Goal: Task Accomplishment & Management: Complete application form

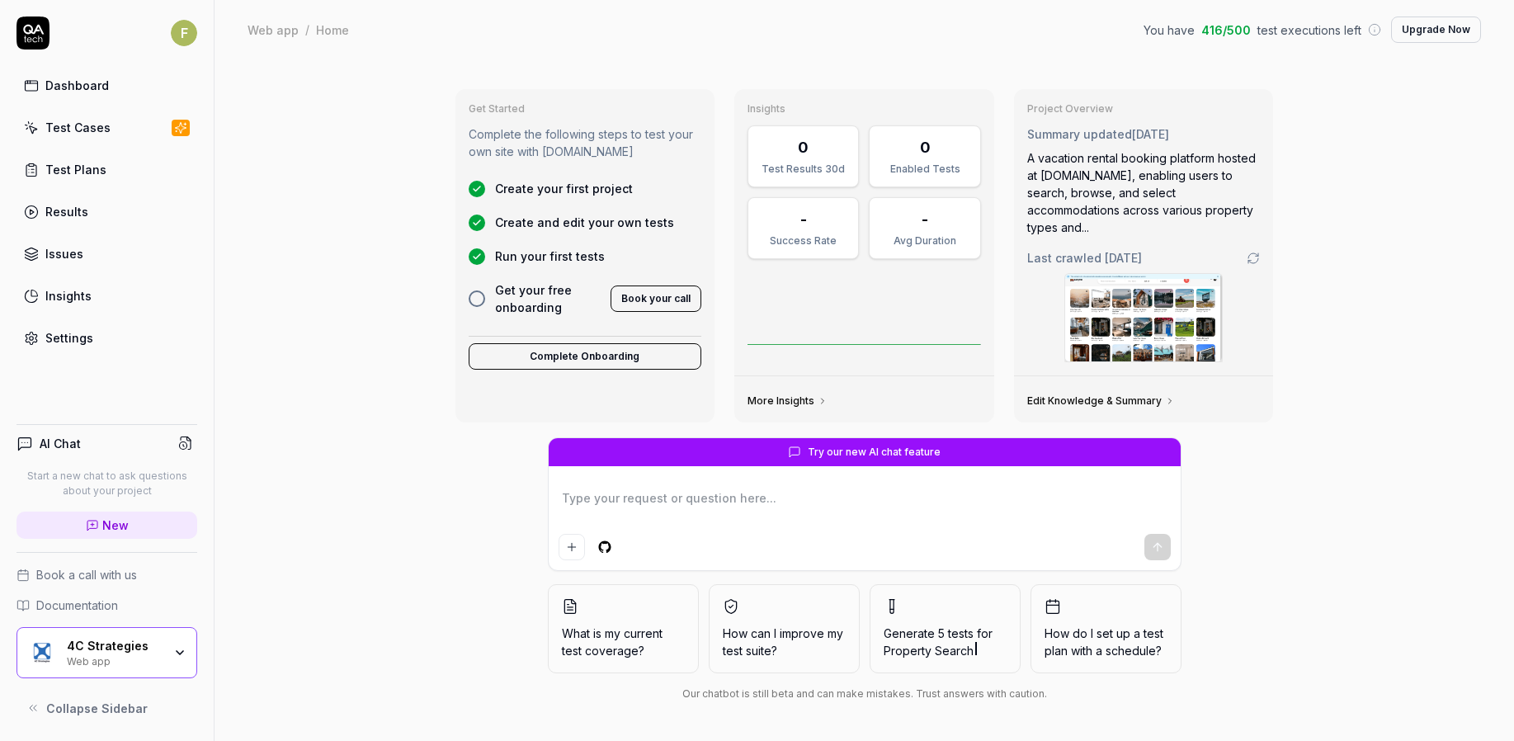
click at [110, 126] on link "Test Cases" at bounding box center [106, 127] width 181 height 32
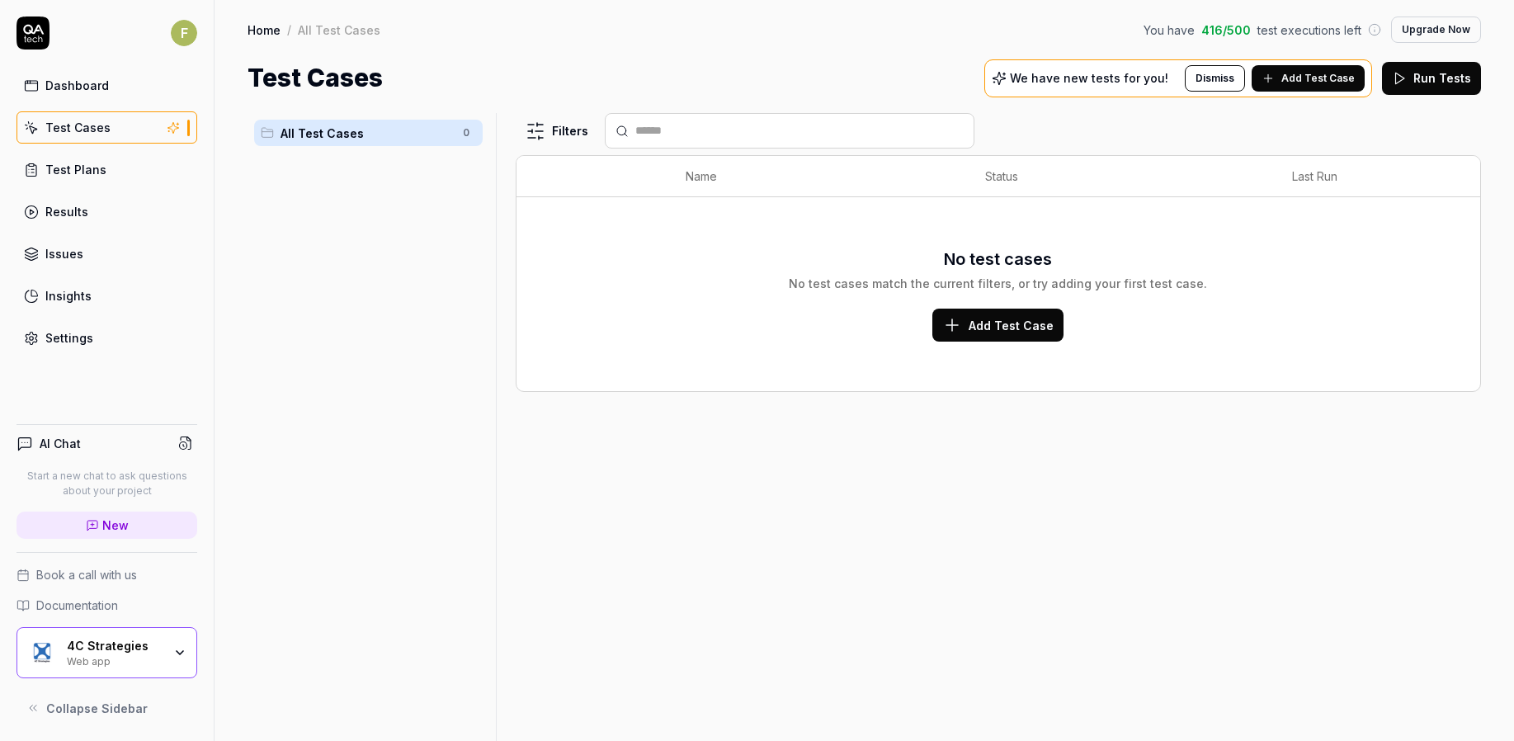
click at [1299, 79] on span "Add Test Case" at bounding box center [1317, 78] width 73 height 15
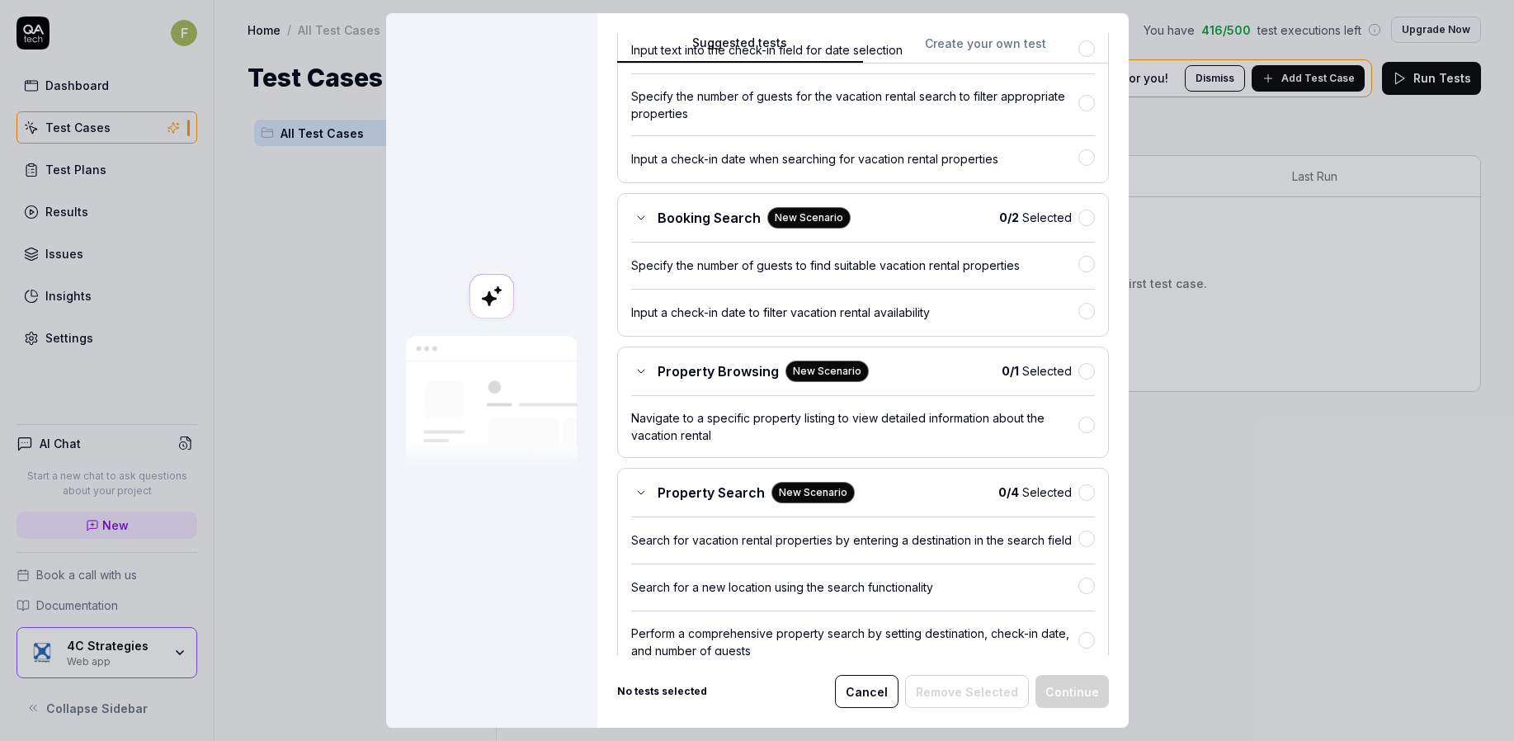
scroll to position [506, 0]
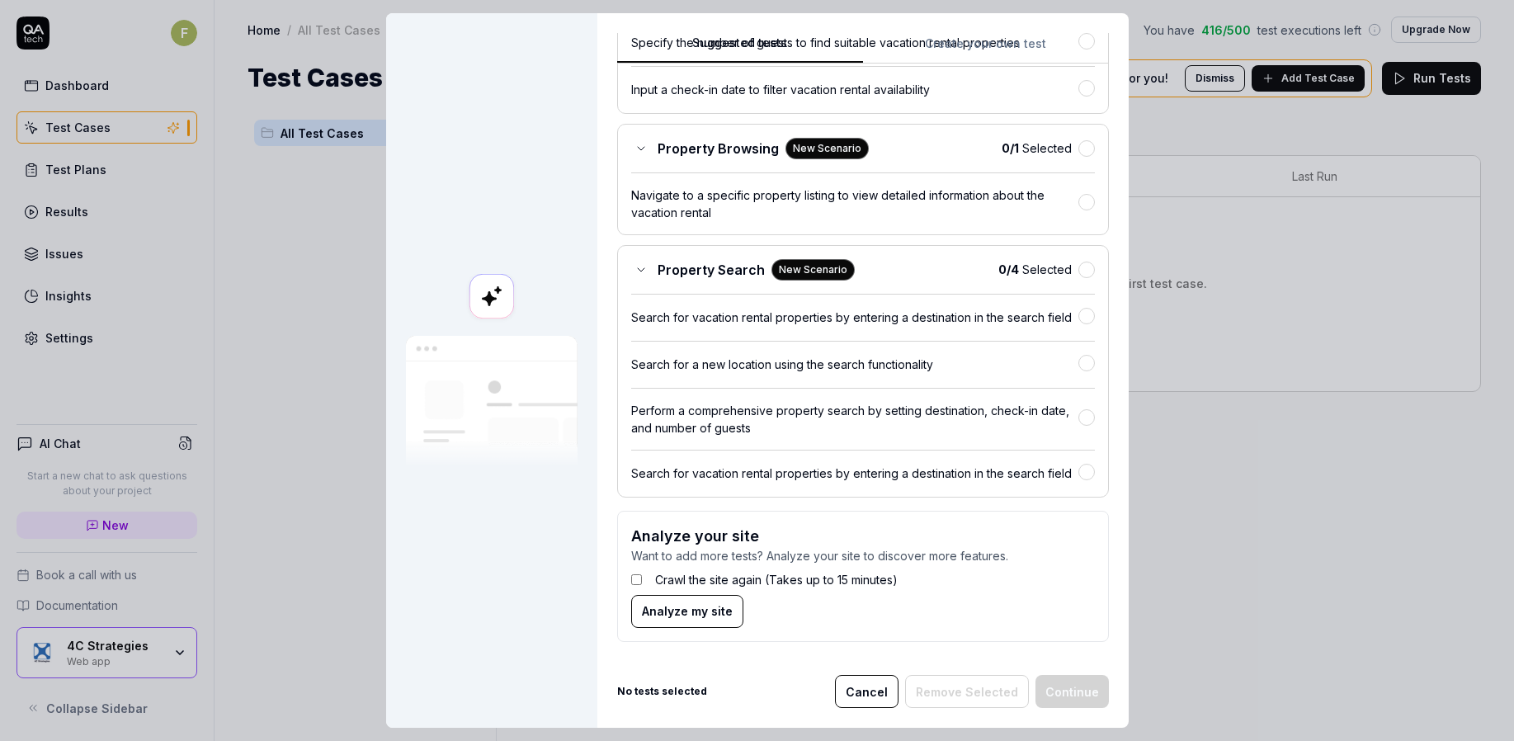
click at [856, 680] on button "Cancel" at bounding box center [867, 691] width 64 height 33
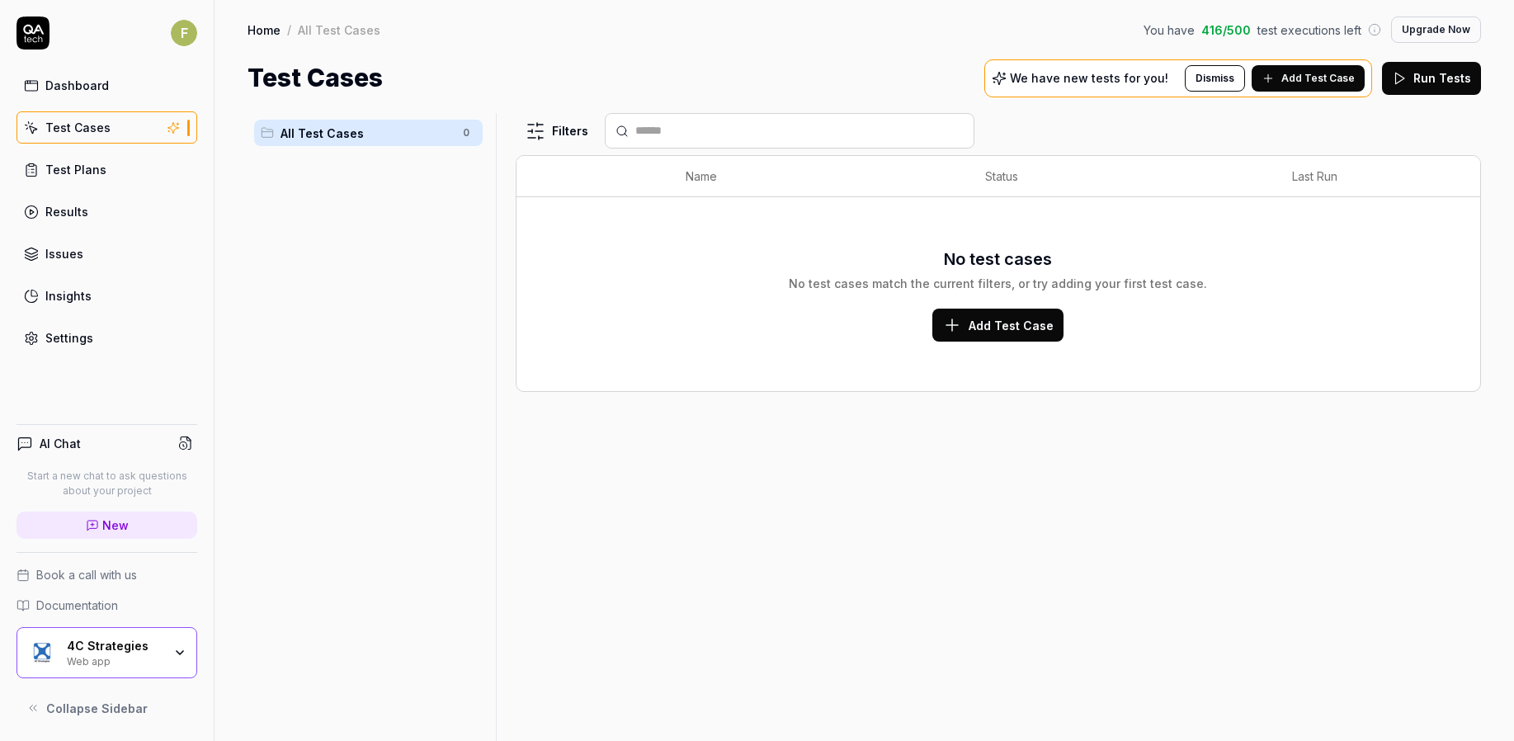
click at [128, 653] on div "4C Strategies Web app" at bounding box center [120, 653] width 106 height 28
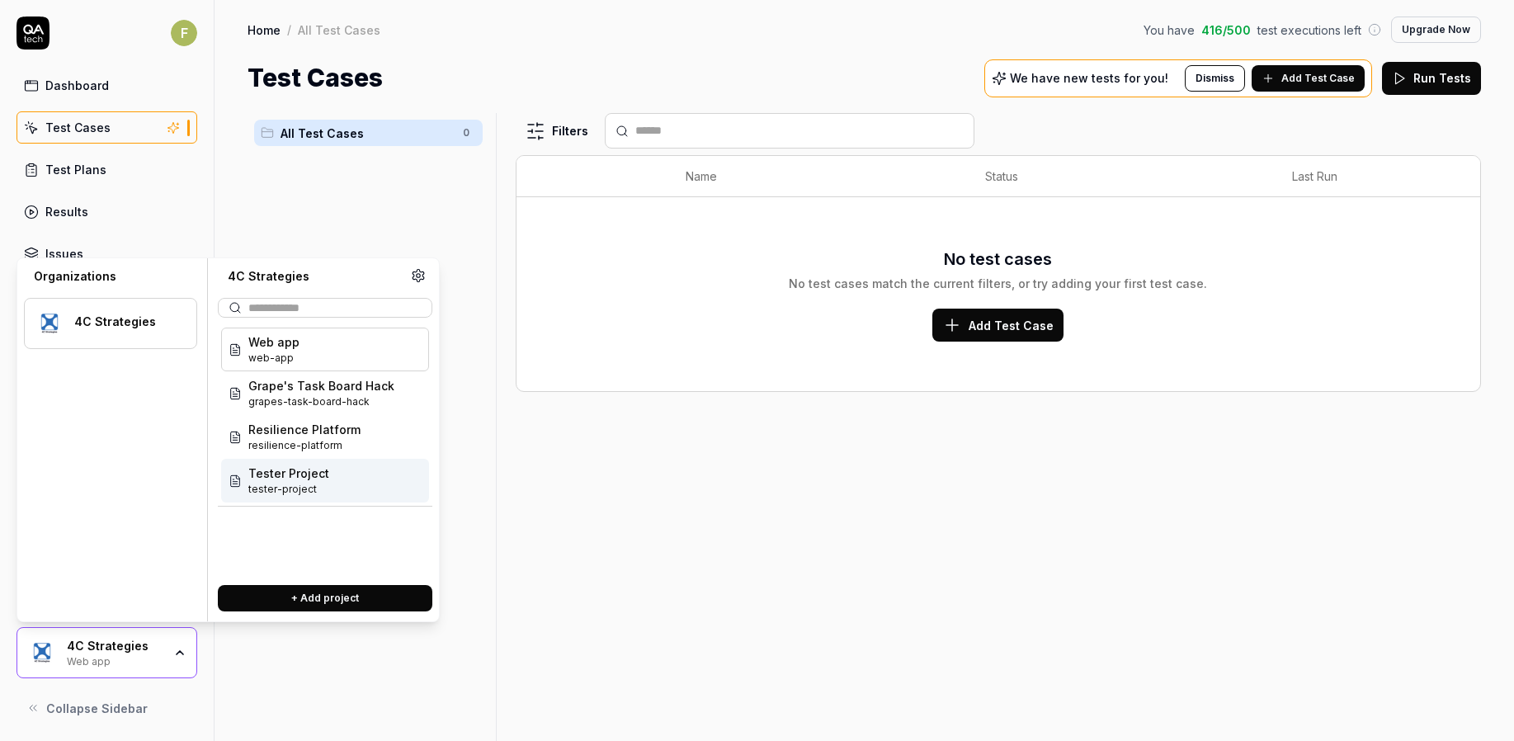
click at [336, 473] on div "Tester Project tester-project" at bounding box center [325, 481] width 208 height 44
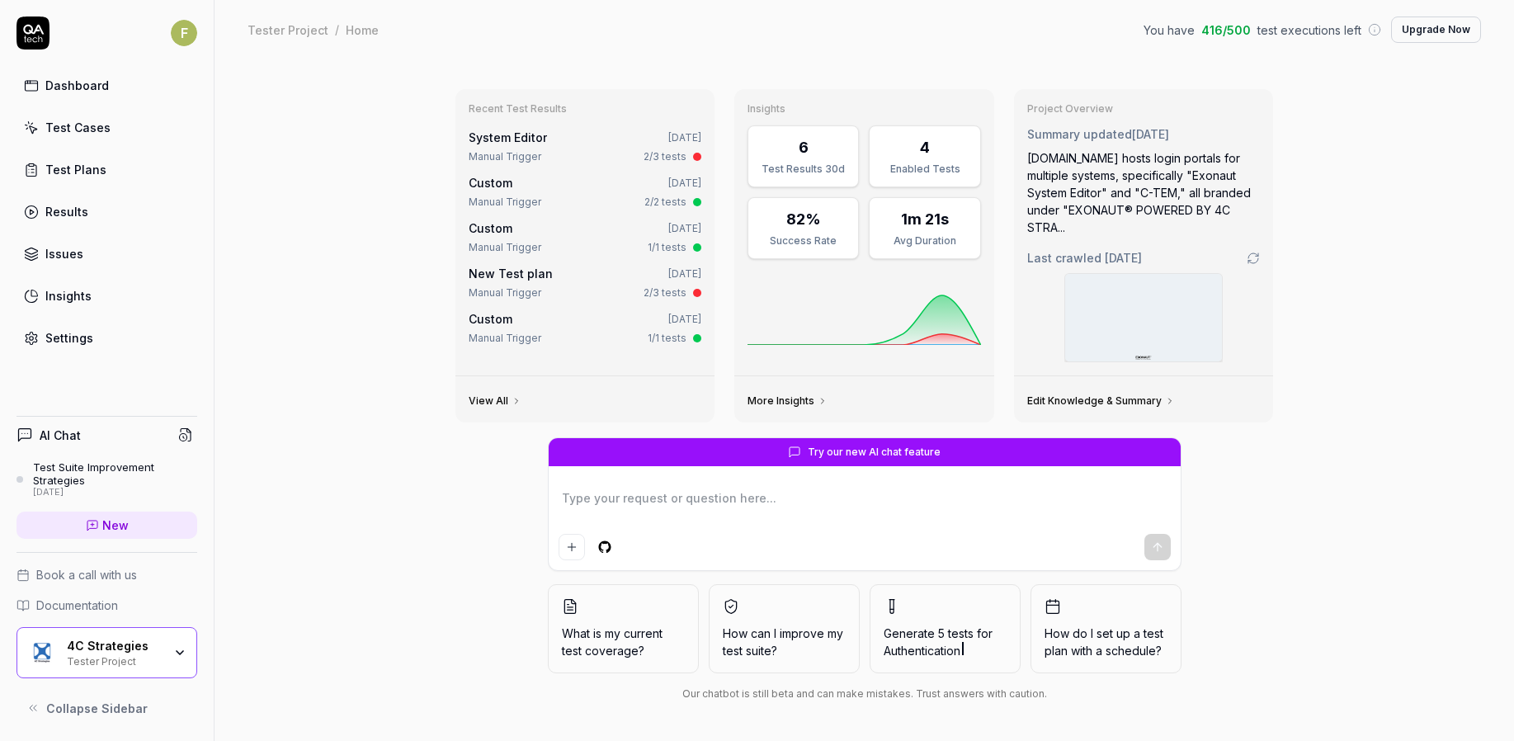
click at [139, 123] on link "Test Cases" at bounding box center [106, 127] width 181 height 32
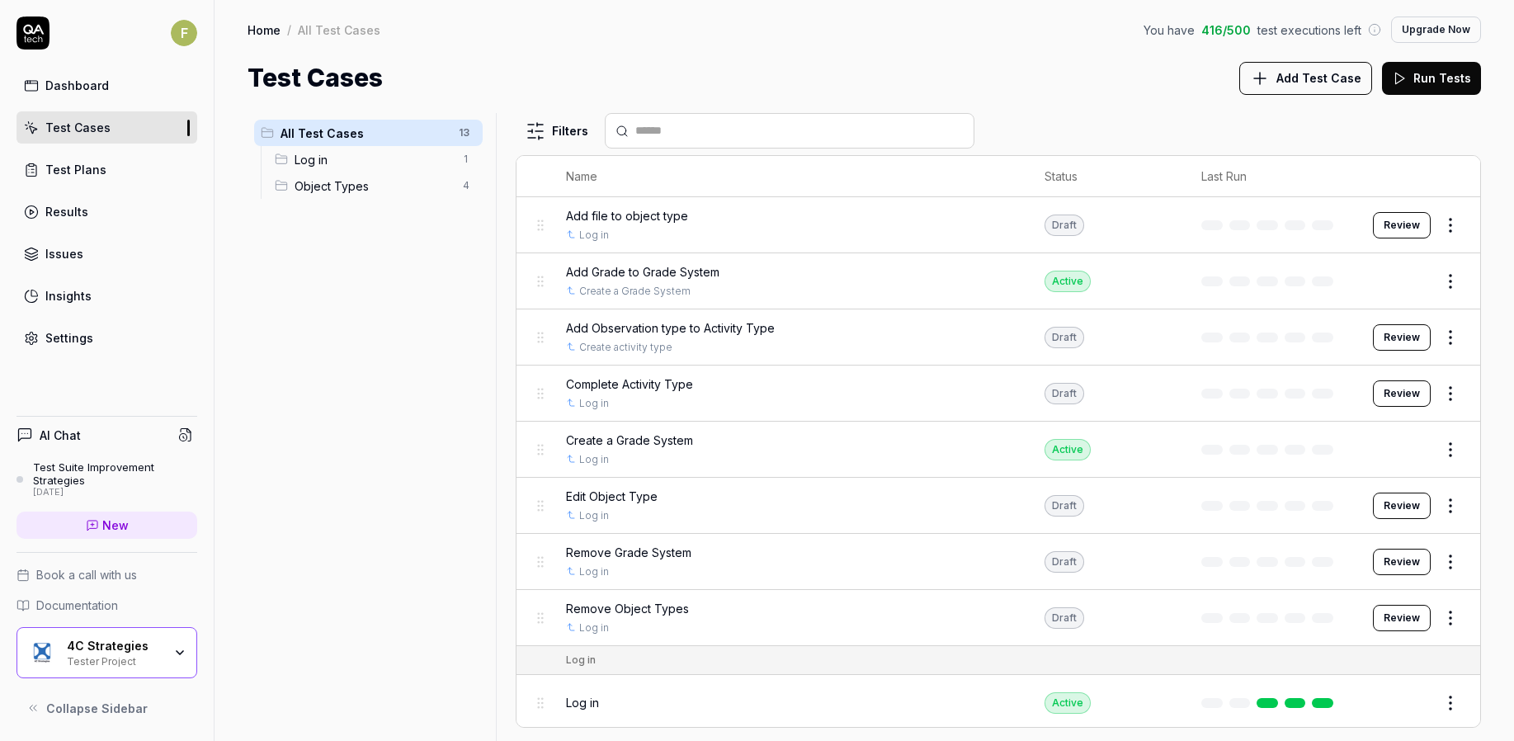
click at [440, 508] on div "All Test Cases 13 Log in 1 Object Types 4" at bounding box center [368, 417] width 242 height 608
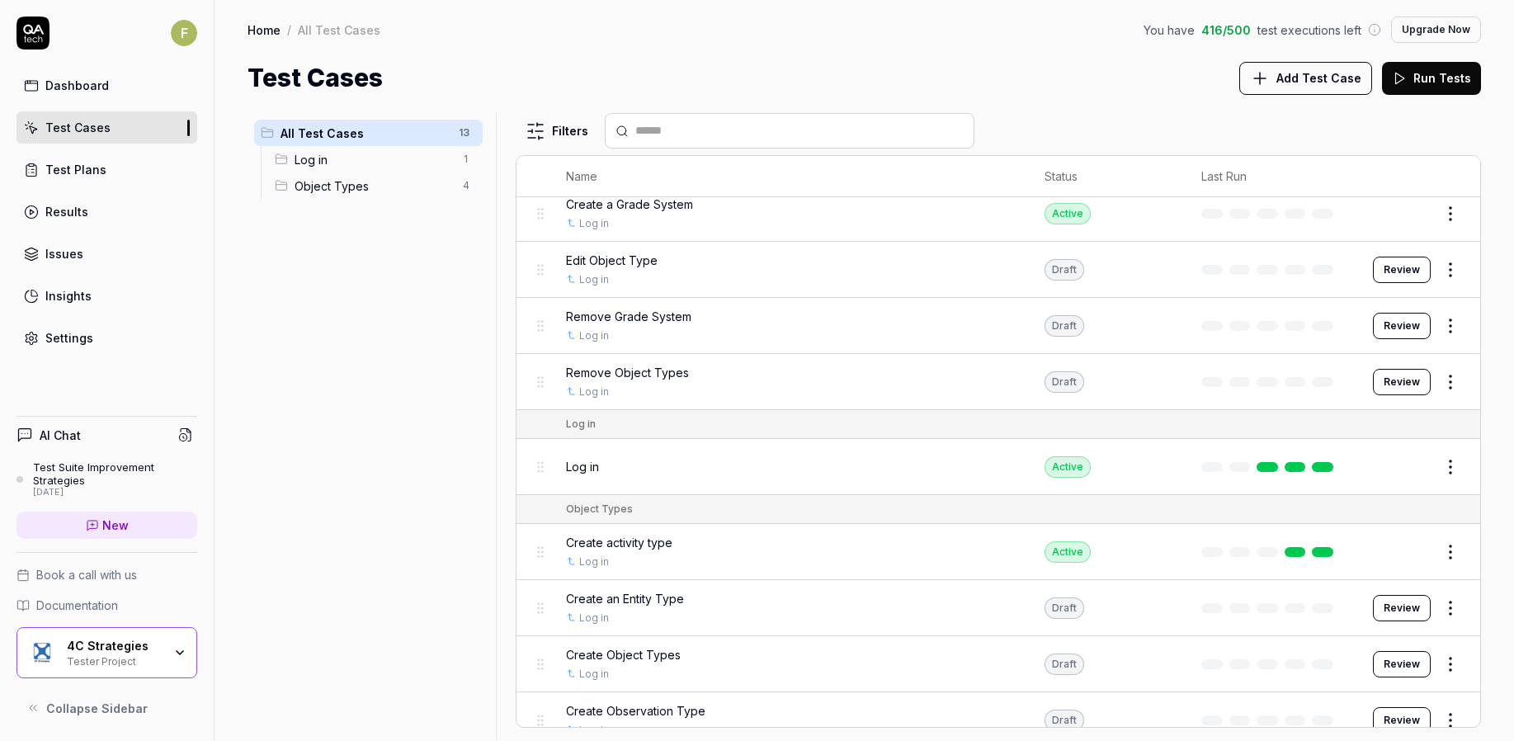
scroll to position [257, 0]
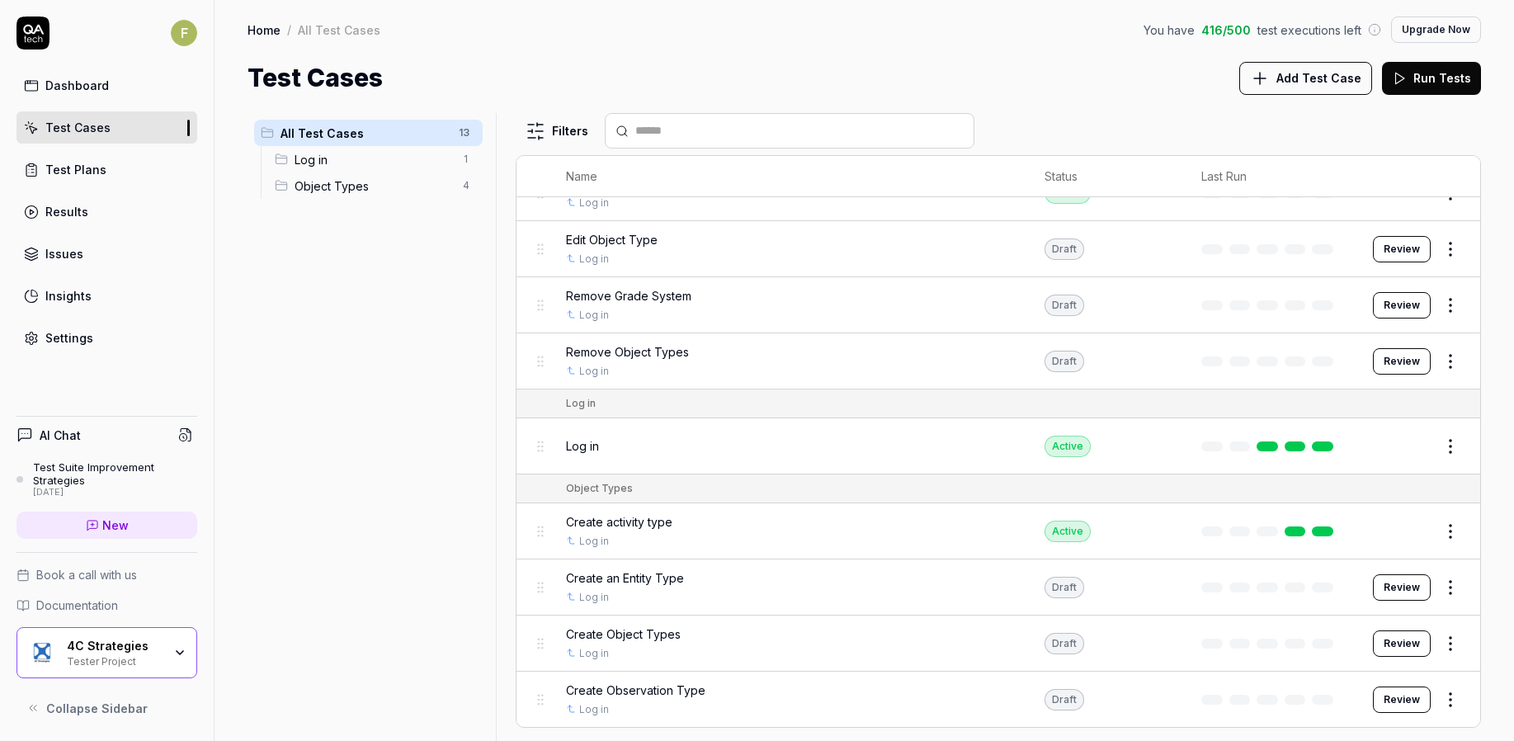
click at [1387, 649] on button "Review" at bounding box center [1402, 643] width 58 height 26
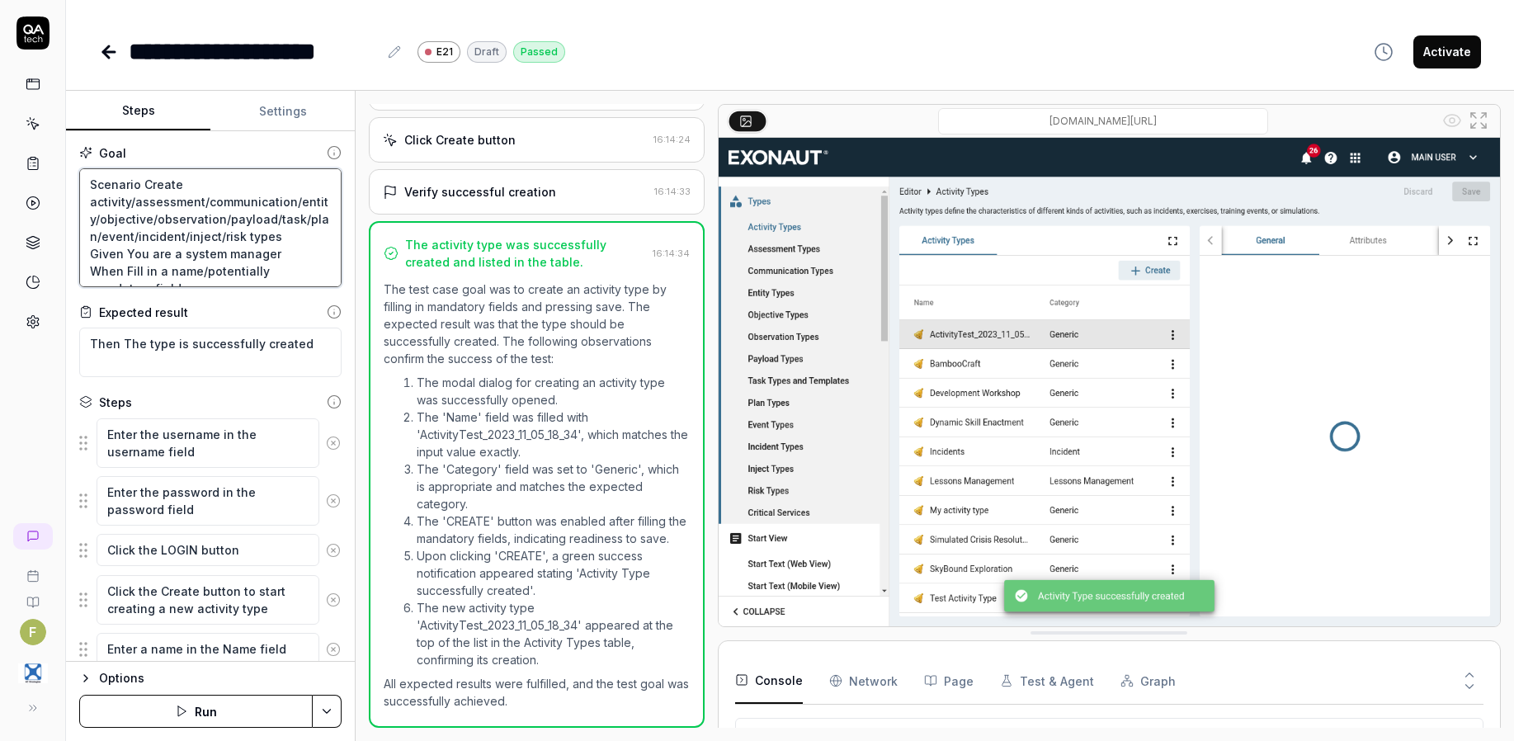
drag, startPoint x: 198, startPoint y: 269, endPoint x: 12, endPoint y: 97, distance: 253.4
click at [12, 97] on div "**********" at bounding box center [757, 370] width 1514 height 741
click at [186, 346] on textarea "Then The type is successfully created" at bounding box center [210, 352] width 262 height 49
drag, startPoint x: 306, startPoint y: 339, endPoint x: 49, endPoint y: 332, distance: 256.7
click at [49, 332] on div "**********" at bounding box center [757, 370] width 1514 height 741
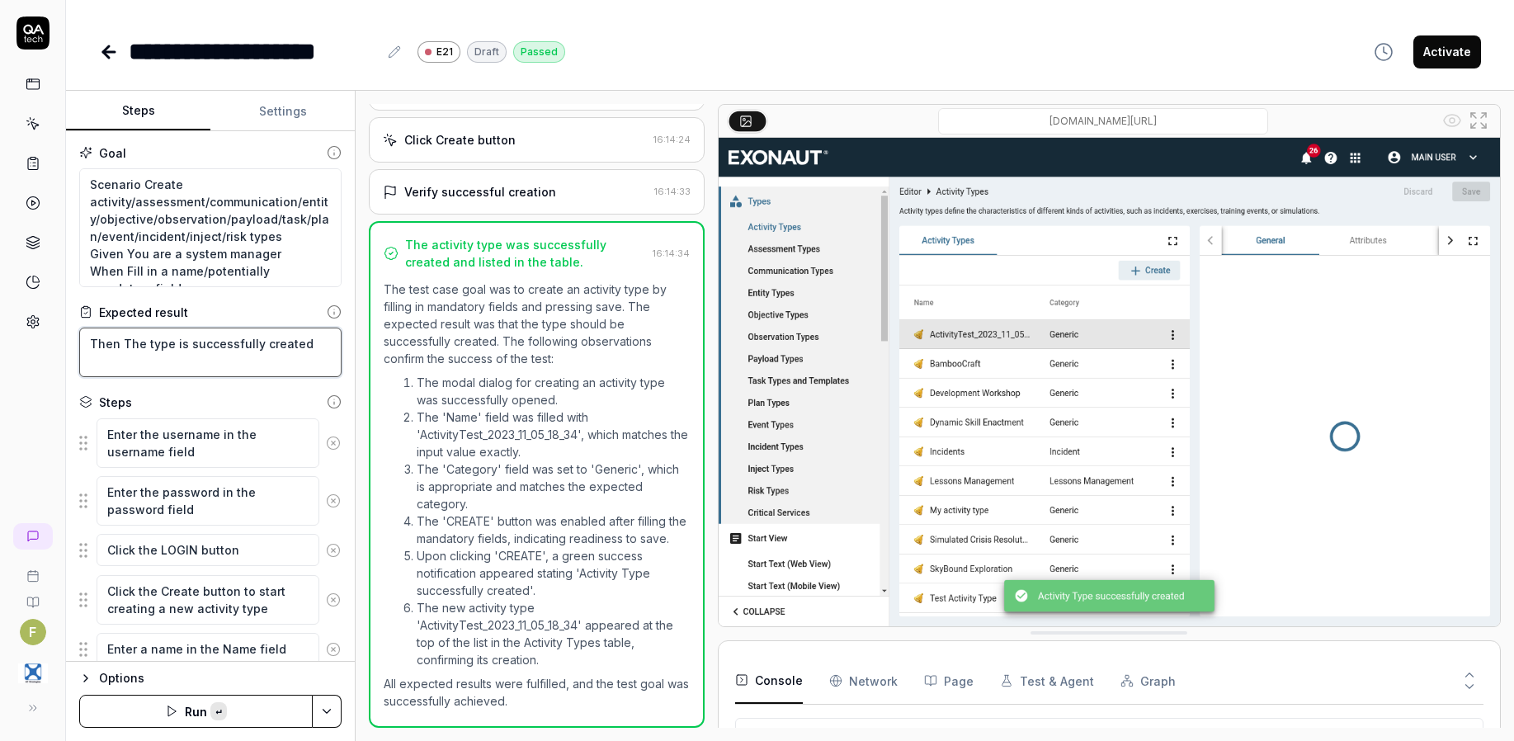
type textarea "*"
click at [198, 309] on div "Expected result" at bounding box center [210, 312] width 262 height 17
type textarea "*"
click at [100, 46] on icon at bounding box center [109, 52] width 20 height 20
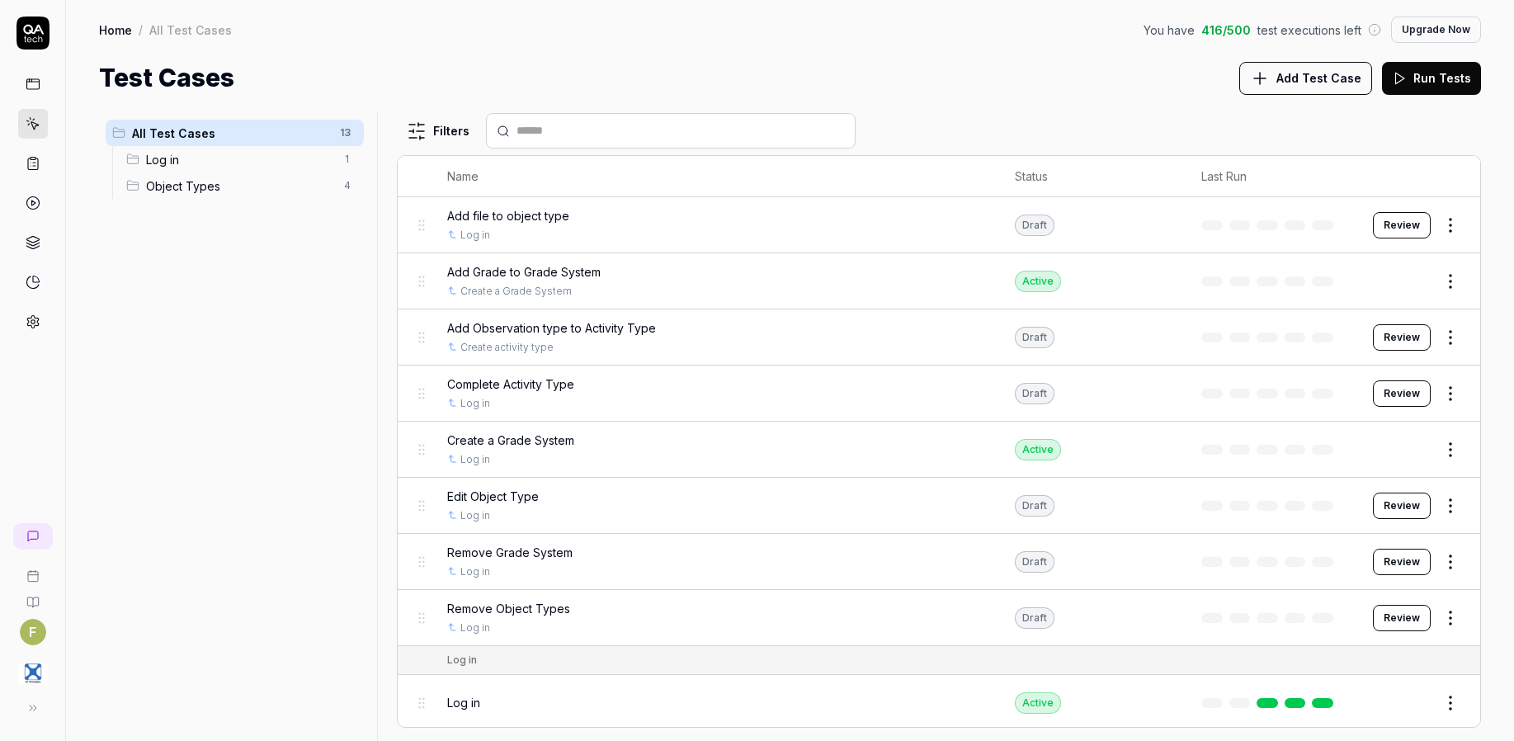
scroll to position [257, 0]
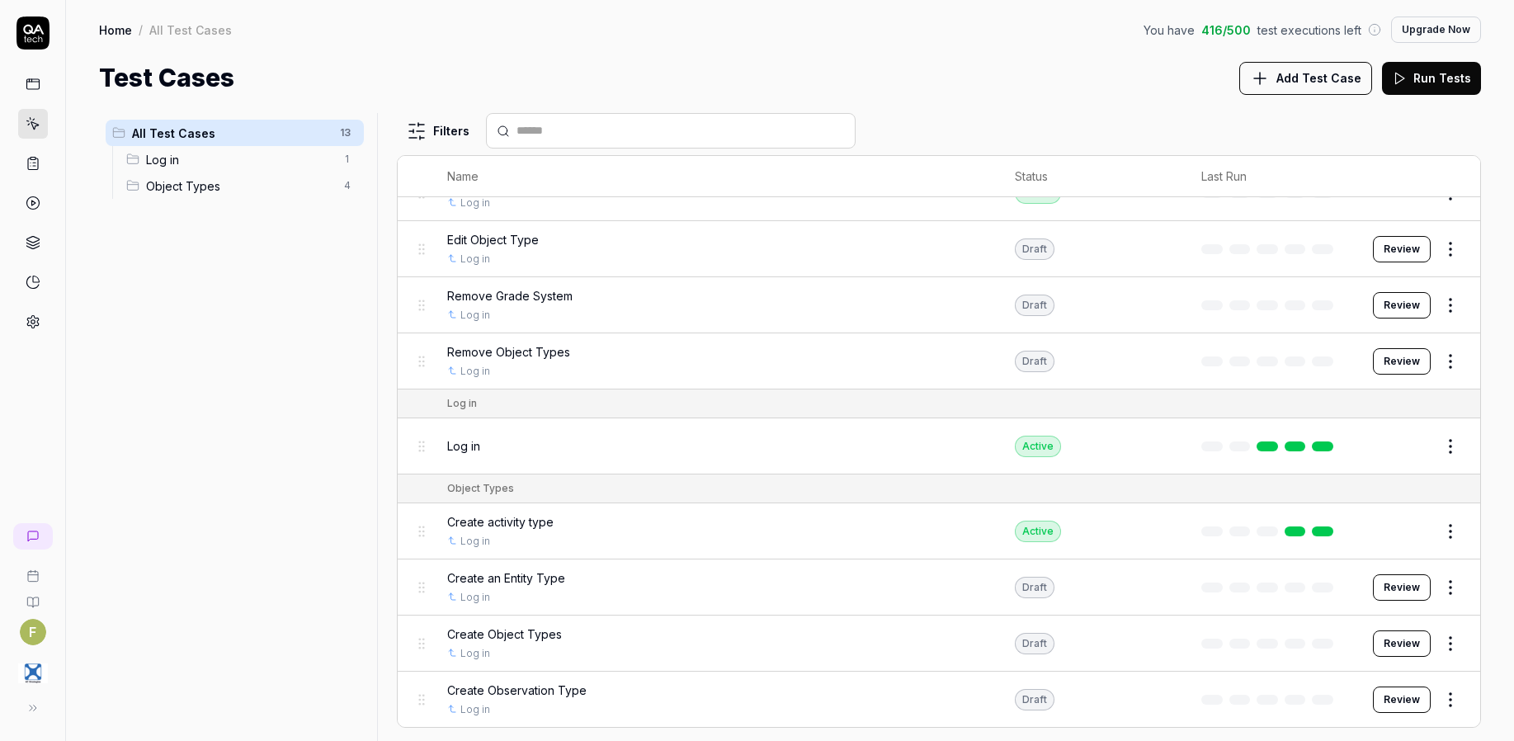
click at [1439, 636] on html "F Home / All Test Cases You have 416 / 500 test executions left Upgrade Now Hom…" at bounding box center [757, 370] width 1514 height 741
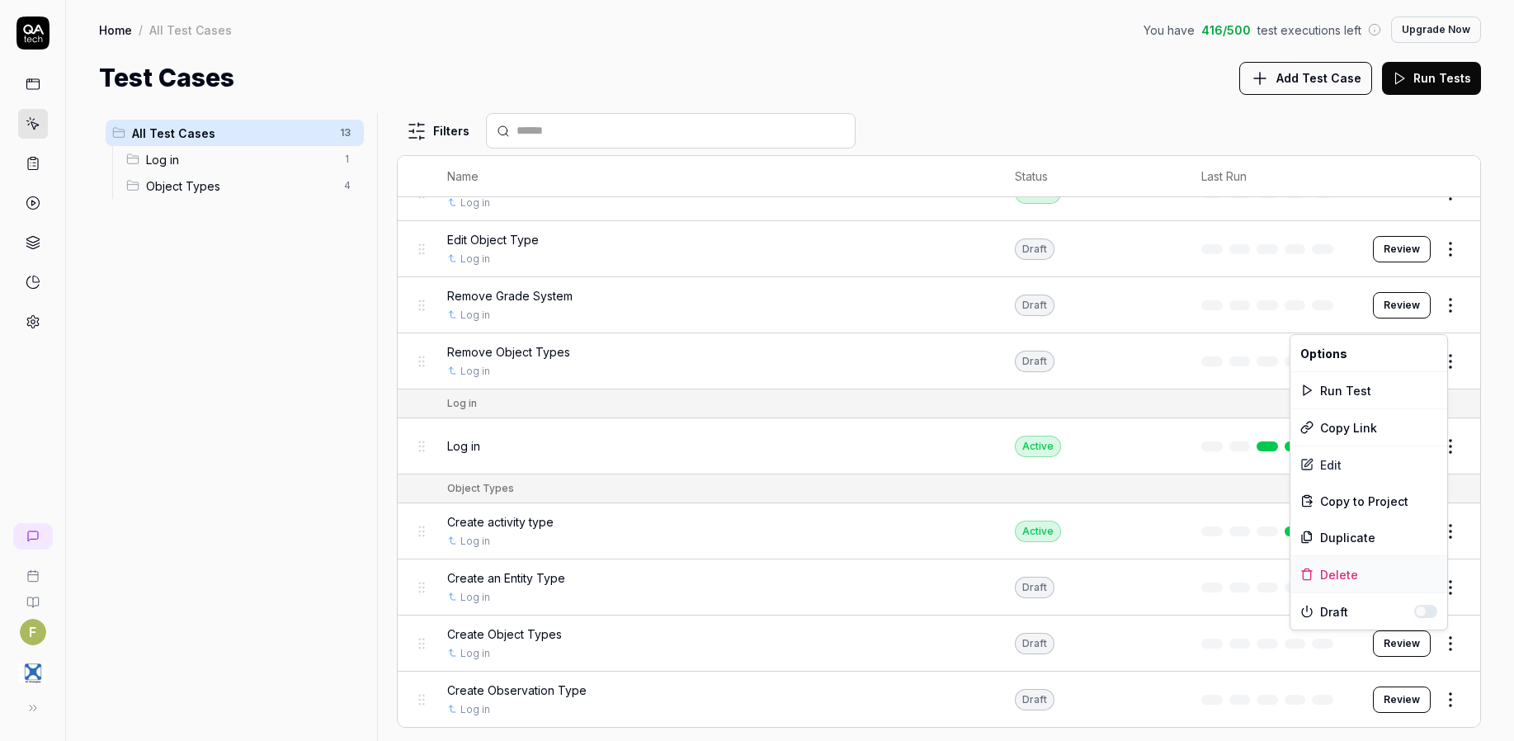
click at [1383, 577] on div "Delete" at bounding box center [1368, 574] width 157 height 36
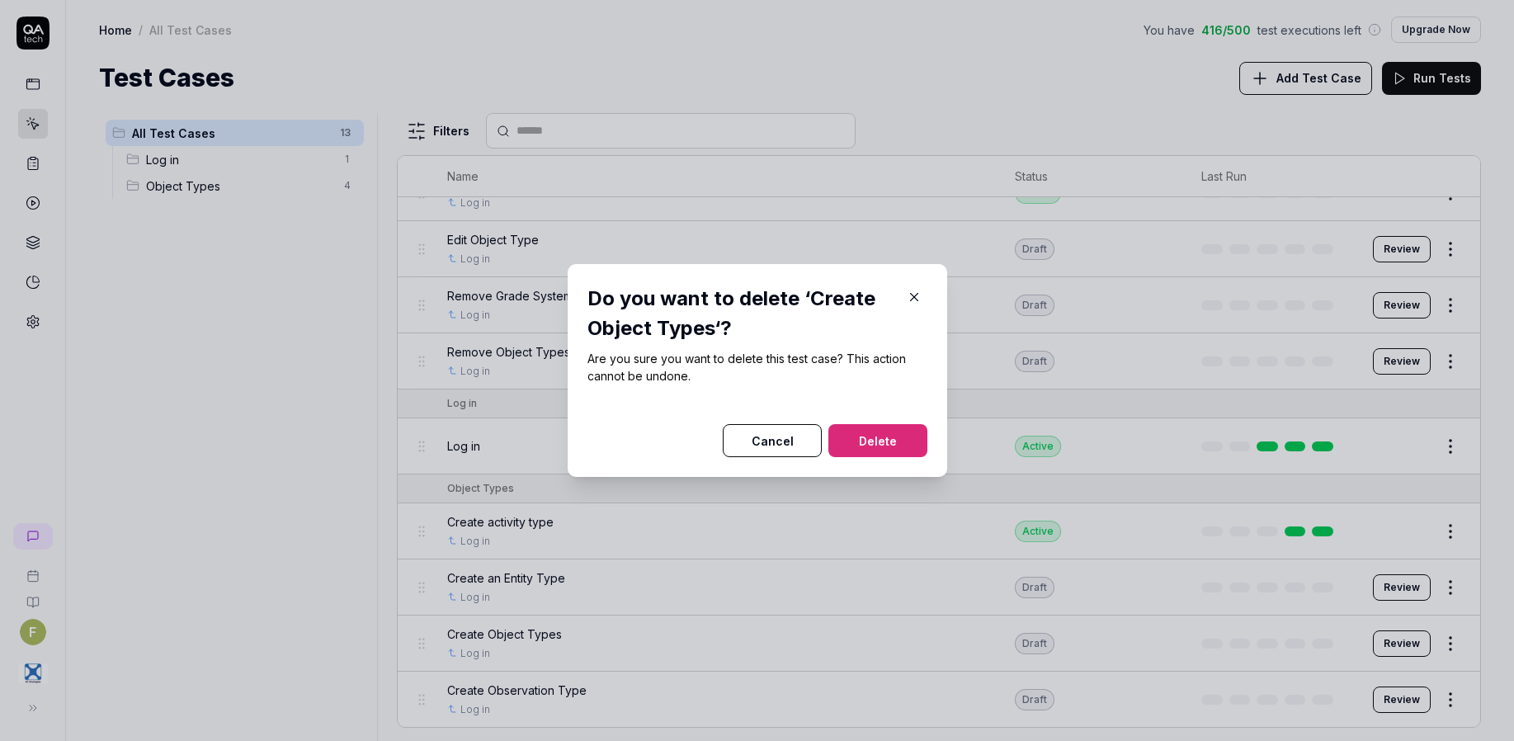
click at [884, 436] on button "Delete" at bounding box center [877, 440] width 99 height 33
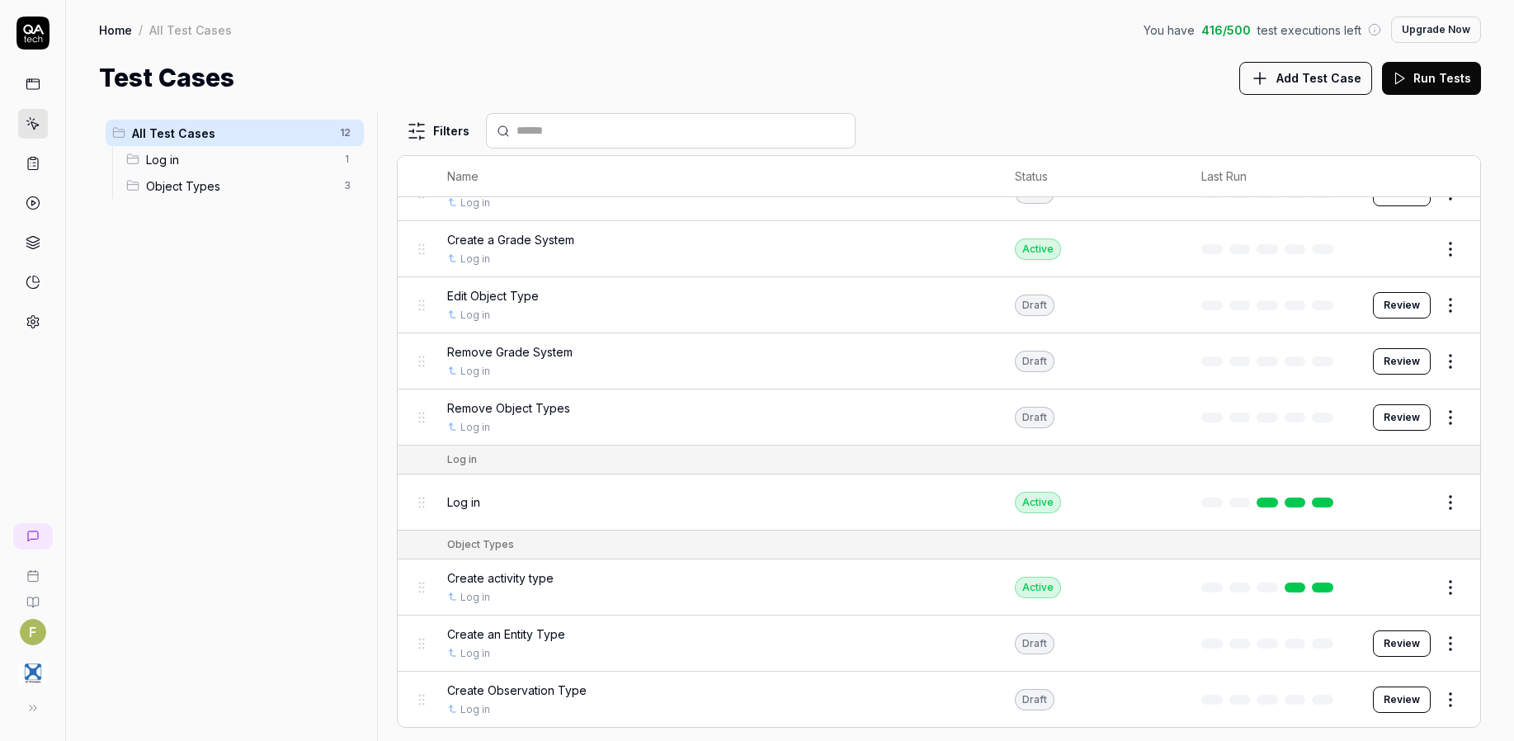
scroll to position [200, 0]
click at [1330, 80] on span "Add Test Case" at bounding box center [1318, 77] width 85 height 17
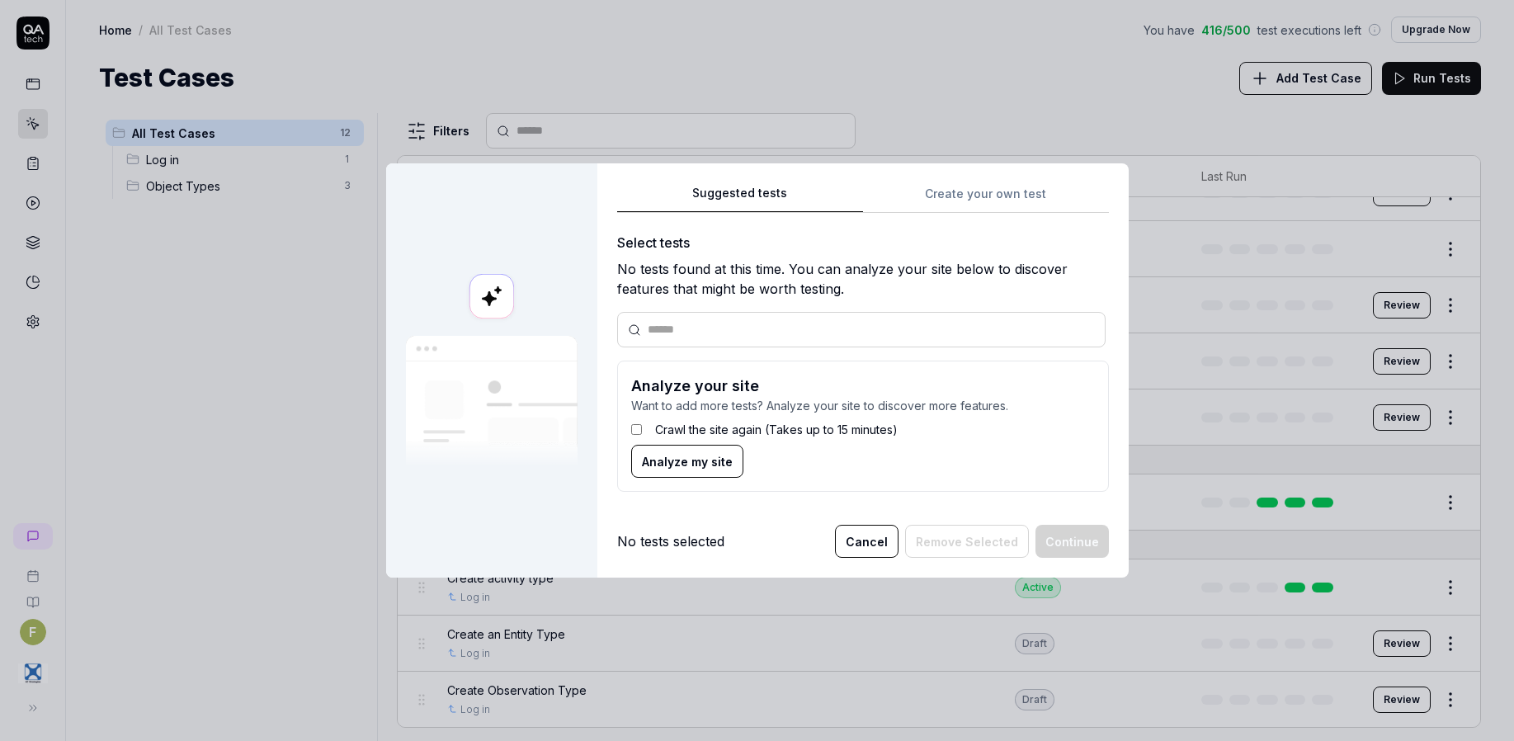
click at [971, 186] on div "Suggested tests Create your own test Select tests No tests found at this time. …" at bounding box center [863, 344] width 492 height 323
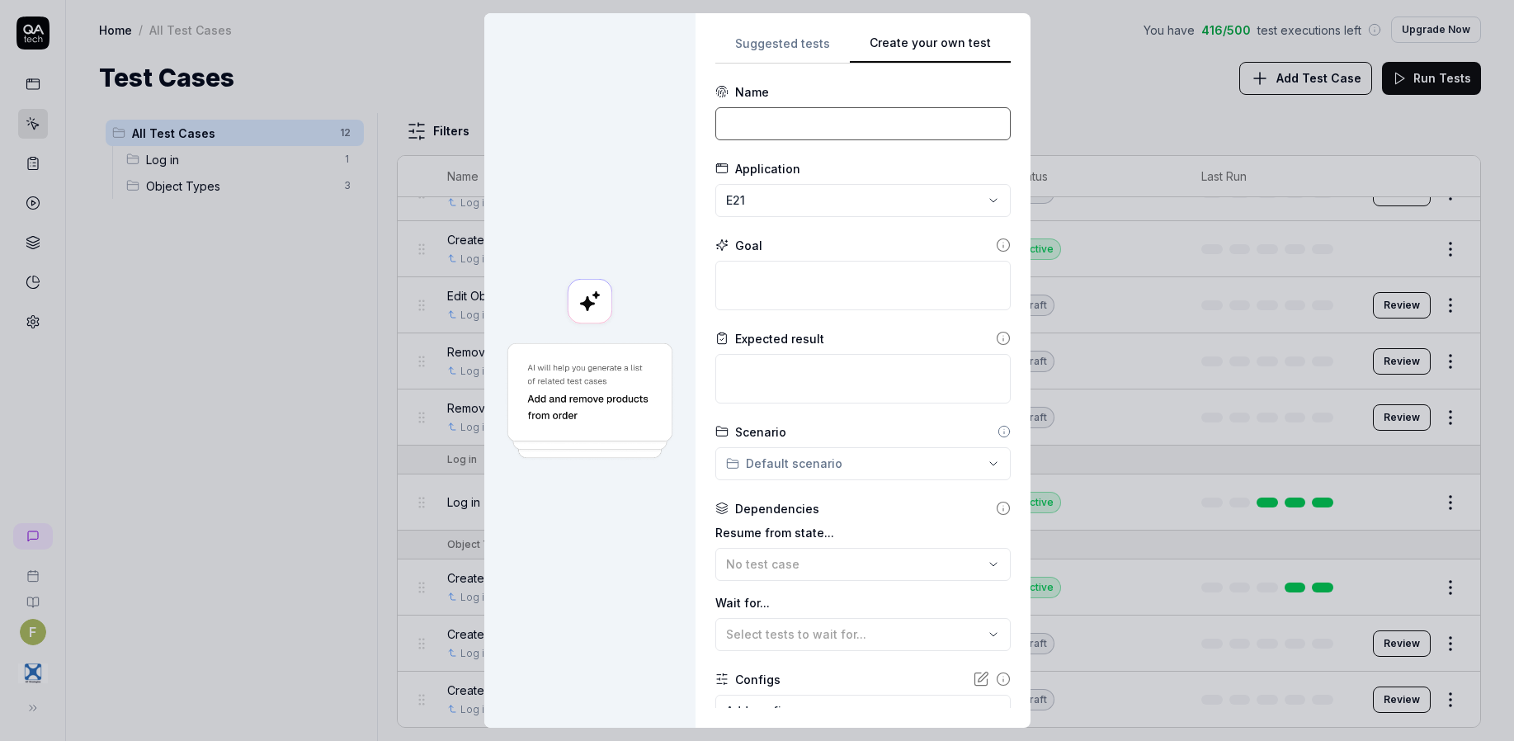
click at [762, 110] on input at bounding box center [862, 123] width 295 height 33
type input "Create Object Types"
click at [745, 289] on textarea at bounding box center [862, 285] width 295 height 49
type textarea "*"
type textarea "C"
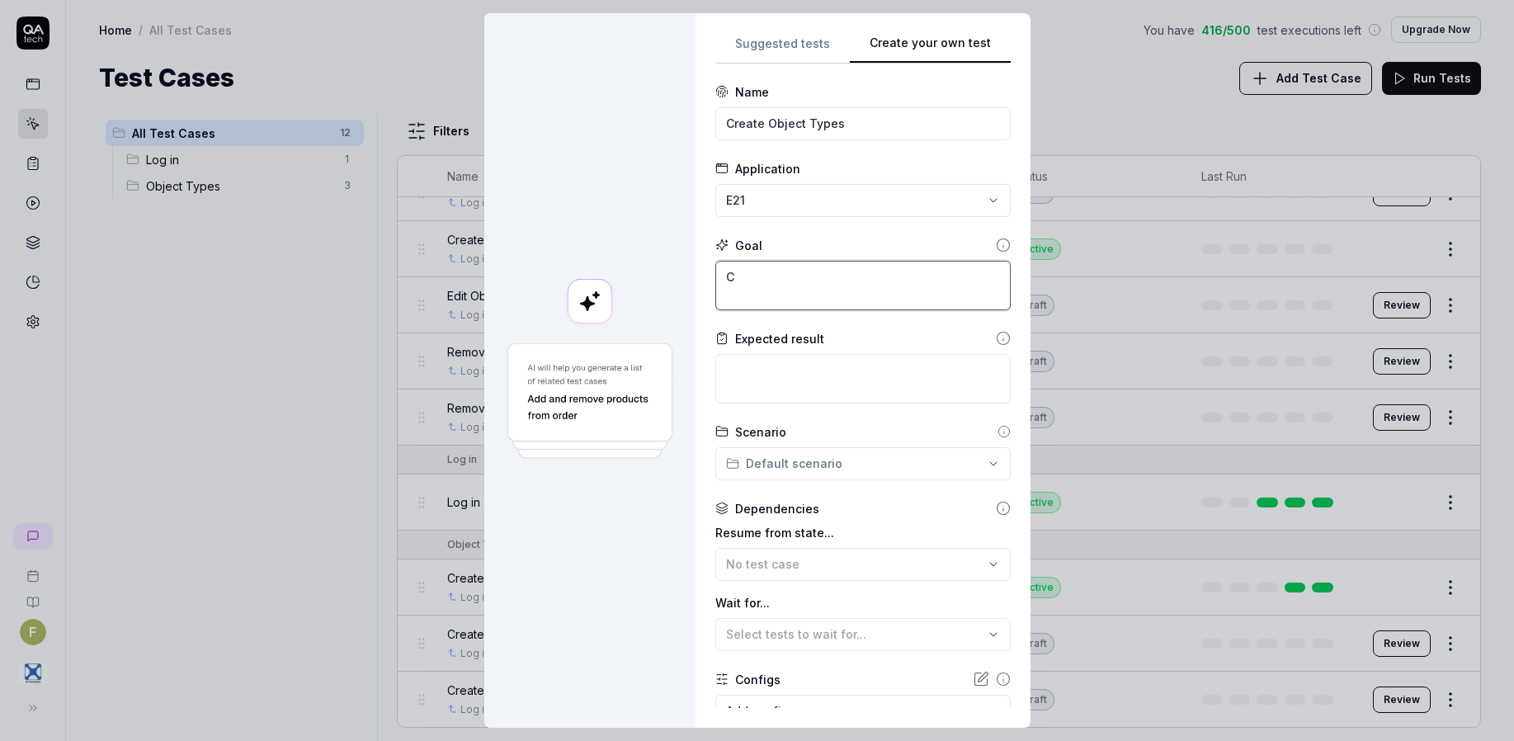
type textarea "*"
type textarea "Cr"
type textarea "*"
type textarea "Cre"
type textarea "*"
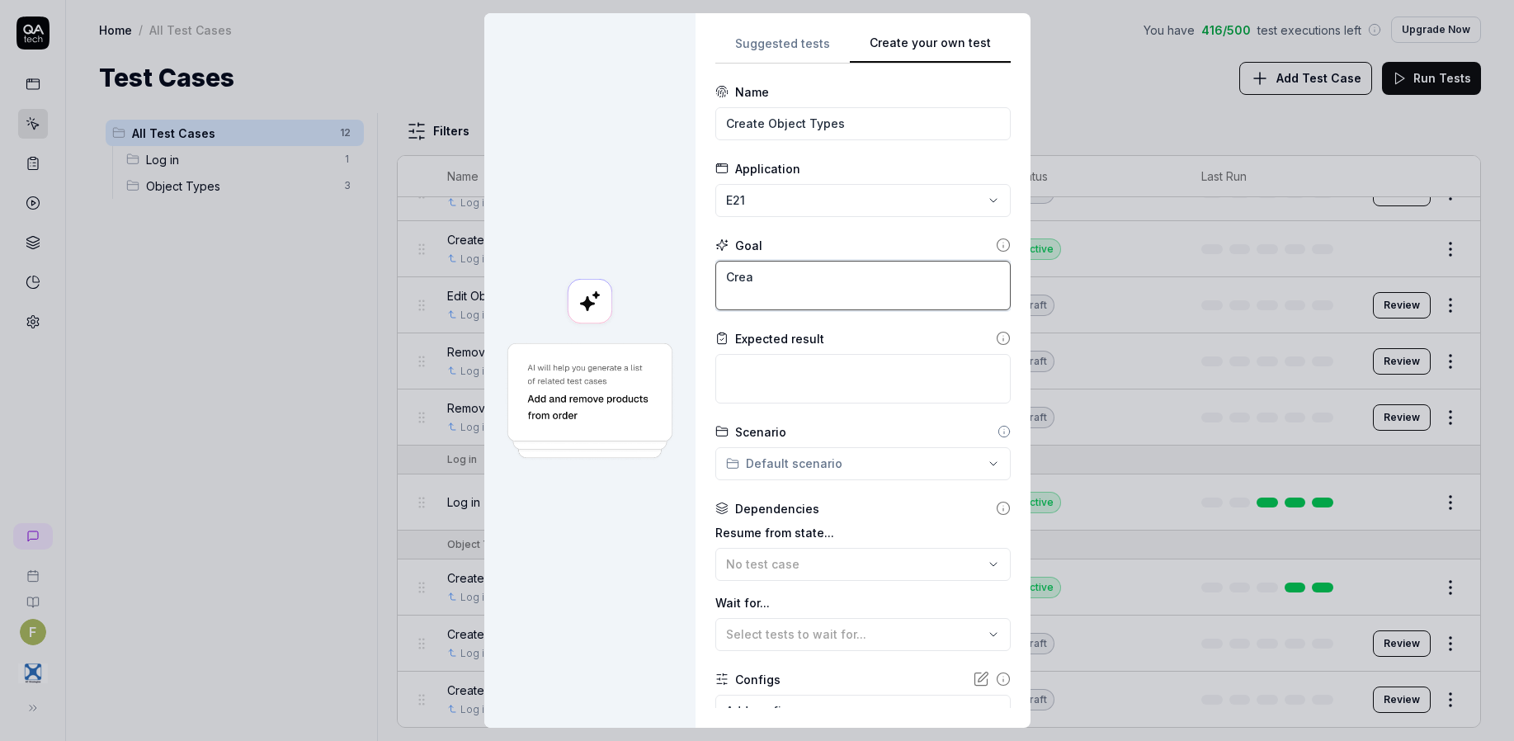
type textarea "Creat"
type textarea "*"
type textarea "Create"
type textarea "*"
type textarea "Create"
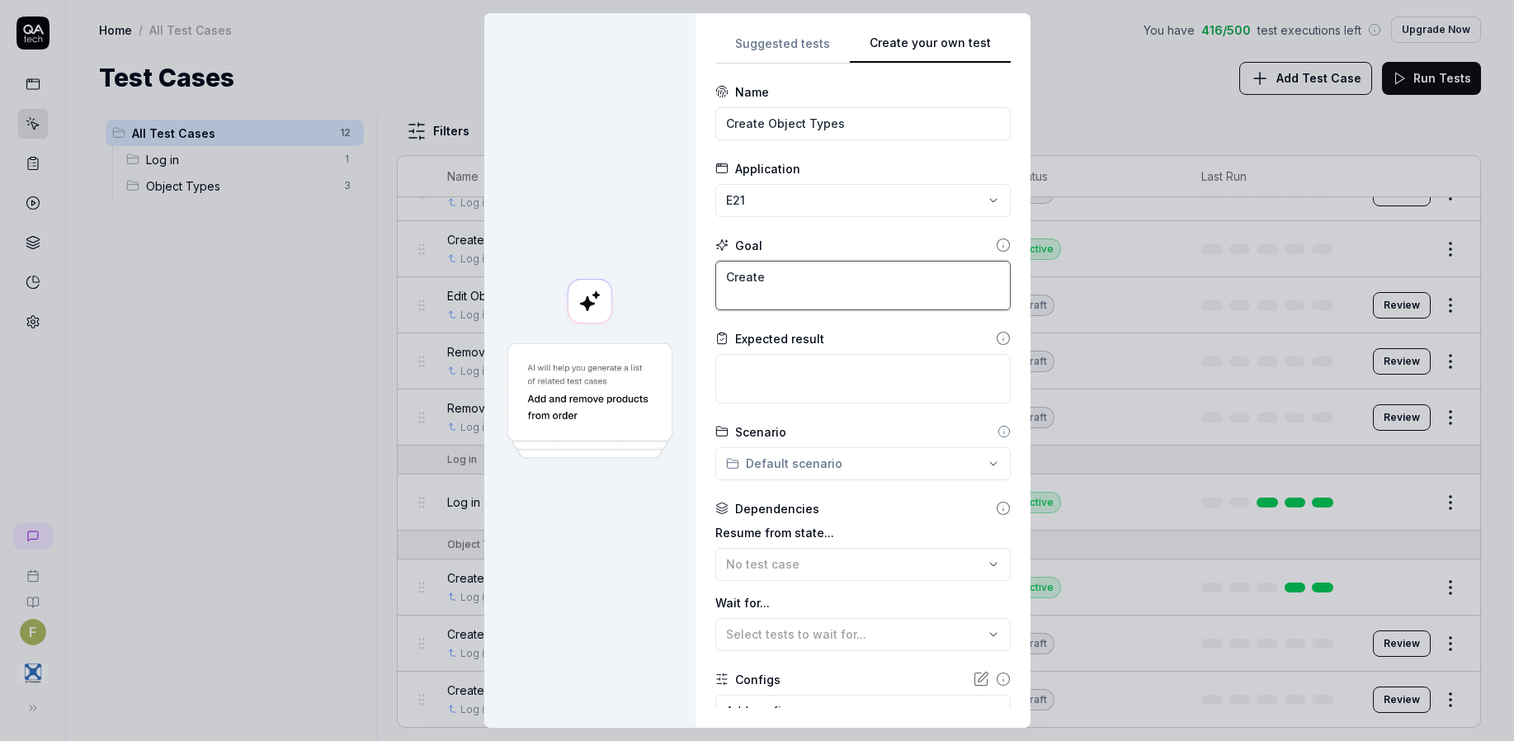
type textarea "*"
type textarea "Create th"
type textarea "*"
type textarea "Create the"
type textarea "*"
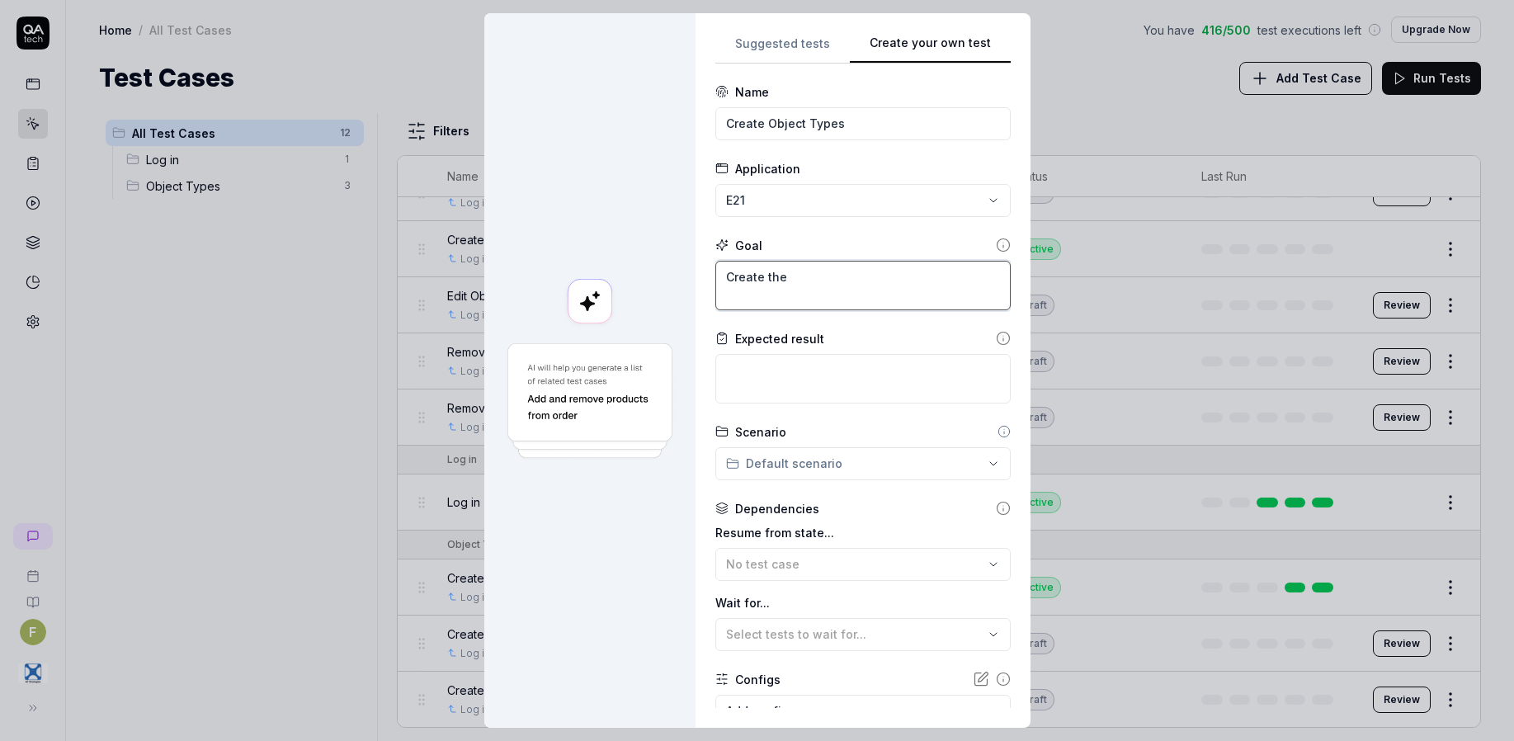
type textarea "Create the"
type textarea "*"
type textarea "Create the f"
type textarea "*"
type textarea "Create the fo"
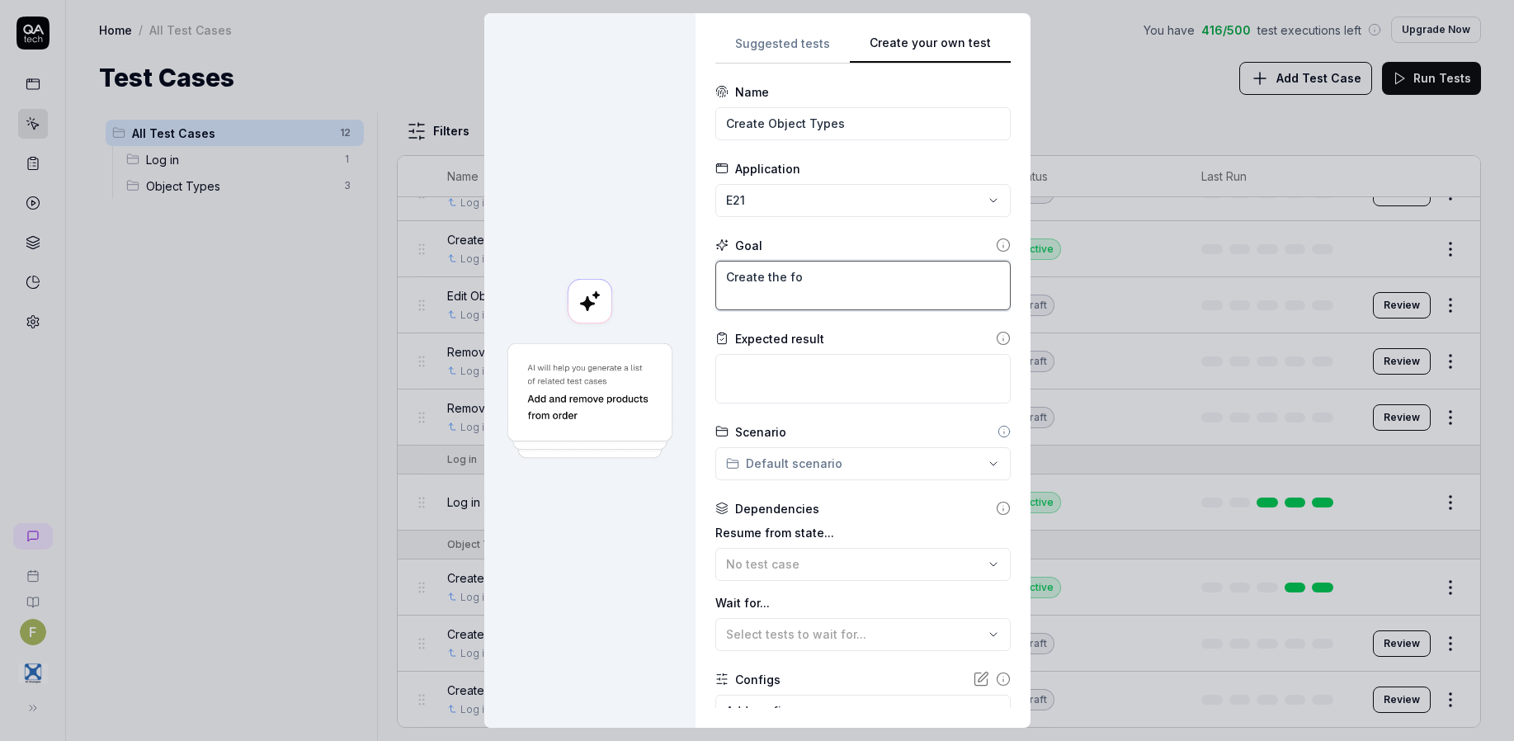
type textarea "*"
type textarea "Create the fol"
type textarea "*"
type textarea "Create the foll"
type textarea "*"
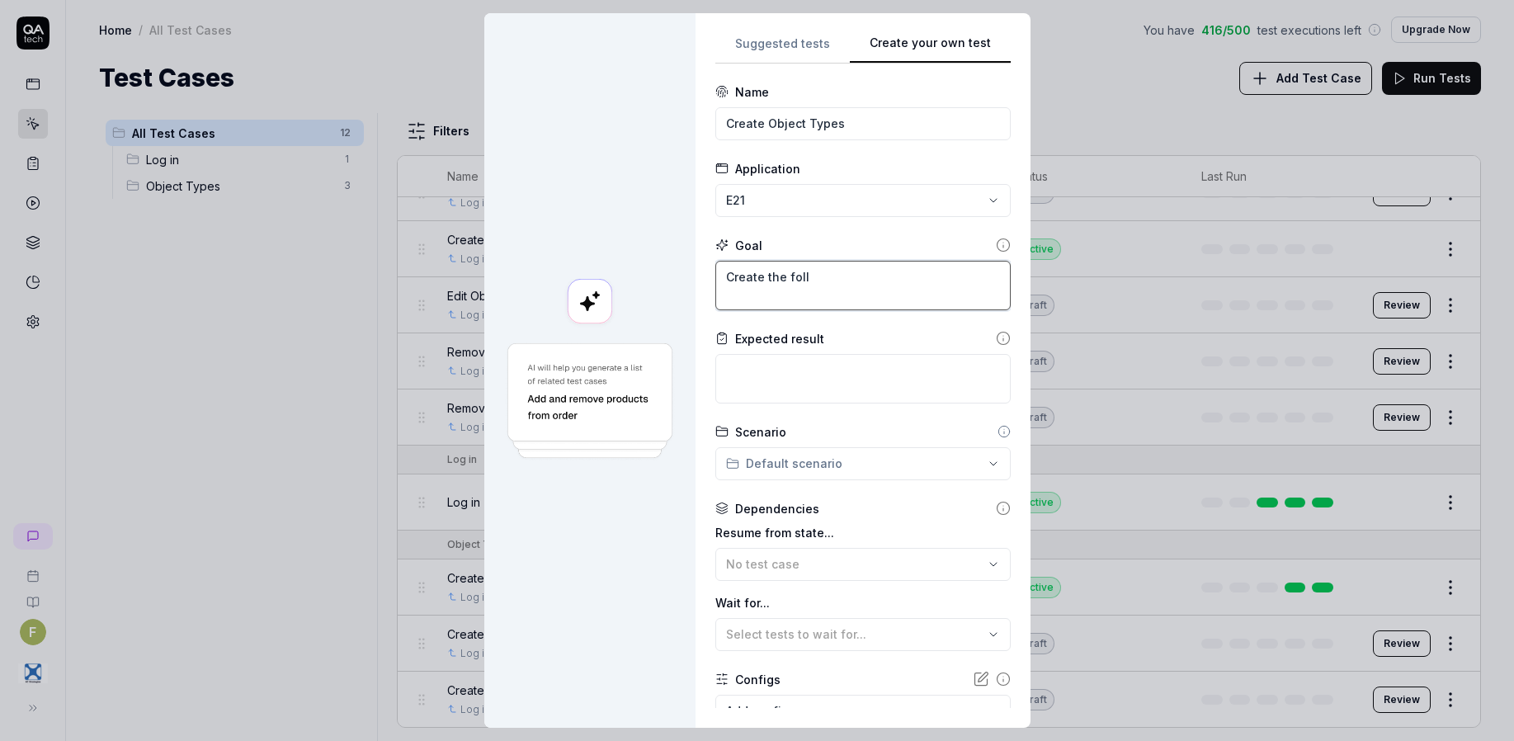
type textarea "Create the follo"
type textarea "*"
type textarea "Create the followi"
type textarea "*"
type textarea "Create the followin"
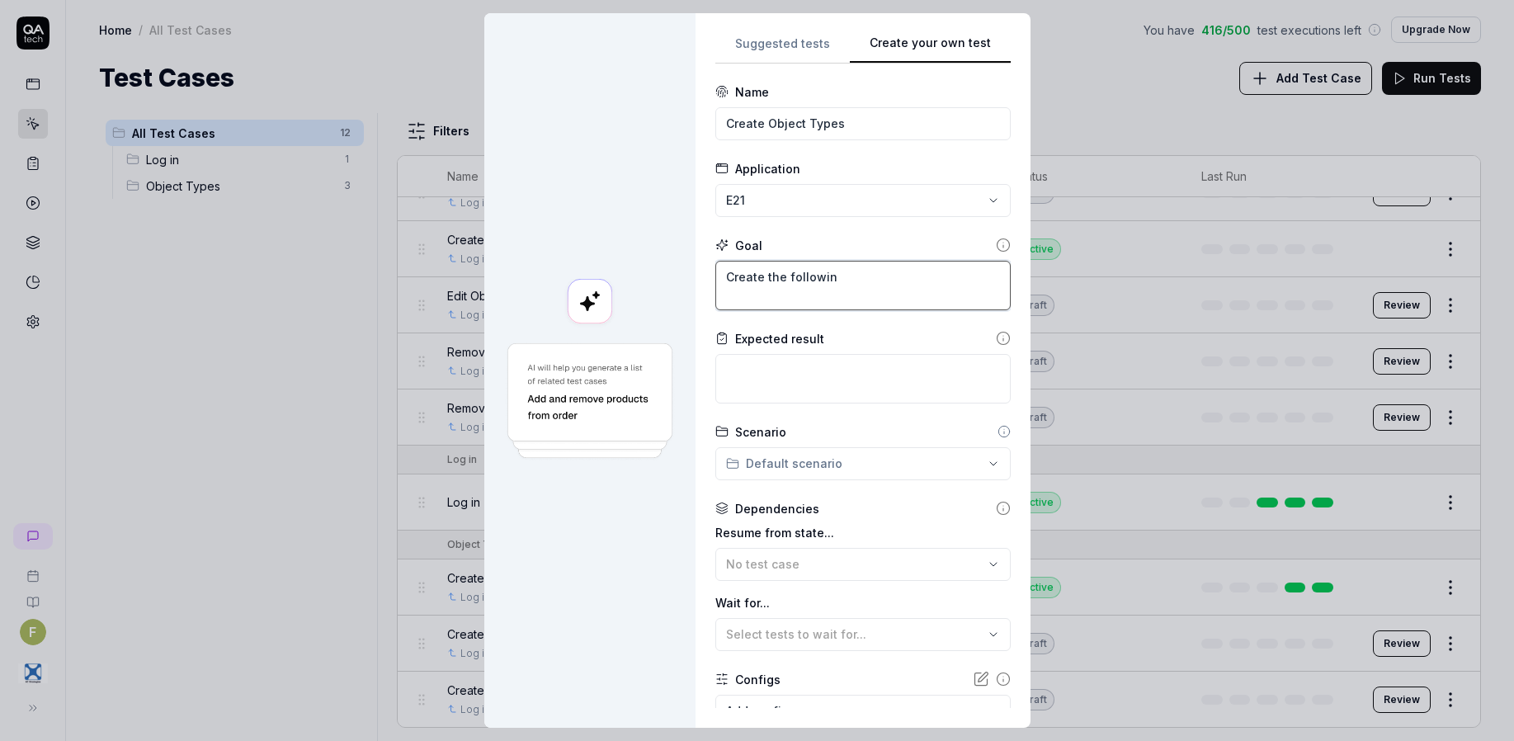
type textarea "*"
type textarea "Create the following"
type textarea "*"
type textarea "Create the following"
type textarea "*"
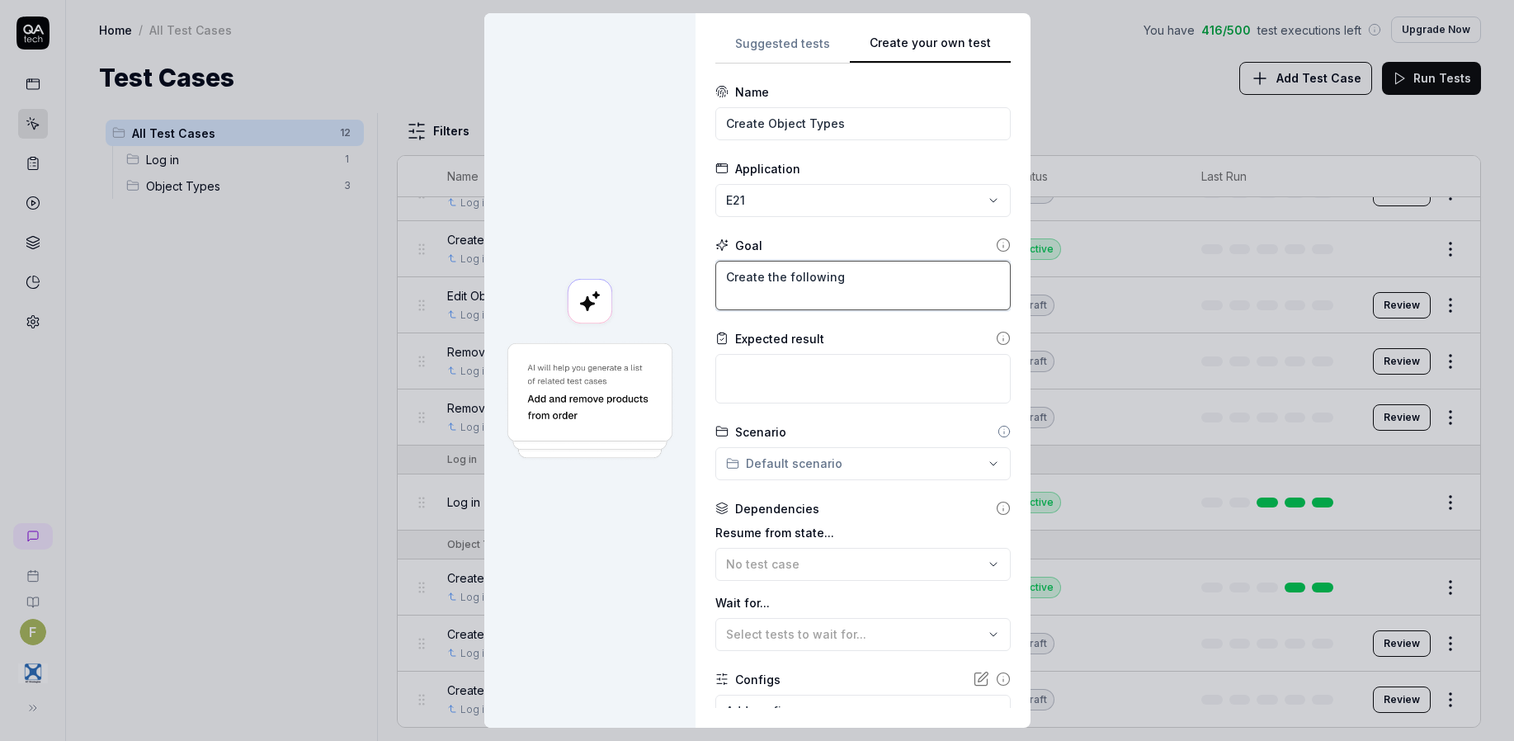
type textarea "Create the following o"
type textarea "*"
type textarea "Create the following ob"
type textarea "*"
type textarea "Create the following obj"
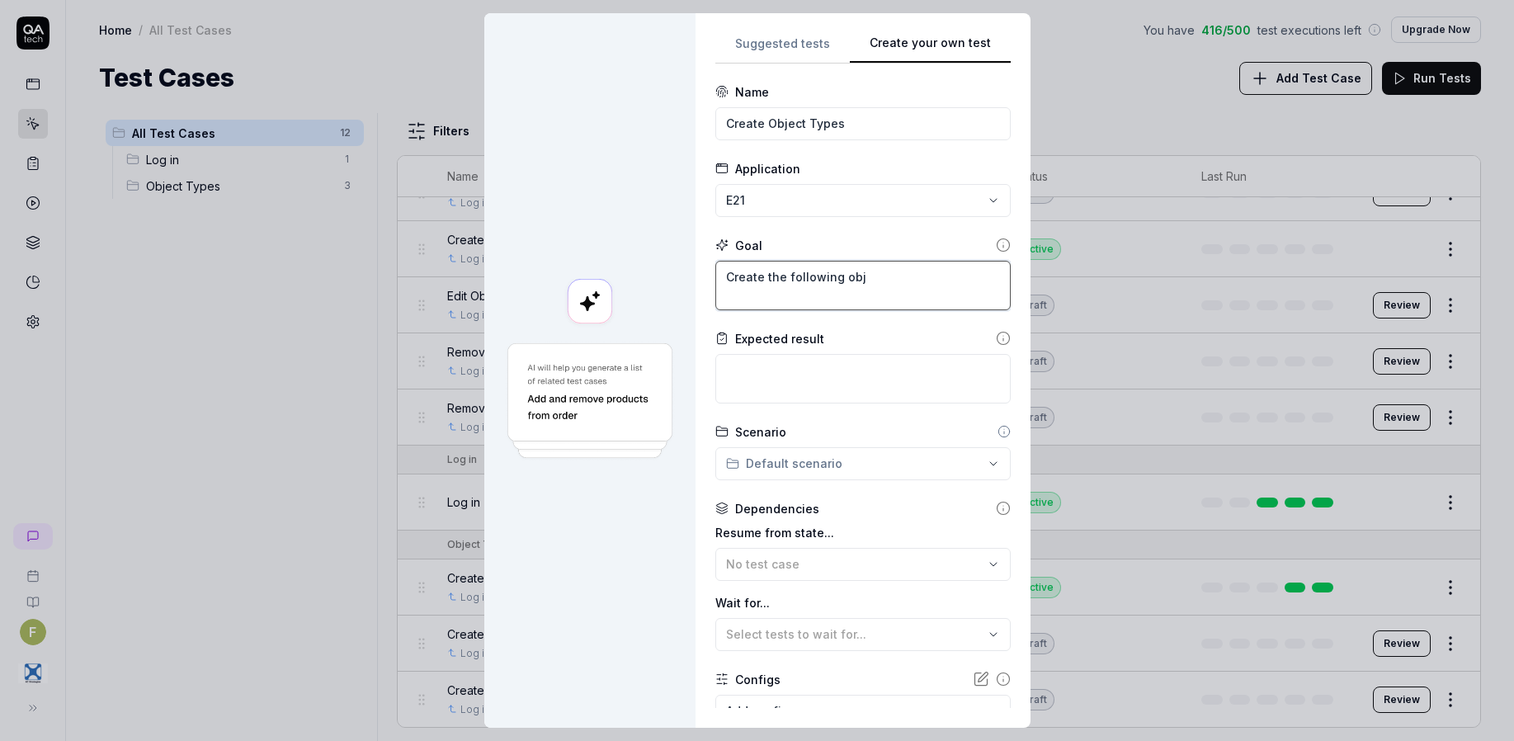
type textarea "*"
type textarea "Create the following obje"
type textarea "*"
type textarea "Create the following objec"
type textarea "*"
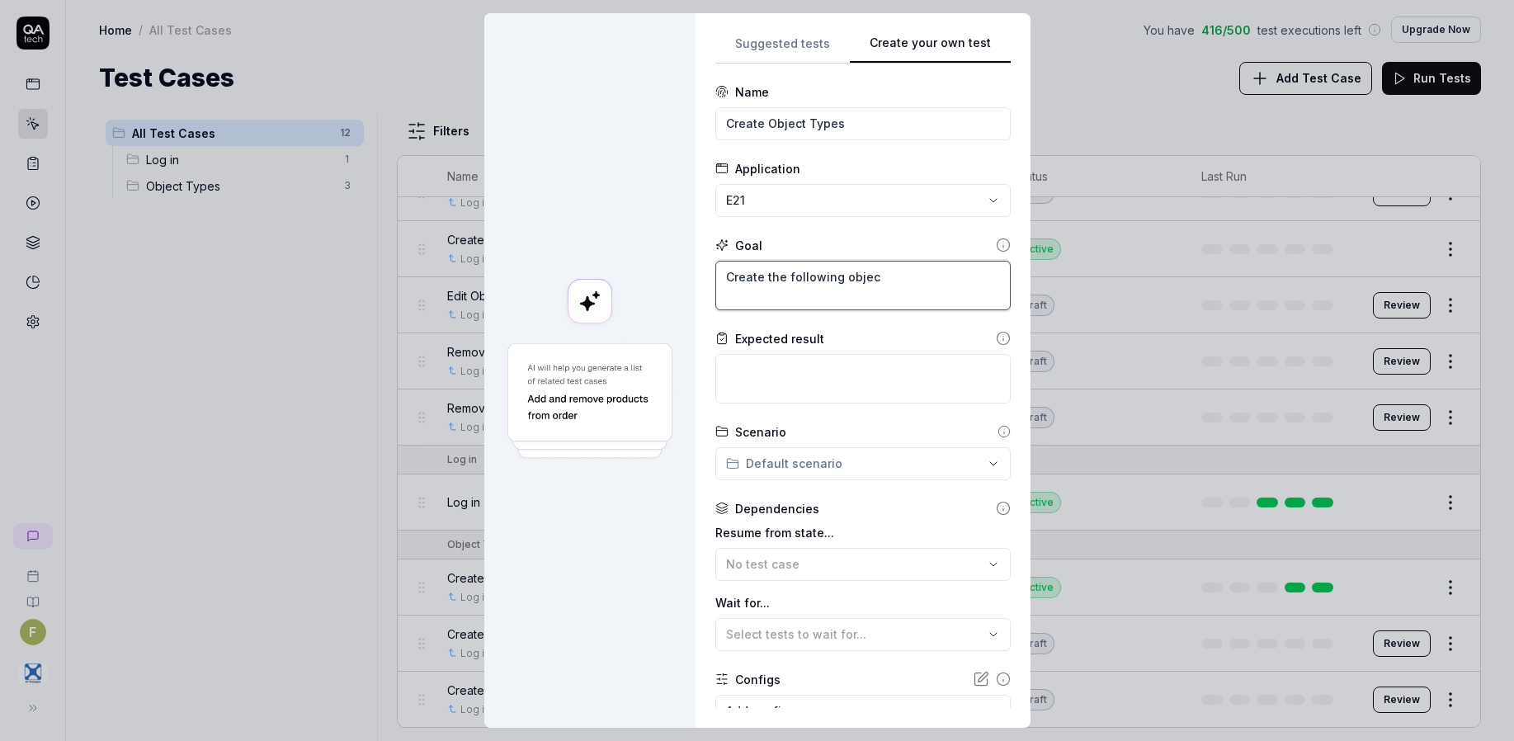
type textarea "Create the following object"
type textarea "*"
type textarea "Create the following object"
type textarea "*"
type textarea "Create the following object t"
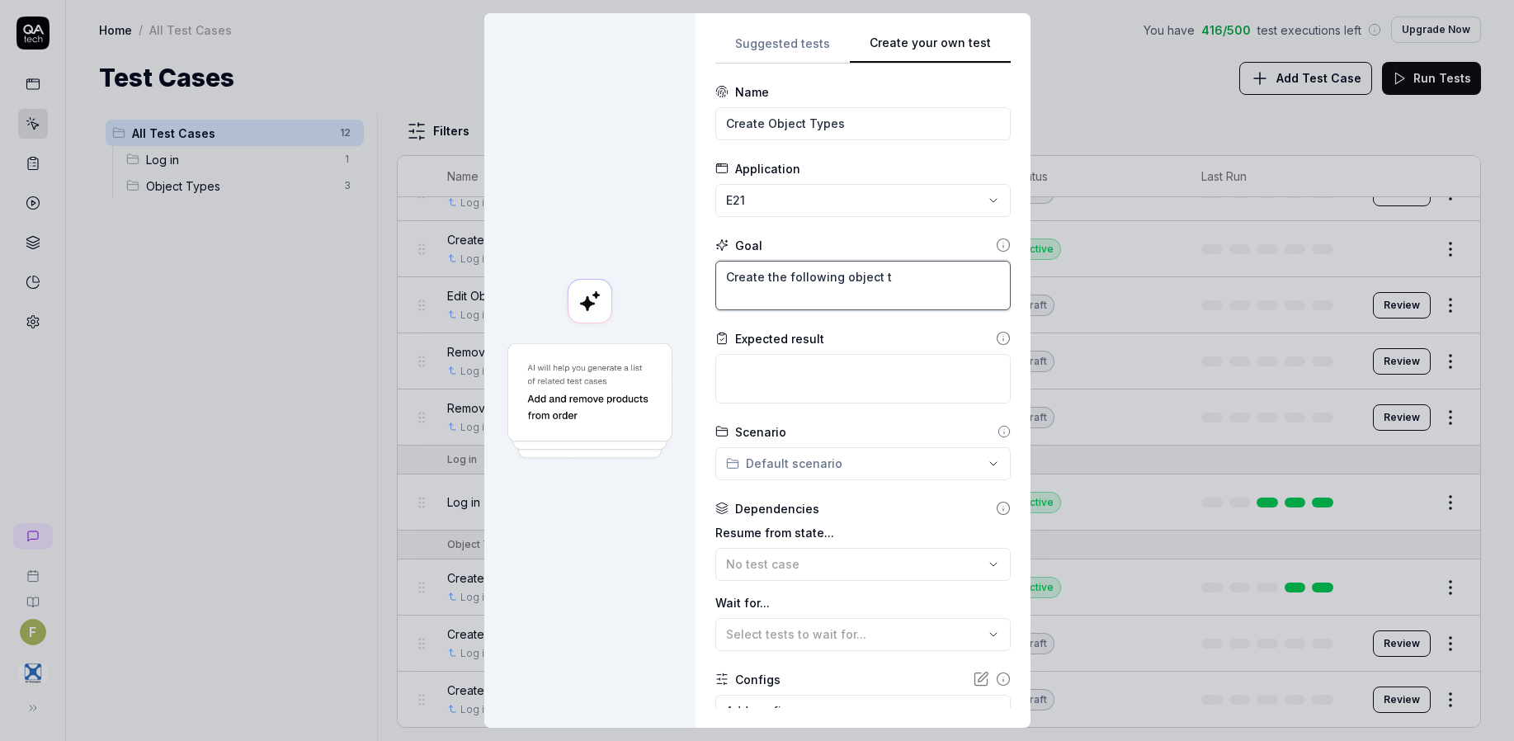
type textarea "*"
type textarea "Create the following object ty"
type textarea "*"
type textarea "Create the following object typ"
type textarea "*"
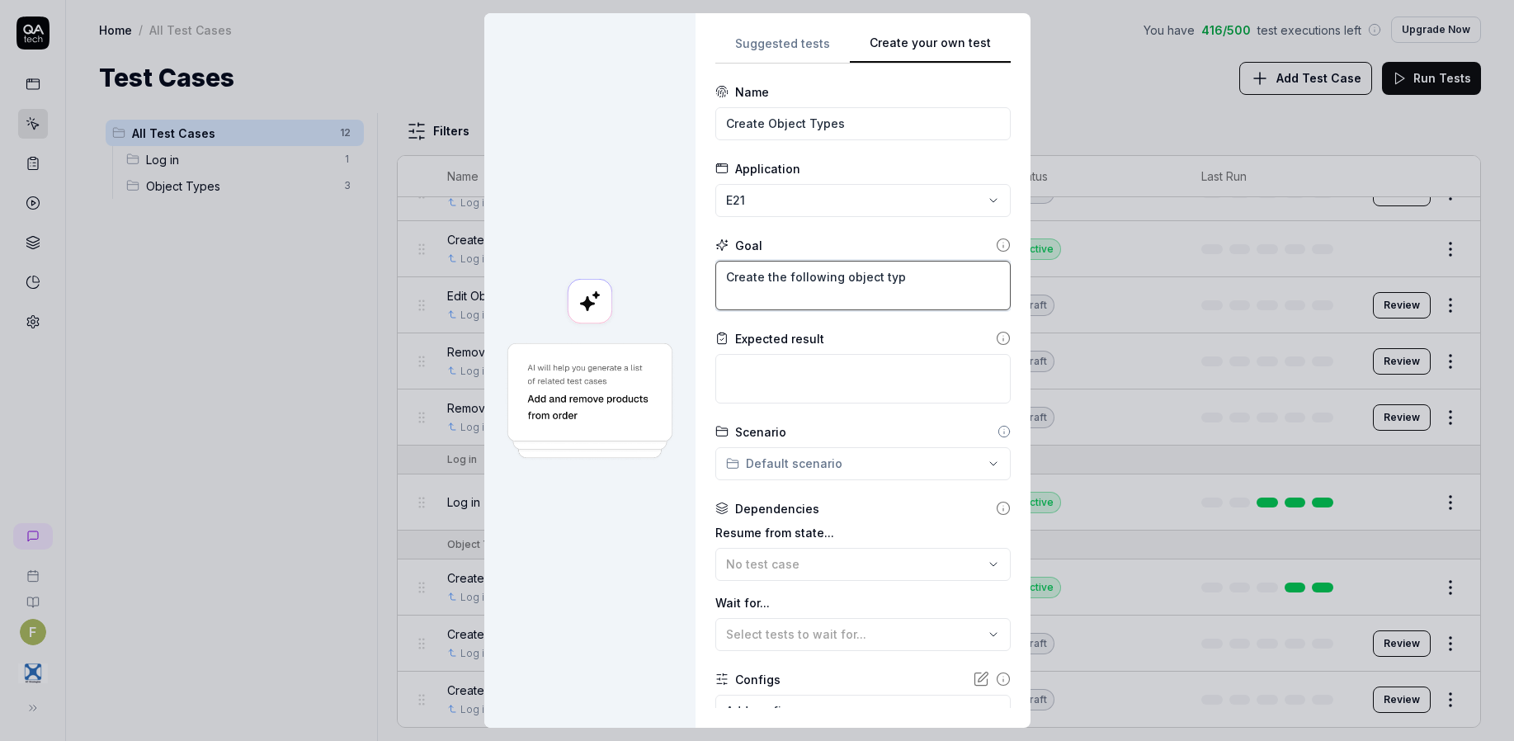
type textarea "Create the following object type"
type textarea "*"
type textarea "Create the following object types"
type textarea "*"
type textarea "Create the following object types,"
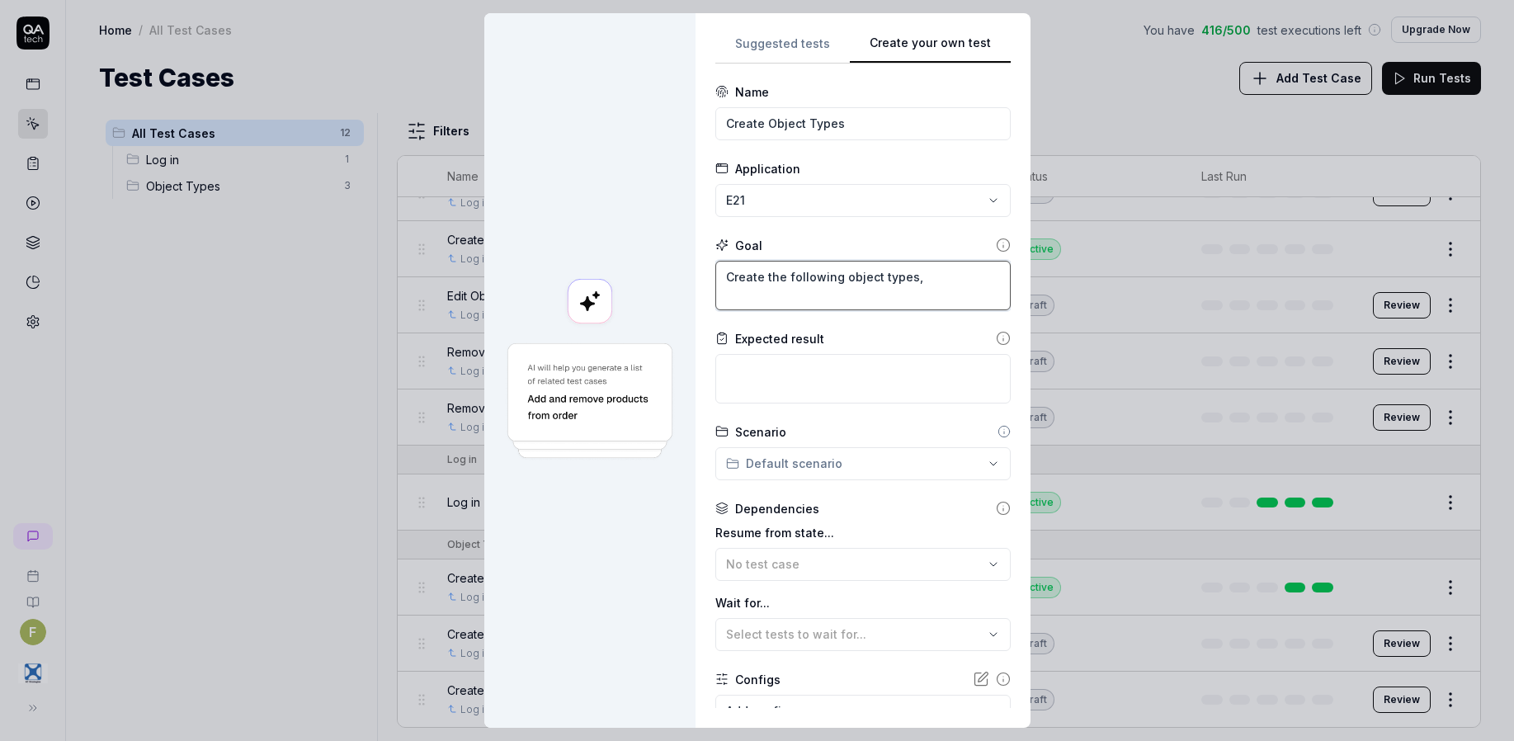
type textarea "*"
type textarea "Create the following object types,"
type textarea "*"
type textarea "Create the following object types, A"
type textarea "*"
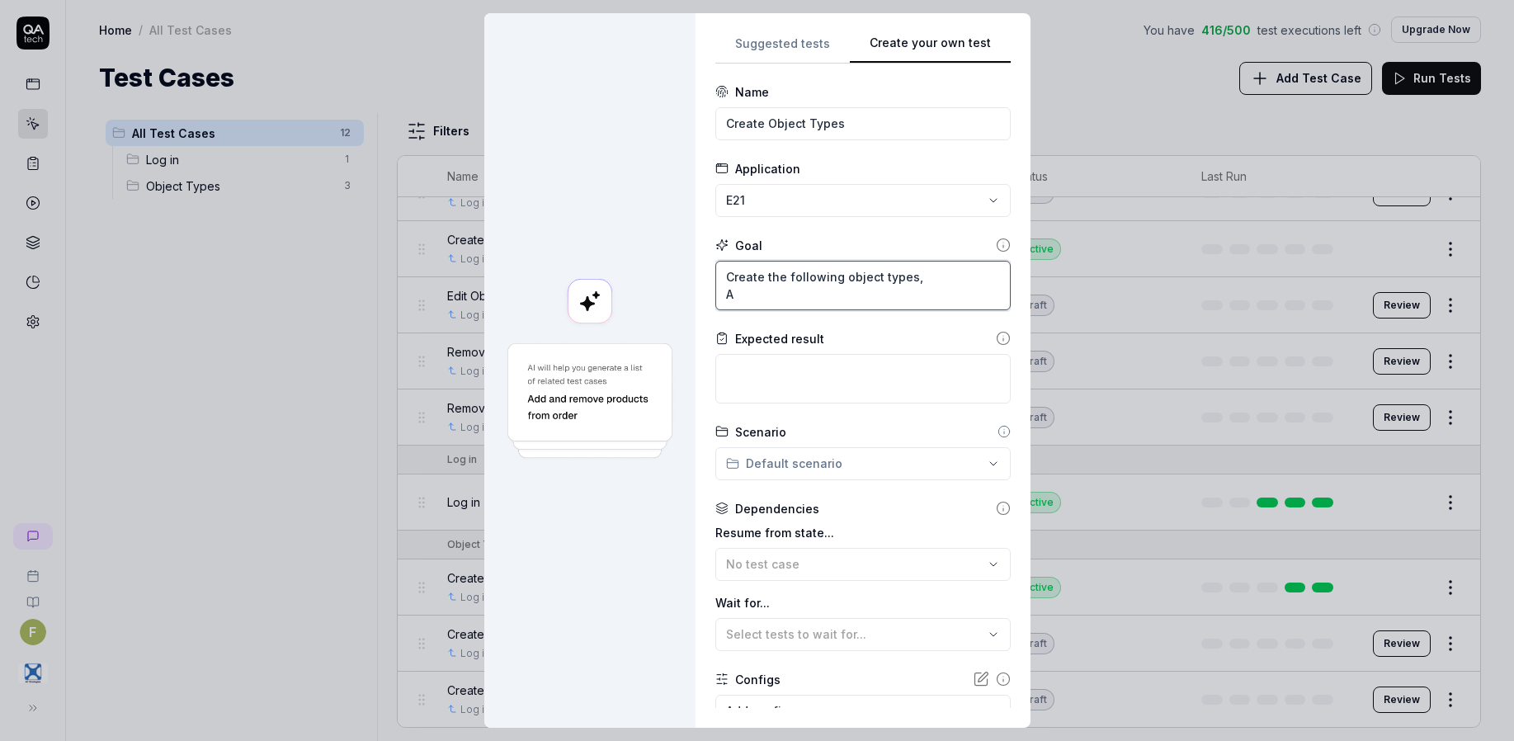
type textarea "Create the following object types, Ac"
type textarea "*"
type textarea "Create the following object types, Act"
type textarea "*"
type textarea "Create the following object types, Acti"
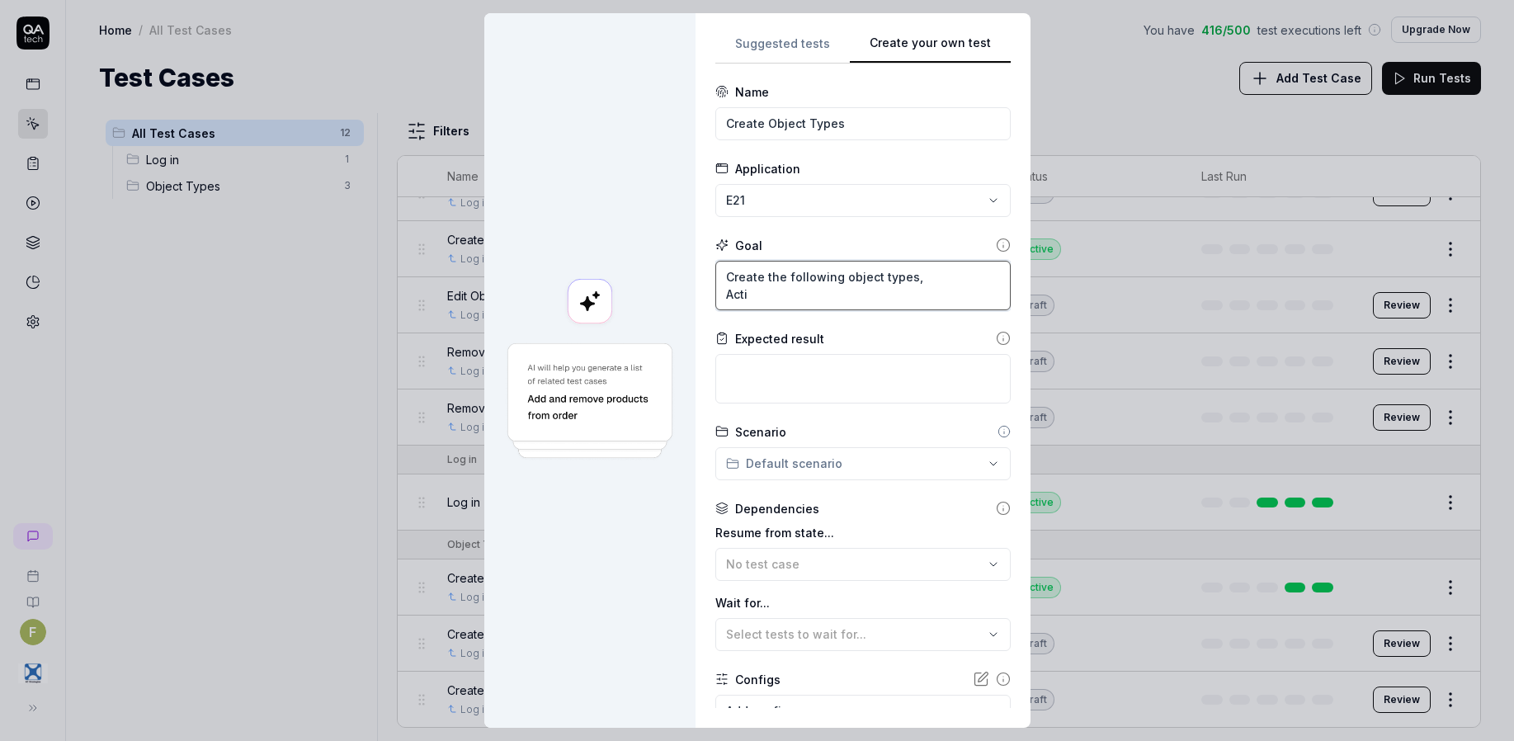
type textarea "*"
type textarea "Create the following object types, Activ"
type textarea "*"
type textarea "Create the following object types, Activi"
type textarea "*"
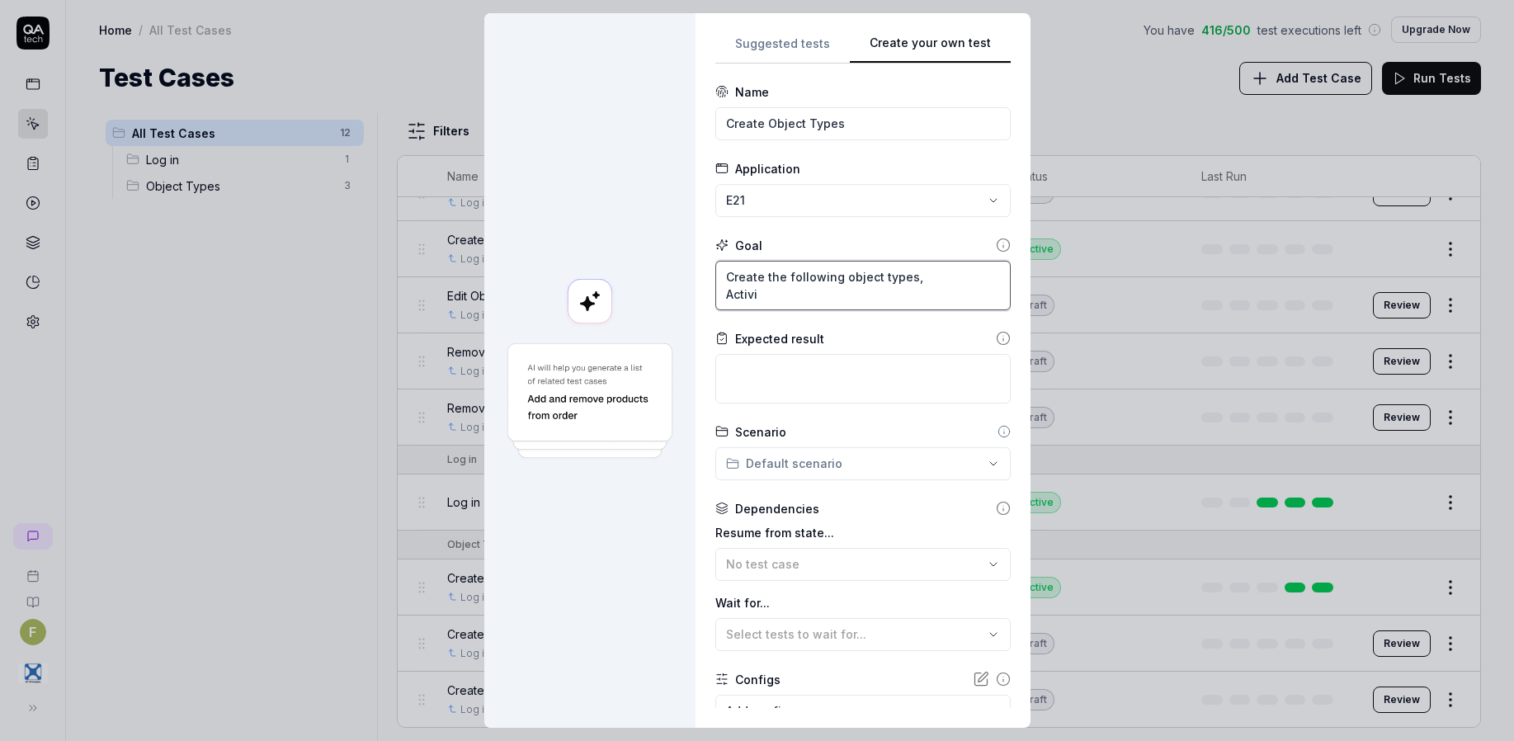
type textarea "Create the following object types, Activit"
type textarea "*"
type textarea "Create the following object types, Activity"
type textarea "*"
type textarea "Create the following object types, Activity"
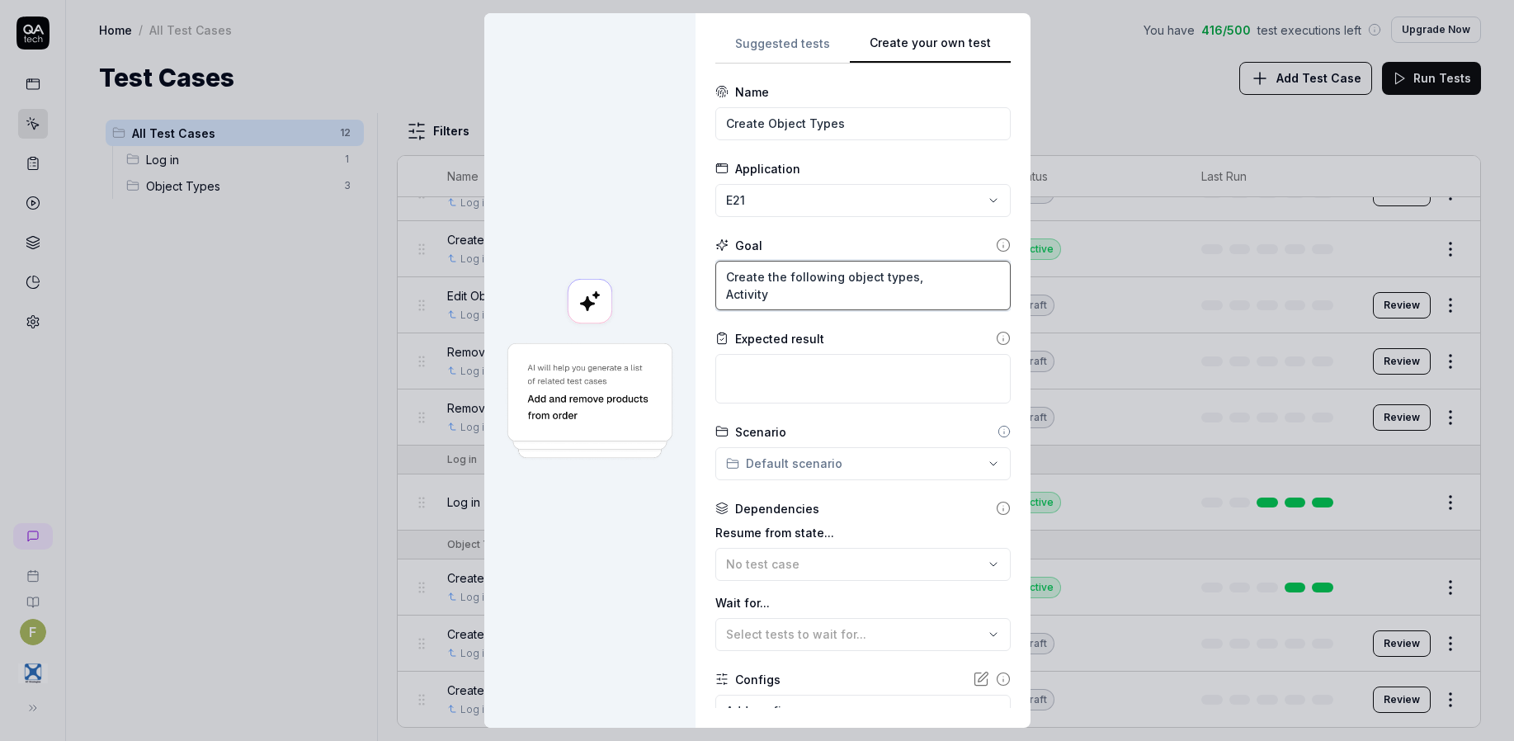
type textarea "*"
type textarea "Create the following object types, Activity T"
type textarea "*"
type textarea "Create the following object types, Activity Ty"
type textarea "*"
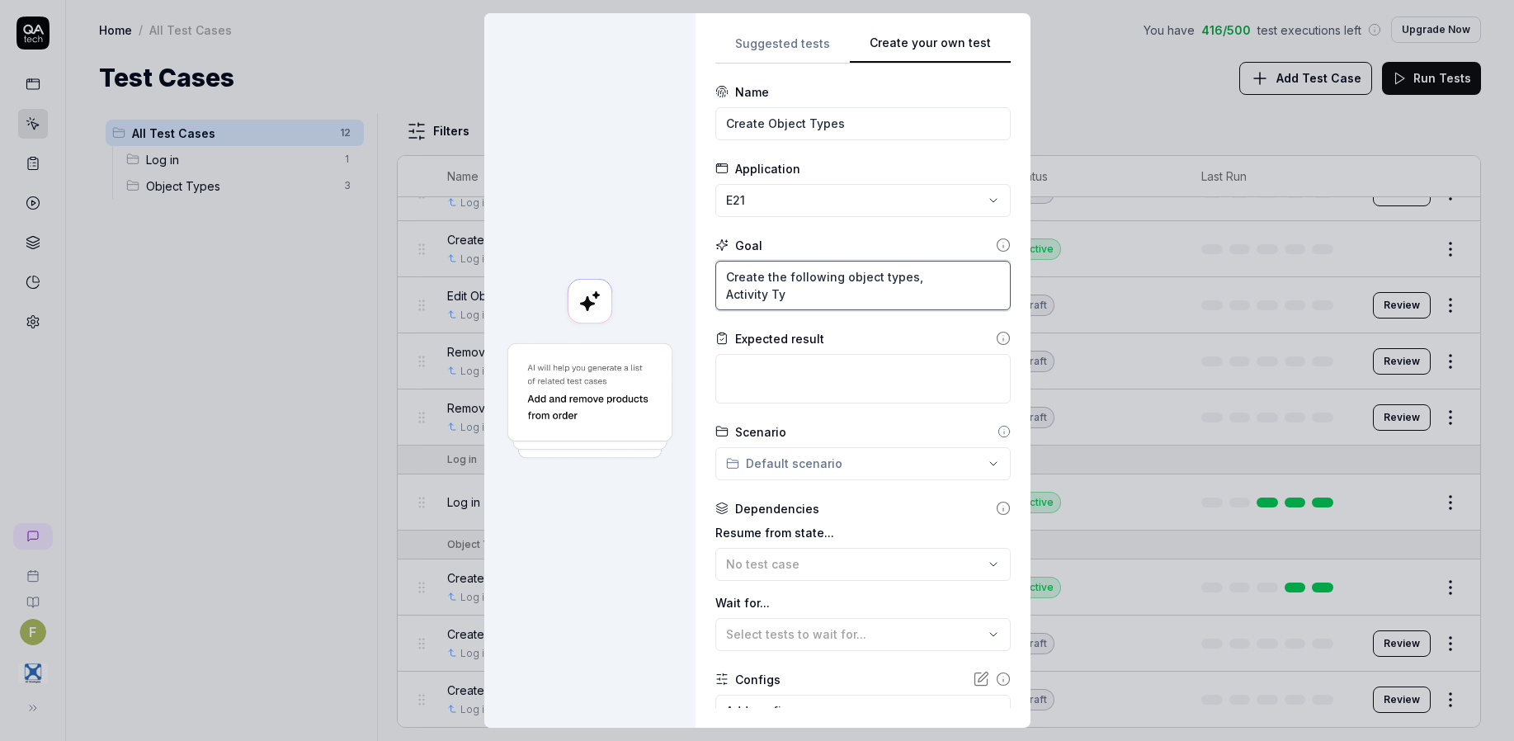
type textarea "Create the following object types, Activity Typ"
type textarea "*"
type textarea "Create the following object types, Activity Type"
type textarea "*"
type textarea "Create the following object types, Activity Types"
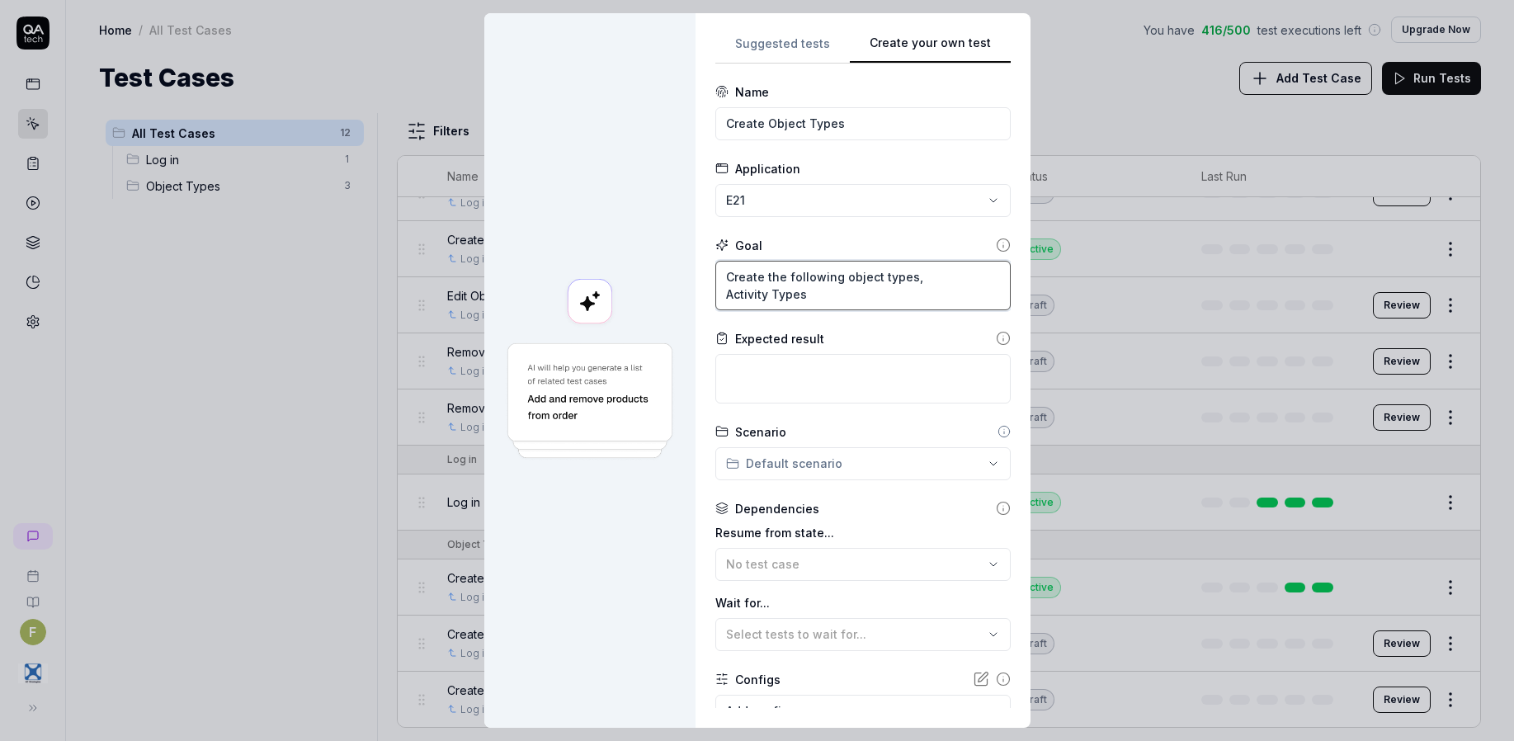
type textarea "*"
type textarea "Create the following object types, Activity Types,"
type textarea "*"
type textarea "Create the following object types, Activity Types,"
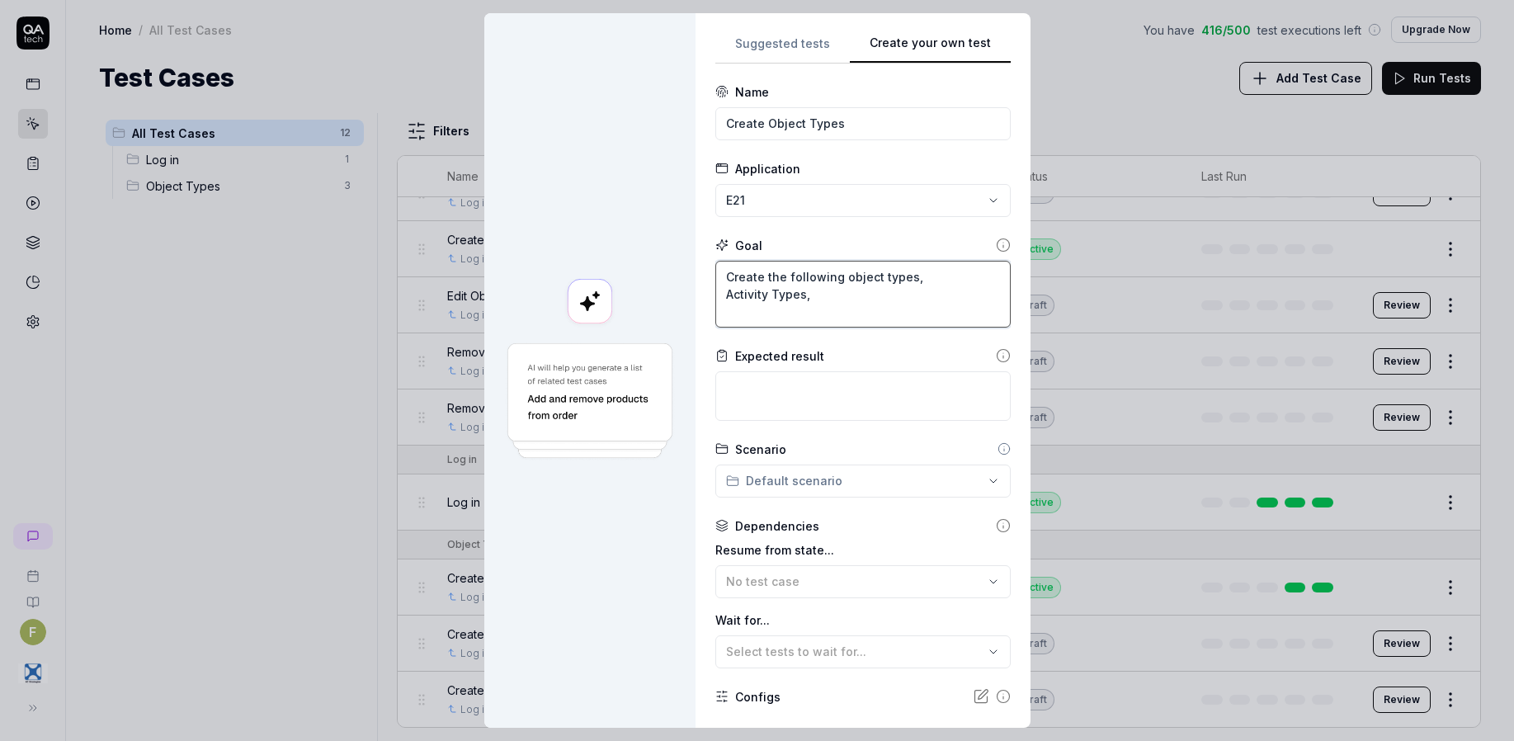
type textarea "*"
type textarea "Create the following object types, Activity Types, A"
type textarea "*"
type textarea "Create the following object types, Activity Types, As"
type textarea "*"
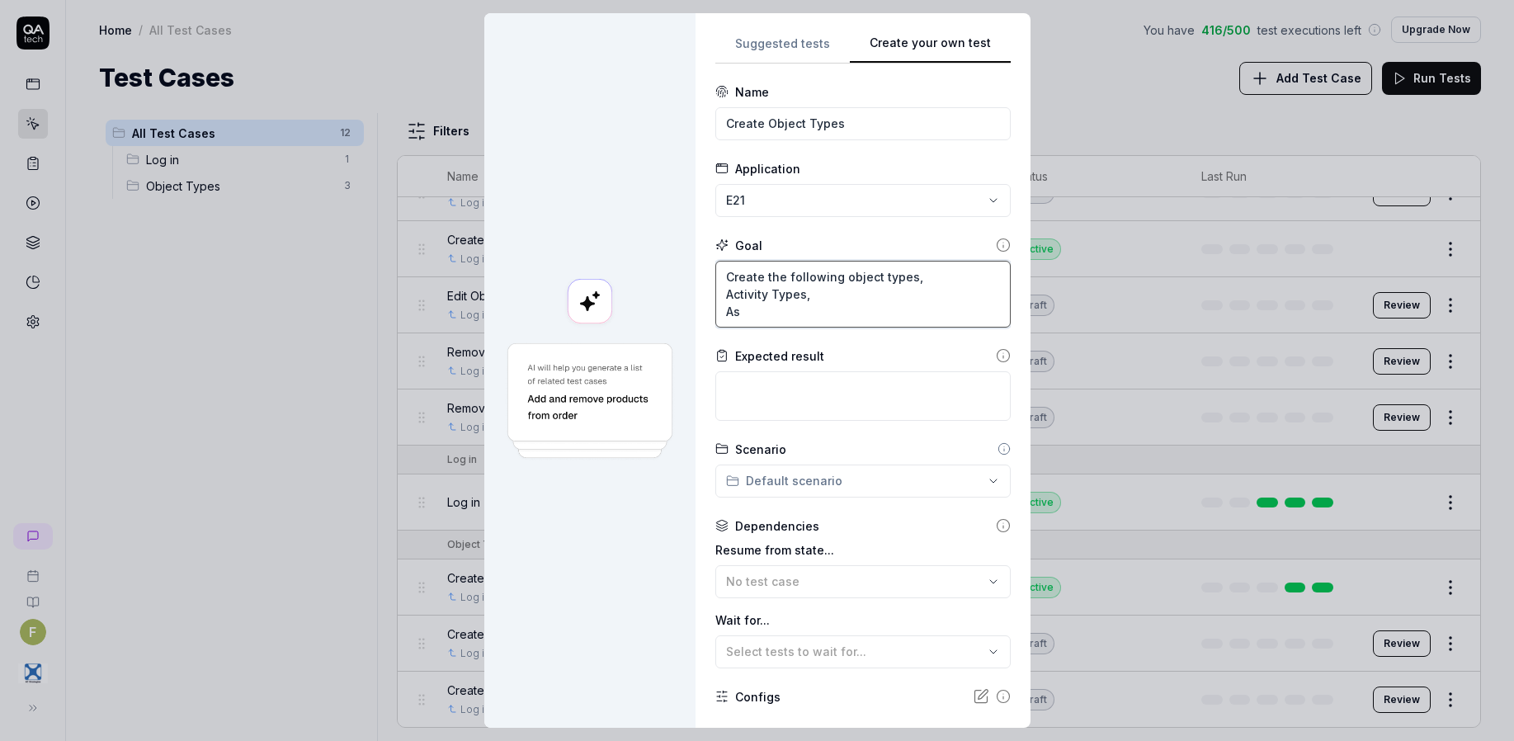
type textarea "Create the following object types, Activity Types, Ass"
type textarea "*"
type textarea "Create the following object types, Activity Types, Asse"
type textarea "*"
type textarea "Create the following object types, Activity Types, Asses"
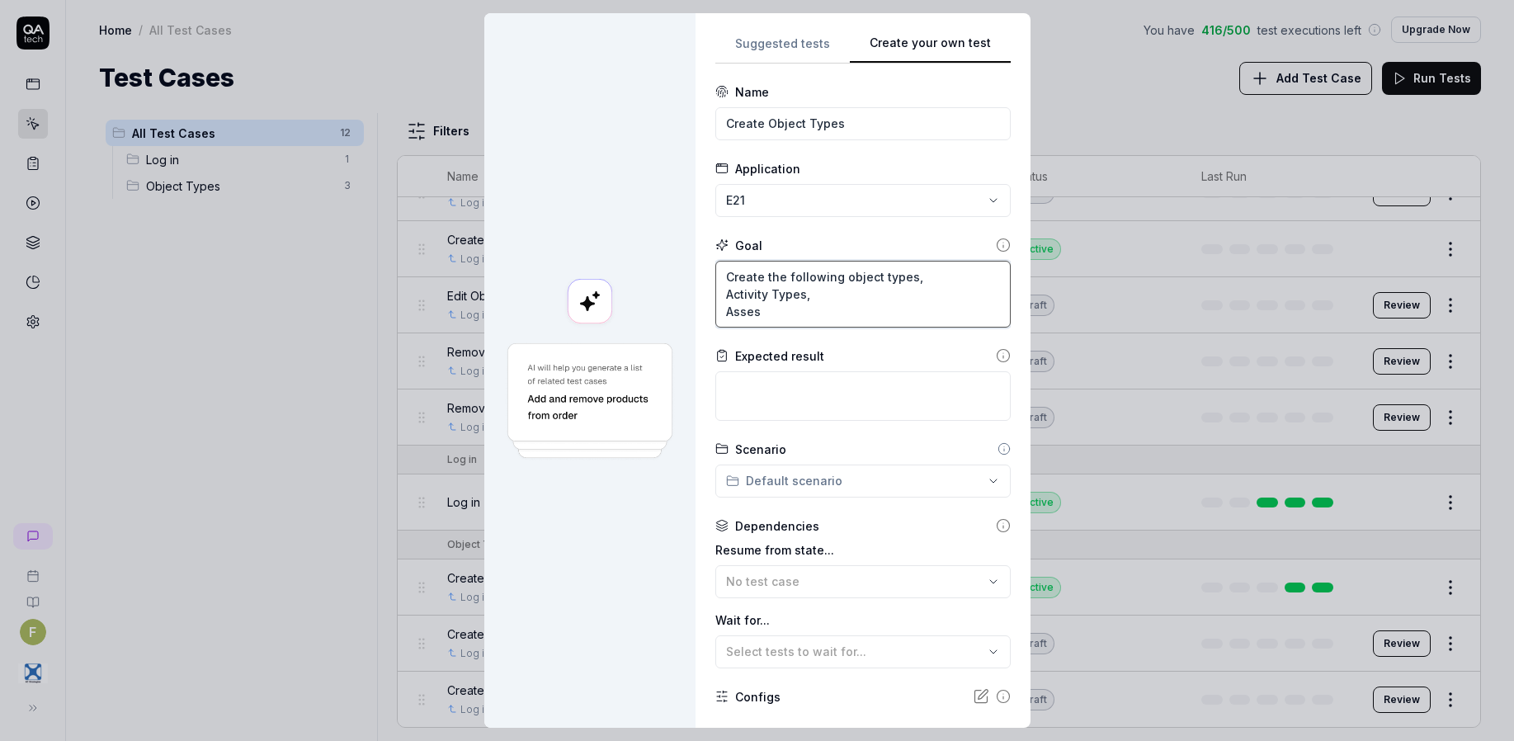
type textarea "*"
type textarea "Create the following object types, Activity Types, Assess"
type textarea "*"
type textarea "Create the following object types, Activity Types, Assessm"
type textarea "*"
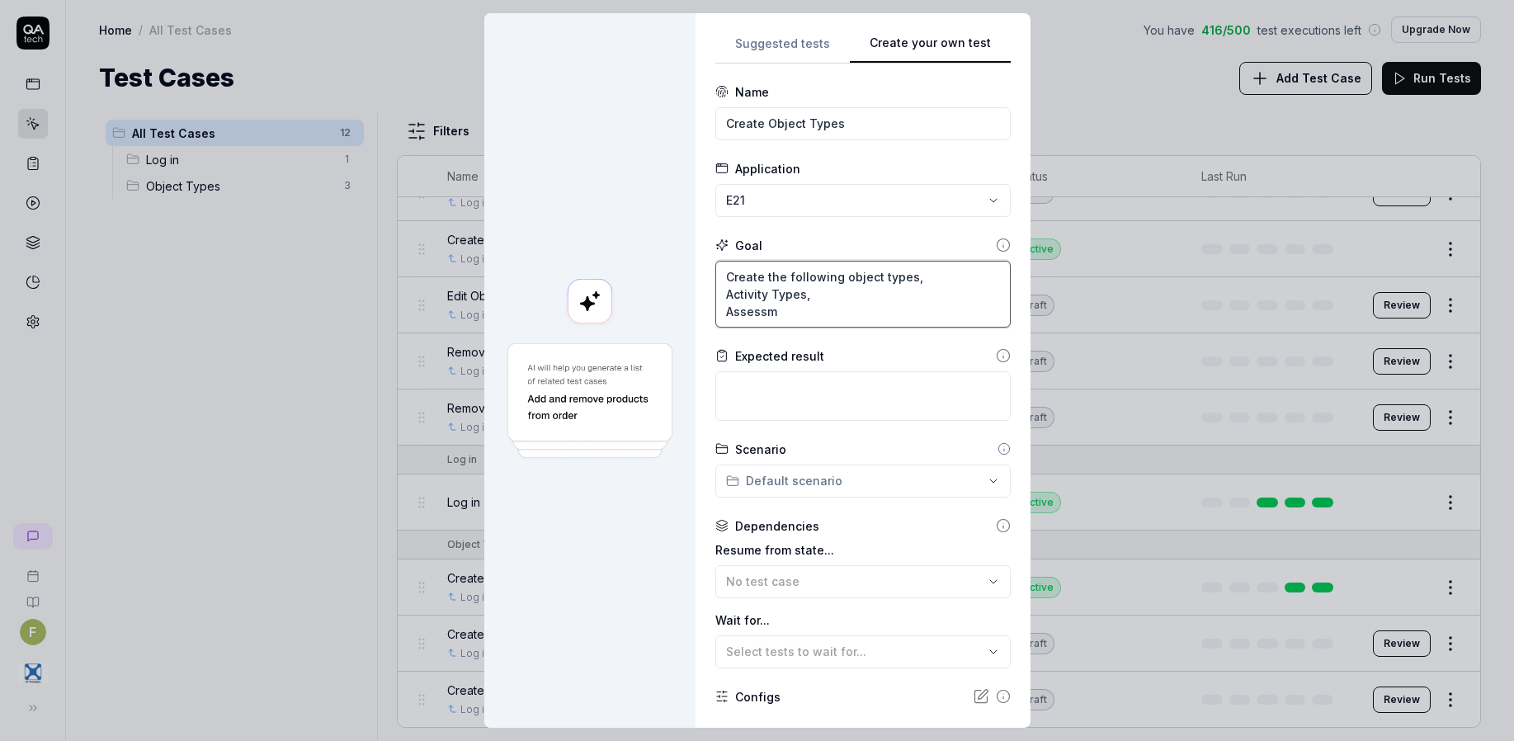
type textarea "Create the following object types, Activity Types, Assessme"
type textarea "*"
type textarea "Create the following object types, Activity Types, Assessmen"
type textarea "*"
type textarea "Create the following object types, Activity Types, Assessment"
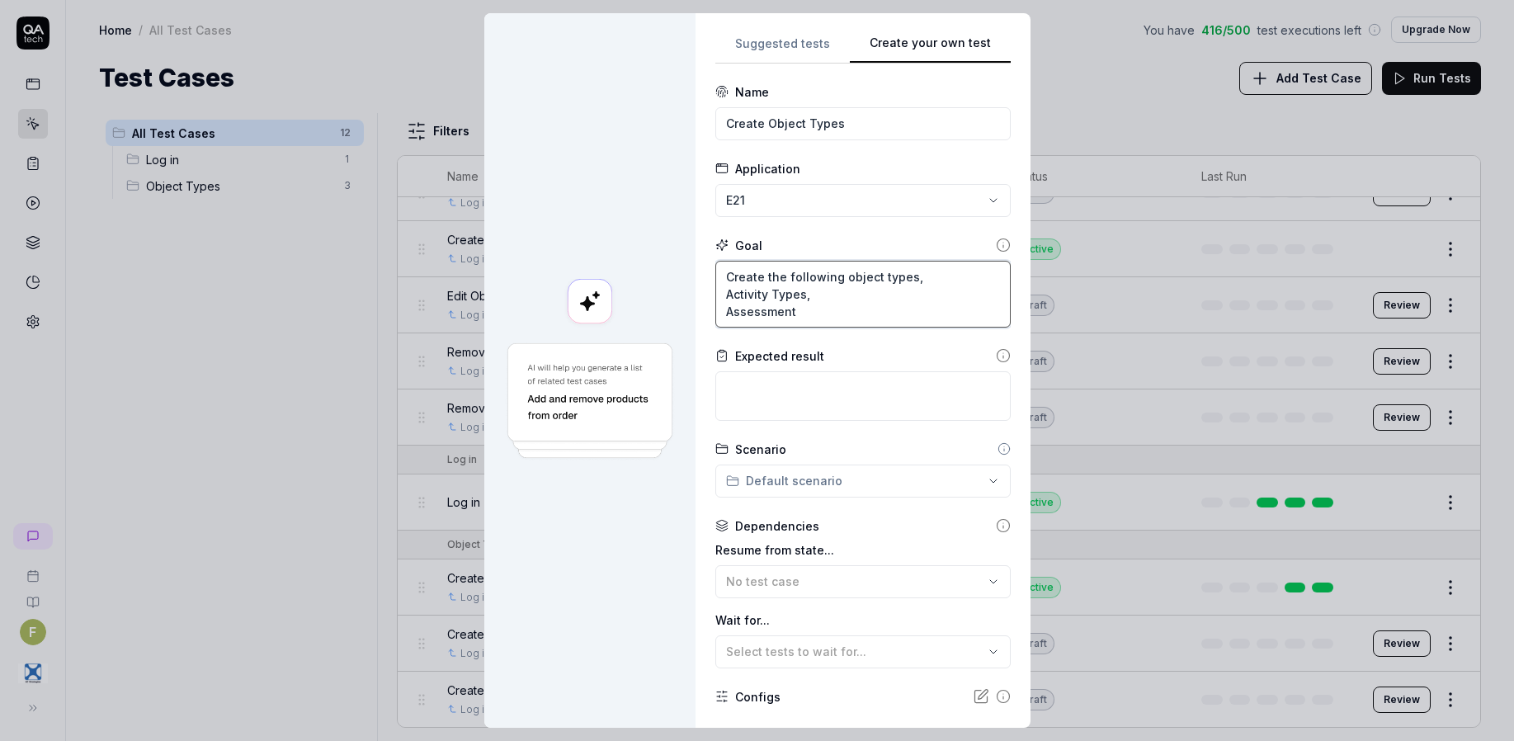
type textarea "*"
type textarea "Create the following object types, Activity Types, Assessment"
type textarea "*"
type textarea "Create the following object types, Activity Types, Assessment T"
type textarea "*"
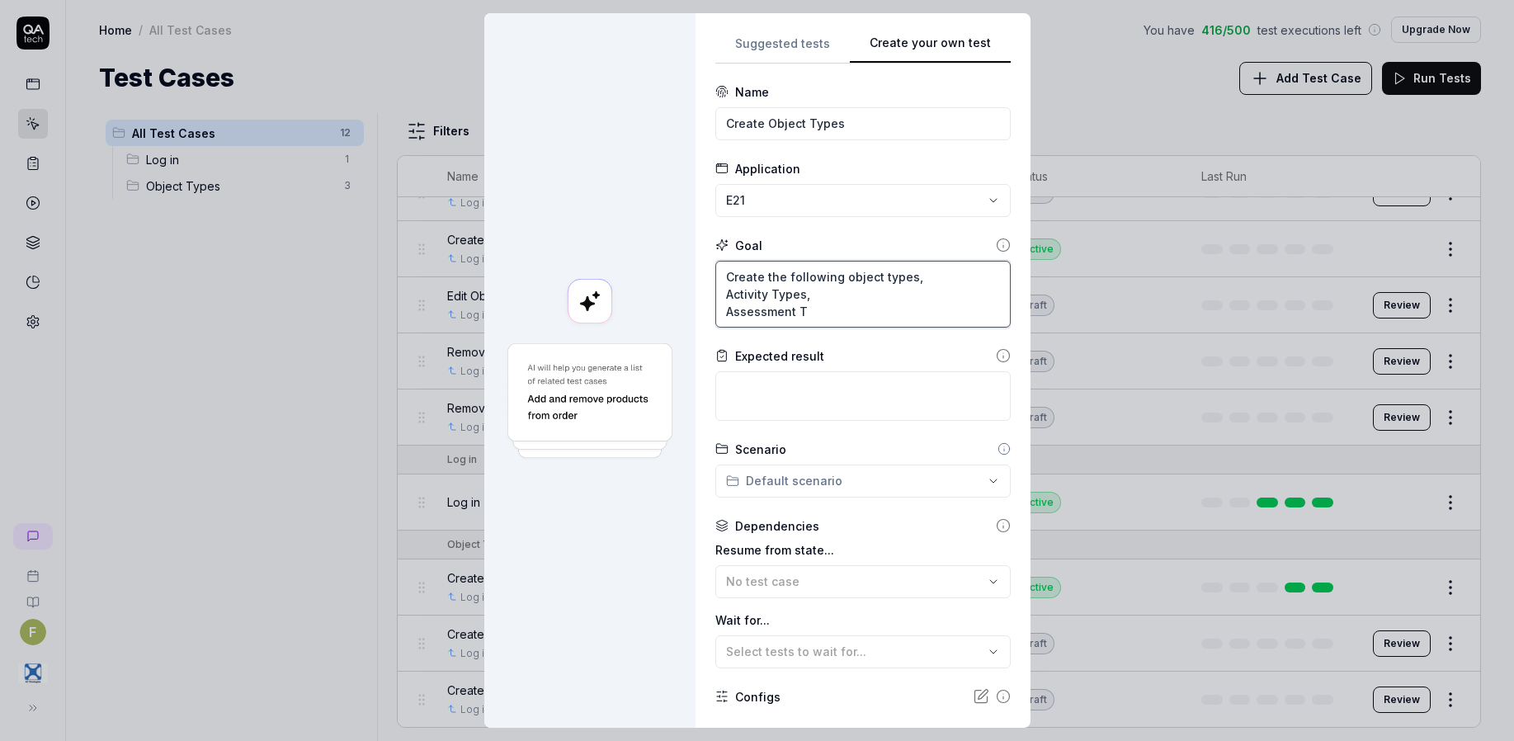
type textarea "Create the following object types, Activity Types, Assessment Ty"
type textarea "*"
type textarea "Create the following object types, Activity Types, Assessment Typ"
type textarea "*"
type textarea "Create the following object types, Activity Types, Assessment Type"
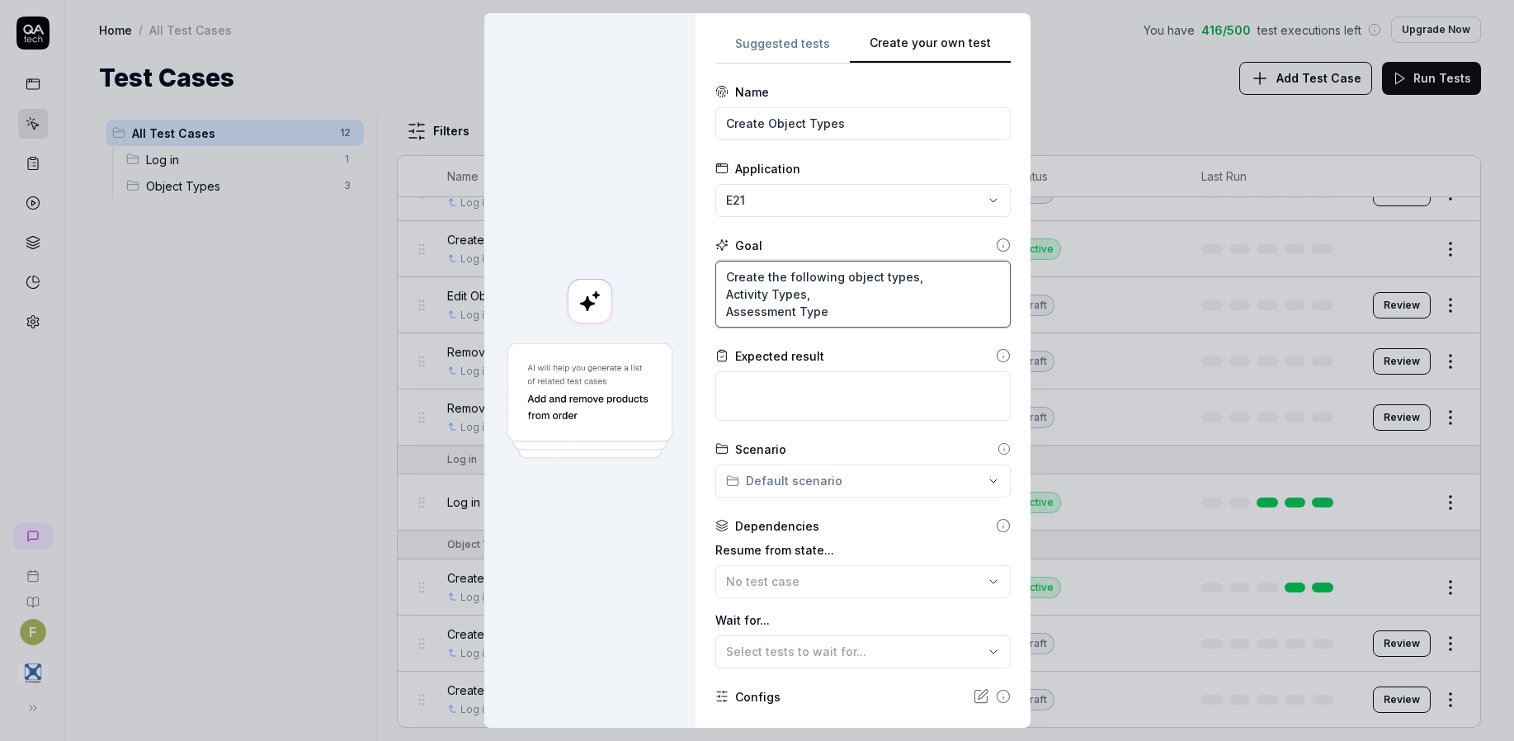
type textarea "*"
type textarea "Create the following object types, Activity Types, Assessment Types"
type textarea "*"
type textarea "Create the following object types, Activity Types, Assessment Types,"
type textarea "*"
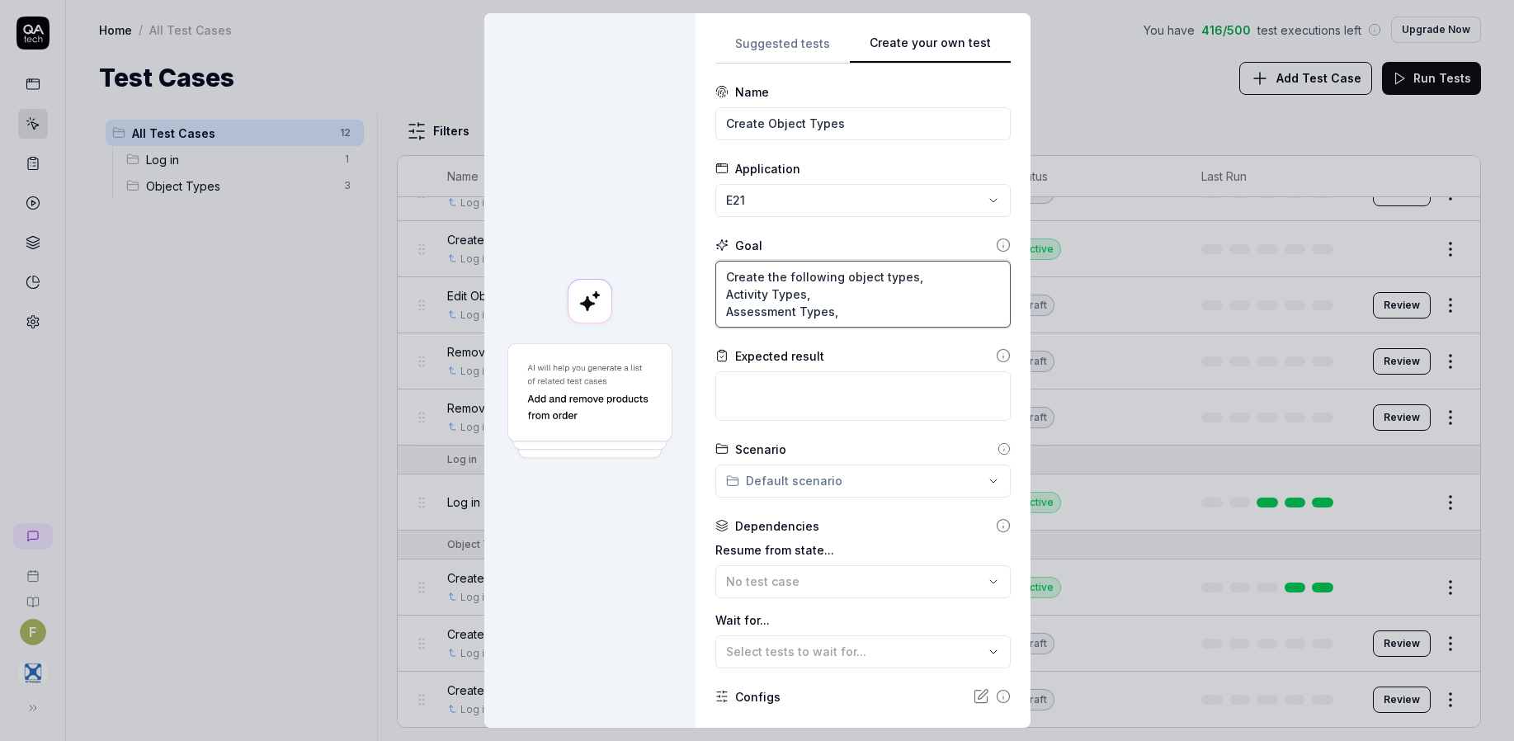
type textarea "Create the following object types, Activity Types, Assessment Types,"
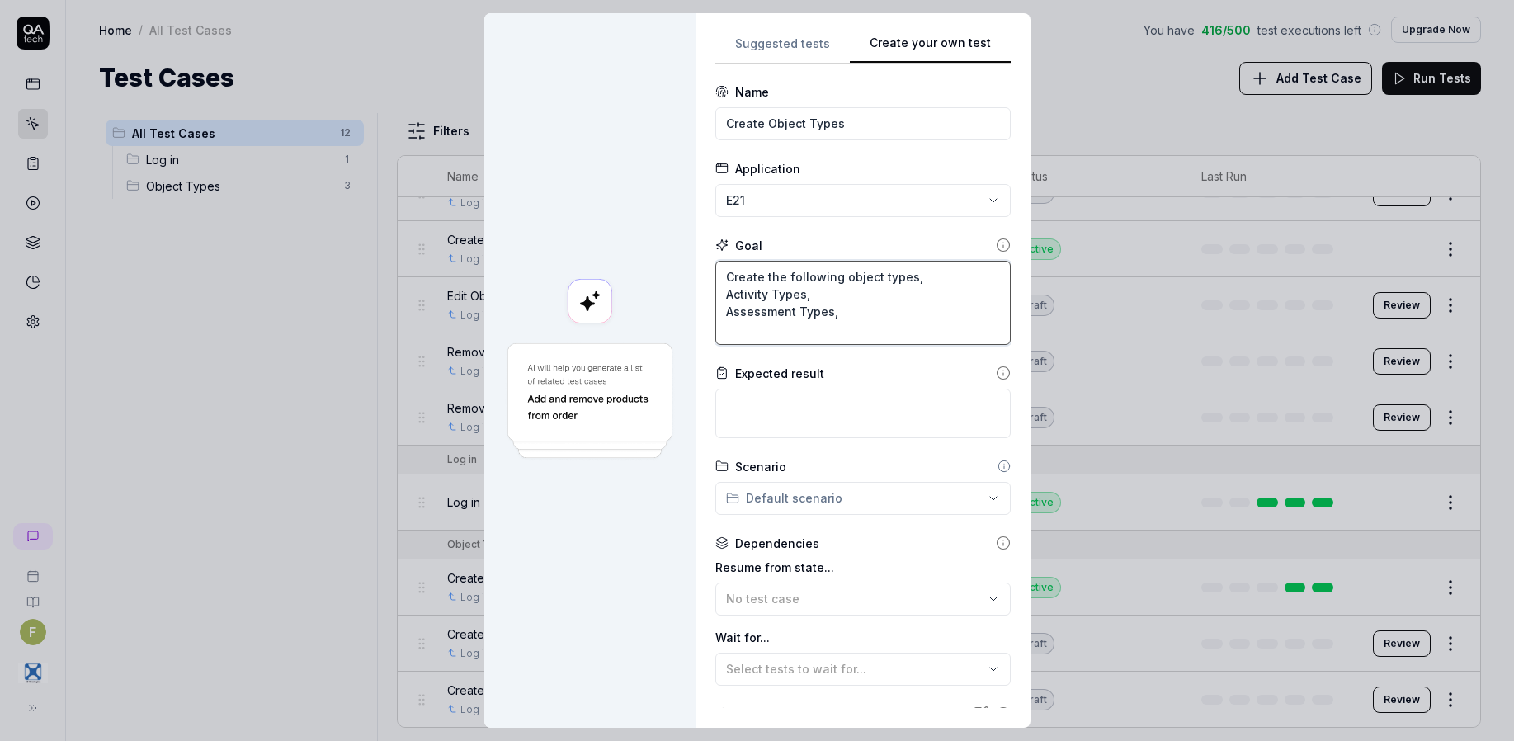
type textarea "*"
type textarea "Create the following object types, Activity Types, Assessment Types, Co"
type textarea "*"
type textarea "Create the following object types, Activity Types, Assessment Types, Com"
type textarea "*"
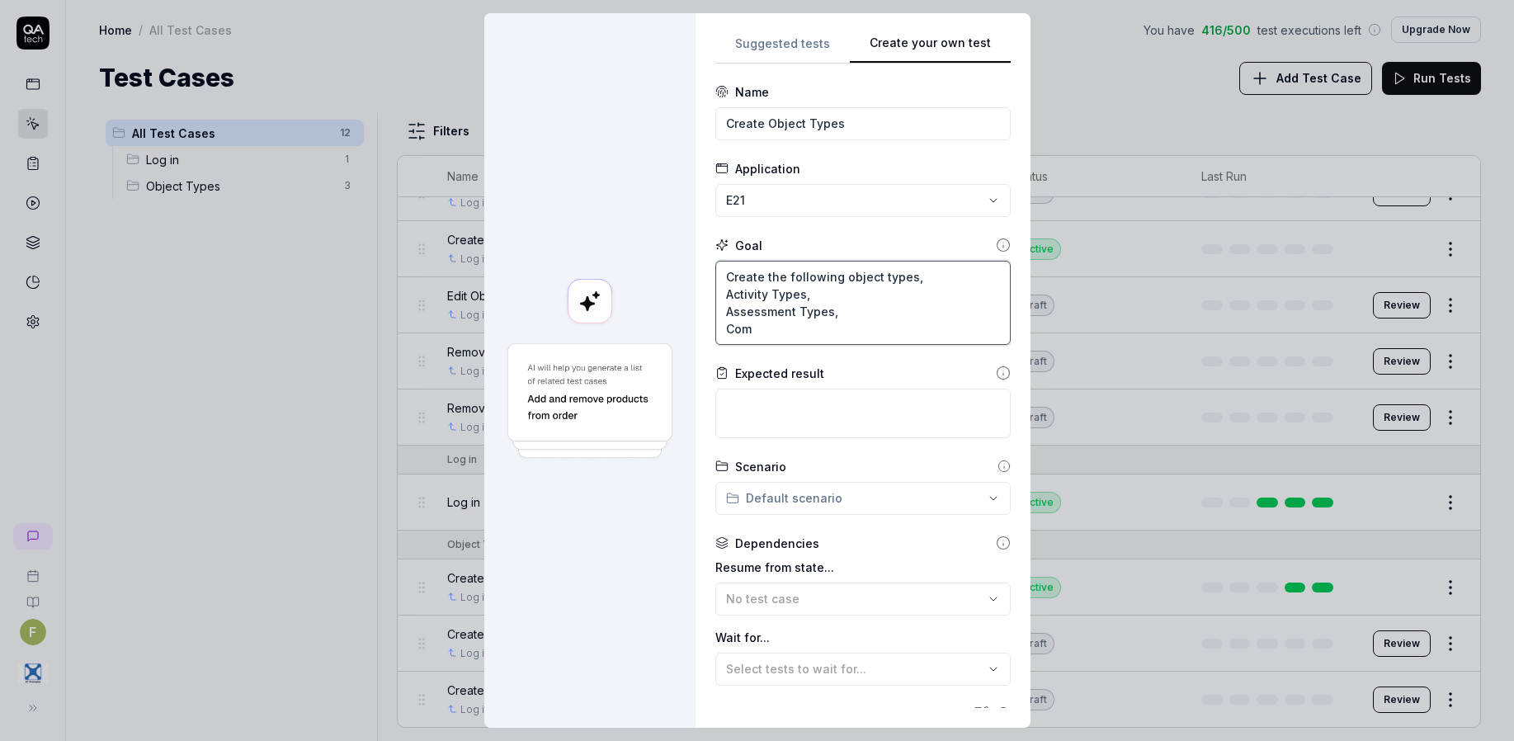
type textarea "Create the following object types, Activity Types, Assessment Types, Comm"
type textarea "*"
type textarea "Create the following object types, Activity Types, Assessment Types, Commu"
type textarea "*"
type textarea "Create the following object types, Activity Types, Assessment Types, Commun"
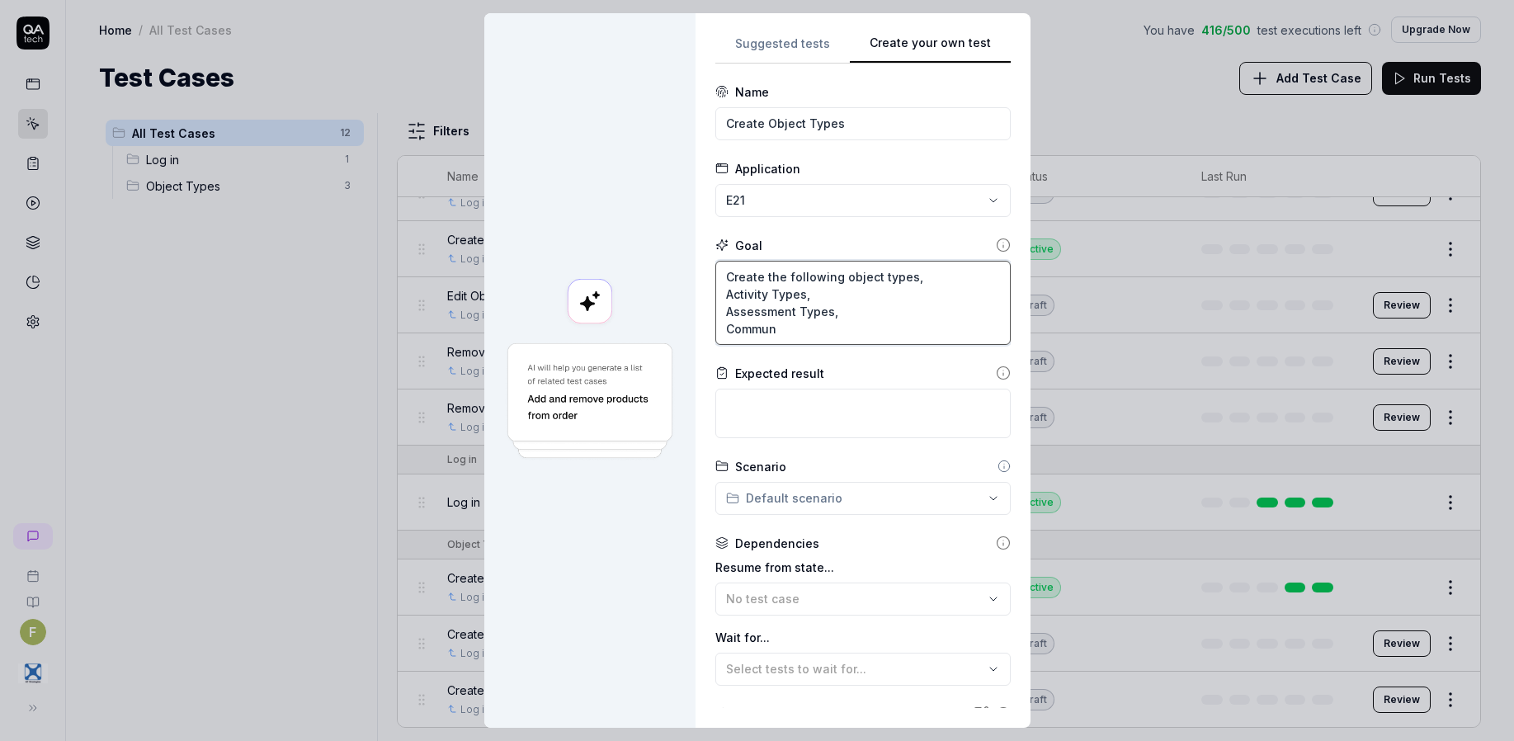
type textarea "*"
type textarea "Create the following object types, Activity Types, Assessment Types, Communi"
type textarea "*"
type textarea "Create the following object types, Activity Types, Assessment Types, Communic"
type textarea "*"
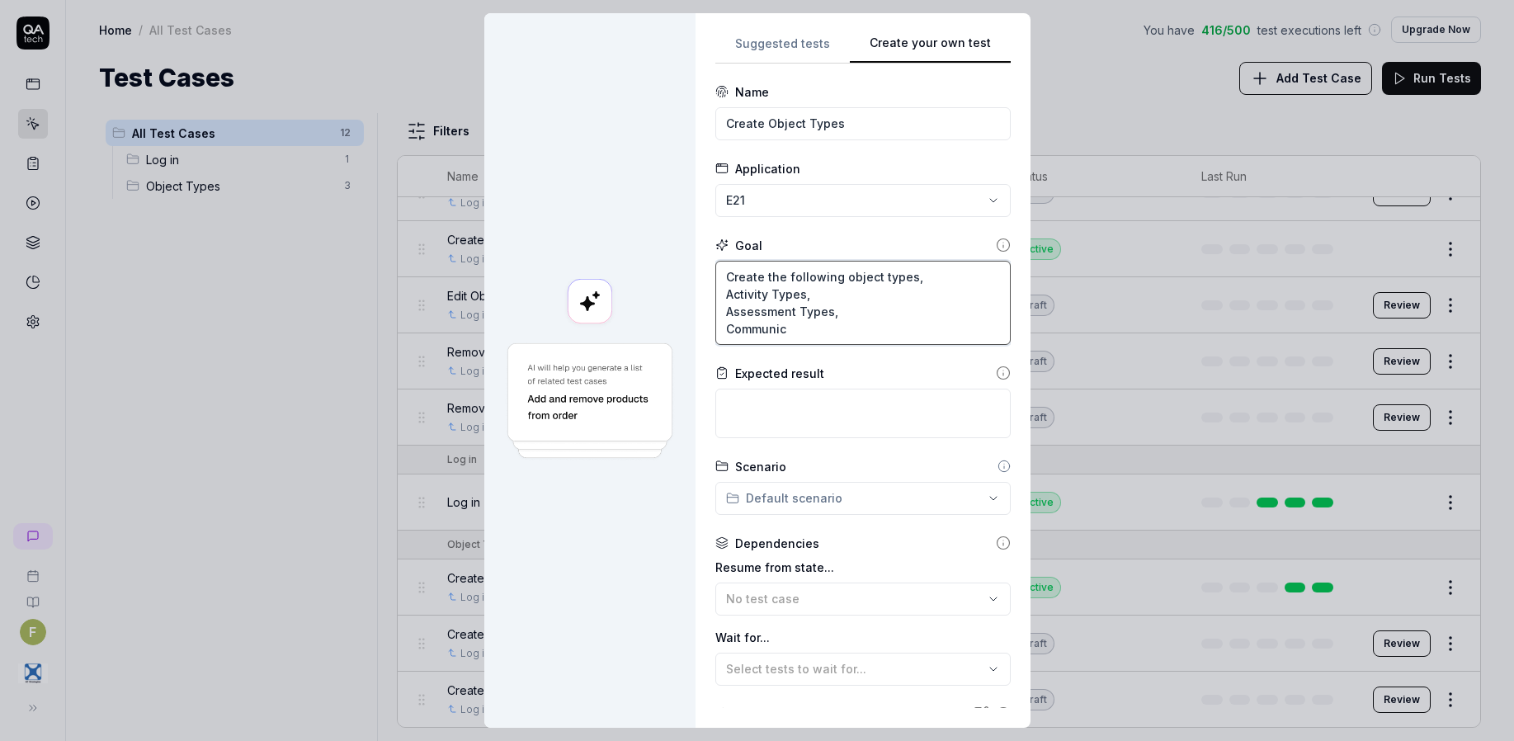
type textarea "Create the following object types, Activity Types, Assessment Types, Communica"
type textarea "*"
type textarea "Create the following object types, Activity Types, Assessment Types, Communicat"
type textarea "*"
type textarea "Create the following object types, Activity Types, Assessment Types, Communicat…"
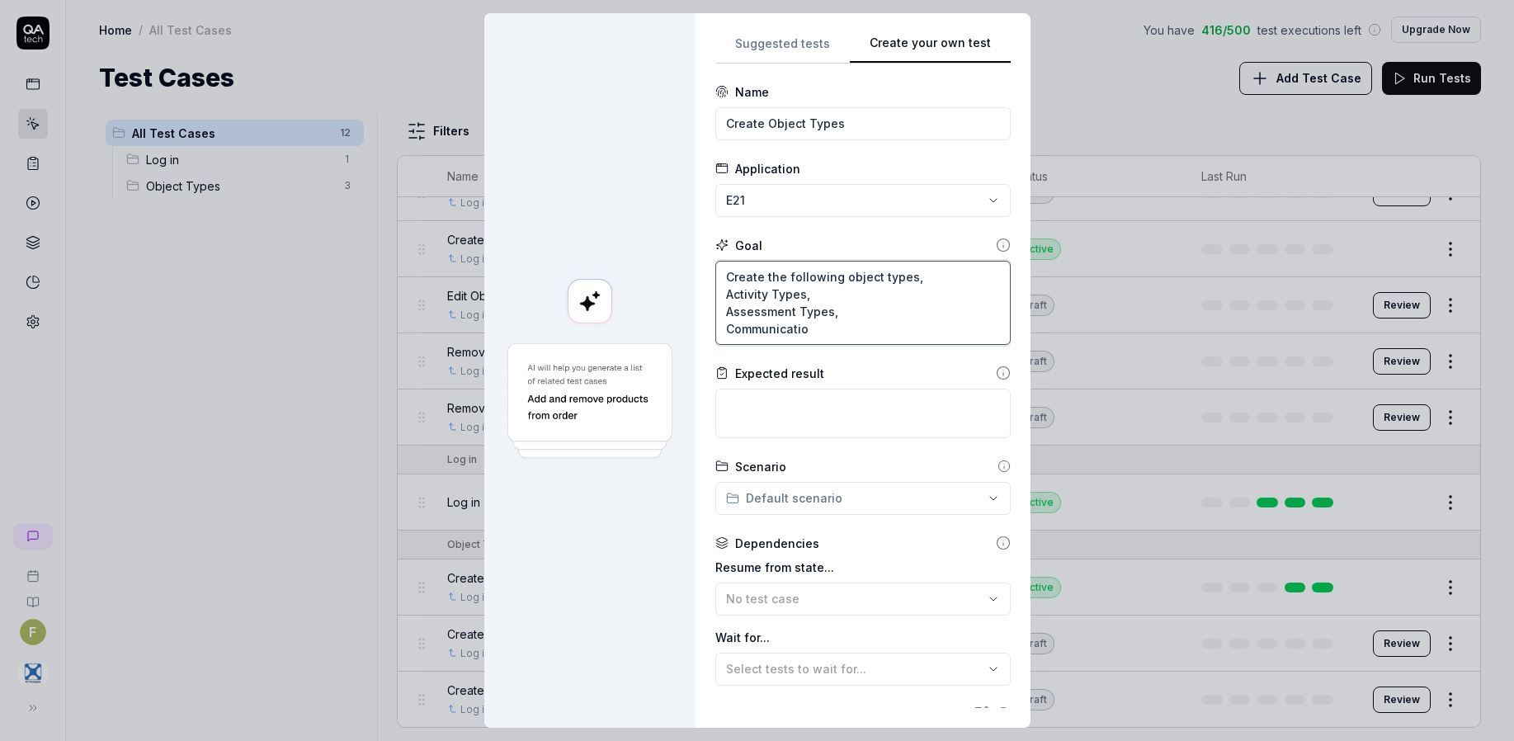
type textarea "*"
type textarea "Create the following object types, Activity Types, Assessment Types, Communicat…"
type textarea "*"
type textarea "Create the following object types, Activity Types, Assessment Types, Communicat…"
type textarea "*"
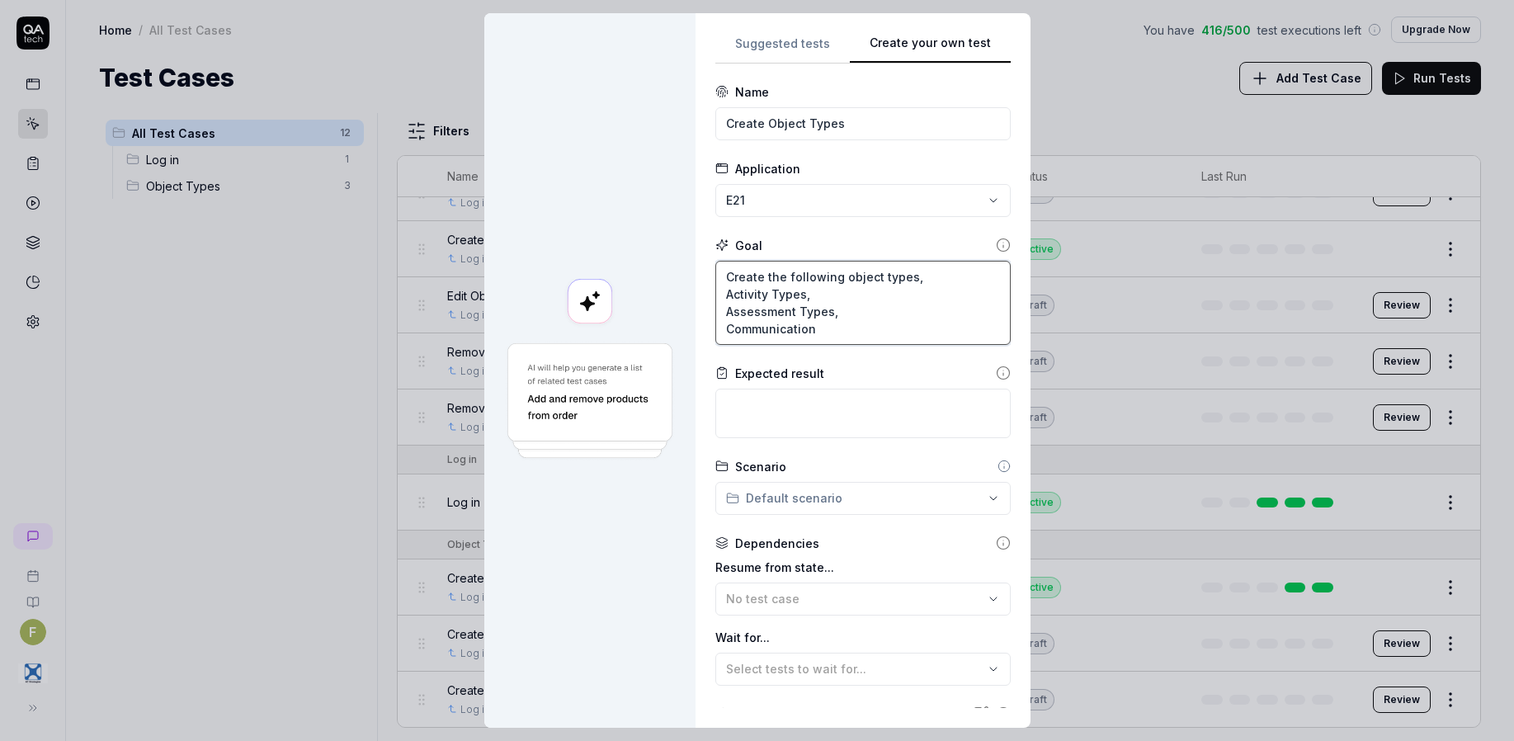
type textarea "Create the following object types, Activity Types, Assessment Types, Communicat…"
type textarea "*"
type textarea "Create the following object types, Activity Types, Assessment Types, Communicat…"
type textarea "*"
type textarea "Create the following object types, Activity Types, Assessment Types, Communicat…"
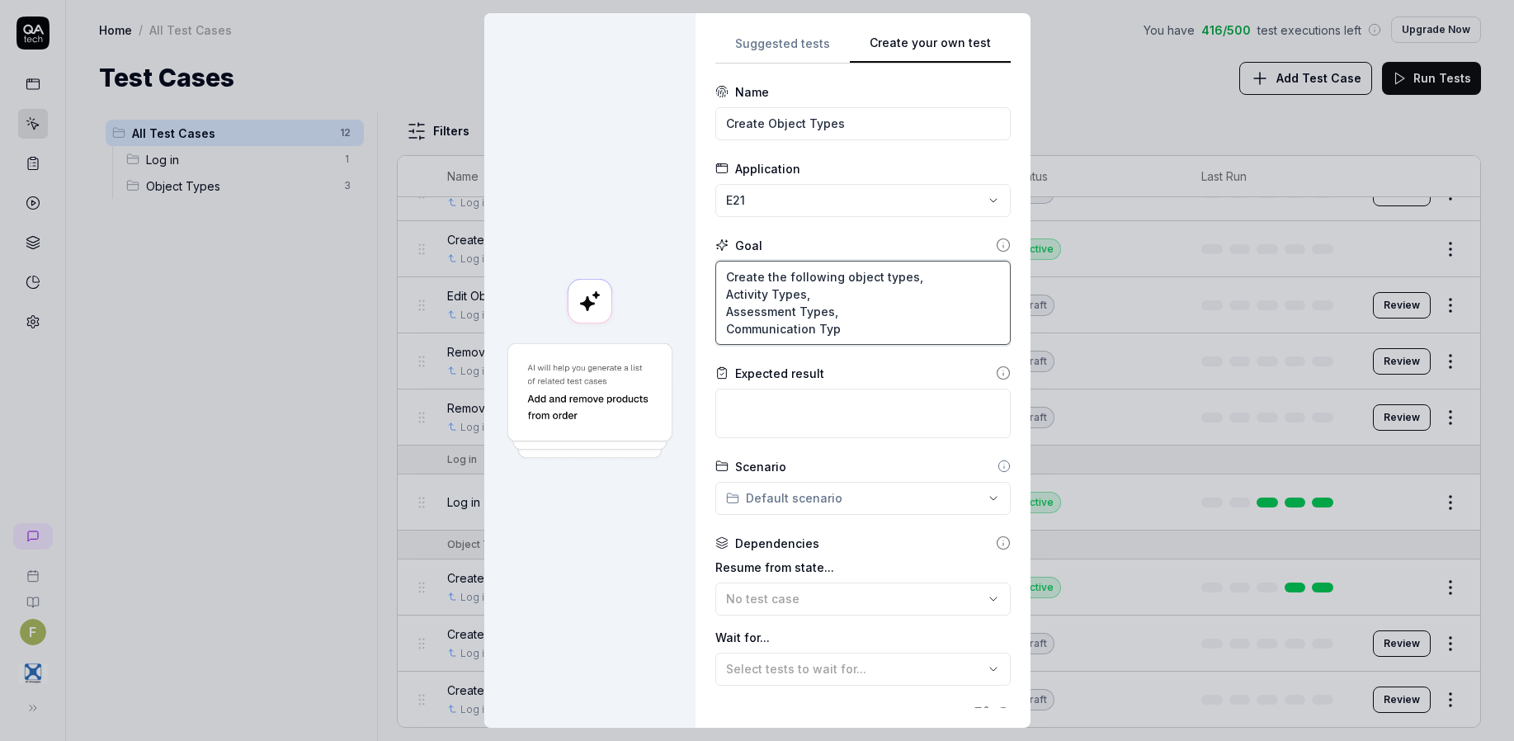
type textarea "*"
type textarea "Create the following object types, Activity Types, Assessment Types, Communicat…"
type textarea "*"
type textarea "Create the following object types, Activity Types, Assessment Types, Communicat…"
type textarea "*"
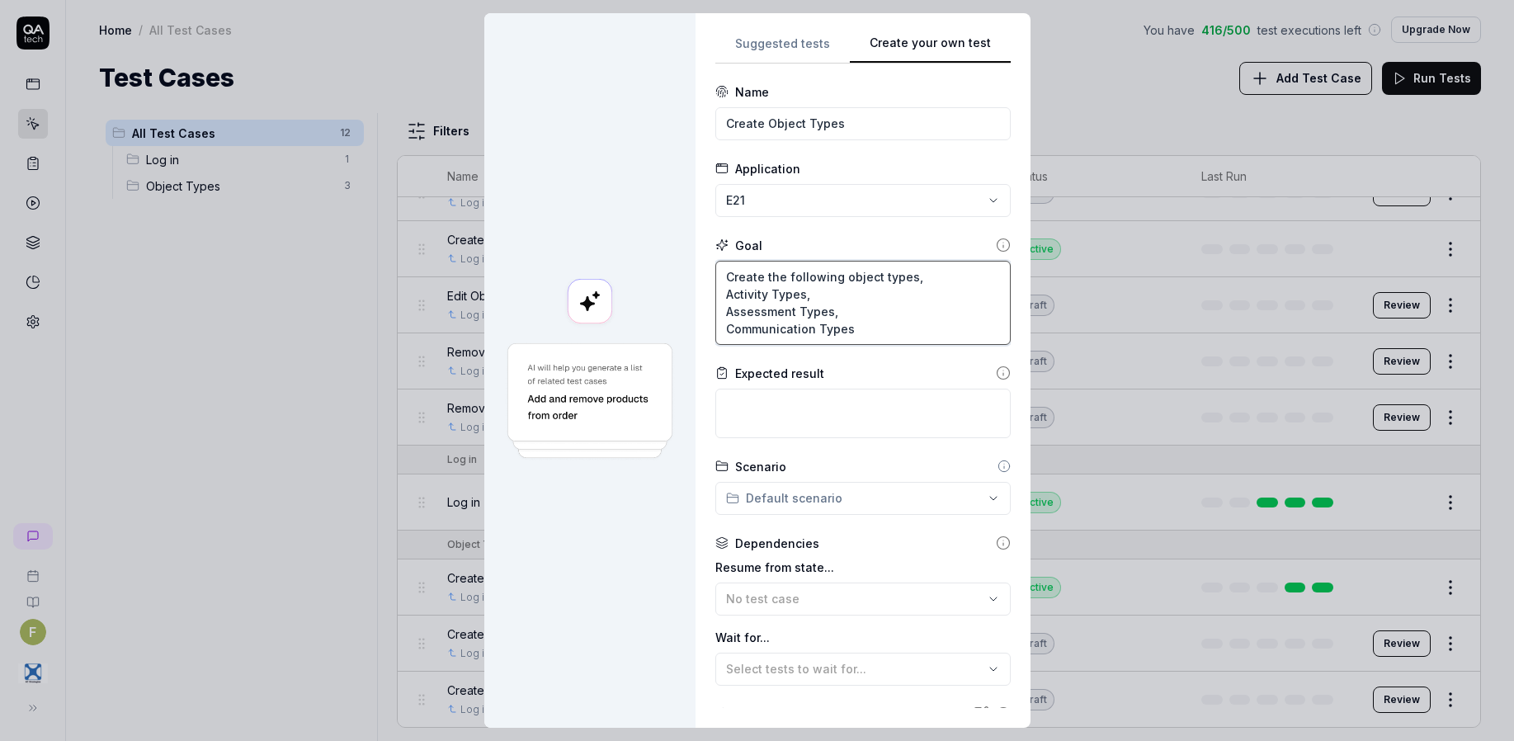
type textarea "Create the following object types, Activity Types, Assessment Types, Communicat…"
type textarea "*"
type textarea "Create the following object types, Activity Types, Assessment Types, Communicat…"
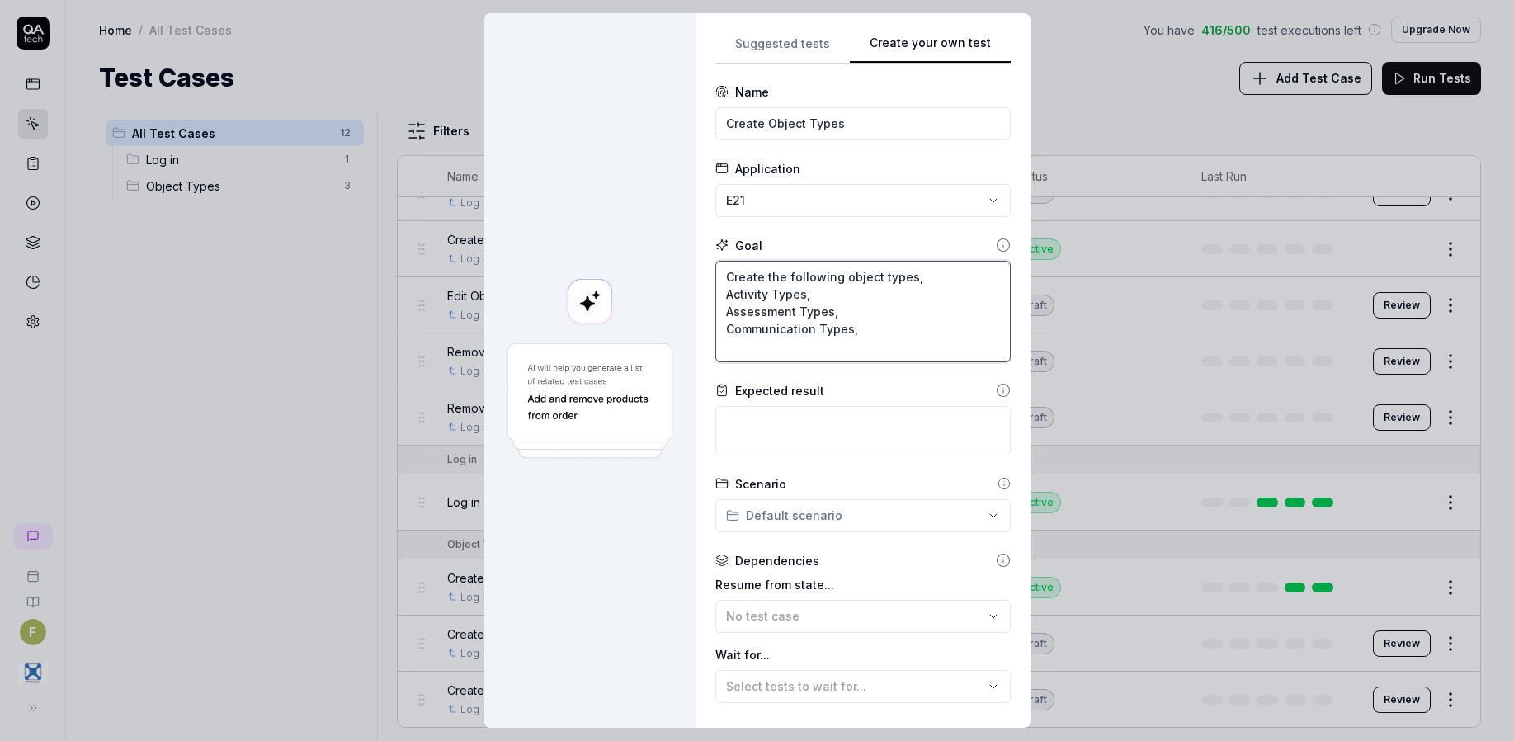
type textarea "*"
type textarea "Create the following object types, Activity Types, Assessment Types, Communicat…"
type textarea "*"
type textarea "Create the following object types, Activity Types, Assessment Types, Communicat…"
type textarea "*"
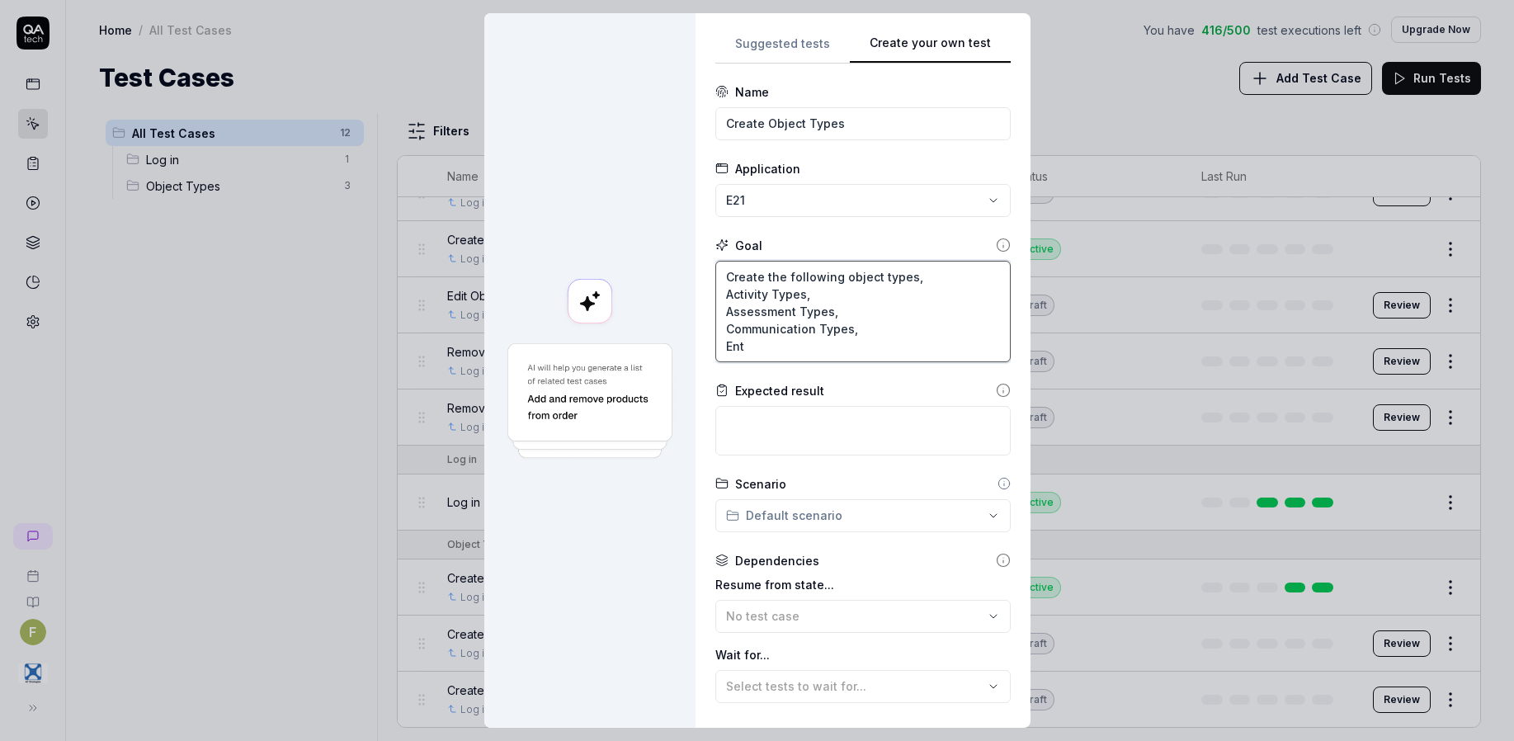
type textarea "Create the following object types, Activity Types, Assessment Types, Communicat…"
type textarea "*"
type textarea "Create the following object types, Activity Types, Assessment Types, Communicat…"
type textarea "*"
type textarea "Create the following object types, Activity Types, Assessment Types, Communicat…"
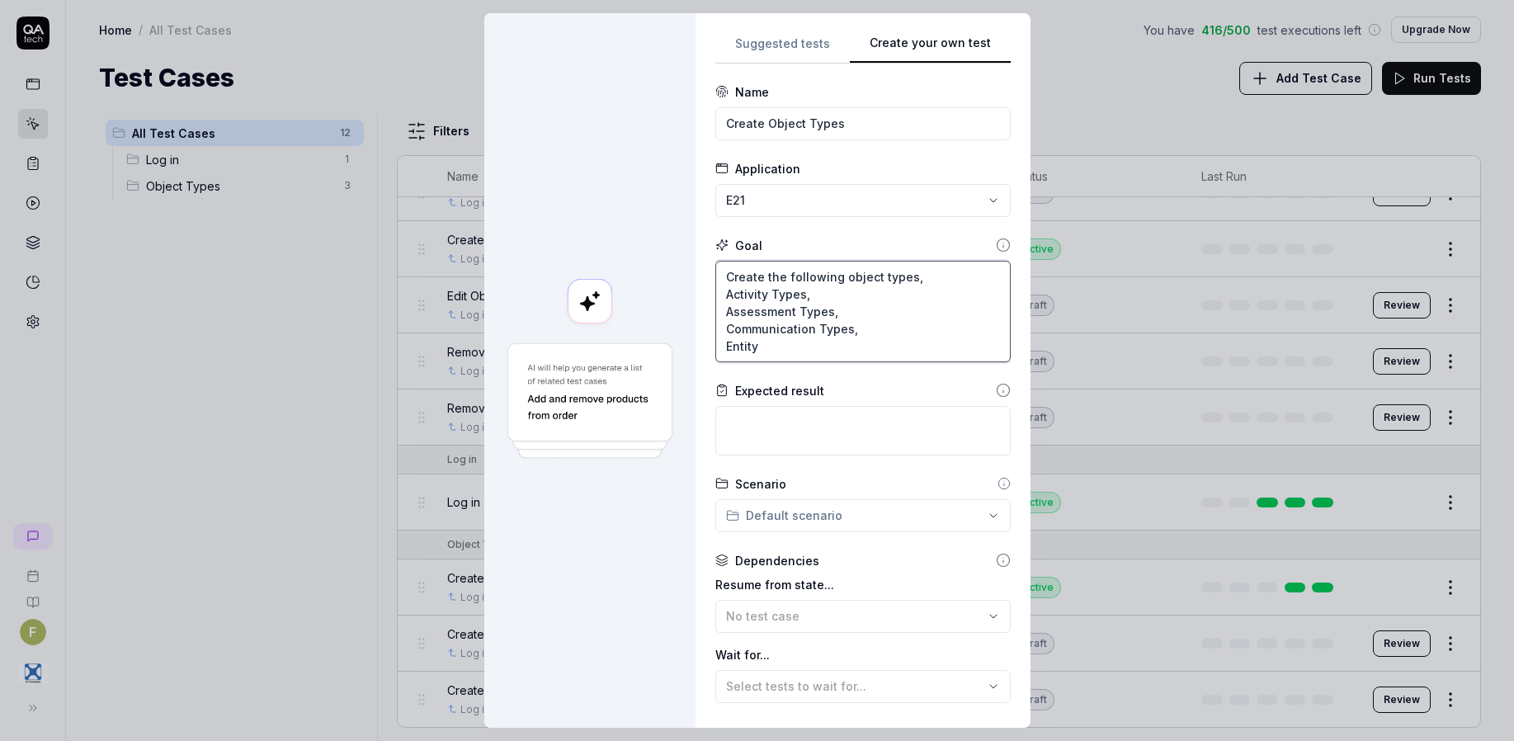
type textarea "*"
type textarea "Create the following object types, Activity Types, Assessment Types, Communicat…"
type textarea "*"
type textarea "Create the following object types, Activity Types, Assessment Types, Communicat…"
type textarea "*"
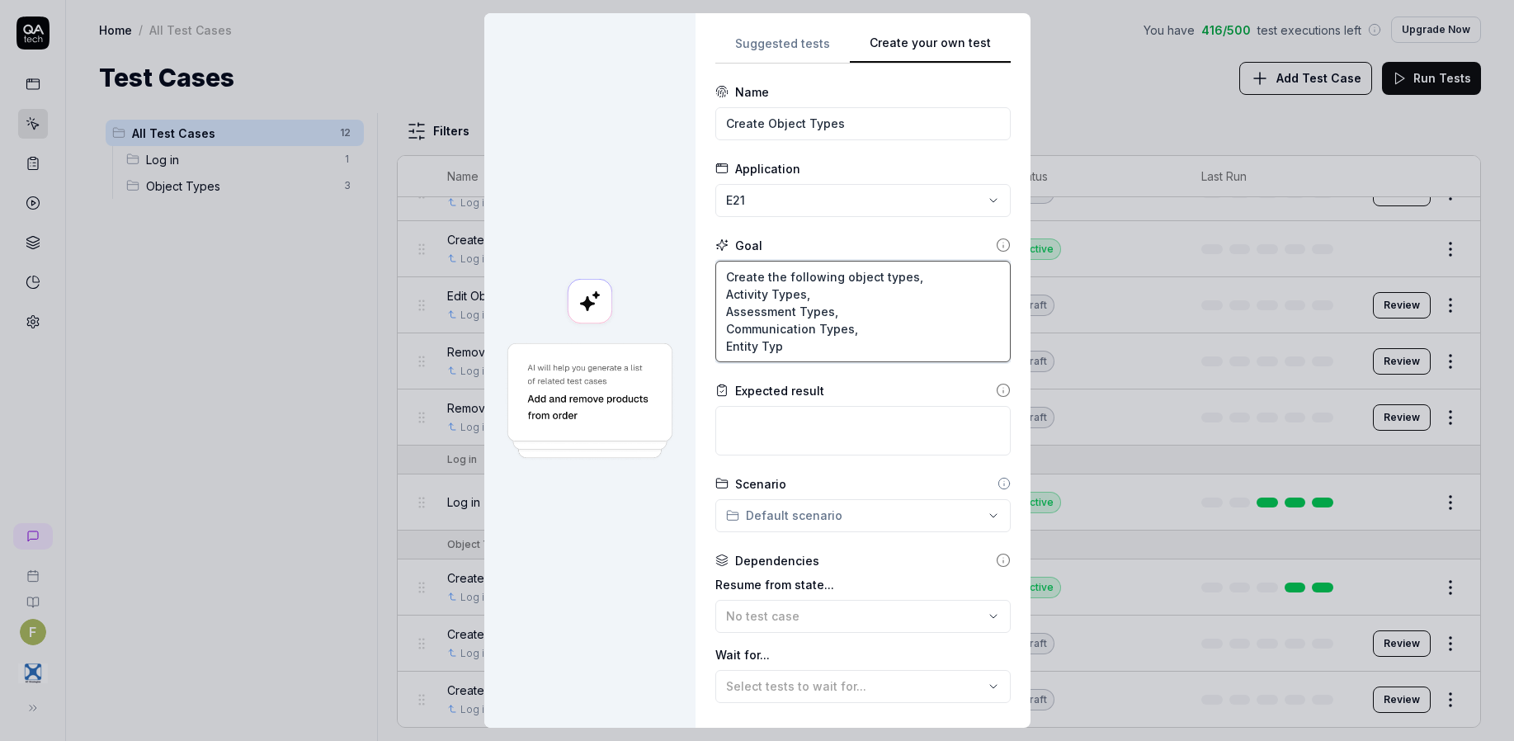
type textarea "Create the following object types, Activity Types, Assessment Types, Communicat…"
type textarea "*"
type textarea "Create the following object types, Activity Types, Assessment Types, Communicat…"
type textarea "*"
type textarea "Create the following object types, Activity Types, Assessment Types, Communicat…"
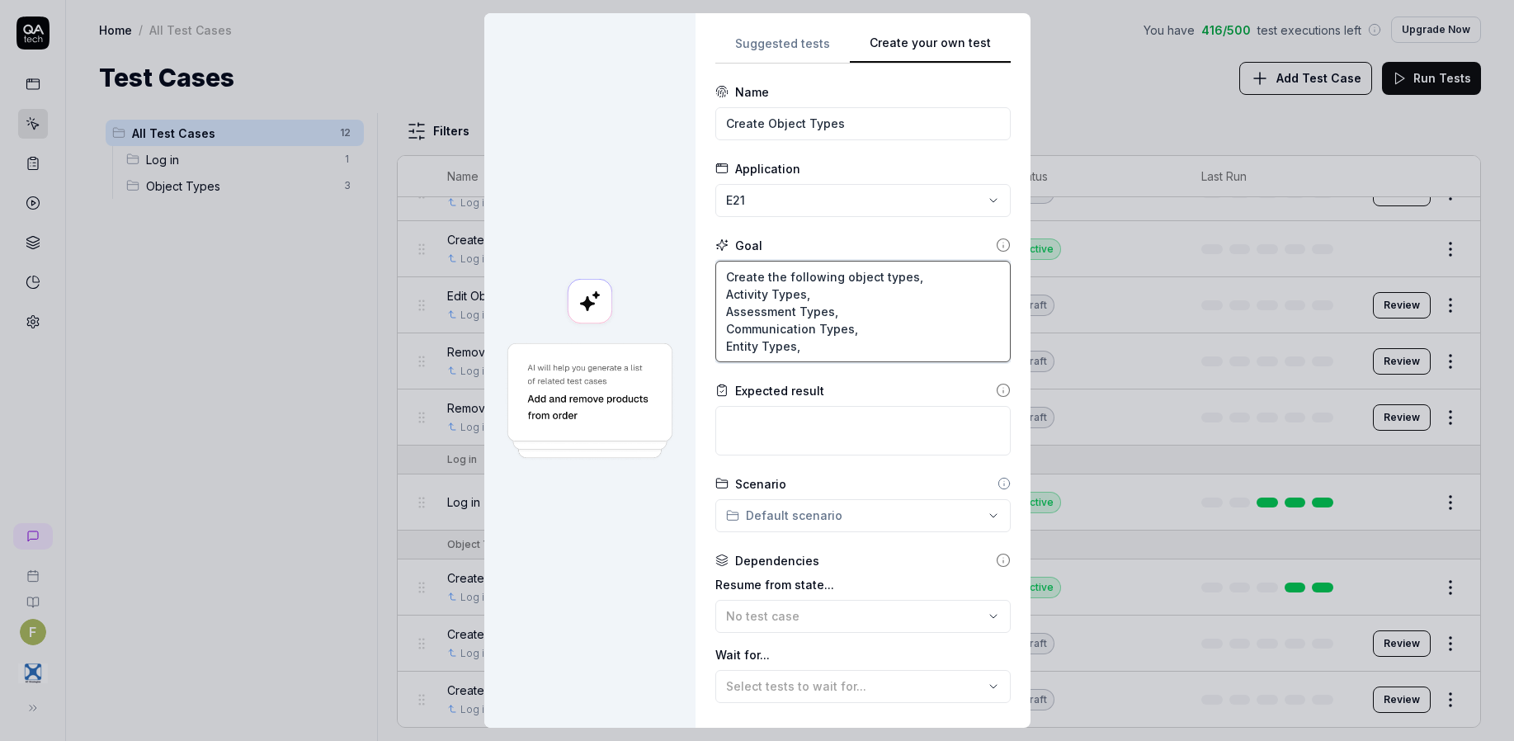
type textarea "*"
type textarea "Create the following object types, Activity Types, Assessment Types, Communicat…"
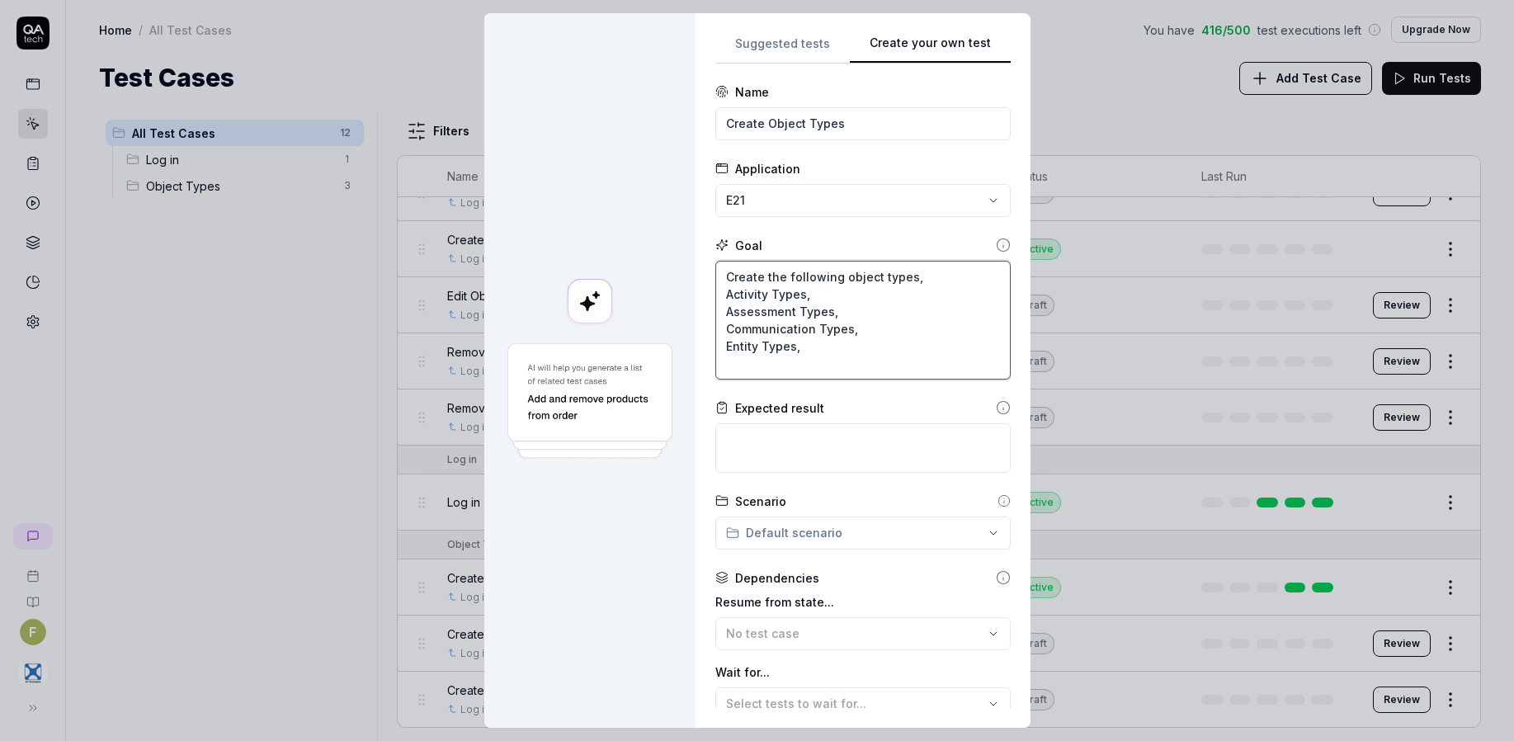
type textarea "*"
type textarea "Create the following object types, Activity Types, Assessment Types, Communicat…"
type textarea "*"
type textarea "Create the following object types, Activity Types, Assessment Types, Communicat…"
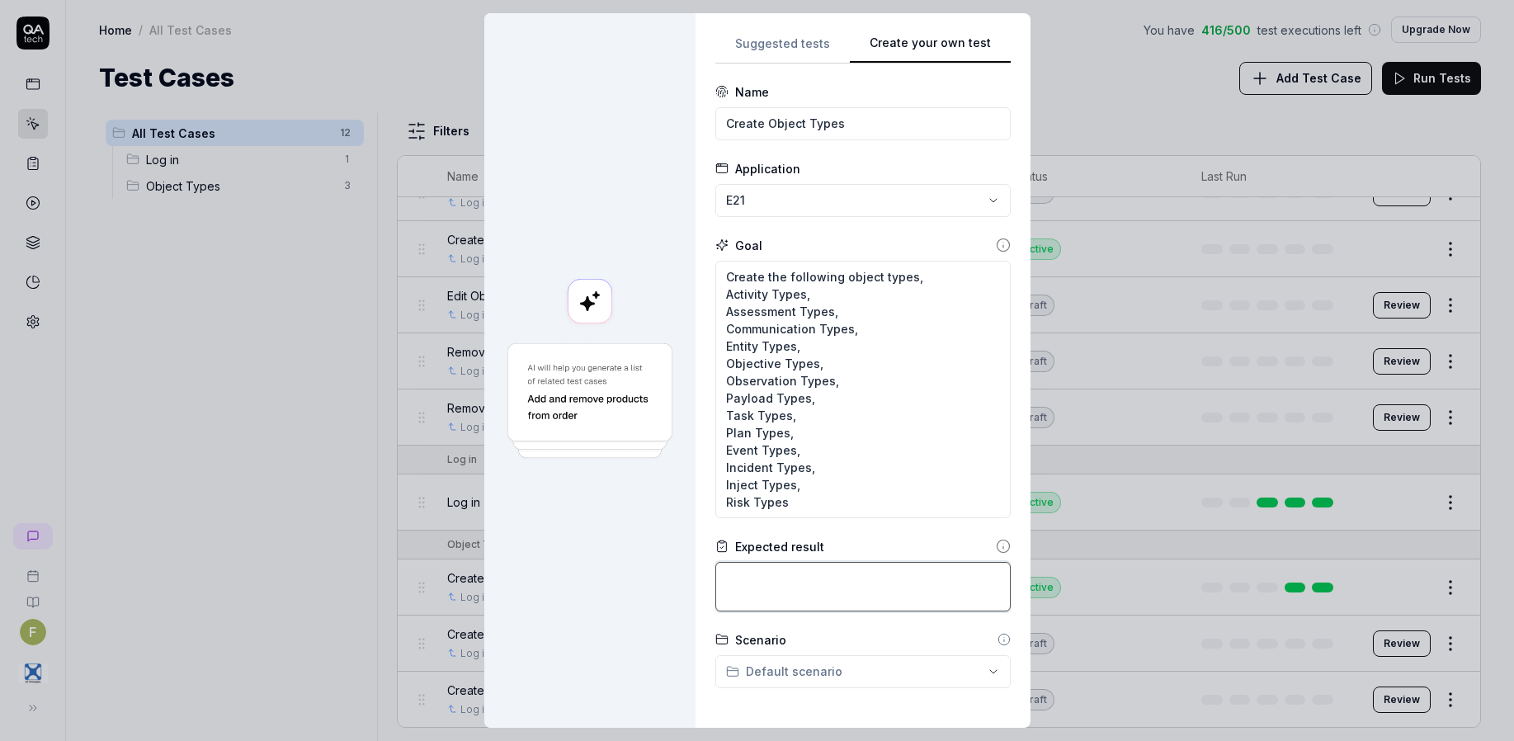
click at [761, 596] on textarea at bounding box center [862, 586] width 295 height 49
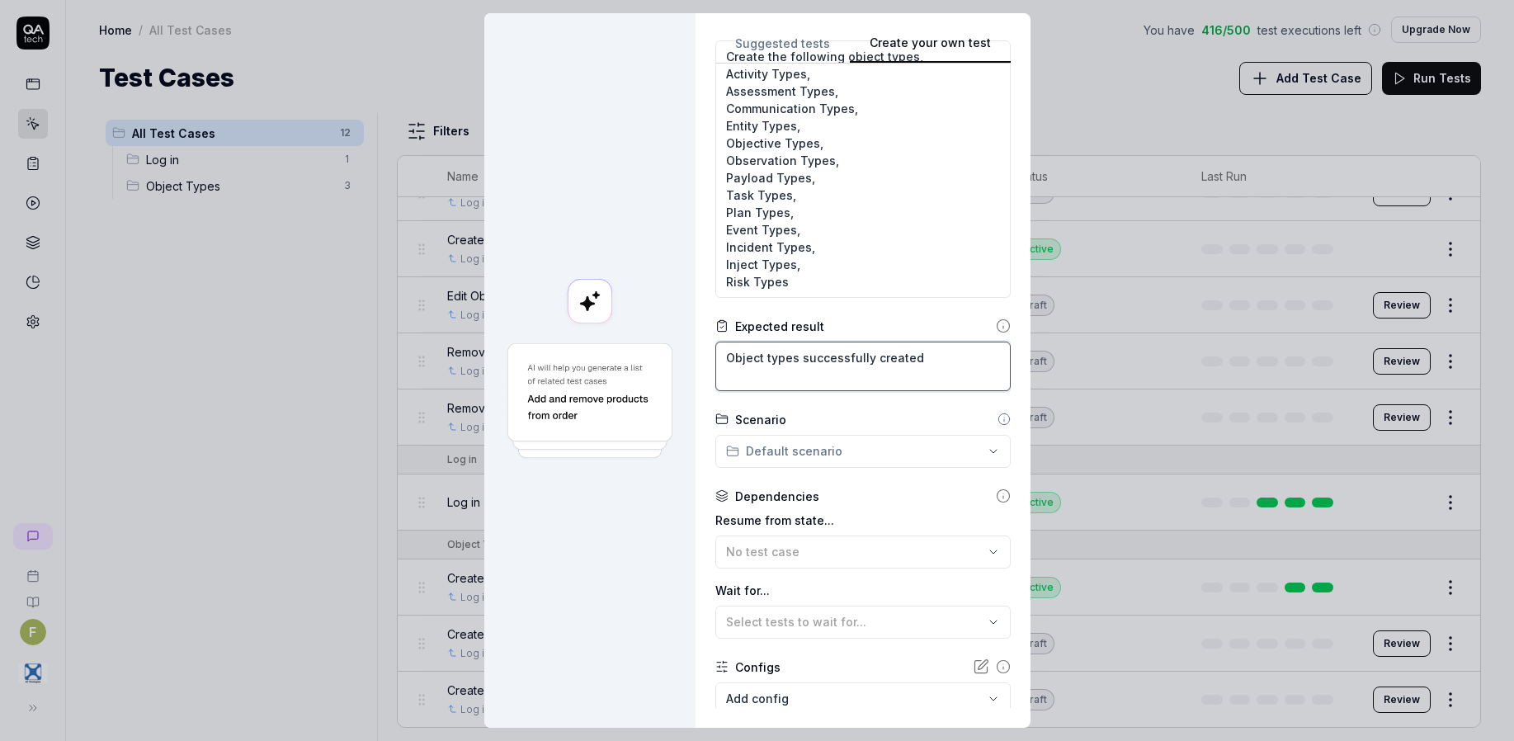
scroll to position [320, 0]
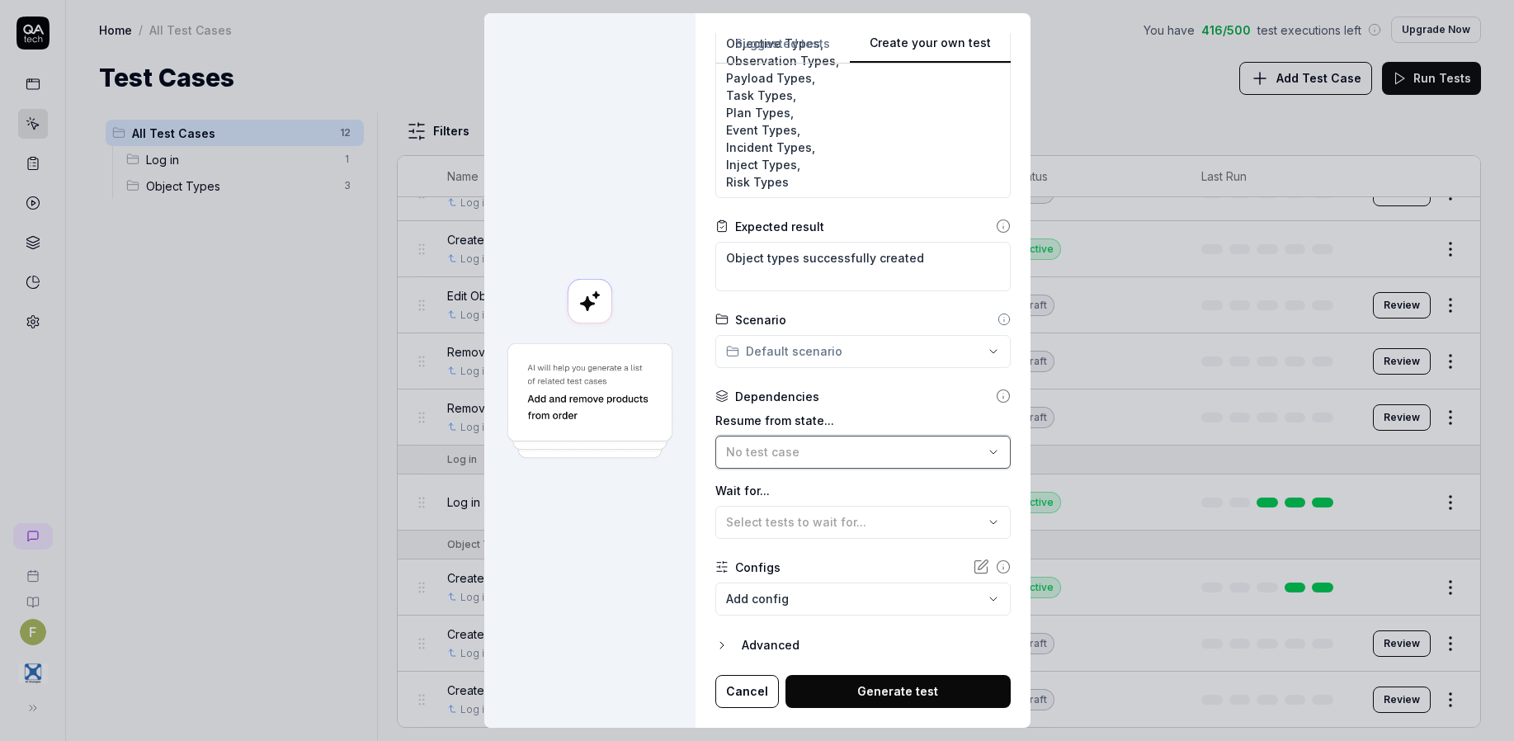
click at [808, 455] on div "No test case" at bounding box center [854, 451] width 257 height 17
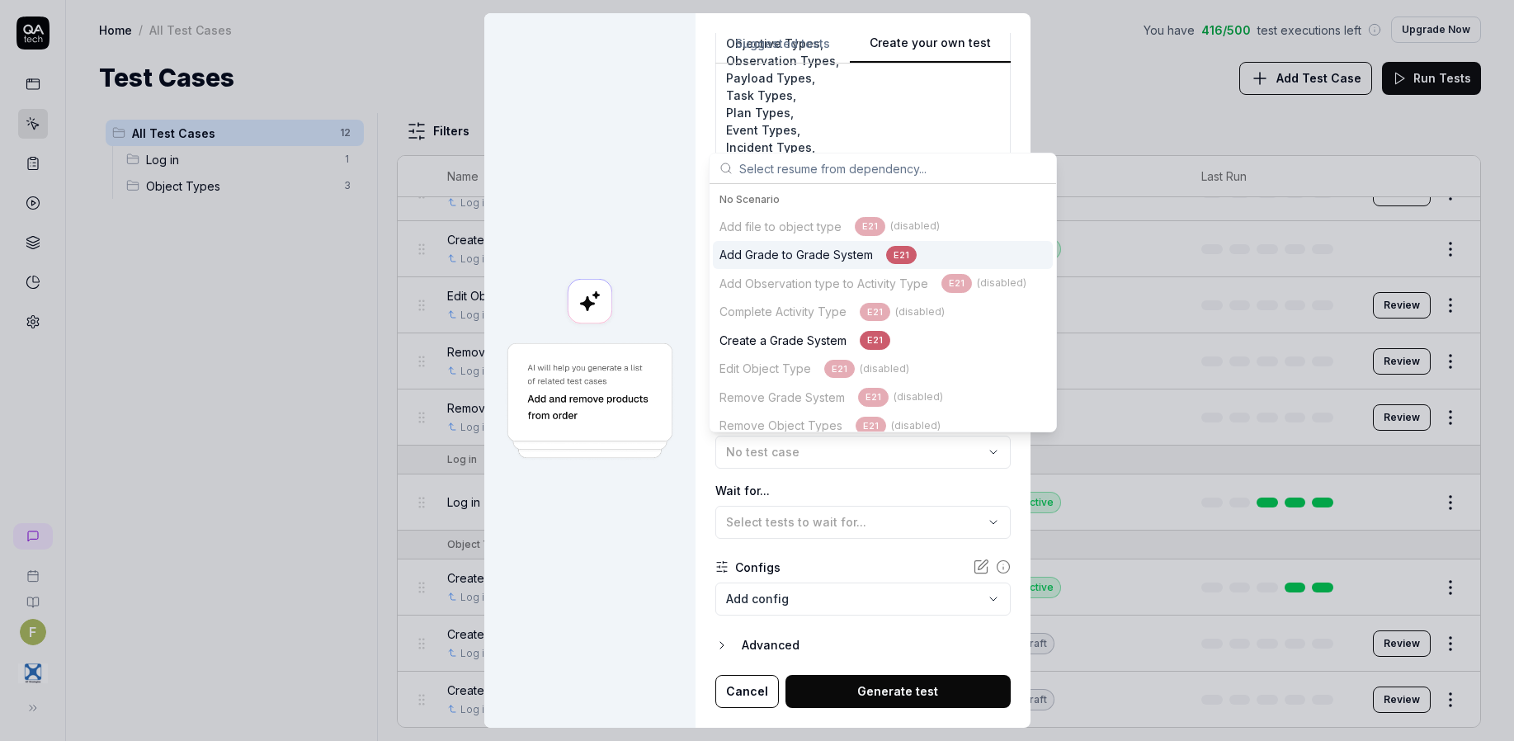
scroll to position [188, 0]
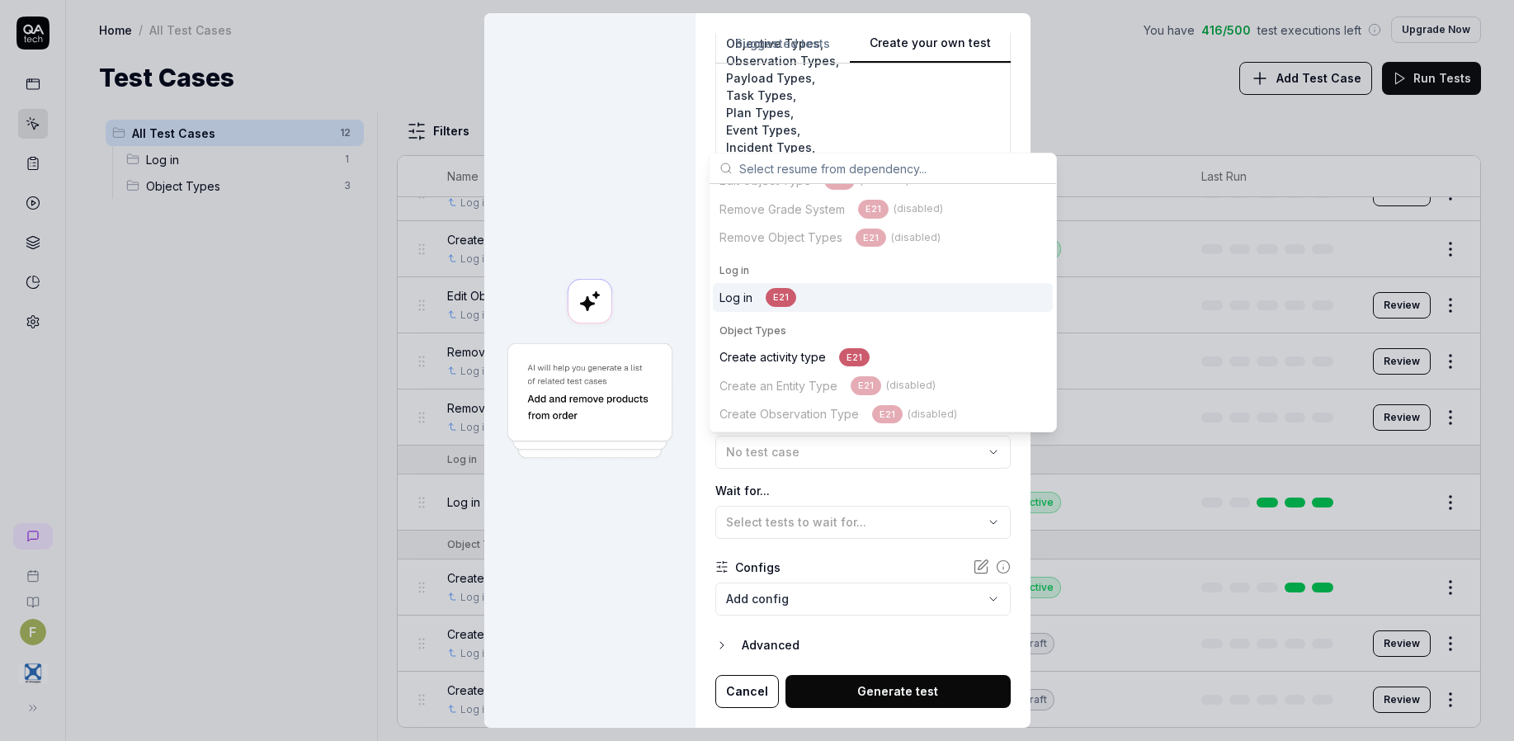
click at [772, 293] on div "E21" at bounding box center [781, 297] width 31 height 19
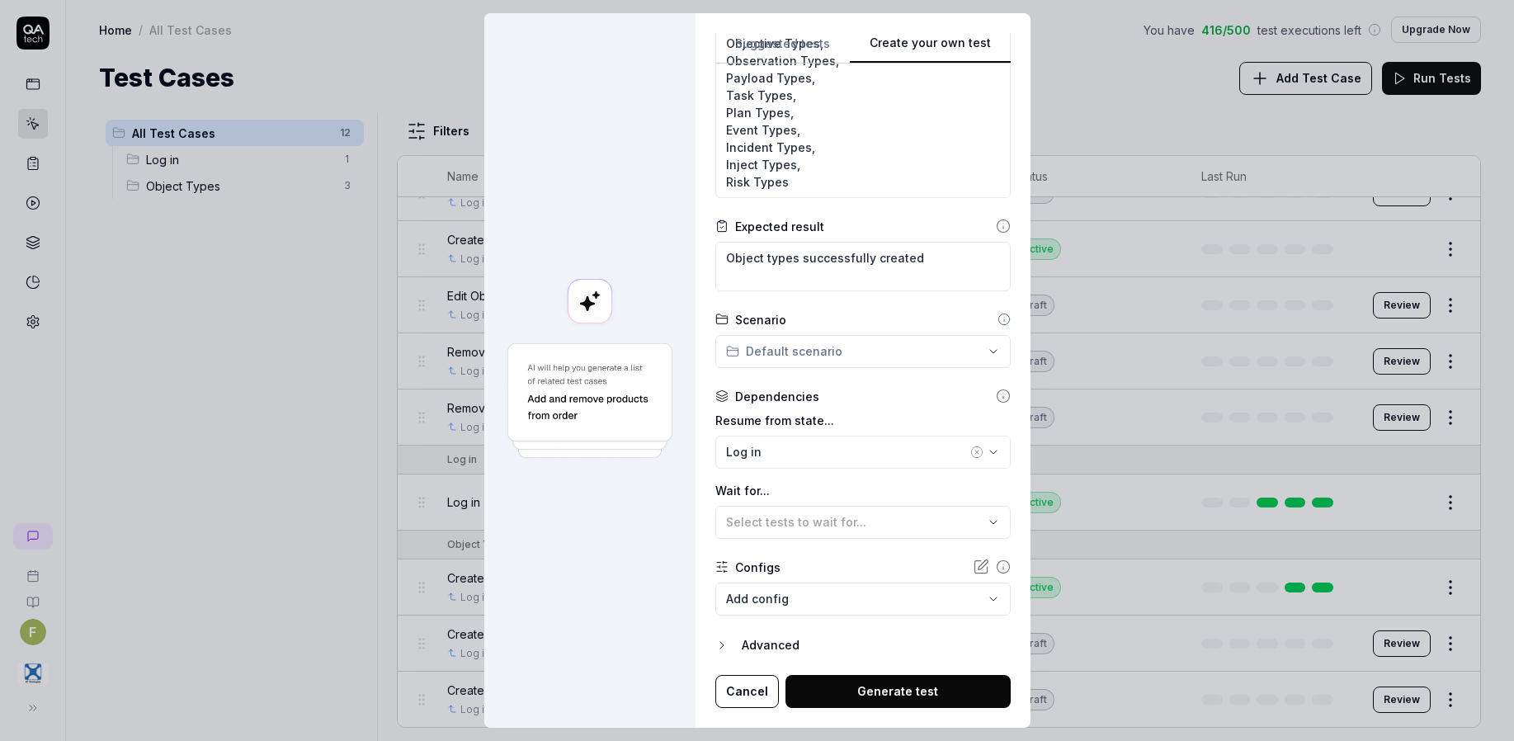
click at [871, 688] on button "Generate test" at bounding box center [897, 691] width 225 height 33
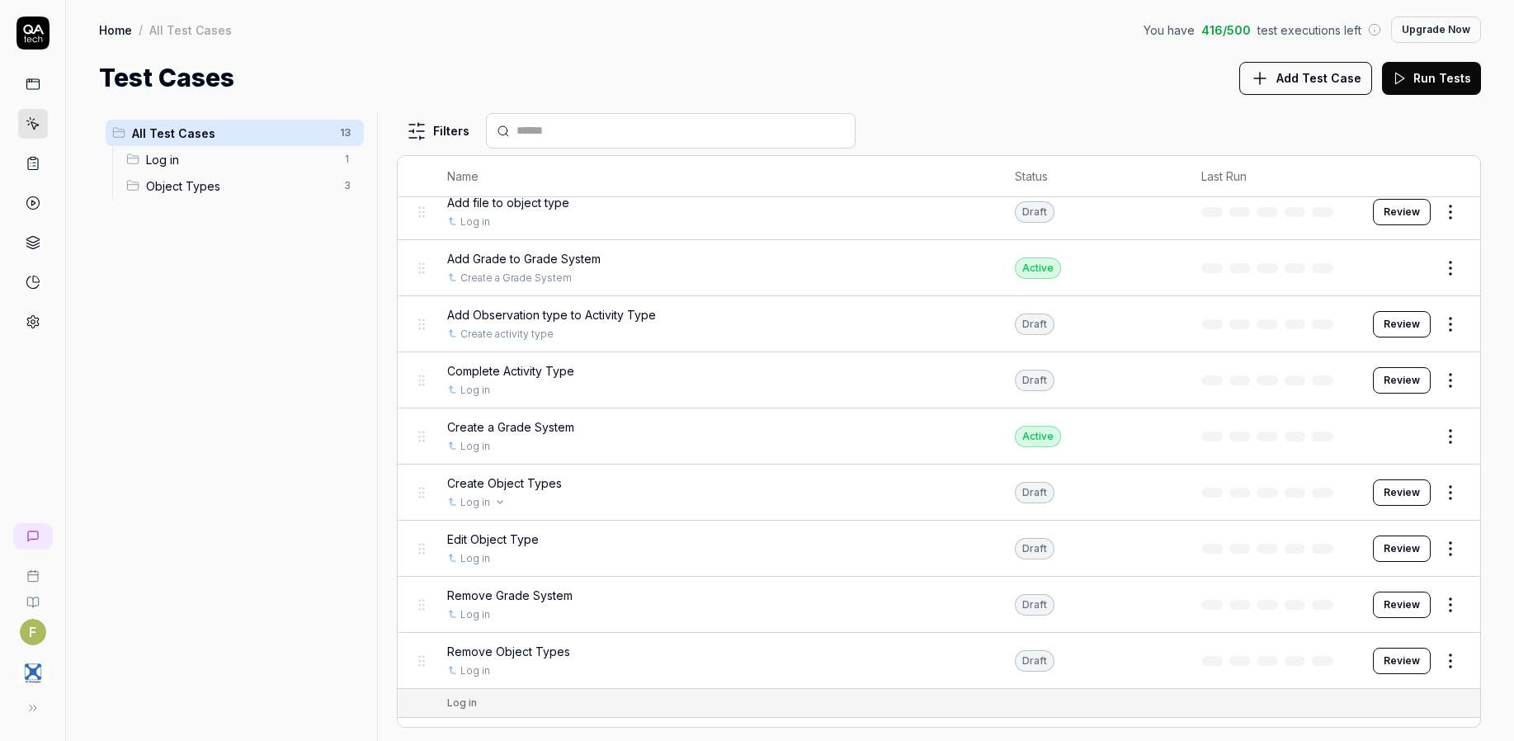
scroll to position [0, 0]
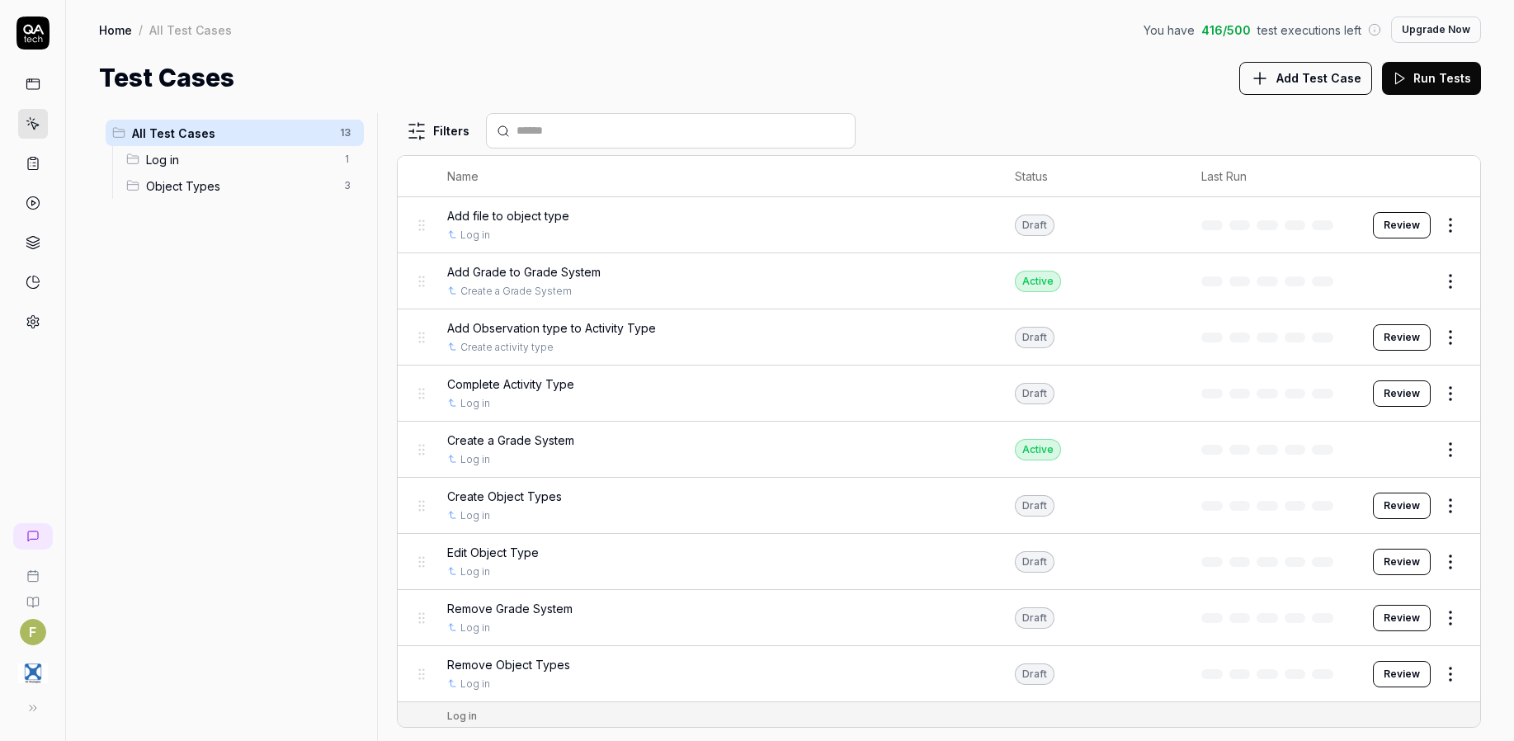
click at [1379, 501] on button "Review" at bounding box center [1402, 506] width 58 height 26
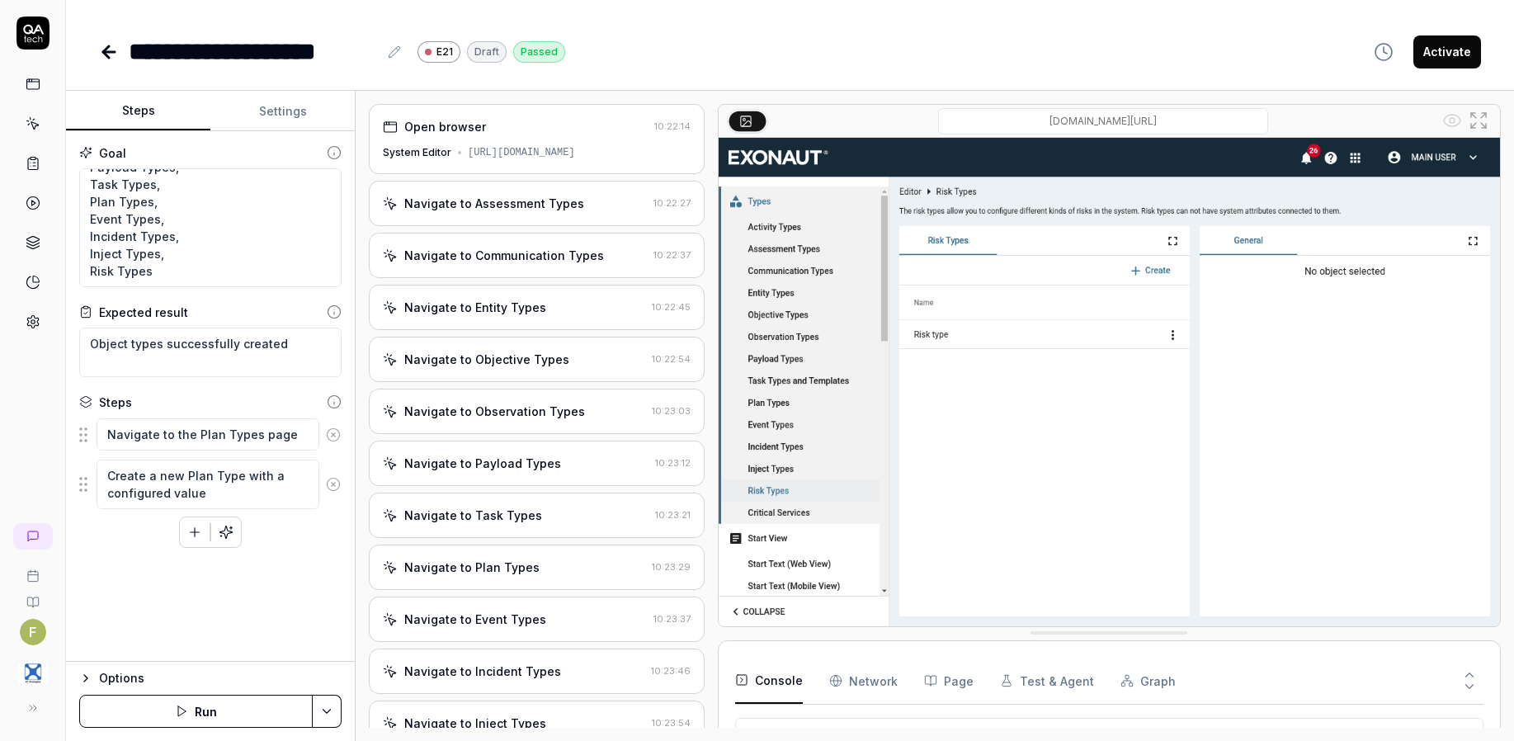
click at [243, 720] on button "Run" at bounding box center [195, 711] width 233 height 33
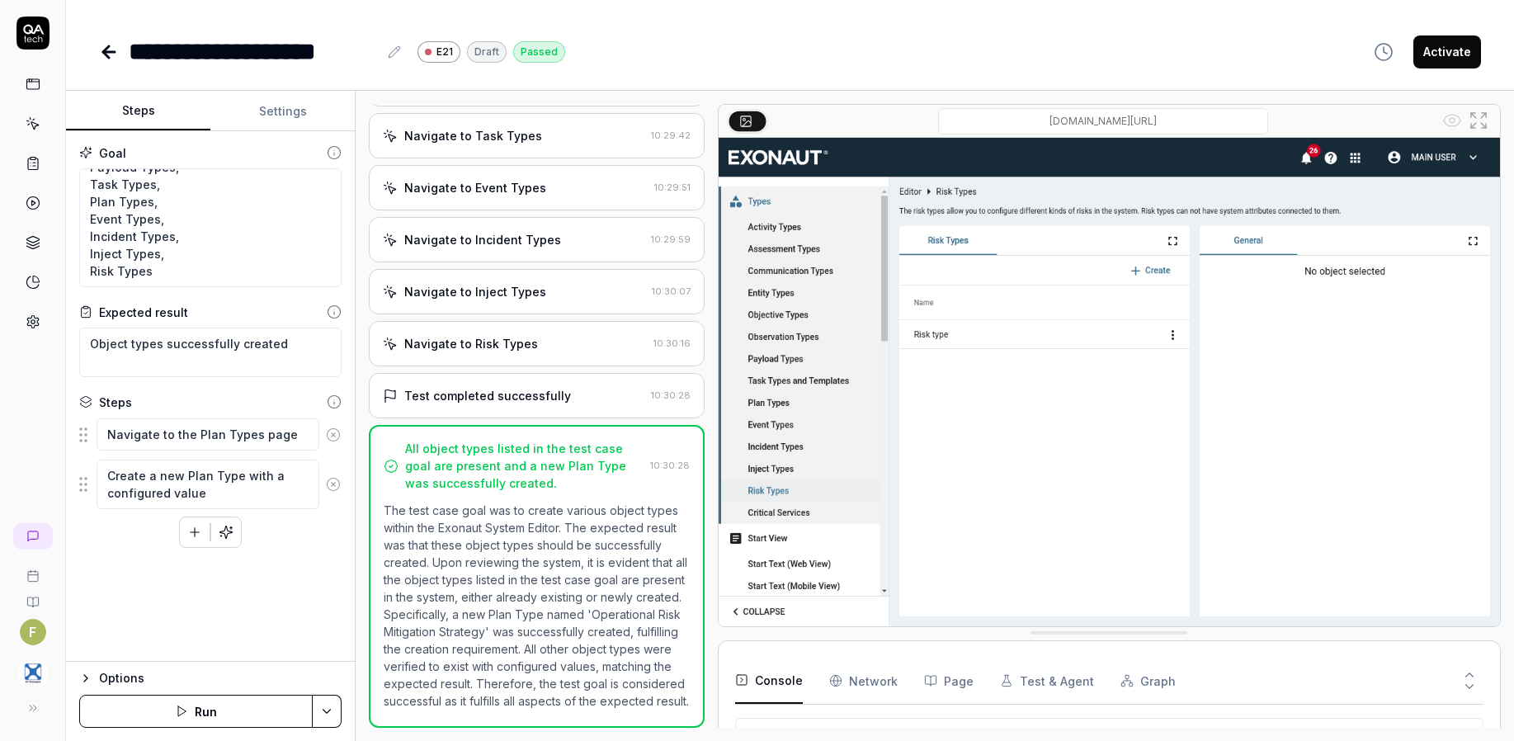
scroll to position [758, 0]
click at [110, 52] on icon at bounding box center [109, 52] width 12 height 0
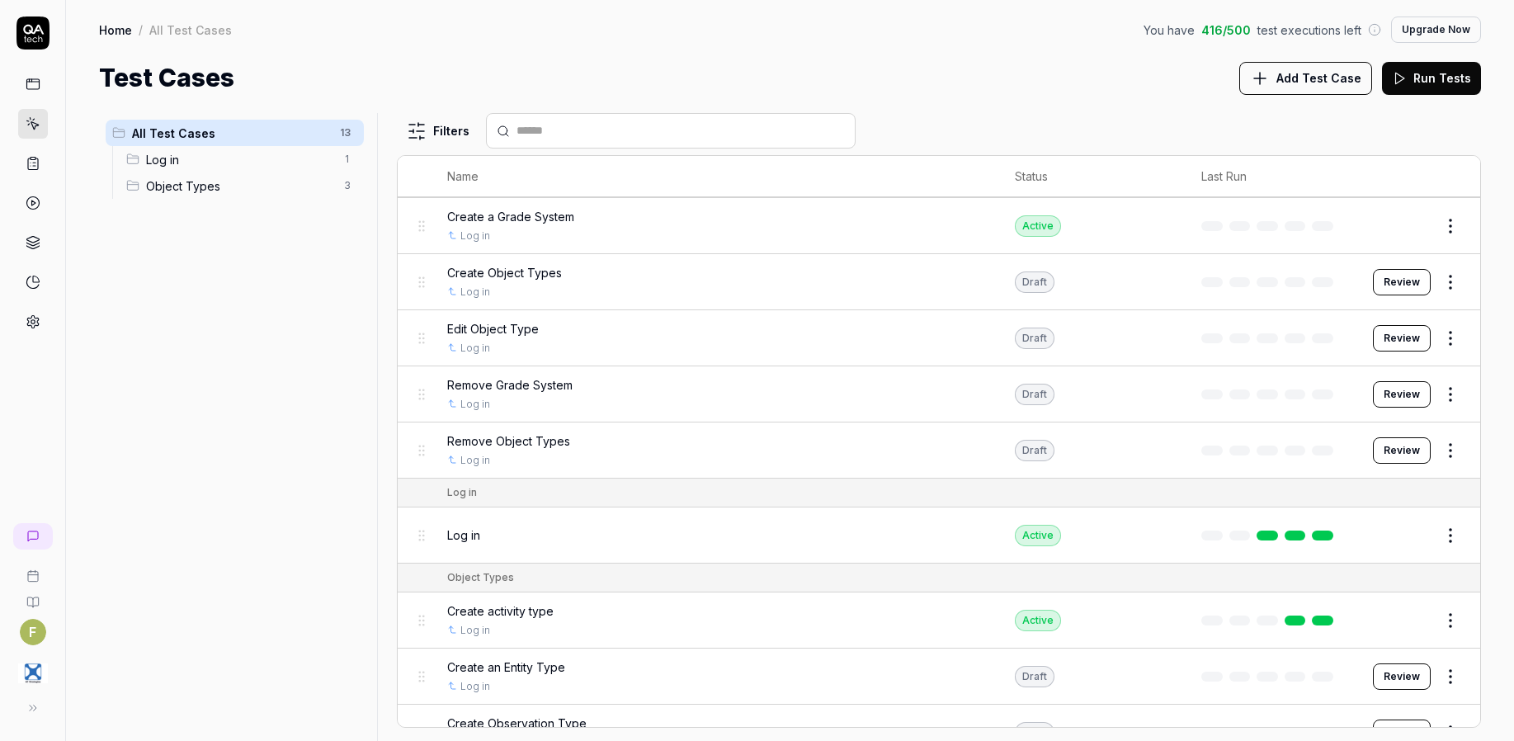
scroll to position [257, 0]
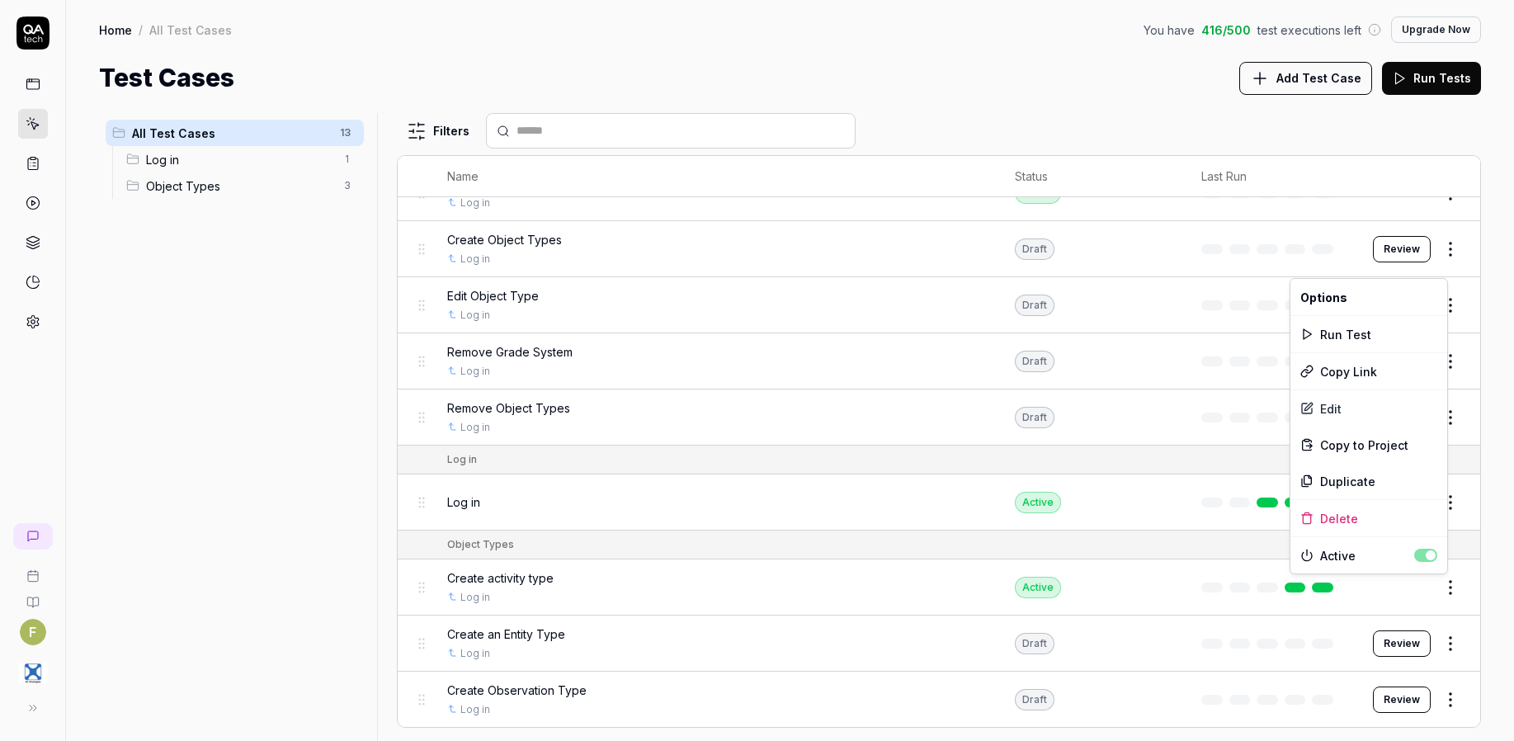
click at [1445, 586] on html "F Home / All Test Cases You have 416 / 500 test executions left Upgrade Now Hom…" at bounding box center [757, 370] width 1514 height 741
click at [1389, 521] on div "Delete" at bounding box center [1368, 518] width 157 height 36
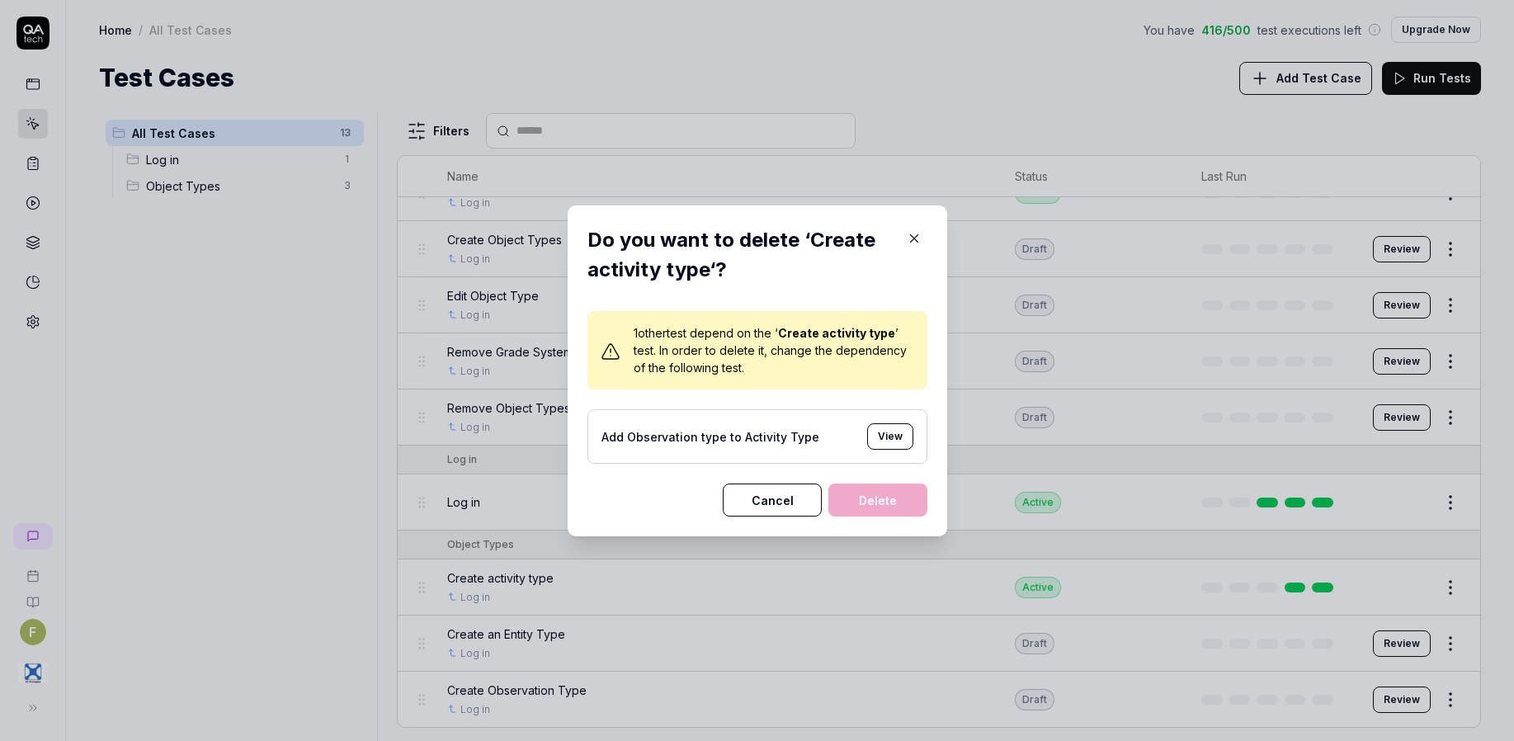
click at [787, 507] on button "Cancel" at bounding box center [772, 499] width 99 height 33
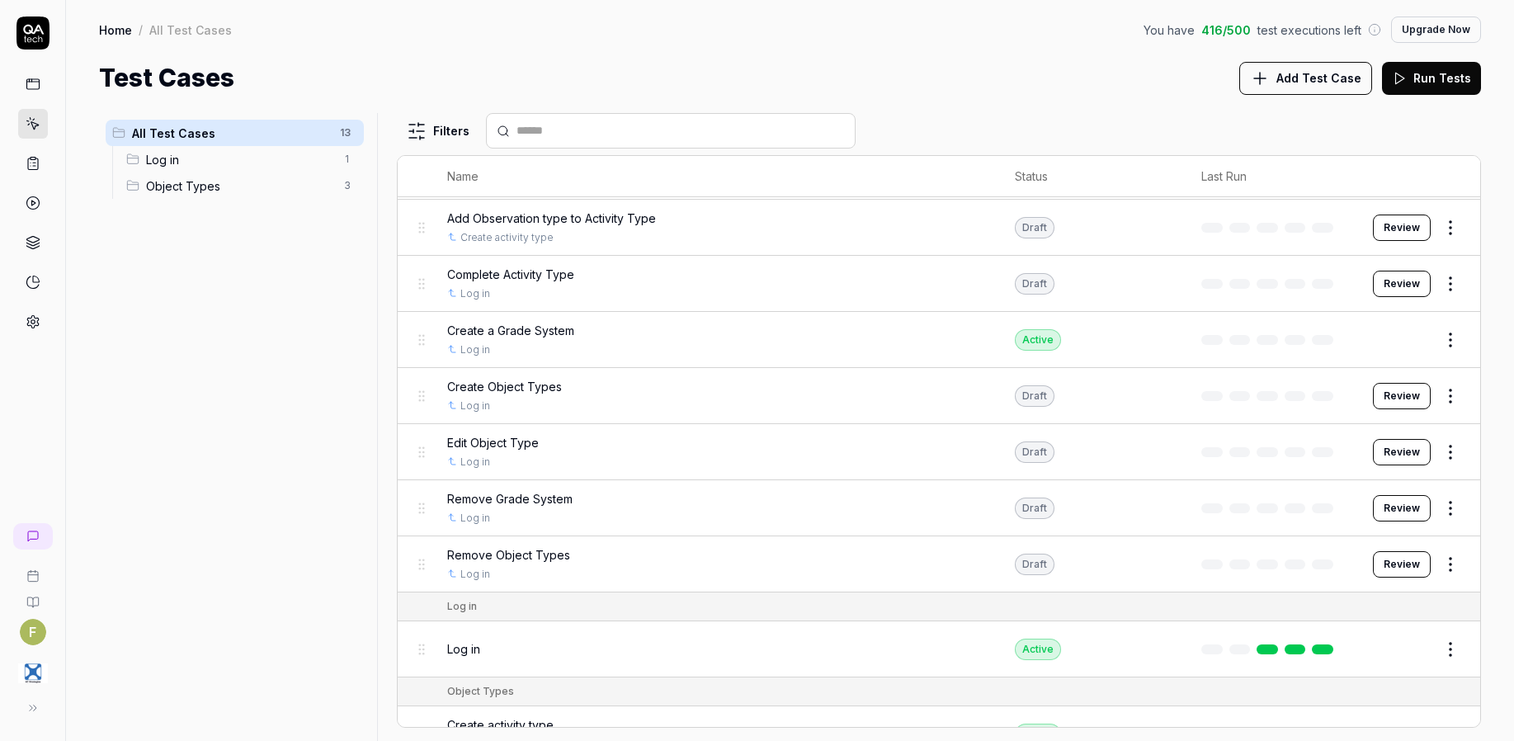
scroll to position [0, 0]
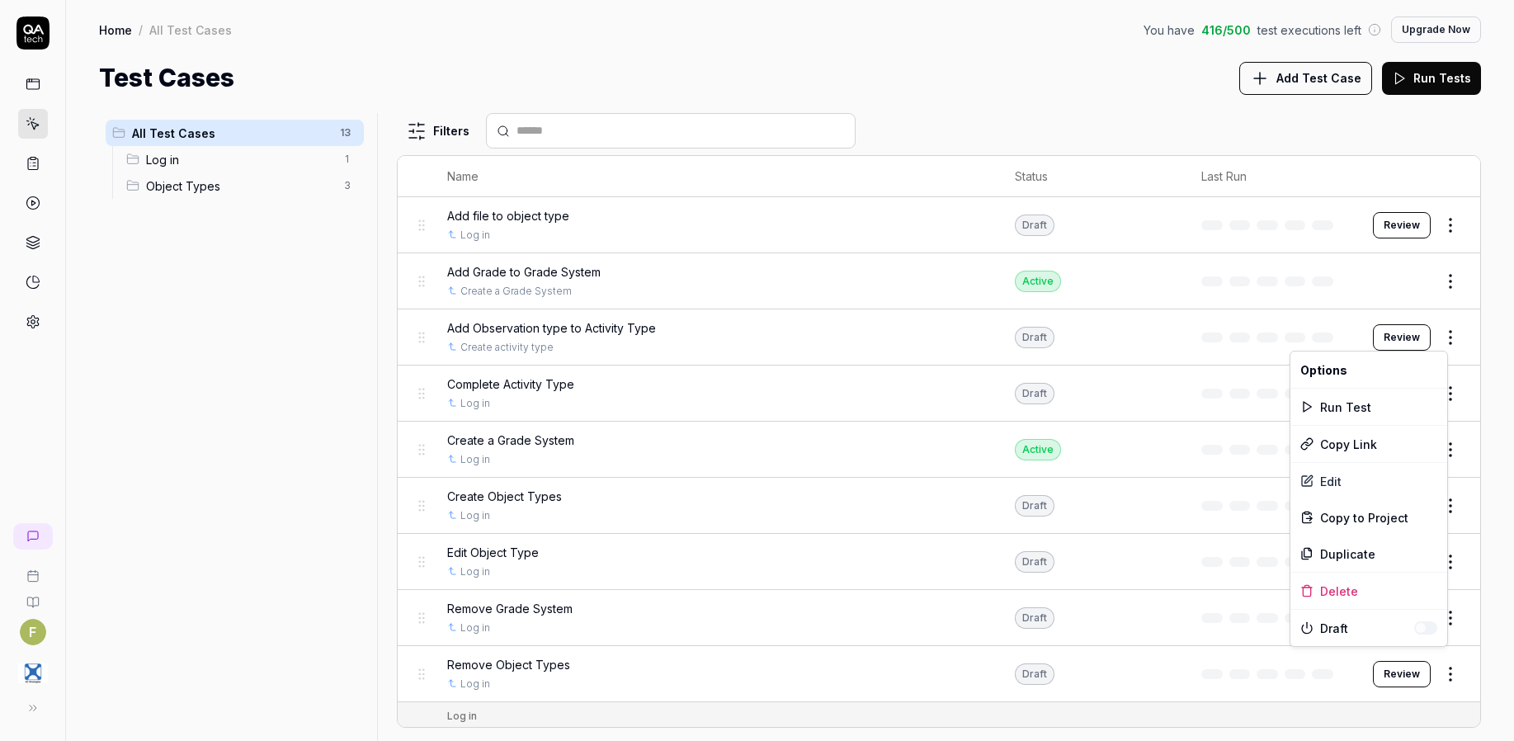
click at [1444, 343] on html "F Home / All Test Cases You have 416 / 500 test executions left Upgrade Now Hom…" at bounding box center [757, 370] width 1514 height 741
click at [1322, 597] on div "Delete" at bounding box center [1368, 591] width 157 height 36
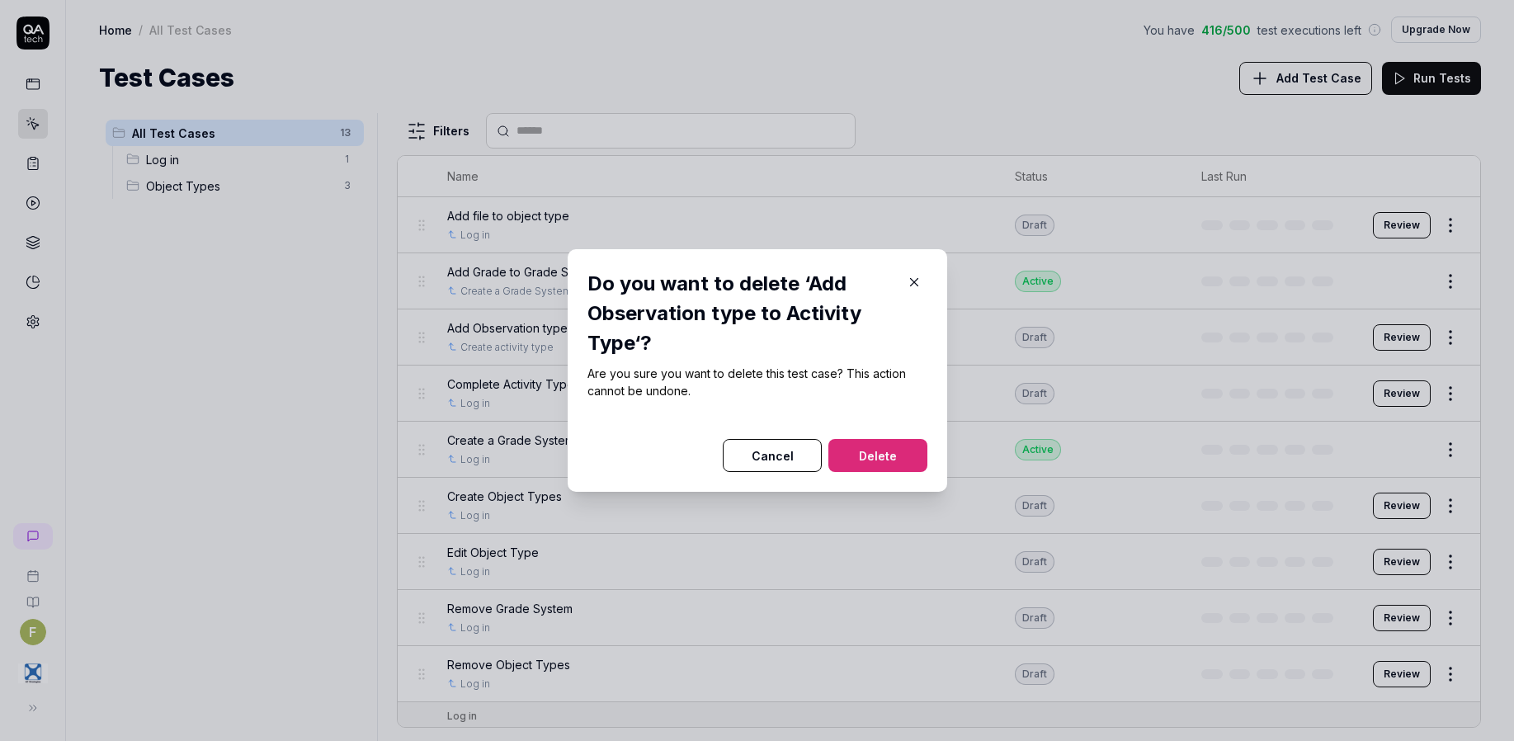
click at [863, 455] on button "Delete" at bounding box center [877, 455] width 99 height 33
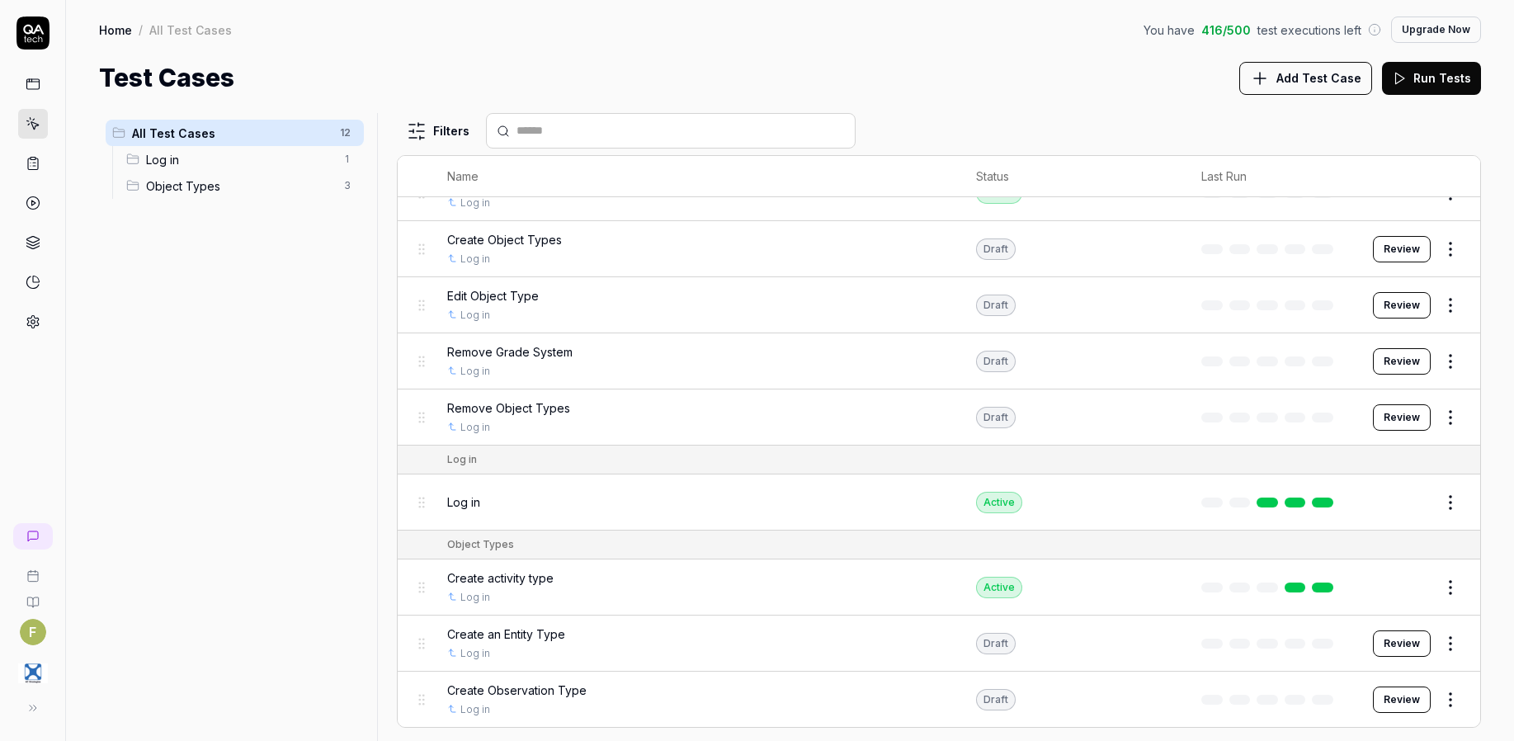
scroll to position [200, 0]
click at [1436, 595] on html "F Home / All Test Cases You have 416 / 500 test executions left Upgrade Now Hom…" at bounding box center [757, 370] width 1514 height 741
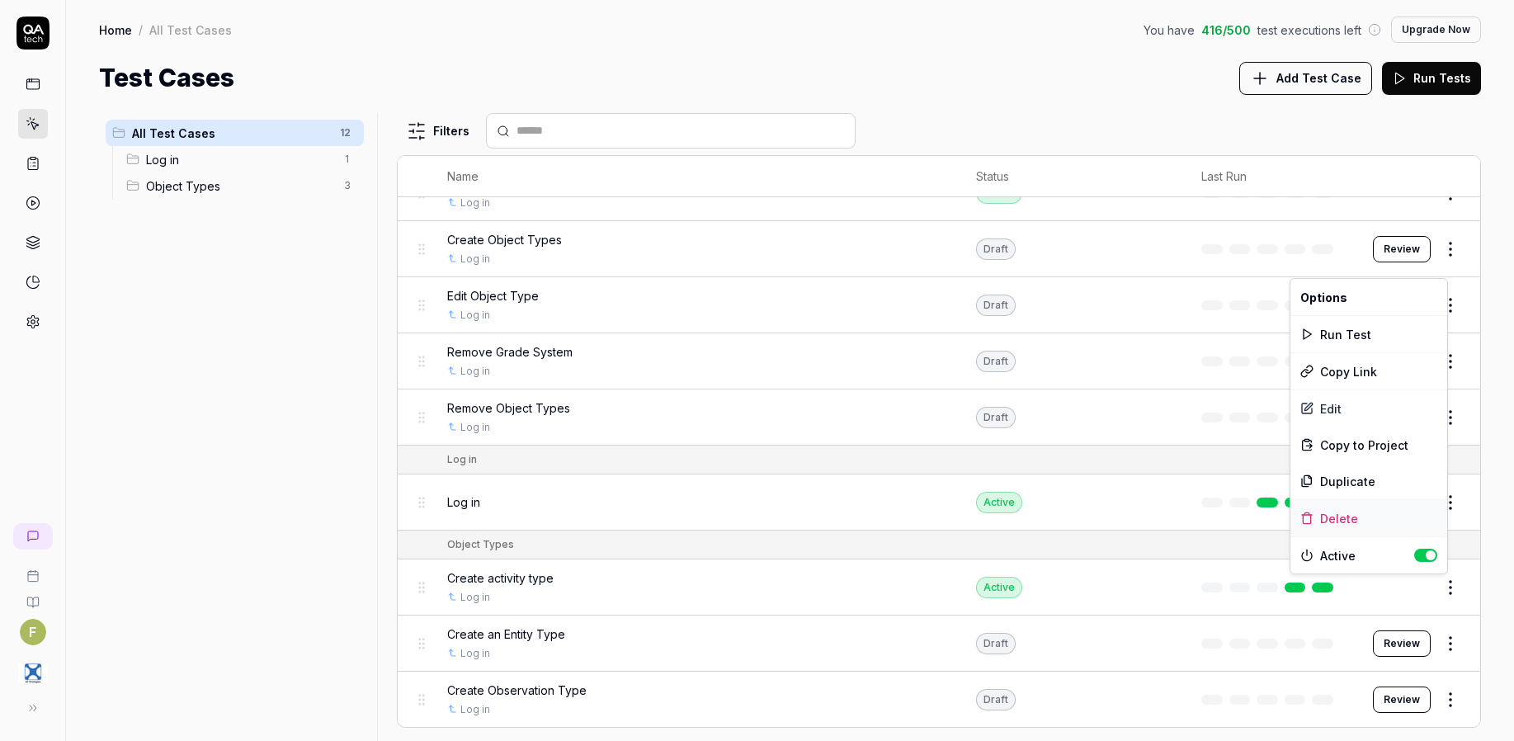
click at [1379, 521] on div "Delete" at bounding box center [1368, 518] width 157 height 36
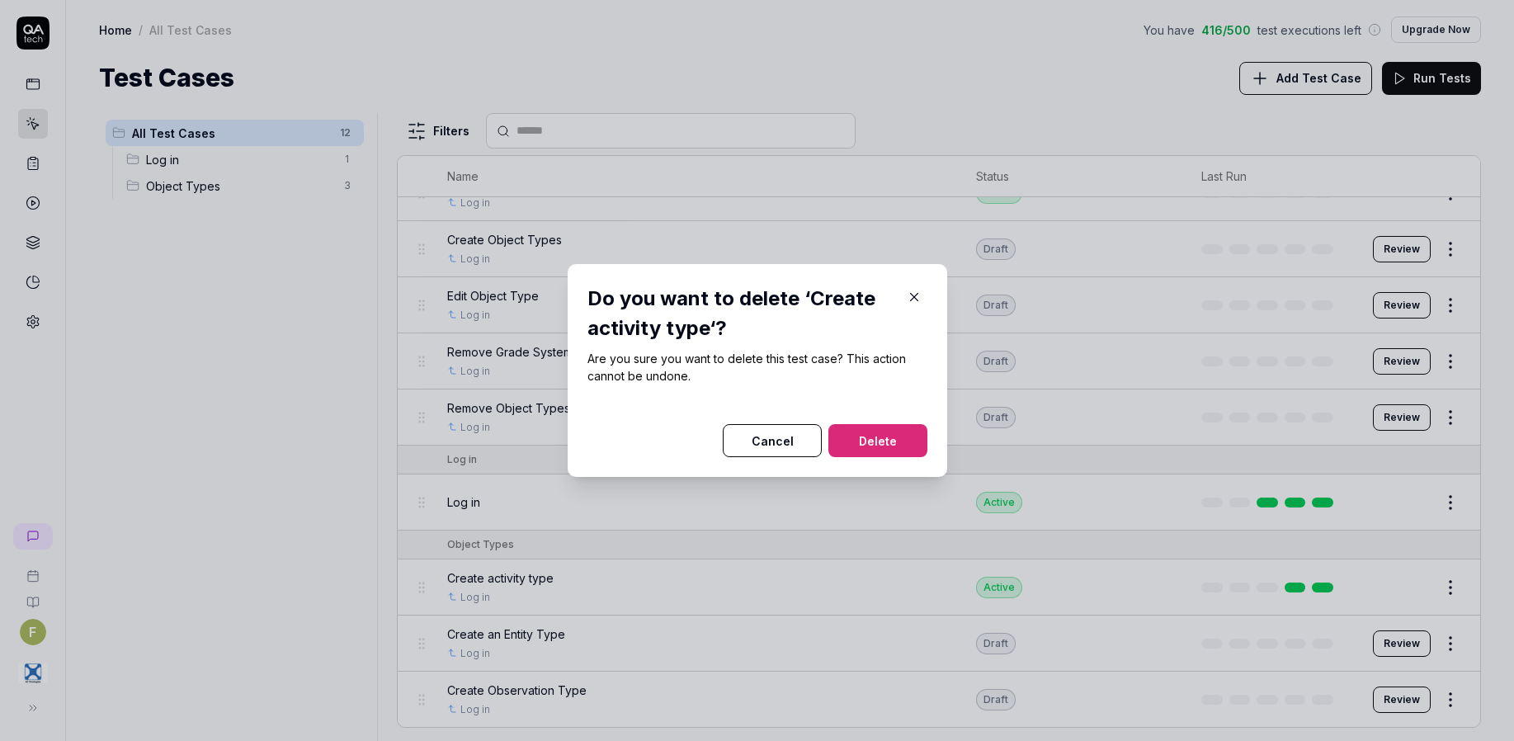
click at [896, 438] on button "Delete" at bounding box center [877, 440] width 99 height 33
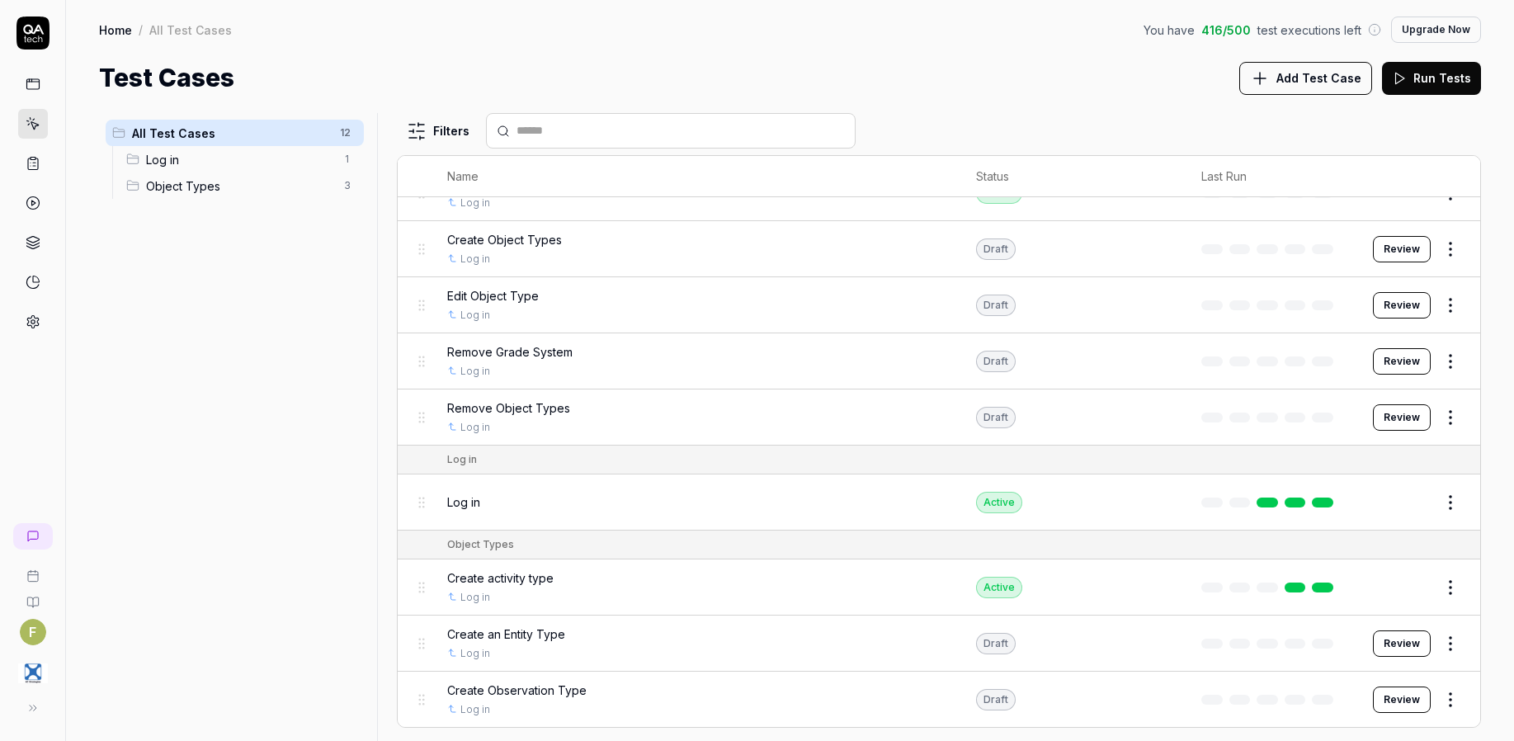
scroll to position [144, 0]
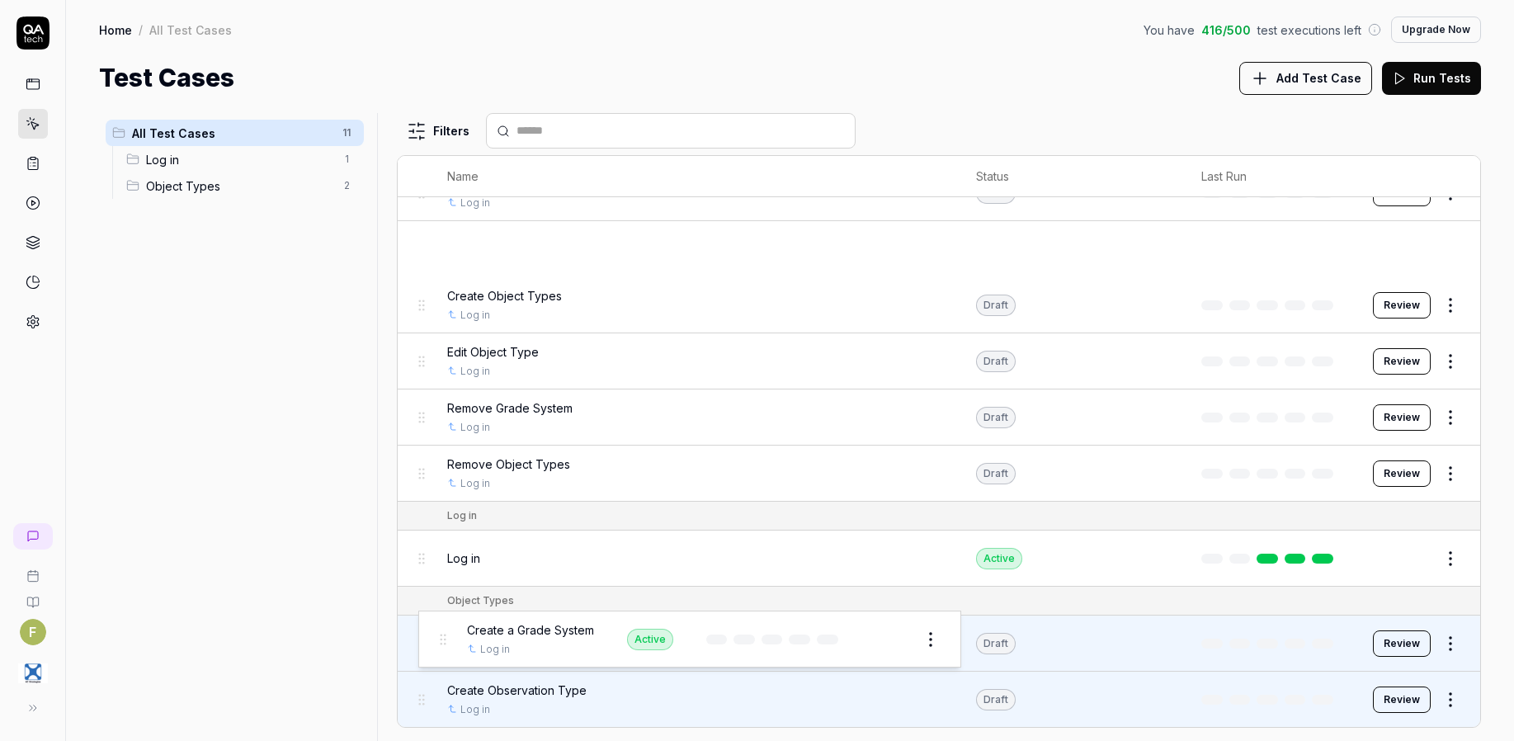
drag, startPoint x: 421, startPoint y: 257, endPoint x: 441, endPoint y: 647, distance: 389.9
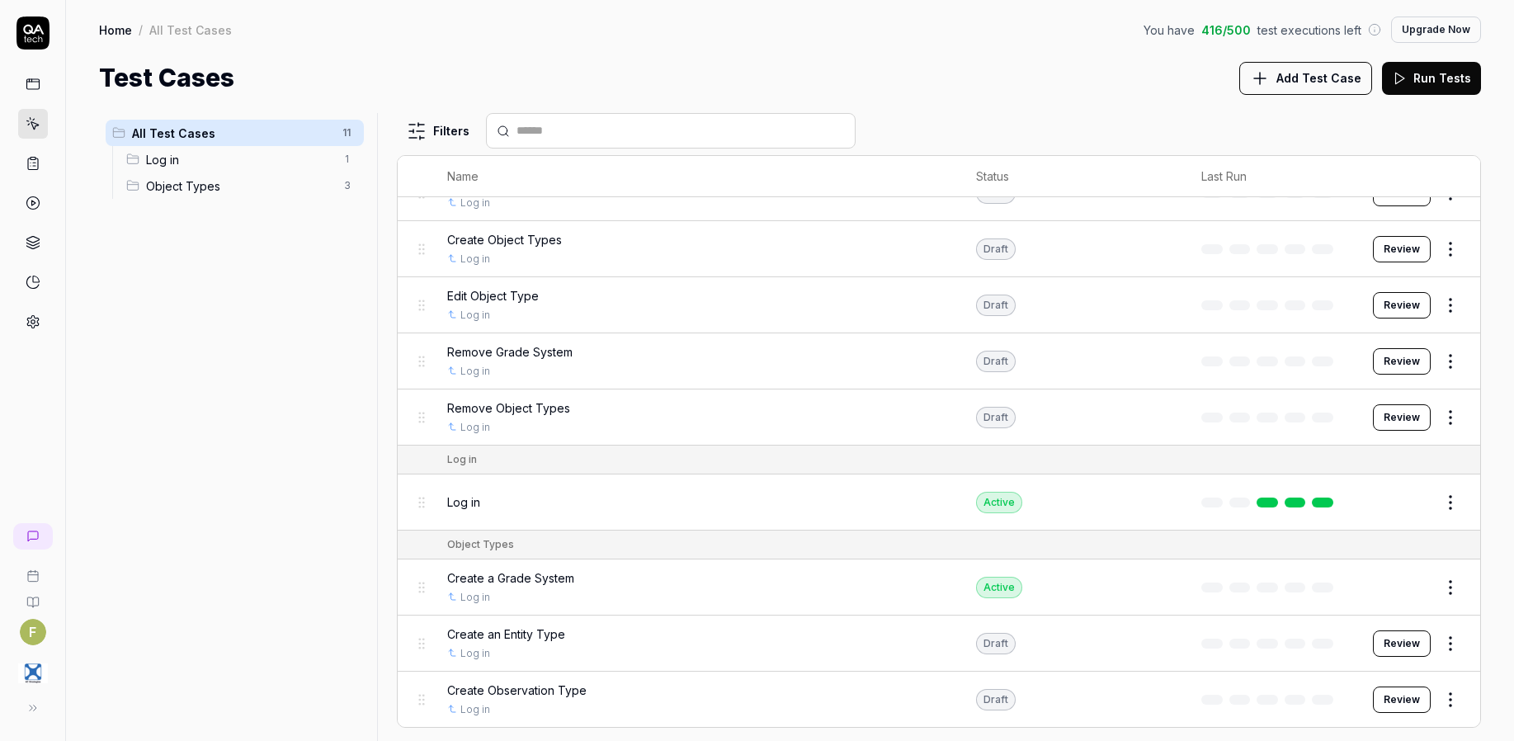
click at [1443, 654] on html "F Home / All Test Cases You have 416 / 500 test executions left Upgrade Now Hom…" at bounding box center [757, 370] width 1514 height 741
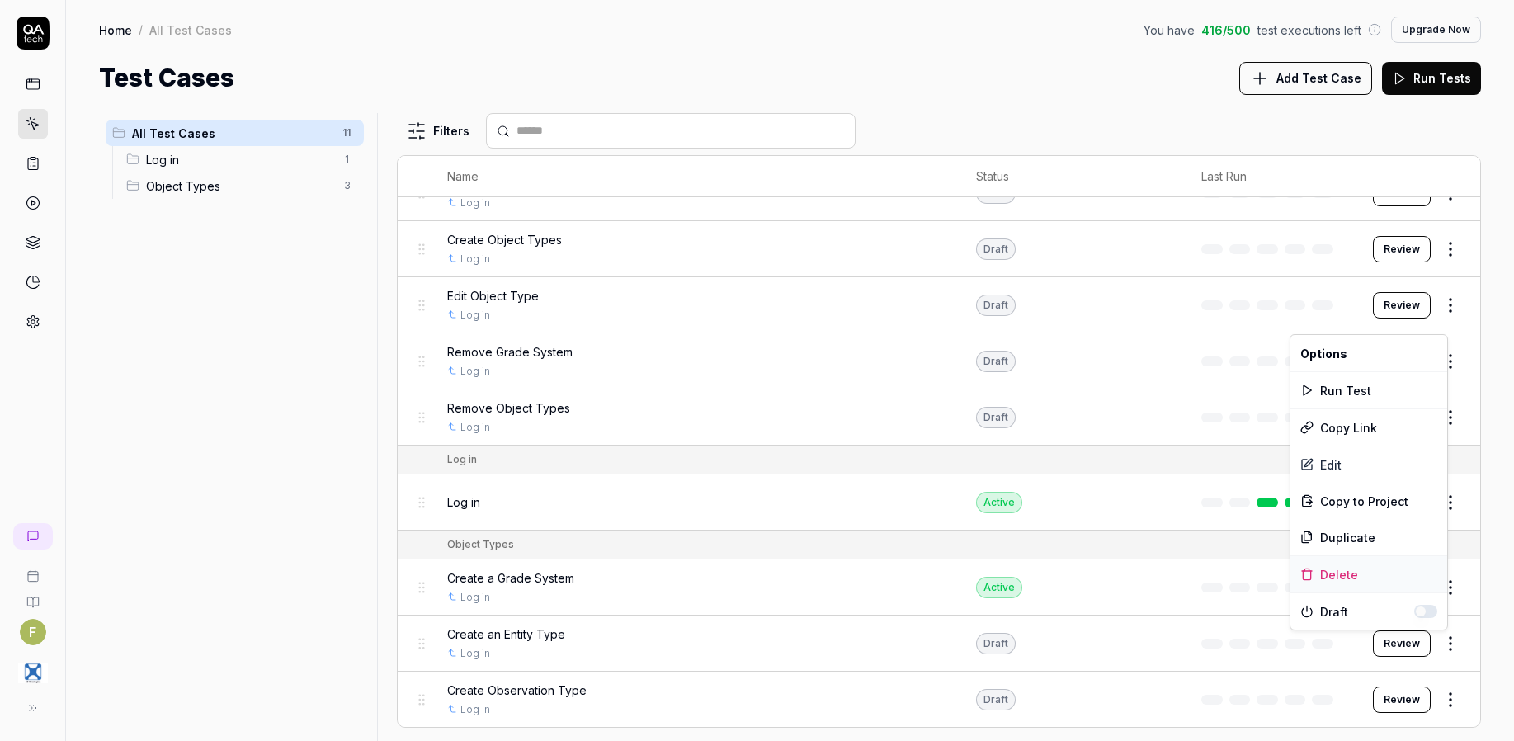
click at [1381, 563] on div "Delete" at bounding box center [1368, 574] width 157 height 36
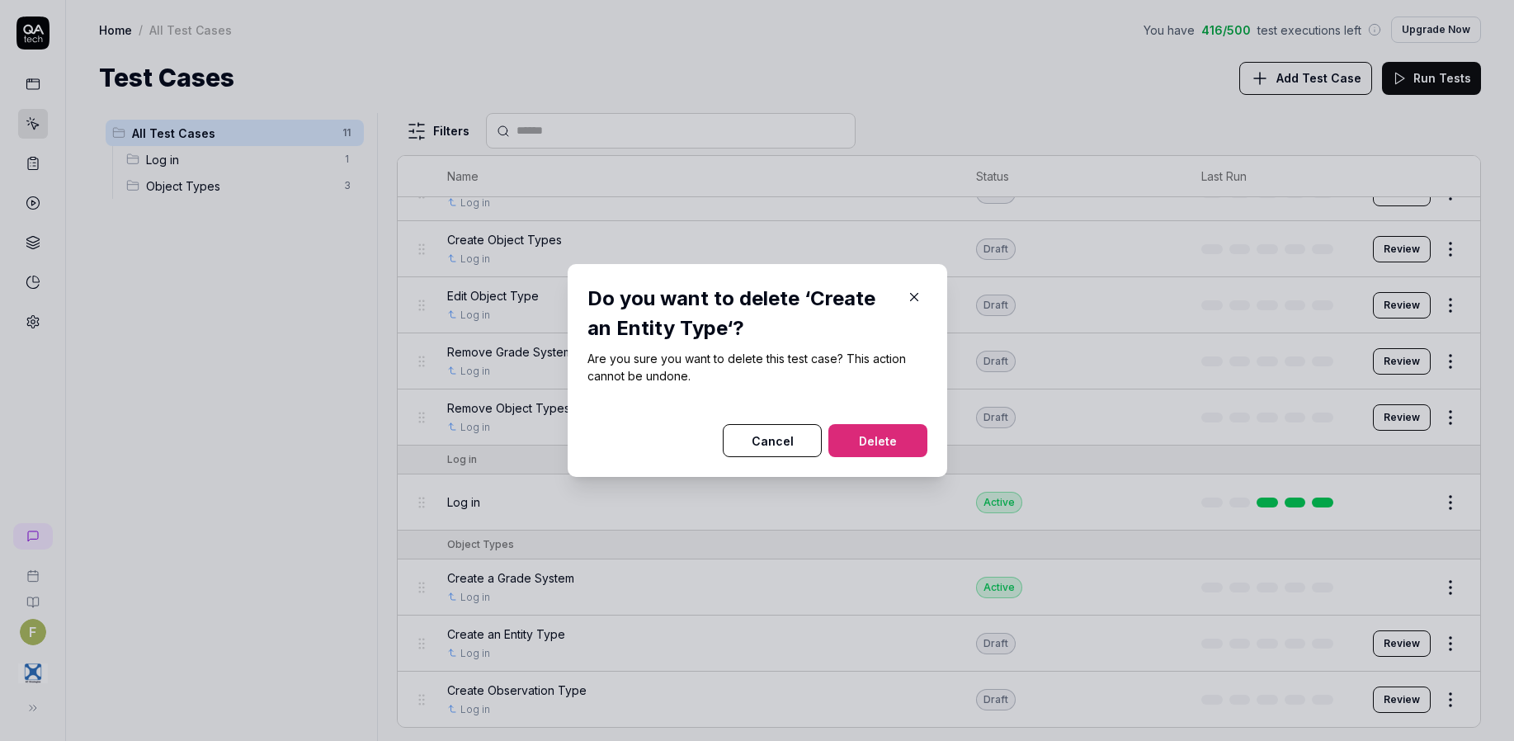
click at [876, 450] on button "Delete" at bounding box center [877, 440] width 99 height 33
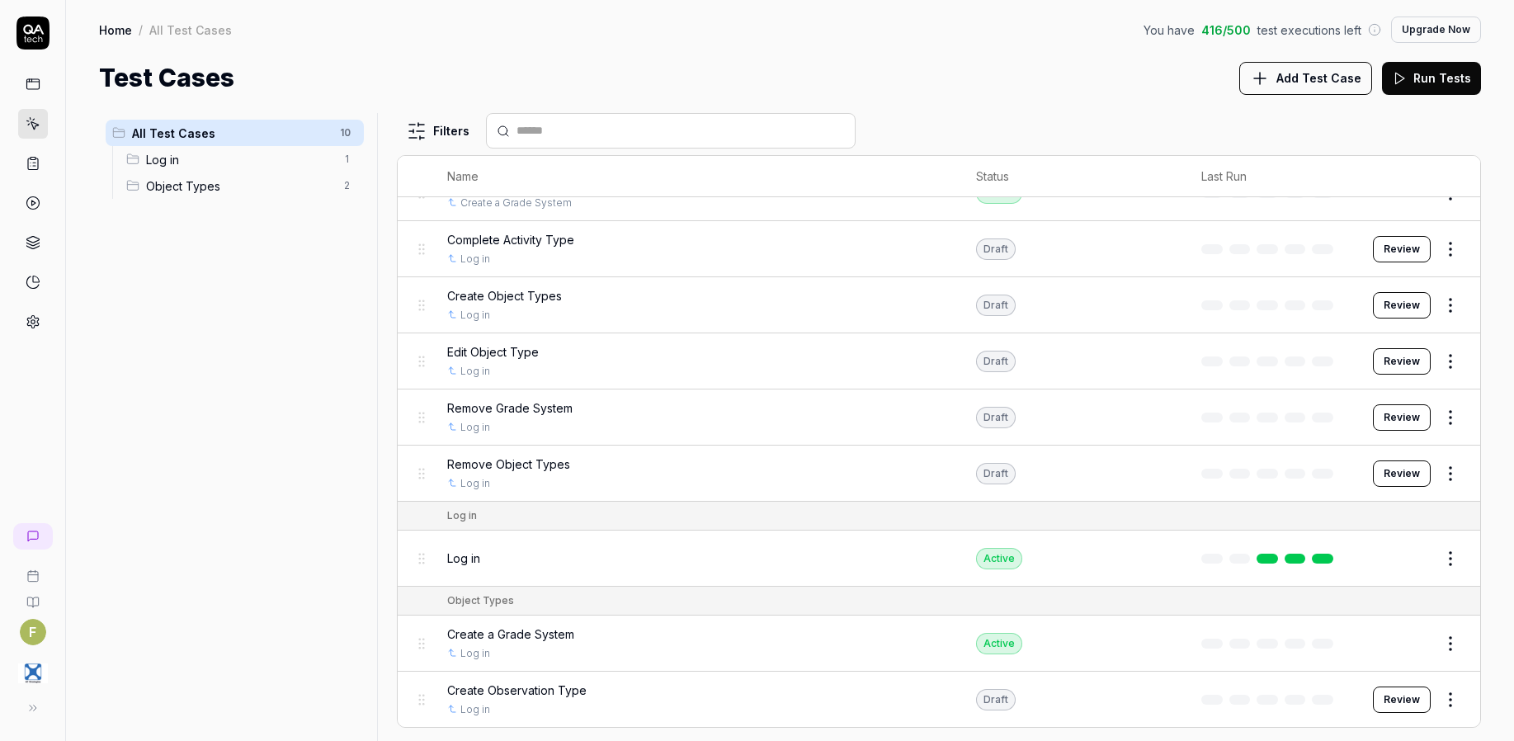
scroll to position [88, 0]
click at [1439, 695] on html "Deleted "Create an Entity Type" F Home / All Test Cases You have 416 / 500 test…" at bounding box center [757, 370] width 1514 height 741
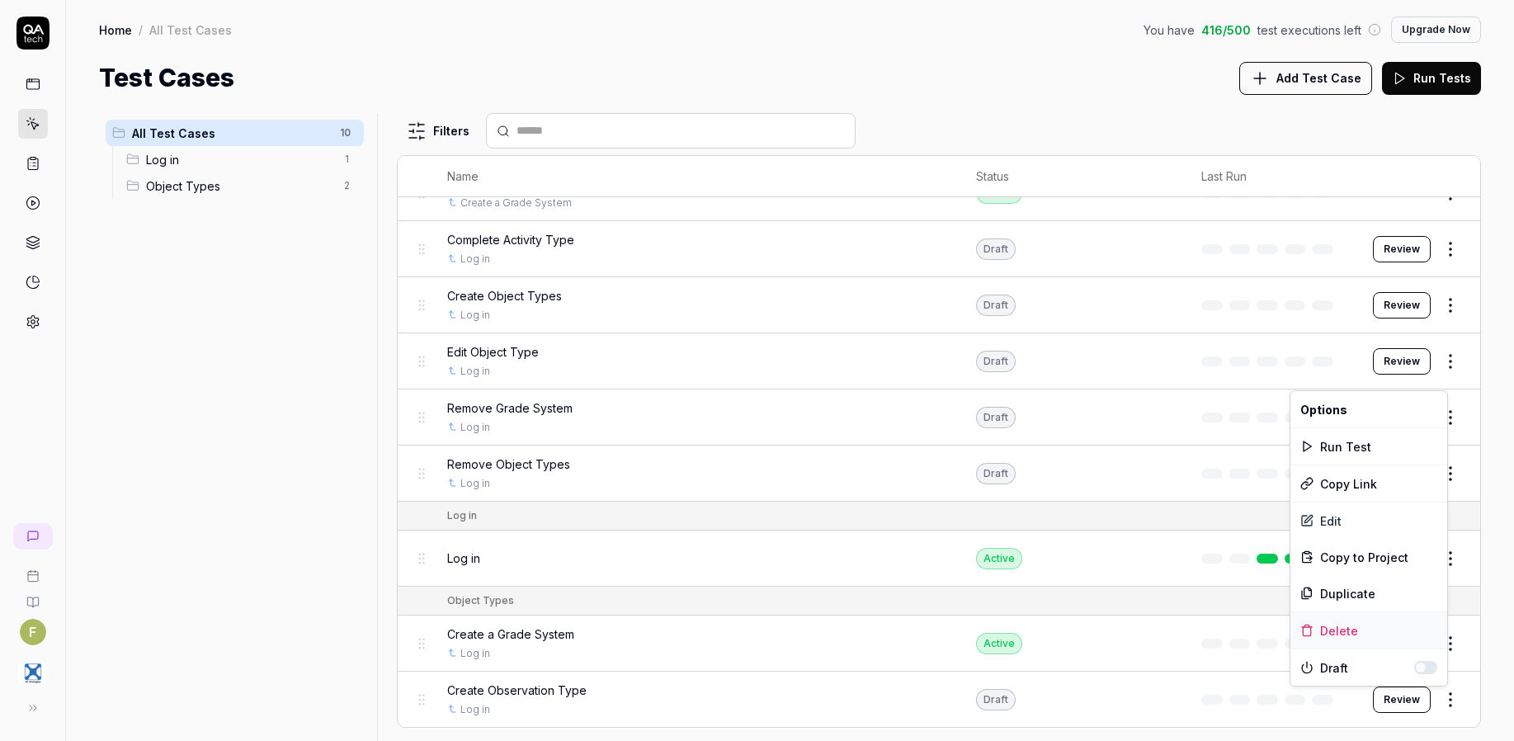
click at [1369, 634] on div "Delete" at bounding box center [1368, 630] width 157 height 36
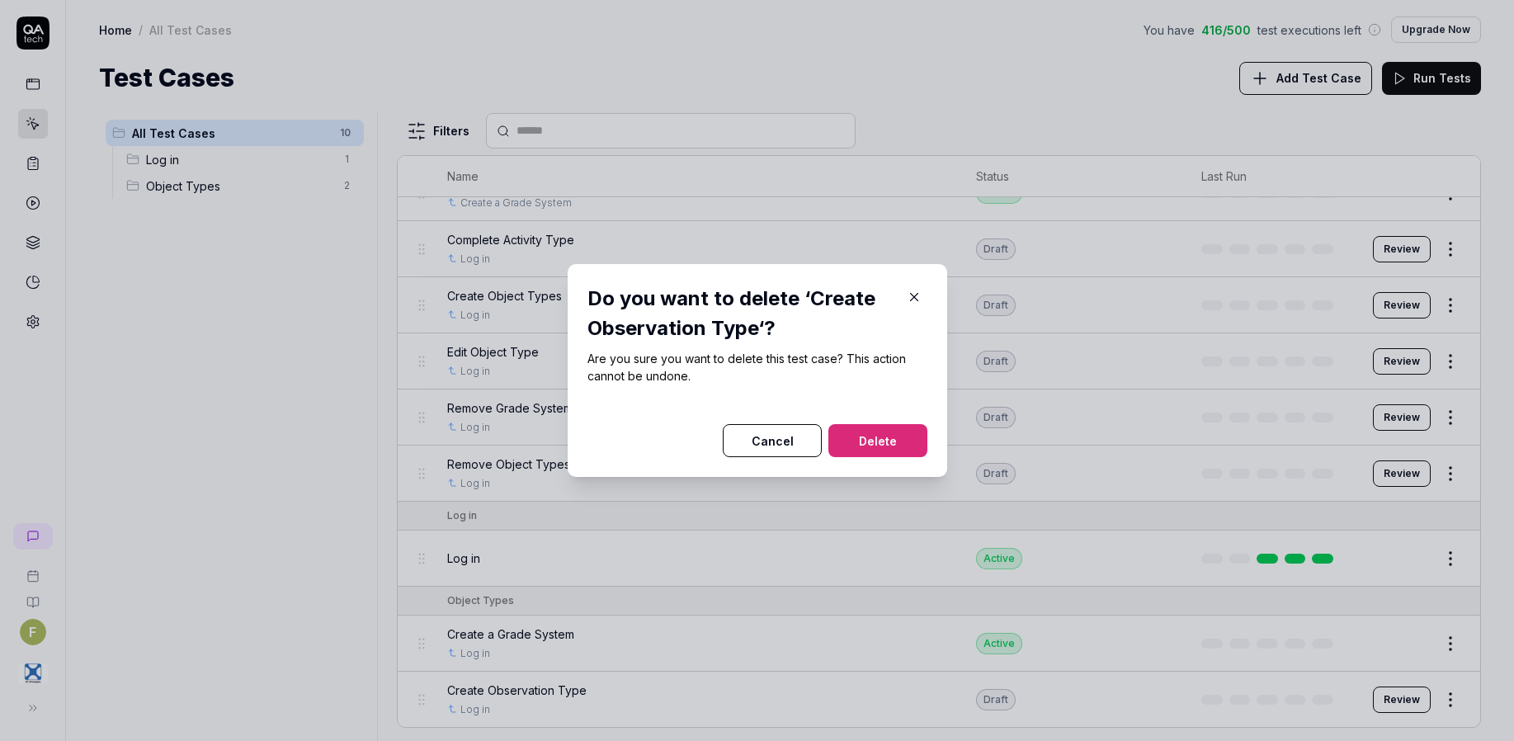
click at [861, 450] on button "Delete" at bounding box center [877, 440] width 99 height 33
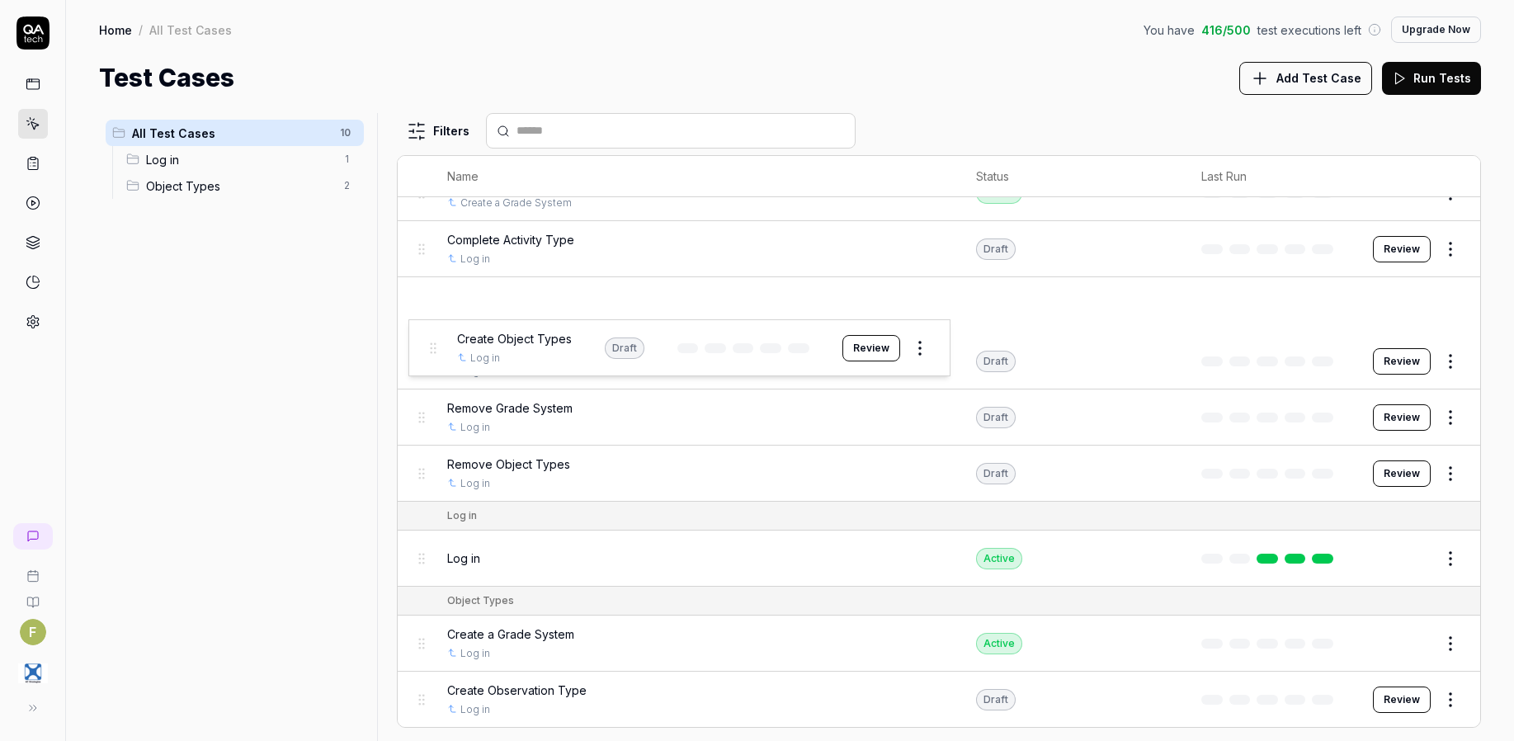
scroll to position [32, 0]
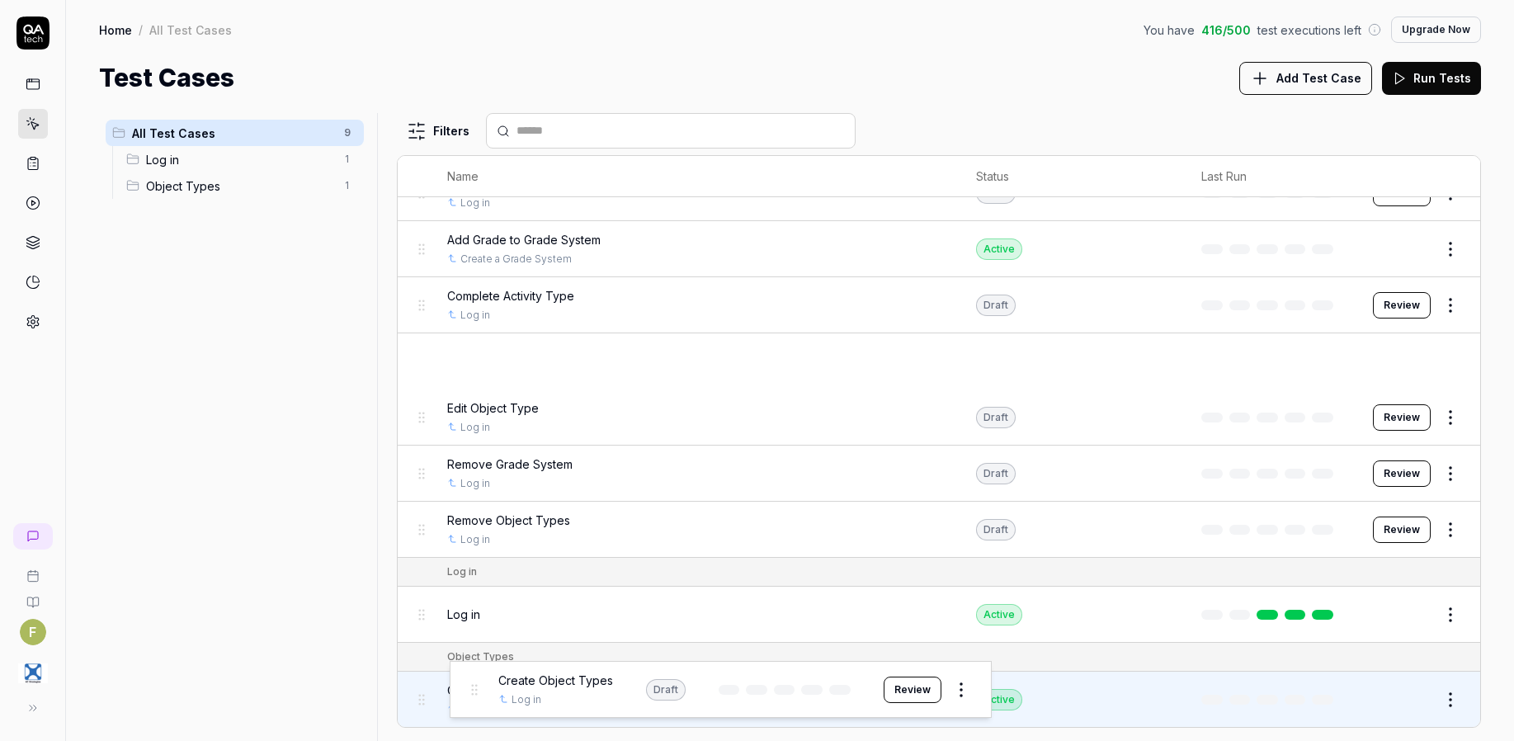
drag, startPoint x: 418, startPoint y: 313, endPoint x: 470, endPoint y: 697, distance: 387.1
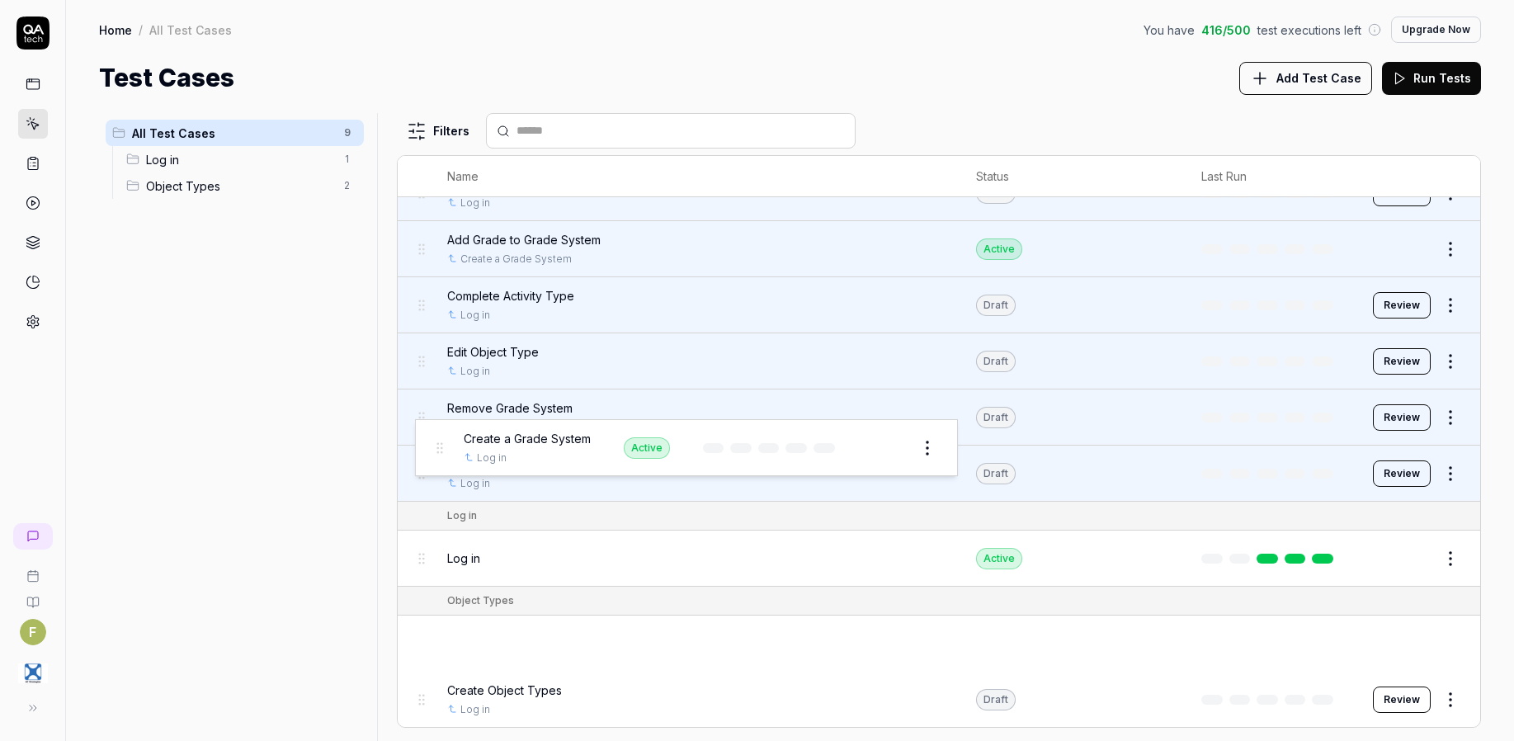
drag, startPoint x: 425, startPoint y: 649, endPoint x: 442, endPoint y: 453, distance: 197.1
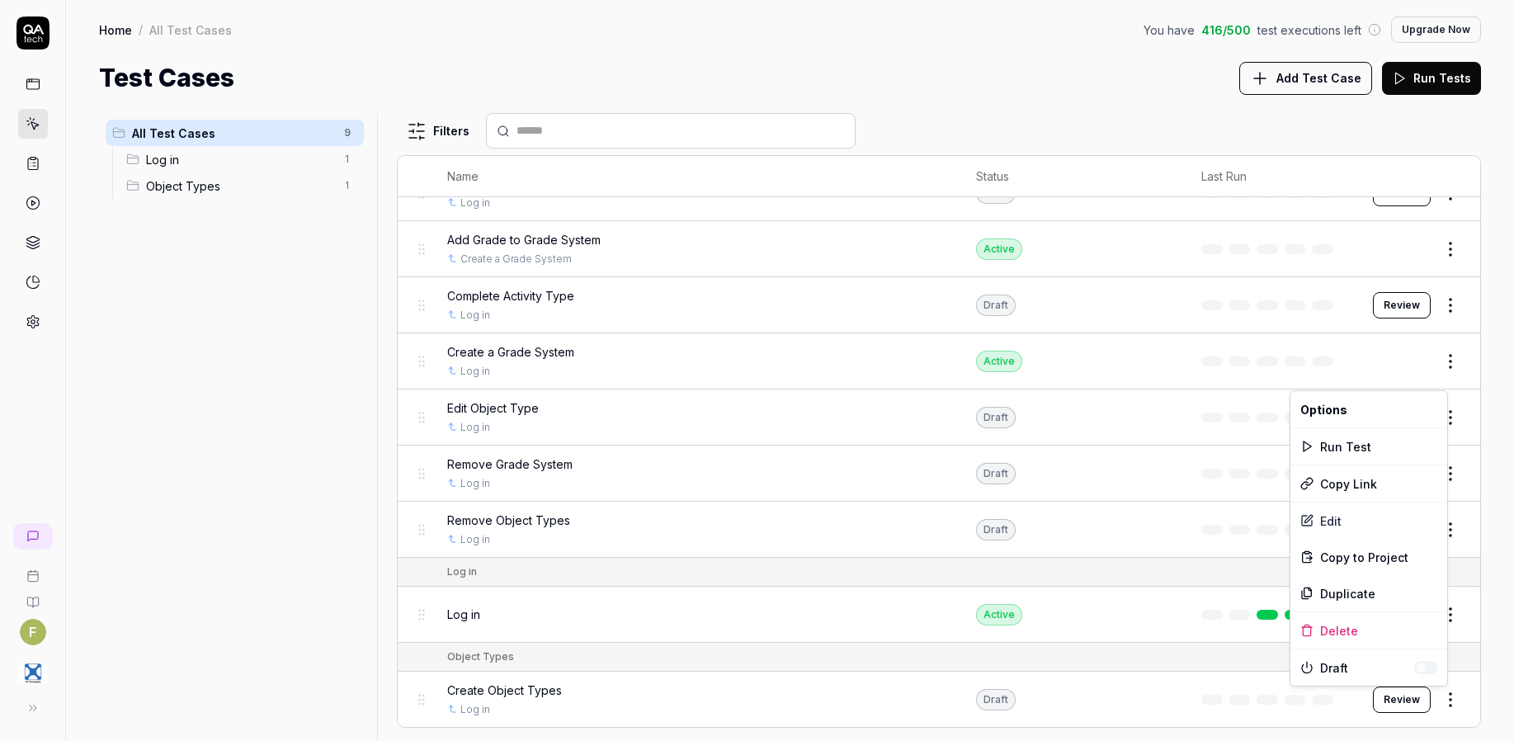
click at [1434, 700] on html "F Home / All Test Cases You have 416 / 500 test executions left Upgrade Now Hom…" at bounding box center [757, 370] width 1514 height 741
click at [1429, 662] on button "button" at bounding box center [1425, 667] width 23 height 13
click at [1177, 663] on html "F Home / All Test Cases You have 416 / 500 test executions left Upgrade Now Hom…" at bounding box center [757, 370] width 1514 height 741
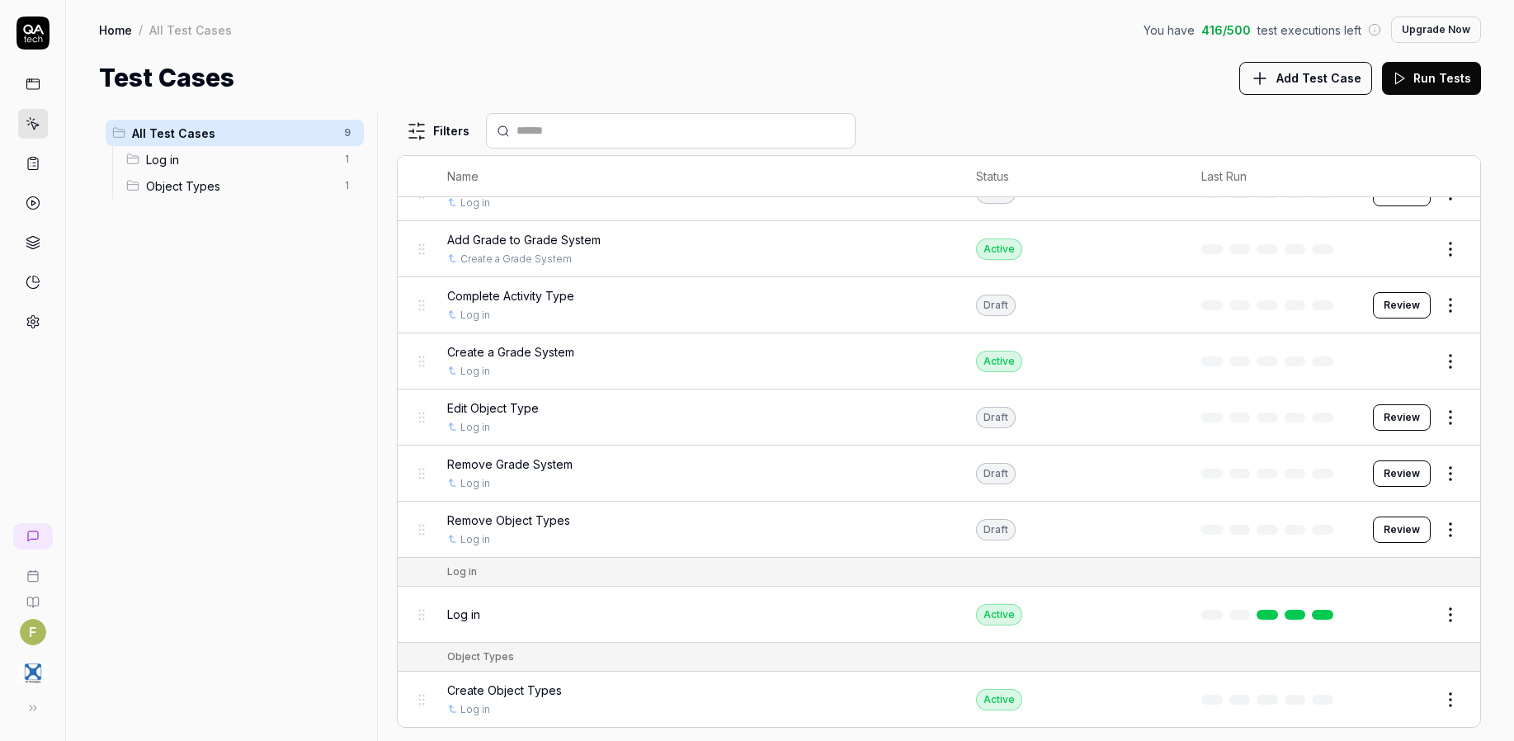
scroll to position [0, 0]
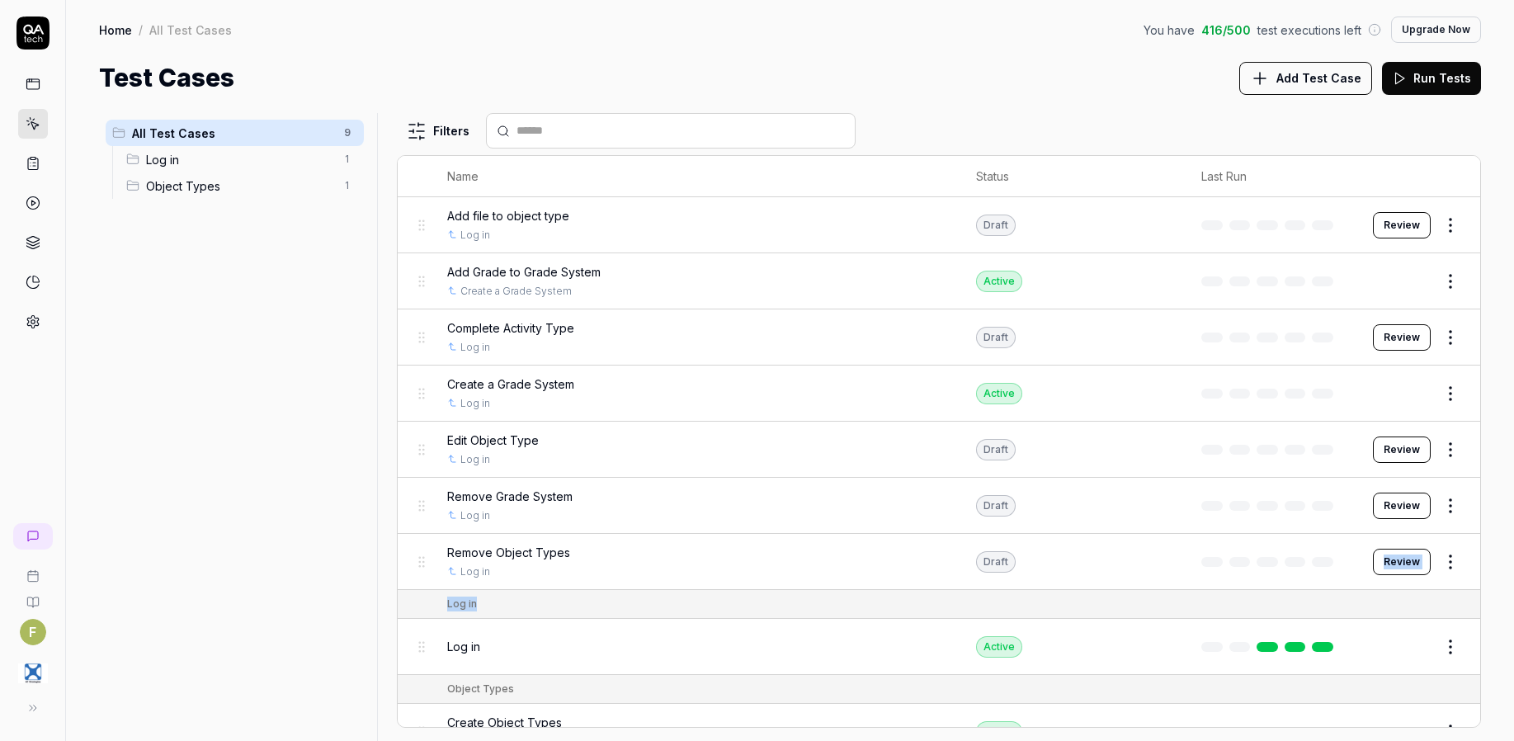
drag, startPoint x: 1150, startPoint y: 582, endPoint x: 1150, endPoint y: 598, distance: 15.7
click at [1150, 598] on table "Name Status Last Run Add file to object type Log in Draft Review Add Grade to G…" at bounding box center [939, 457] width 1082 height 603
click at [771, 428] on td "Edit Object Type Log in" at bounding box center [696, 450] width 530 height 56
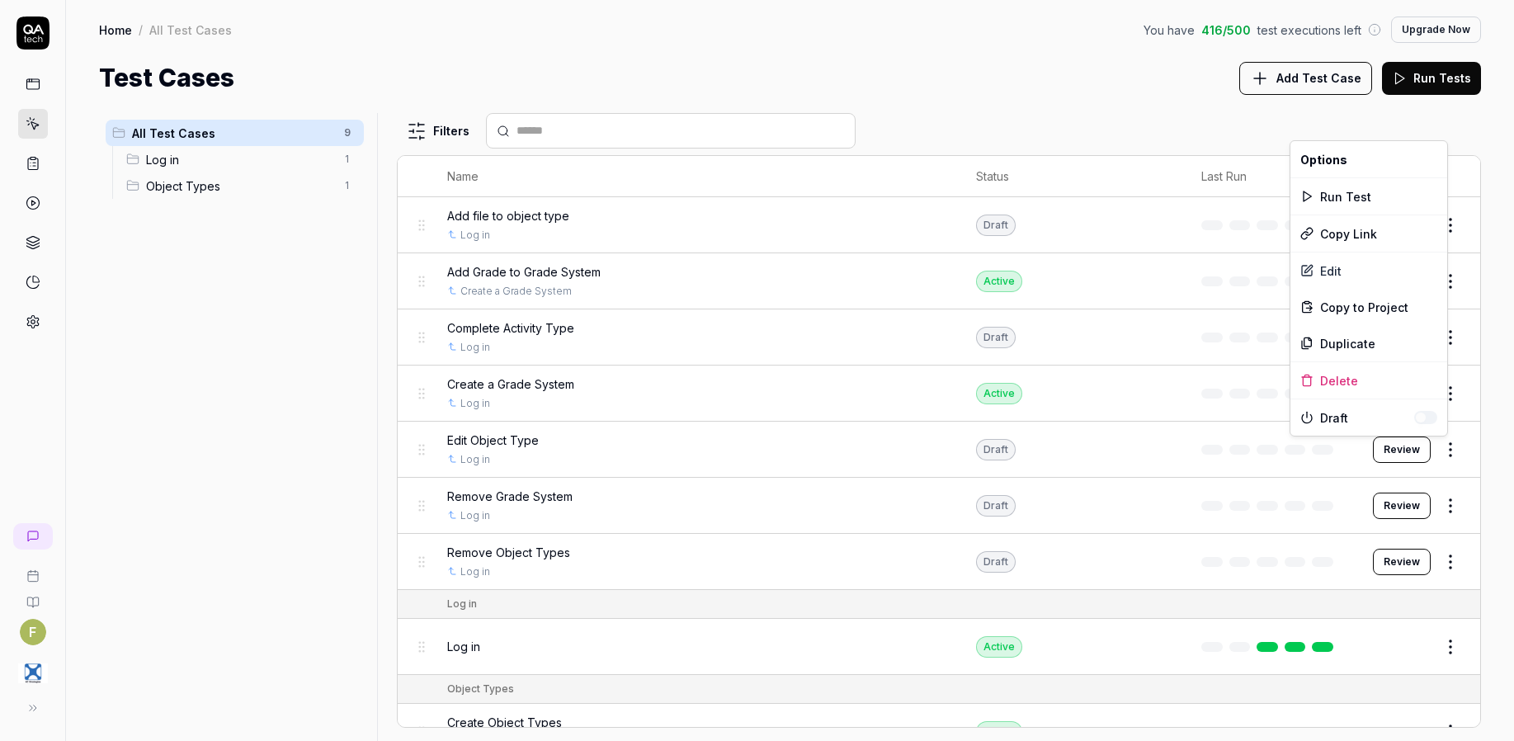
click at [1449, 455] on html "F Home / All Test Cases You have 416 / 500 test executions left Upgrade Now Hom…" at bounding box center [757, 370] width 1514 height 741
click at [1376, 374] on div "Delete" at bounding box center [1368, 380] width 157 height 36
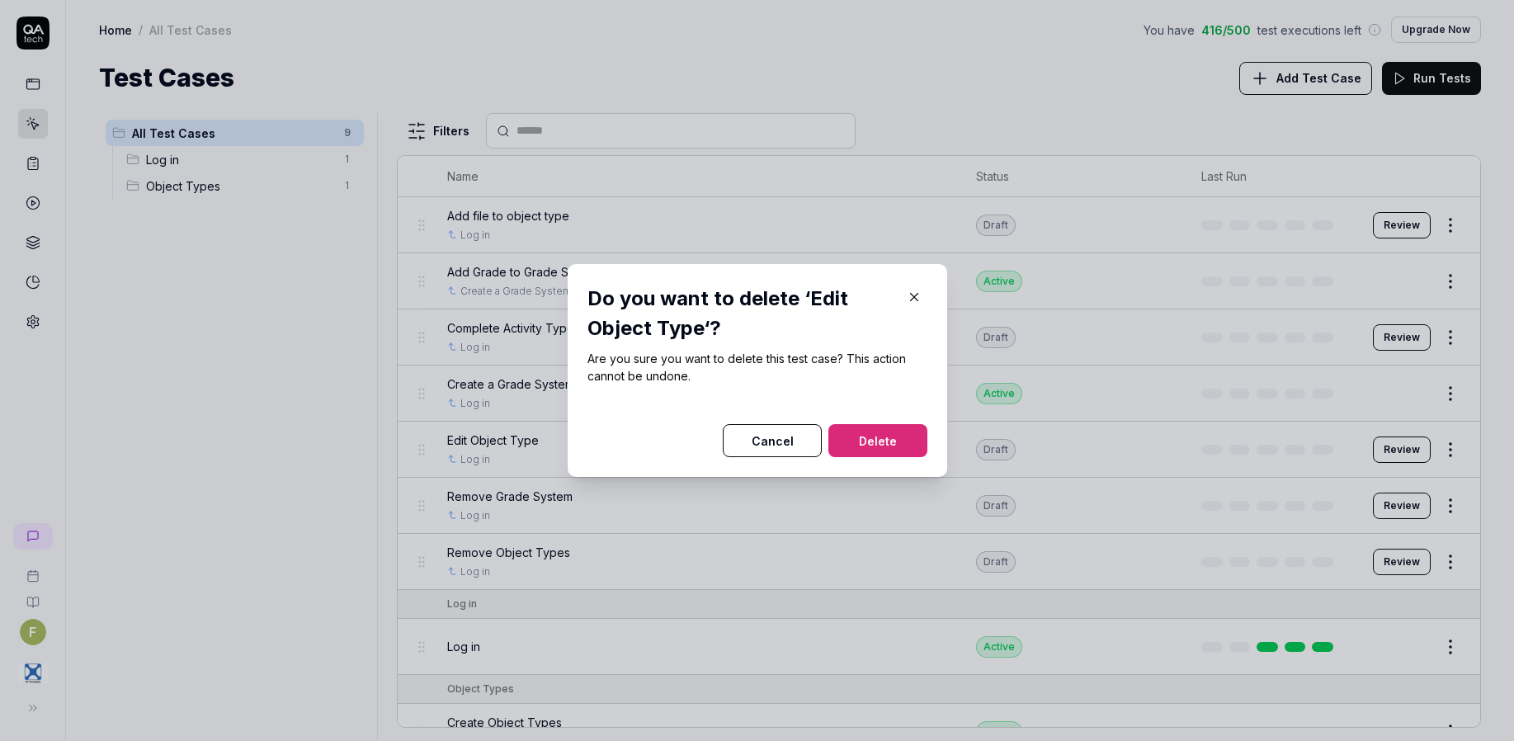
click at [885, 439] on button "Delete" at bounding box center [877, 440] width 99 height 33
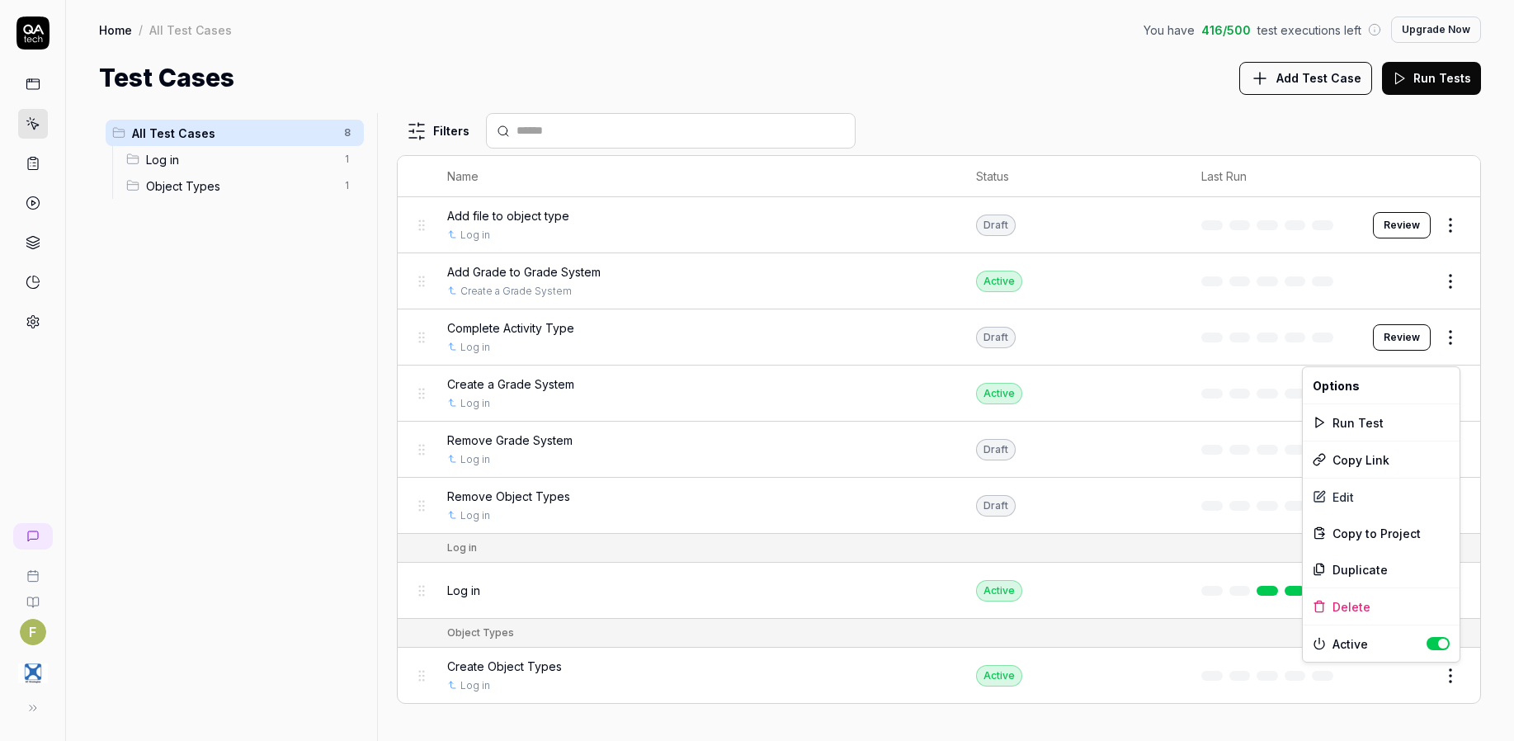
click at [1454, 672] on html "F Home / All Test Cases You have 416 / 500 test executions left Upgrade Now Hom…" at bounding box center [757, 370] width 1514 height 741
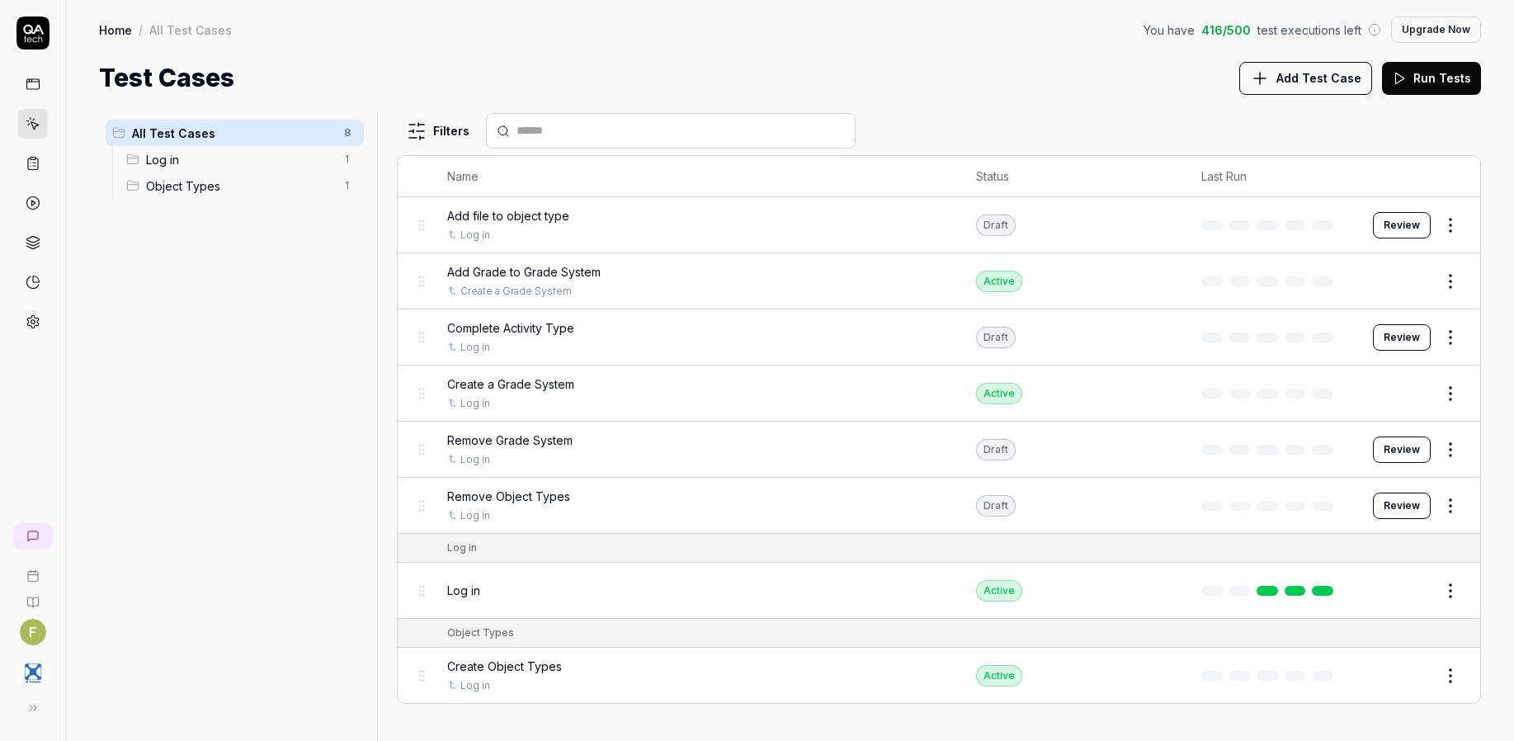
click at [1382, 681] on html "F Home / All Test Cases You have 416 / 500 test executions left Upgrade Now Hom…" at bounding box center [757, 370] width 1514 height 741
click at [1422, 678] on button "Edit" at bounding box center [1411, 675] width 40 height 26
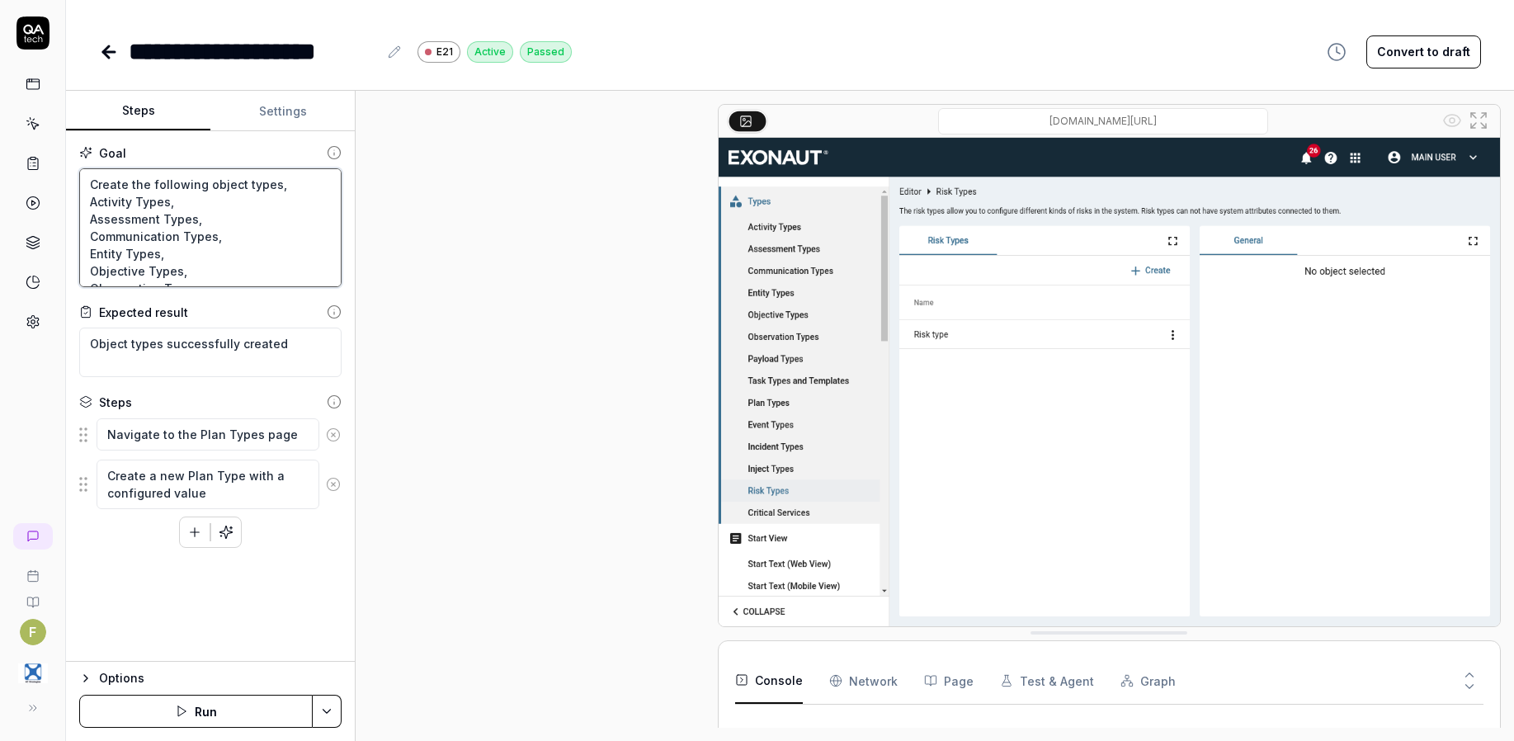
click at [266, 231] on textarea "Create the following object types, Activity Types, Assessment Types, Communicat…" at bounding box center [210, 227] width 262 height 119
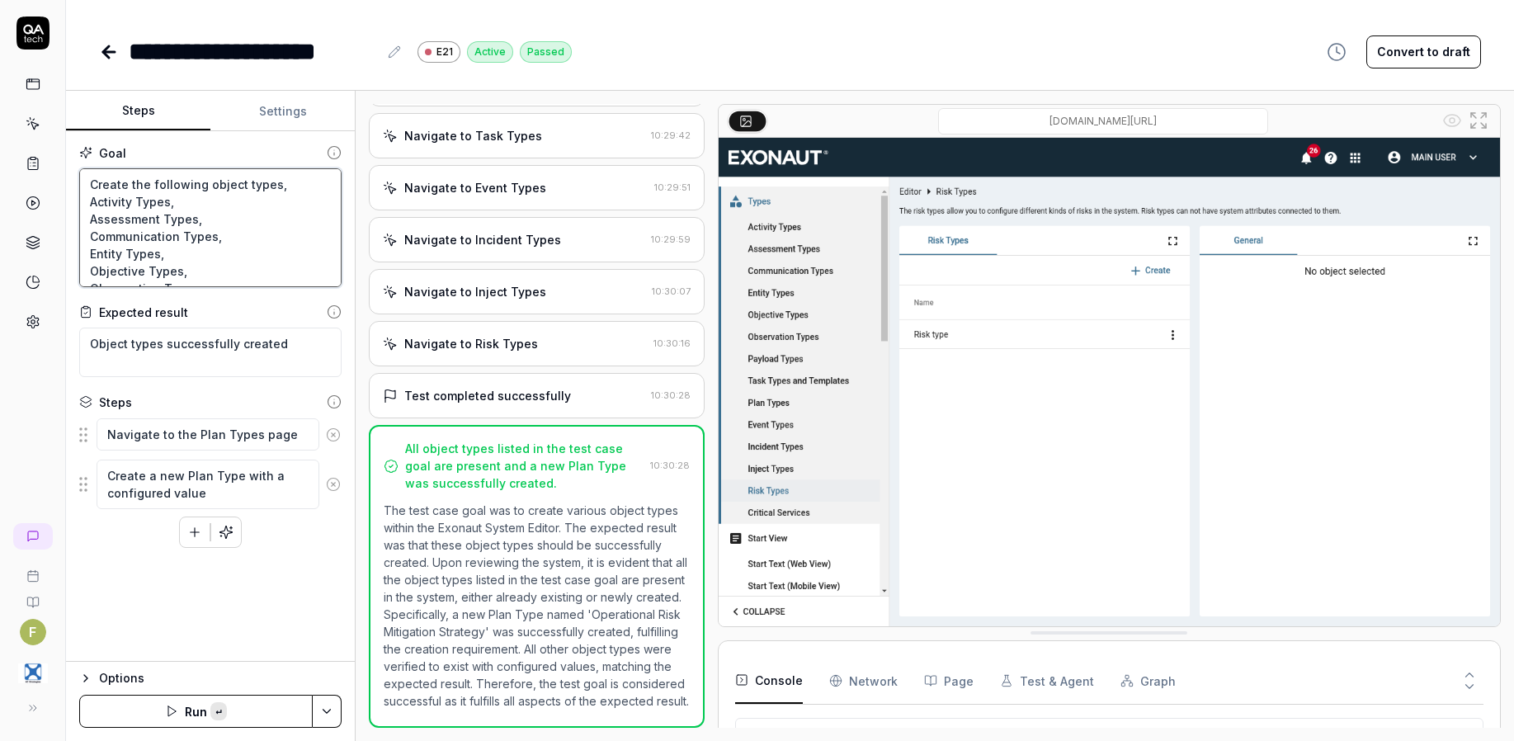
scroll to position [181, 0]
type textarea "*"
click at [112, 52] on icon at bounding box center [109, 52] width 12 height 0
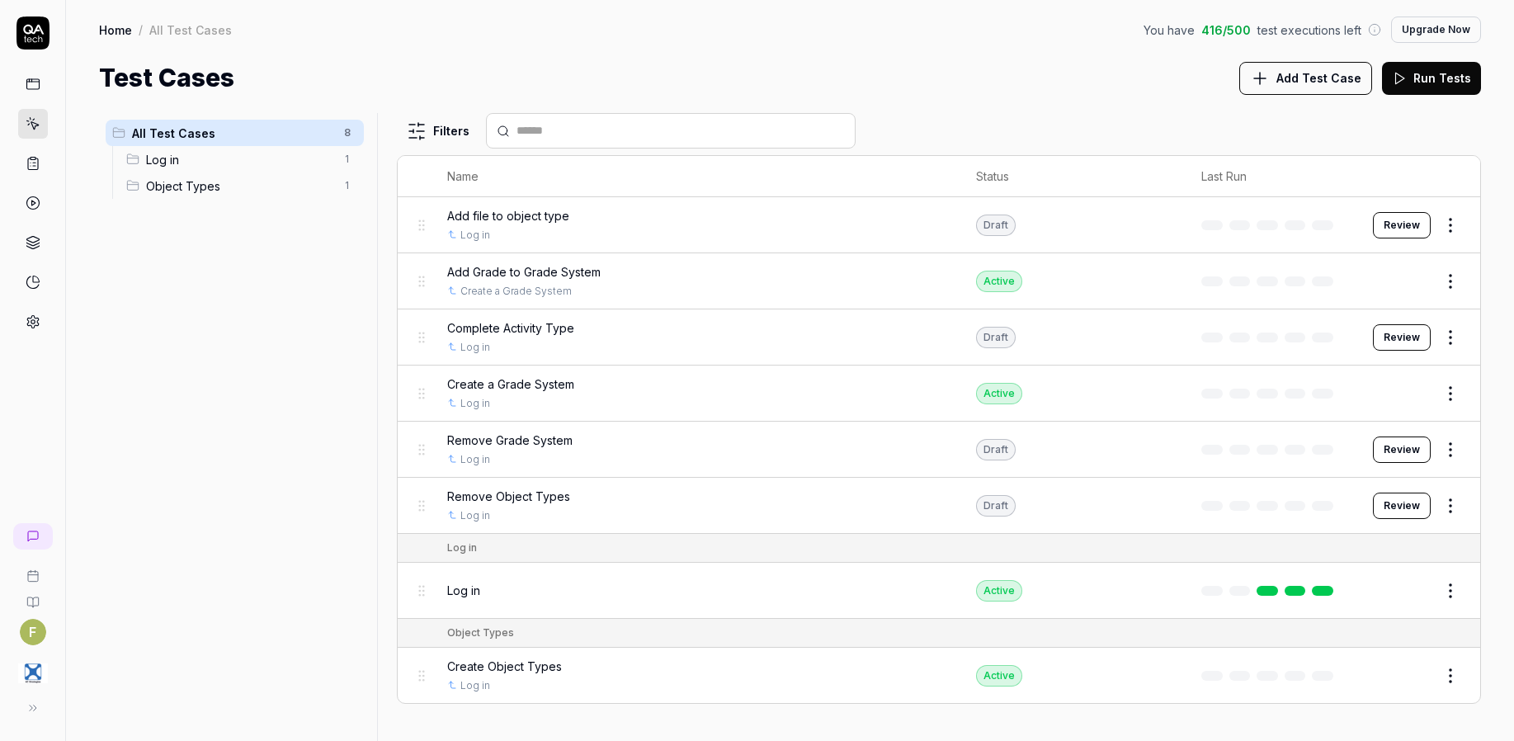
click at [1325, 82] on span "Add Test Case" at bounding box center [1318, 77] width 85 height 17
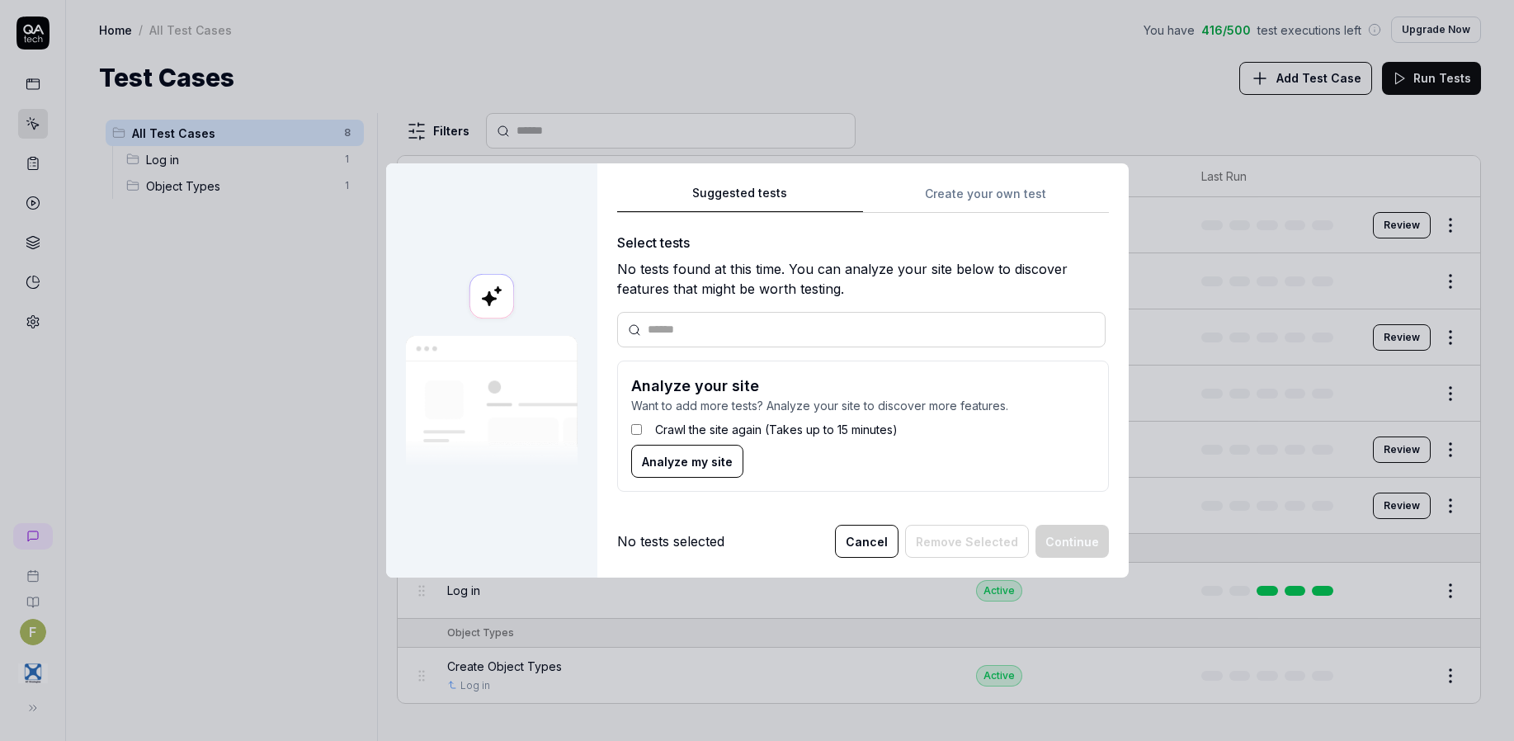
click at [946, 194] on div "Suggested tests Create your own test Select tests No tests found at this time. …" at bounding box center [863, 344] width 492 height 323
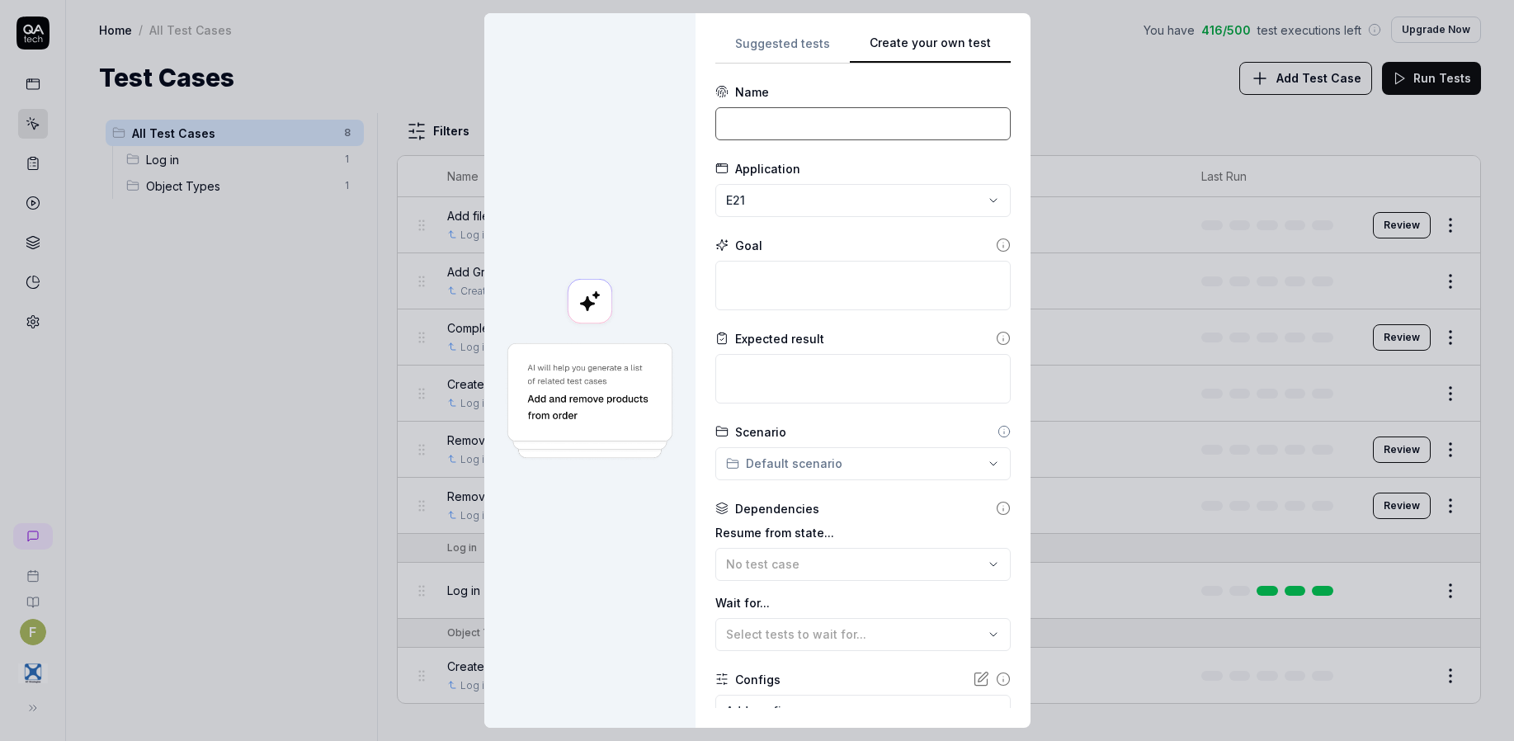
click at [809, 125] on input at bounding box center [862, 123] width 295 height 33
type input "Edit Name on Object Types"
click at [770, 288] on textarea at bounding box center [862, 285] width 295 height 49
paste textarea "Create the following object types, Activity Types, Assessment Types, Communicat…"
type textarea "*"
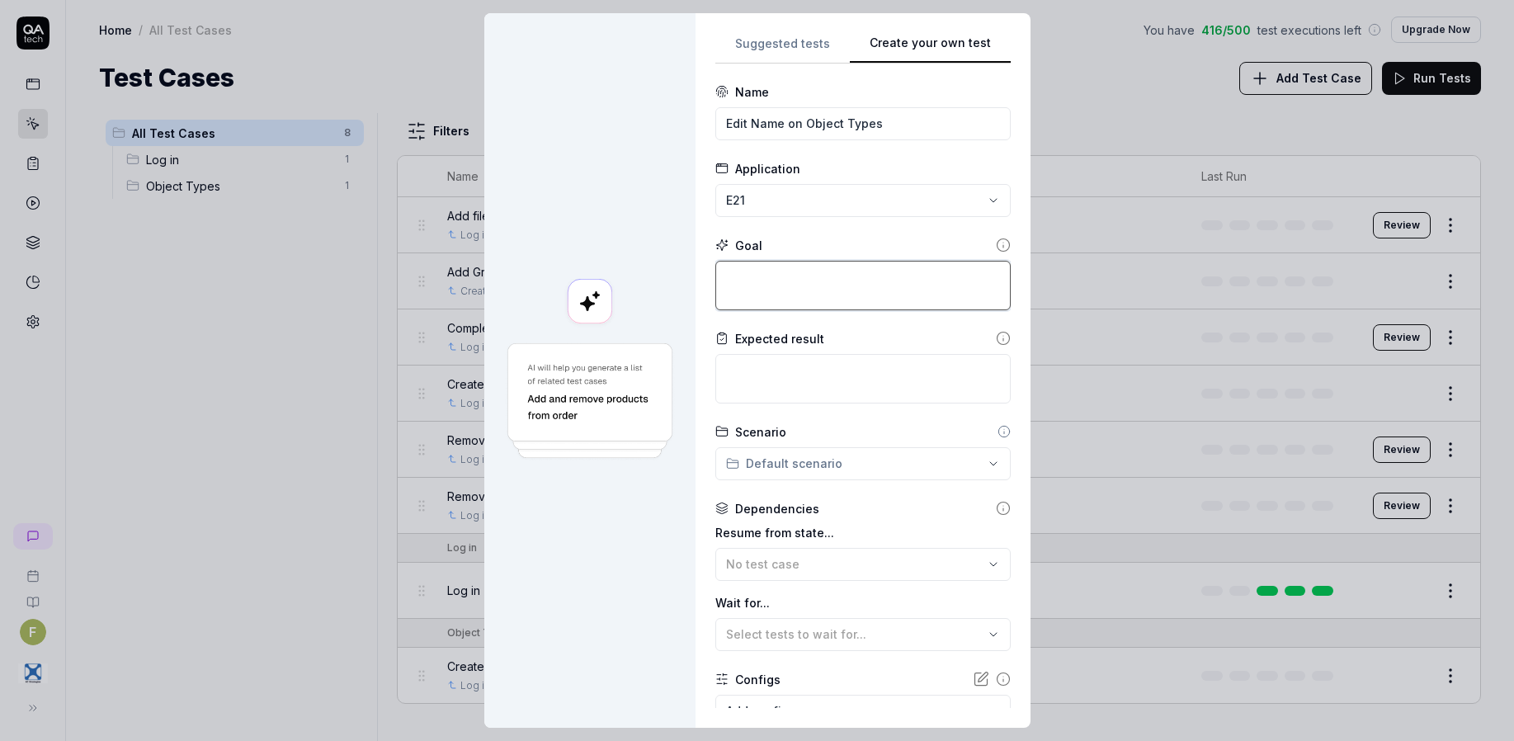
type textarea "Create the following object types, Activity Types, Assessment Types, Communicat…"
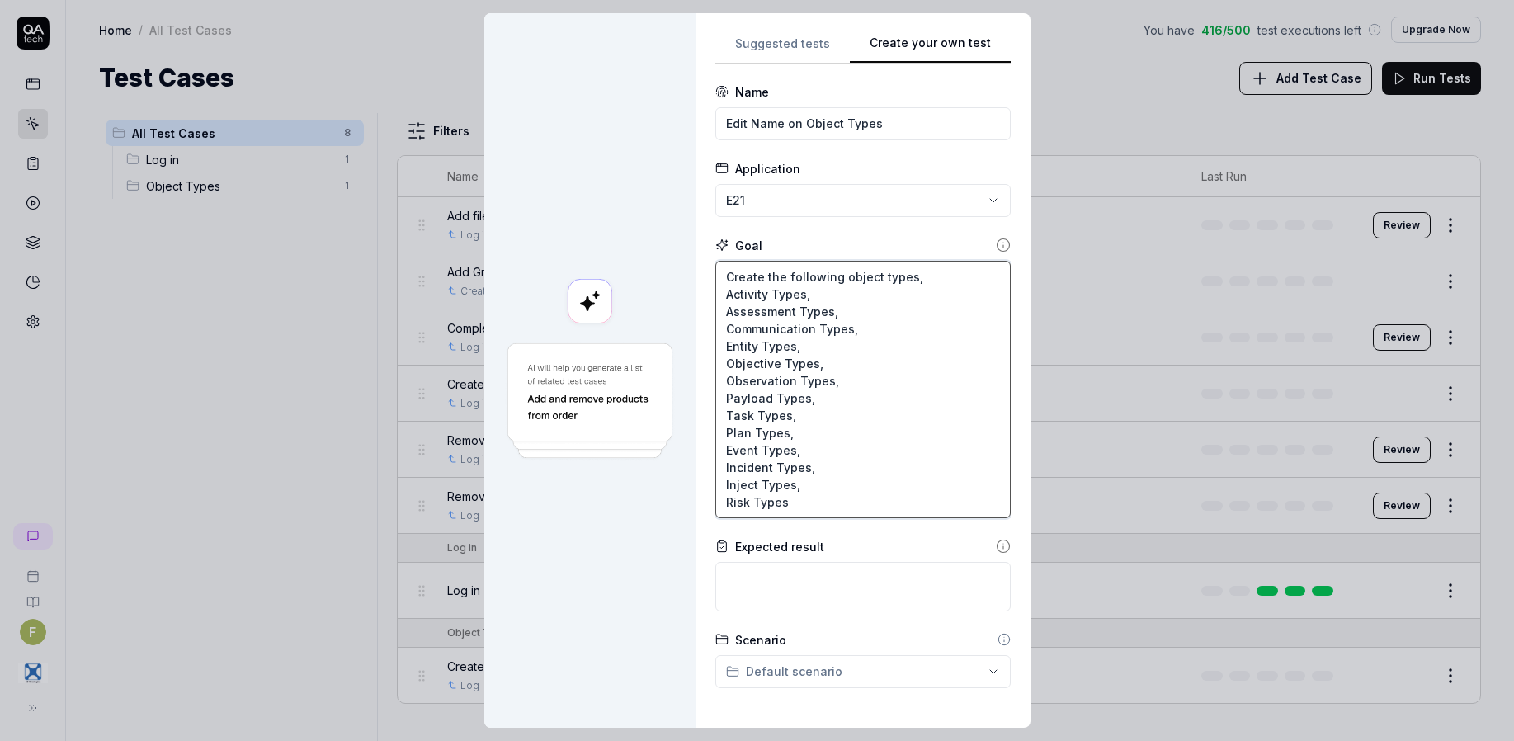
drag, startPoint x: 719, startPoint y: 276, endPoint x: 778, endPoint y: 276, distance: 59.4
click at [778, 276] on textarea "Create the following object types, Activity Types, Assessment Types, Communicat…" at bounding box center [862, 389] width 295 height 257
type textarea "*"
type textarea "E following object types, Activity Types, Assessment Types, Communication Types…"
type textarea "*"
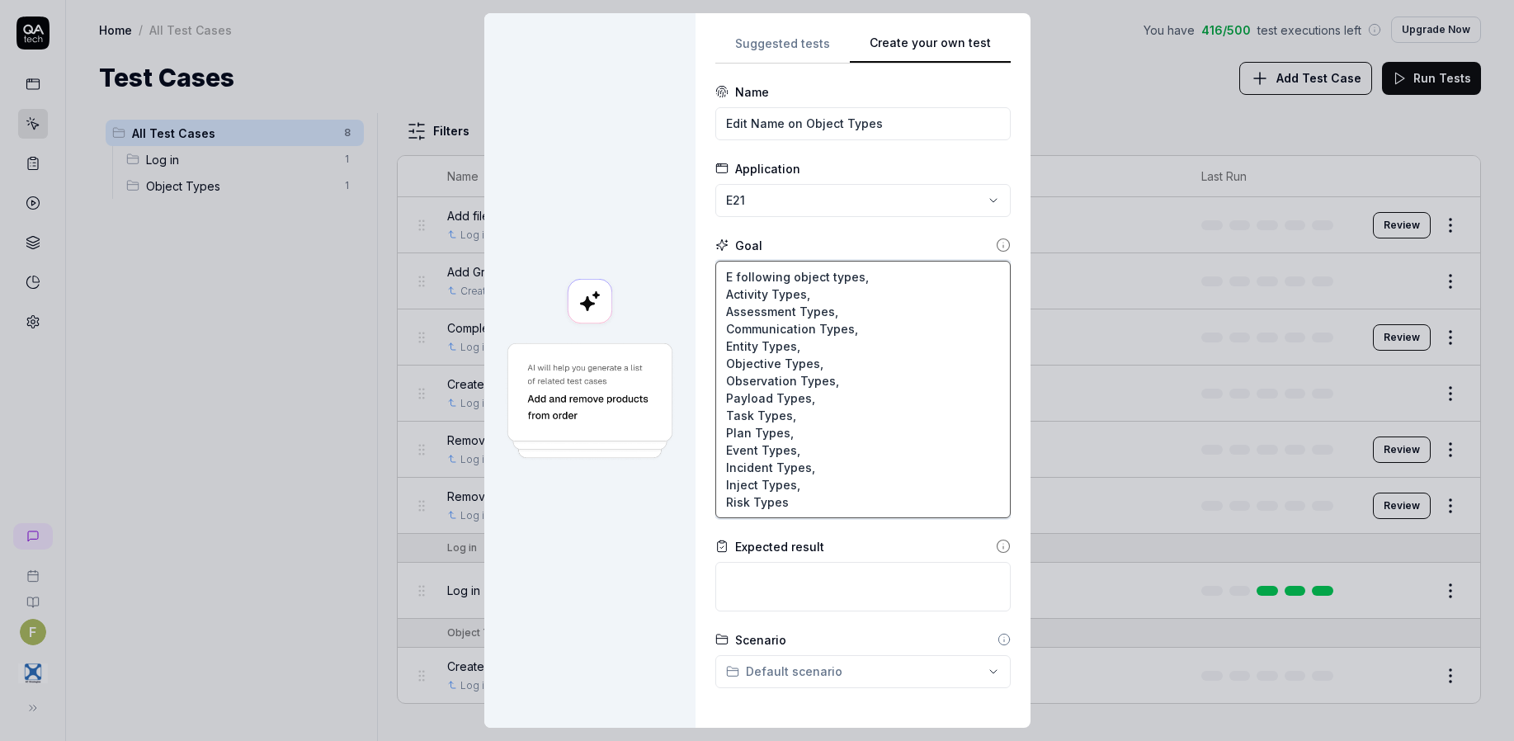
type textarea "Ed following object types, Activity Types, Assessment Types, Communication Type…"
type textarea "*"
type textarea "Edi following object types, Activity Types, Assessment Types, Communication Typ…"
type textarea "*"
type textarea "Edit following object types, Activity Types, Assessment Types, Communication Ty…"
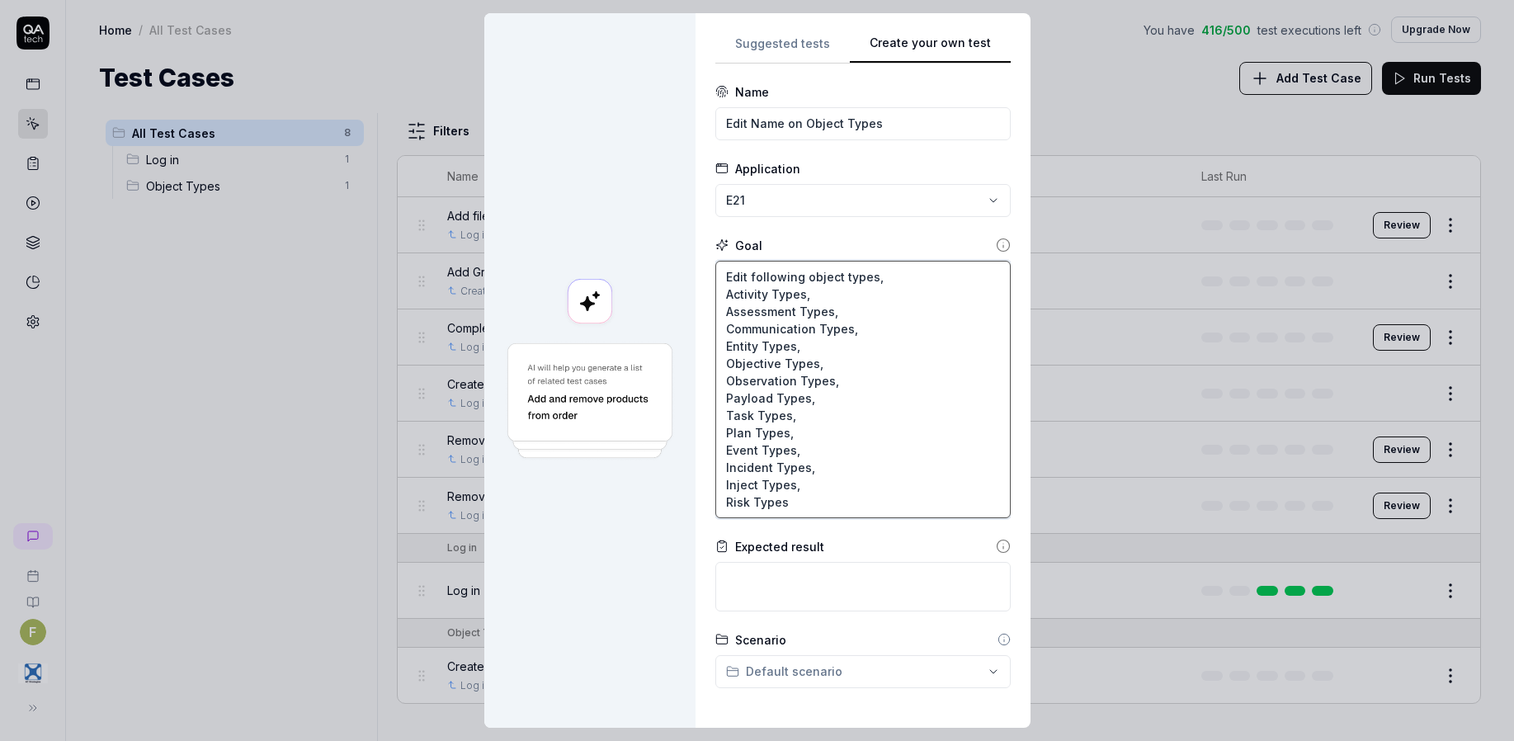
type textarea "*"
type textarea "Edit following object types, Activity Types, Assessment Types, Communication Ty…"
type textarea "*"
type textarea "Edit N following object types, Activity Types, Assessment Types, Communication …"
type textarea "*"
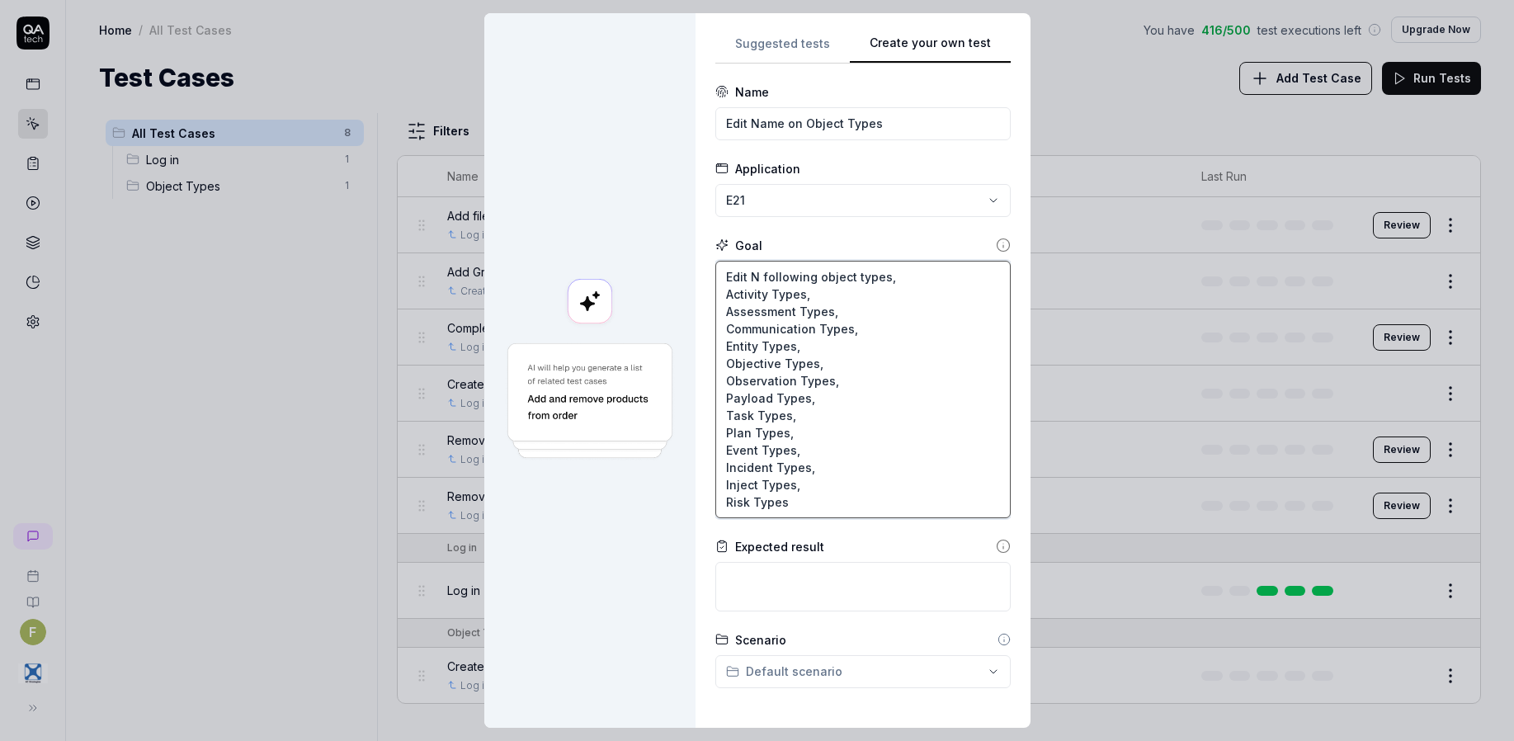
type textarea "Edit Na following object types, Activity Types, Assessment Types, Communication…"
type textarea "*"
type textarea "Edit Nam following object types, Activity Types, Assessment Types, Communicatio…"
type textarea "*"
type textarea "Edit Name following object types, Activity Types, Assessment Types, Communicati…"
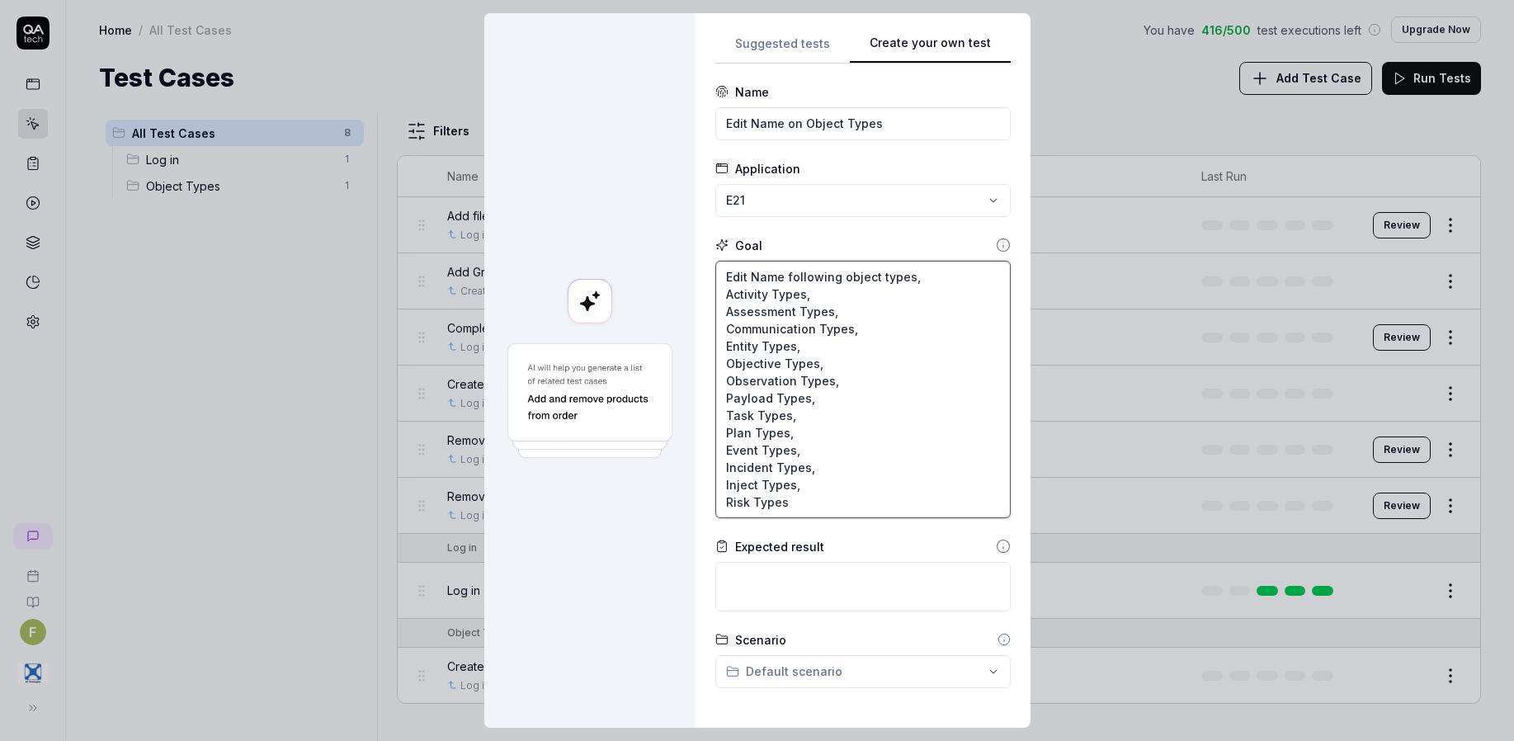
type textarea "*"
type textarea "Edit Name following object types, Activity Types, Assessment Types, Communicati…"
type textarea "*"
type textarea "Edit Name o following object types, Activity Types, Assessment Types, Communica…"
type textarea "*"
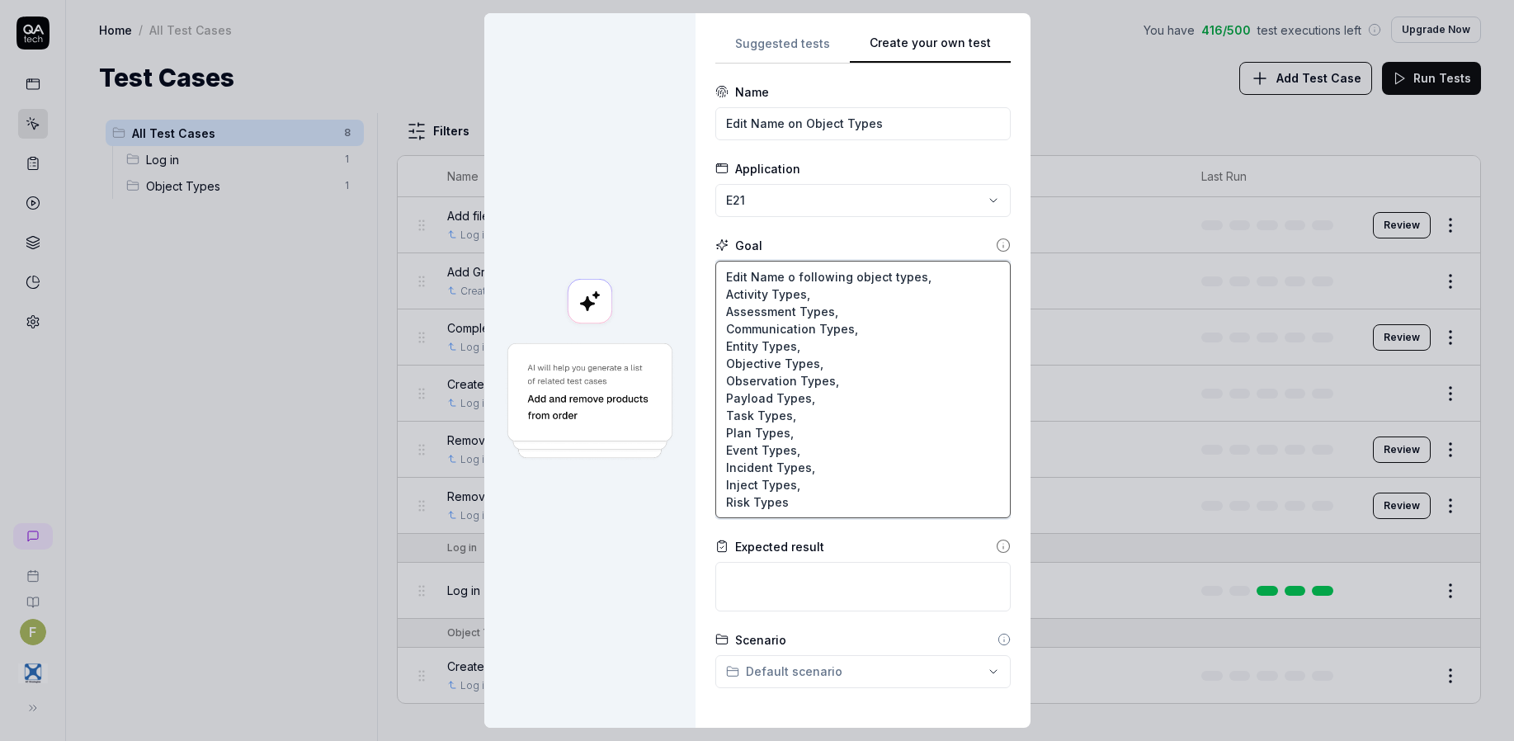
type textarea "Edit Name on following object types, Activity Types, Assessment Types, Communic…"
type textarea "*"
type textarea "Edit Name on following object types, Activity Types, Assessment Types, Communic…"
type textarea "*"
type textarea "Edit Name on t following object types, Activity Types, Assessment Types, Commun…"
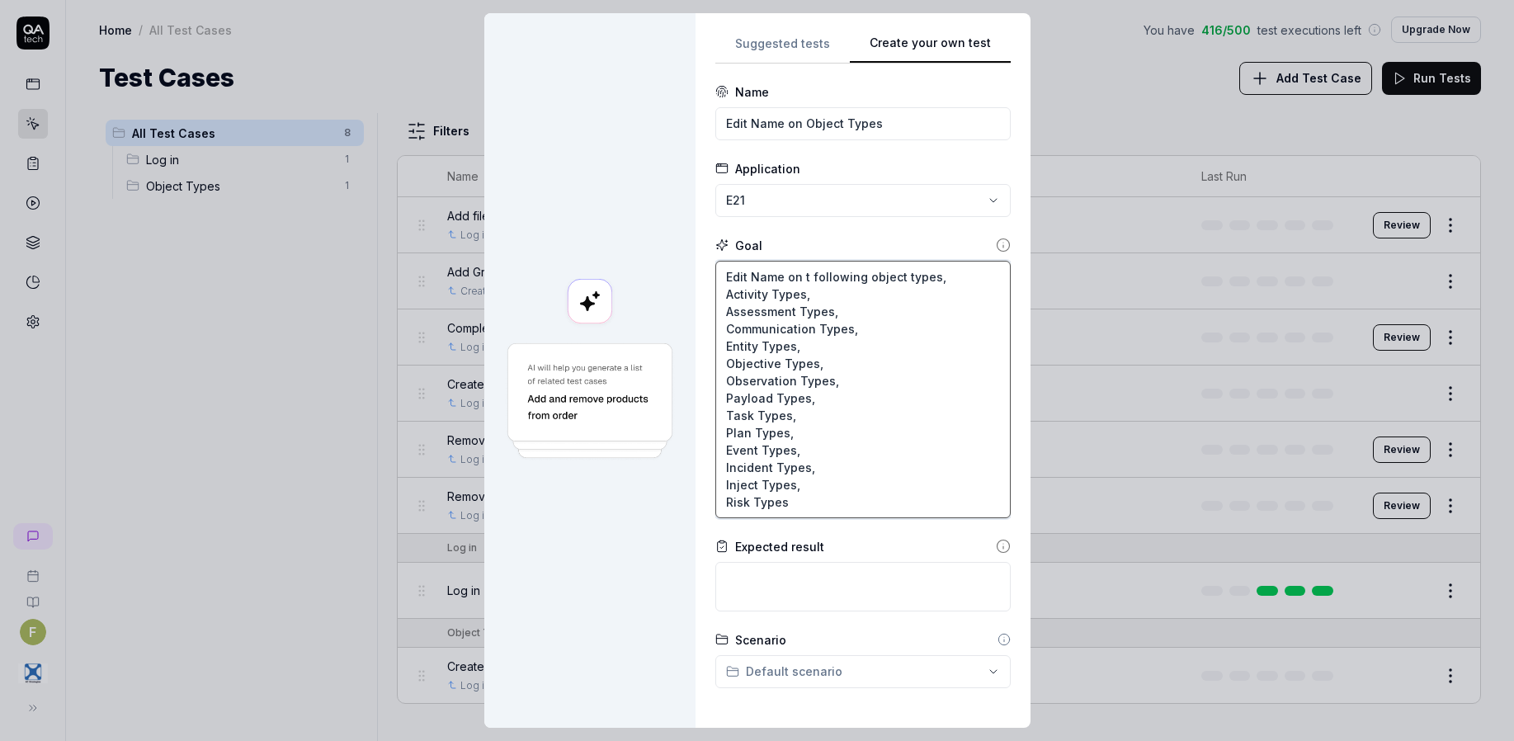
type textarea "*"
type textarea "Edit Name on th following object types, Activity Types, Assessment Types, Commu…"
type textarea "*"
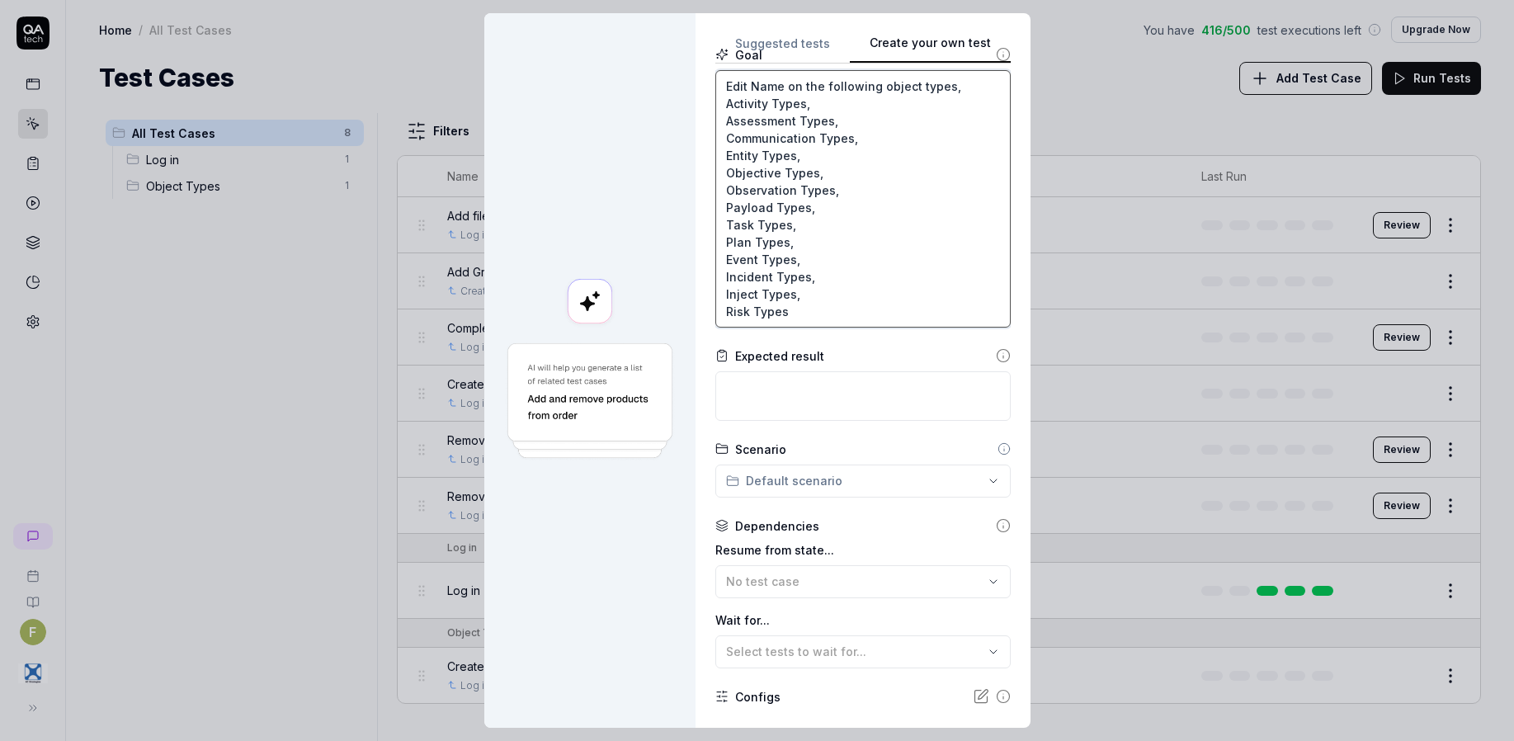
scroll to position [196, 0]
type textarea "Edit Name on the following object types, Activity Types, Assessment Types, Comm…"
click at [818, 391] on textarea at bounding box center [862, 390] width 295 height 49
type textarea "*"
type textarea "C"
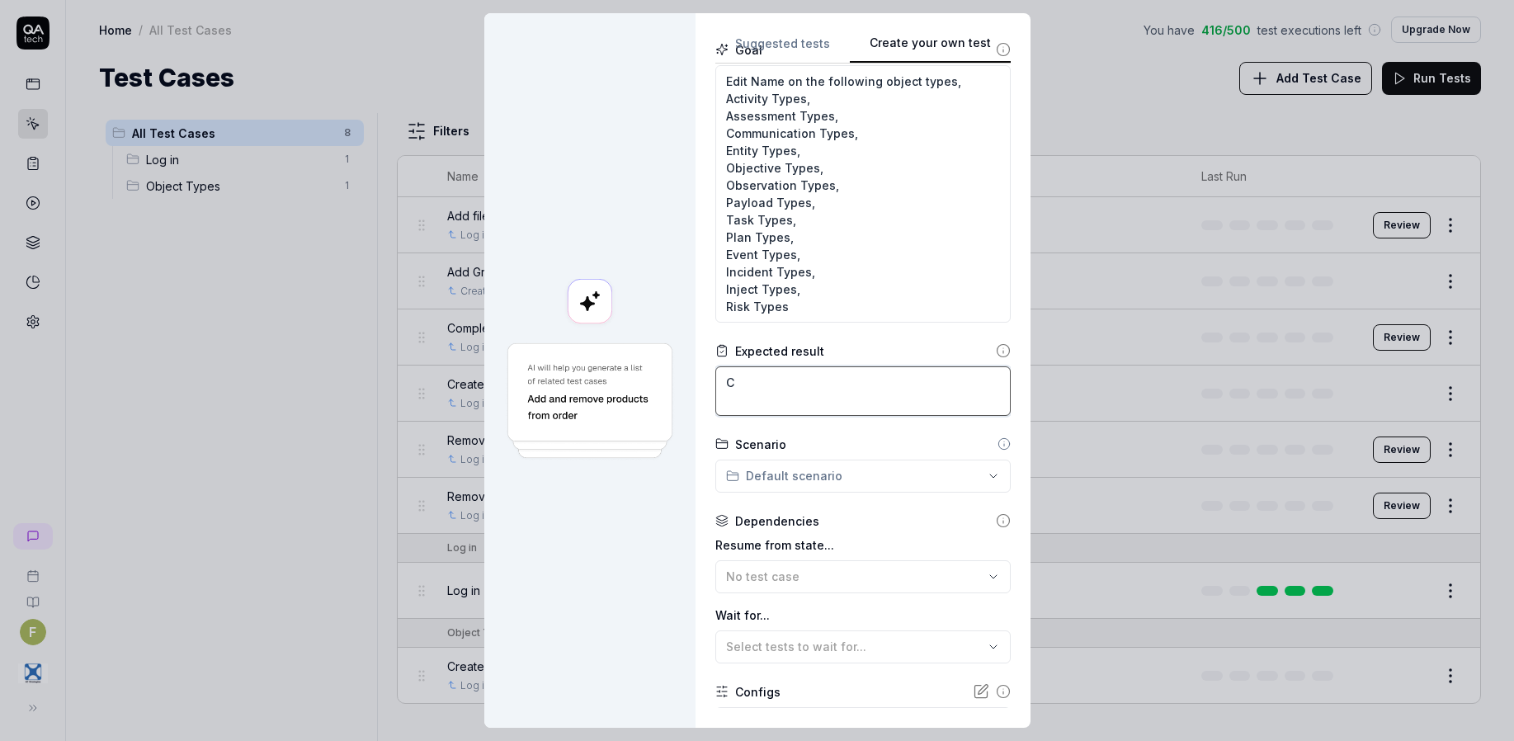
type textarea "*"
type textarea "Ch"
type textarea "*"
type textarea "Cha"
type textarea "*"
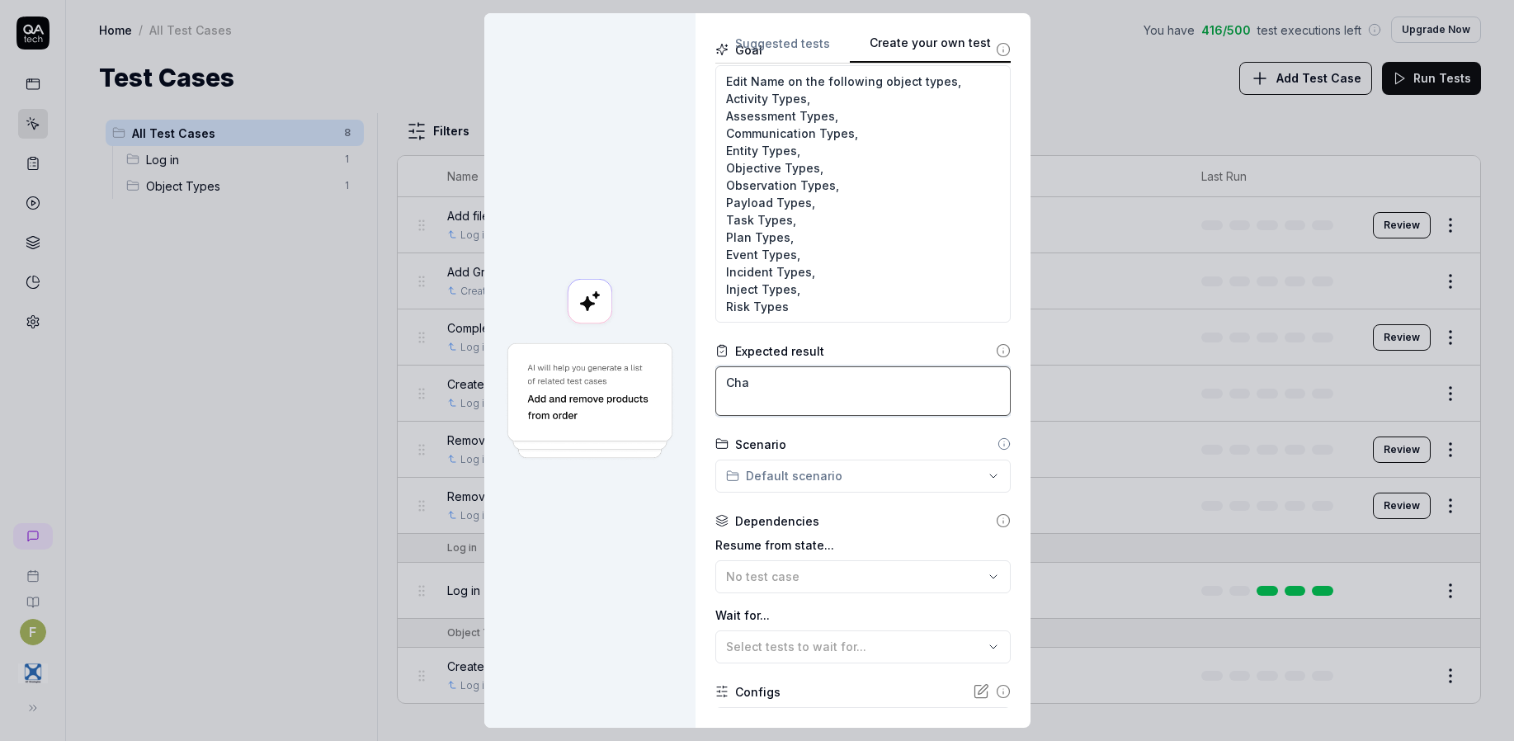
type textarea "Chan"
type textarea "*"
type textarea "Chang"
type textarea "*"
type textarea "Change"
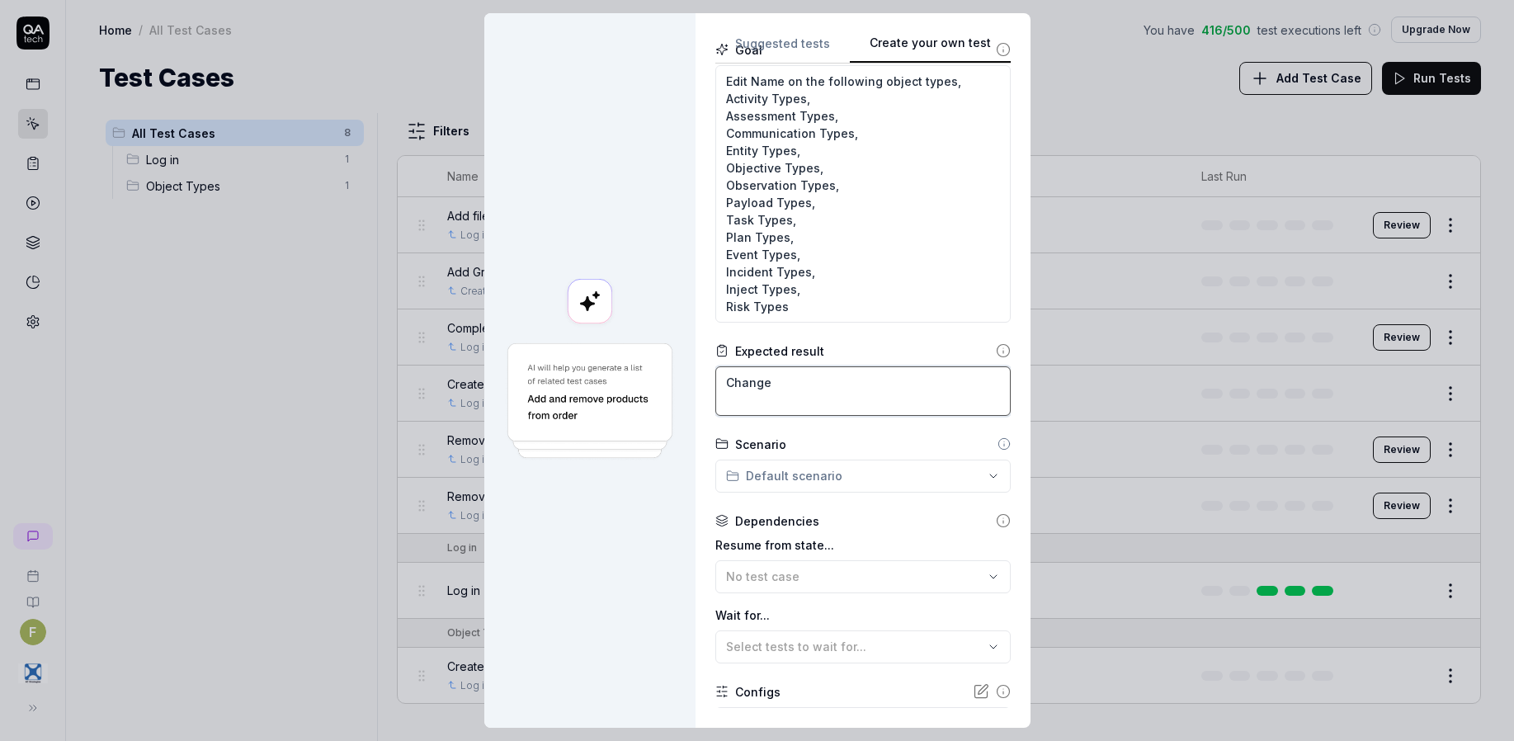
type textarea "*"
type textarea "Changes"
type textarea "*"
type textarea "Changes"
type textarea "*"
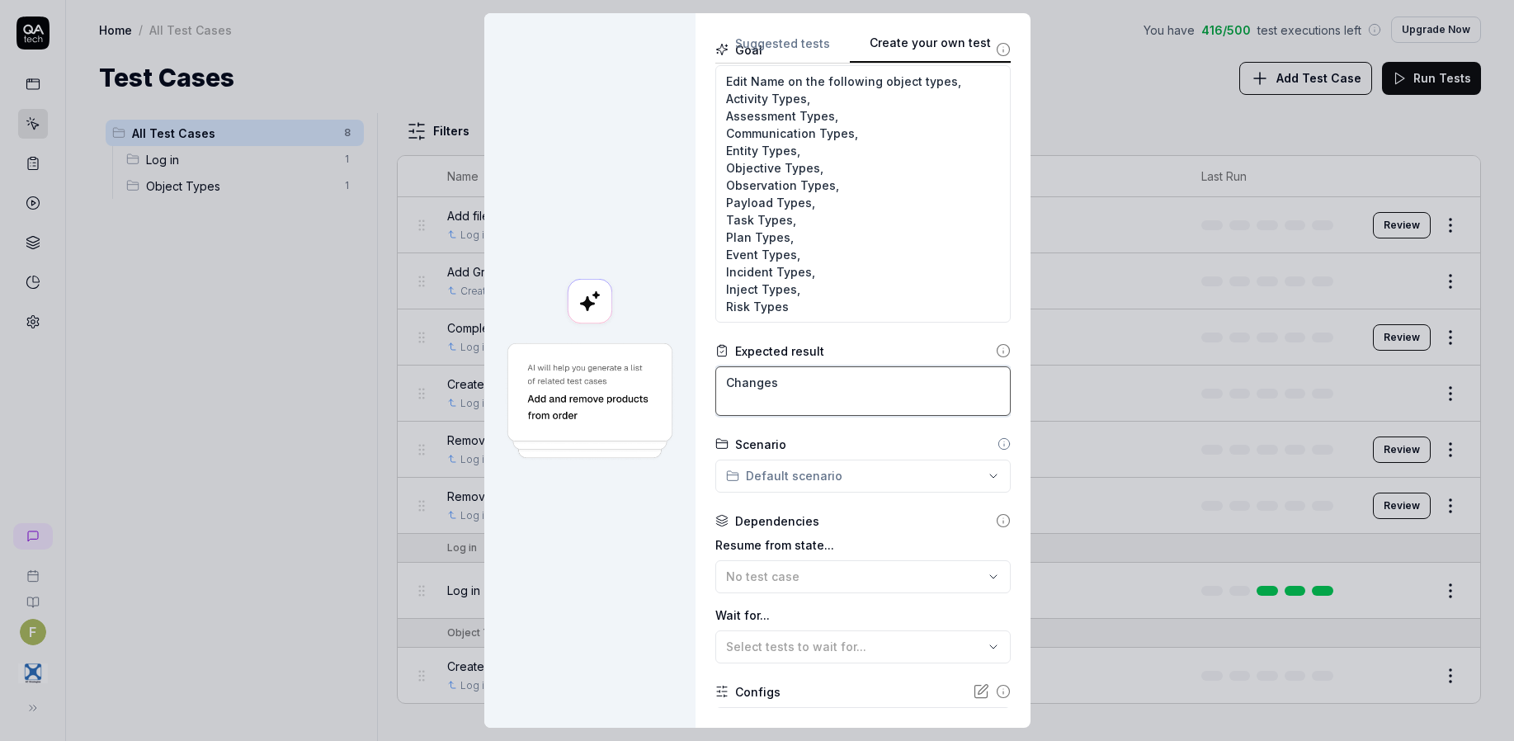
type textarea "Changes a"
type textarea "*"
type textarea "Changes ar"
type textarea "*"
type textarea "Changes are"
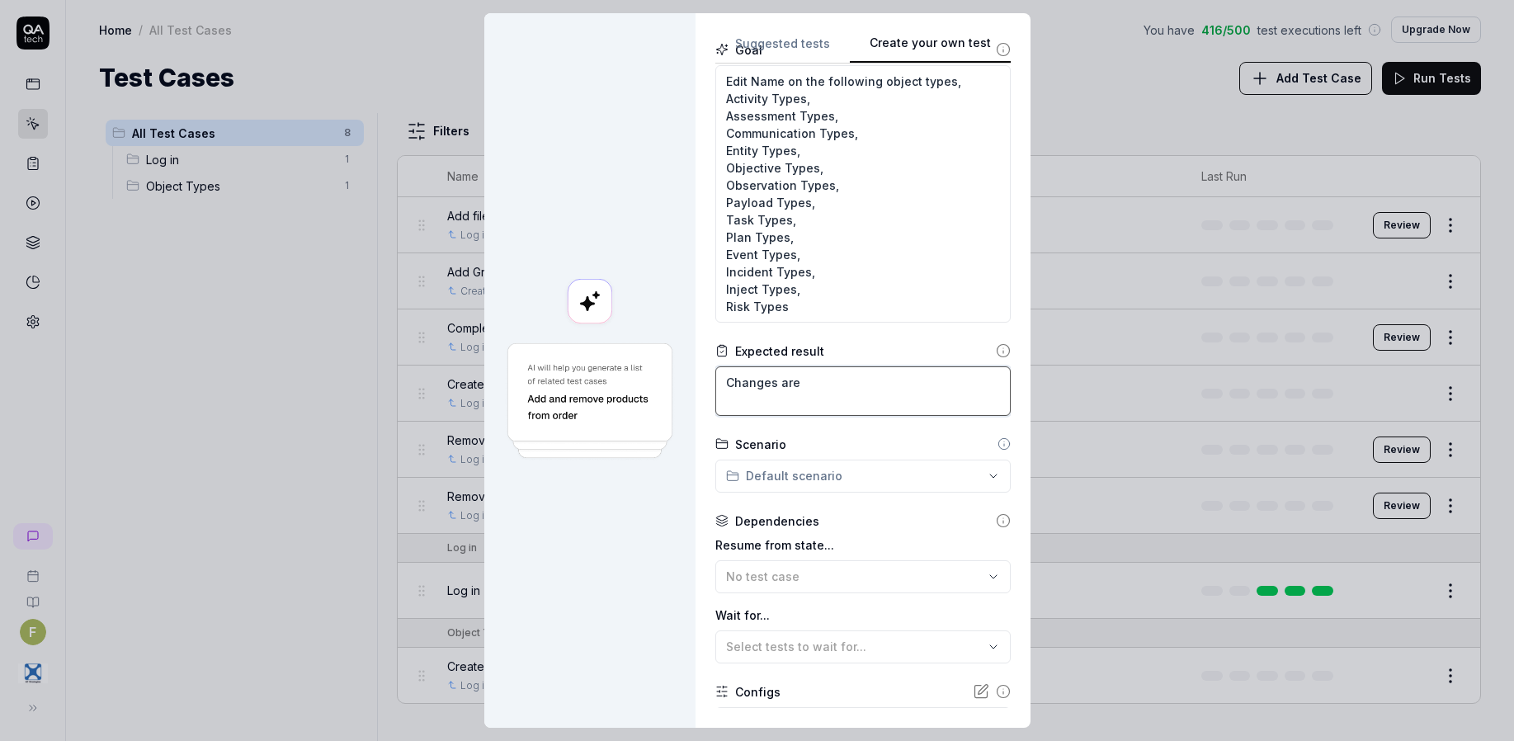
type textarea "*"
type textarea "Changes are"
type textarea "*"
type textarea "Changes are s"
type textarea "*"
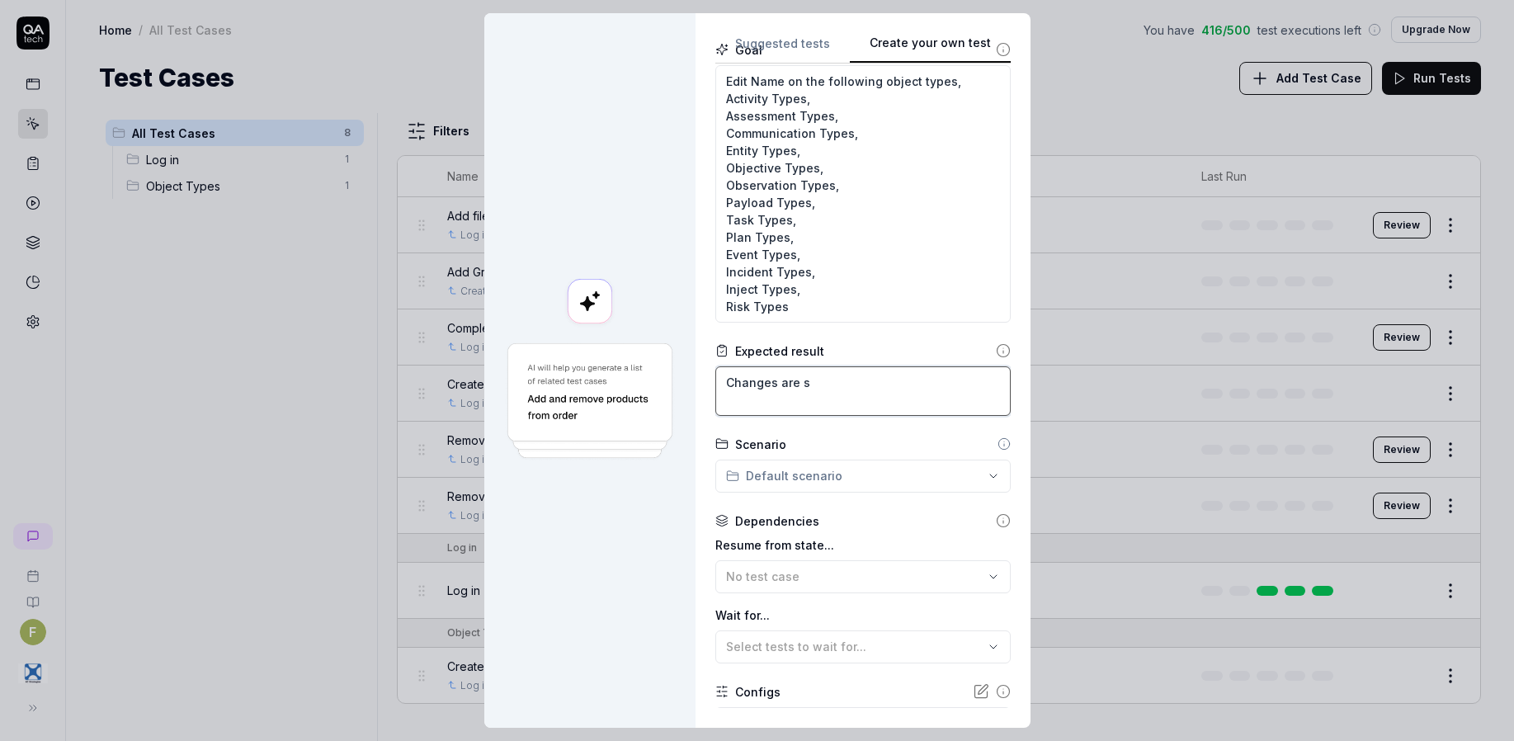
type textarea "Changes are su"
type textarea "*"
type textarea "Changes are suc"
type textarea "*"
type textarea "Changes are succ"
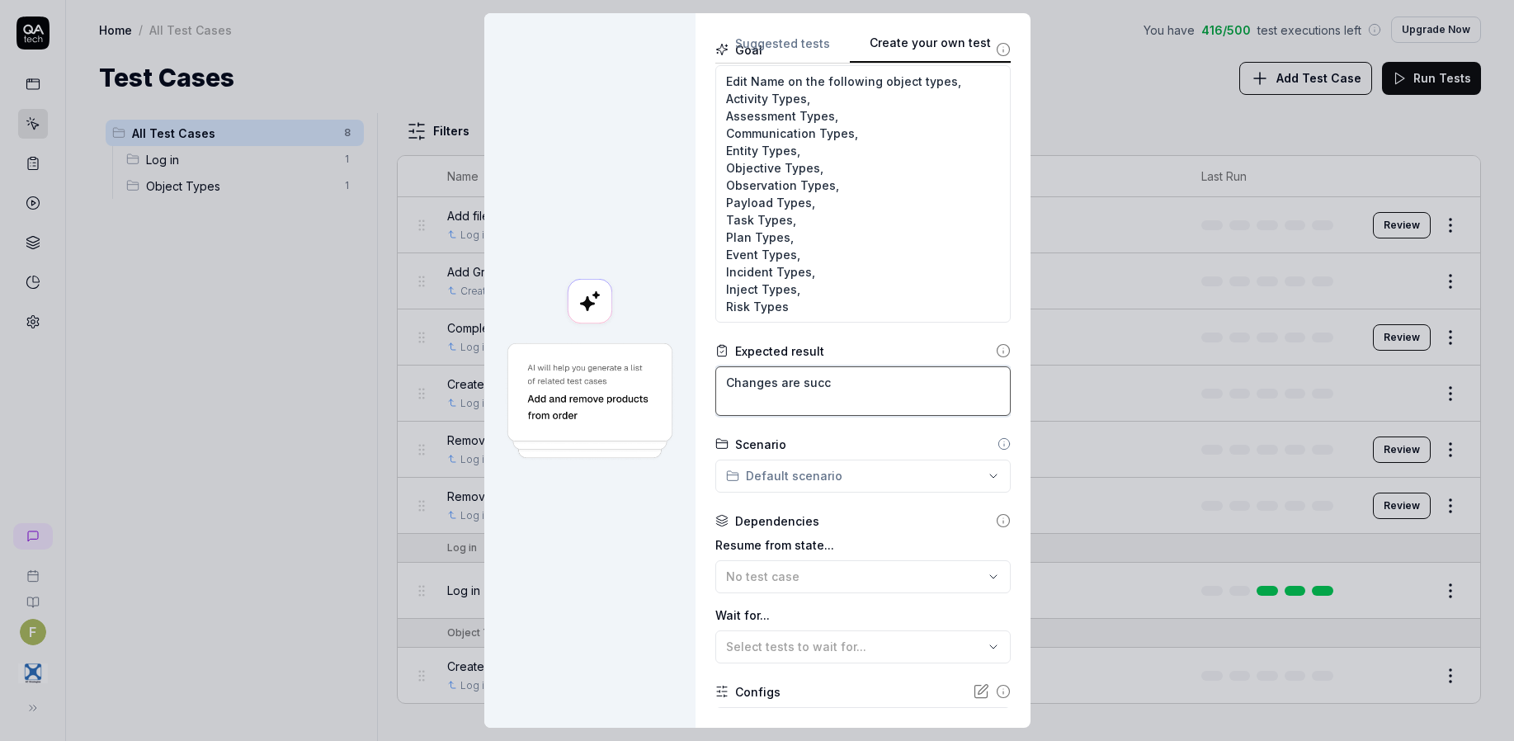
type textarea "*"
type textarea "Changes are succe"
type textarea "*"
type textarea "Changes are succes"
type textarea "*"
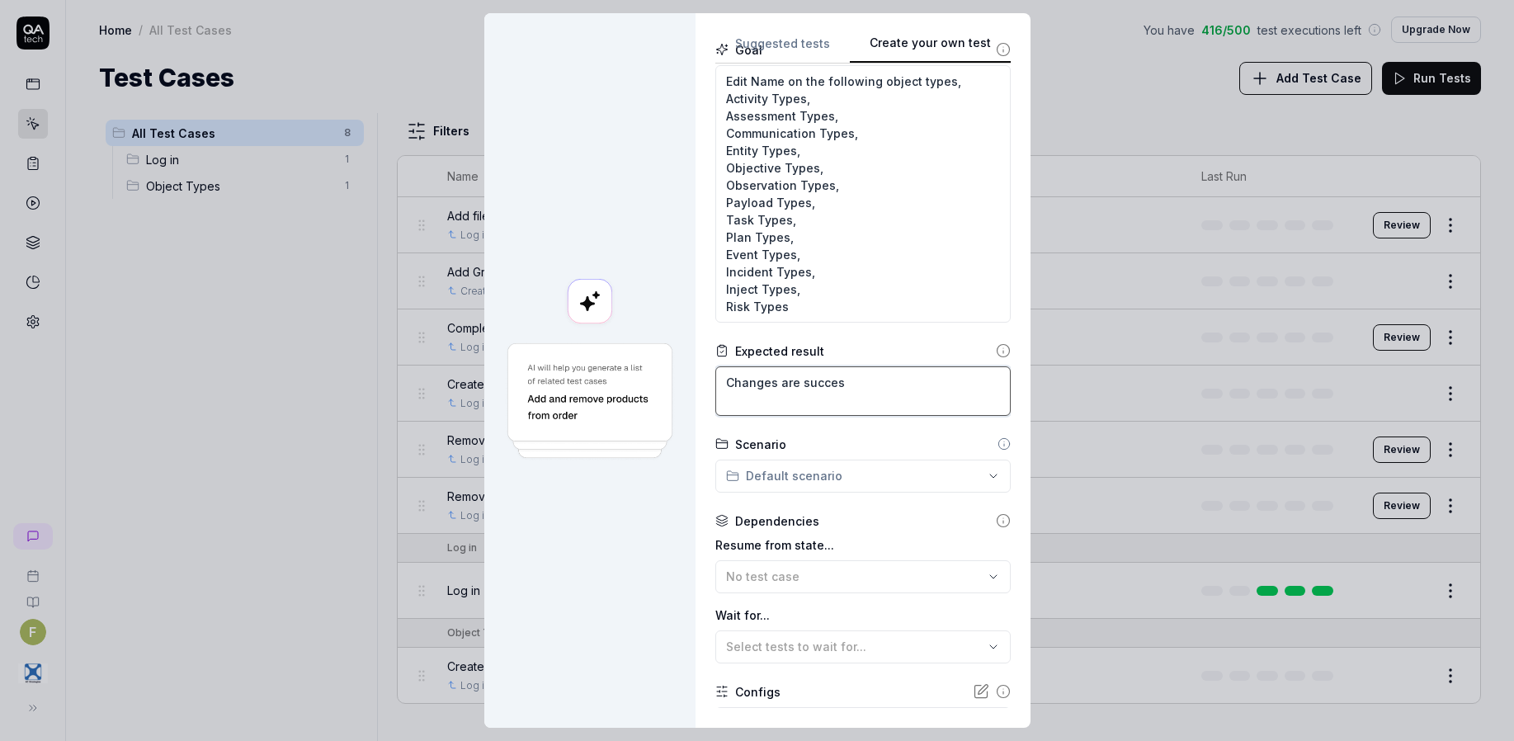
type textarea "Changes are success"
type textarea "*"
type textarea "Changes are successf"
type textarea "*"
type textarea "Changes are successfu"
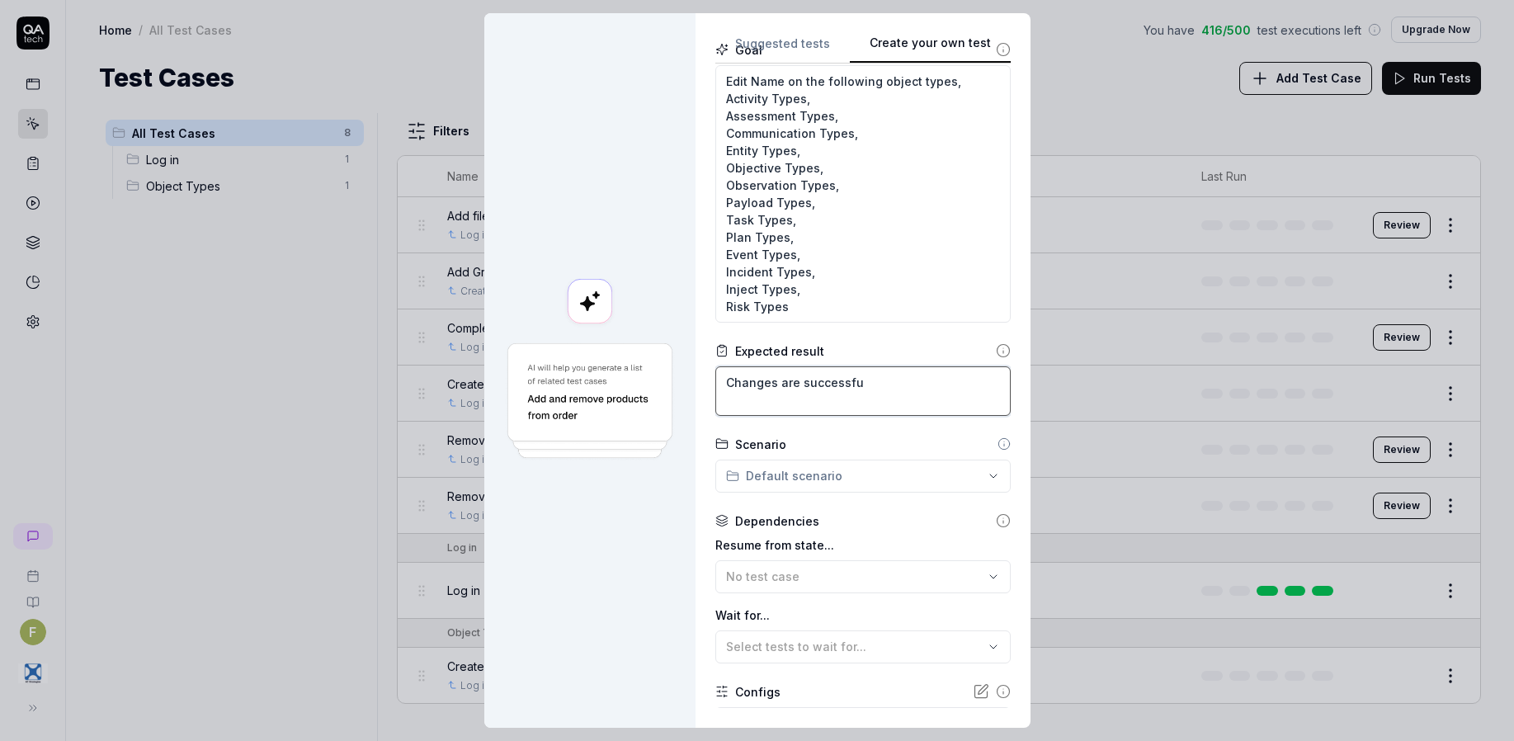
type textarea "*"
type textarea "Changes are successful"
type textarea "*"
type textarea "Changes are successfull"
type textarea "*"
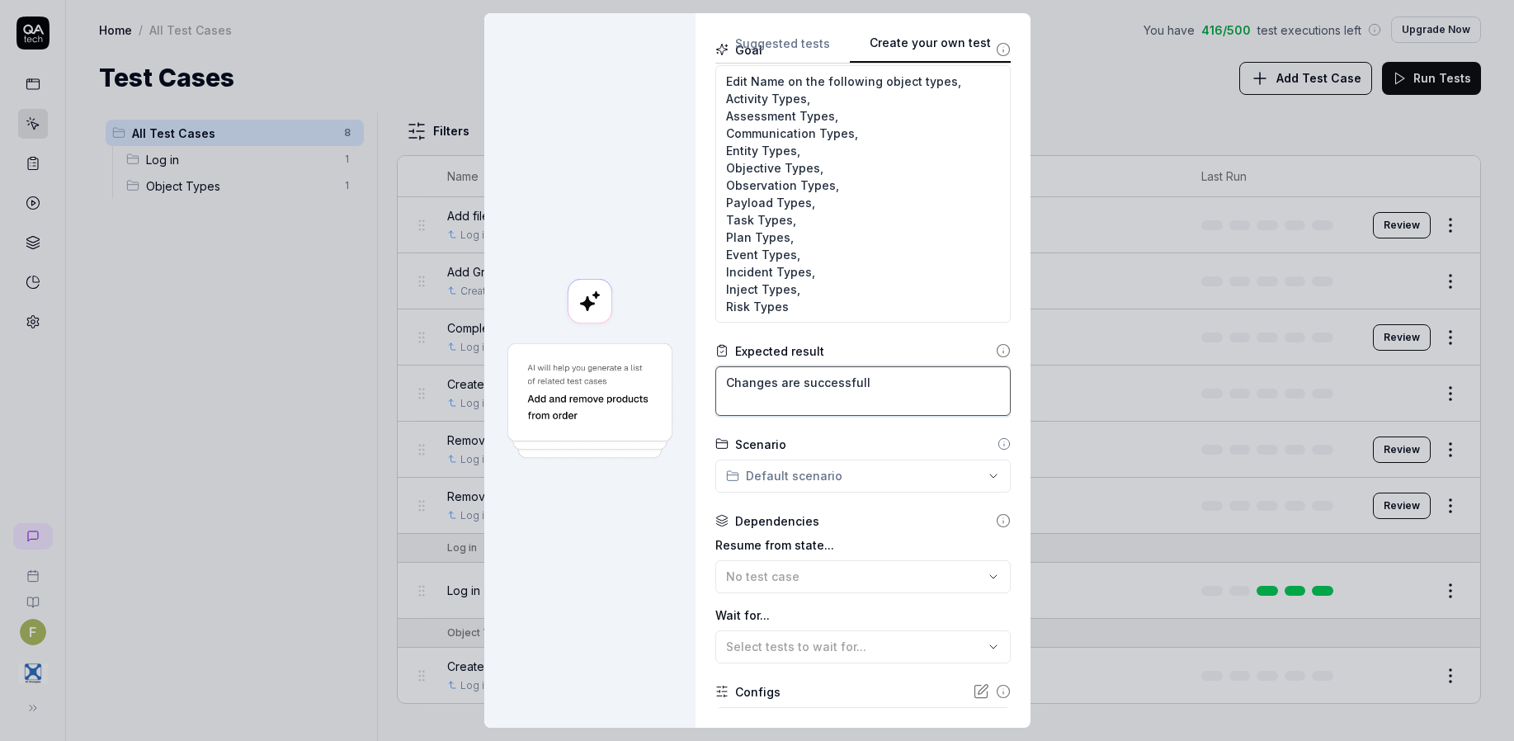
type textarea "Changes are successfully"
type textarea "*"
type textarea "Changes are successfully"
type textarea "*"
type textarea "Changes are successfully s"
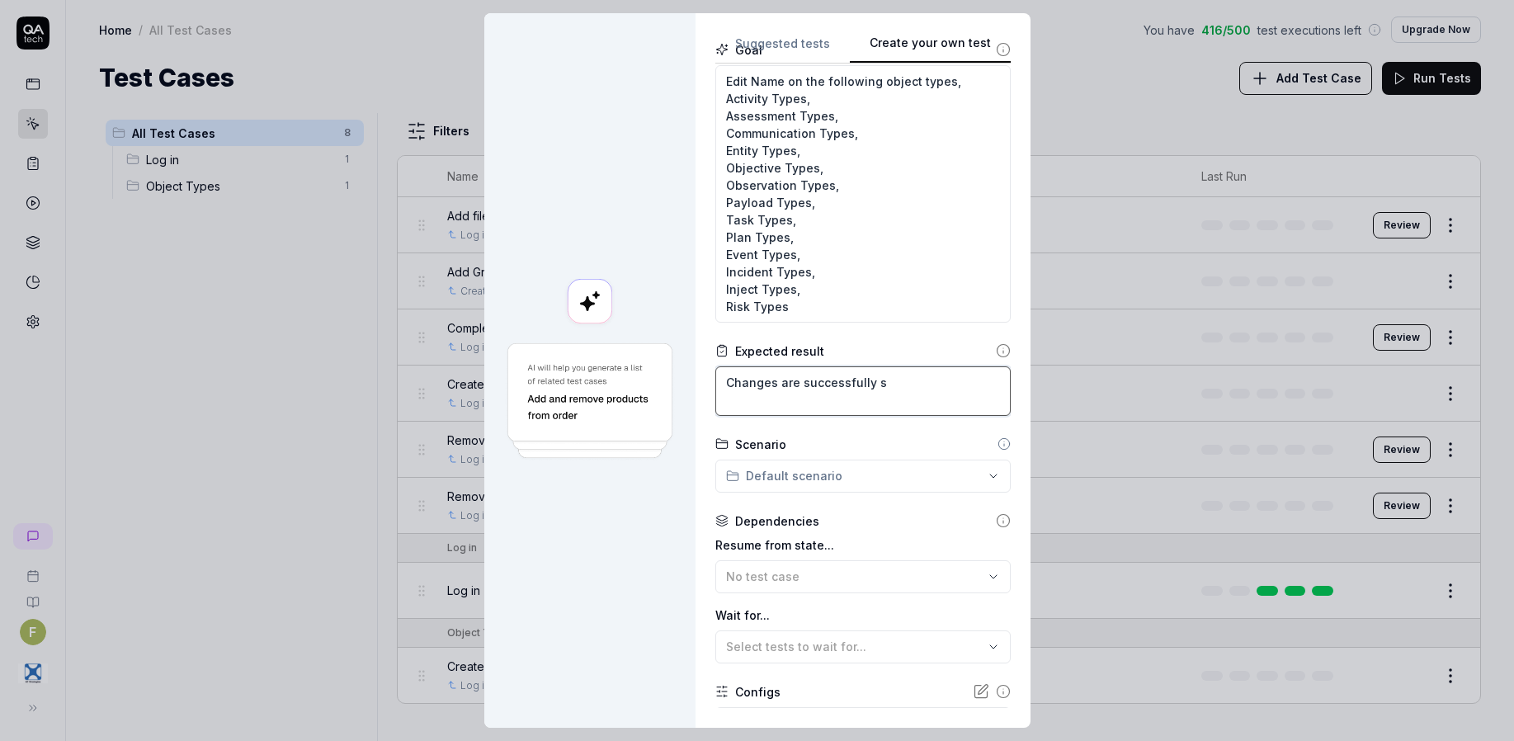
type textarea "*"
type textarea "Changes are successfully sav"
type textarea "*"
type textarea "Changes are successfully save"
type textarea "*"
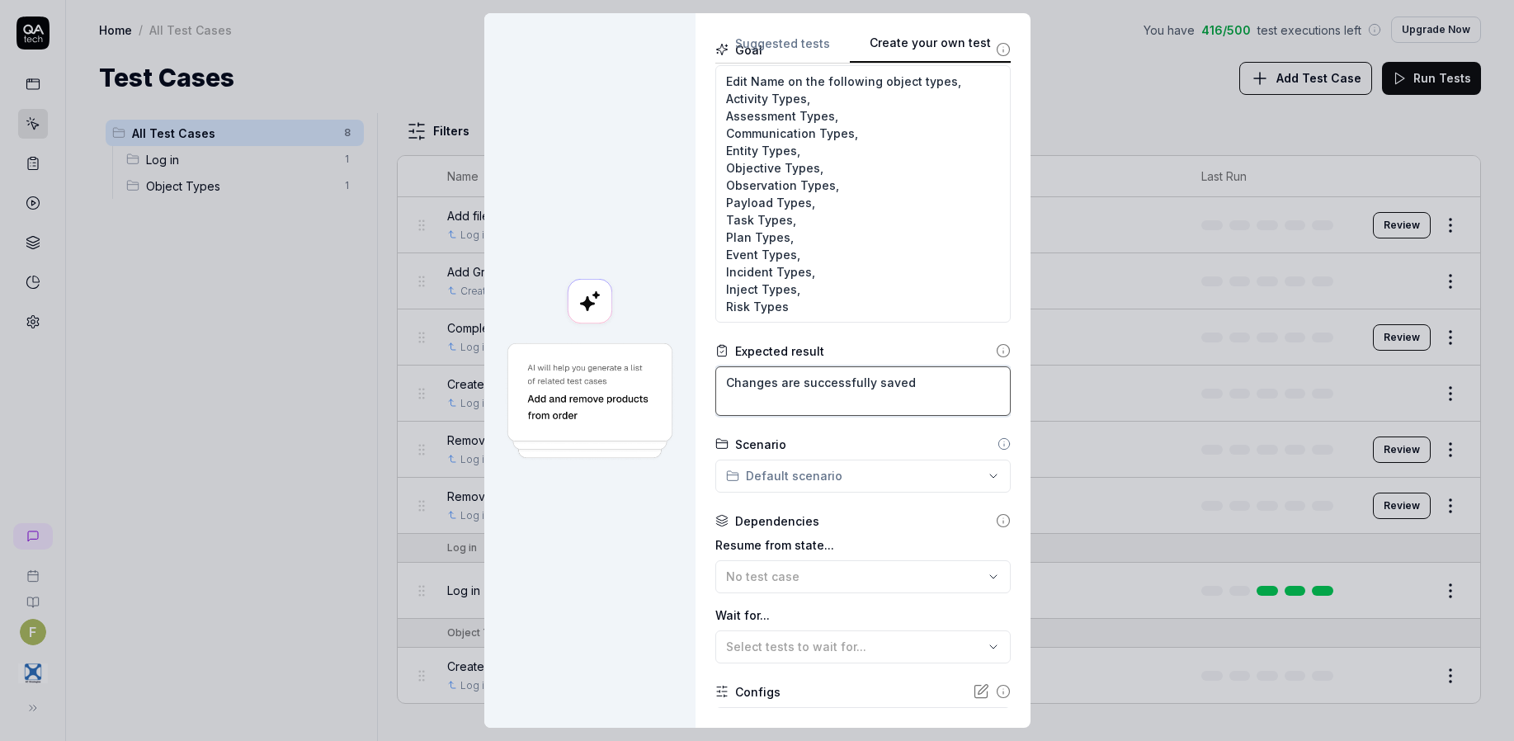
type textarea "Changes are successfully saved"
click at [784, 581] on span "No test case" at bounding box center [762, 576] width 73 height 14
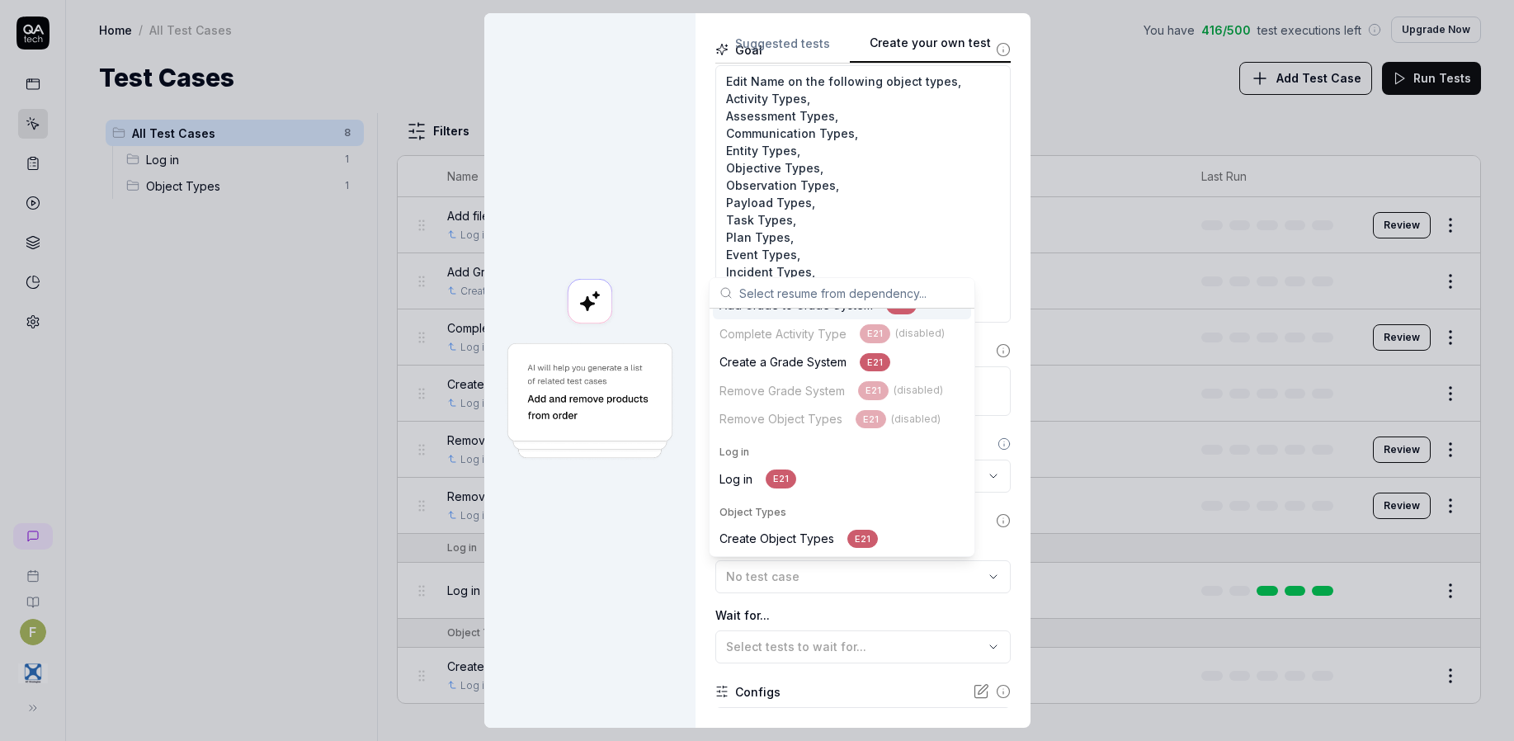
scroll to position [74, 0]
click at [812, 543] on div "Create Object Types E21" at bounding box center [798, 539] width 158 height 19
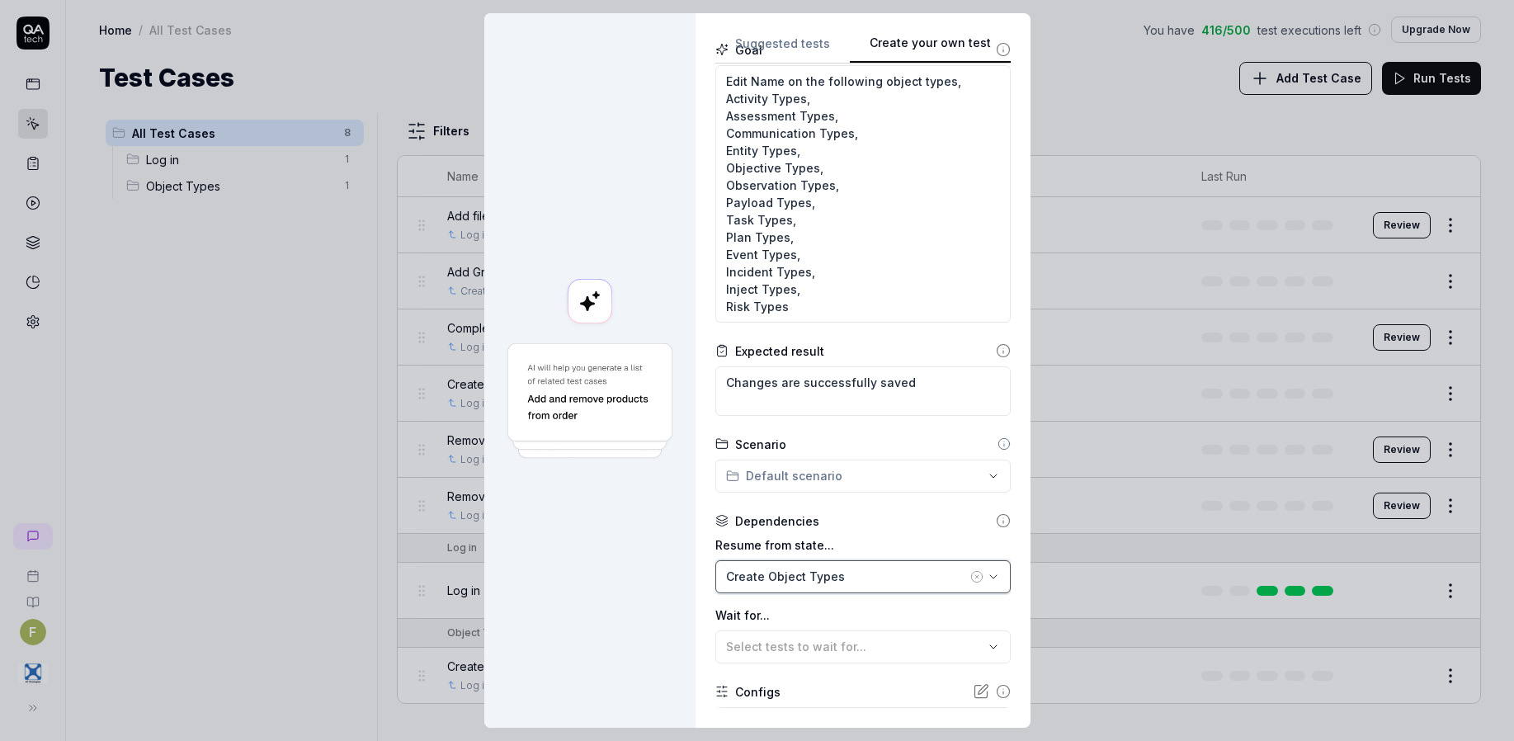
scroll to position [320, 0]
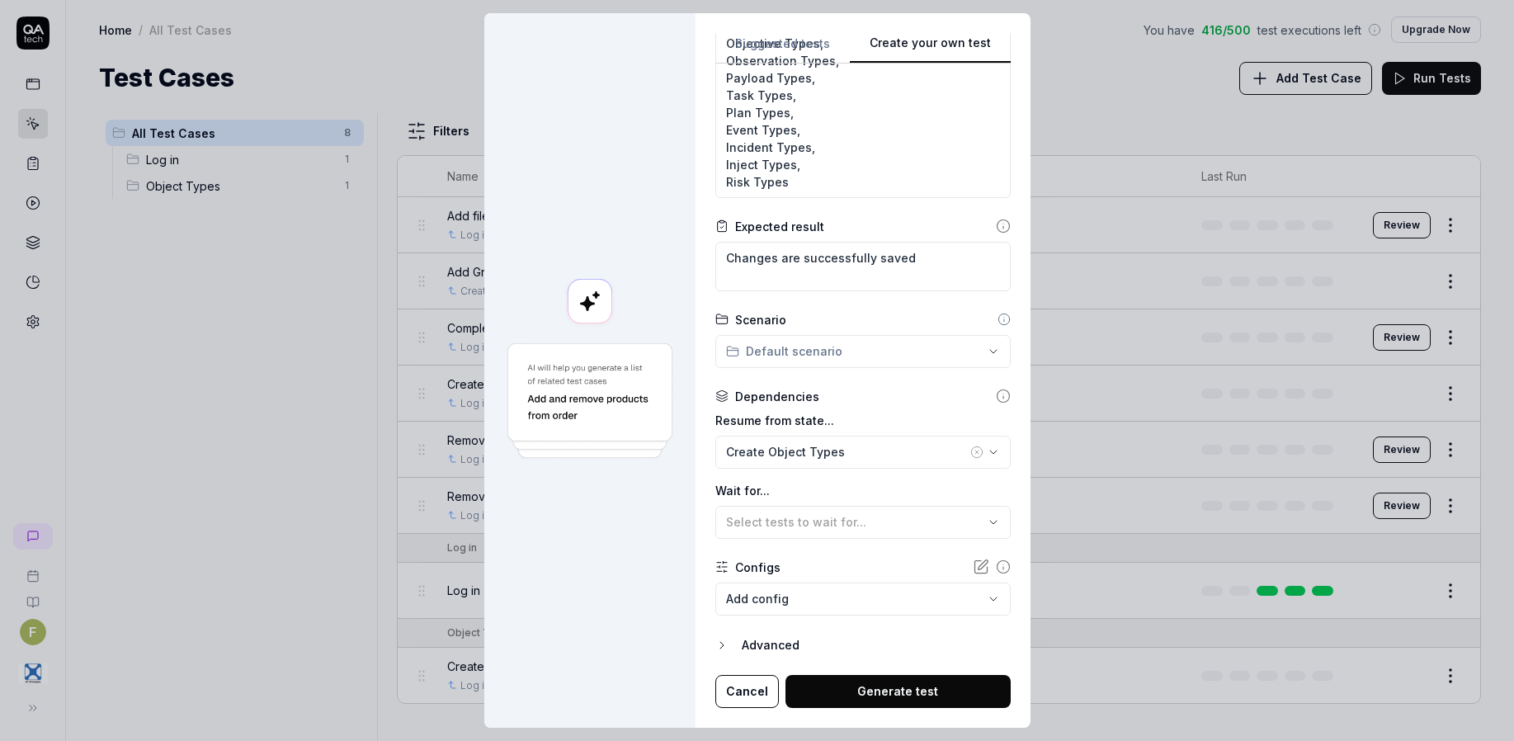
click at [879, 694] on button "Generate test" at bounding box center [897, 691] width 225 height 33
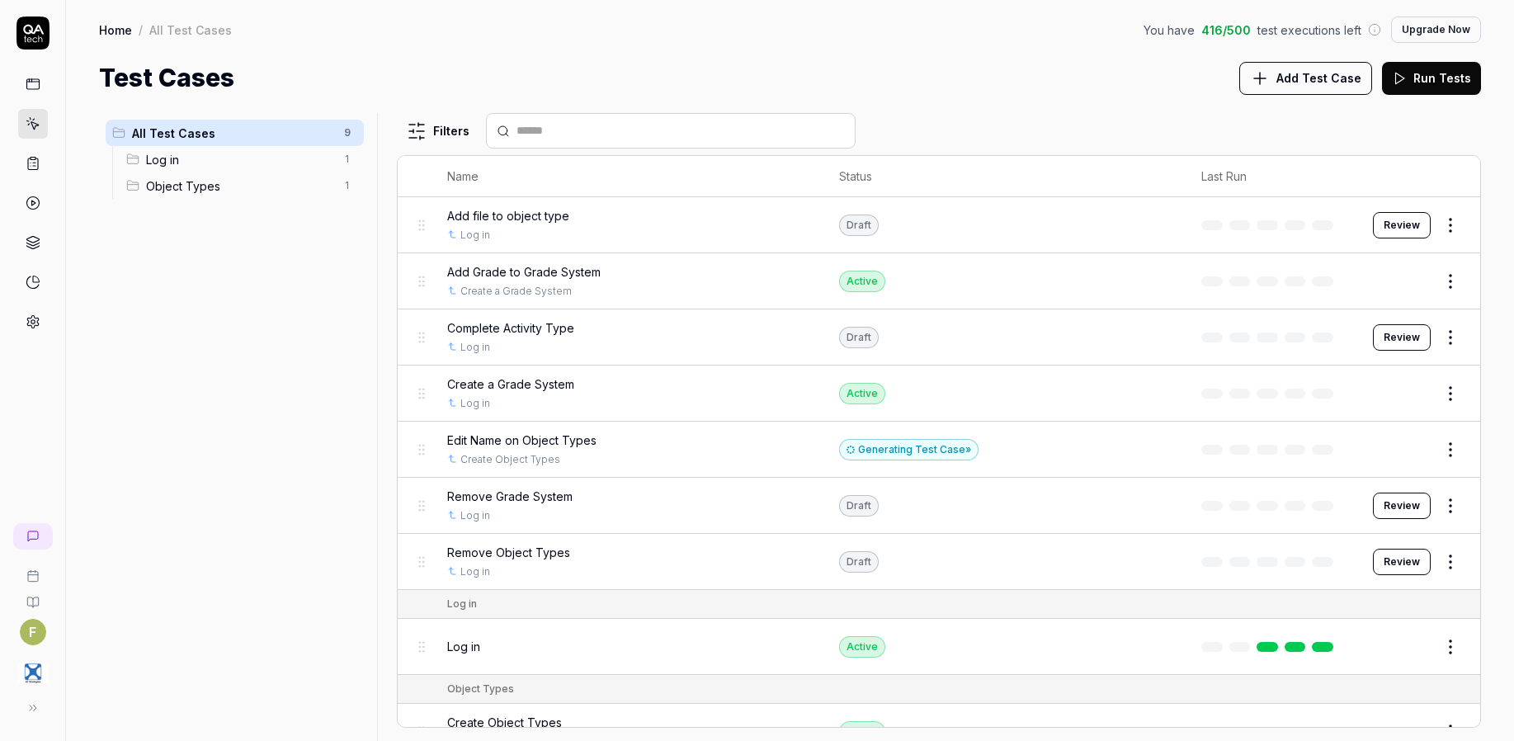
click at [291, 549] on div "All Test Cases 9 Log in 1 Object Types 1" at bounding box center [234, 417] width 271 height 608
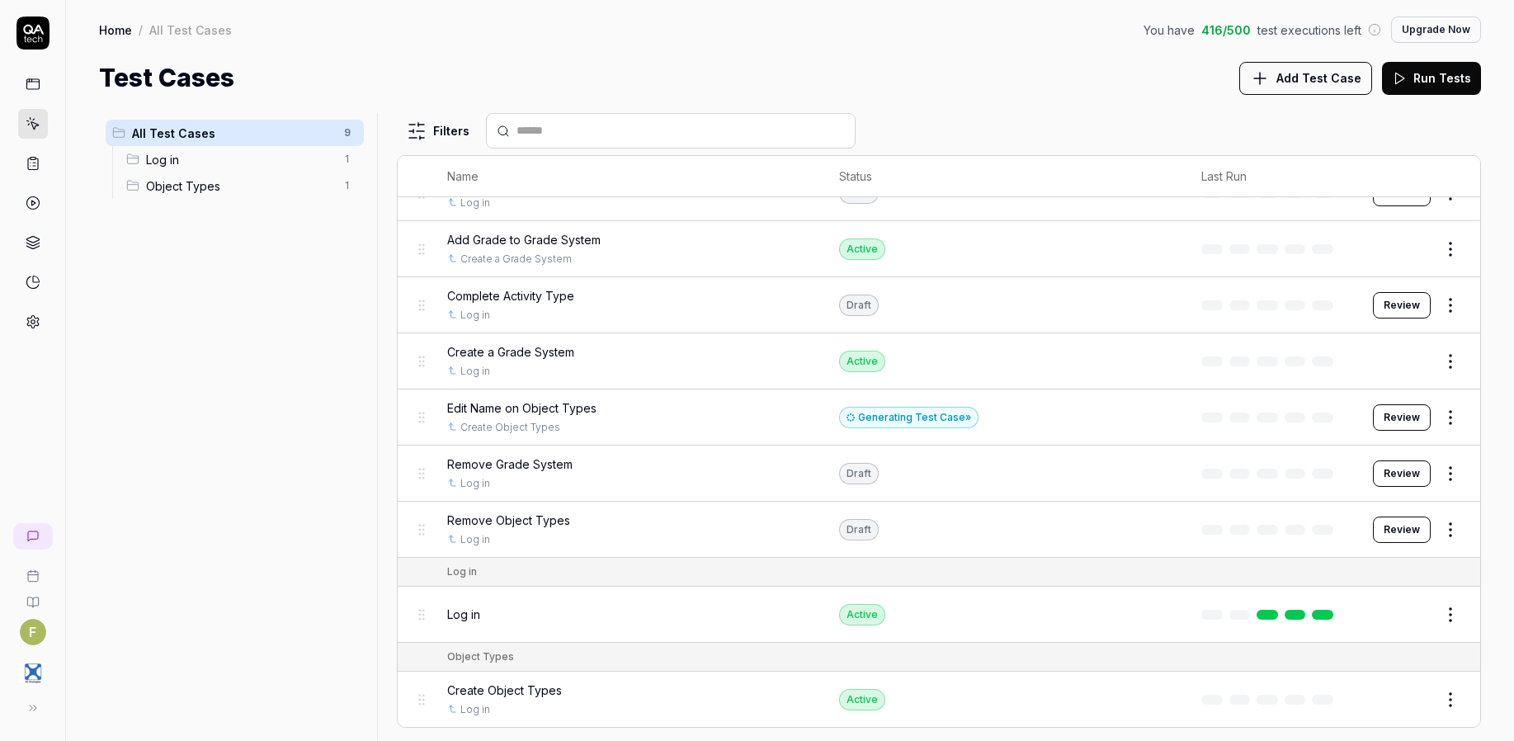
click at [342, 506] on div "All Test Cases 9 Log in 1 Object Types 1" at bounding box center [234, 417] width 271 height 608
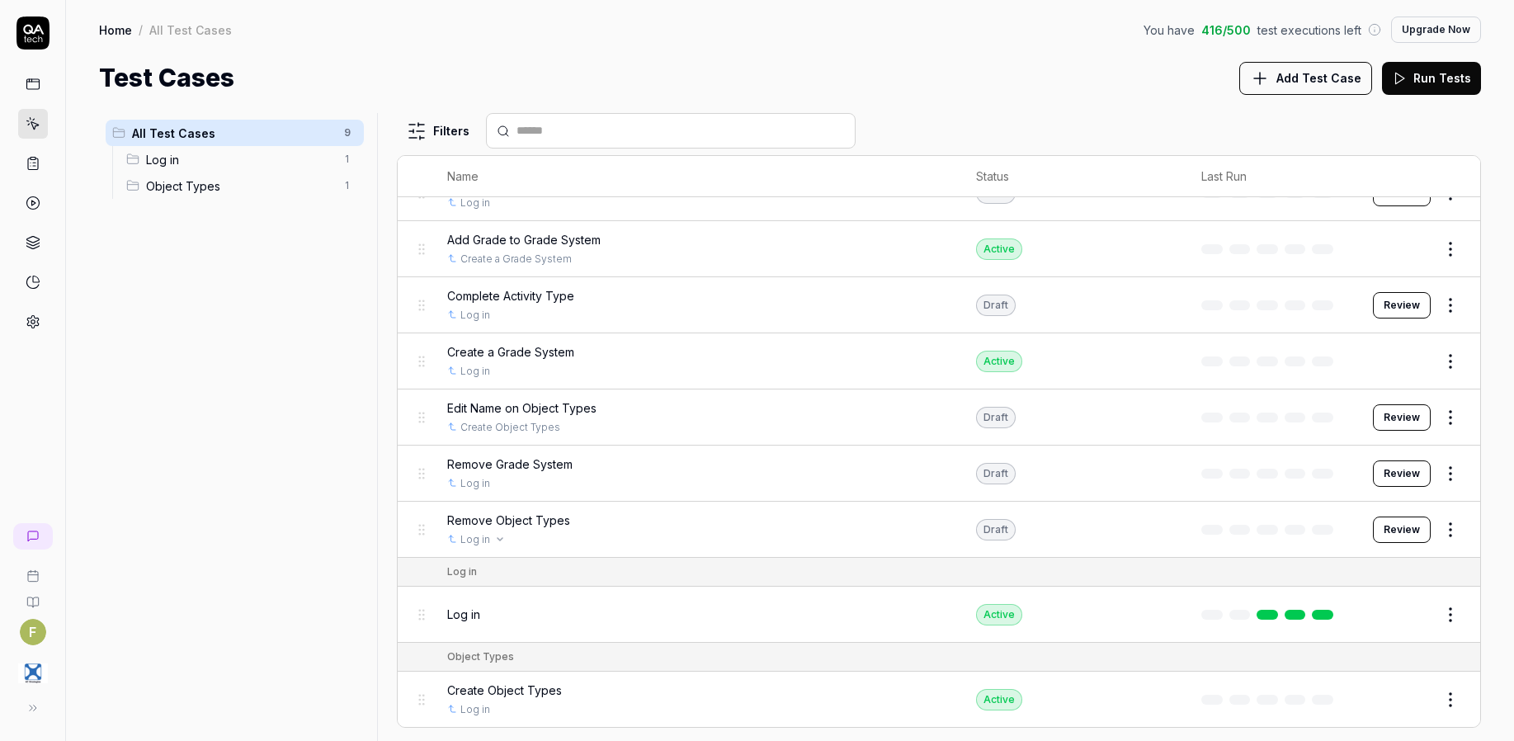
scroll to position [0, 0]
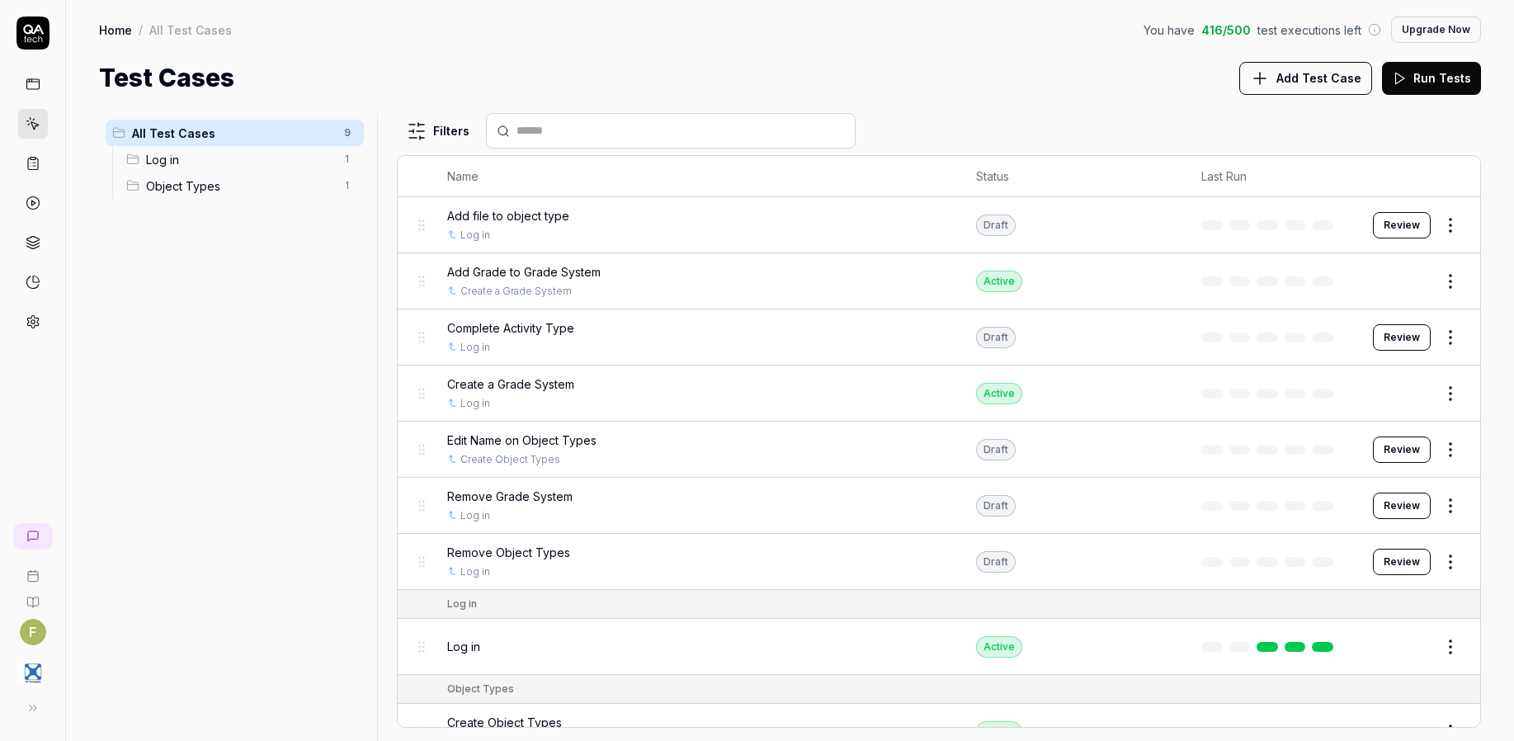
click at [1408, 453] on button "Review" at bounding box center [1402, 449] width 58 height 26
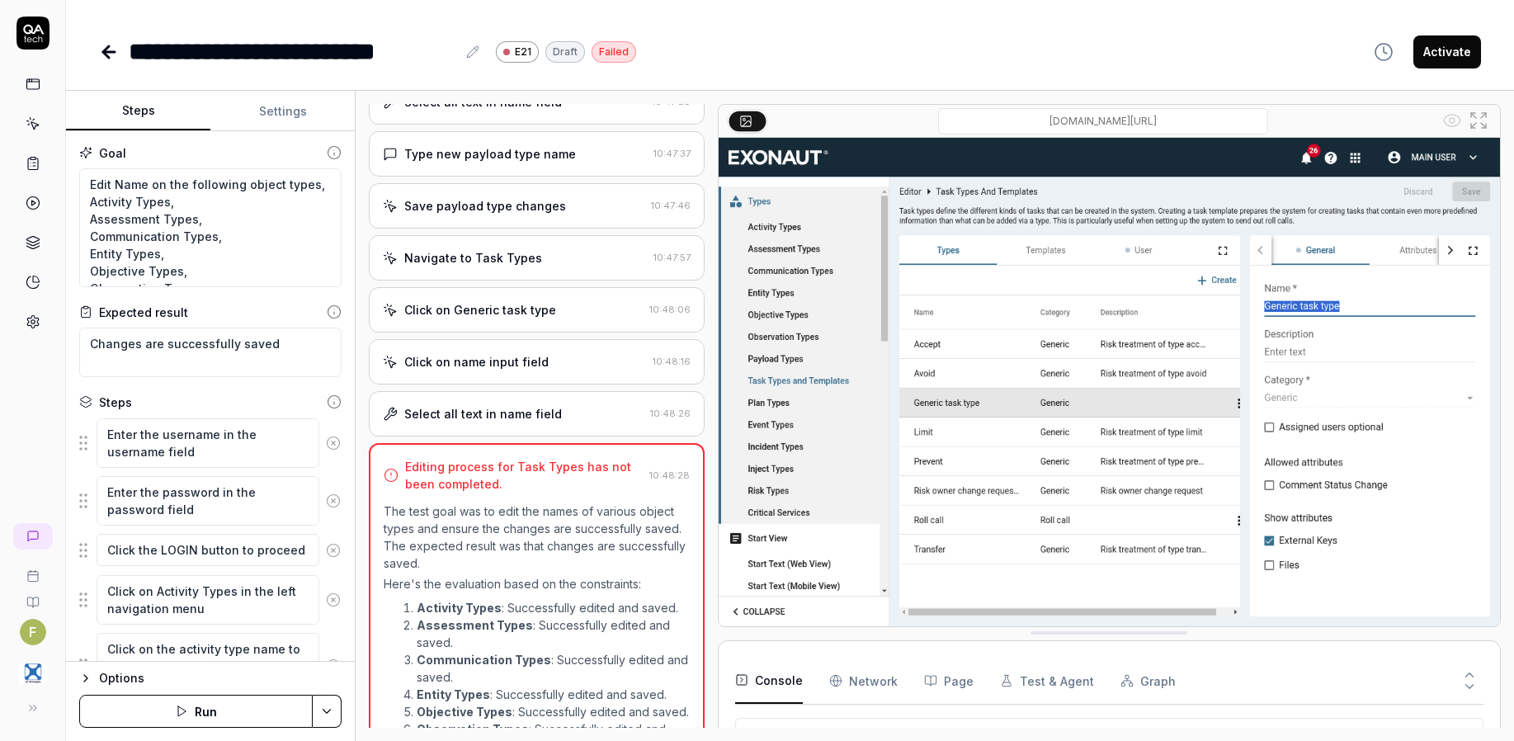
scroll to position [2353, 0]
click at [580, 319] on div "Click on Generic task type" at bounding box center [513, 310] width 260 height 17
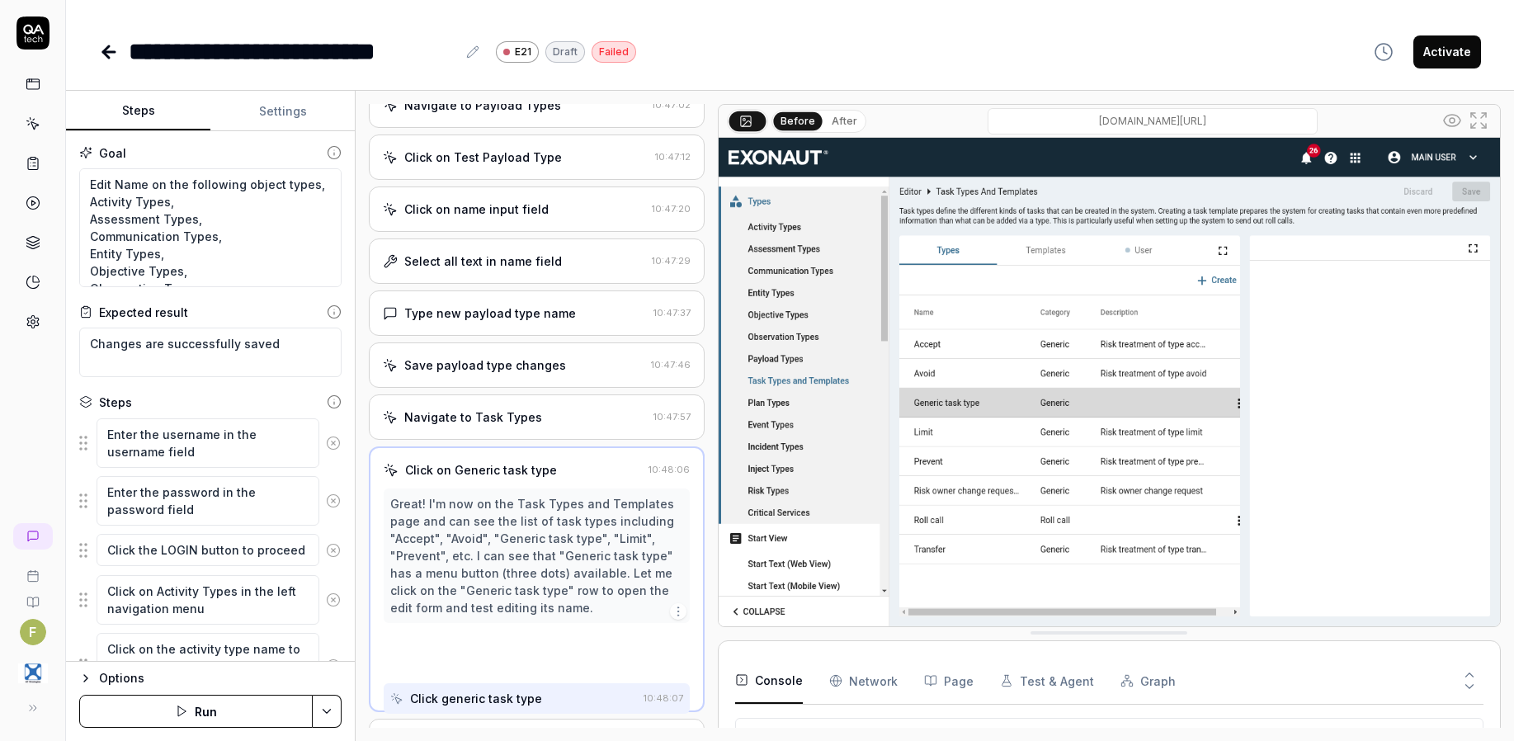
scroll to position [2194, 0]
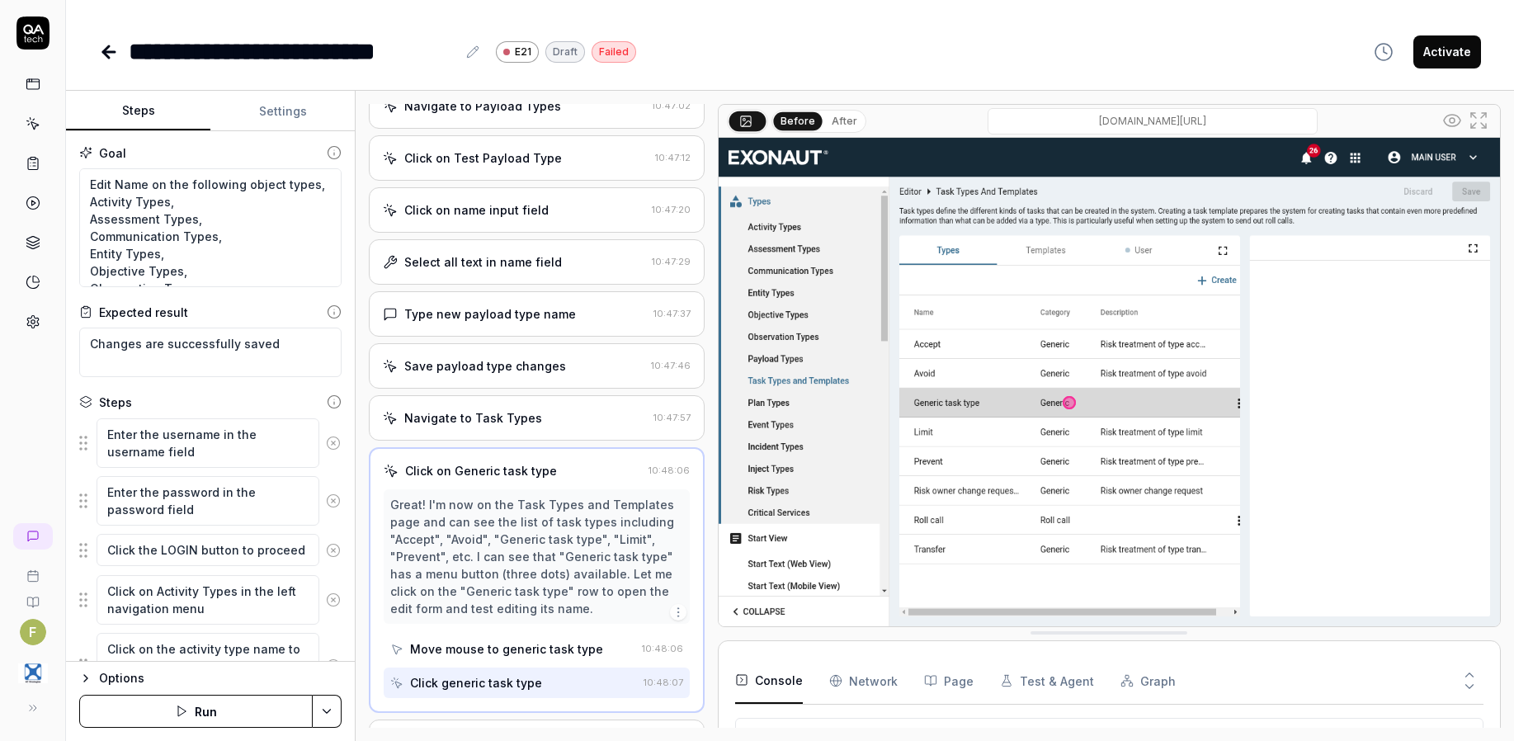
click at [549, 427] on div "Navigate to Task Types" at bounding box center [515, 417] width 264 height 17
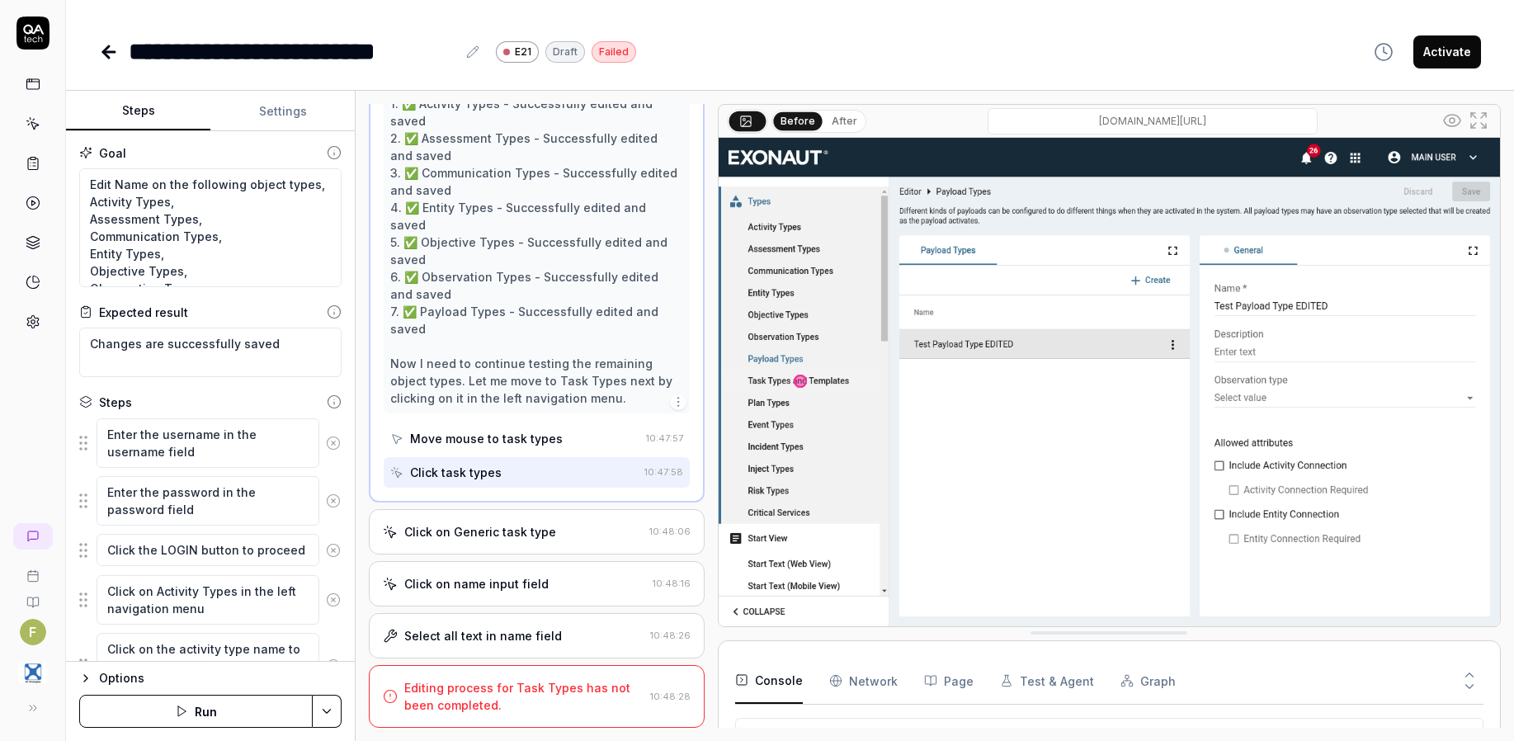
scroll to position [2713, 0]
click at [532, 550] on div "Click on Generic task type 10:48:06" at bounding box center [537, 531] width 336 height 45
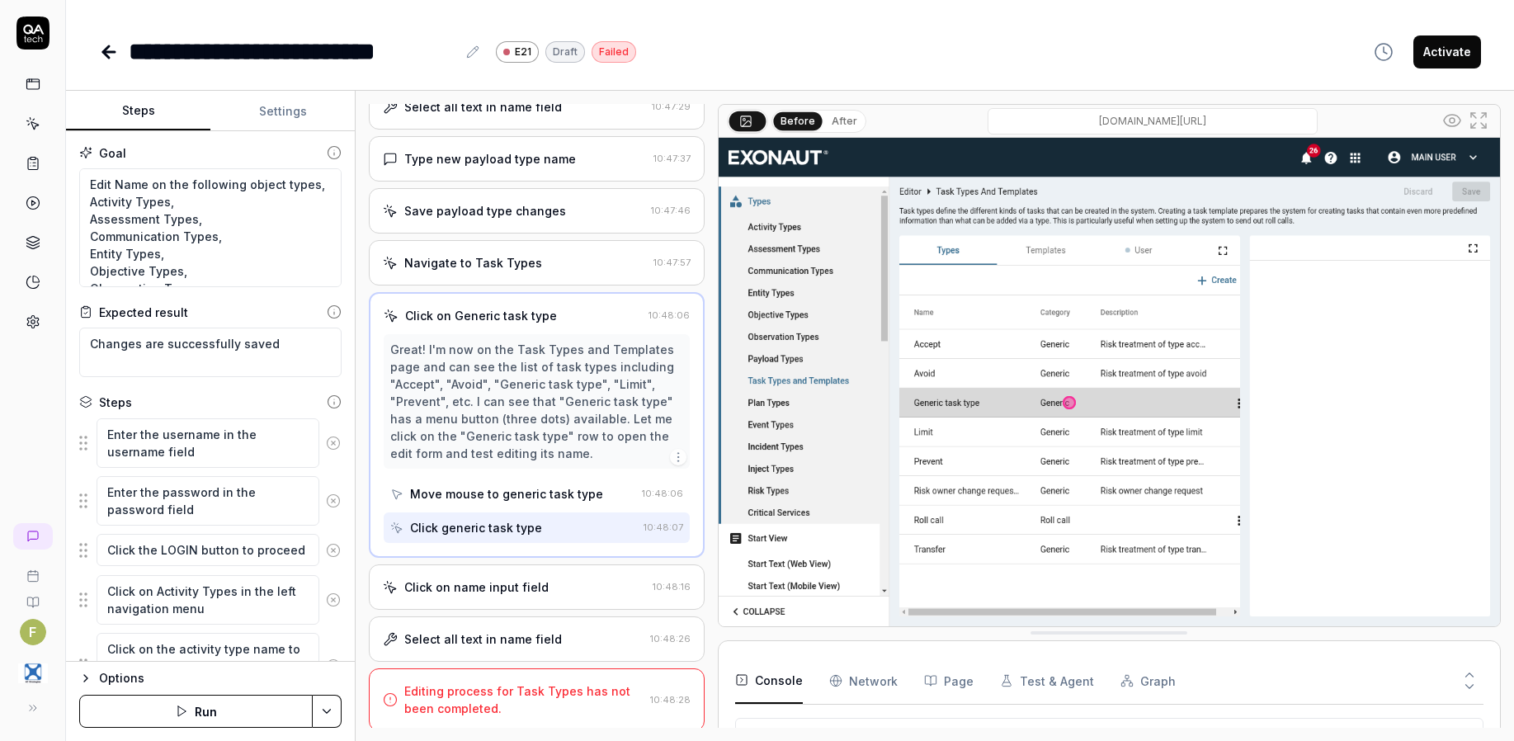
scroll to position [2358, 0]
click at [539, 589] on div "Click on name input field" at bounding box center [476, 583] width 144 height 17
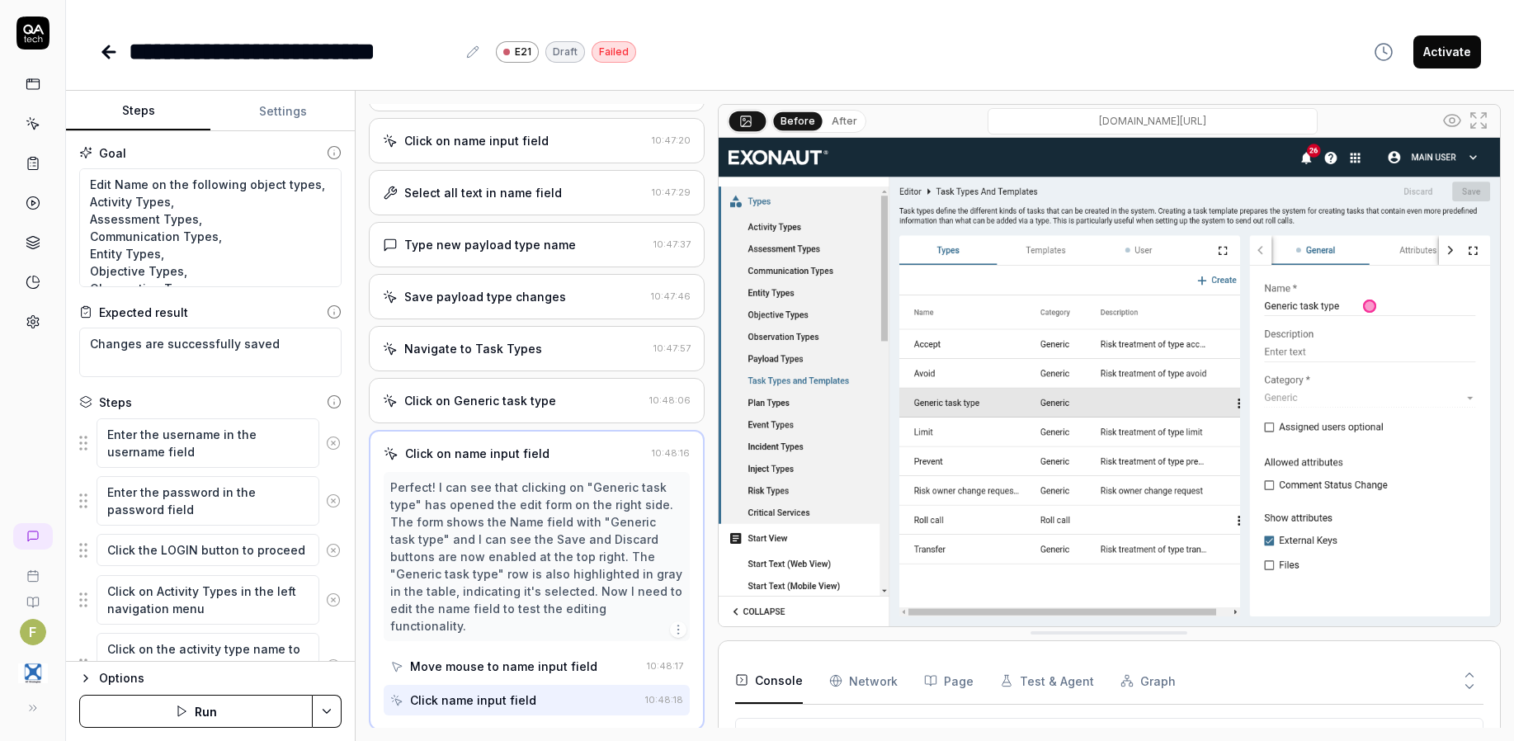
scroll to position [2384, 0]
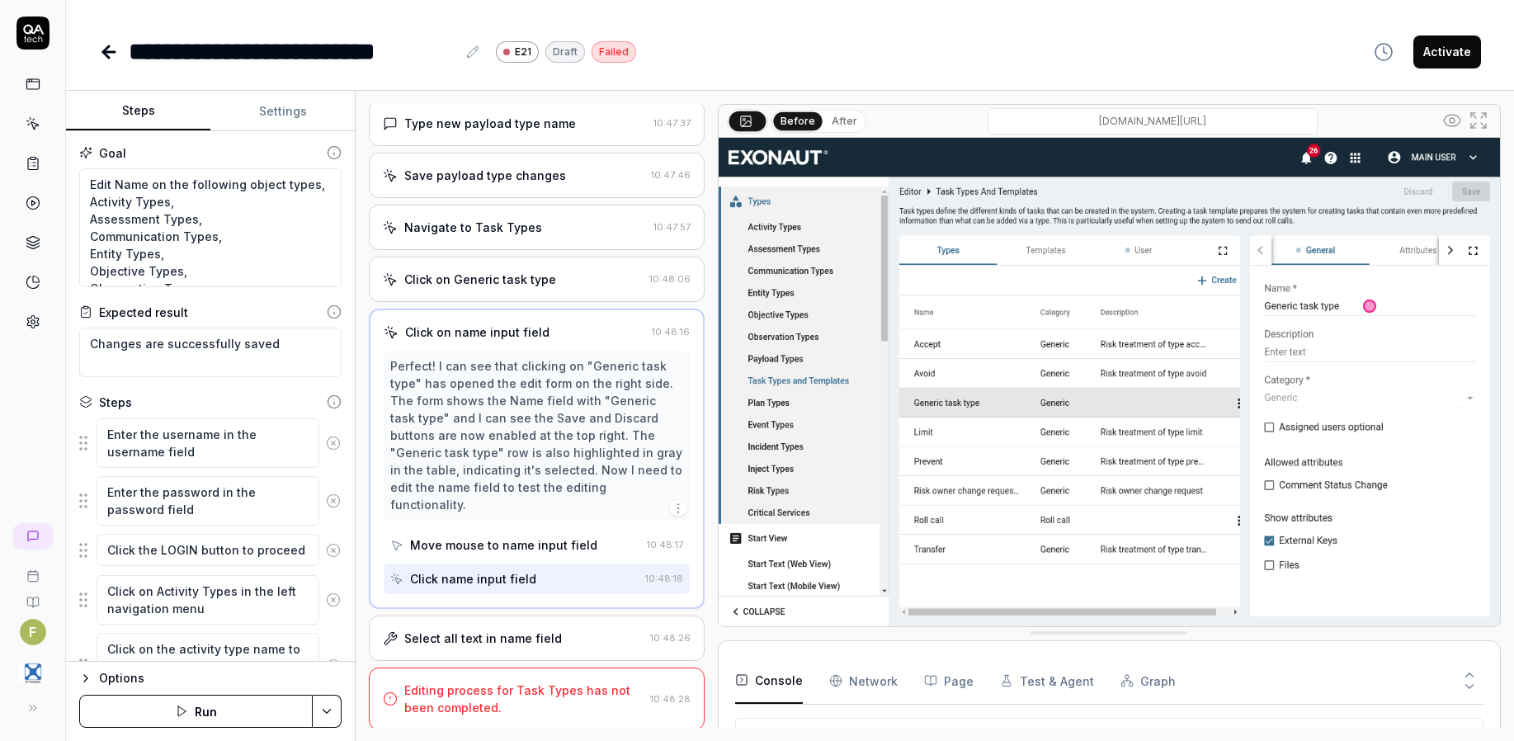
click at [543, 629] on div "Select all text in name field" at bounding box center [483, 637] width 158 height 17
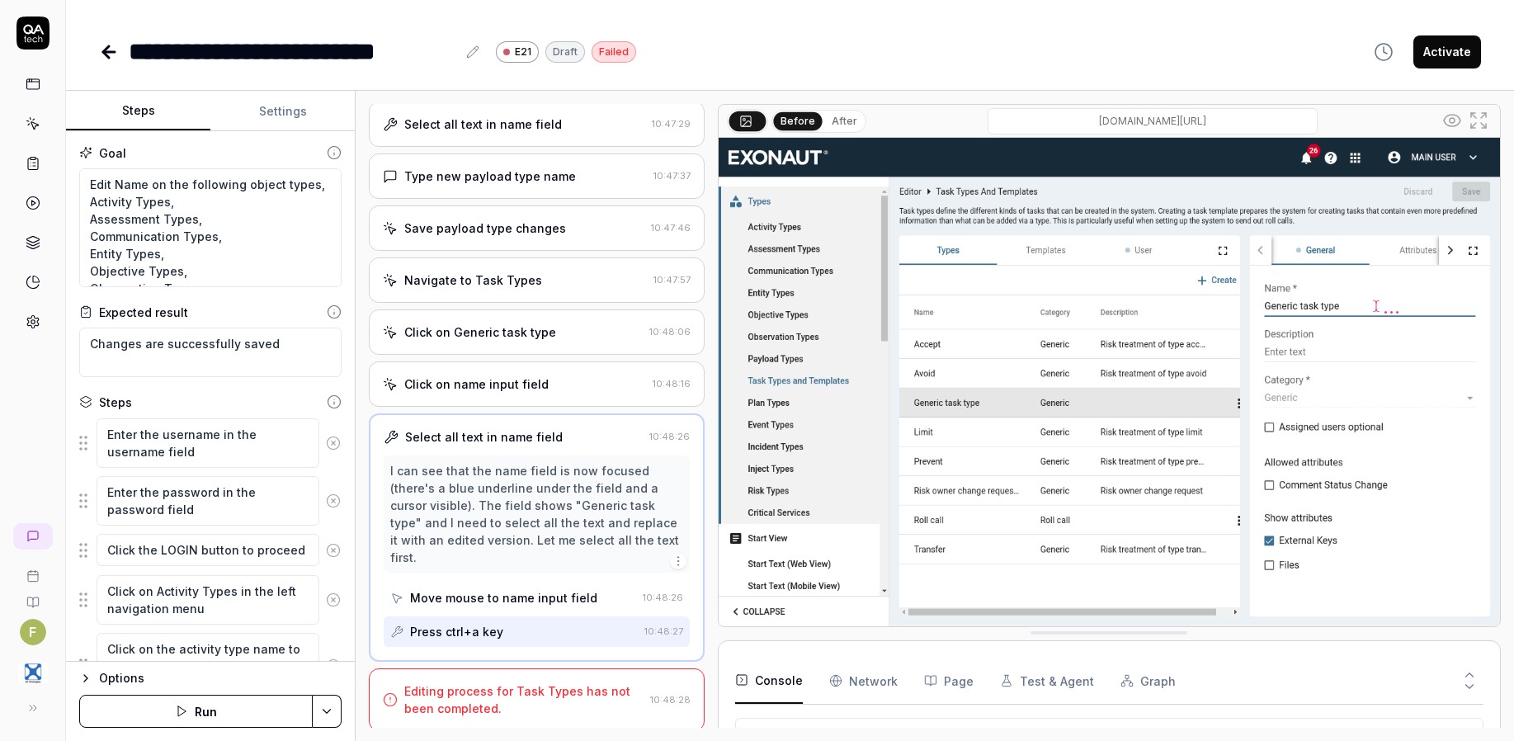
scroll to position [2350, 0]
click at [549, 691] on div "Editing process for Task Types has not been completed." at bounding box center [523, 696] width 239 height 35
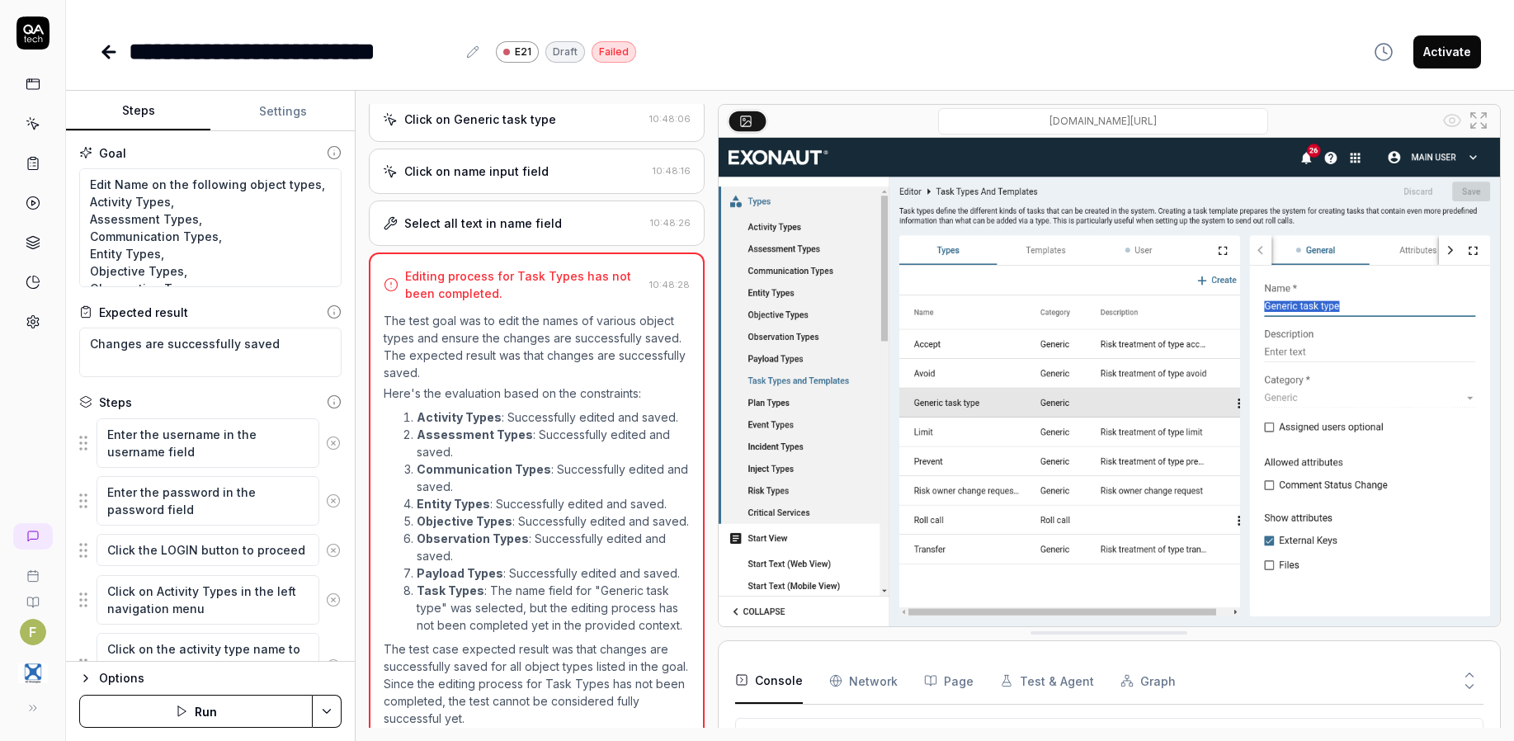
scroll to position [2611, 0]
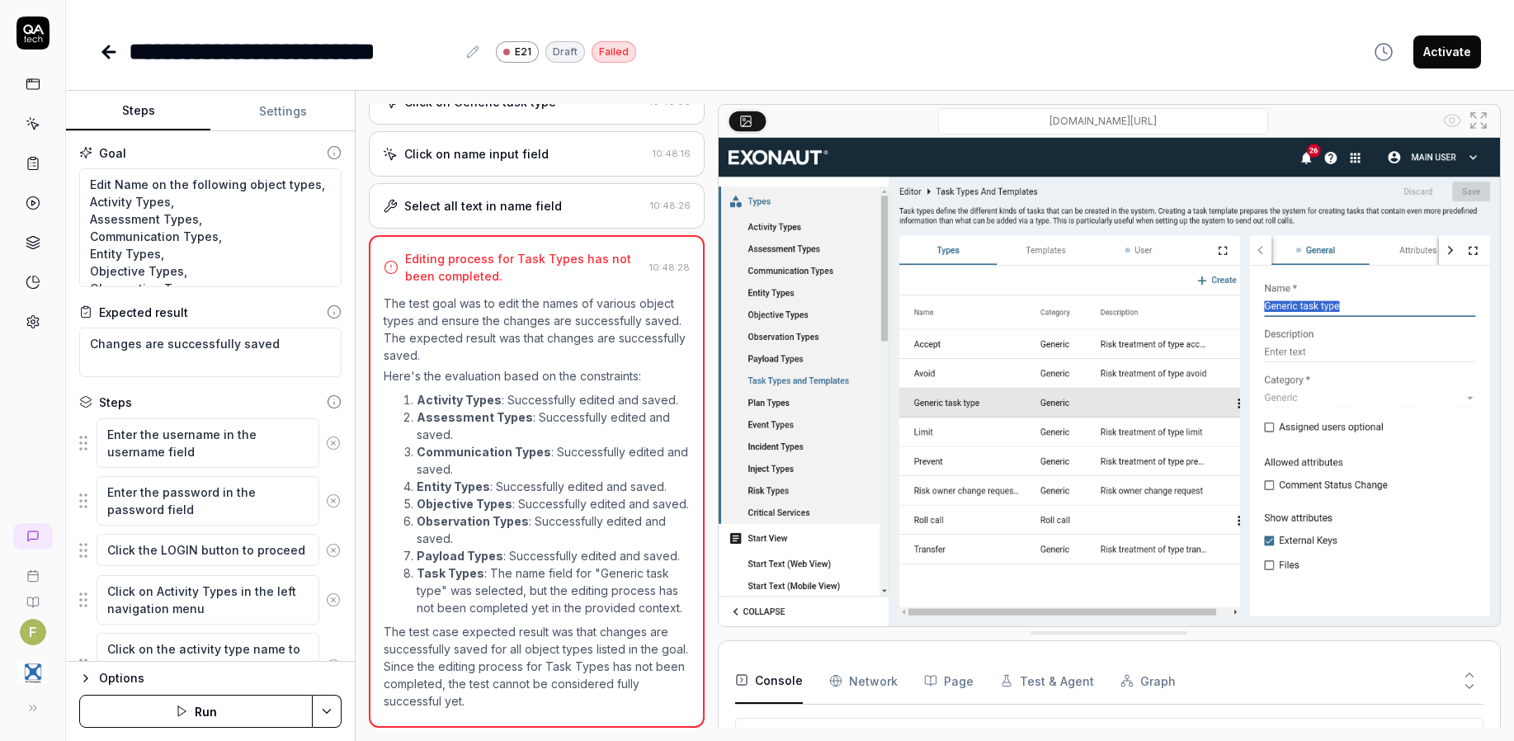
click at [246, 723] on button "Run" at bounding box center [195, 711] width 233 height 33
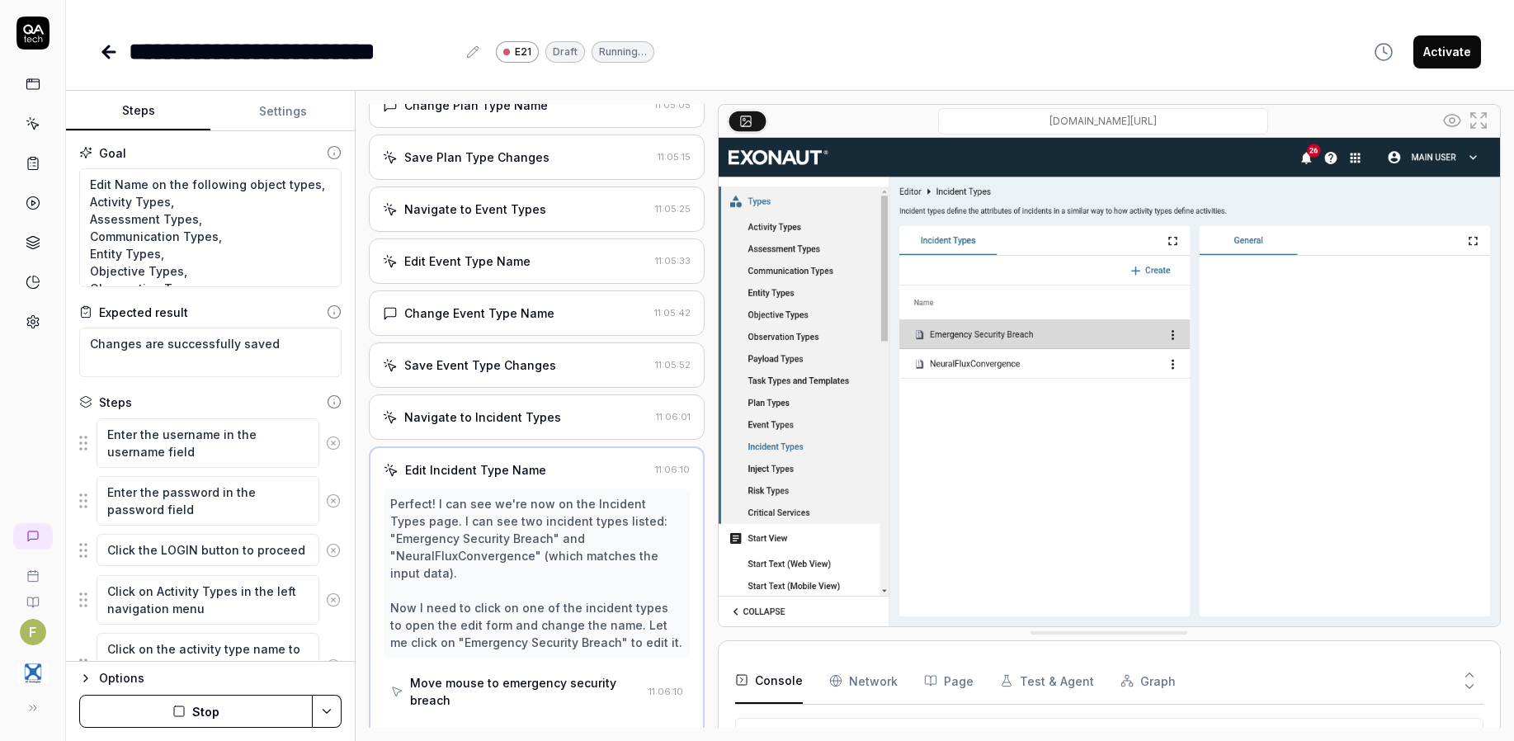
scroll to position [1860, 0]
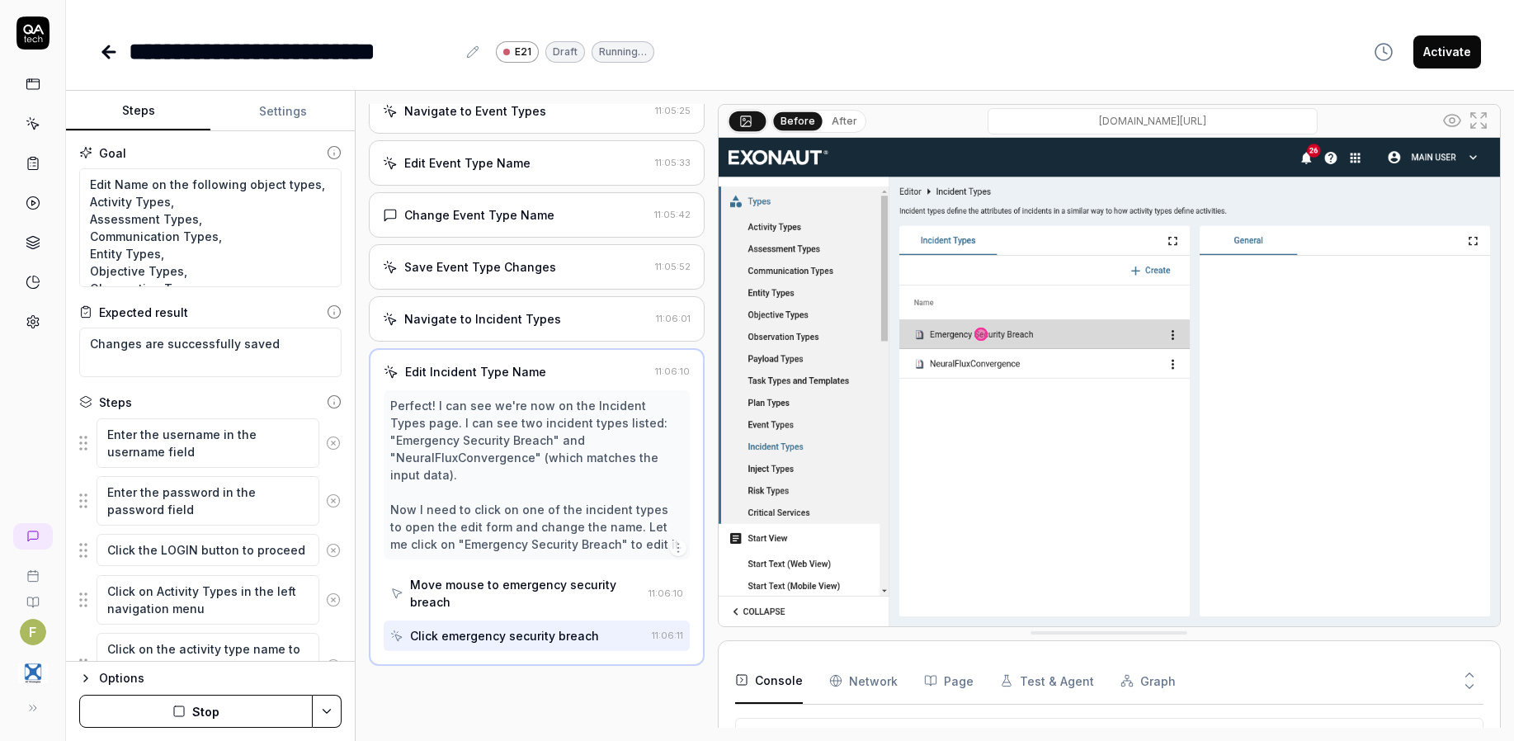
click at [107, 59] on icon at bounding box center [109, 52] width 20 height 20
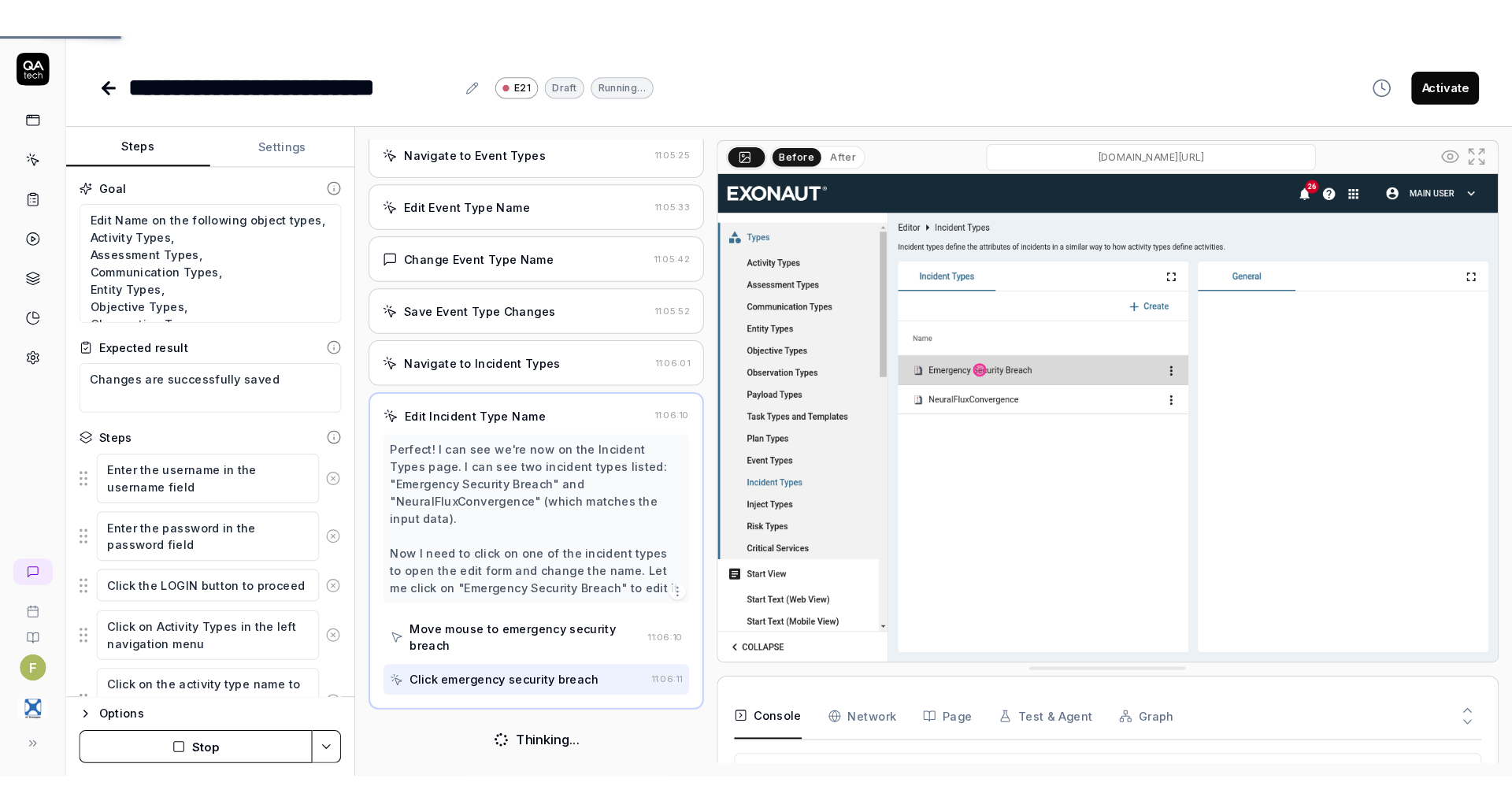
scroll to position [1846, 0]
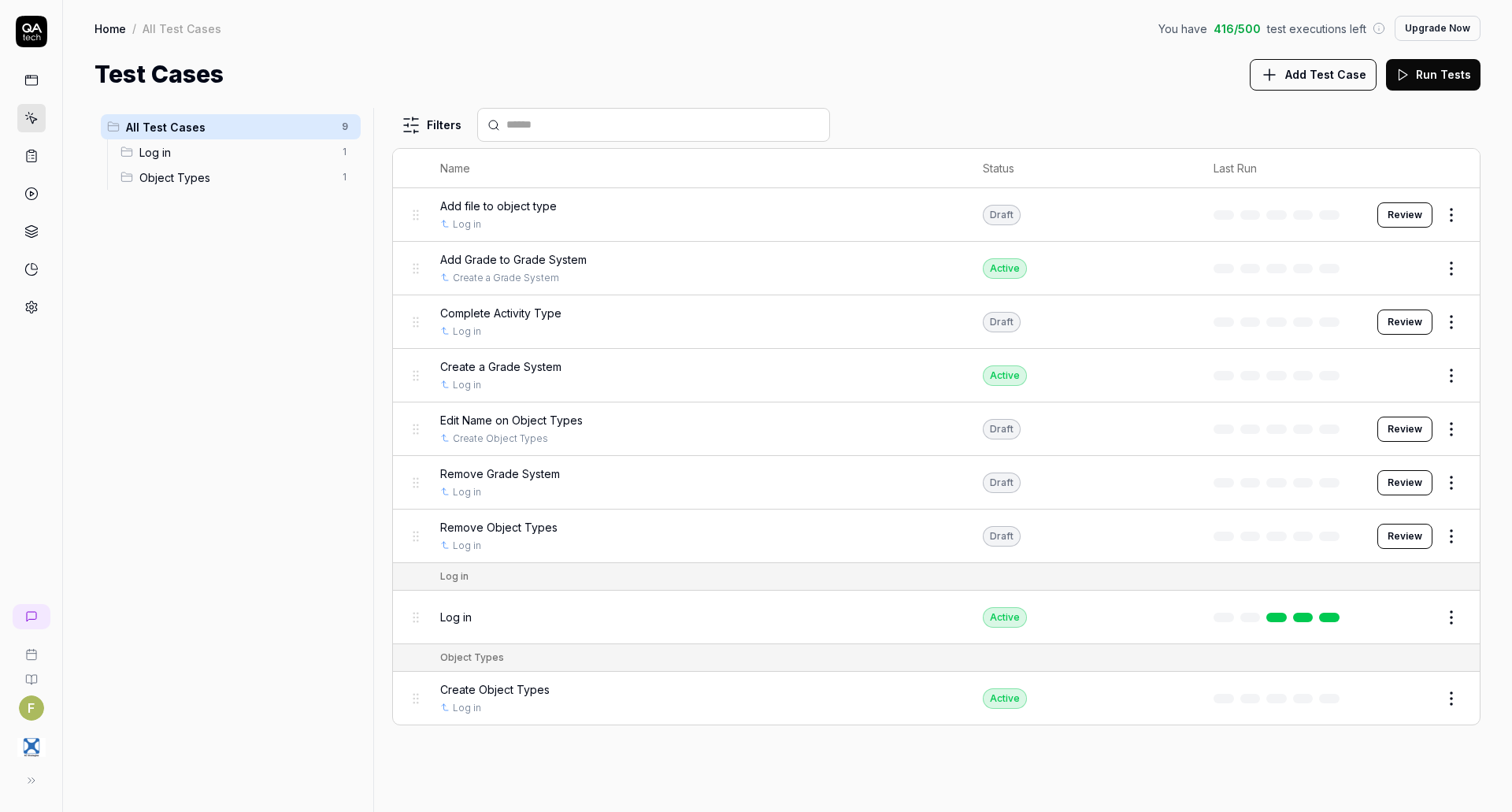
click at [32, 72] on link at bounding box center [32, 80] width 29 height 29
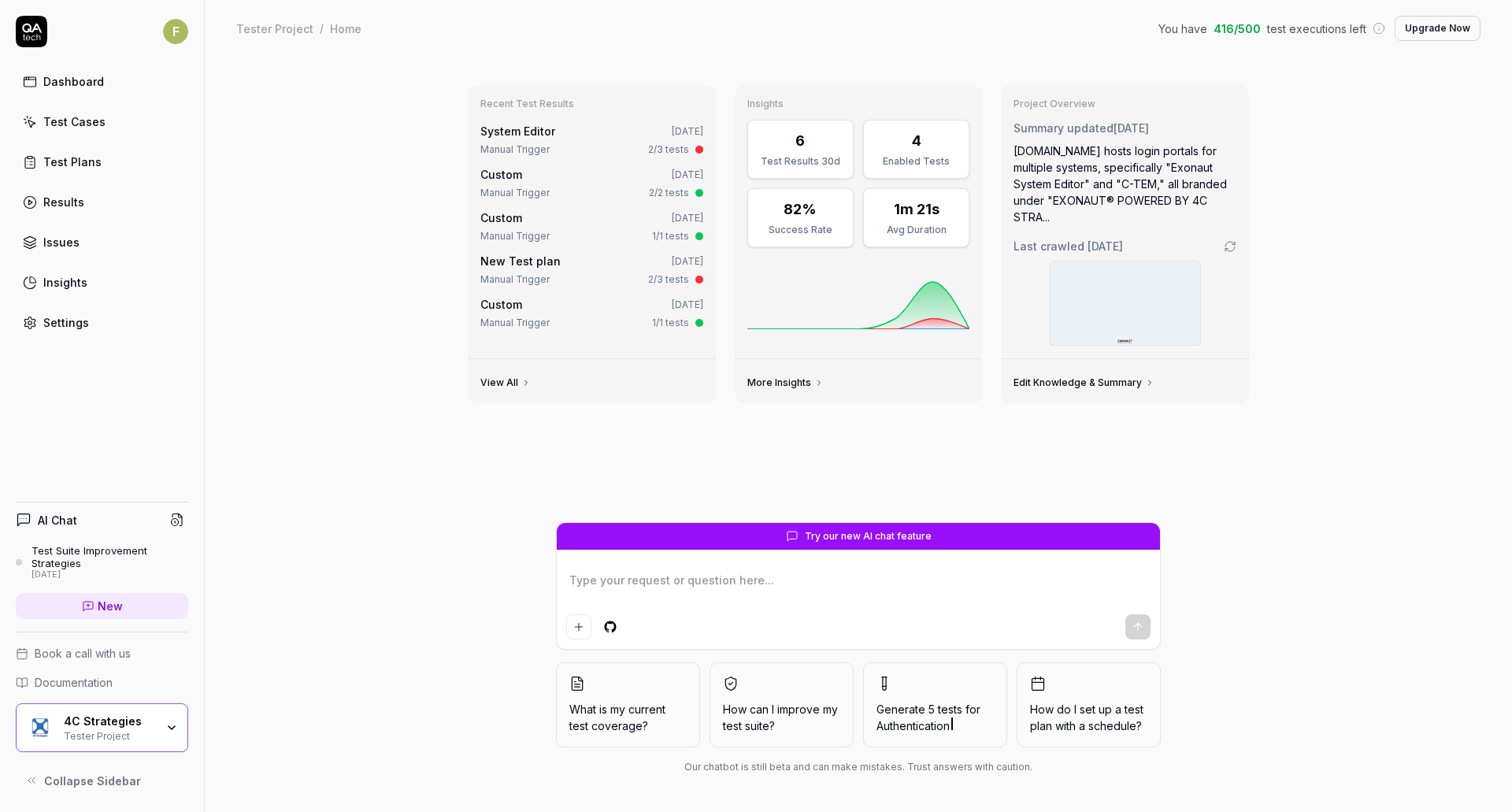
type textarea "*"
click at [43, 326] on div "Settings" at bounding box center [66, 322] width 46 height 16
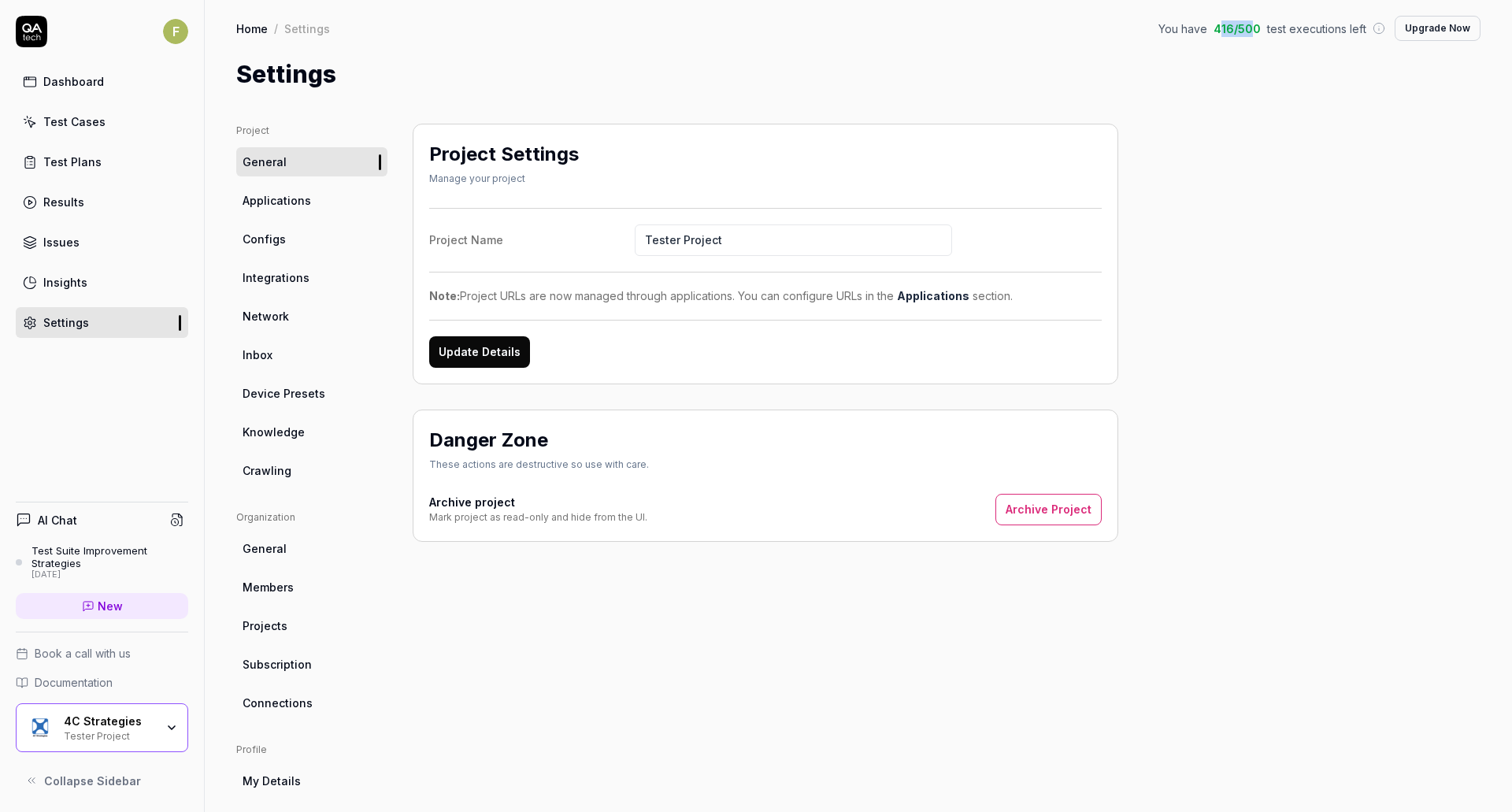
drag, startPoint x: 1212, startPoint y: 26, endPoint x: 1244, endPoint y: 29, distance: 32.1
click at [1244, 29] on span "416 / 500" at bounding box center [1236, 28] width 47 height 16
drag, startPoint x: 1208, startPoint y: 28, endPoint x: 1227, endPoint y: 30, distance: 19.1
click at [1227, 30] on span "416 / 500" at bounding box center [1236, 28] width 47 height 16
click at [1222, 82] on div "Settings" at bounding box center [857, 73] width 1244 height 35
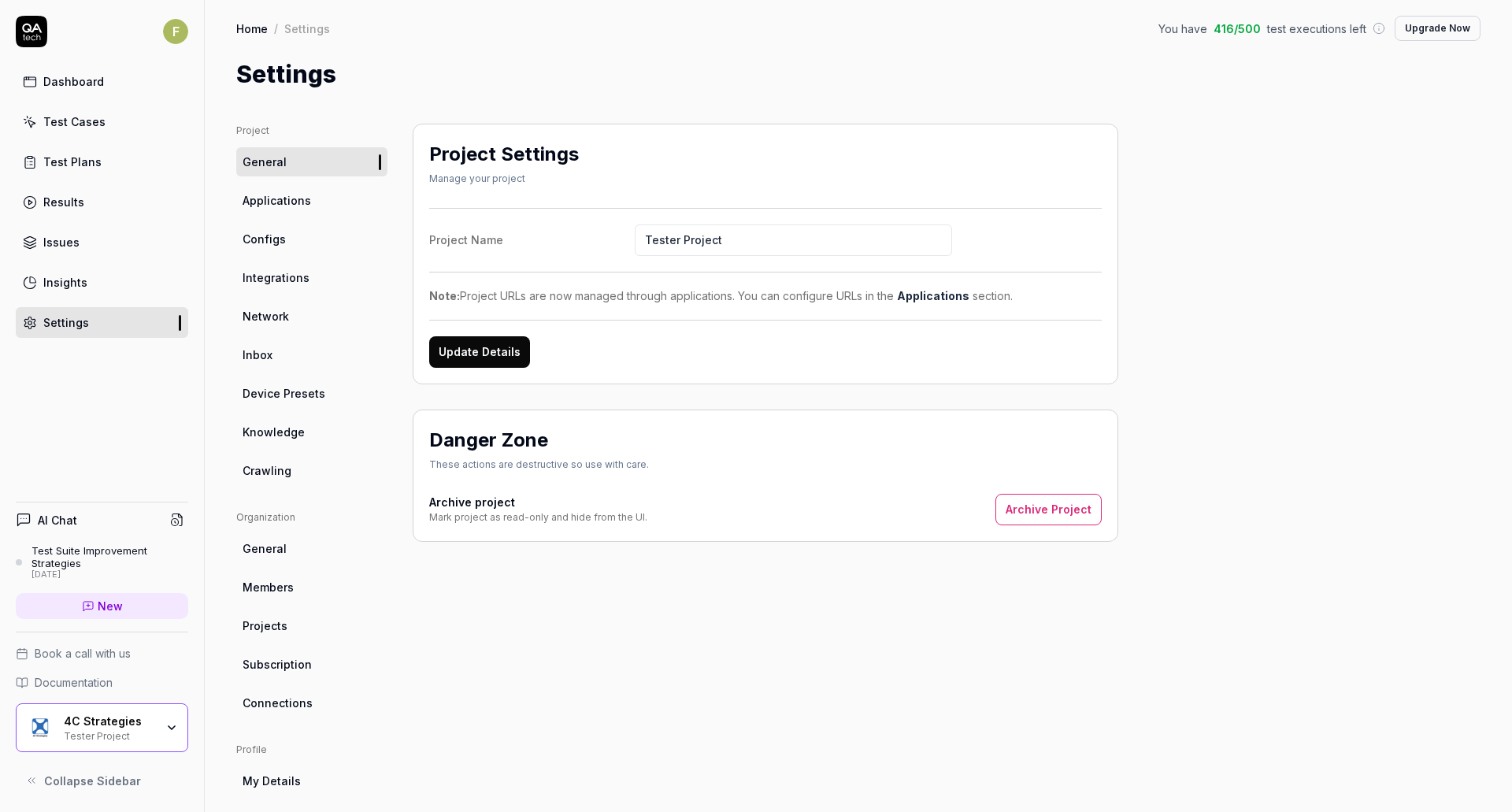
click at [337, 245] on link "Configs" at bounding box center [311, 239] width 151 height 30
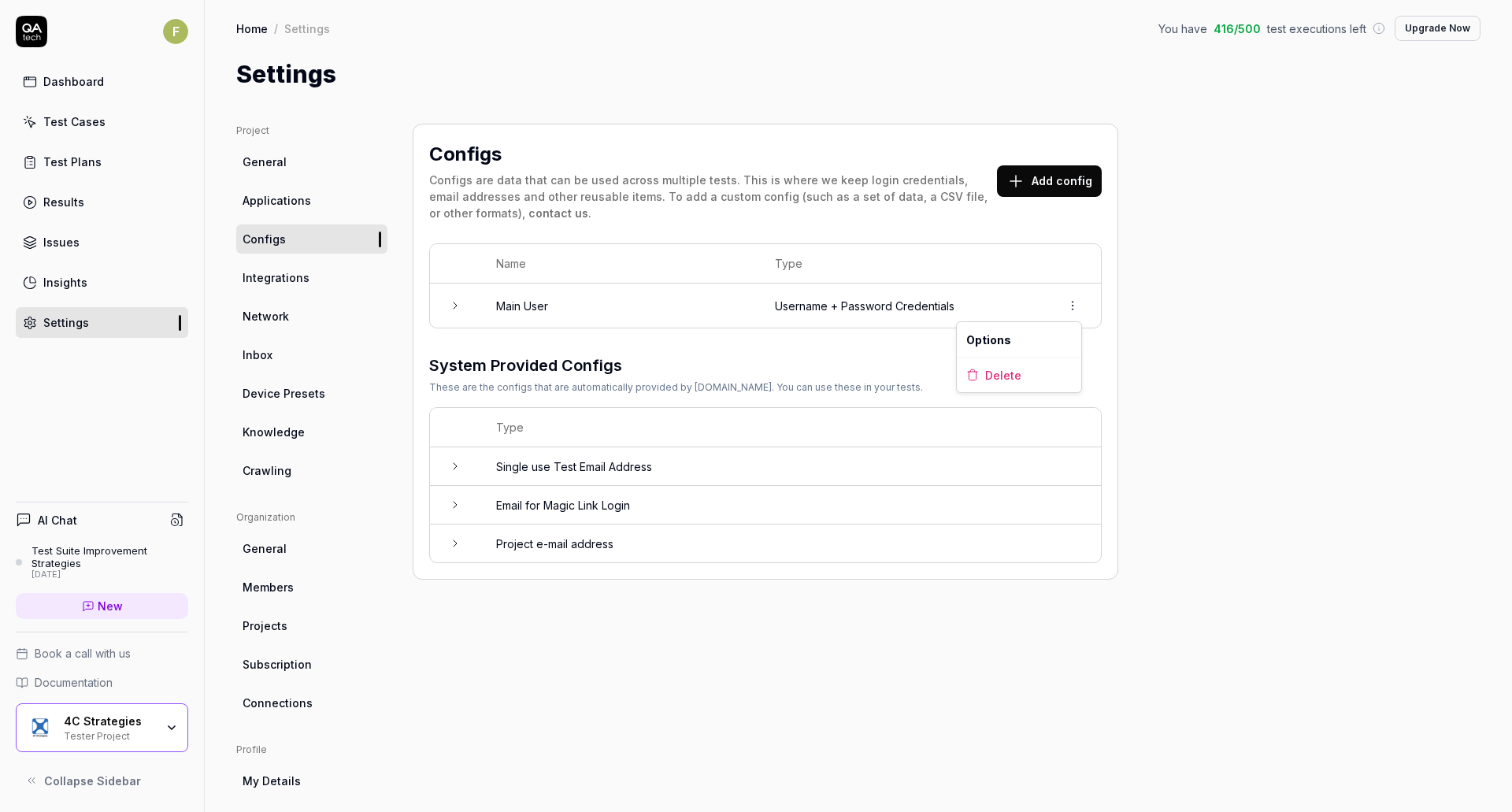
click at [1079, 303] on html "F Dashboard Test Cases Test Plans Results Issues Insights Settings AI Chat Test…" at bounding box center [756, 406] width 1512 height 812
click at [869, 360] on html "F Dashboard Test Cases Test Plans Results Issues Insights Settings AI Chat Test…" at bounding box center [756, 406] width 1512 height 812
click at [295, 202] on span "Applications" at bounding box center [277, 199] width 69 height 16
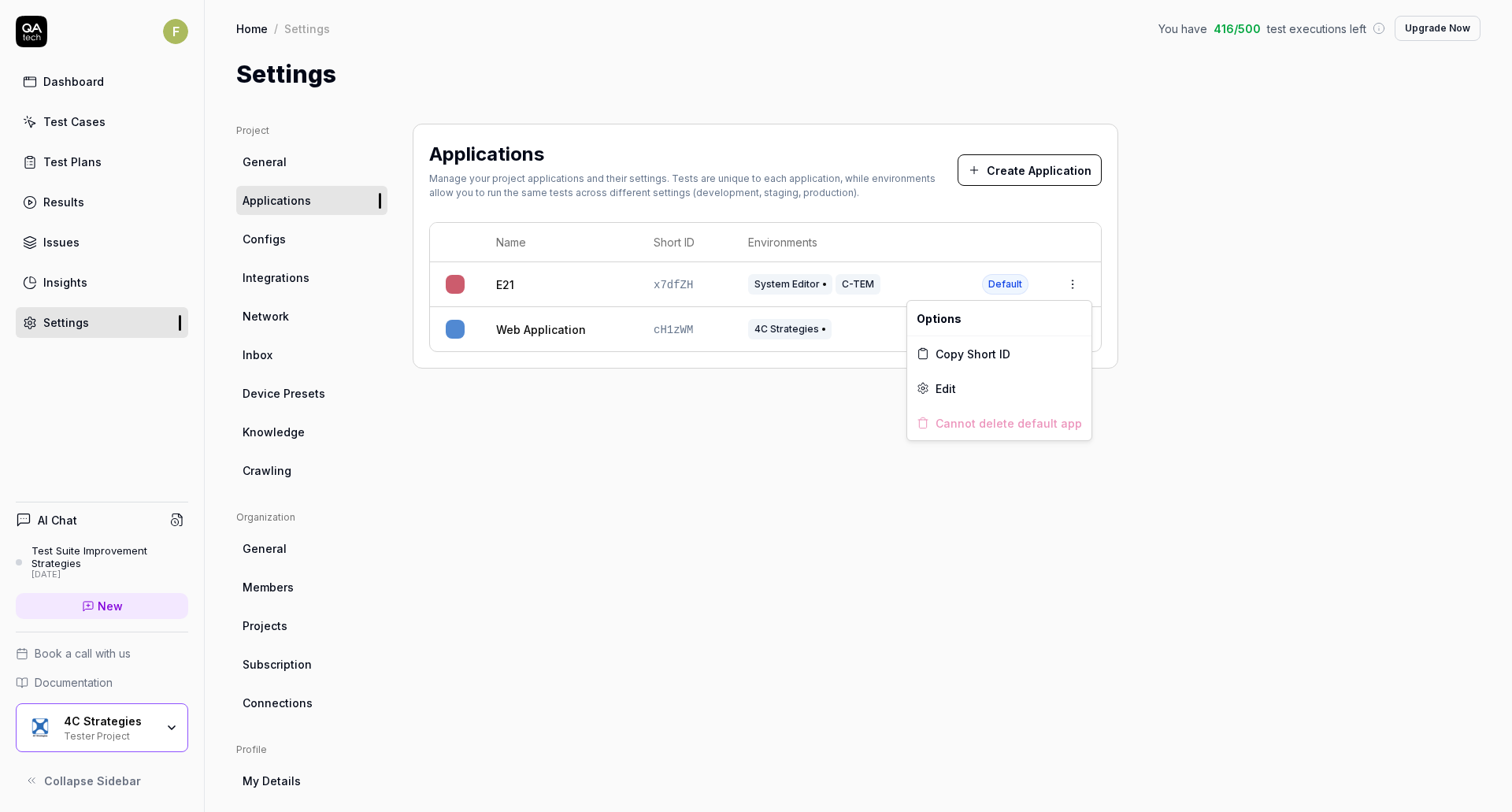
click at [1084, 284] on html "F Dashboard Test Cases Test Plans Results Issues Insights Settings AI Chat Test…" at bounding box center [756, 406] width 1512 height 812
click at [976, 392] on div "Edit" at bounding box center [998, 388] width 184 height 34
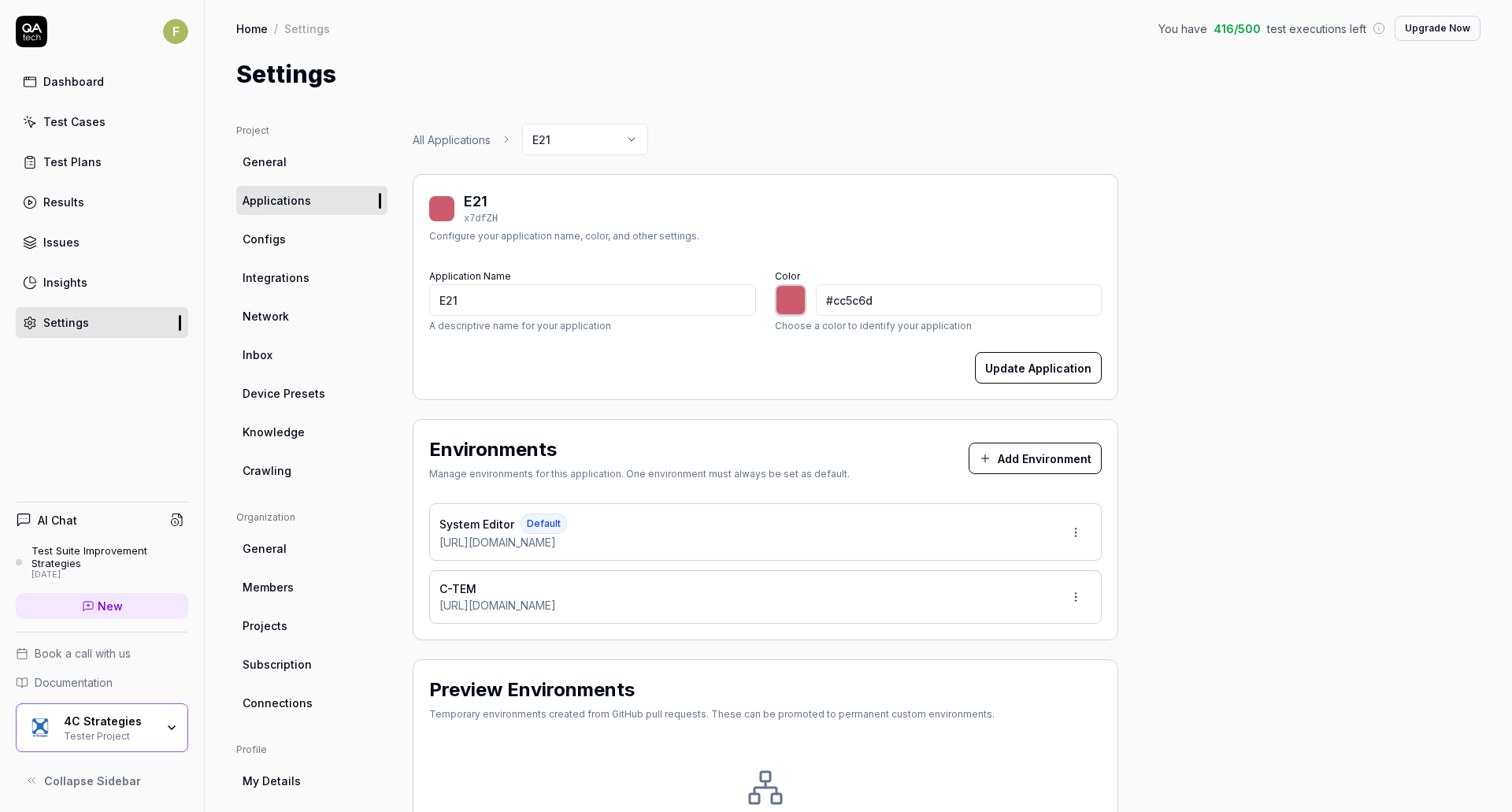
scroll to position [158, 0]
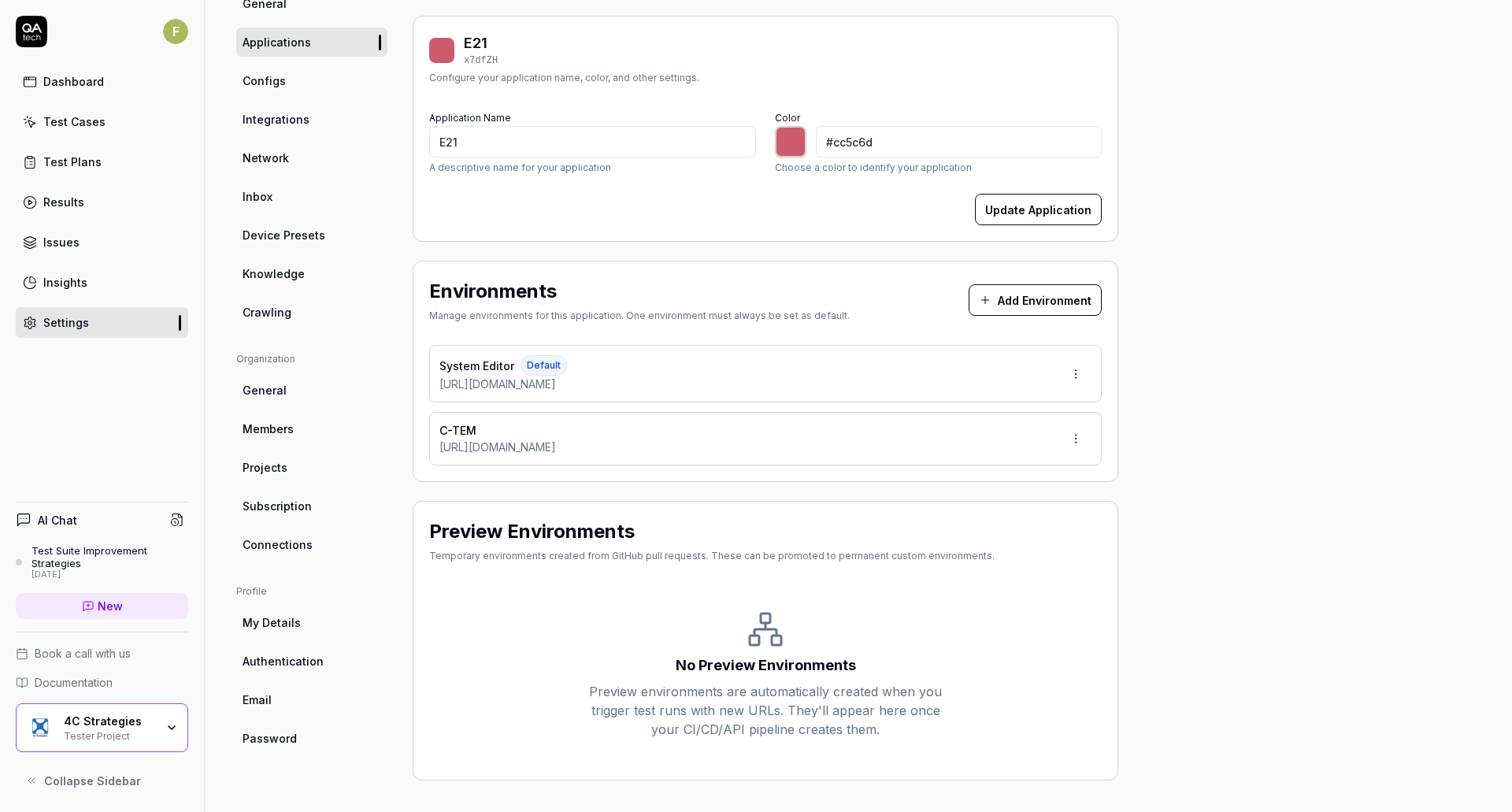
click at [136, 131] on link "Test Cases" at bounding box center [101, 121] width 173 height 31
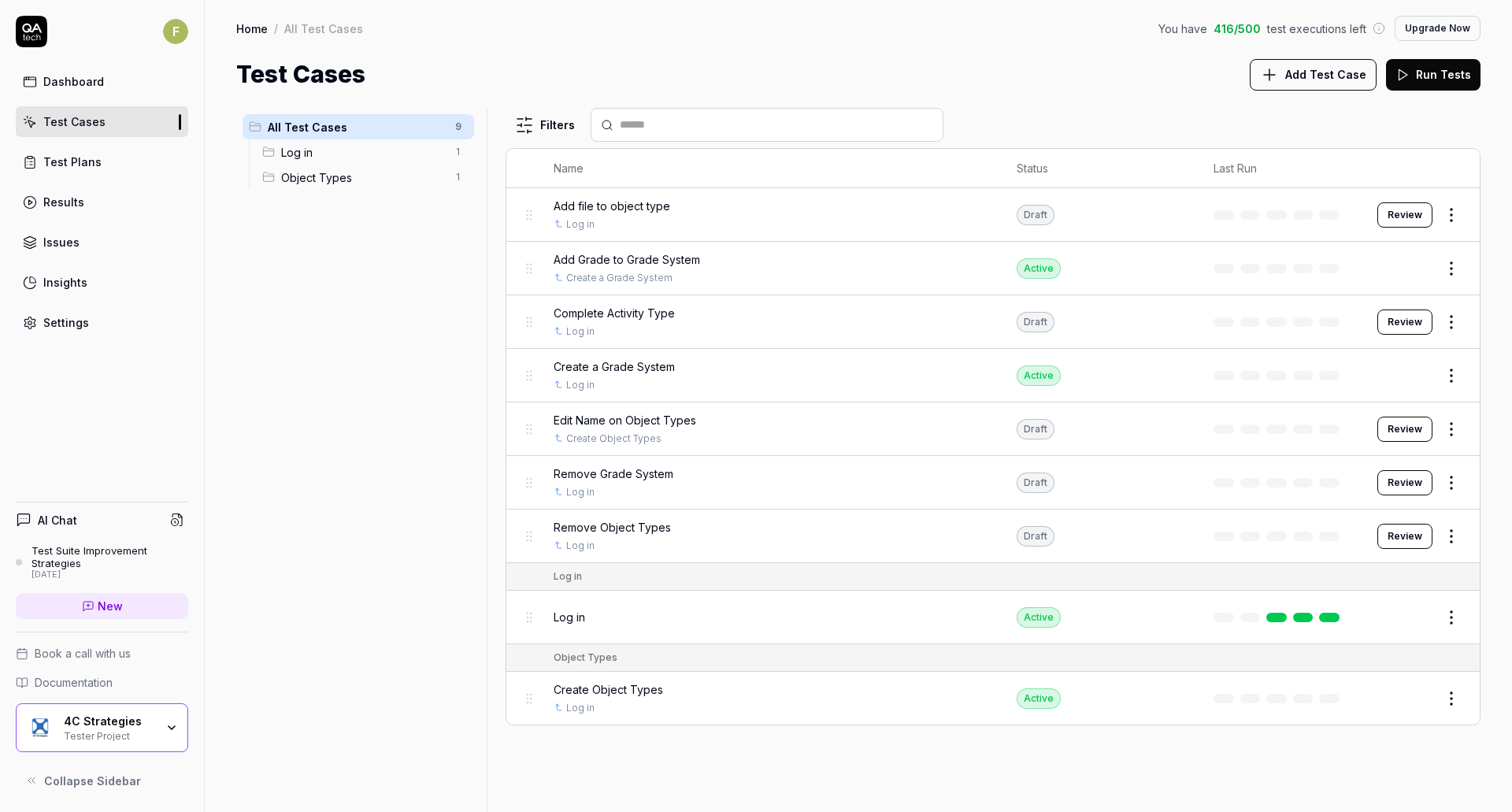
click at [1332, 81] on span "Add Test Case" at bounding box center [1325, 73] width 81 height 16
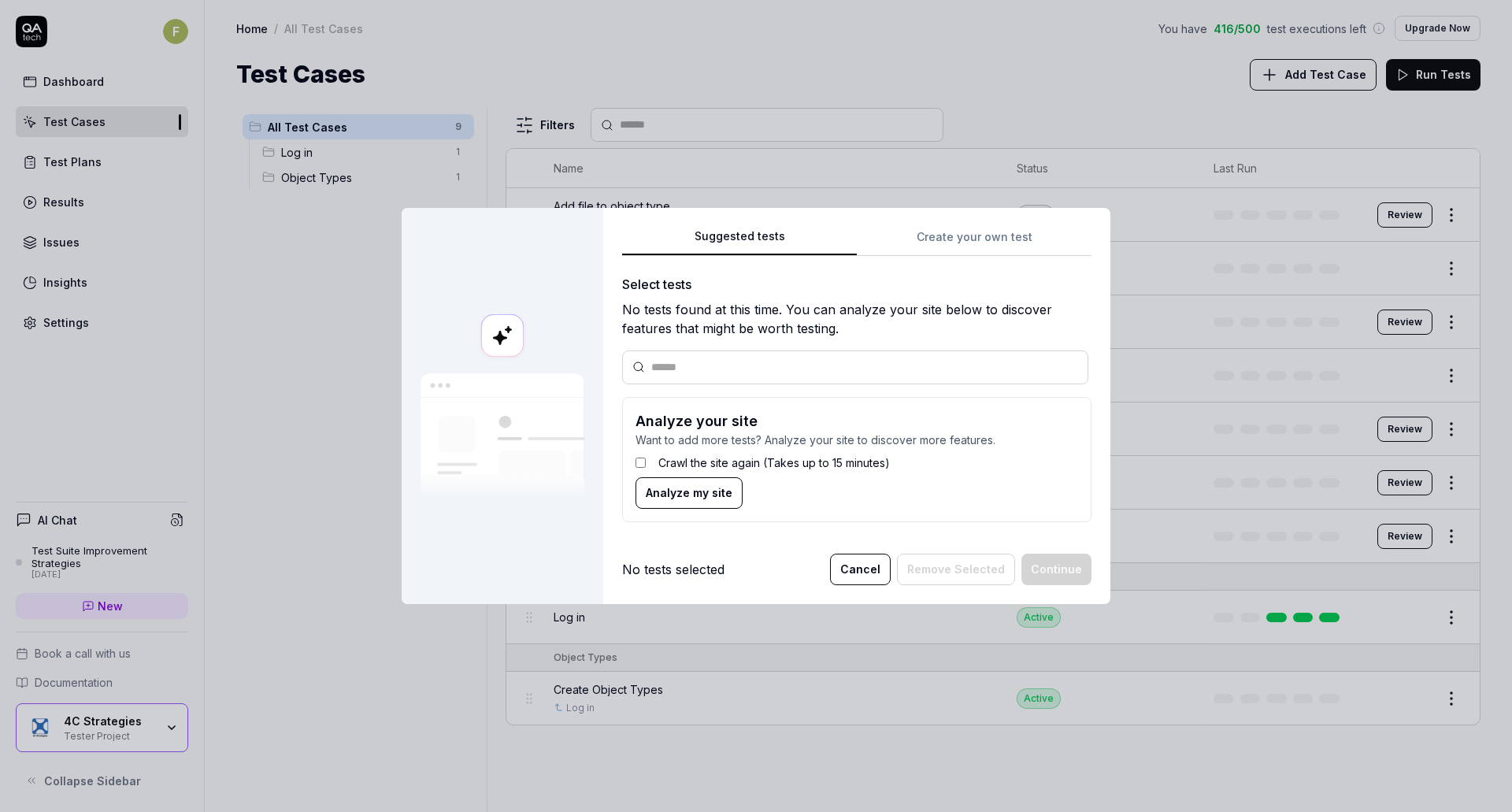
click at [846, 572] on button "Cancel" at bounding box center [861, 569] width 61 height 31
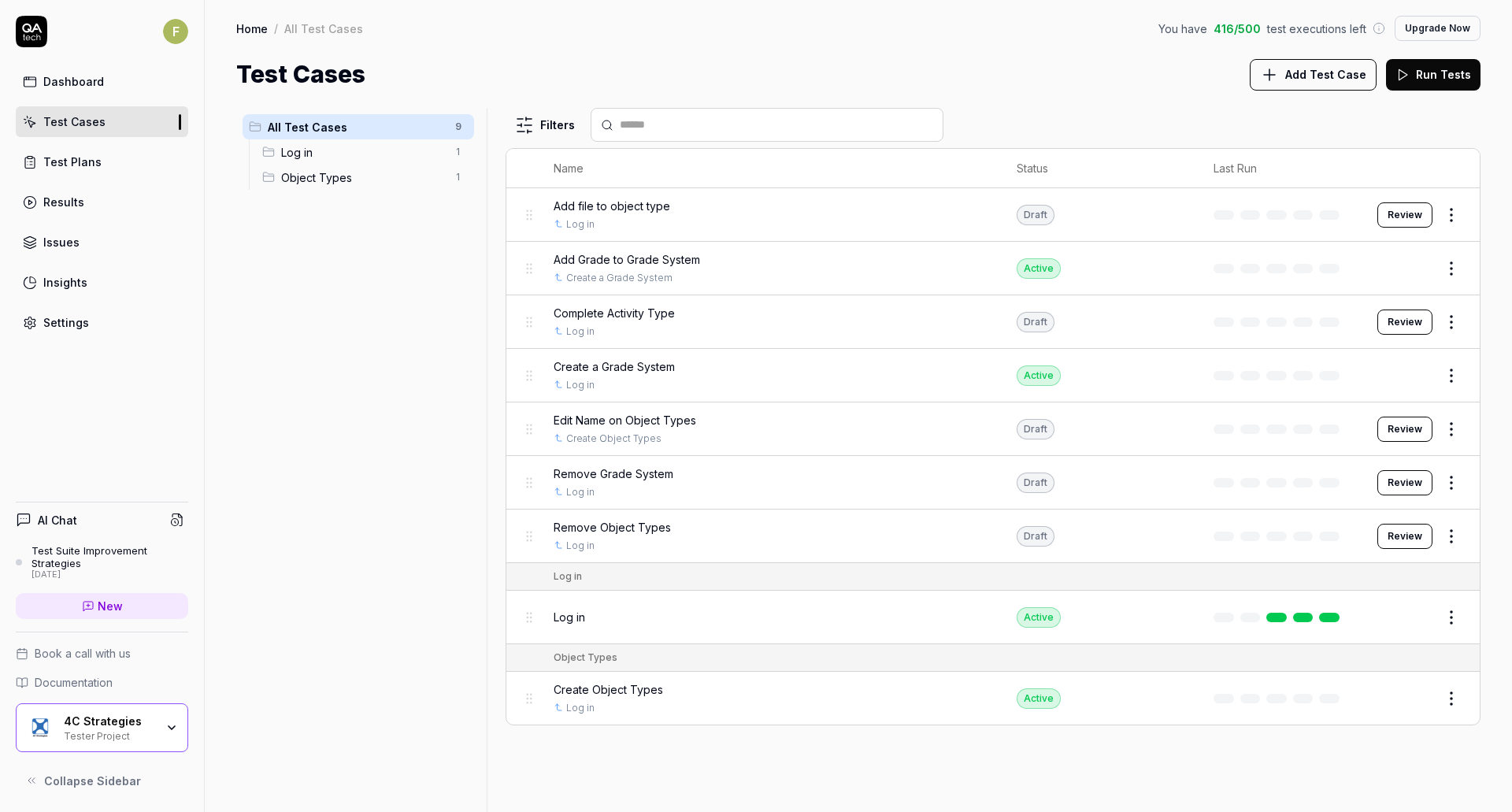
click at [157, 726] on div "4C Strategies Tester Project" at bounding box center [115, 727] width 101 height 27
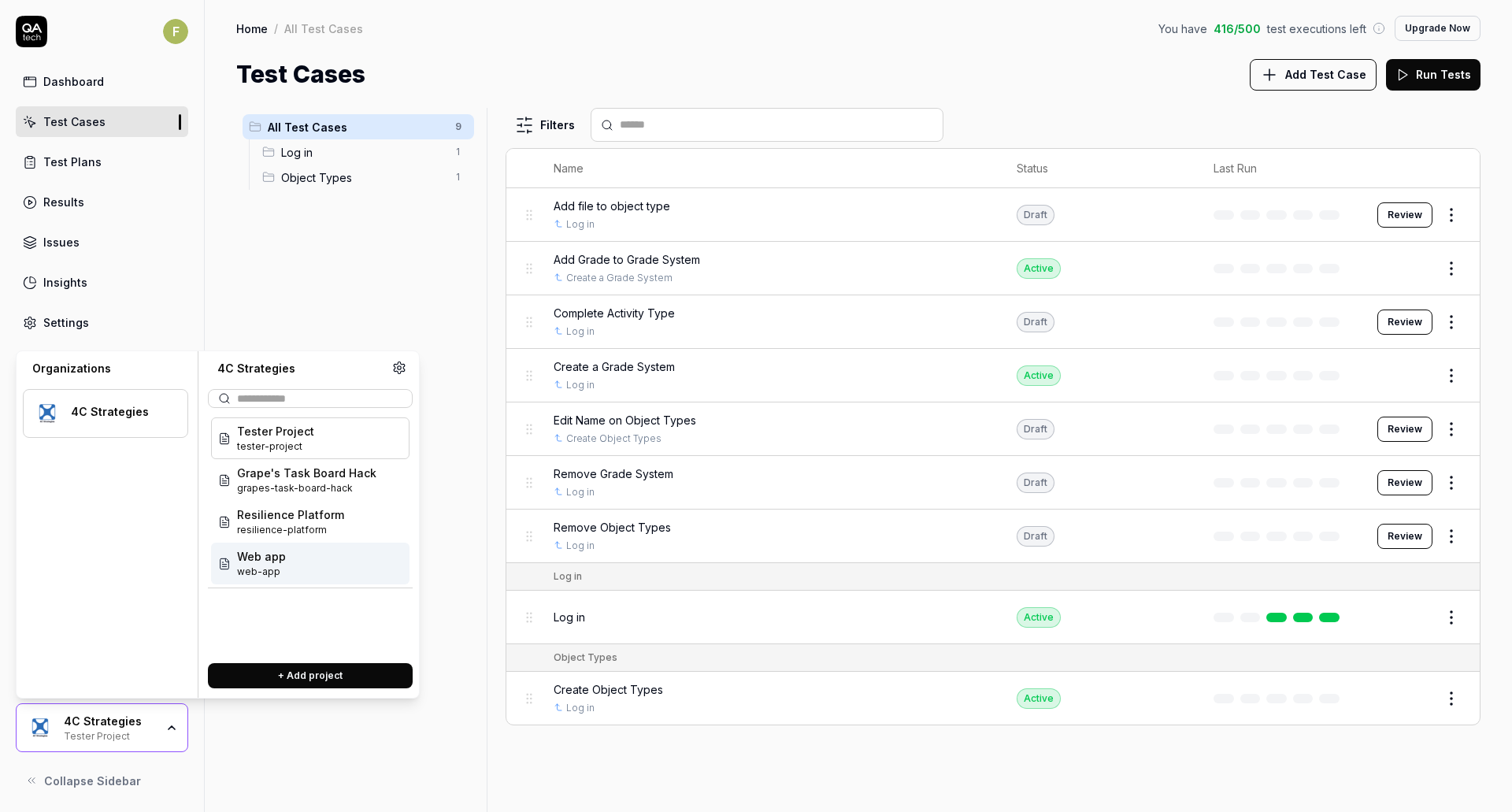
click at [300, 568] on div "Web app web-app" at bounding box center [310, 563] width 199 height 42
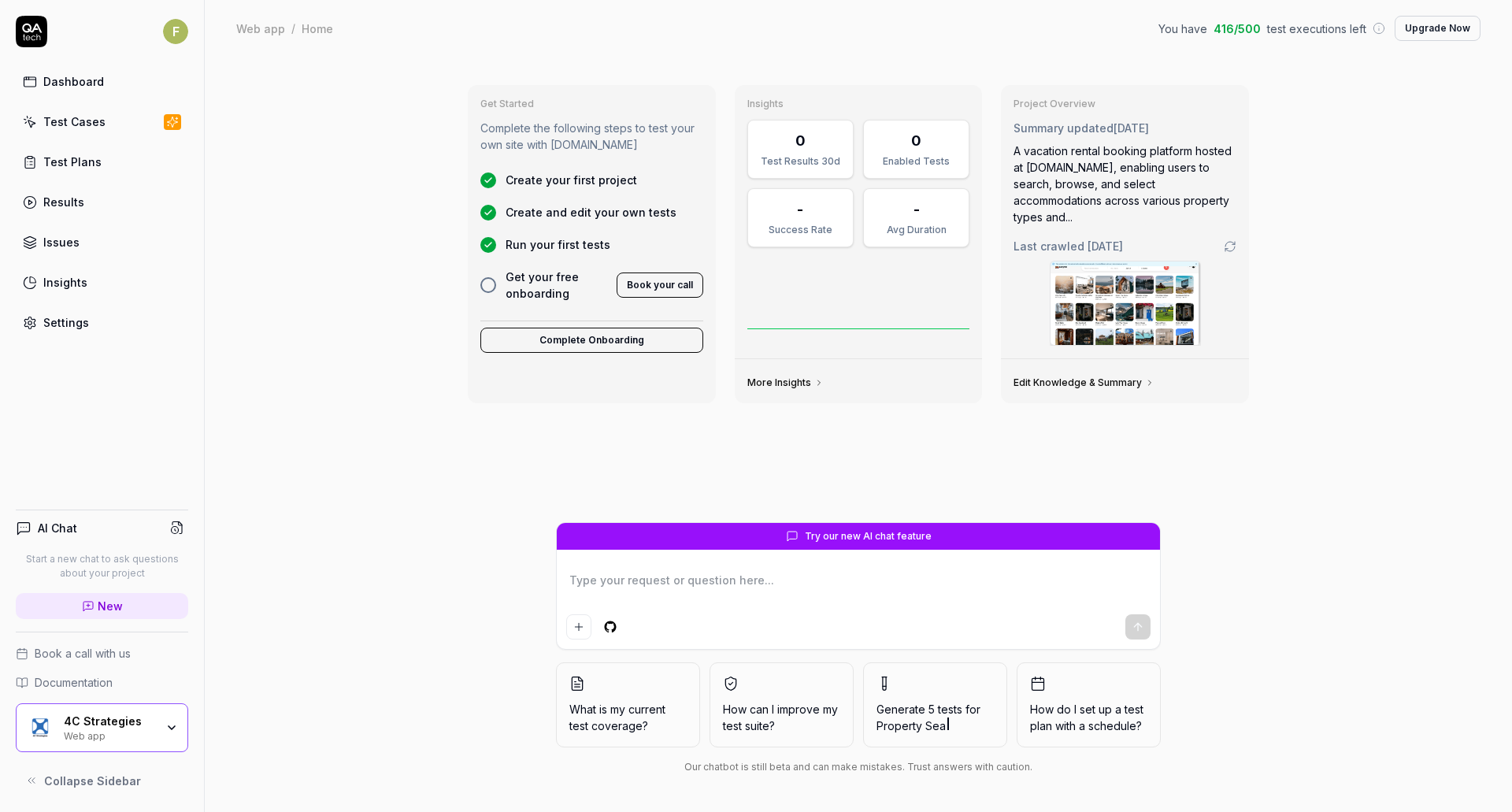
click at [114, 121] on link "Test Cases" at bounding box center [101, 121] width 173 height 31
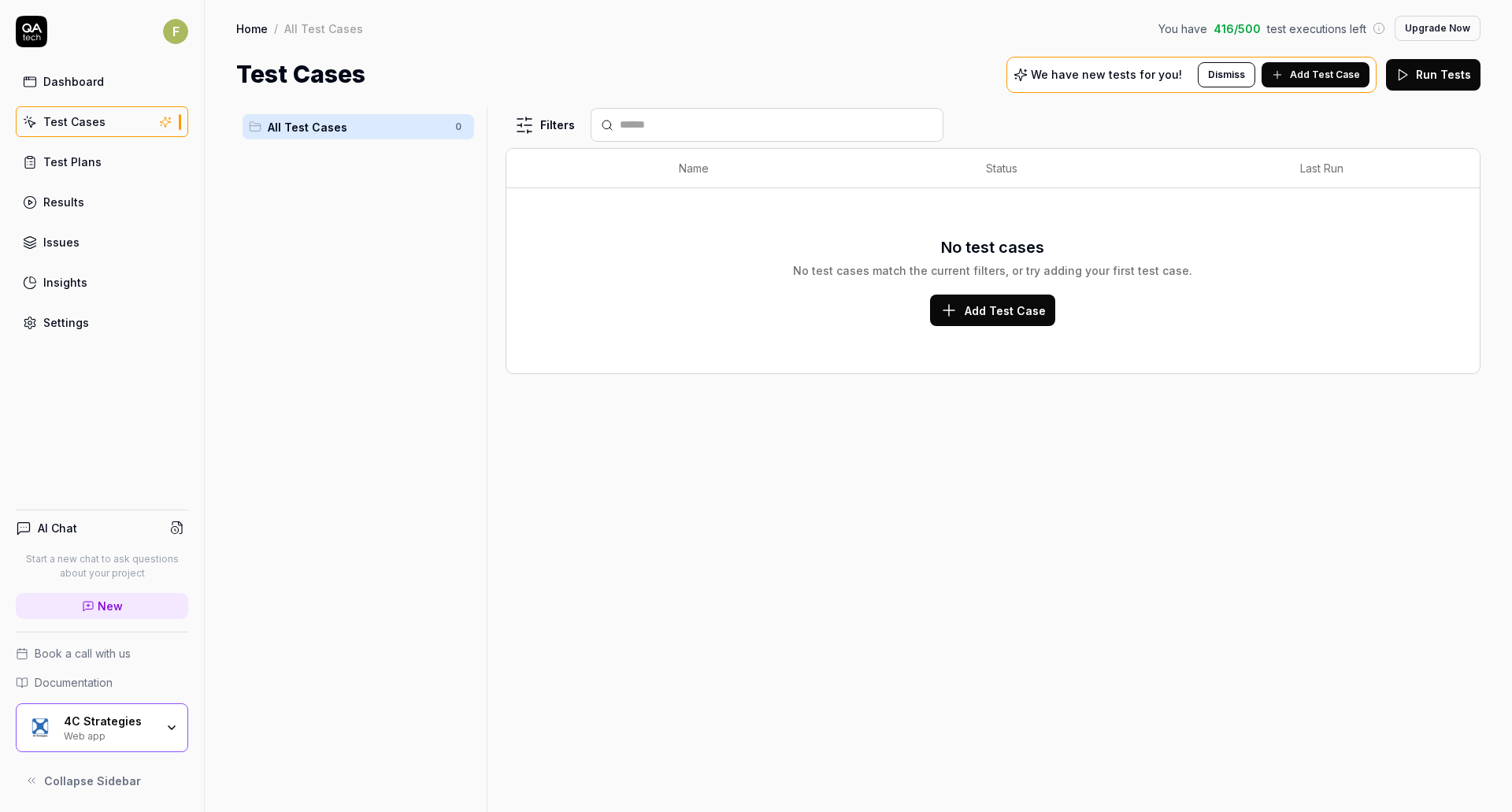
click at [1306, 74] on span "Add Test Case" at bounding box center [1324, 74] width 70 height 14
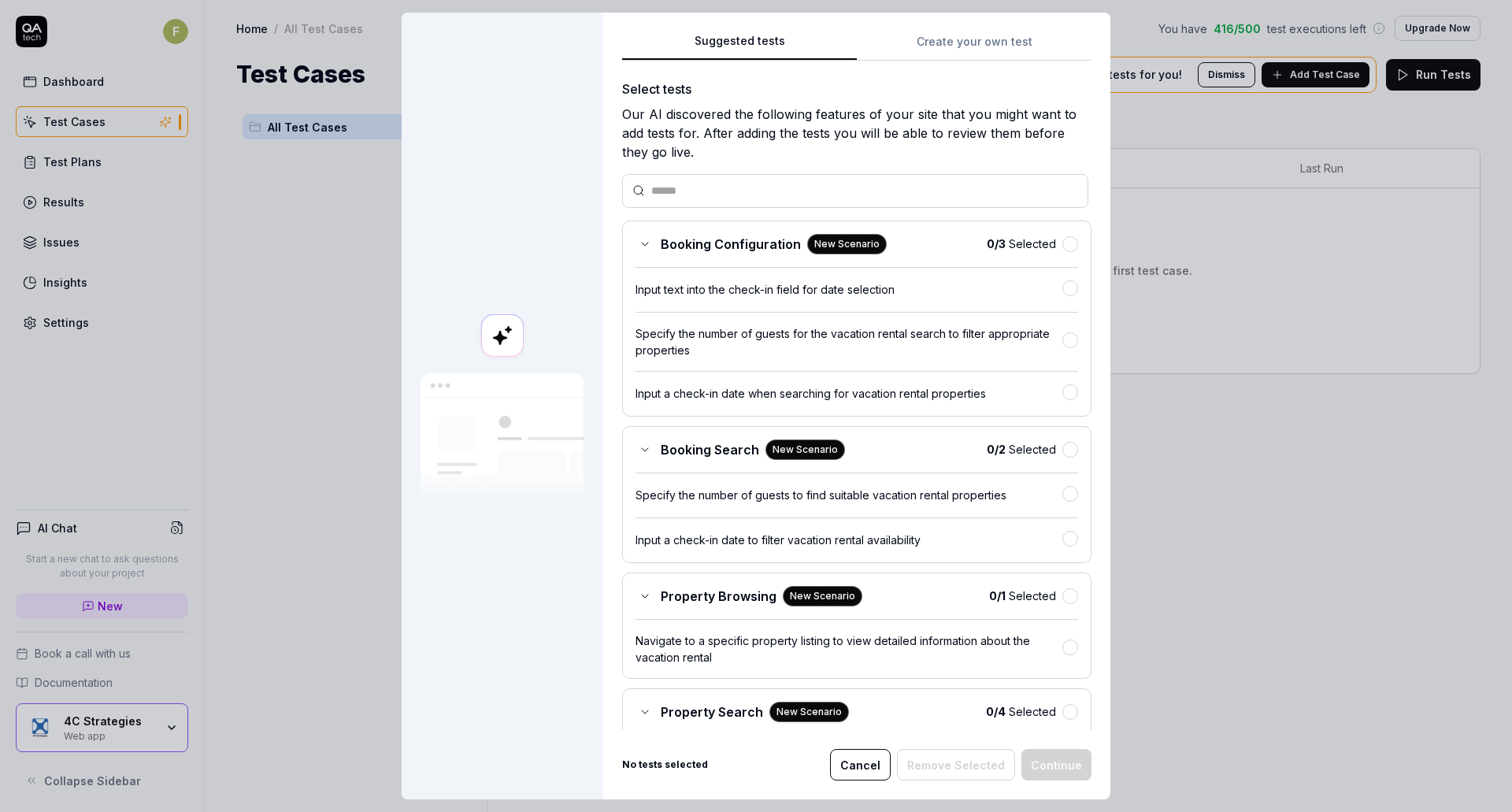
click at [859, 776] on button "Cancel" at bounding box center [861, 764] width 61 height 31
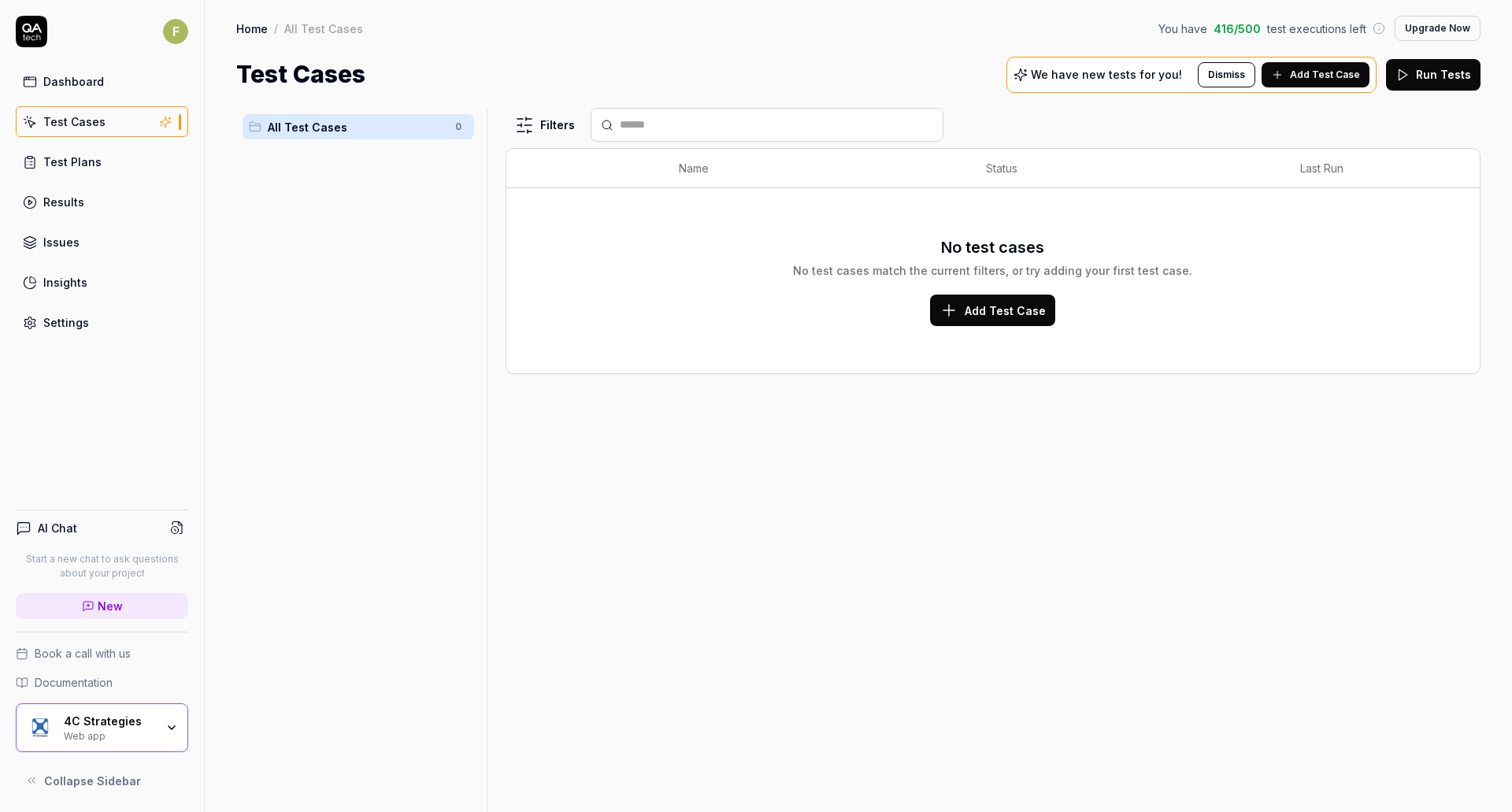
click at [154, 739] on div "Web app" at bounding box center [110, 734] width 92 height 12
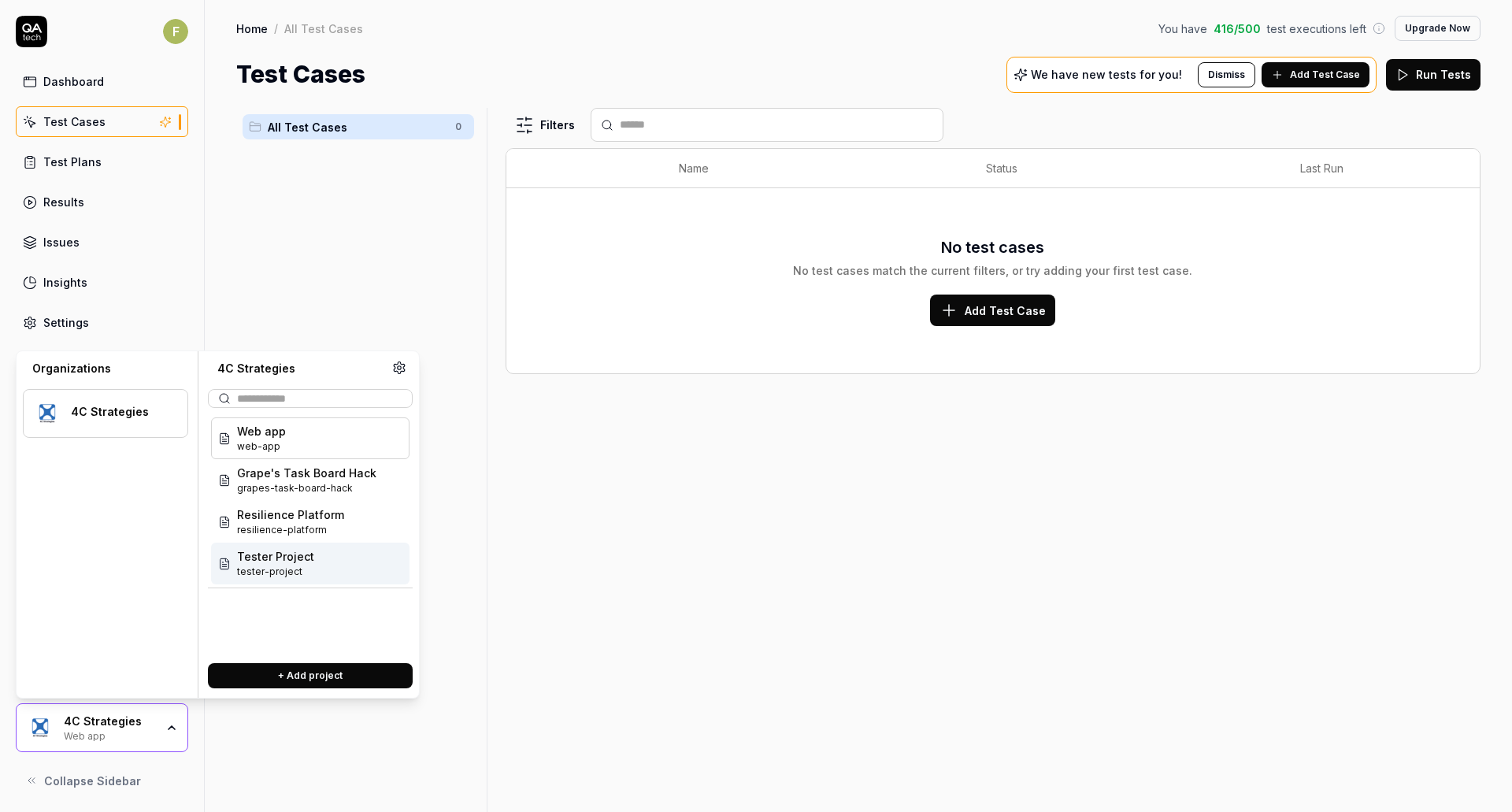
click at [313, 575] on div "Tester Project tester-project" at bounding box center [310, 563] width 199 height 42
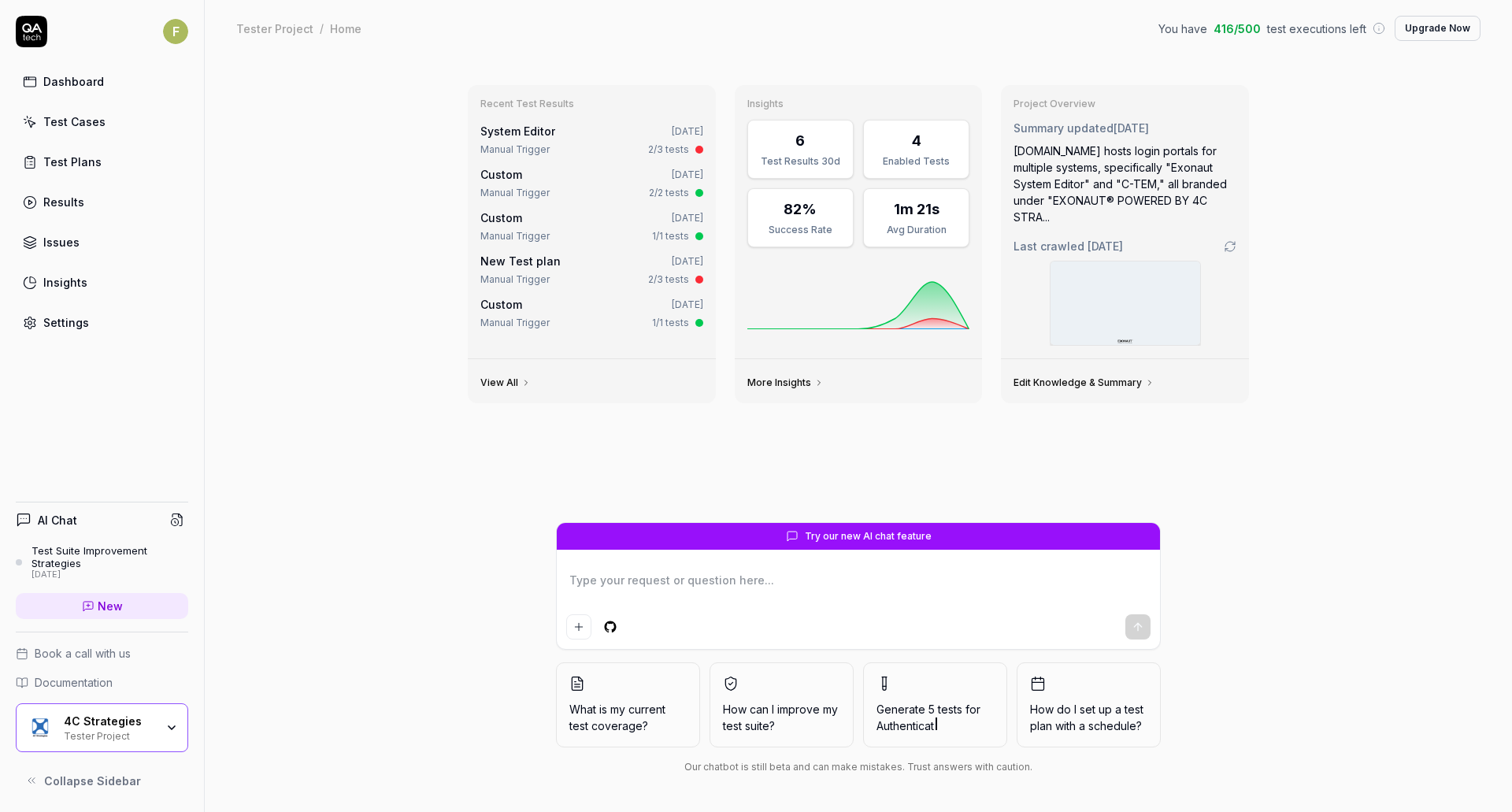
click at [148, 124] on link "Test Cases" at bounding box center [101, 121] width 173 height 31
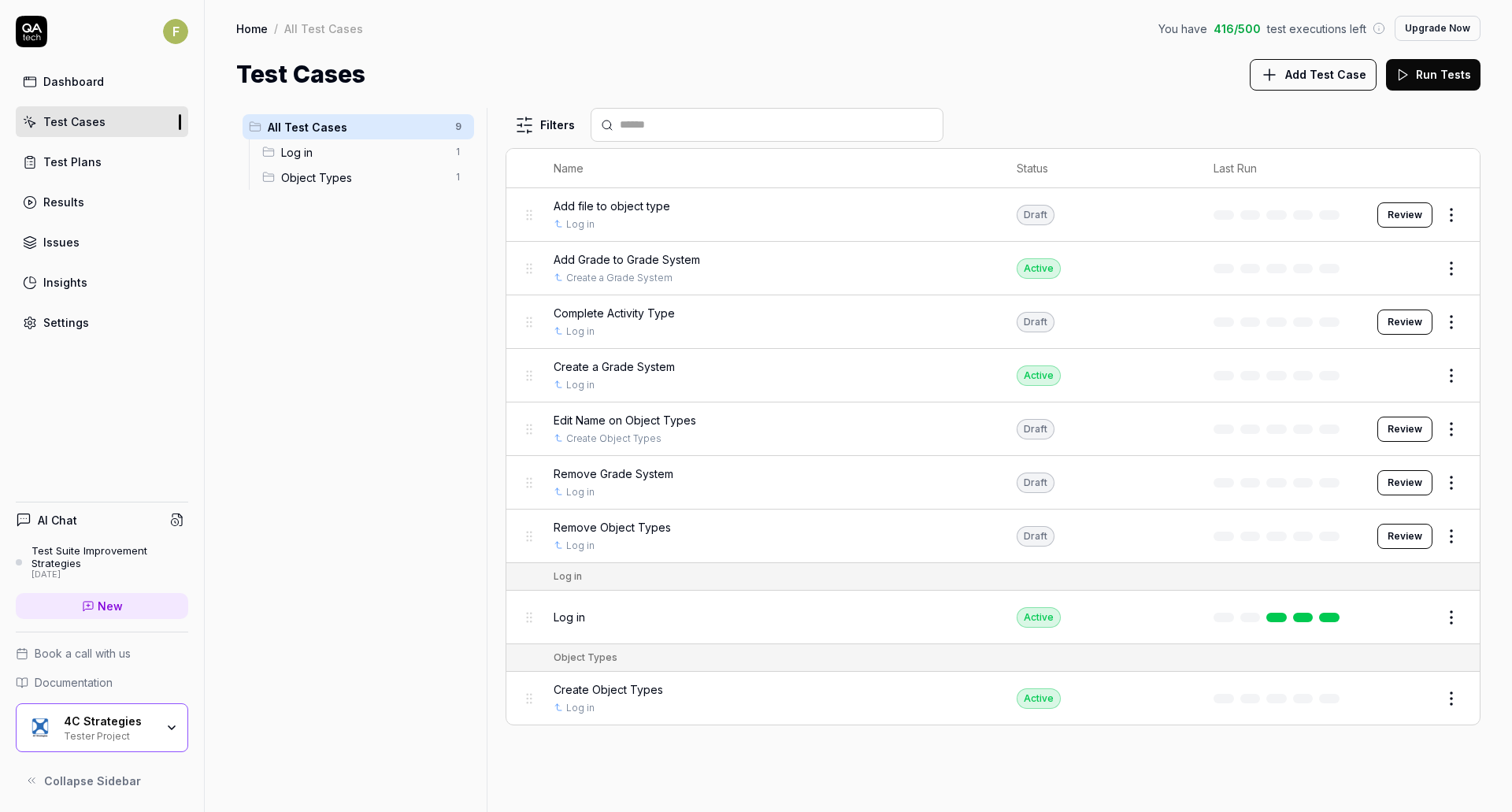
click at [1310, 70] on span "Add Test Case" at bounding box center [1325, 73] width 81 height 16
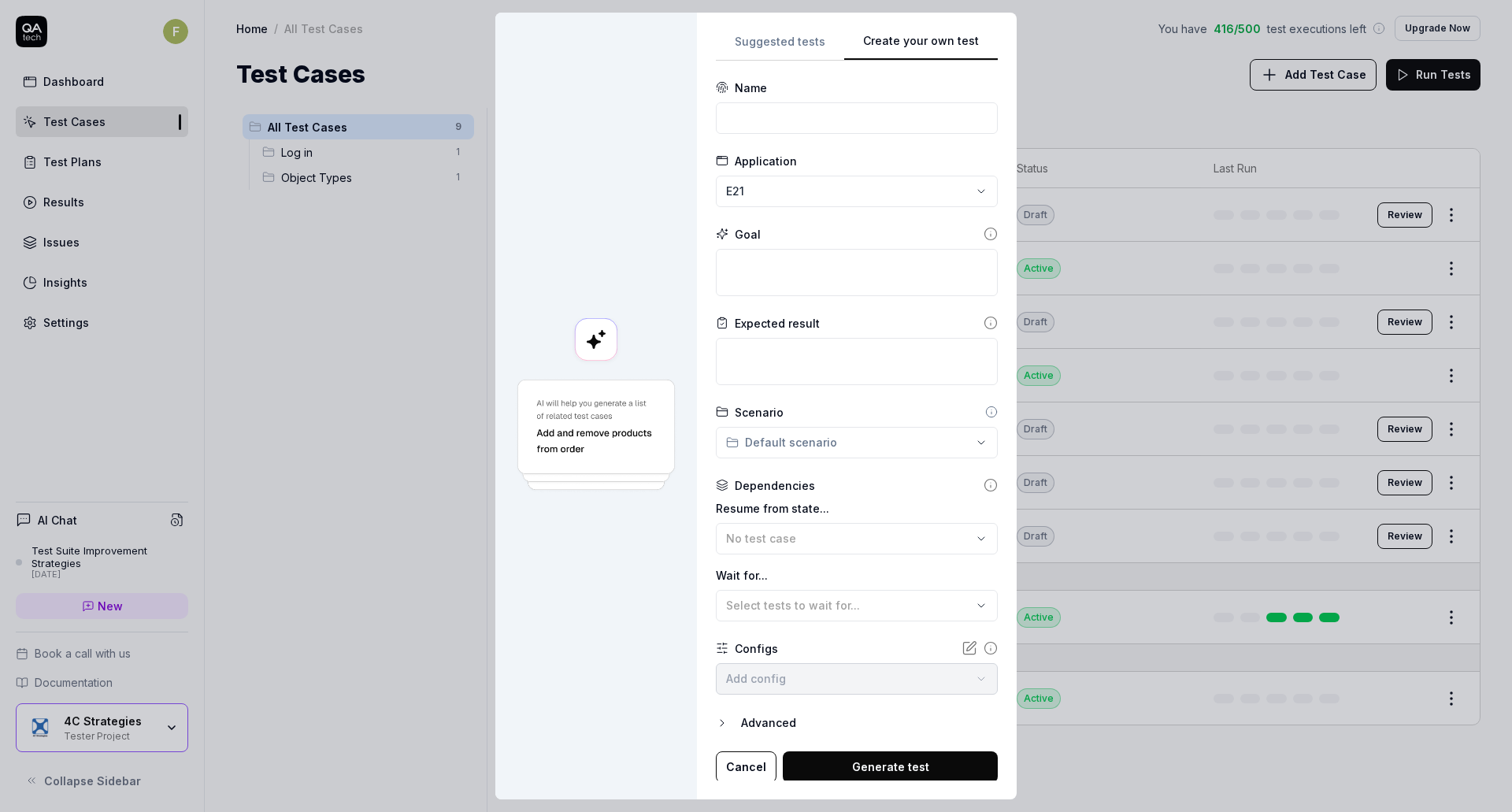
click at [965, 246] on div "Suggested tests Create your own test Name Application E21 Goal Expected result …" at bounding box center [856, 406] width 282 height 749
click at [774, 534] on span "No test case" at bounding box center [761, 538] width 70 height 13
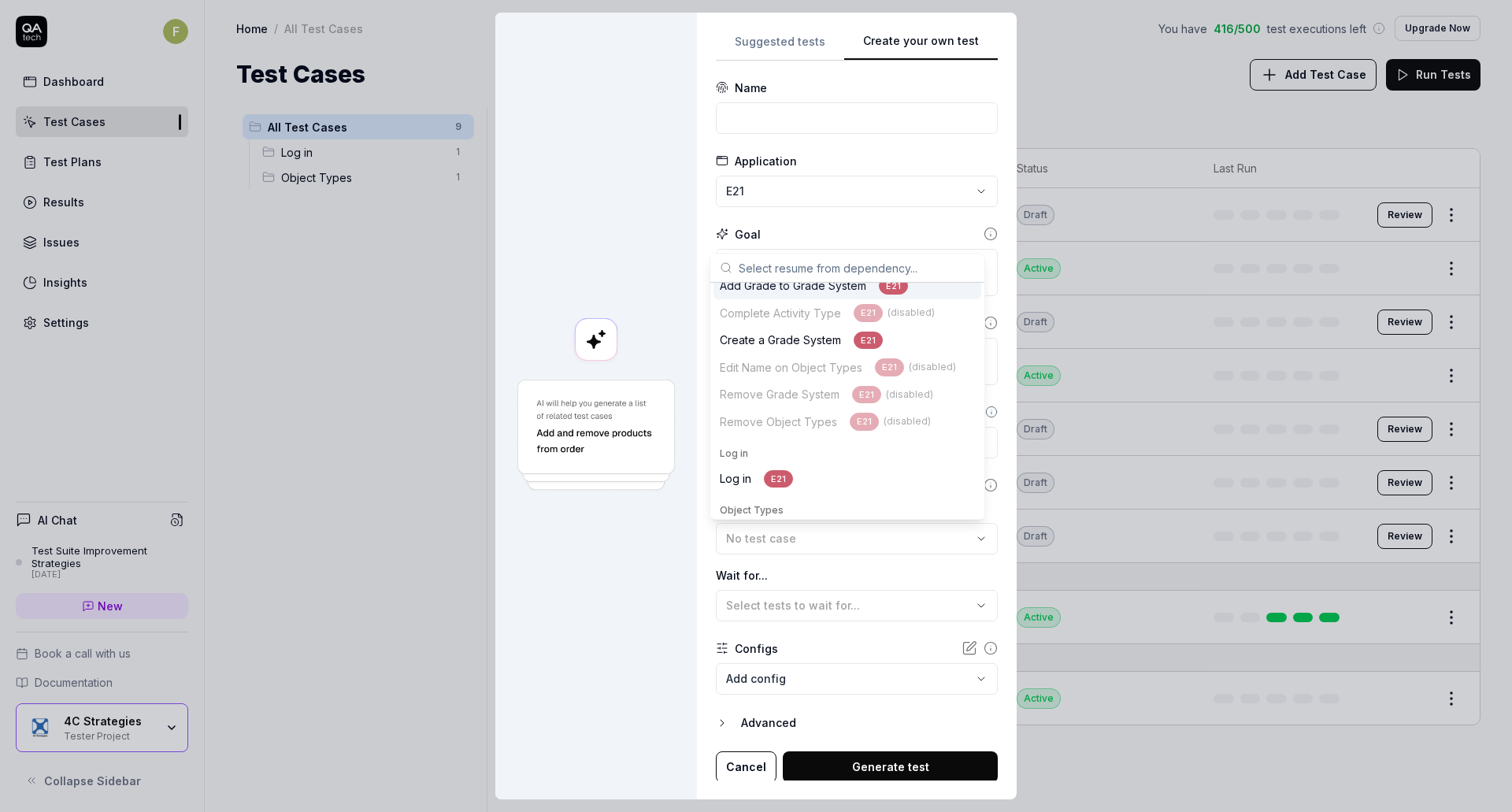
scroll to position [66, 0]
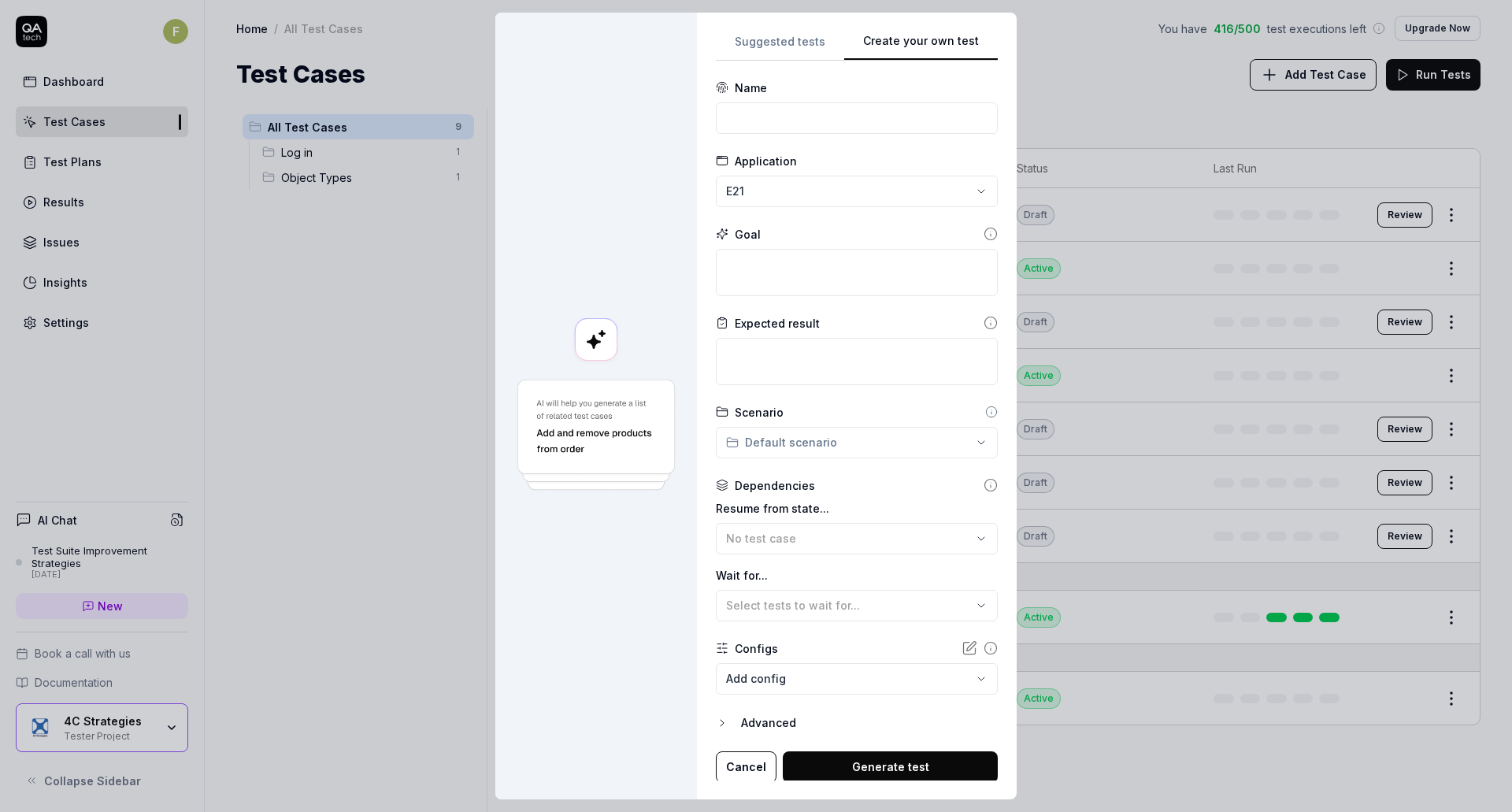
click at [703, 587] on div "**********" at bounding box center [856, 406] width 320 height 786
click at [746, 757] on button "Cancel" at bounding box center [746, 766] width 61 height 31
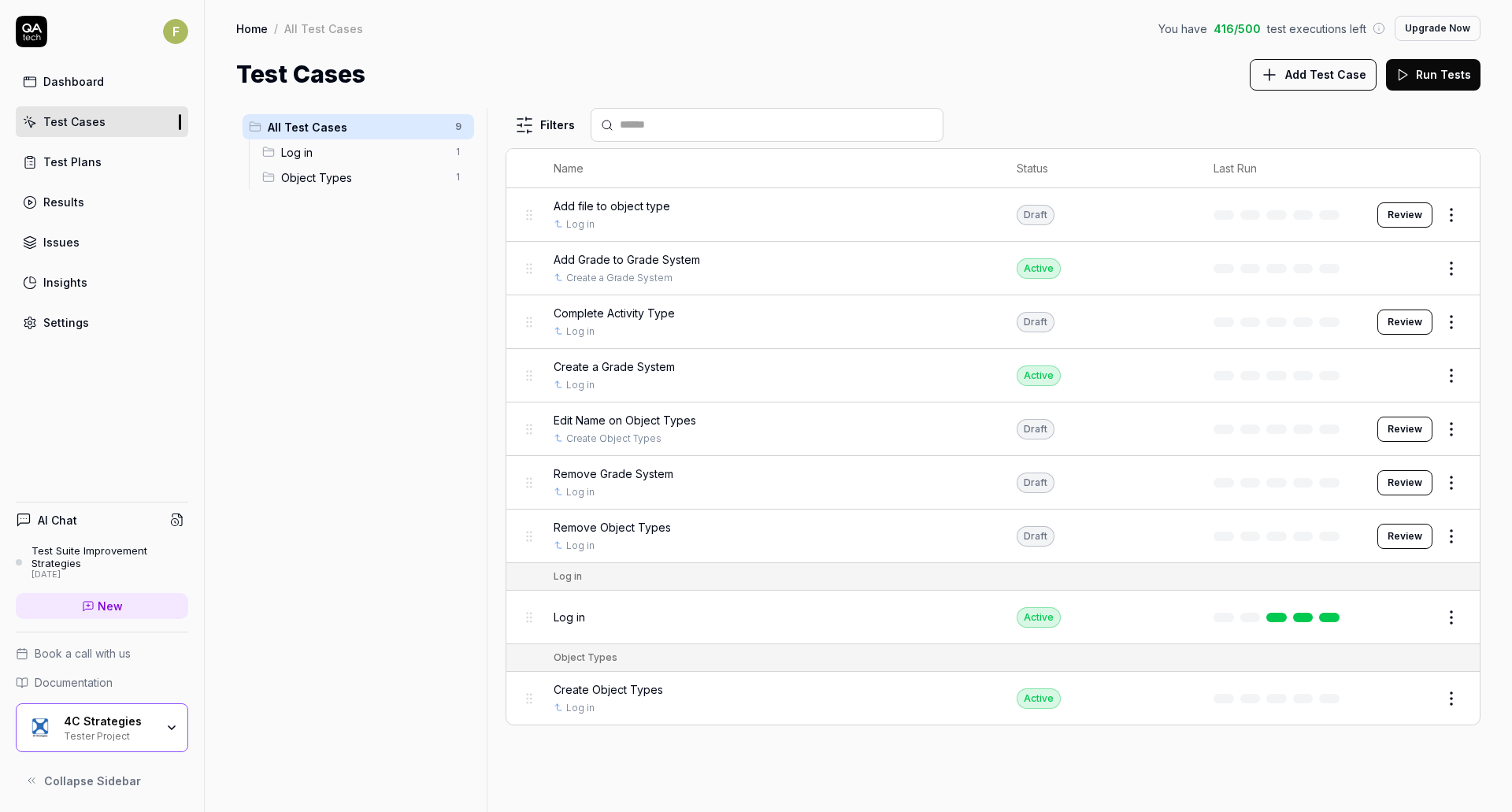
click at [1419, 431] on button "Review" at bounding box center [1405, 428] width 55 height 25
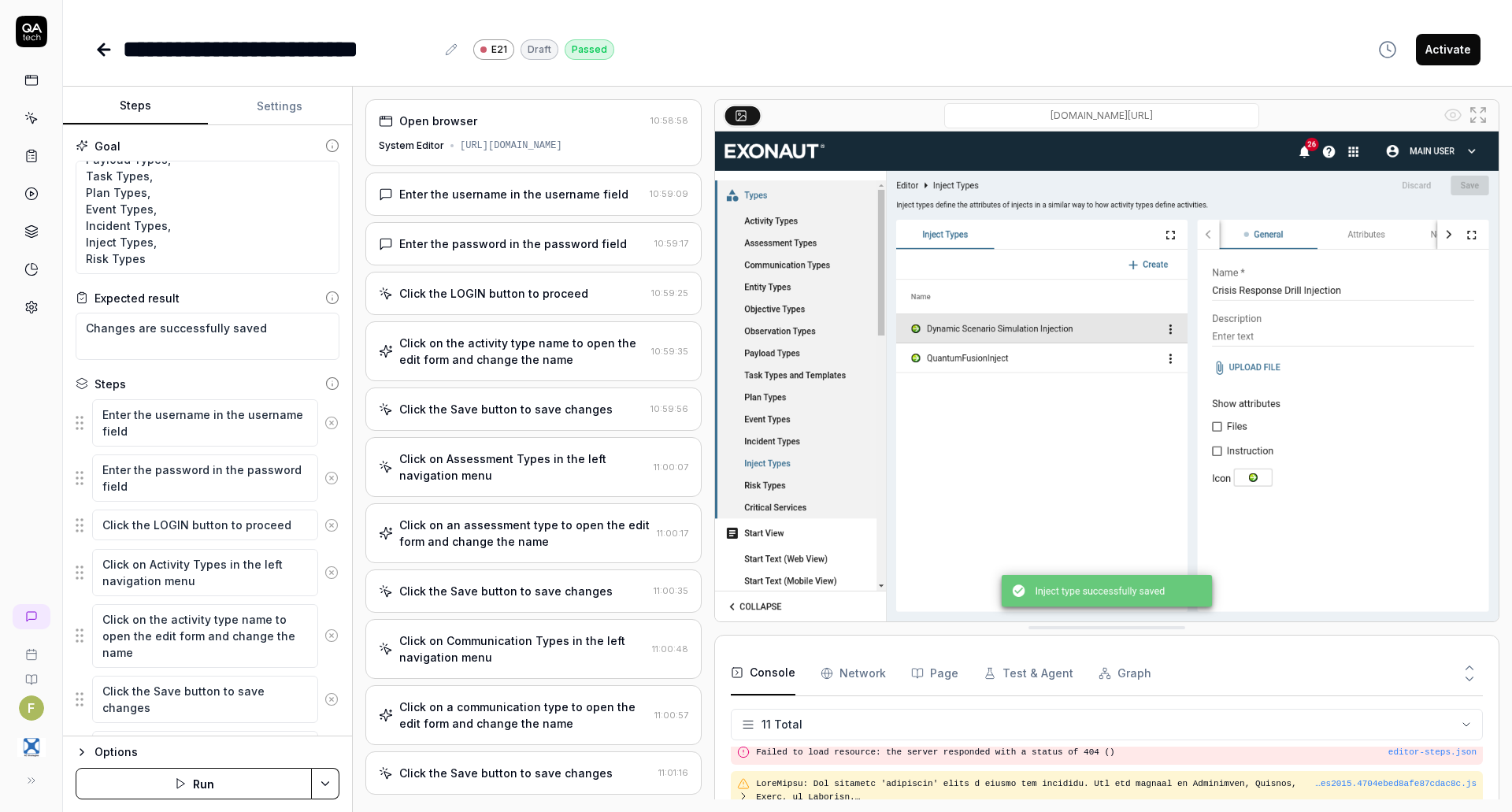
scroll to position [27, 0]
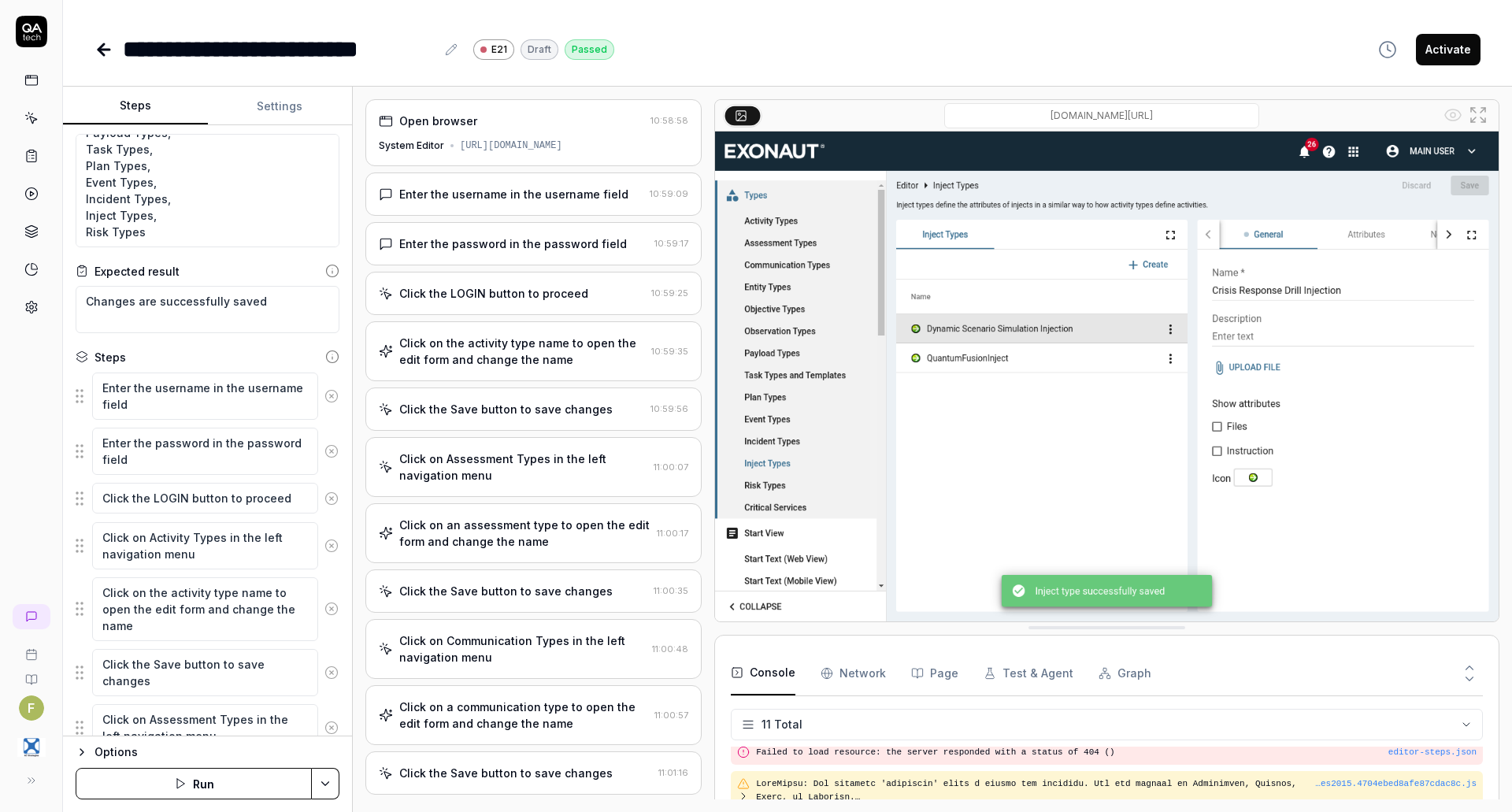
click at [272, 781] on button "Run" at bounding box center [193, 782] width 236 height 31
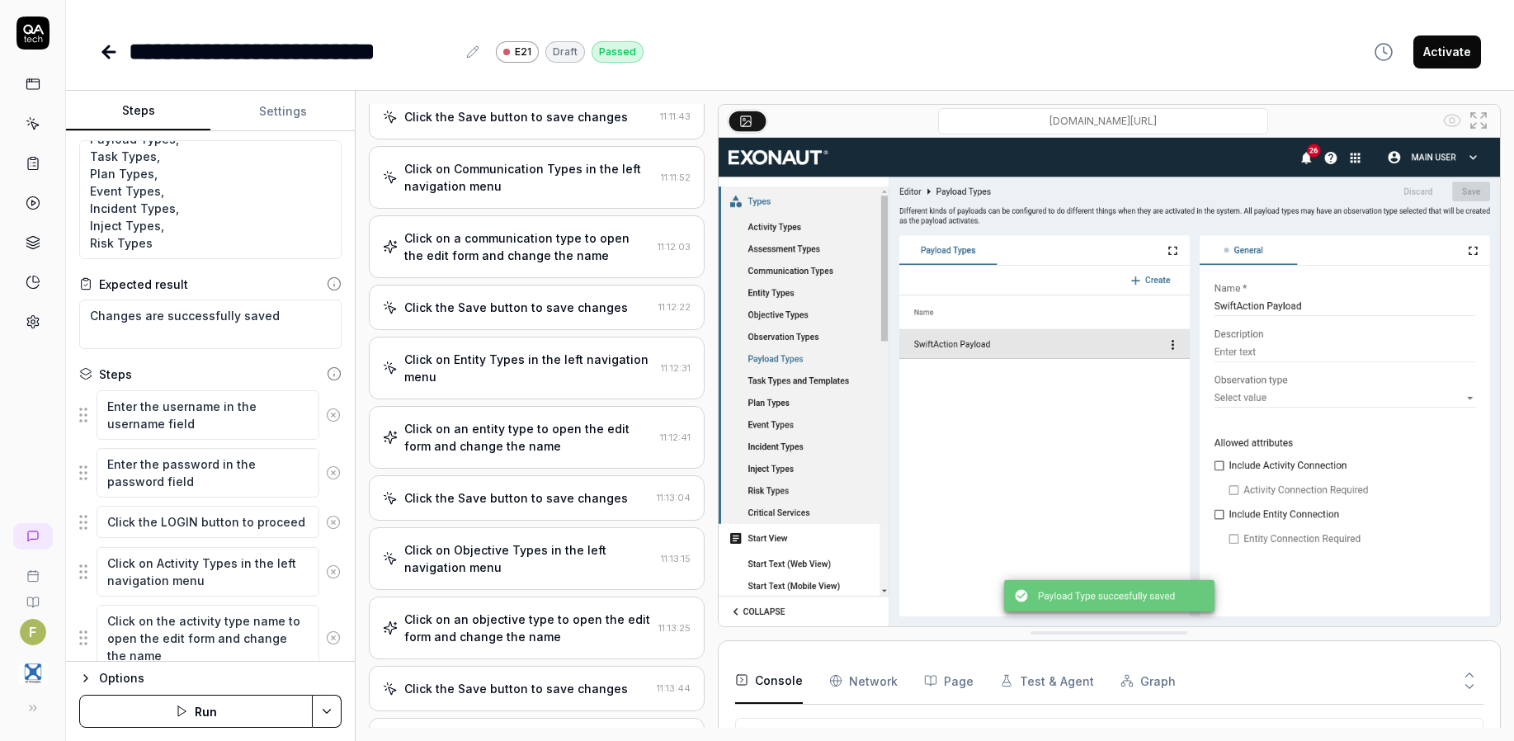
scroll to position [432, 0]
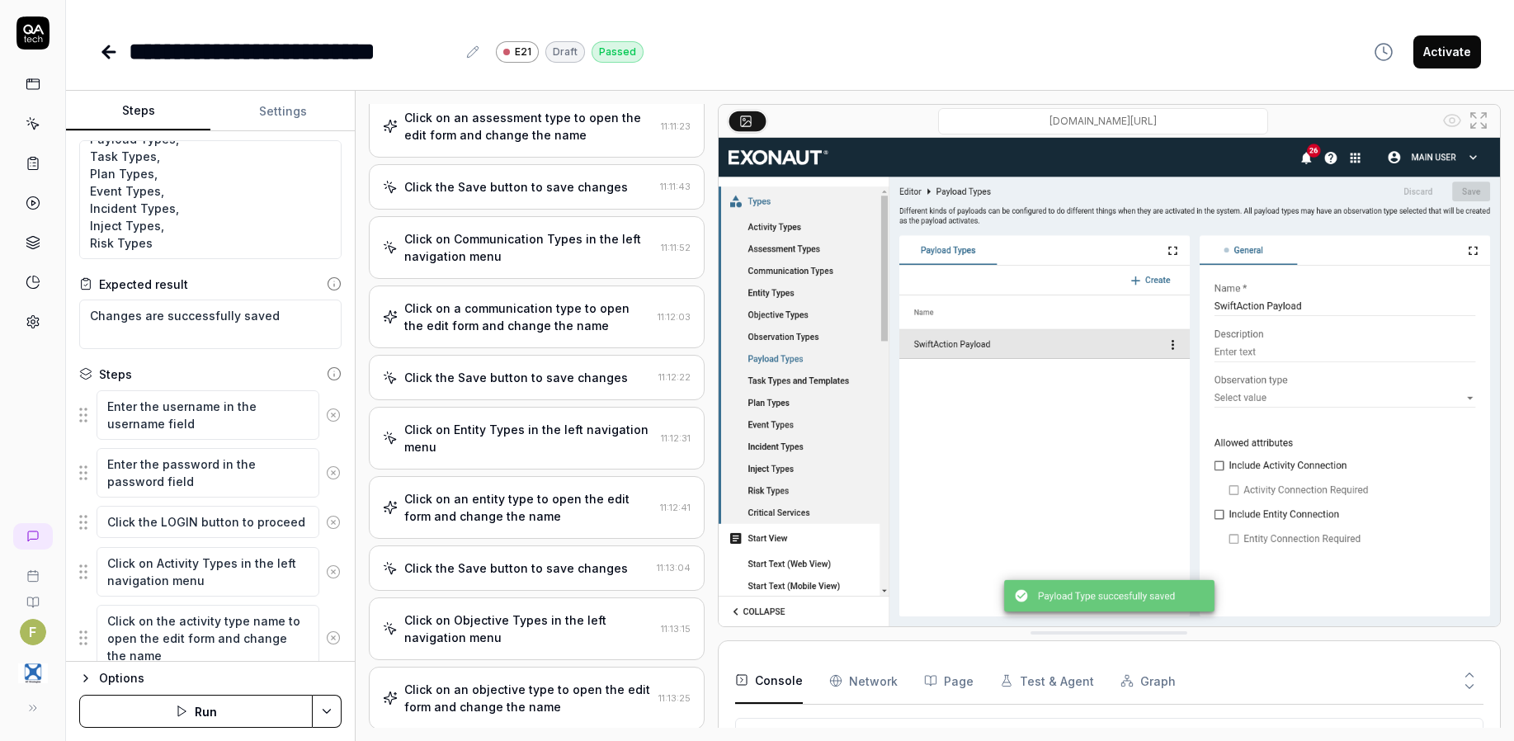
click at [99, 54] on div "**********" at bounding box center [790, 35] width 1448 height 70
click at [107, 49] on icon at bounding box center [109, 52] width 20 height 20
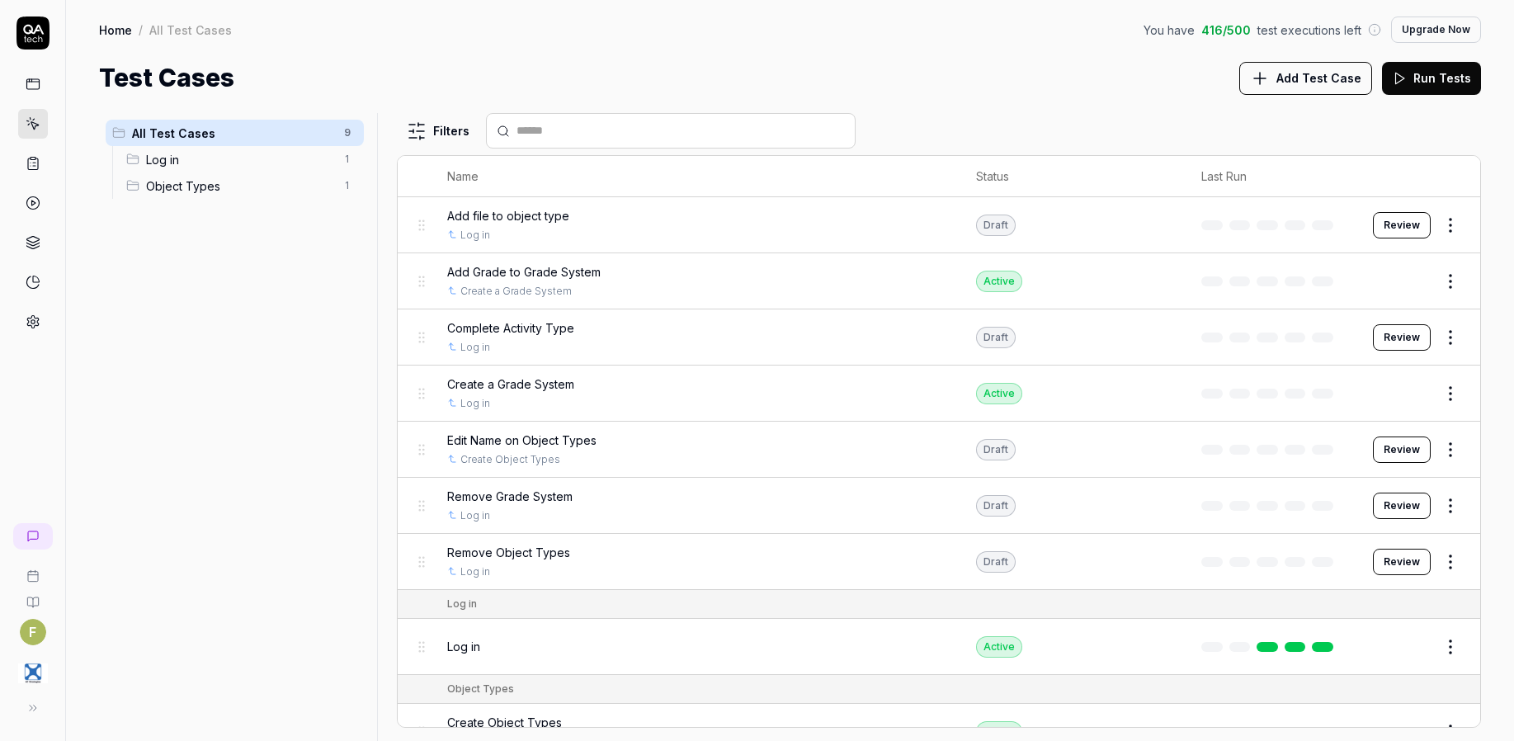
scroll to position [32, 0]
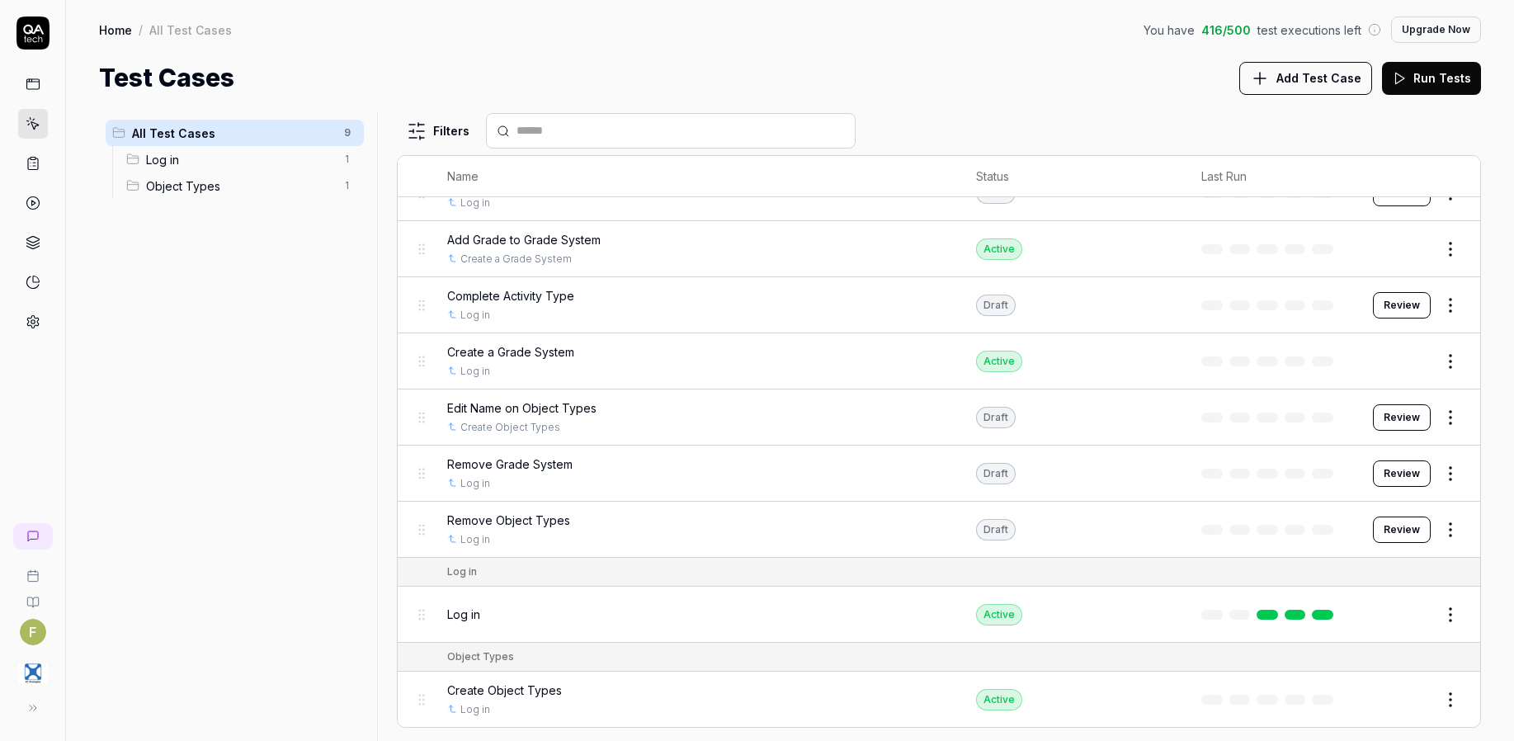
click at [1442, 419] on html "F Home / All Test Cases You have 416 / 500 test executions left Upgrade Now Hom…" at bounding box center [757, 370] width 1514 height 741
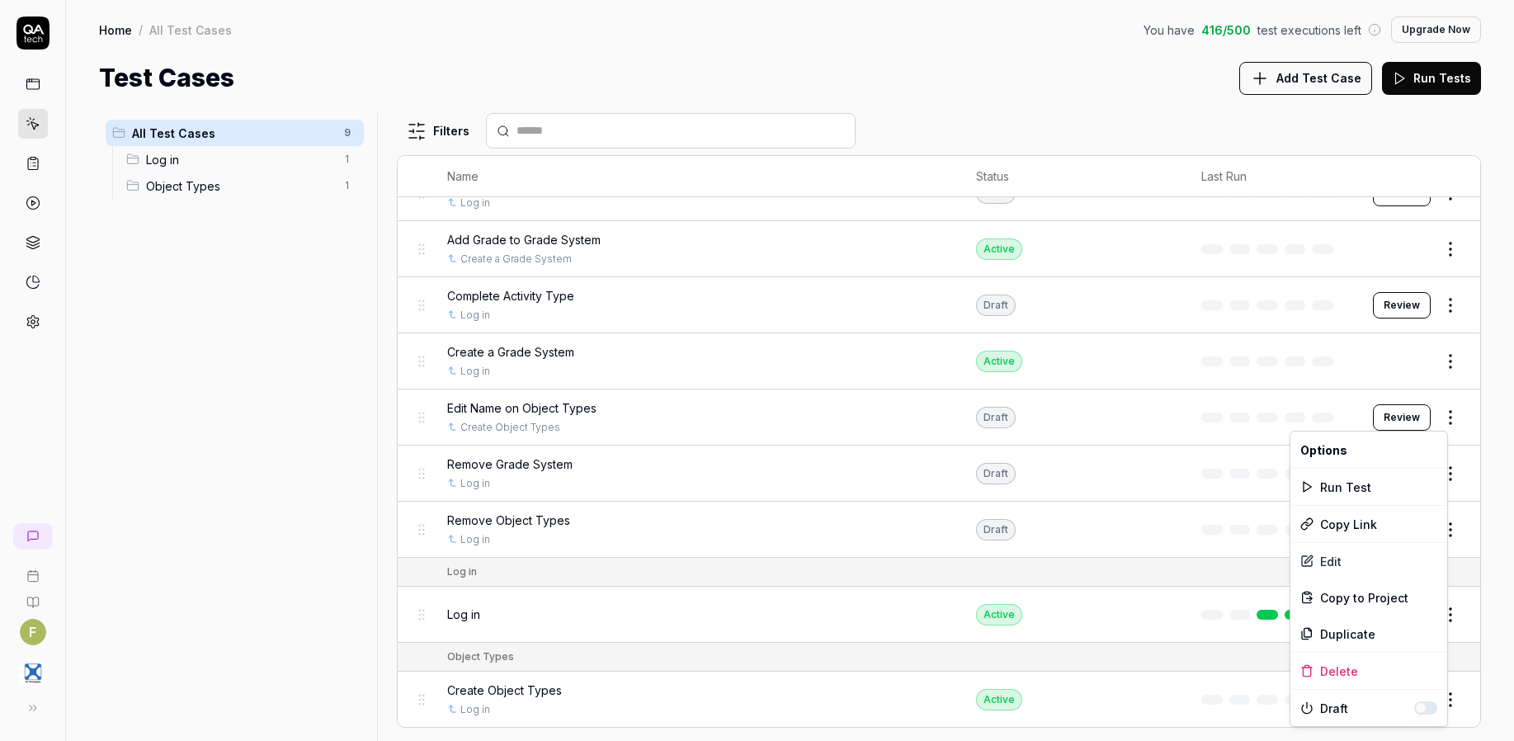
click at [1424, 706] on button "button" at bounding box center [1425, 707] width 23 height 13
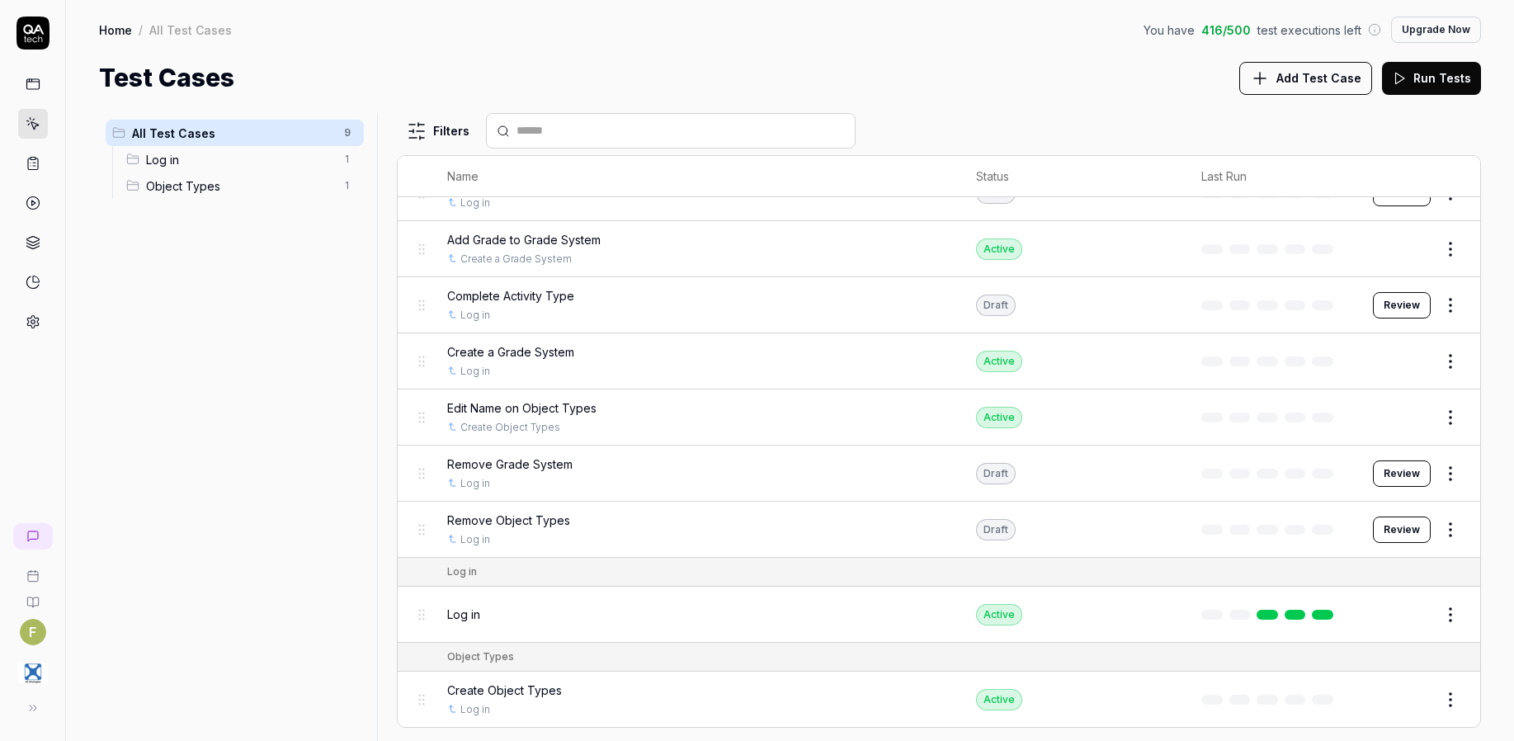
click at [638, 417] on html "F Home / All Test Cases You have 416 / 500 test executions left Upgrade Now Hom…" at bounding box center [757, 370] width 1514 height 741
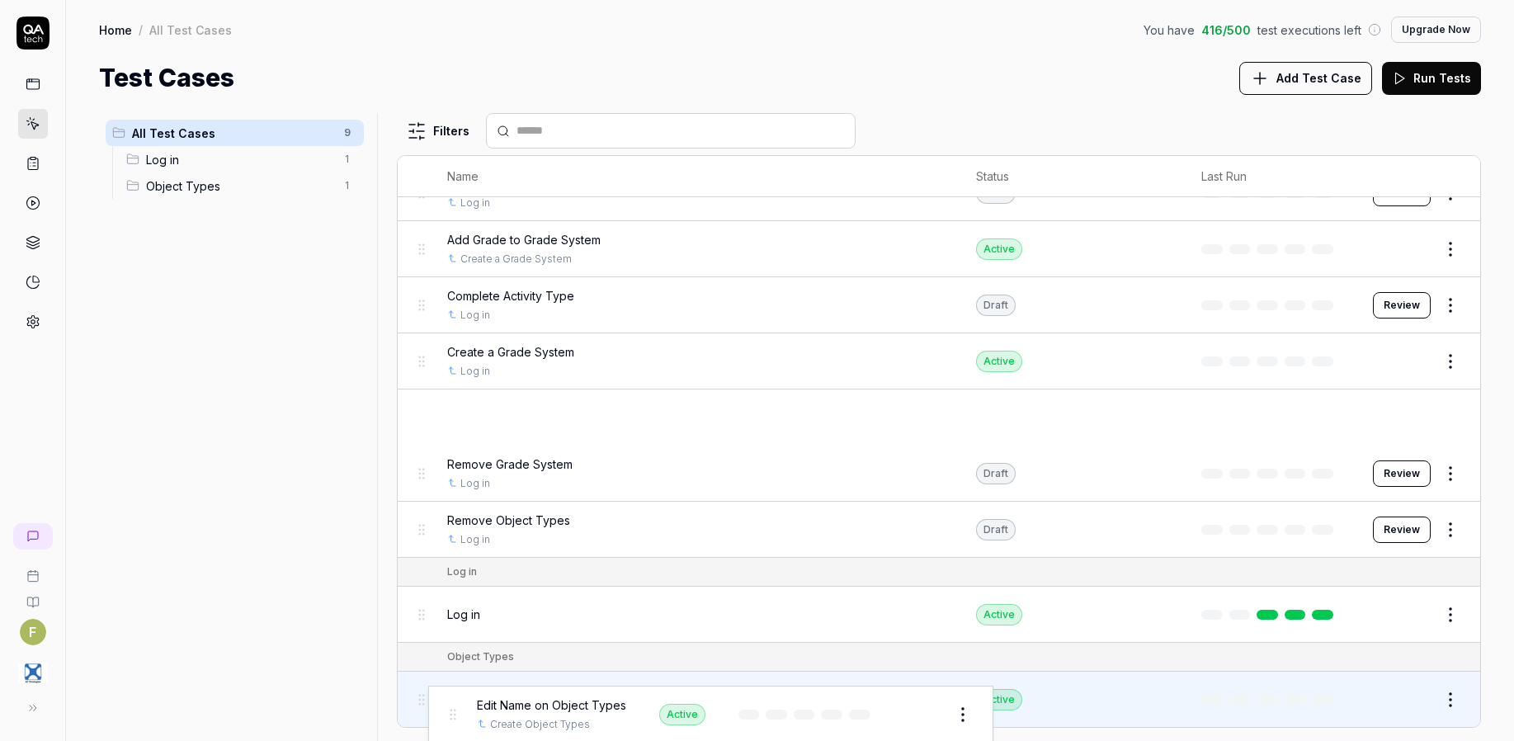
drag, startPoint x: 418, startPoint y: 426, endPoint x: 449, endPoint y: 719, distance: 295.3
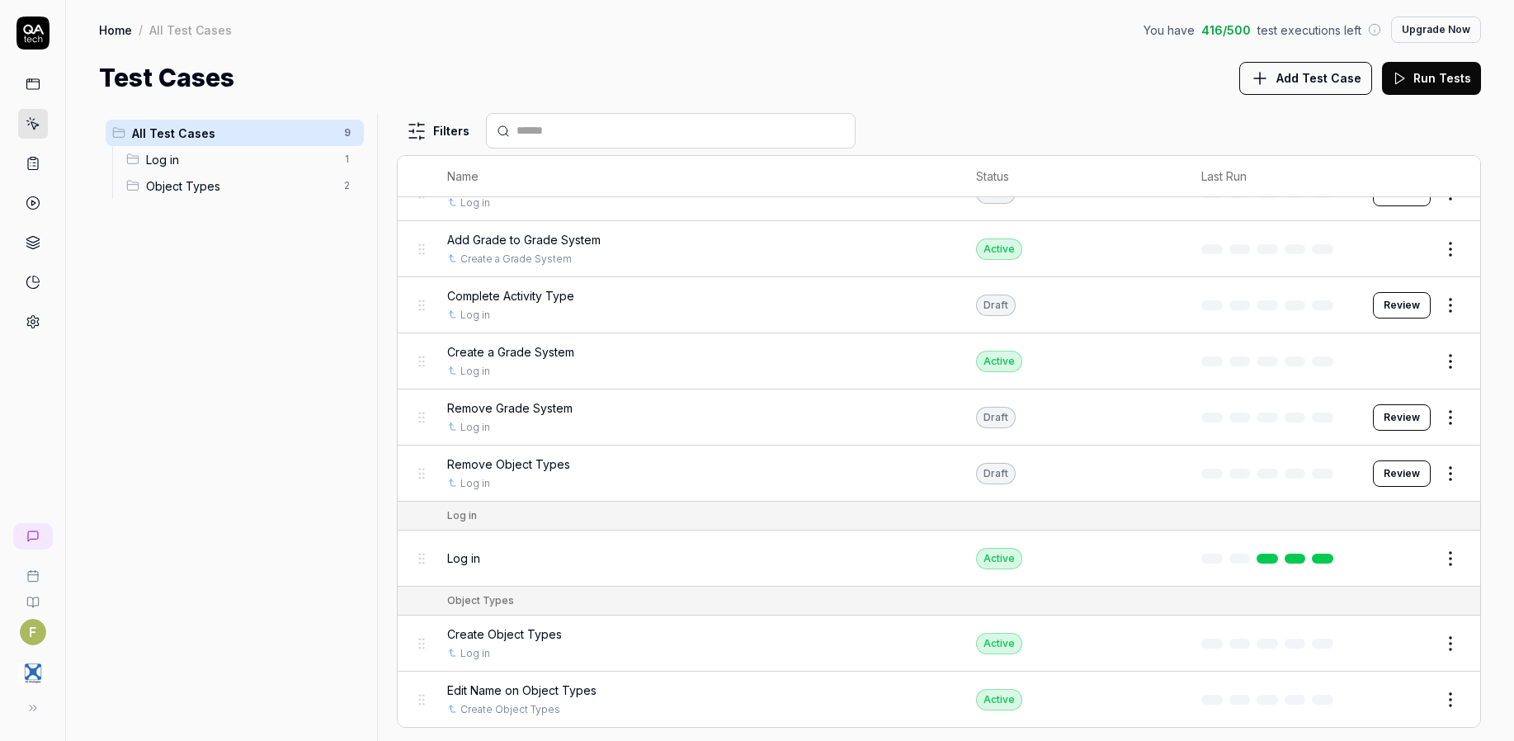
click at [1410, 700] on button "Edit" at bounding box center [1411, 699] width 40 height 26
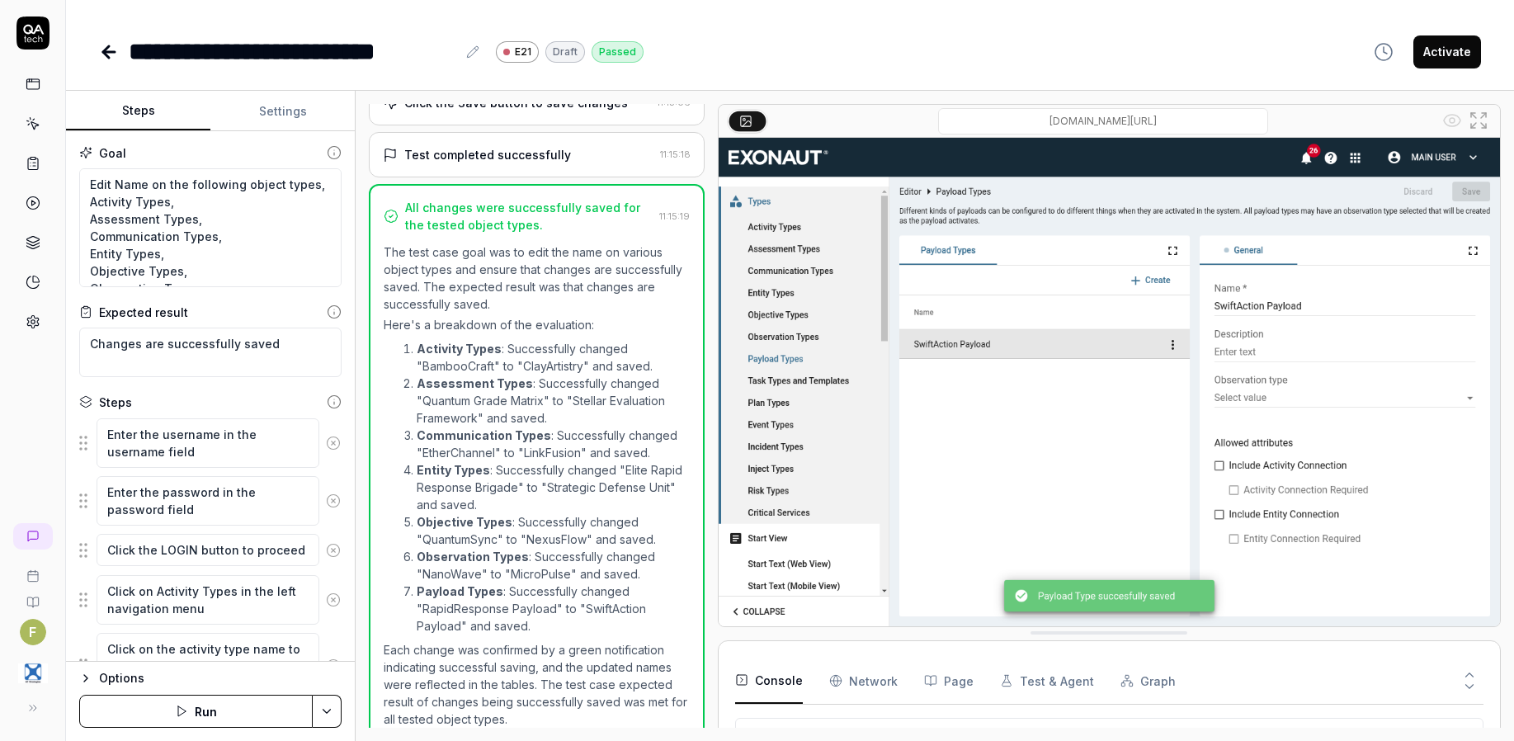
scroll to position [1502, 0]
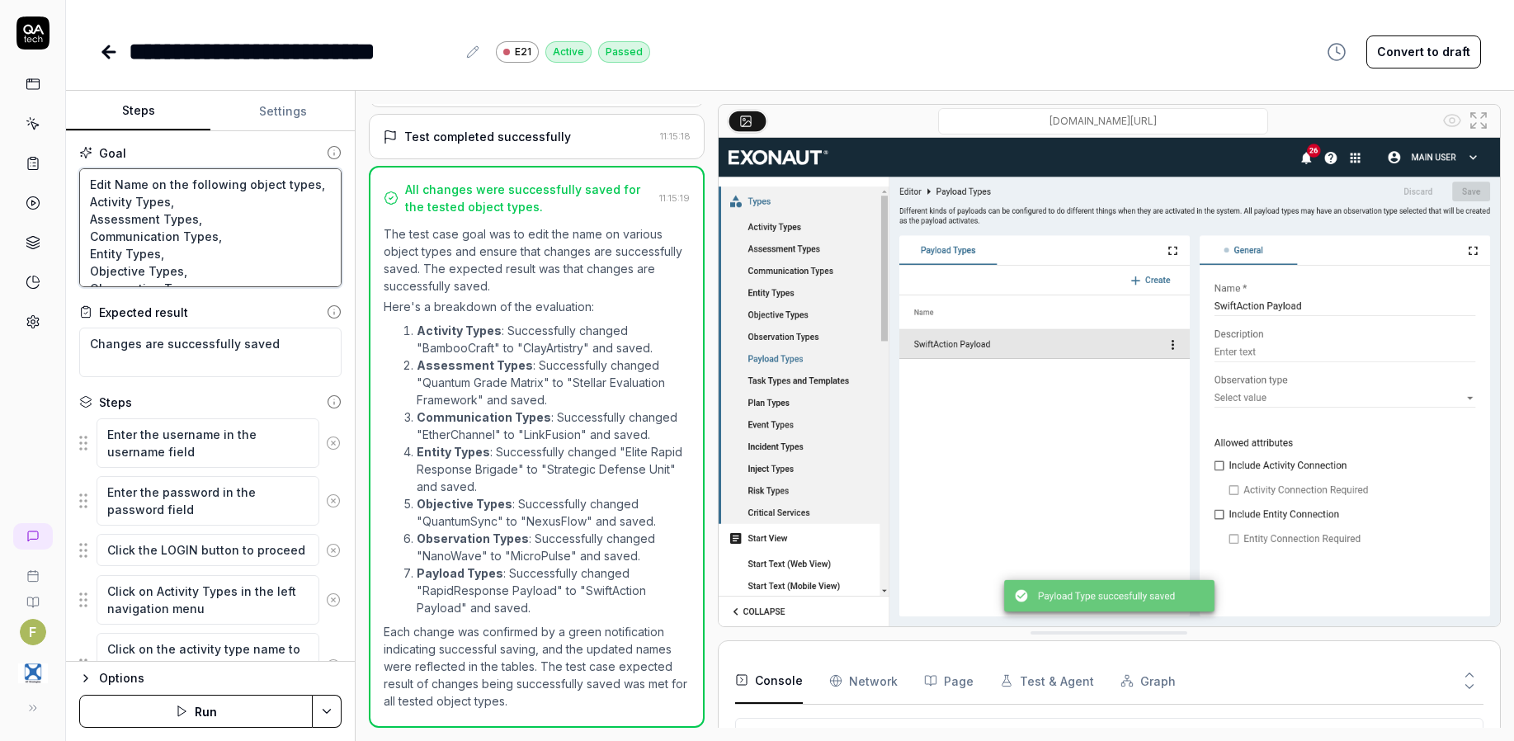
click at [218, 238] on textarea "Edit Name on the following object types, Activity Types, Assessment Types, Comm…" at bounding box center [210, 227] width 262 height 119
type textarea "*"
click at [104, 54] on icon at bounding box center [106, 52] width 6 height 12
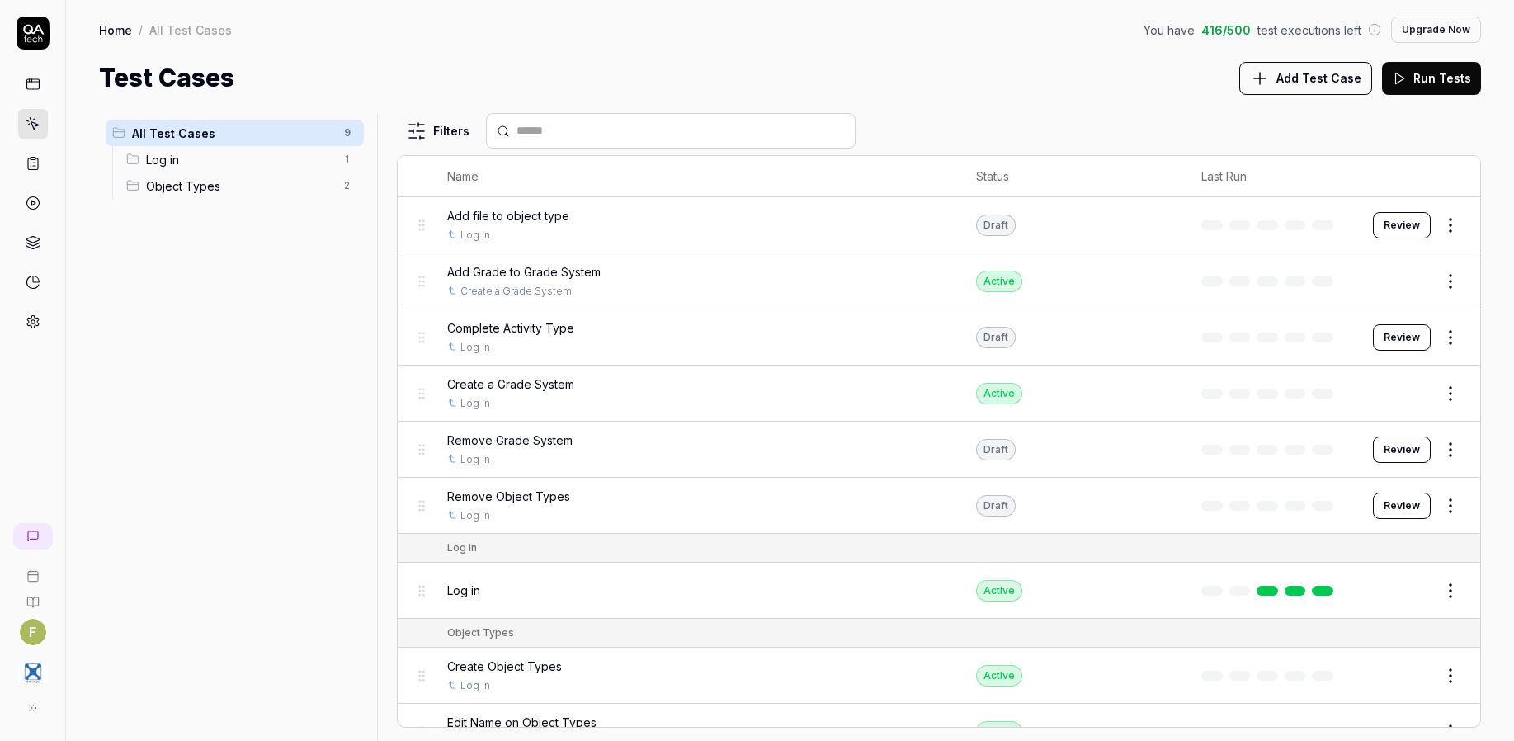
click at [1285, 82] on span "Add Test Case" at bounding box center [1318, 77] width 85 height 17
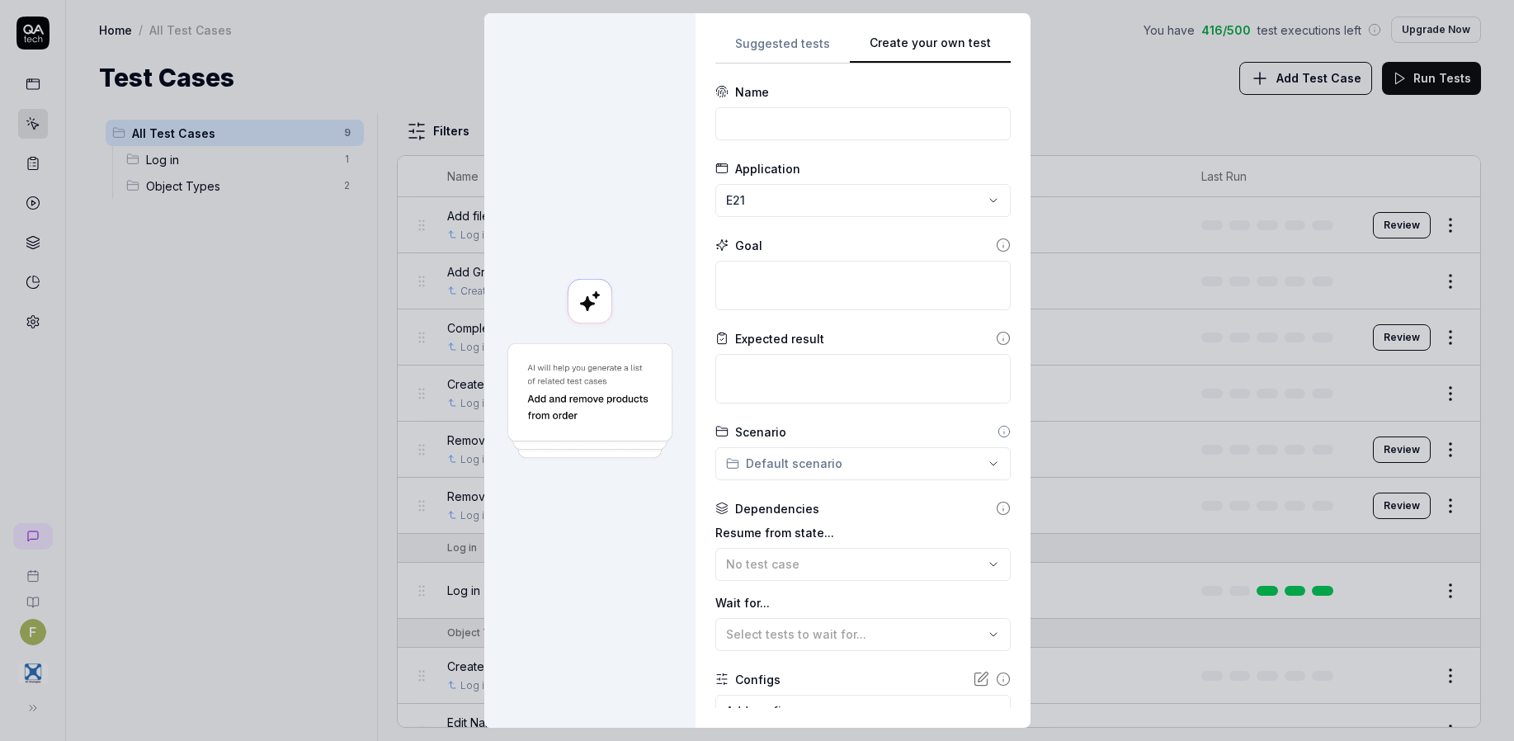
click at [999, 199] on div "**********" at bounding box center [862, 370] width 295 height 675
click at [757, 118] on input at bounding box center [862, 123] width 295 height 33
type input "Add Description to Object Types"
click at [774, 289] on textarea at bounding box center [862, 285] width 295 height 49
paste textarea "Edit Name on the following object types, Activity Types, Assessment Types, Comm…"
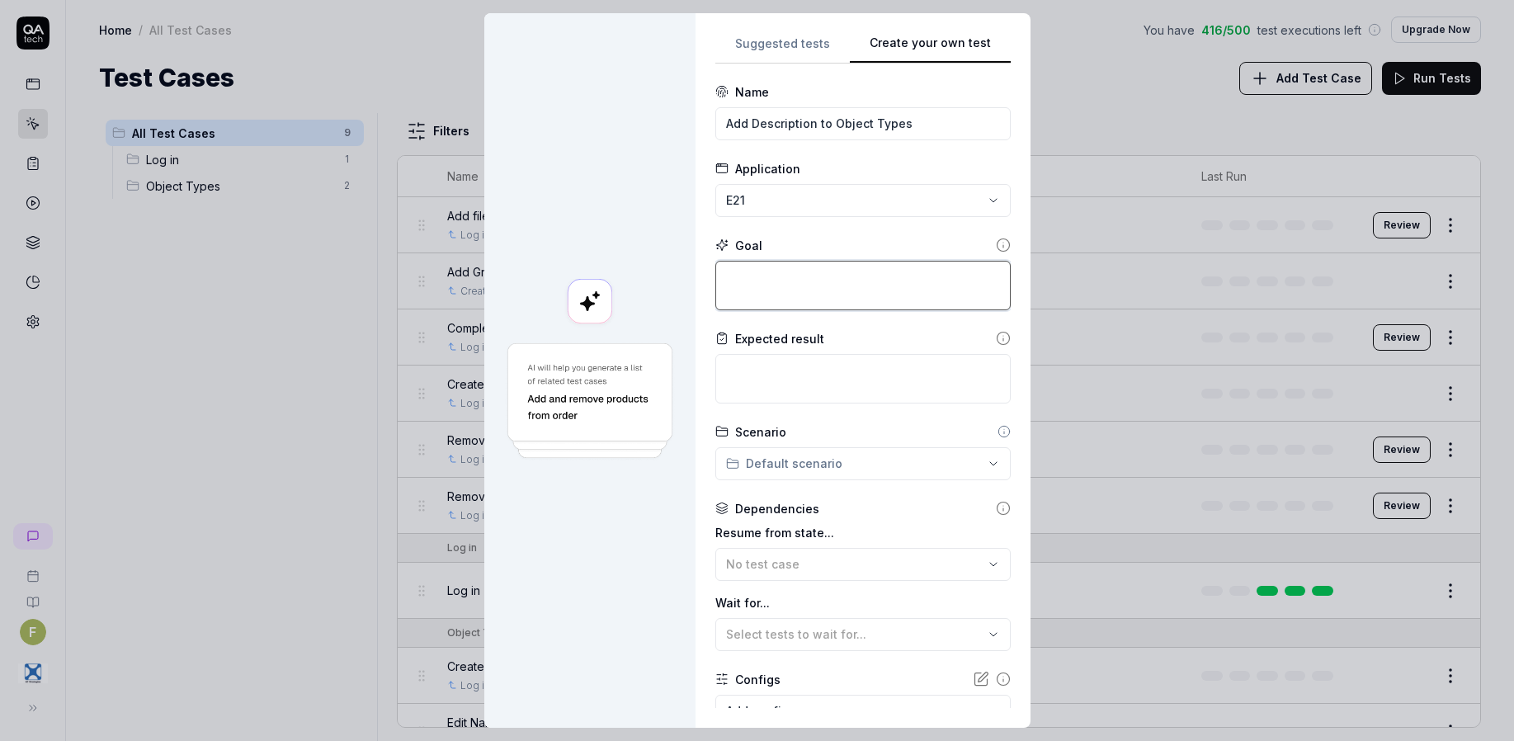
type textarea "*"
type textarea "Edit Name on the following object types, Activity Types, Assessment Types, Comm…"
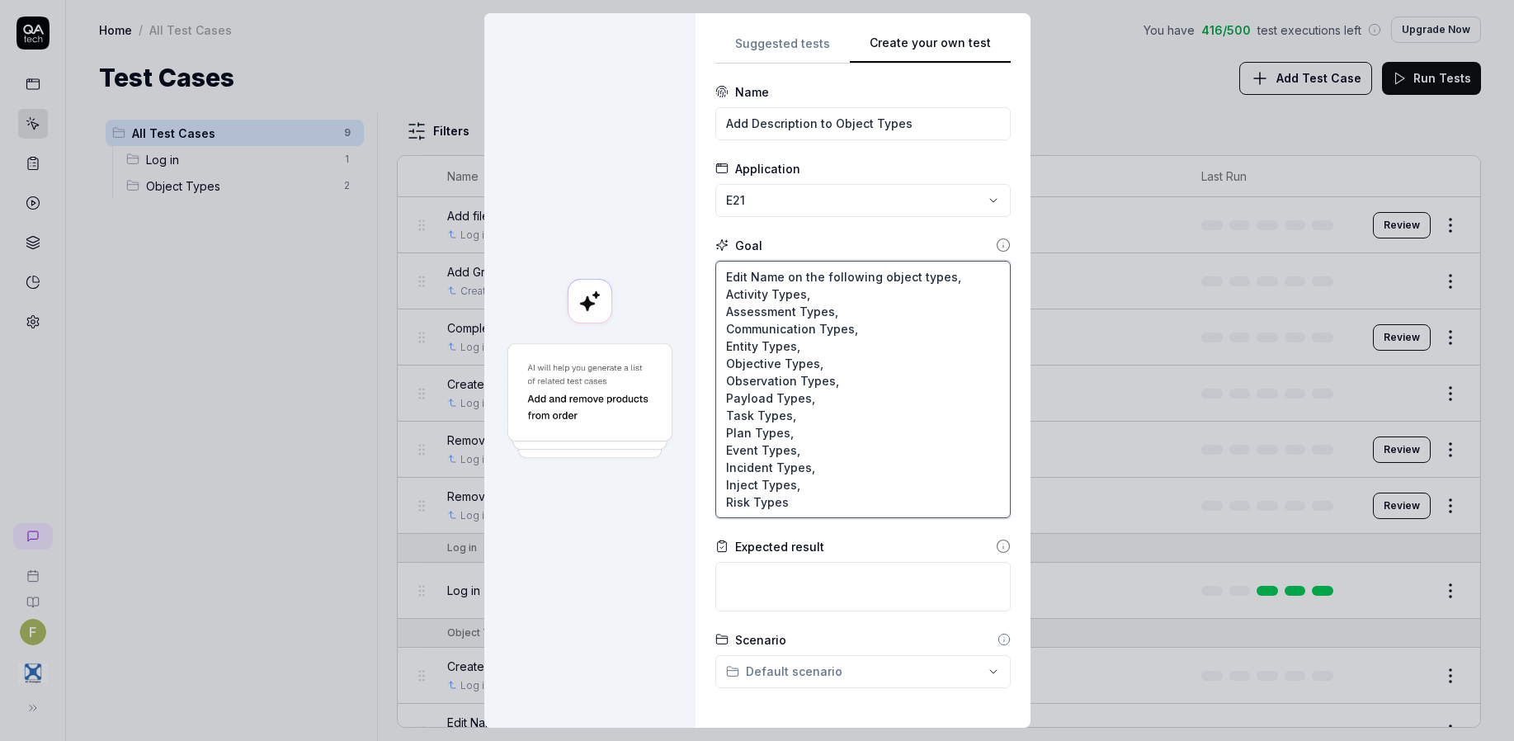
click at [736, 271] on textarea "Edit Name on the following object types, Activity Types, Assessment Types, Comm…" at bounding box center [862, 389] width 295 height 257
type textarea "*"
type textarea "Edi Name on the following object types, Activity Types, Assessment Types, Commu…"
type textarea "*"
type textarea "Ed Name on the following object types, Activity Types, Assessment Types, Commun…"
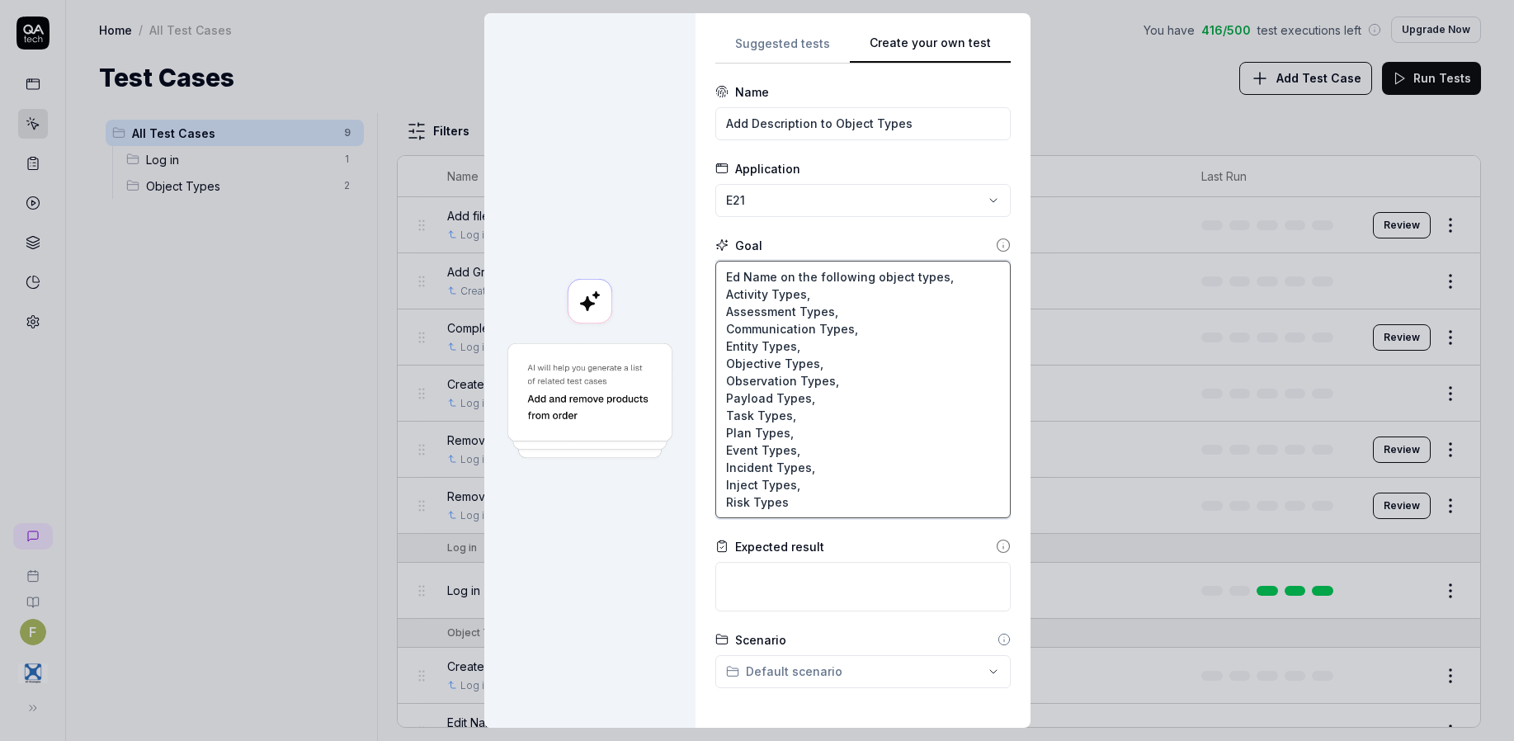
type textarea "*"
type textarea "E Name on the following object types, Activity Types, Assessment Types, Communi…"
type textarea "*"
type textarea "Name on the following object types, Activity Types, Assessment Types, Communica…"
type textarea "*"
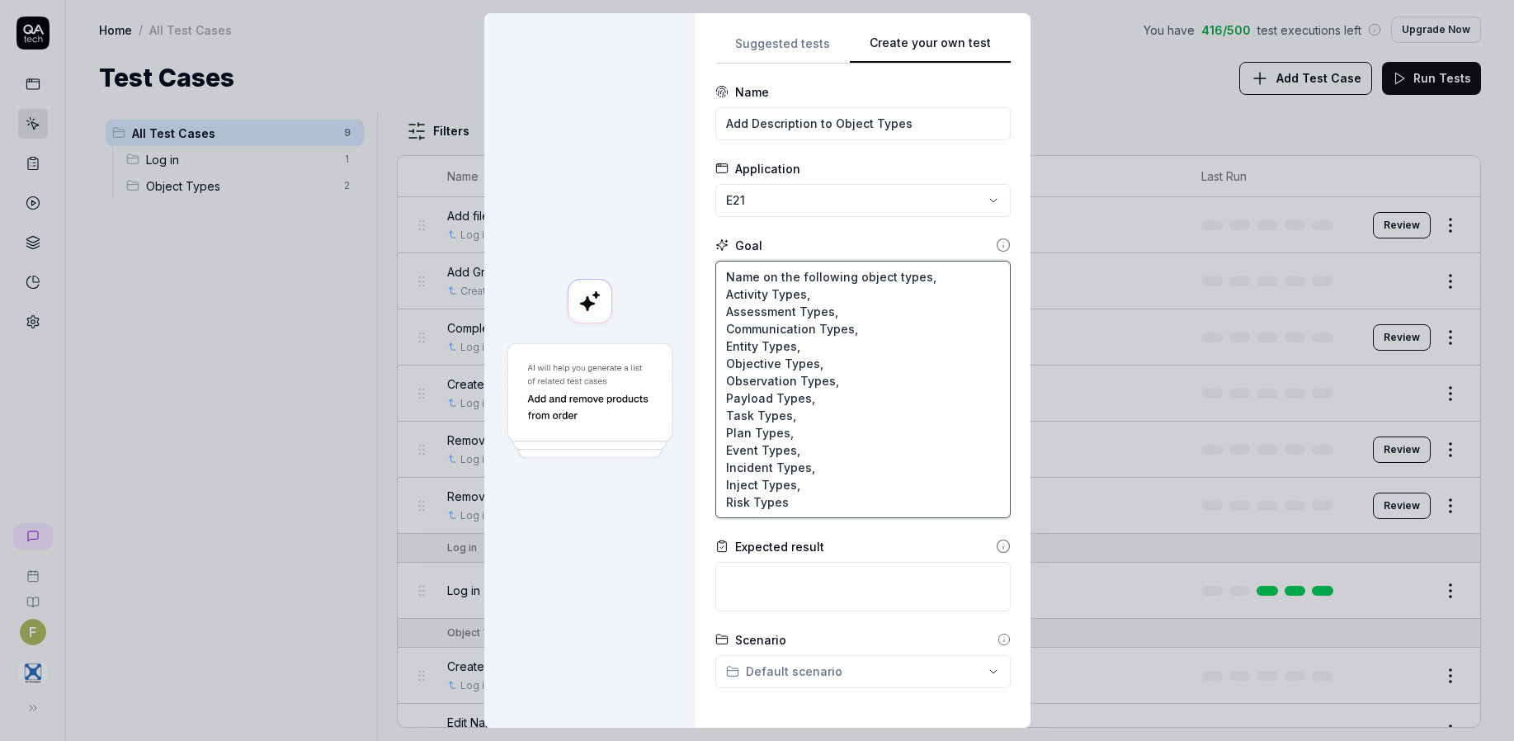
type textarea "A Name on the following object types, Activity Types, Assessment Types, Communi…"
type textarea "*"
type textarea "Ad Name on the following object types, Activity Types, Assessment Types, Commun…"
type textarea "*"
type textarea "Add Name on the following object types, Activity Types, Assessment Types, Commu…"
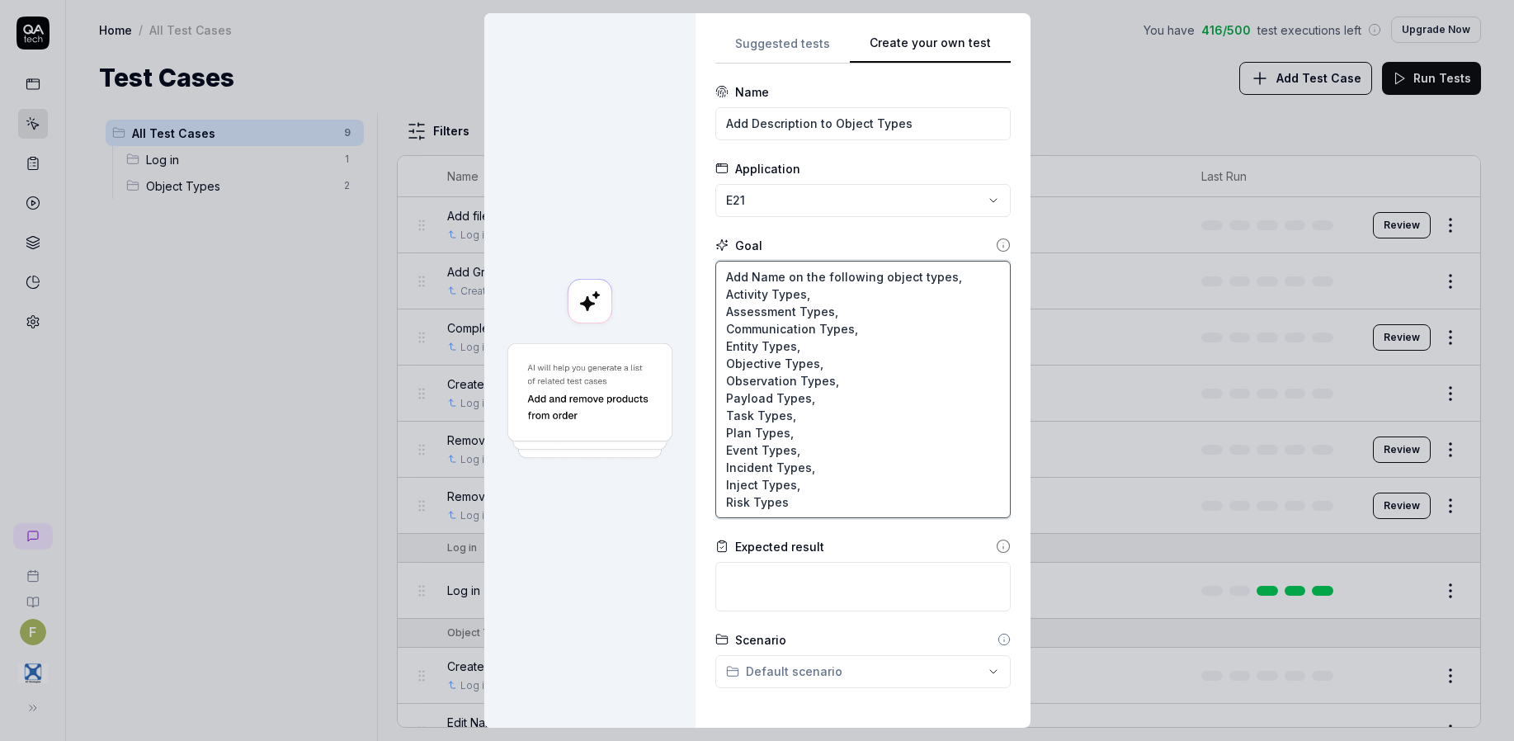
type textarea "*"
type textarea "Add Name on the following object types, Activity Types, Assessment Types, Commu…"
type textarea "*"
type textarea "Add a Name on the following object types, Activity Types, Assessment Types, Com…"
type textarea "*"
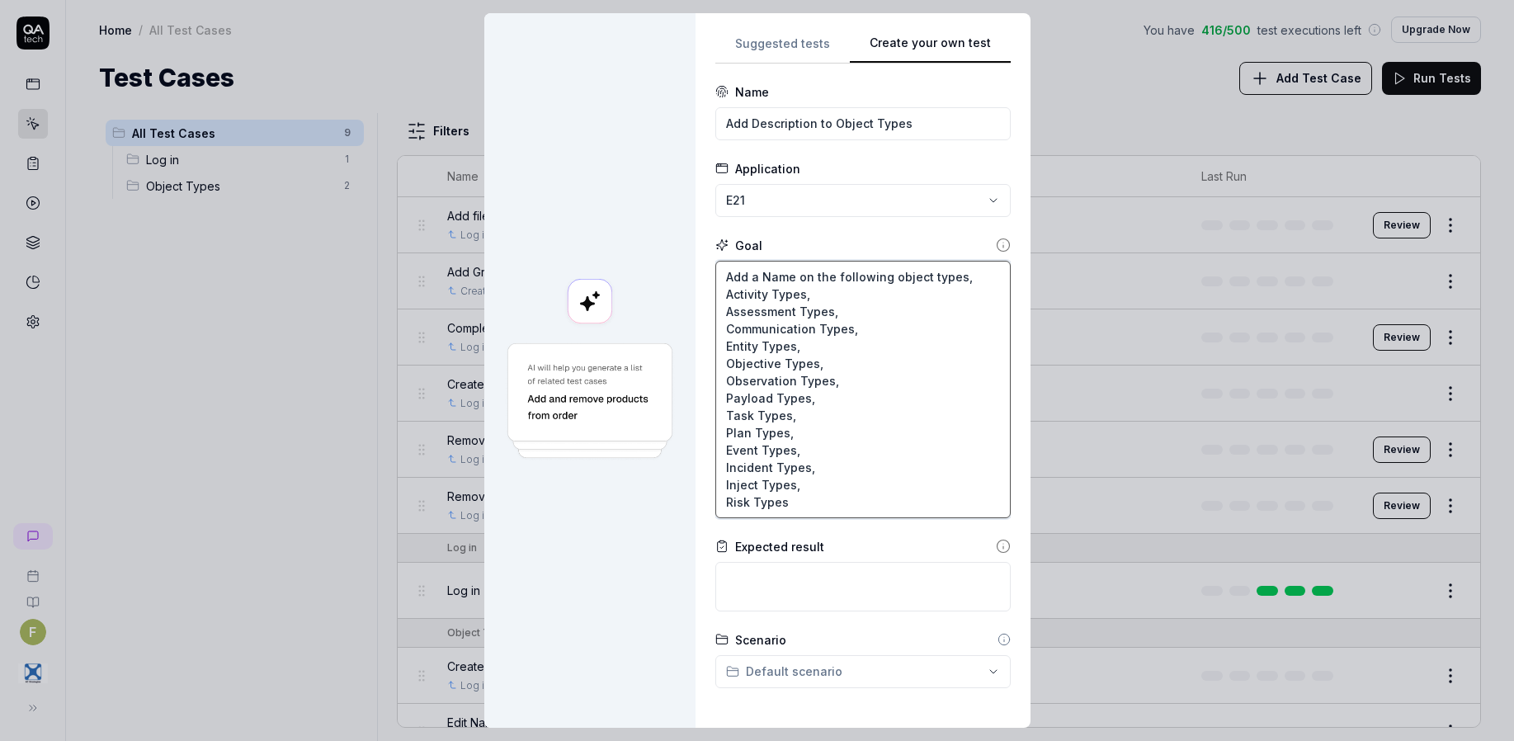
type textarea "Add a Name on the following object types, Activity Types, Assessment Types, Com…"
type textarea "*"
type textarea "Add a D on the following object types, Activity Types, Assessment Types, Commun…"
type textarea "*"
type textarea "Add a De on the following object types, Activity Types, Assessment Types, Commu…"
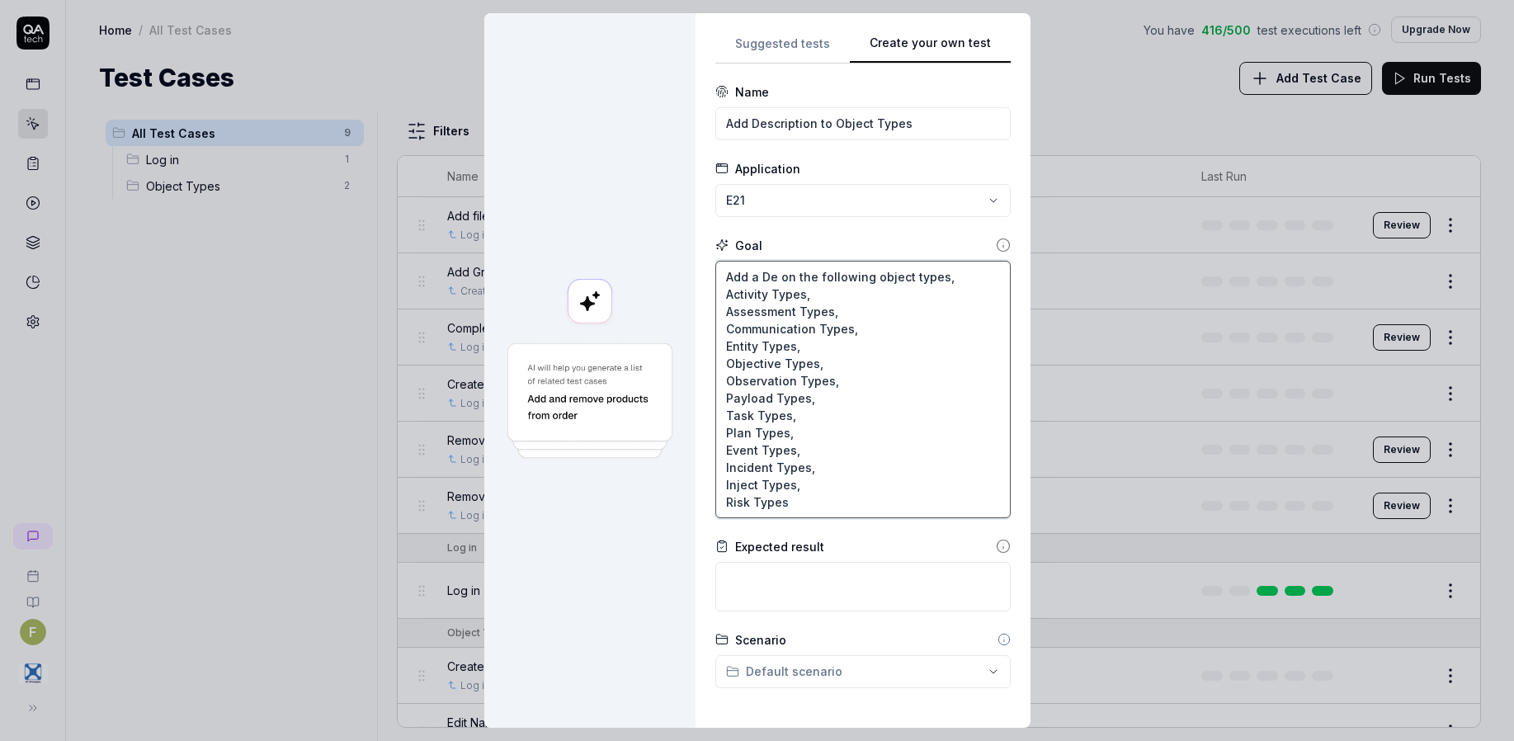
type textarea "*"
type textarea "Add a Des on the following object types, Activity Types, Assessment Types, Comm…"
type textarea "*"
type textarea "Add a Desc on the following object types, Activity Types, Assessment Types, Com…"
type textarea "*"
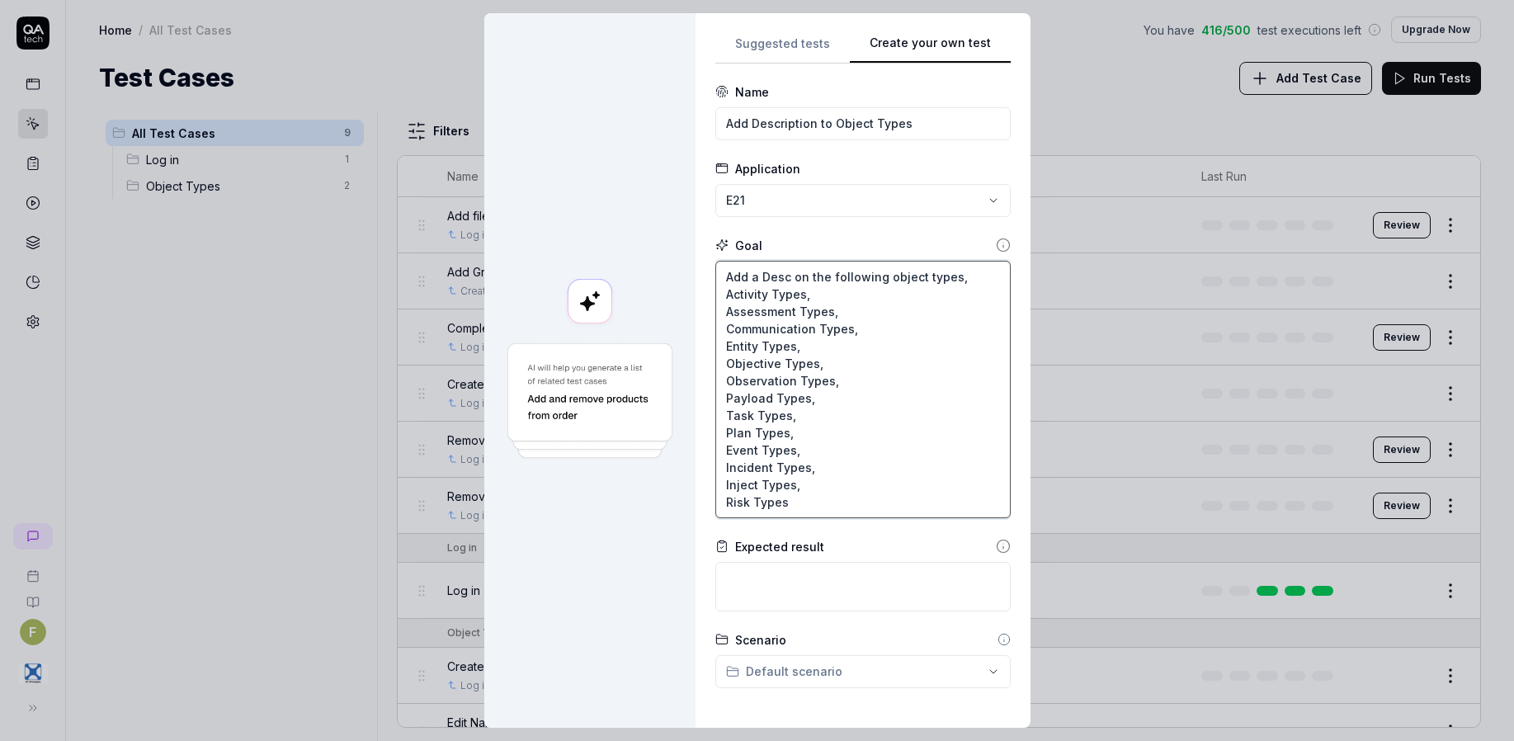
type textarea "Add a Descr on the following object types, Activity Types, Assessment Types, Co…"
type textarea "*"
type textarea "Add a Descri on the following object types, Activity Types, Assessment Types, C…"
type textarea "*"
type textarea "Add a Descrip on the following object types, Activity Types, Assessment Types, …"
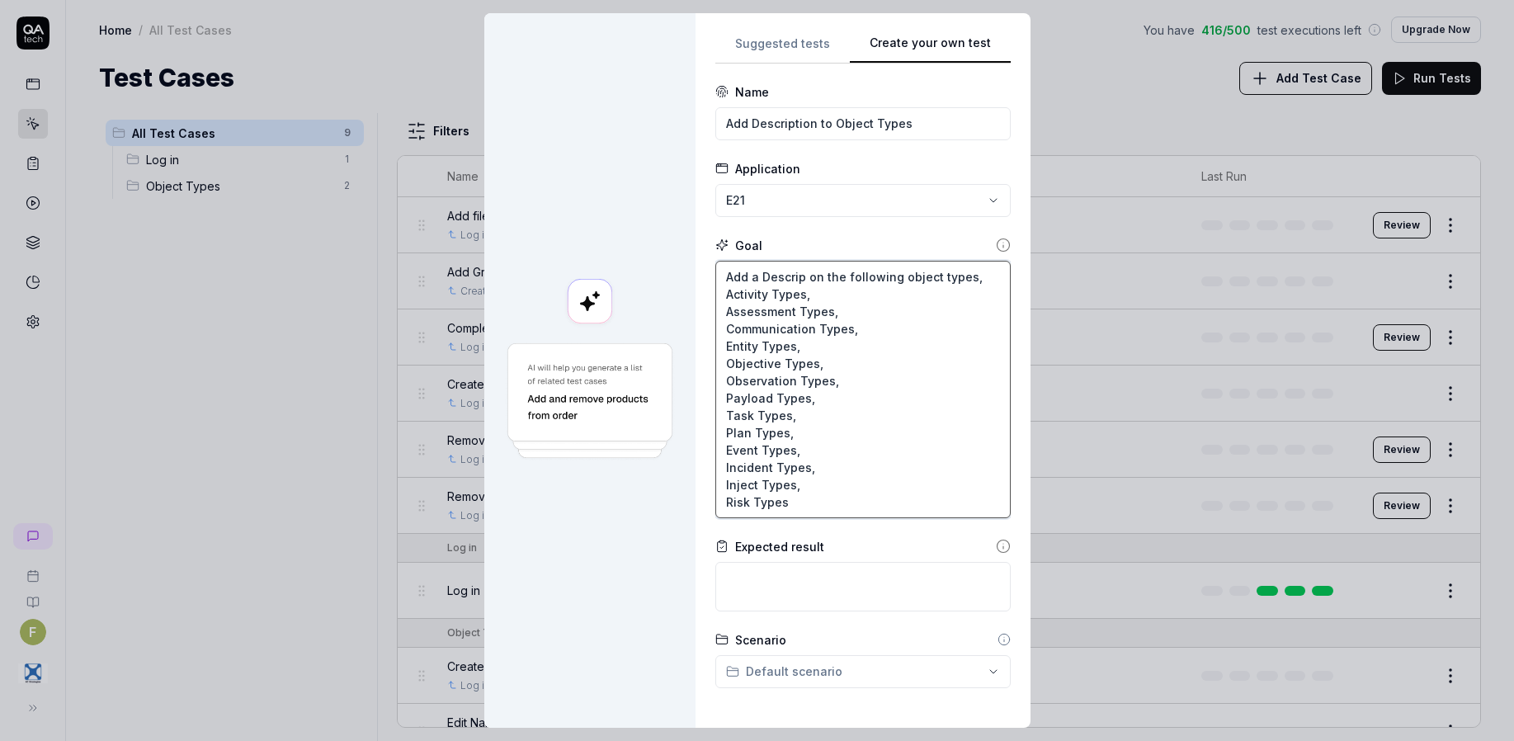
type textarea "*"
type textarea "Add a Descript on the following object types, Activity Types, Assessment Types,…"
type textarea "*"
type textarea "Add a Descripti on the following object types, Activity Types, Assessment Types…"
type textarea "*"
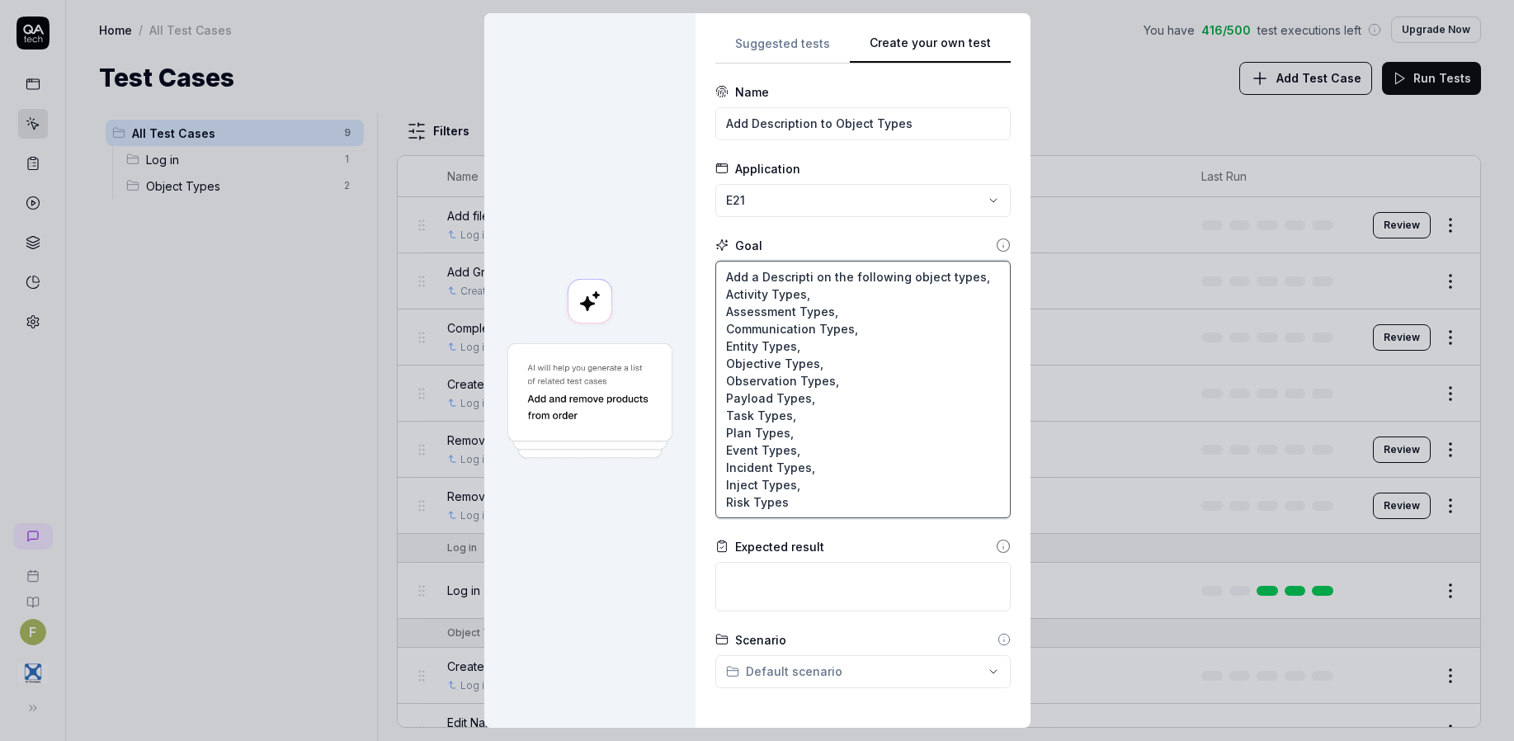
type textarea "Add a Descriptio on the following object types, Activity Types, Assessment Type…"
type textarea "*"
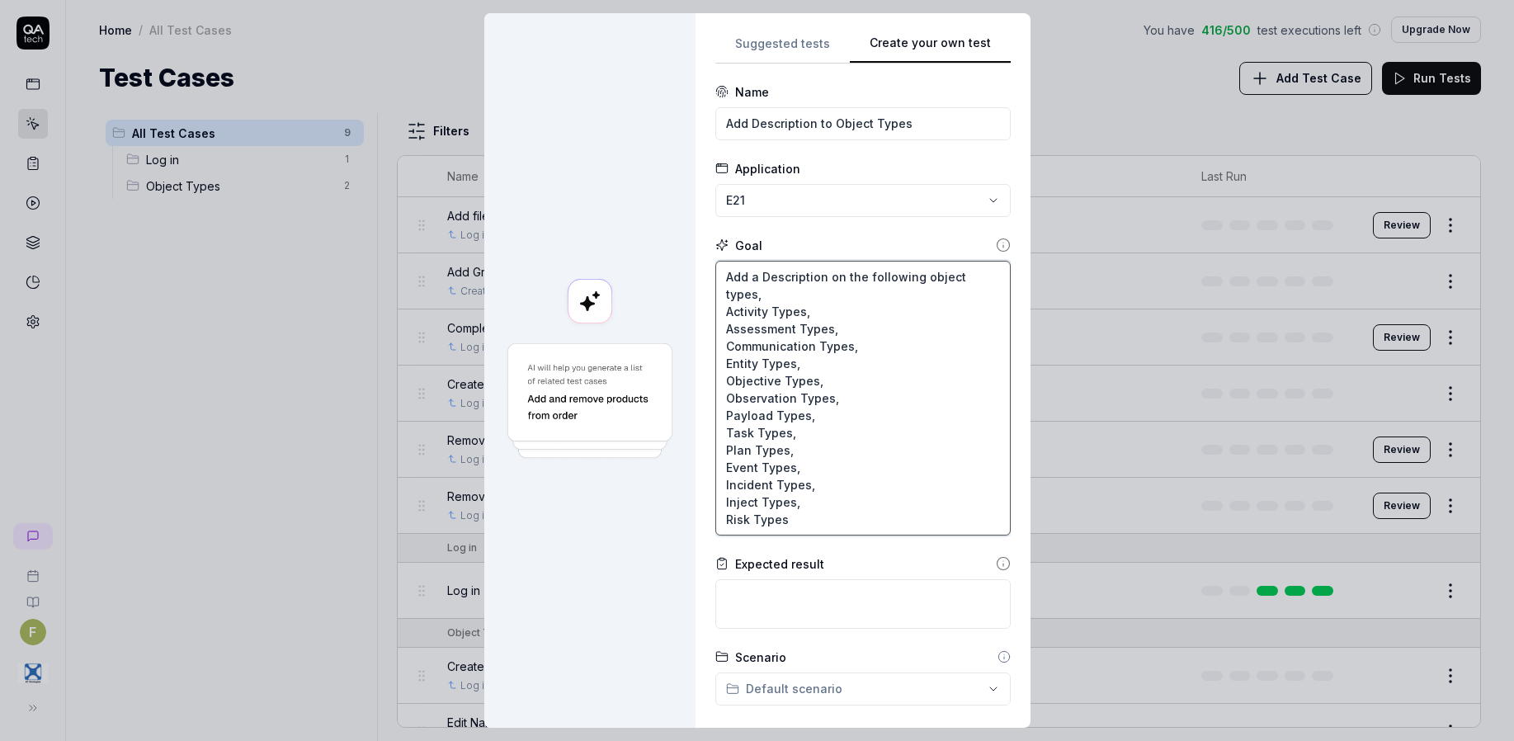
scroll to position [337, 0]
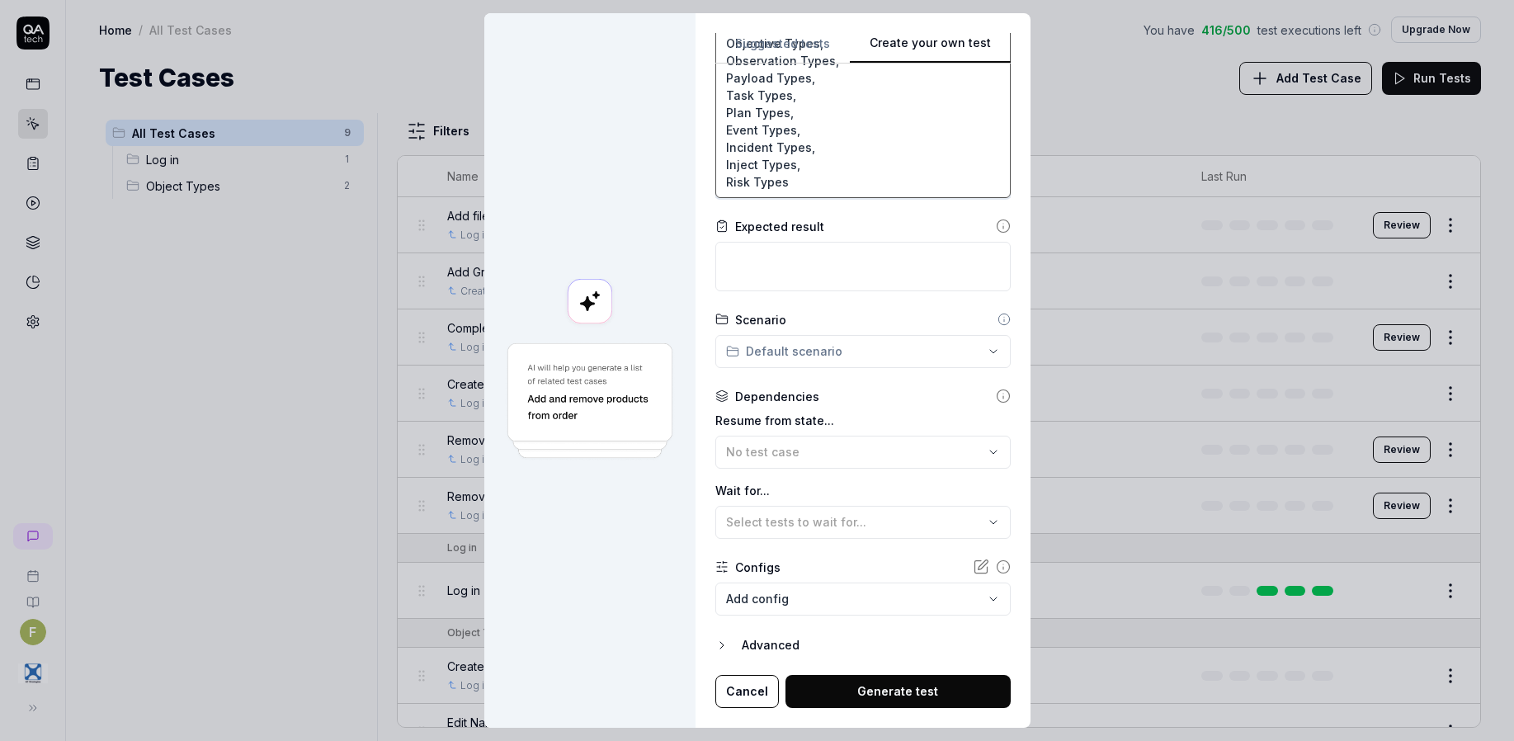
type textarea "Add a Description on the following object types, Activity Types, Assessment Typ…"
click at [798, 271] on textarea at bounding box center [862, 266] width 295 height 49
type textarea "*"
type textarea "C"
type textarea "*"
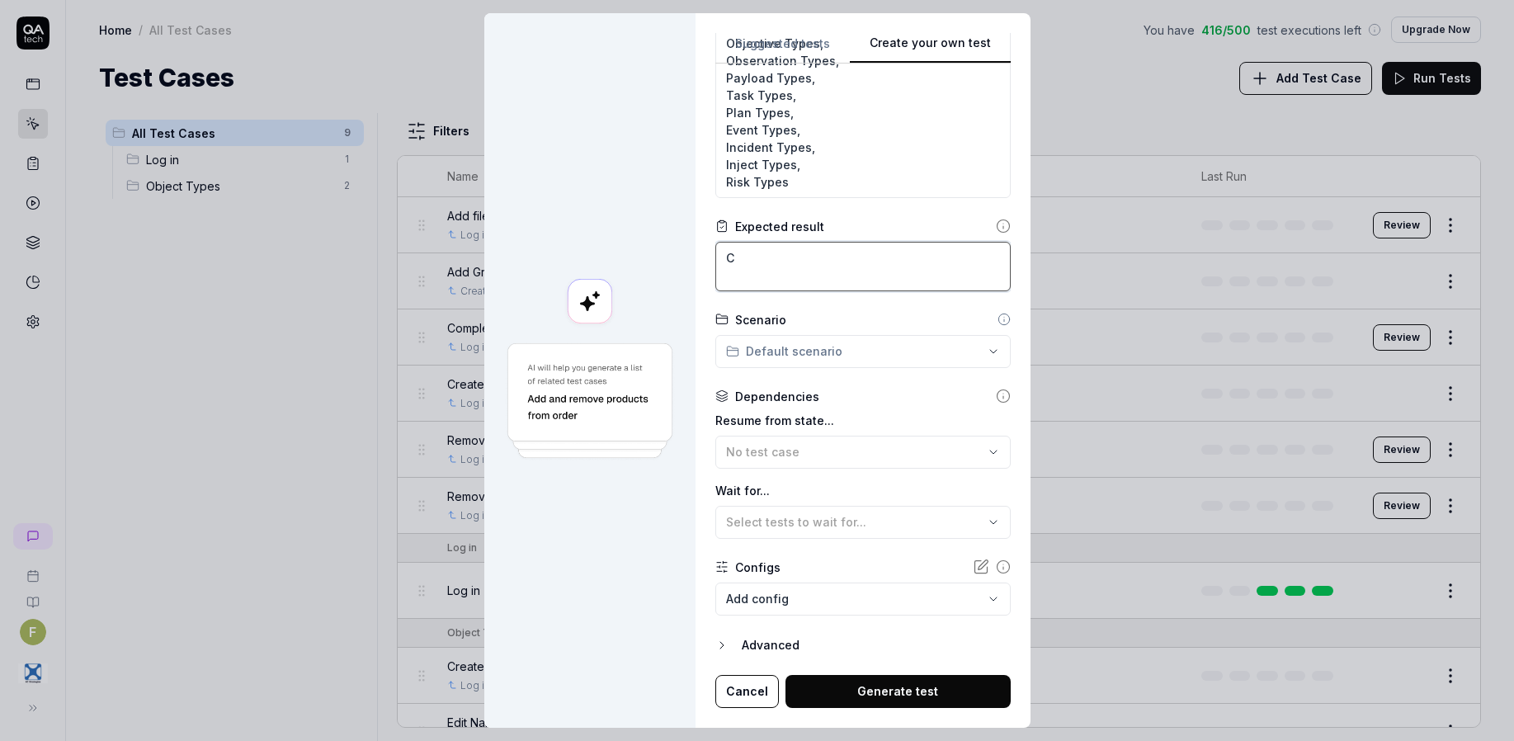
type textarea "Ch"
type textarea "*"
type textarea "Cha"
type textarea "*"
type textarea "Chan"
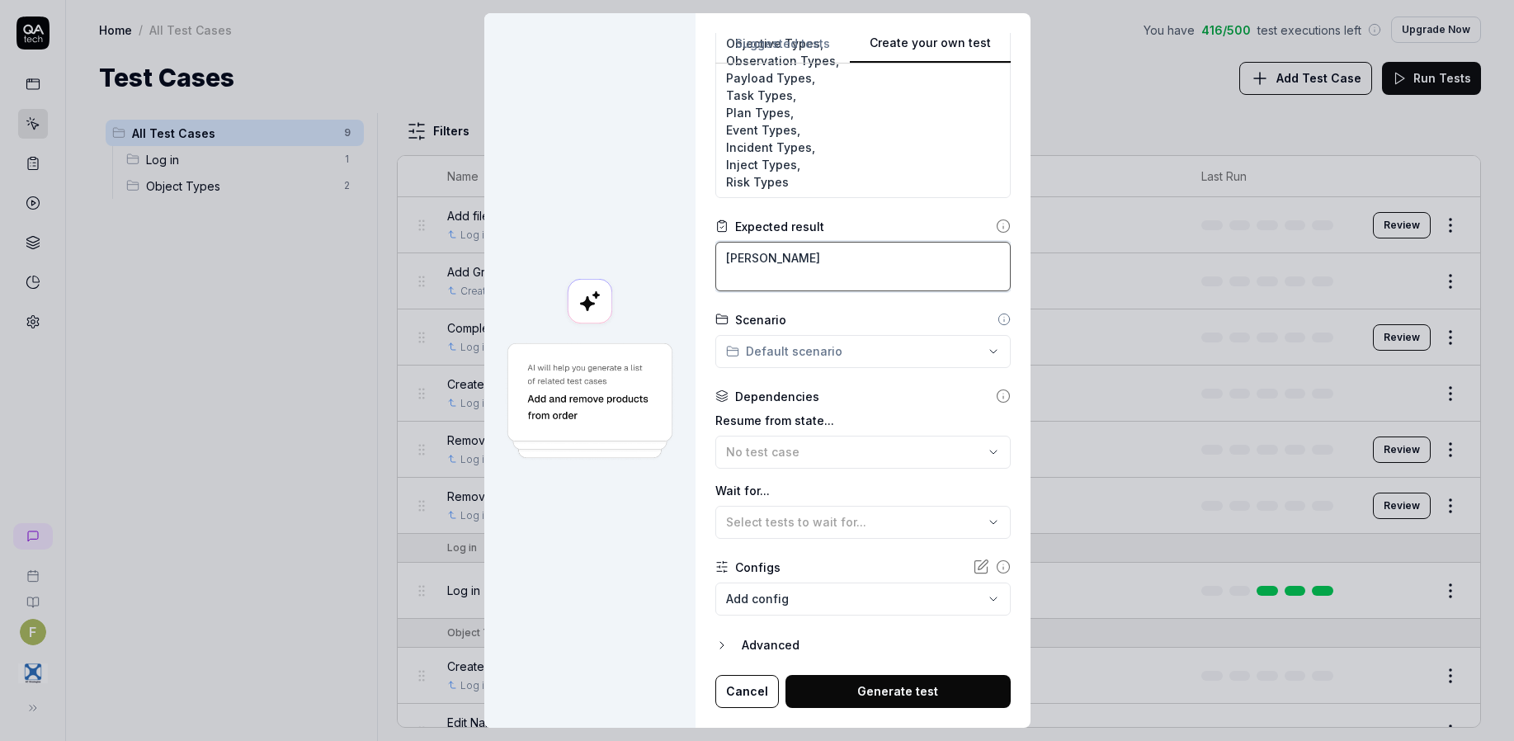
type textarea "*"
type textarea "Chang"
type textarea "*"
type textarea "Change"
type textarea "*"
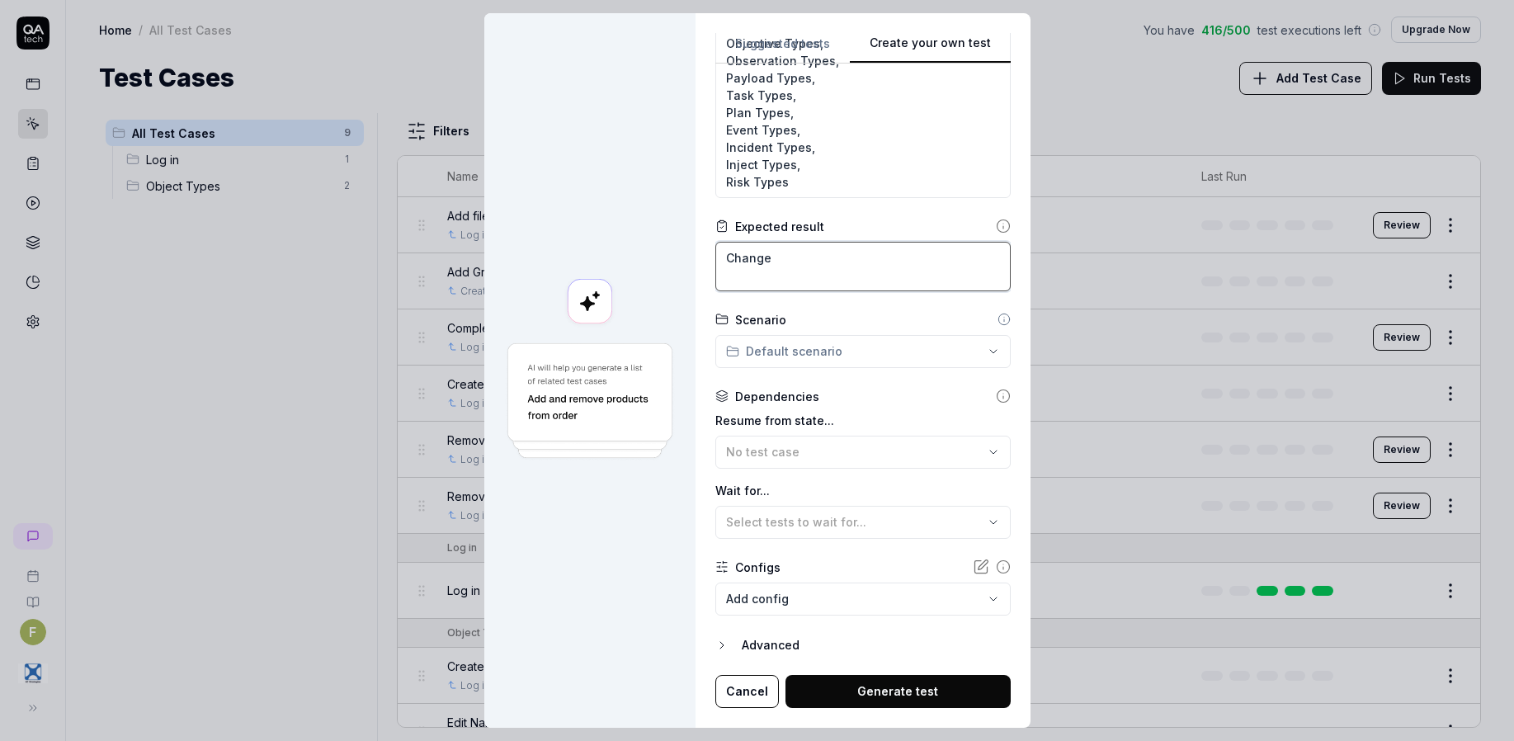
type textarea "Change"
type textarea "*"
type textarea "Change i"
type textarea "*"
type textarea "Change is"
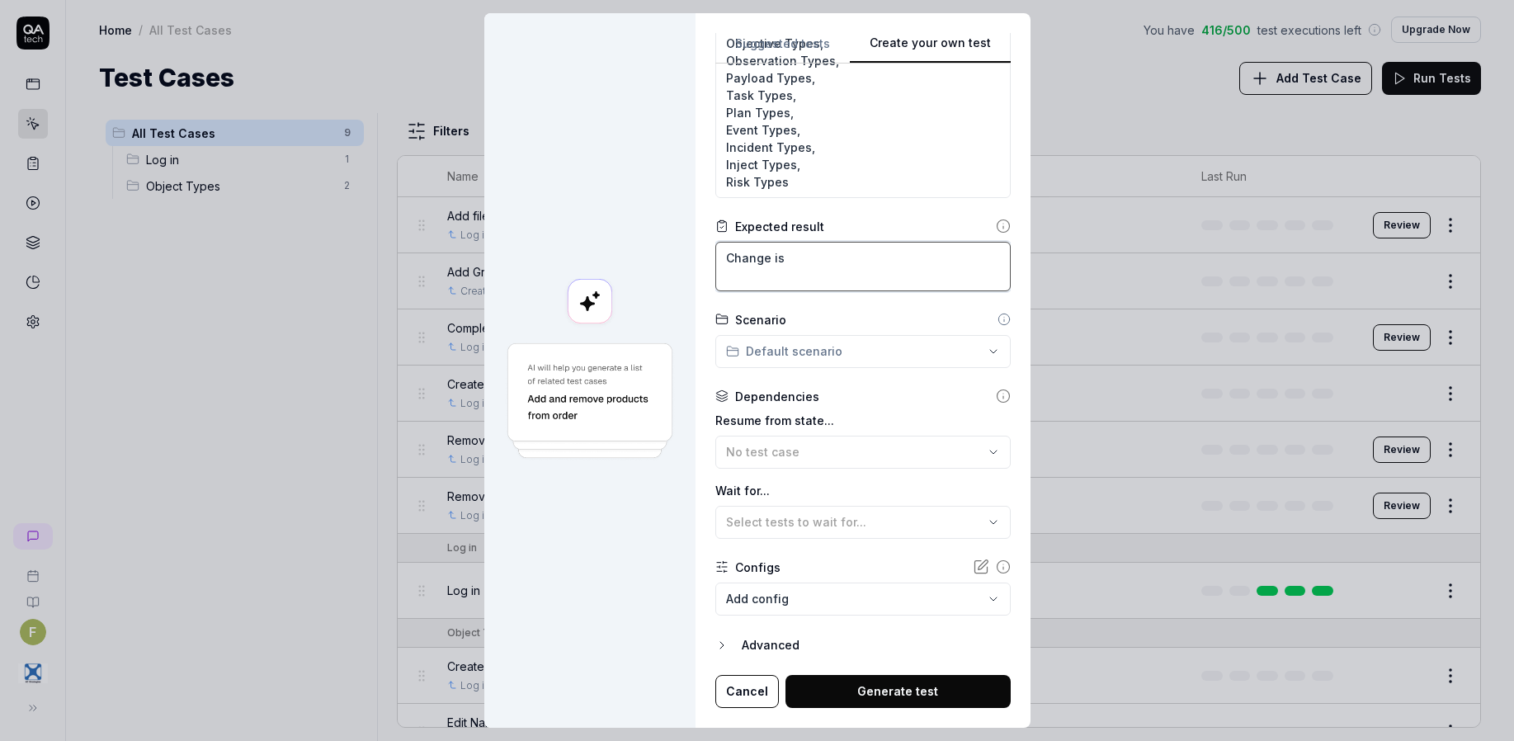
type textarea "*"
type textarea "Change is"
type textarea "*"
type textarea "Change is s"
type textarea "*"
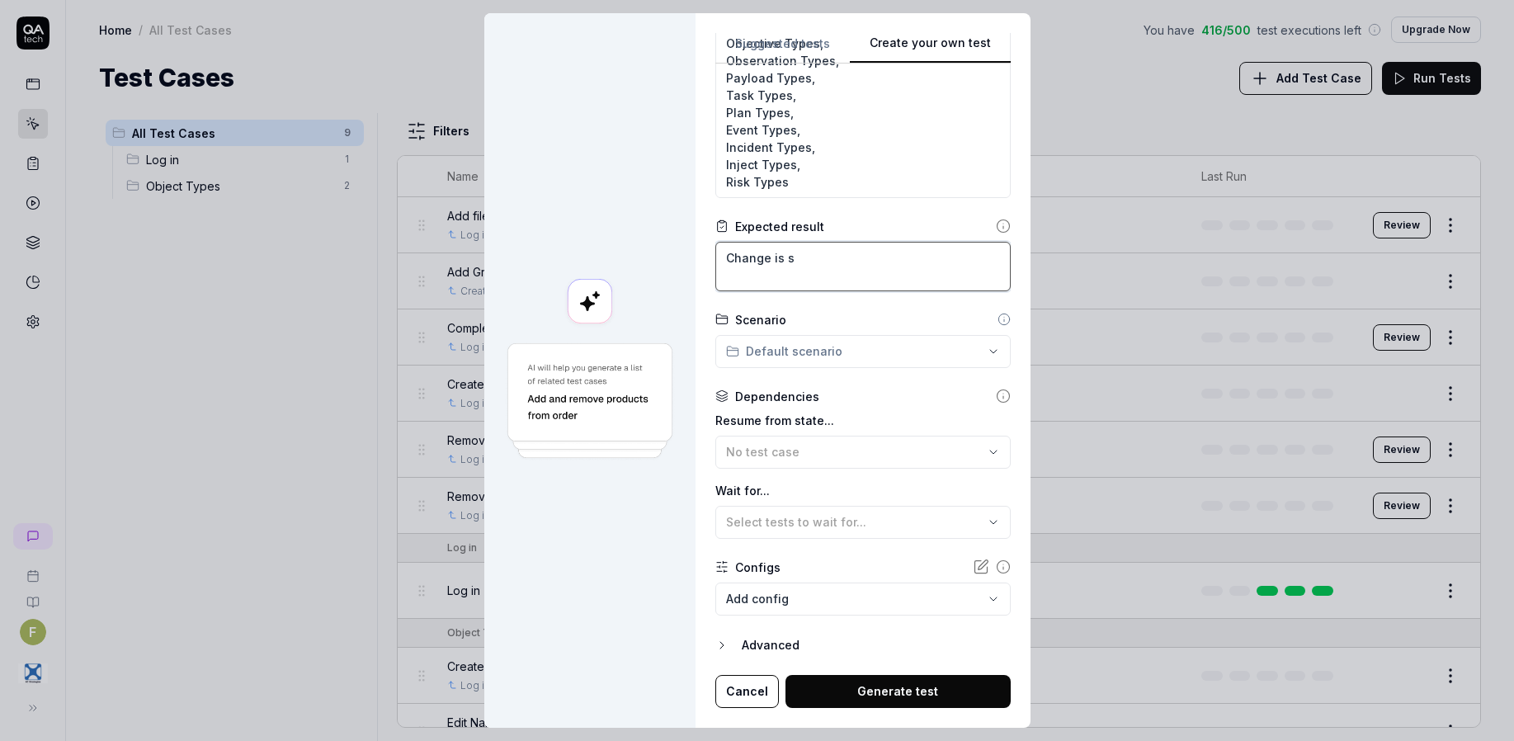
type textarea "Change is su"
type textarea "*"
type textarea "Change is suc"
type textarea "*"
type textarea "Change is succ"
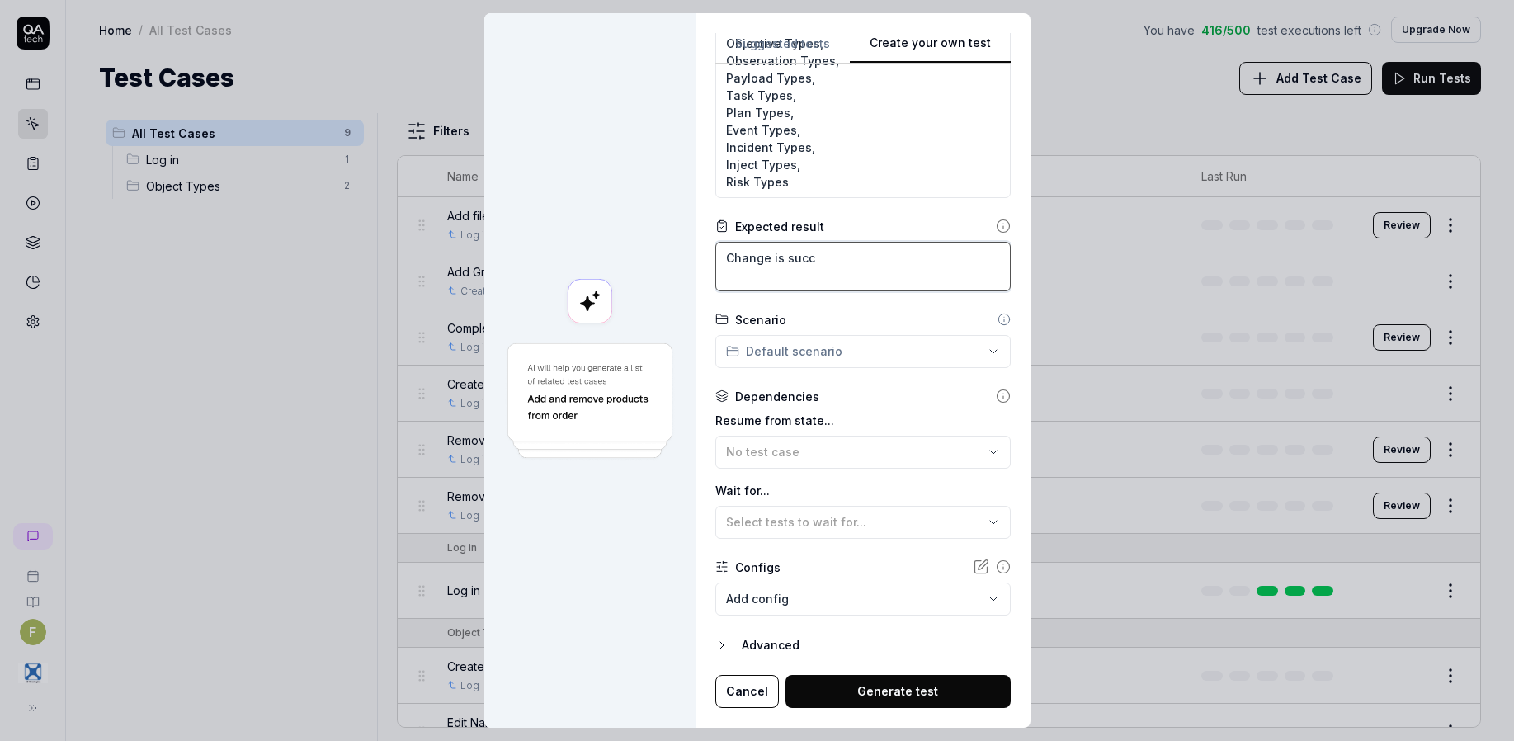
type textarea "*"
type textarea "Change is succe"
type textarea "*"
type textarea "Change is succes"
type textarea "*"
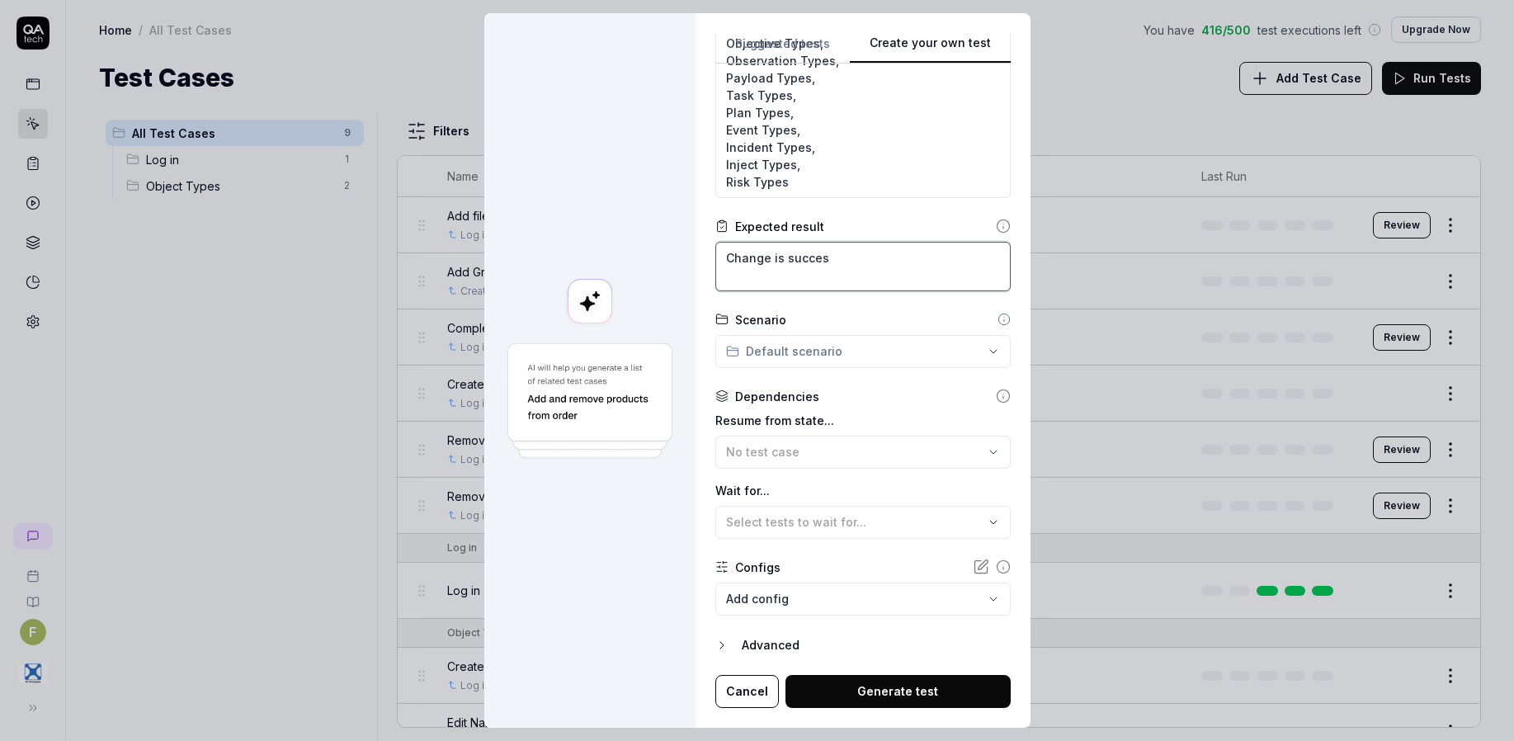
type textarea "Change is success"
type textarea "*"
type textarea "Change is successf"
type textarea "*"
type textarea "Change is successfu"
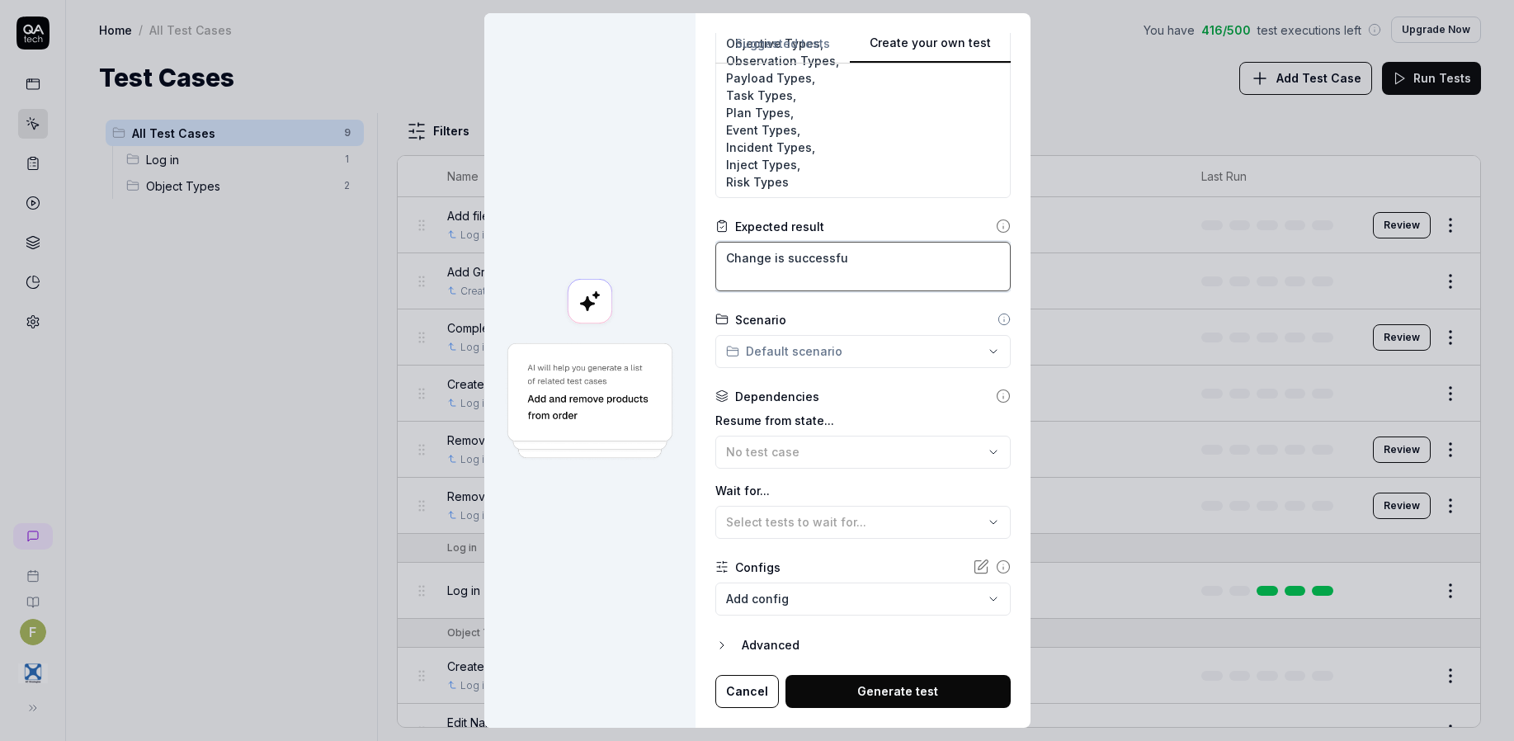
type textarea "*"
type textarea "Change is successful"
type textarea "*"
type textarea "Change is successfull"
type textarea "*"
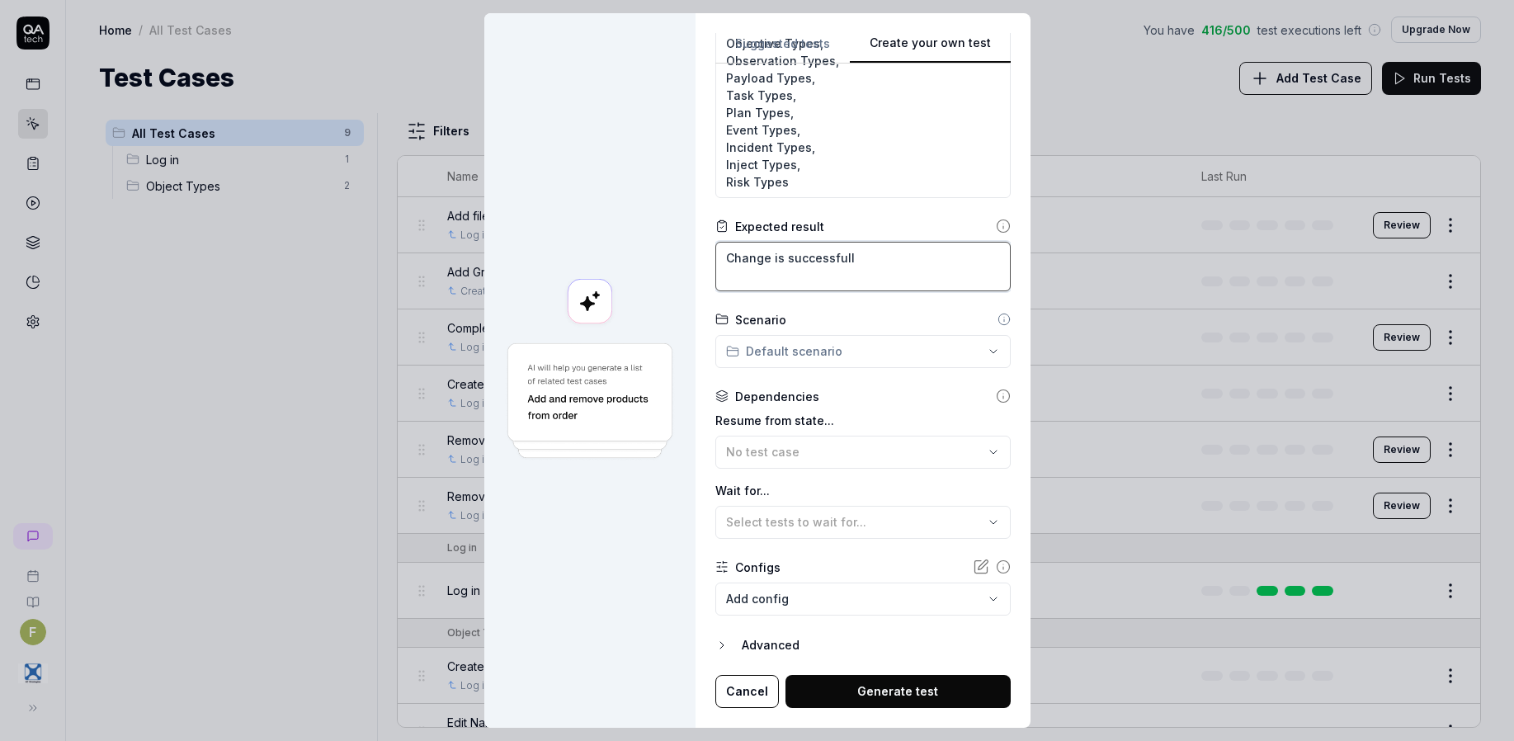
type textarea "Change is successfully"
type textarea "*"
type textarea "Change is successfully"
type textarea "*"
type textarea "Change is successfully s"
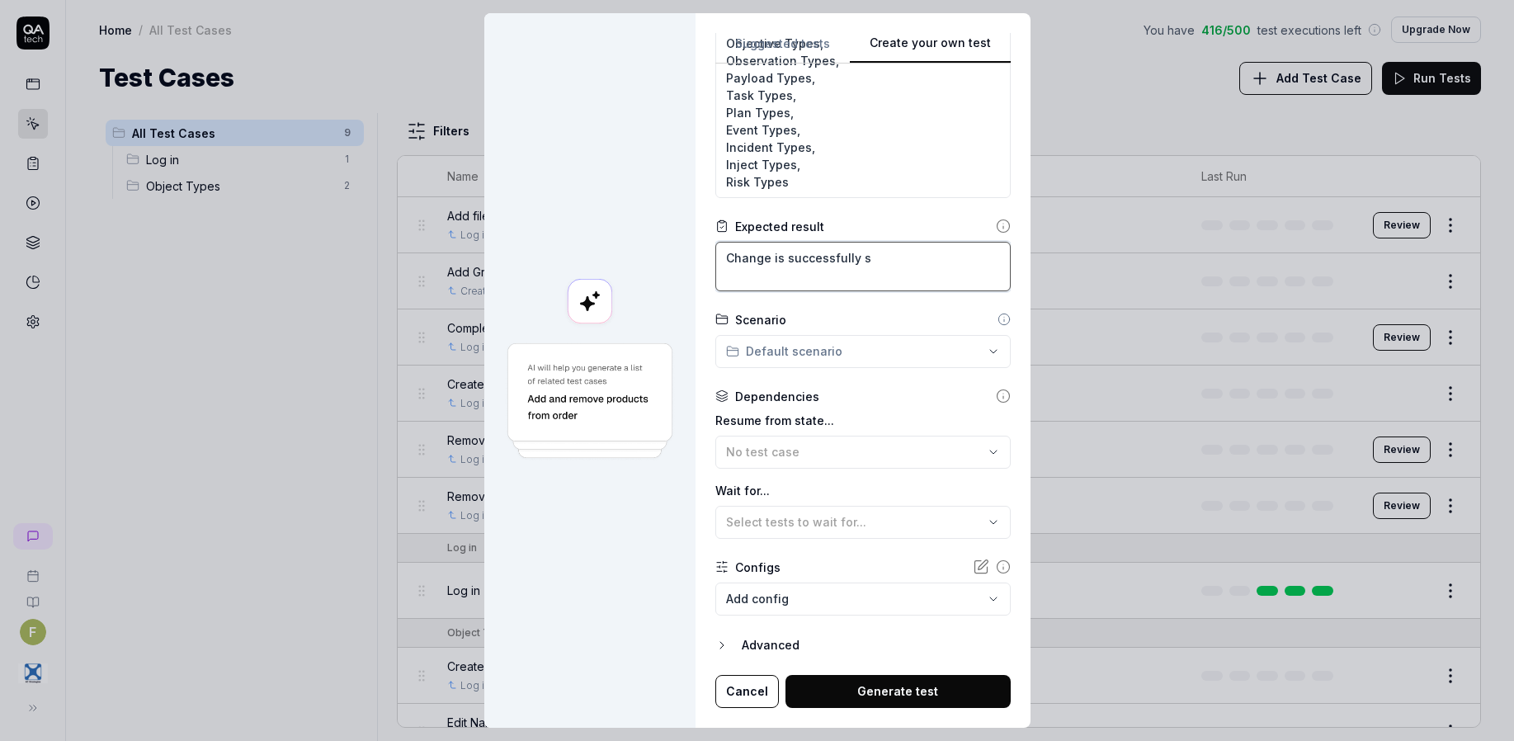
type textarea "*"
type textarea "Change is successfully sav"
type textarea "*"
type textarea "Change is successfully save"
type textarea "*"
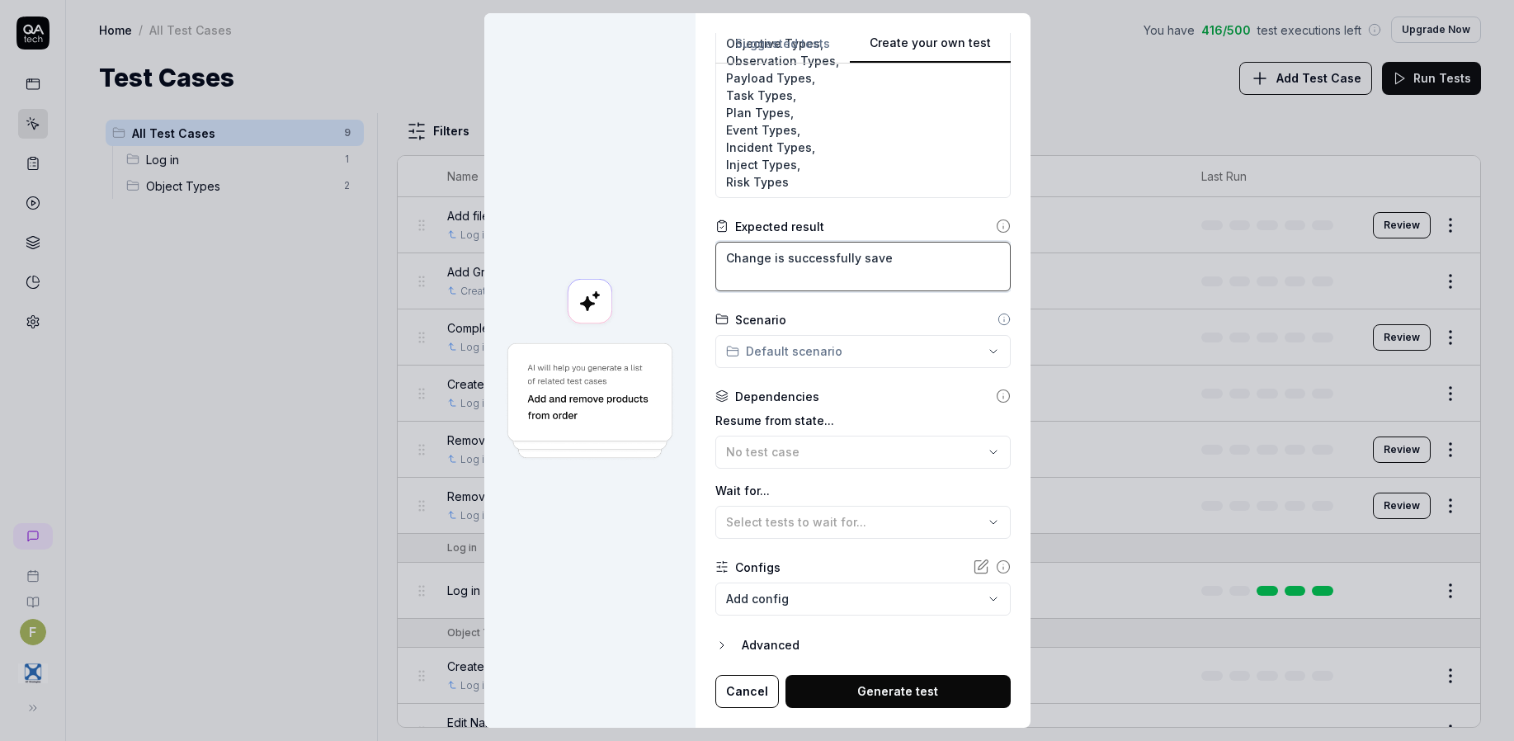
type textarea "Change is successfully saved"
type textarea "*"
type textarea "Change is successfully saved."
click at [837, 461] on button "No test case" at bounding box center [862, 452] width 295 height 33
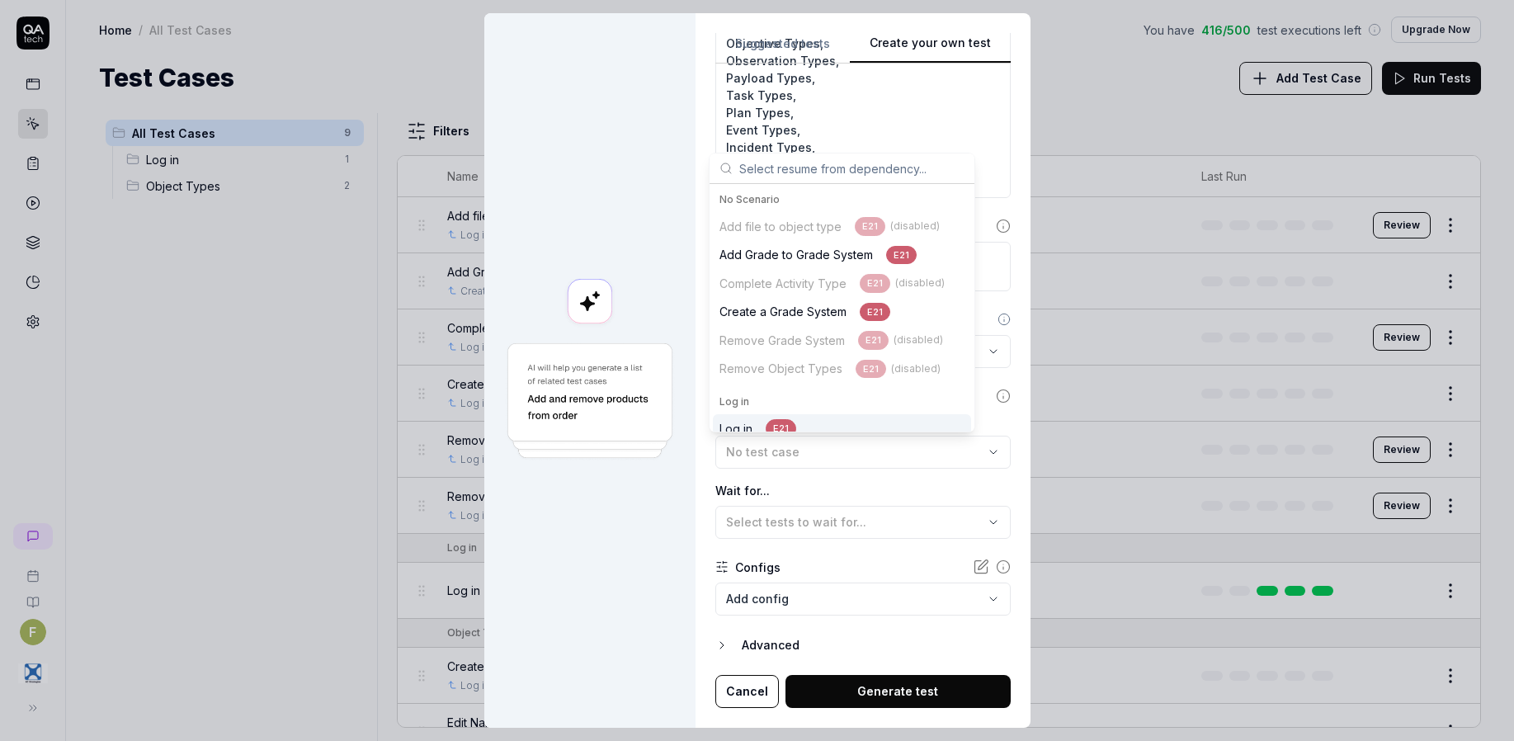
scroll to position [103, 0]
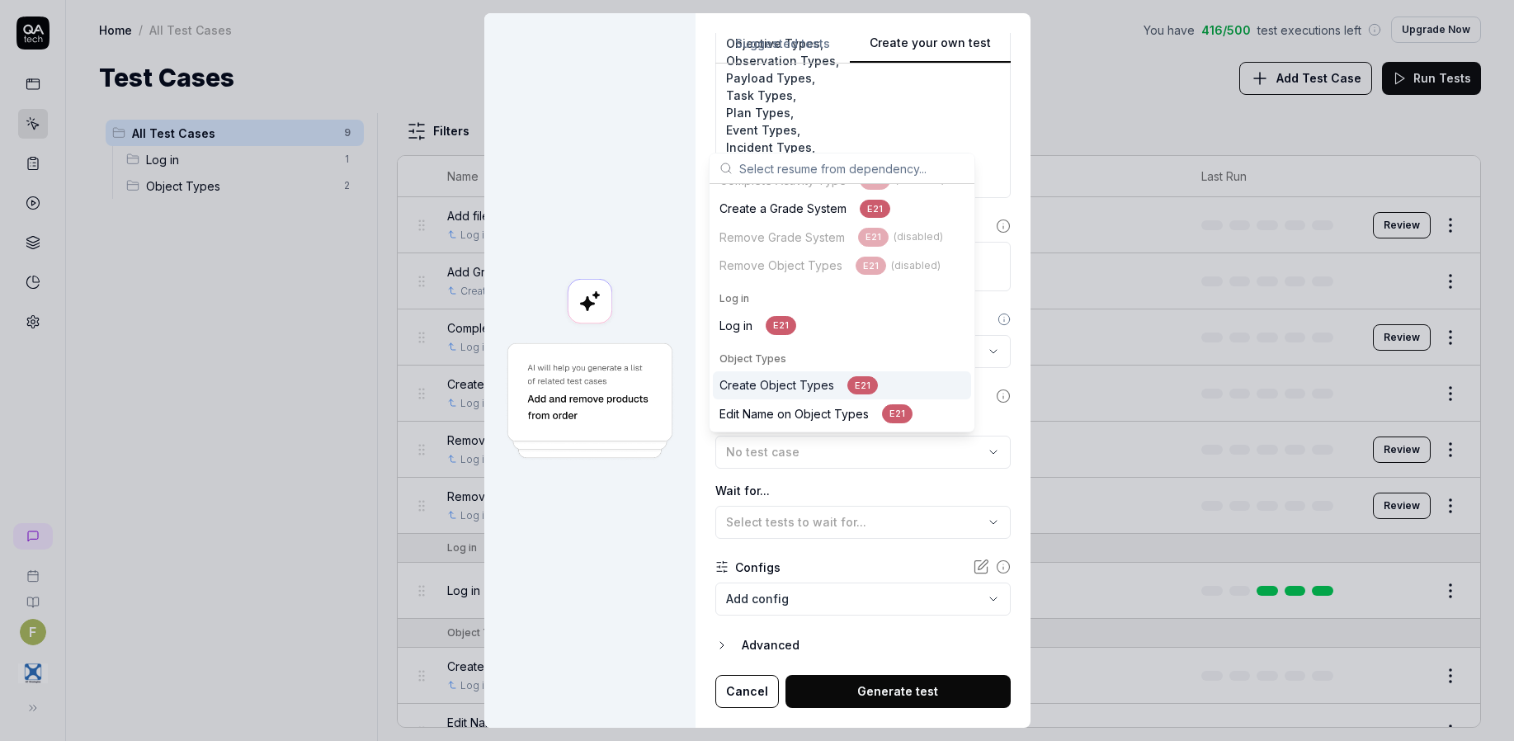
click at [818, 390] on div "Create Object Types E21" at bounding box center [798, 385] width 158 height 19
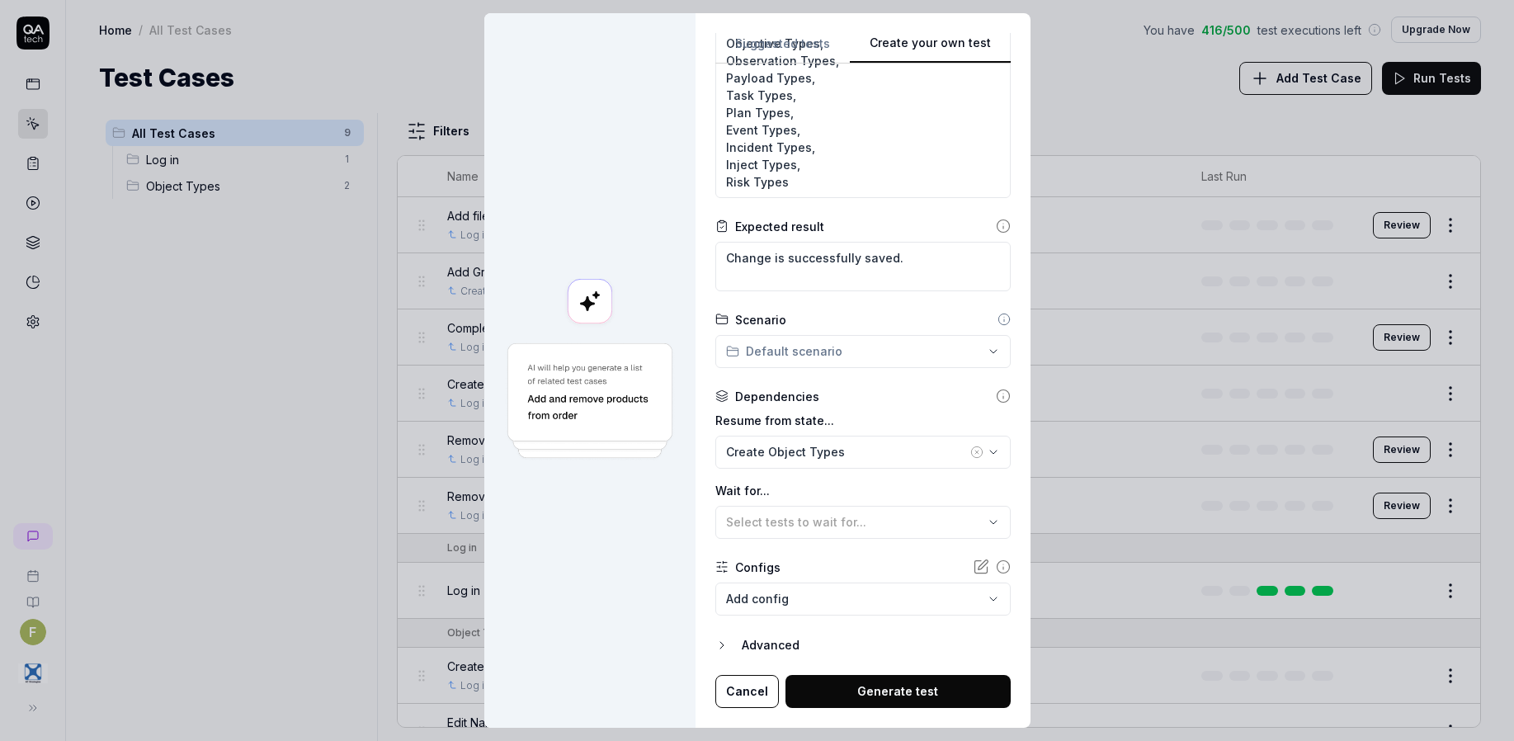
click at [903, 692] on button "Generate test" at bounding box center [897, 691] width 225 height 33
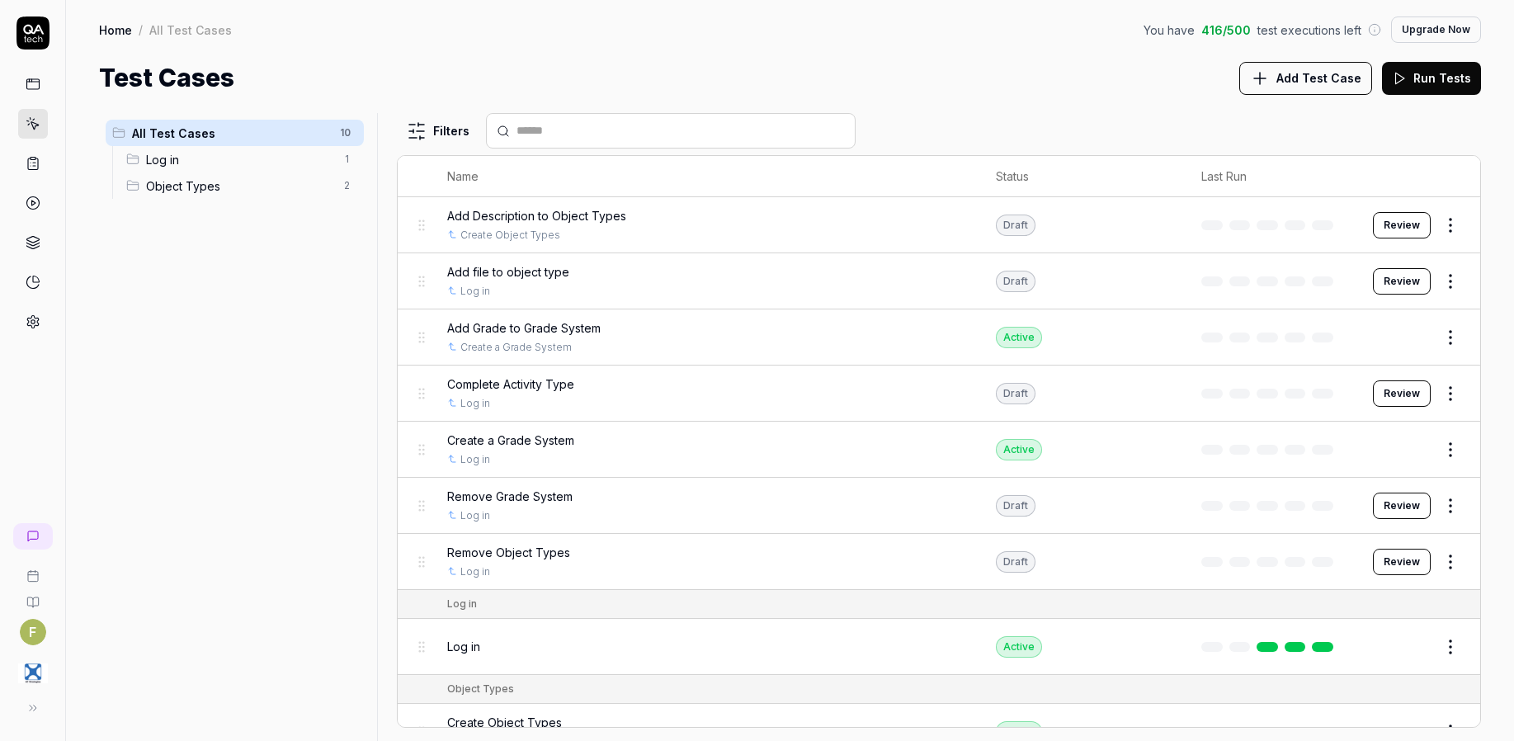
click at [1384, 223] on button "Review" at bounding box center [1402, 225] width 58 height 26
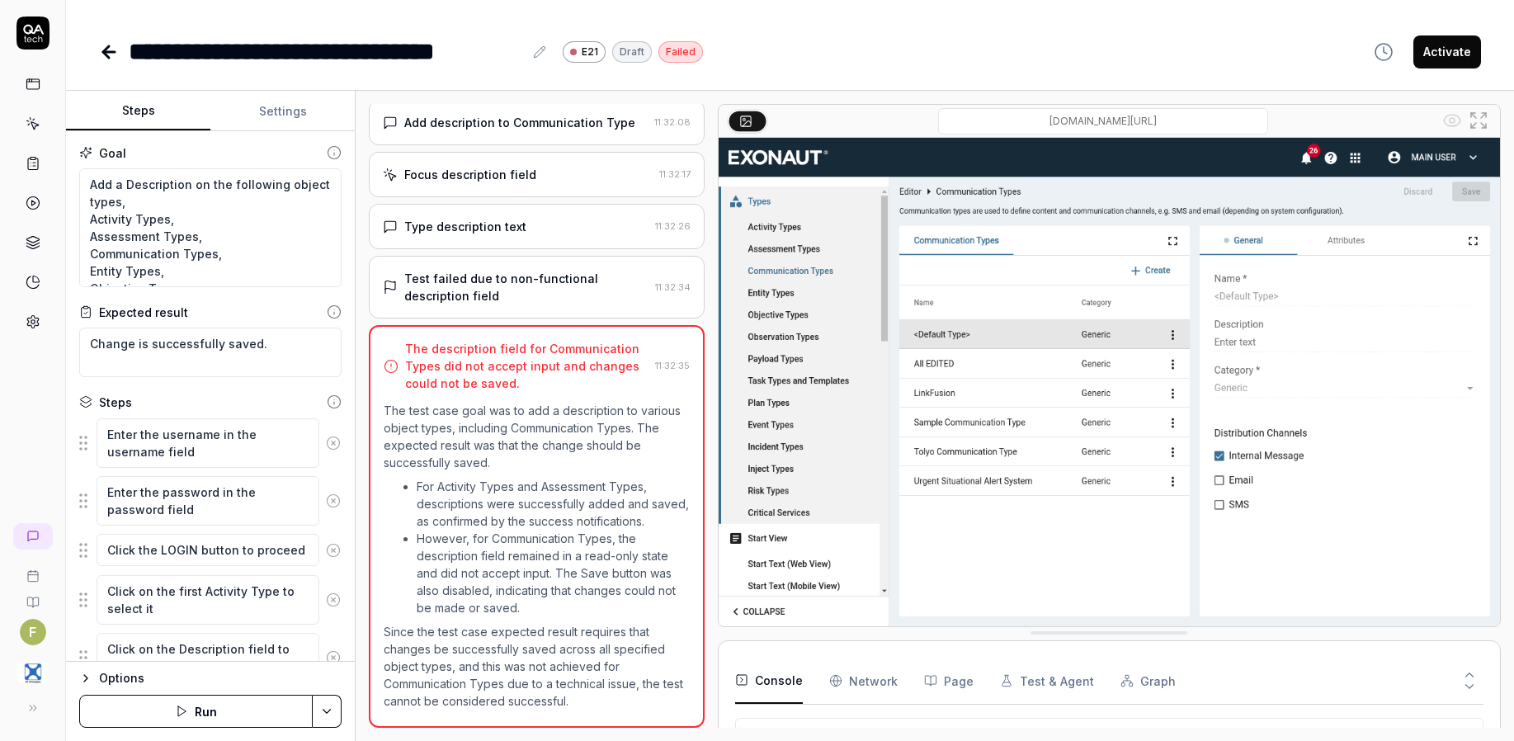
scroll to position [181, 0]
click at [229, 713] on button "Run" at bounding box center [195, 711] width 233 height 33
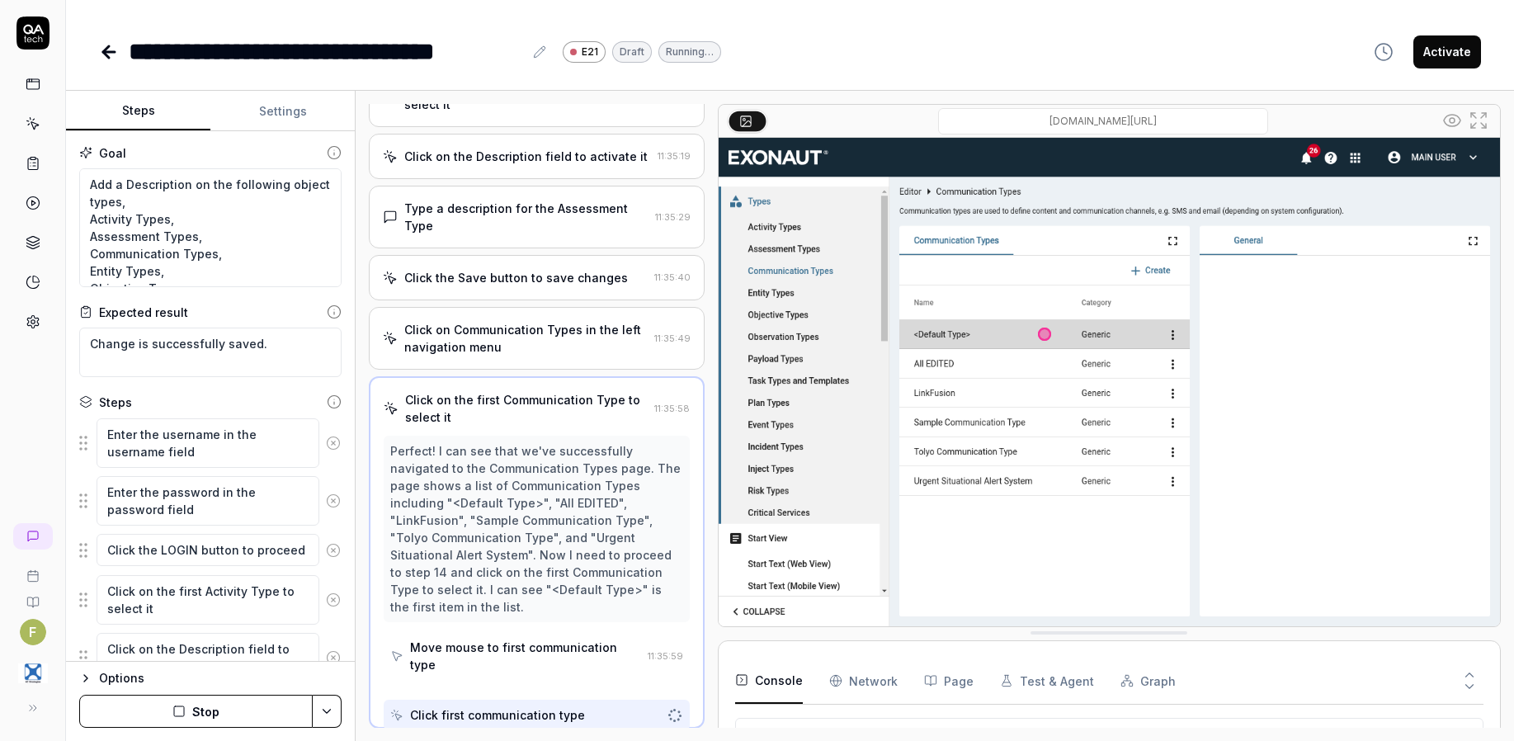
scroll to position [565, 0]
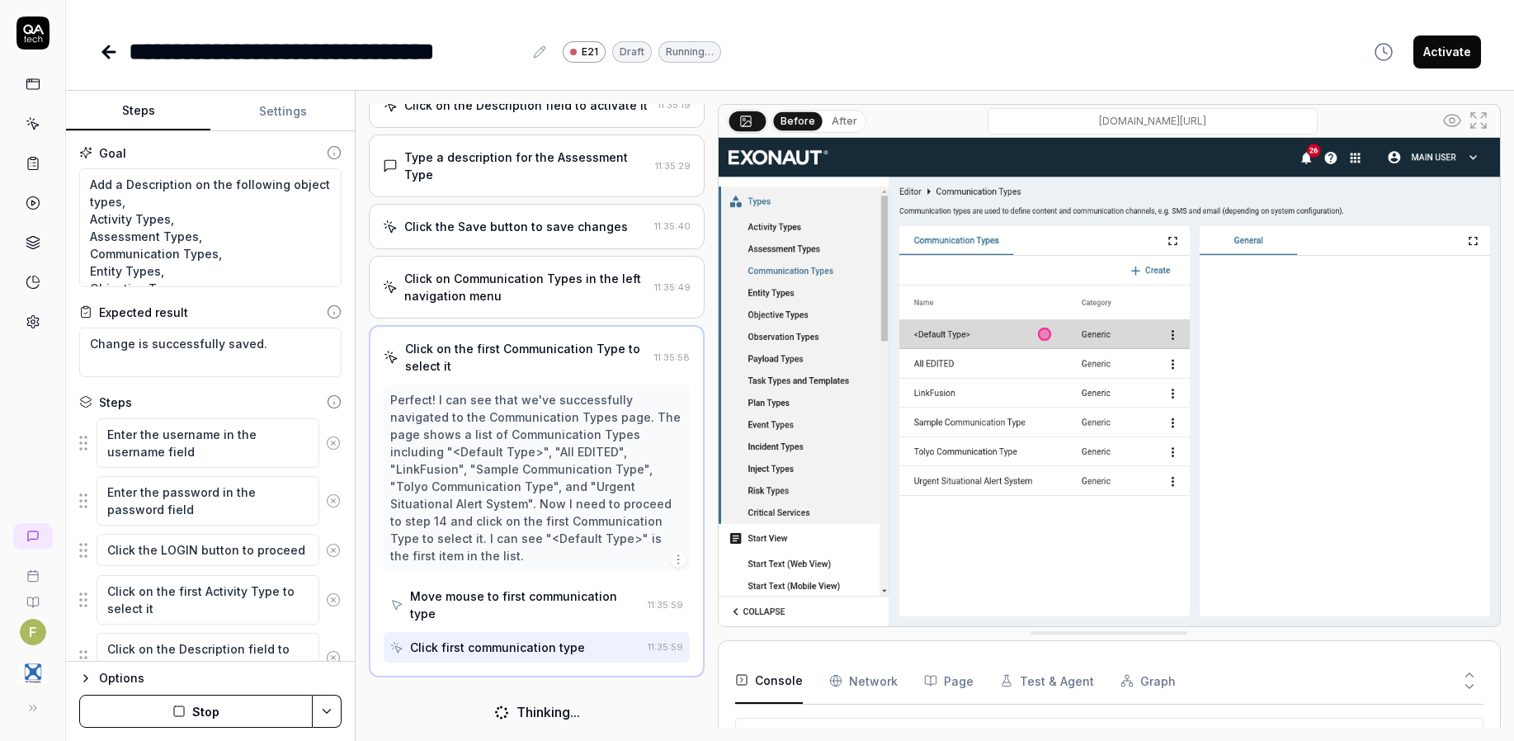
click at [229, 713] on button "Stop" at bounding box center [195, 711] width 233 height 33
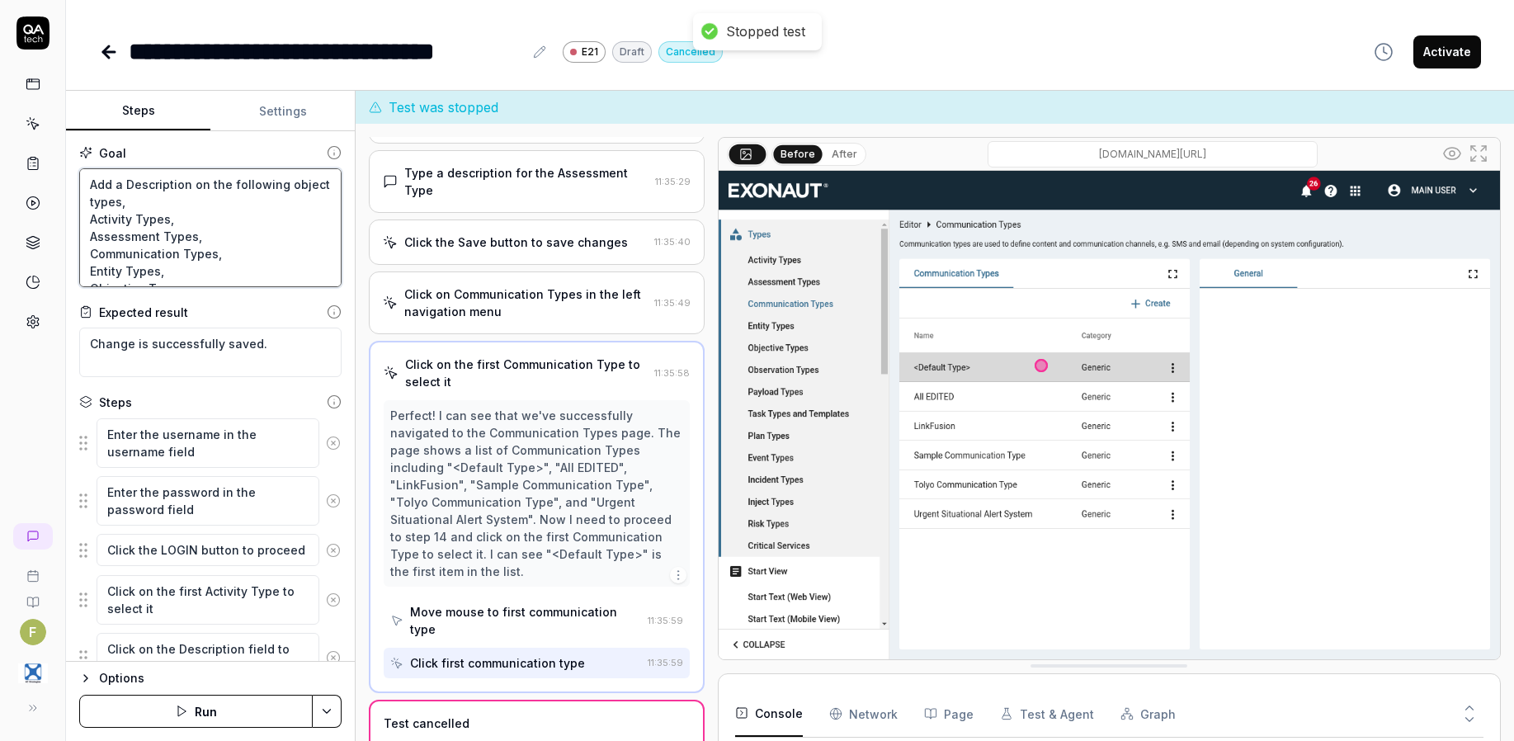
click at [212, 255] on textarea "Add a Description on the following object types, Activity Types, Assessment Typ…" at bounding box center [210, 227] width 262 height 119
type textarea "*"
type textarea "Add a Description on the following object types, Activity Types, Assessment Typ…"
type textarea "*"
type textarea "Add a Description on the following object types, Activity Types, Assessment Typ…"
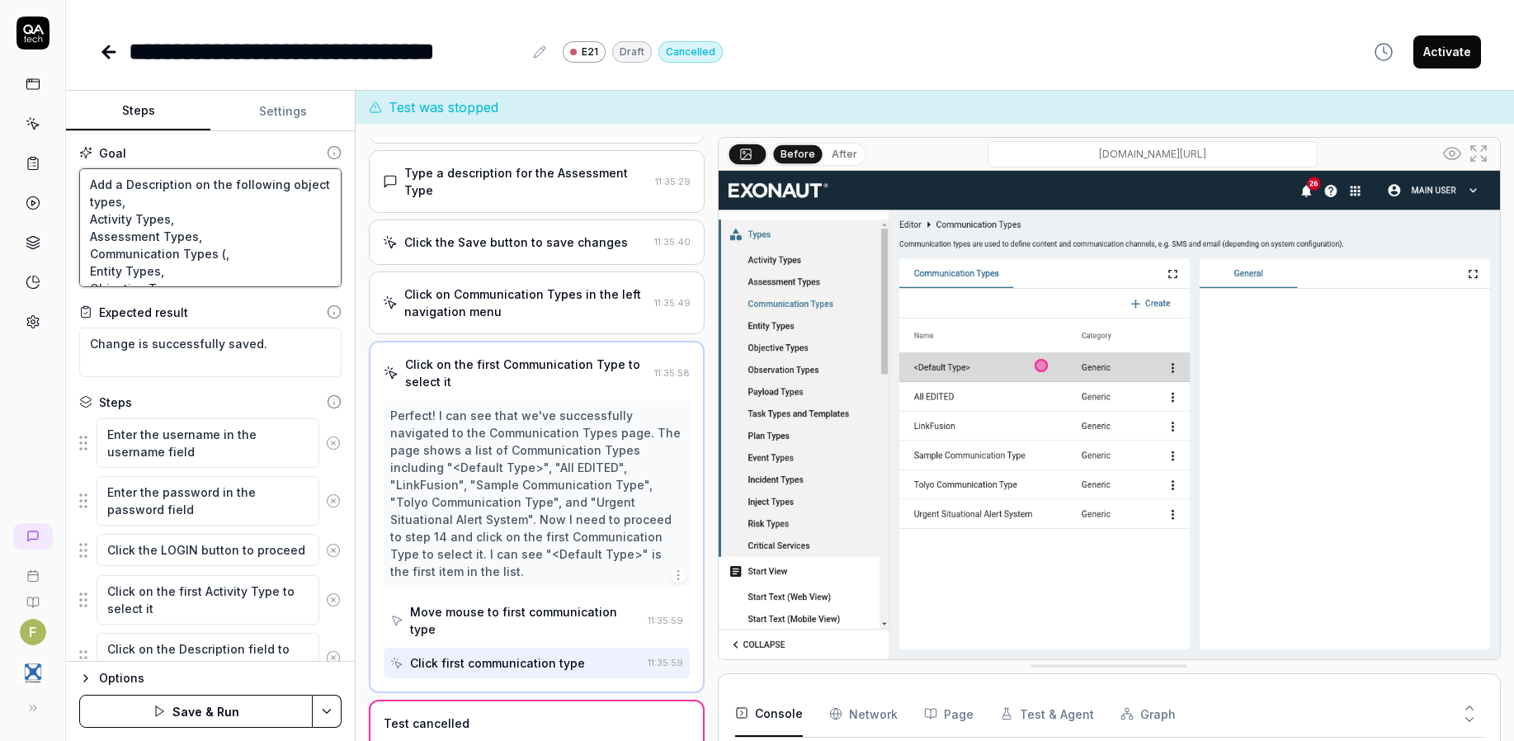
type textarea "*"
type textarea "Add a Description on the following object types, Activity Types, Assessment Typ…"
type textarea "*"
type textarea "Add a Description on the following object types, Activity Types, Assessment Typ…"
type textarea "*"
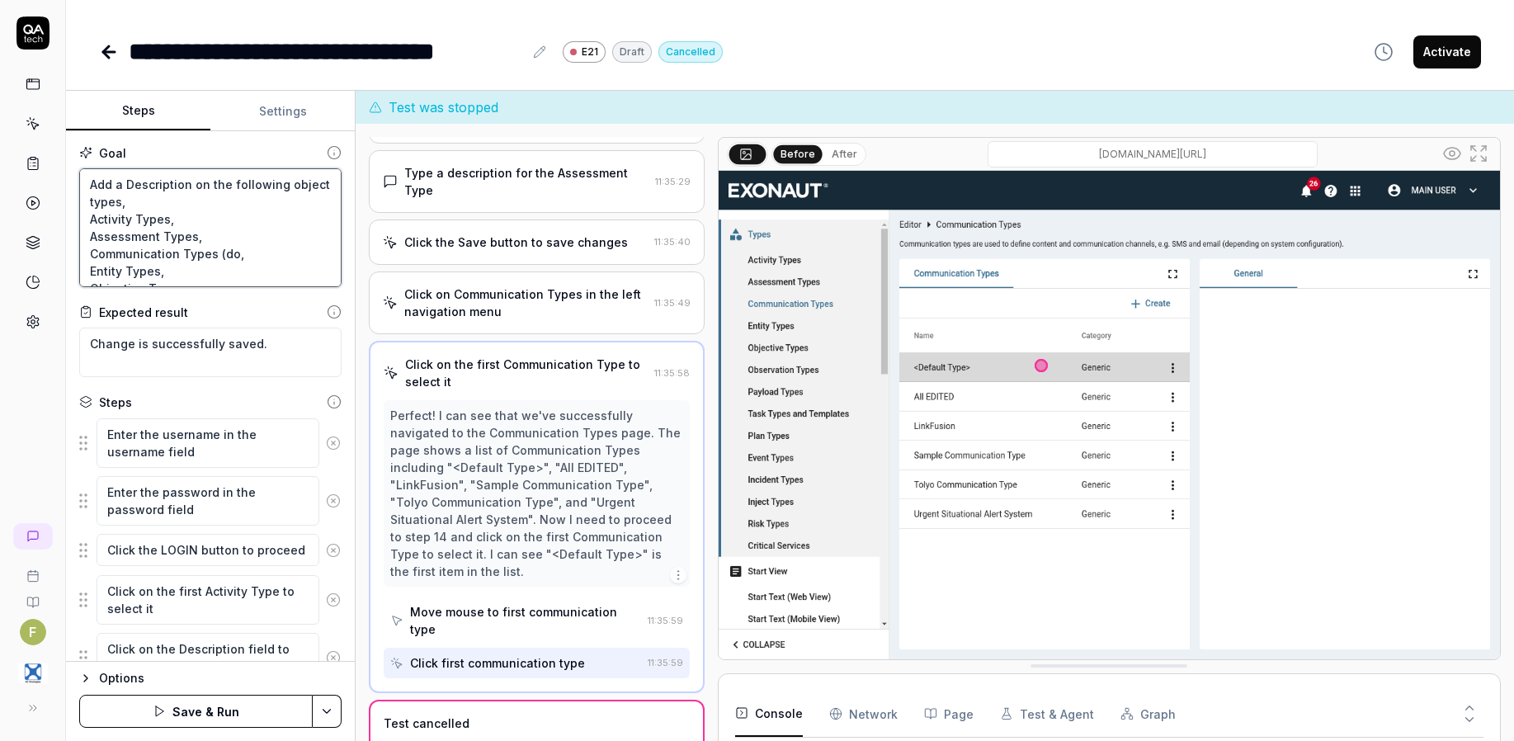
type textarea "Add a Description on the following object types, Activity Types, Assessment Typ…"
type textarea "*"
type textarea "Add a Description on the following object types, Activity Types, Assessment Typ…"
type textarea "*"
type textarea "Add a Description on the following object types, Activity Types, Assessment Typ…"
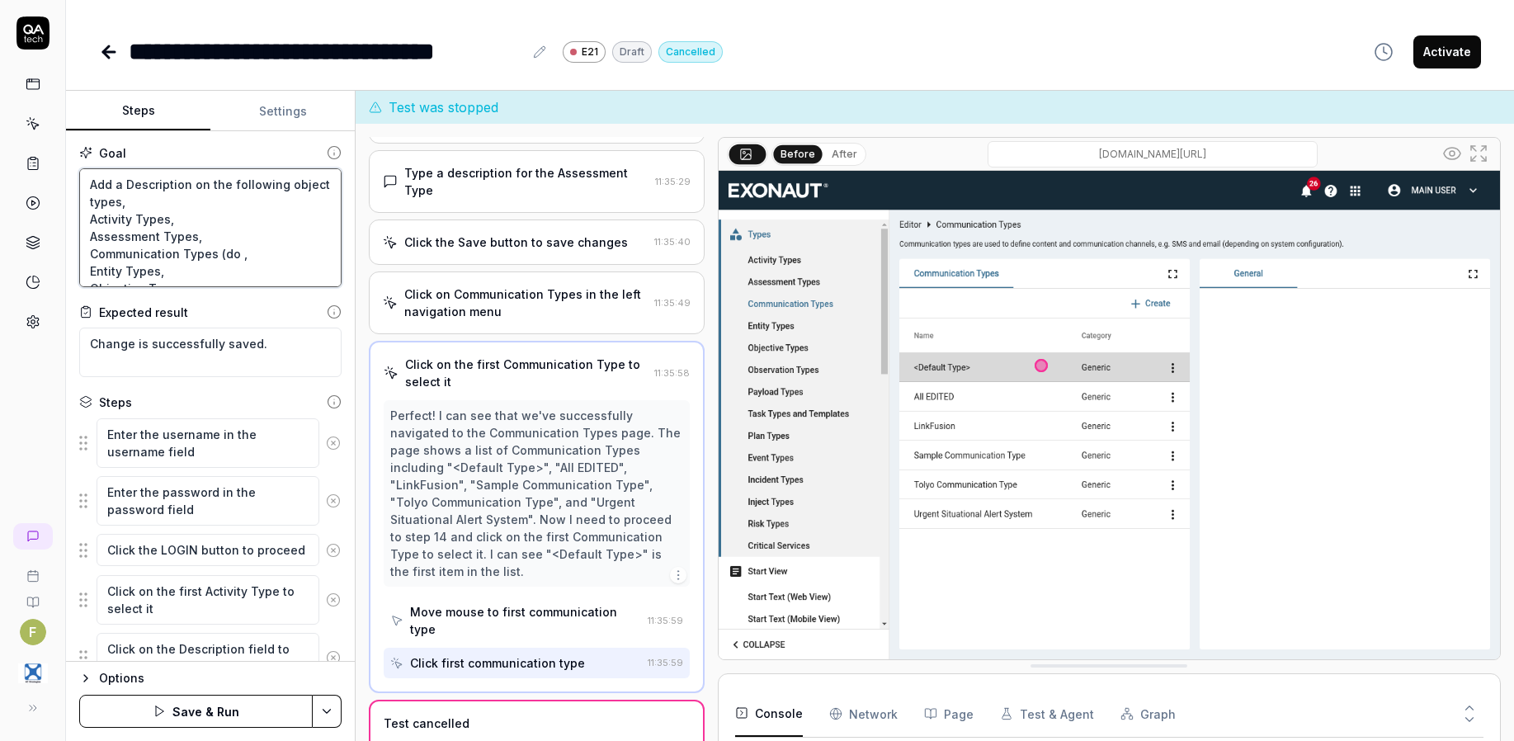
type textarea "*"
type textarea "Add a Description on the following object types, Activity Types, Assessment Typ…"
type textarea "*"
type textarea "Add a Description on the following object types, Activity Types, Assessment Typ…"
type textarea "*"
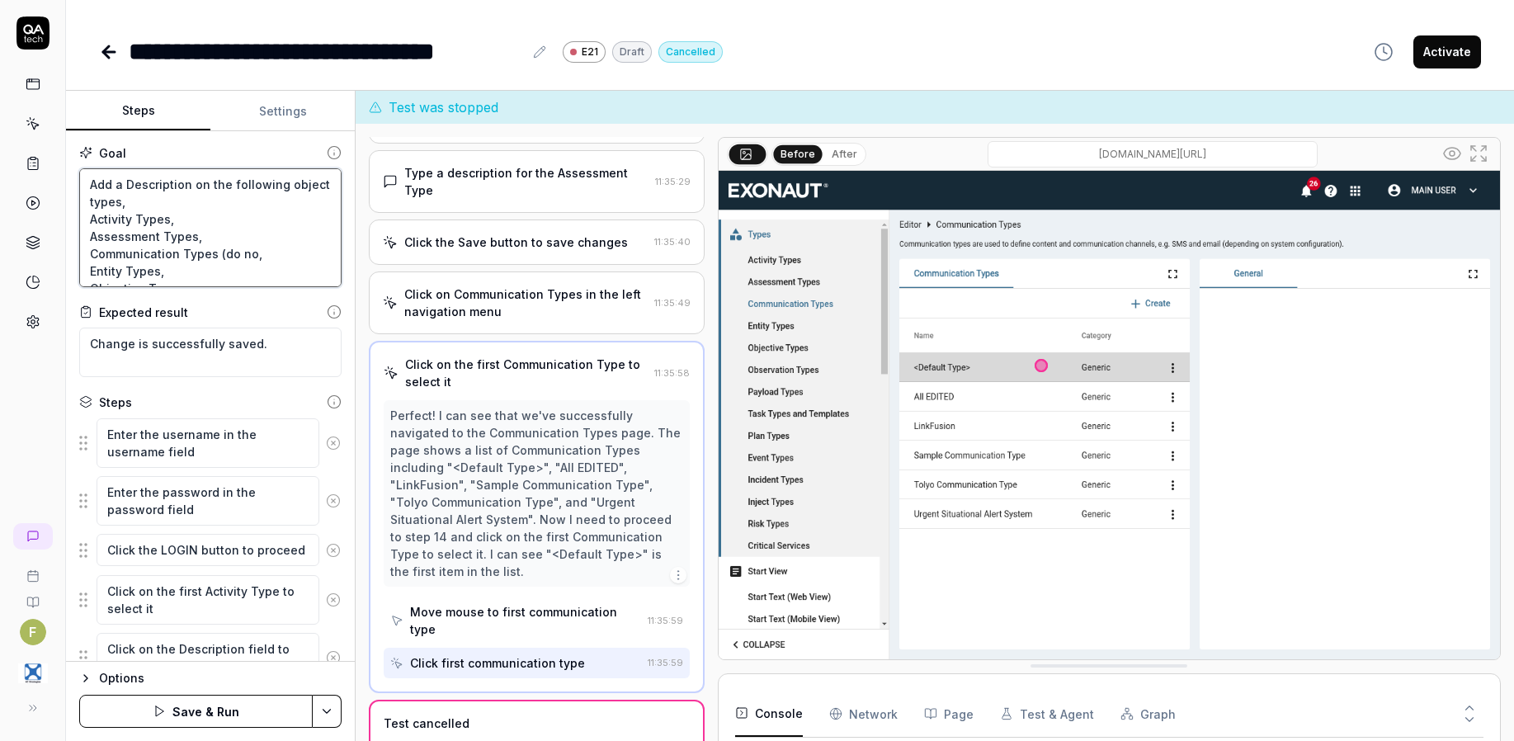
type textarea "Add a Description on the following object types, Activity Types, Assessment Typ…"
type textarea "*"
type textarea "Add a Description on the following object types, Activity Types, Assessment Typ…"
type textarea "*"
type textarea "Add a Description on the following object types, Activity Types, Assessment Typ…"
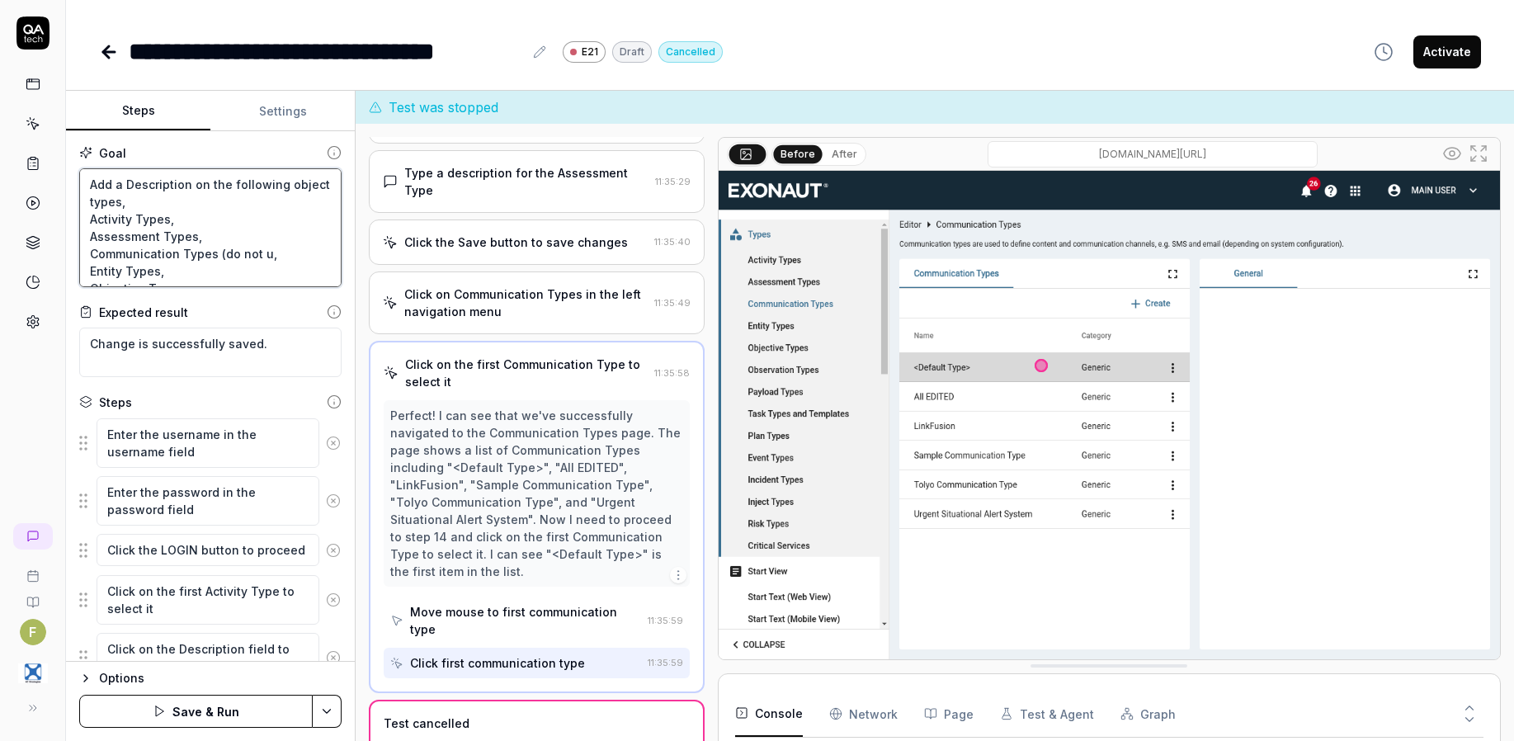
type textarea "*"
type textarea "Add a Description on the following object types, Activity Types, Assessment Typ…"
type textarea "*"
type textarea "Add a Description on the following object types, Activity Types, Assessment Typ…"
type textarea "*"
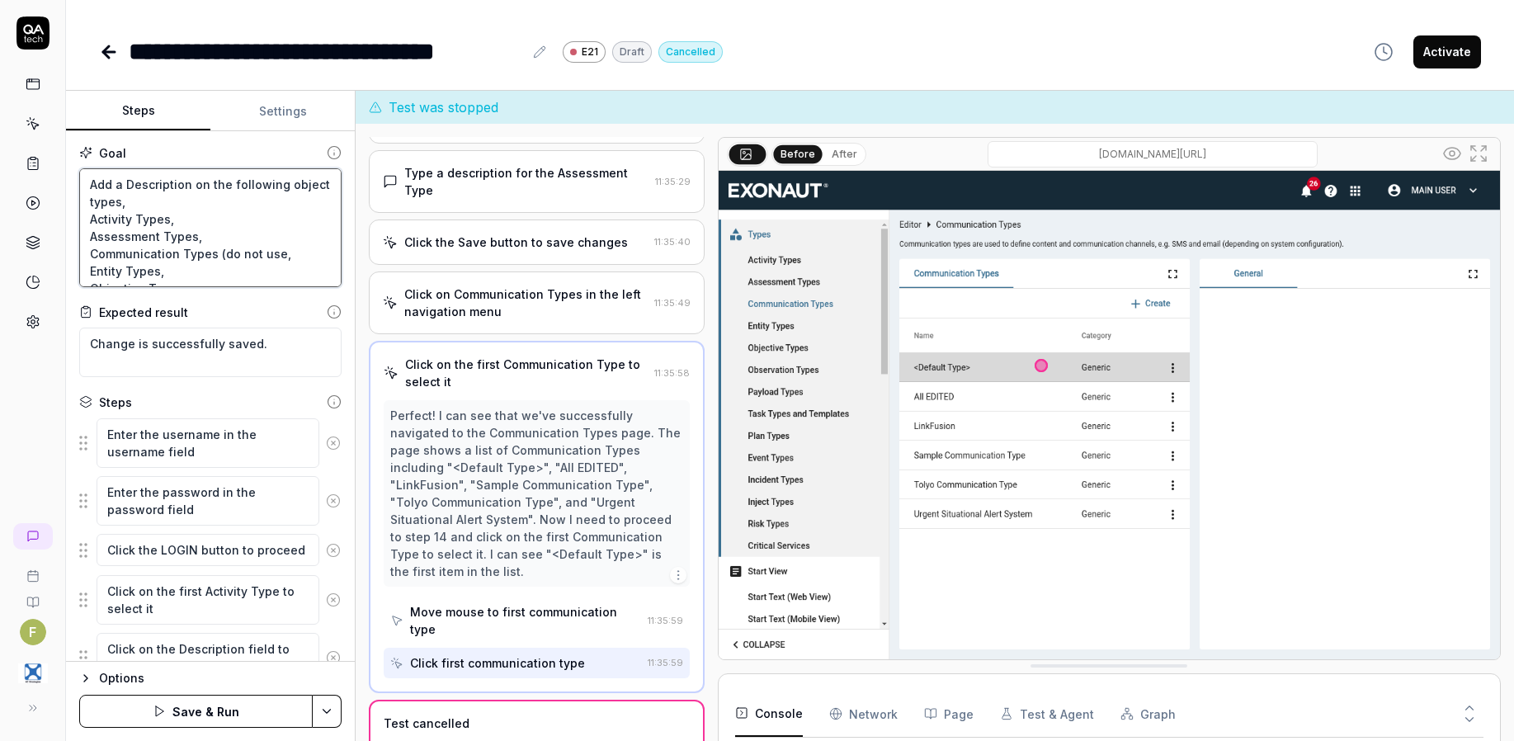
type textarea "Add a Description on the following object types, Activity Types, Assessment Typ…"
type textarea "*"
type textarea "Add a Description on the following object types, Activity Types, Assessment Typ…"
type textarea "*"
type textarea "Add a Description on the following object types, Activity Types, Assessment Typ…"
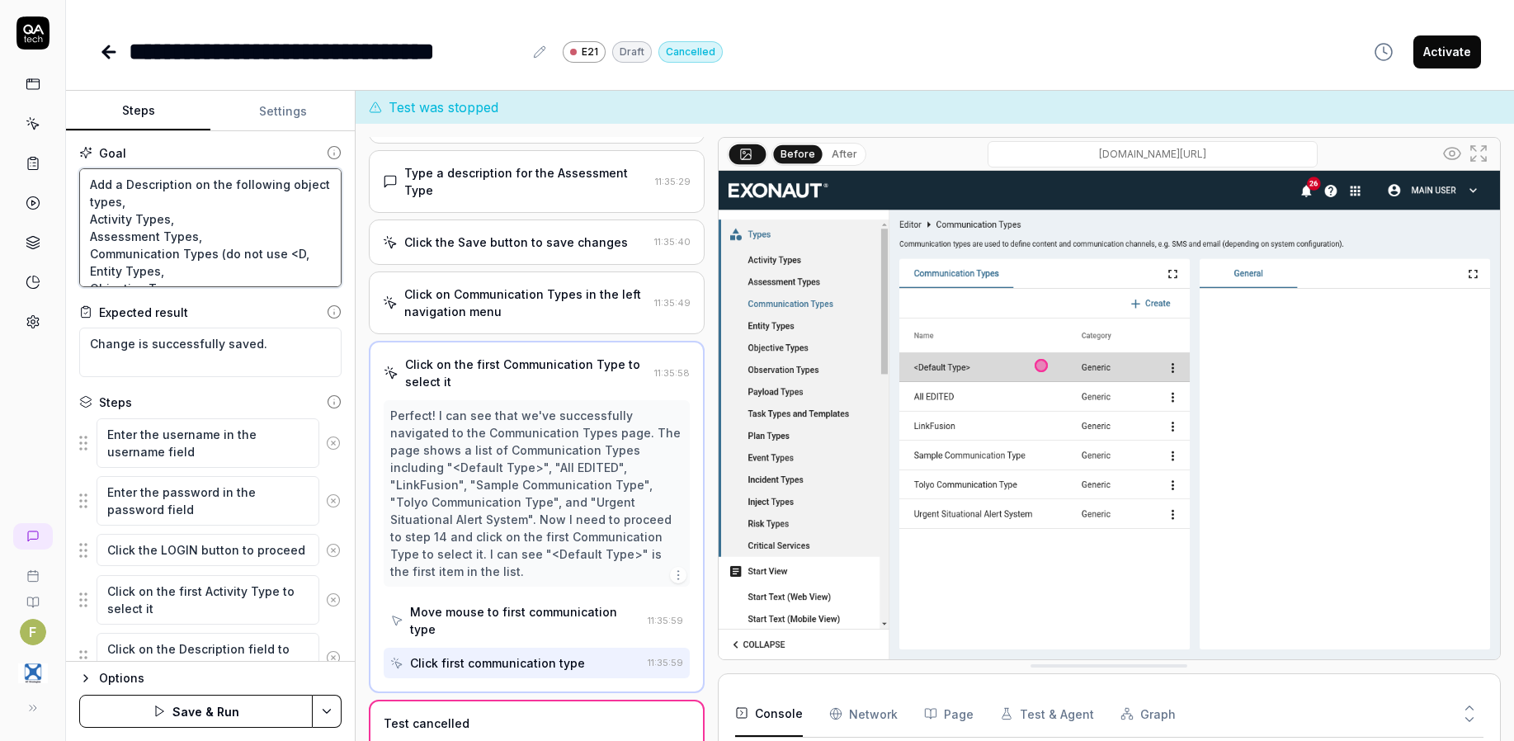
type textarea "*"
type textarea "Add a Description on the following object types, Activity Types, Assessment Typ…"
type textarea "*"
type textarea "Add a Description on the following object types, Activity Types, Assessment Typ…"
type textarea "*"
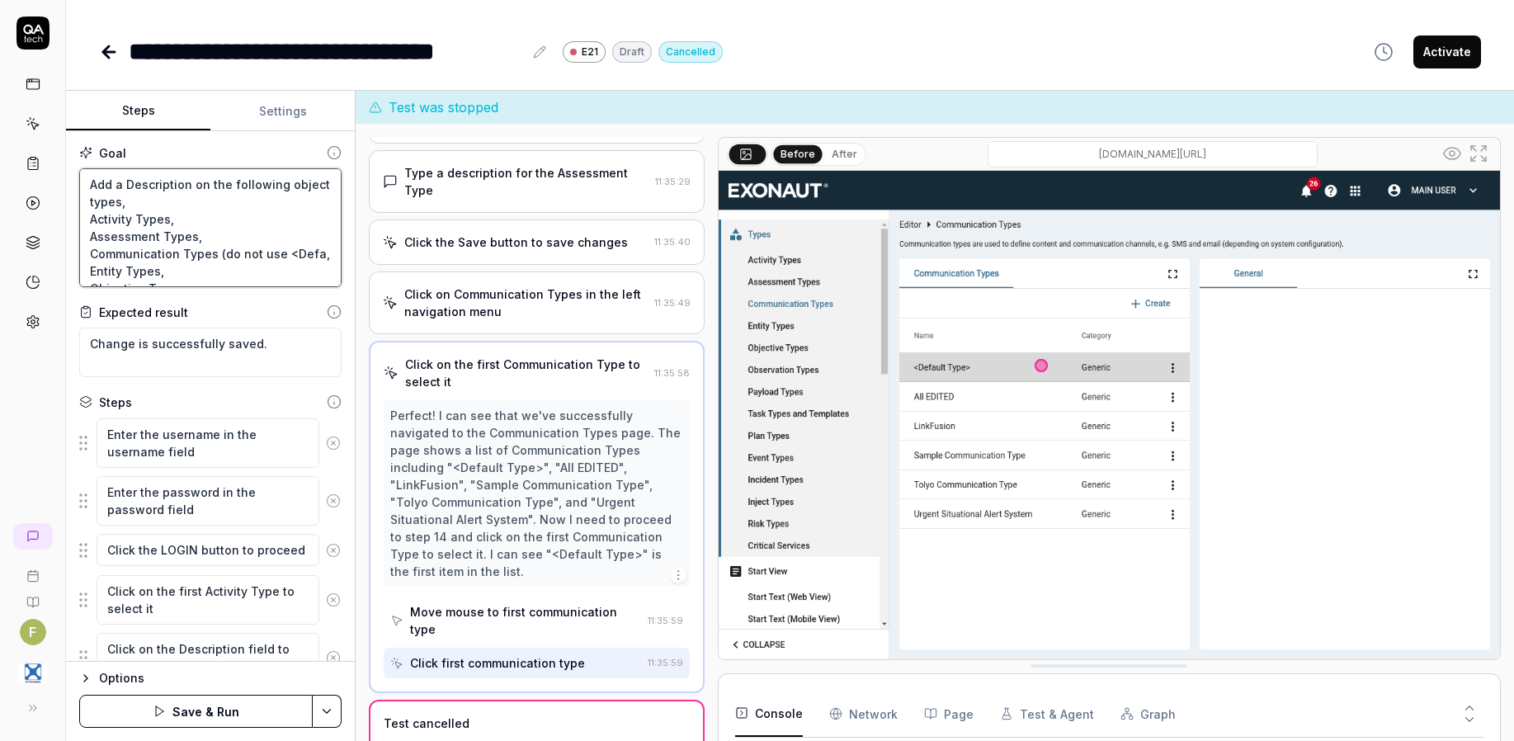
type textarea "Add a Description on the following object types, Activity Types, Assessment Typ…"
type textarea "*"
type textarea "Add a Description on the following object types, Activity Types, Assessment Typ…"
type textarea "*"
type textarea "Add a Description on the following object types, Activity Types, Assessment Typ…"
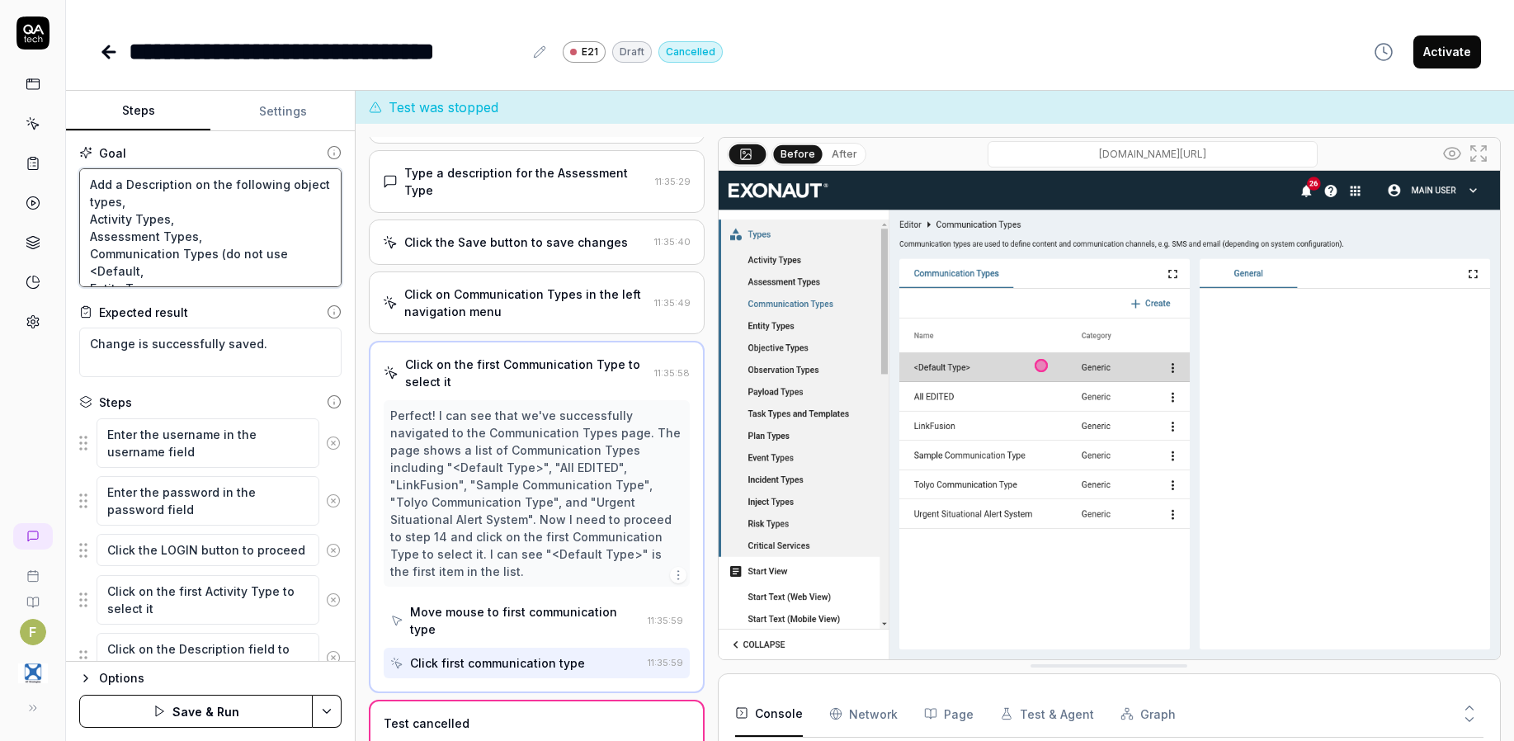
type textarea "*"
type textarea "Add a Description on the following object types, Activity Types, Assessment Typ…"
type textarea "*"
type textarea "Add a Description on the following object types, Activity Types, Assessment Typ…"
type textarea "*"
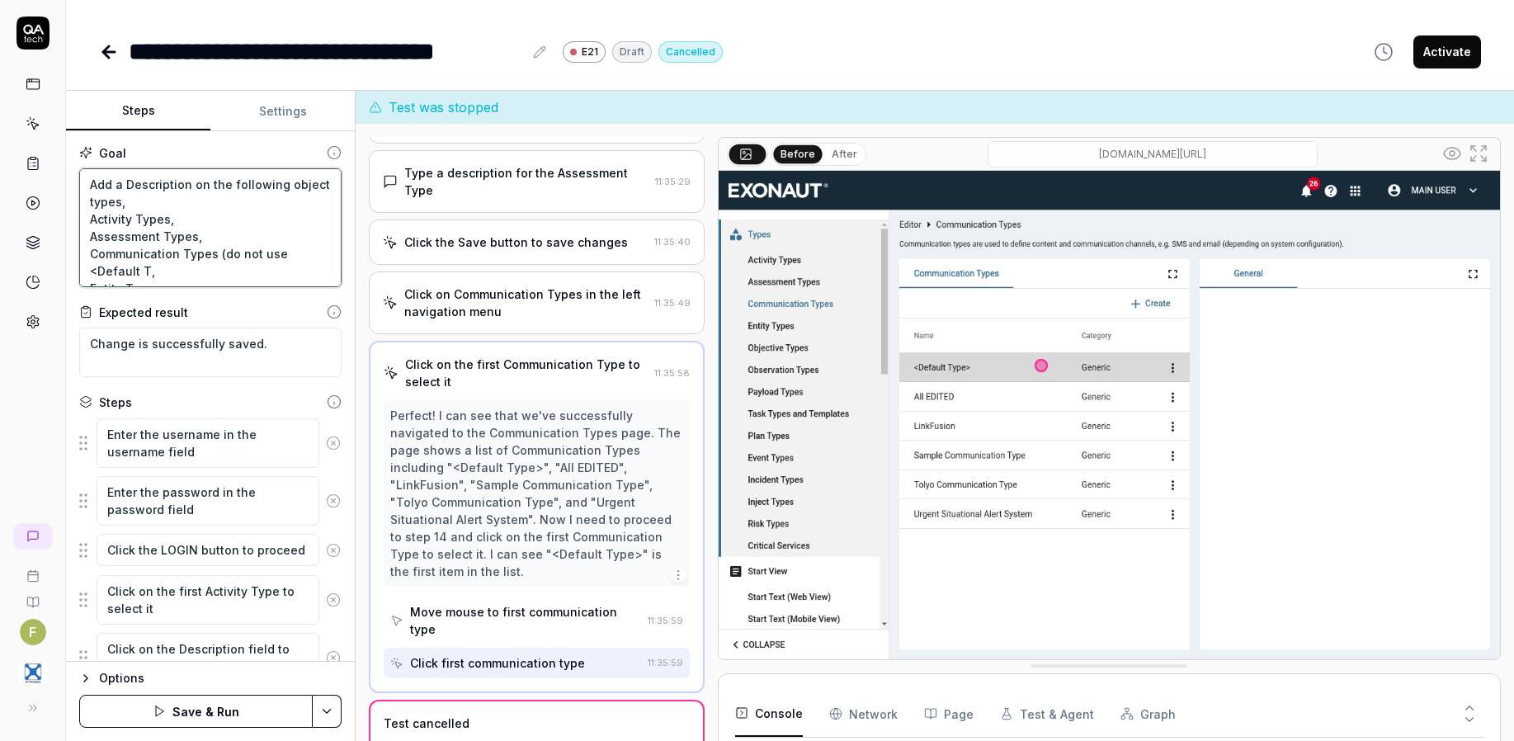
type textarea "Add a Description on the following object types, Activity Types, Assessment Typ…"
type textarea "*"
type textarea "Add a Description on the following object types, Activity Types, Assessment Typ…"
type textarea "*"
type textarea "Add a Description on the following object types, Activity Types, Assessment Typ…"
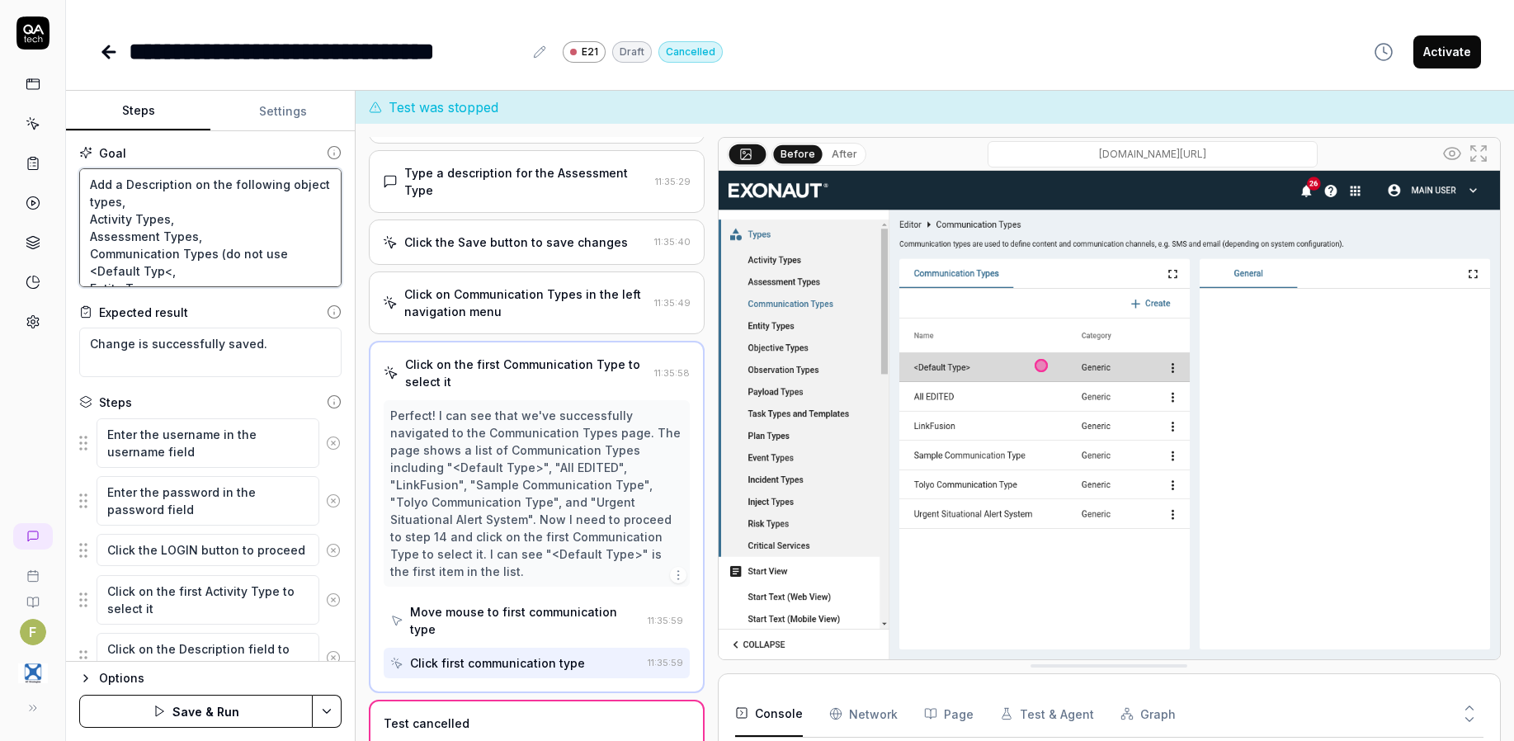
type textarea "*"
type textarea "Add a Description on the following object types, Activity Types, Assessment Typ…"
type textarea "*"
type textarea "Add a Description on the following object types, Activity Types, Assessment Typ…"
type textarea "*"
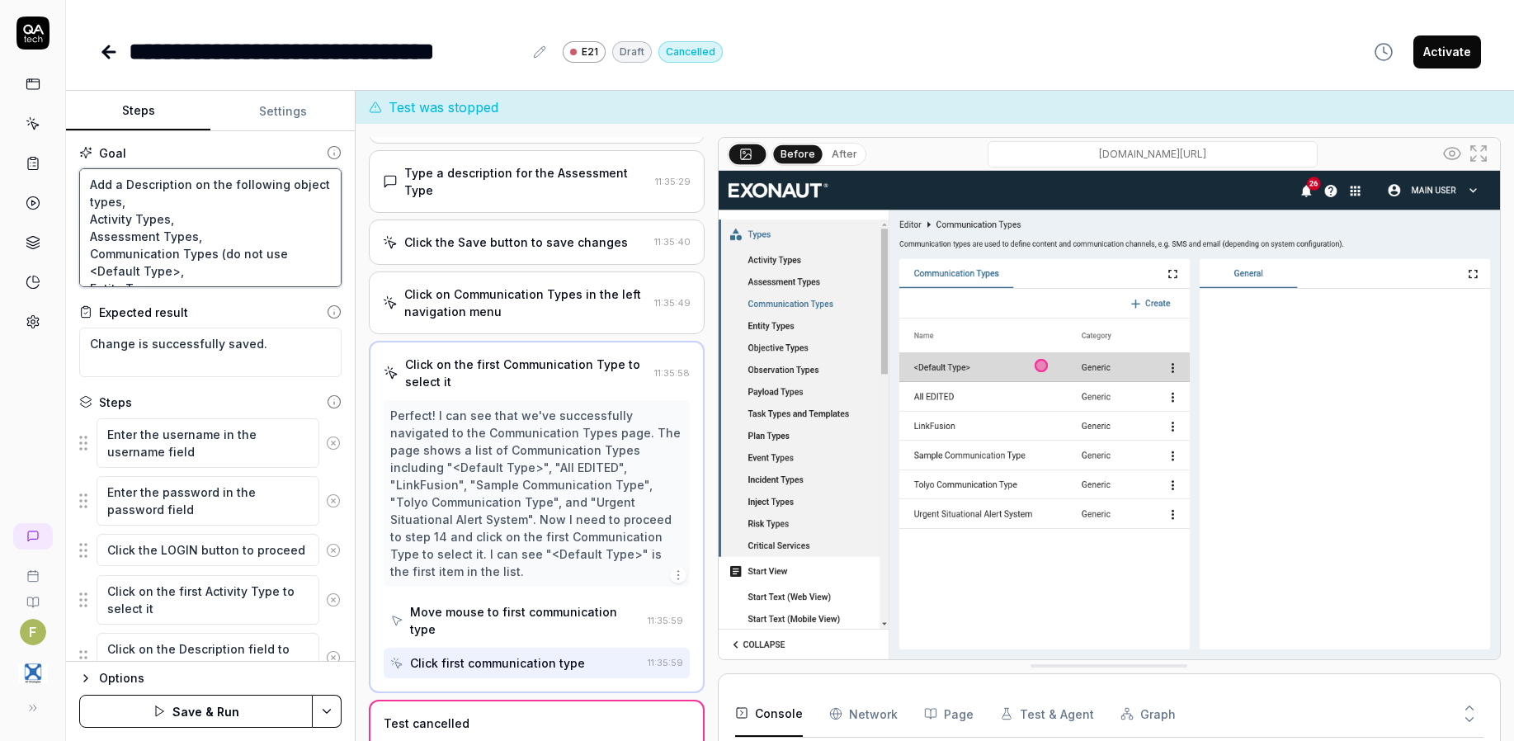
type textarea "Add a Description on the following object types, Activity Types, Assessment Typ…"
click at [226, 708] on button "Save & Run" at bounding box center [195, 711] width 233 height 33
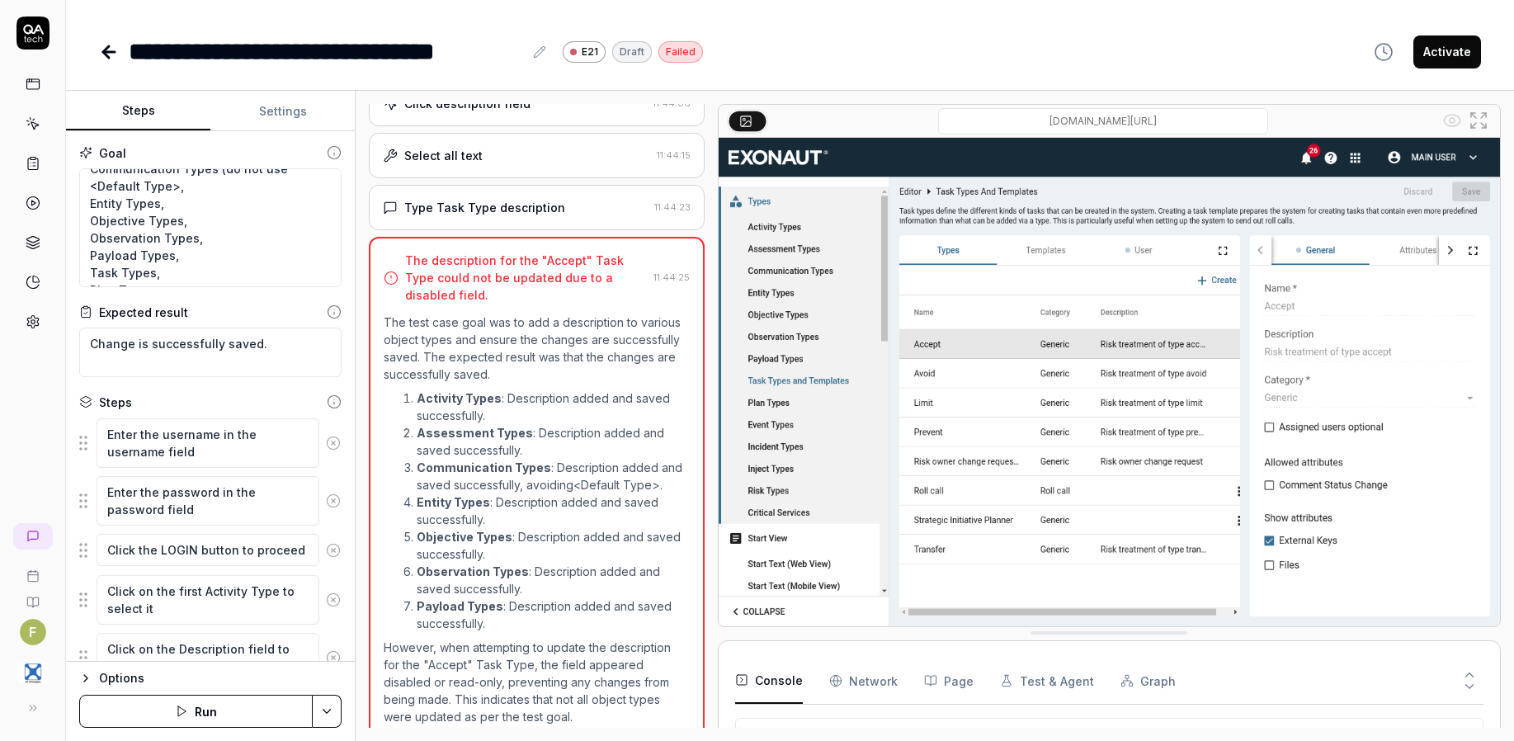
scroll to position [86, 0]
click at [150, 276] on textarea "Add a Description on the following object types, Activity Types, Assessment Typ…" at bounding box center [210, 227] width 262 height 119
type textarea "*"
type textarea "Add a Description on the following object types, Activity Types, Assessment Typ…"
type textarea "*"
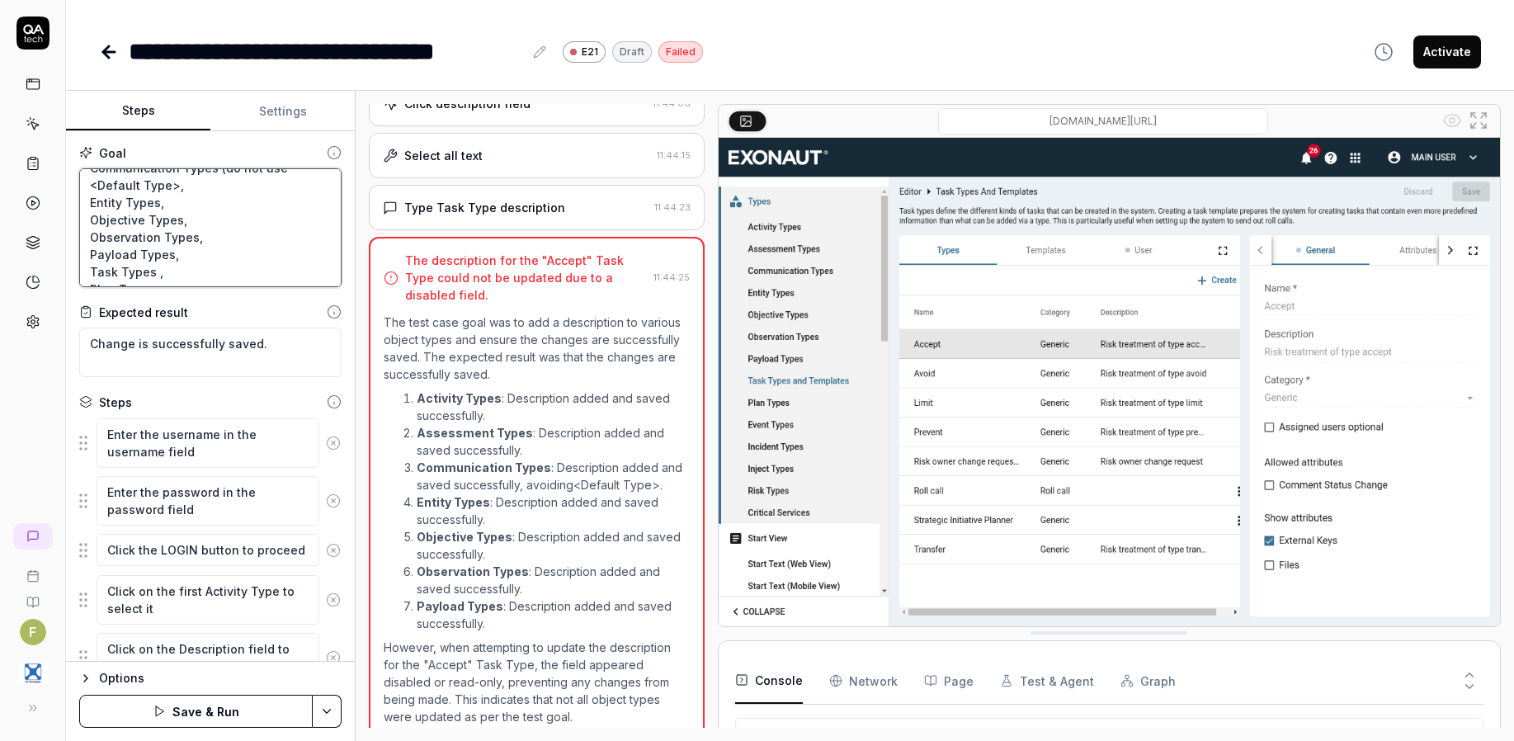
type textarea "Add a Description on the following object types, Activity Types, Assessment Typ…"
type textarea "*"
type textarea "Add a Description on the following object types, Activity Types, Assessment Typ…"
type textarea "*"
type textarea "Add a Description on the following object types, Activity Types, Assessment Typ…"
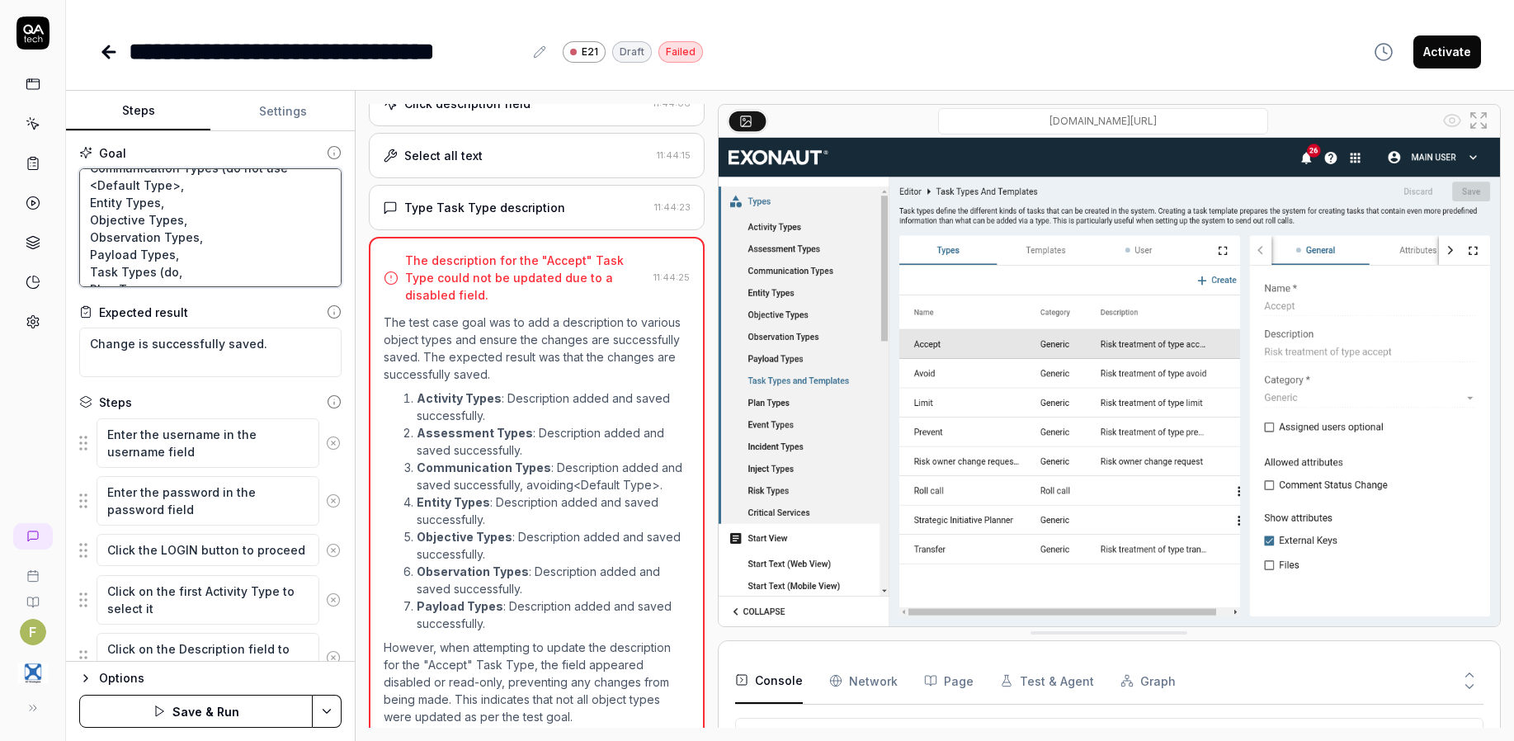
type textarea "*"
type textarea "Add a Description on the following object types, Activity Types, Assessment Typ…"
type textarea "*"
type textarea "Add a Description on the following object types, Activity Types, Assessment Typ…"
type textarea "*"
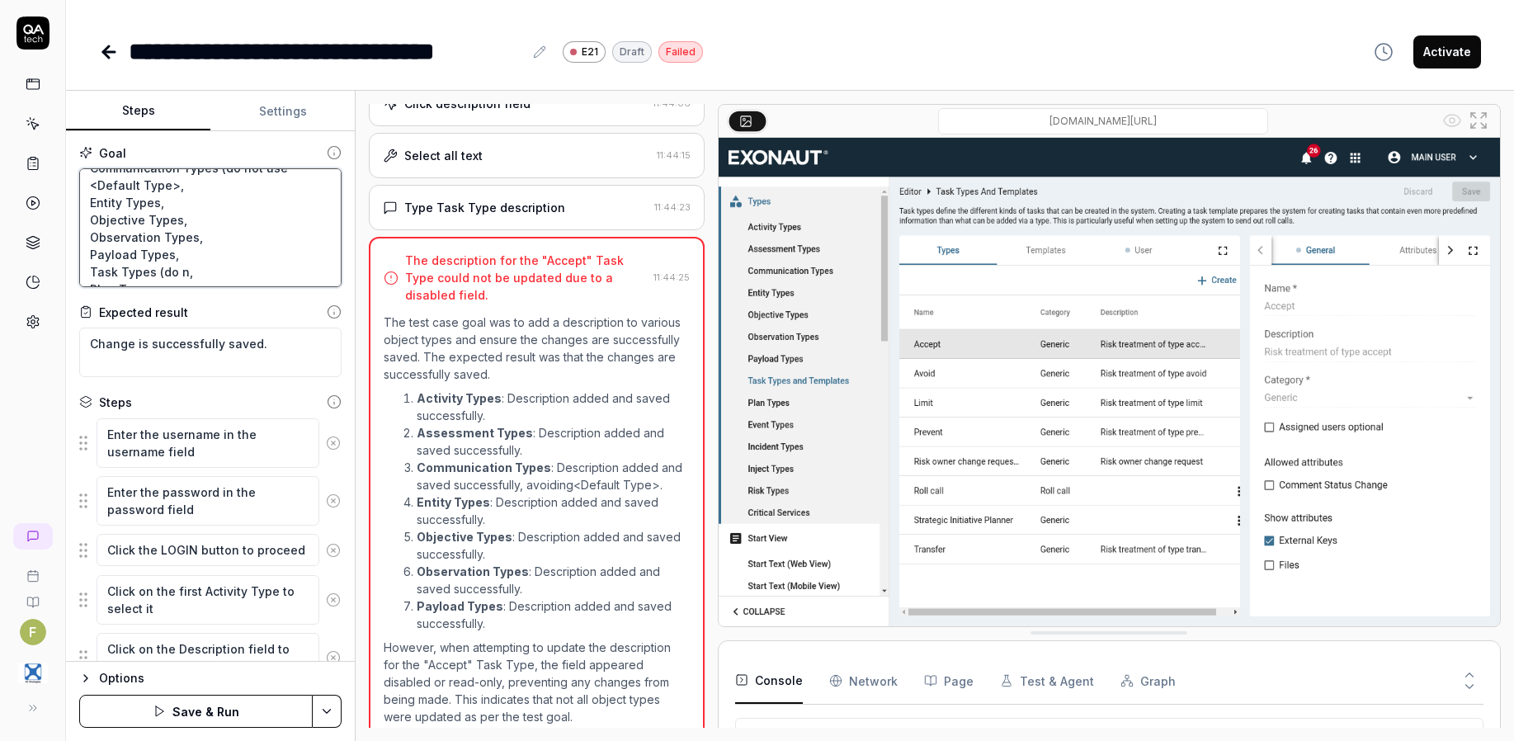
type textarea "Add a Description on the following object types, Activity Types, Assessment Typ…"
type textarea "*"
type textarea "Add a Description on the following object types, Activity Types, Assessment Typ…"
type textarea "*"
type textarea "Add a Description on the following object types, Activity Types, Assessment Typ…"
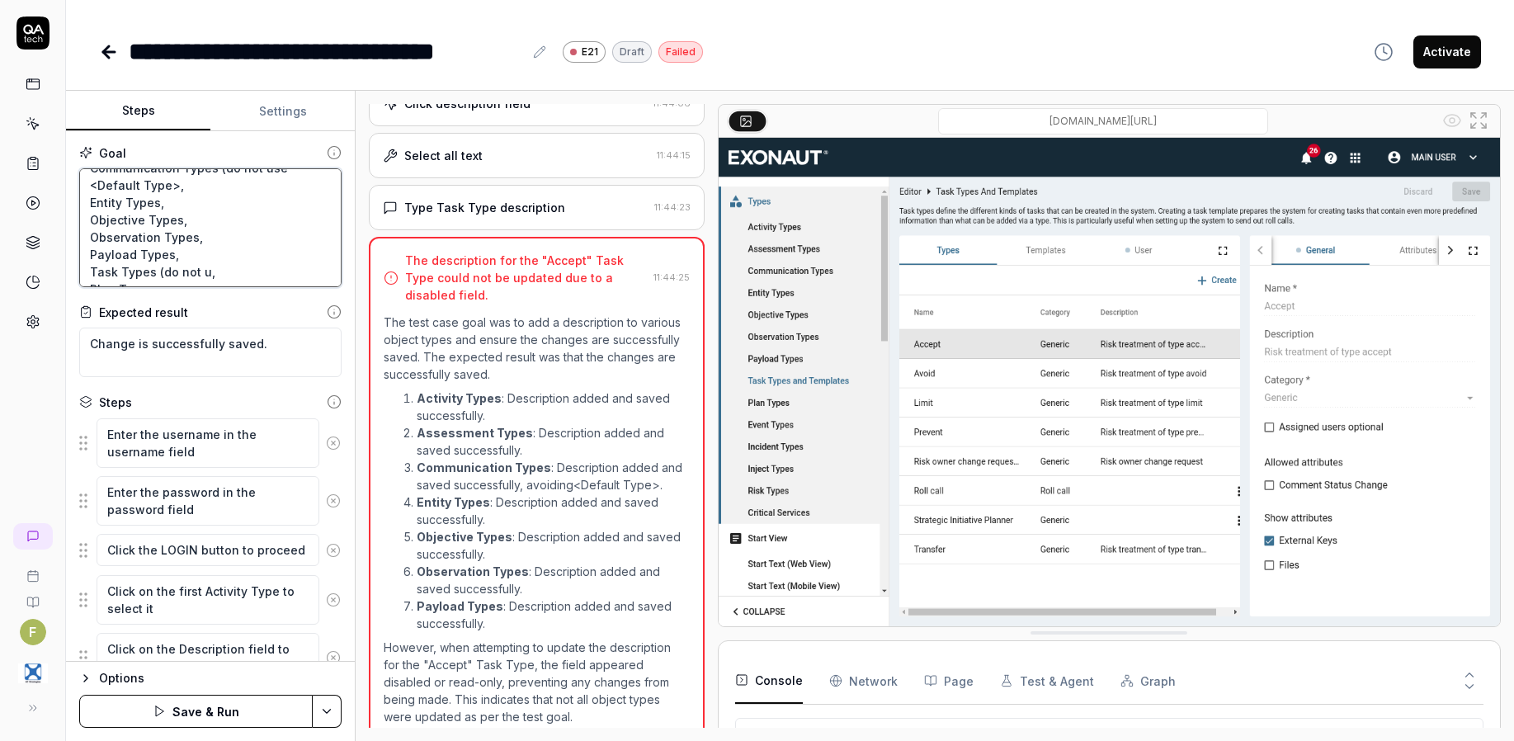
type textarea "*"
type textarea "Add a Description on the following object types, Activity Types, Assessment Typ…"
type textarea "*"
type textarea "Add a Description on the following object types, Activity Types, Assessment Typ…"
type textarea "*"
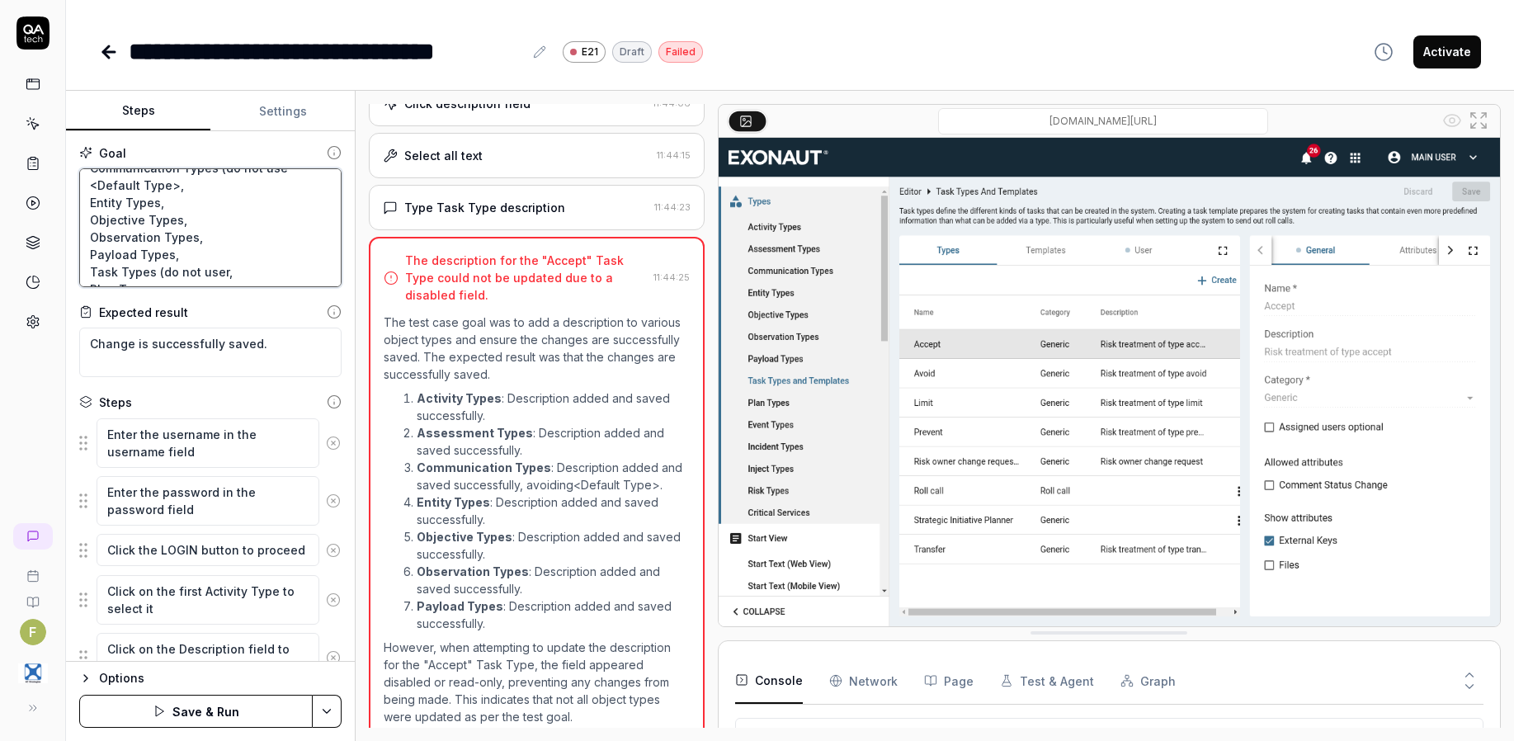
type textarea "Add a Description on the following object types, Activity Types, Assessment Typ…"
type textarea "*"
type textarea "Add a Description on the following object types, Activity Types, Assessment Typ…"
type textarea "*"
type textarea "Add a Description on the following object types, Activity Types, Assessment Typ…"
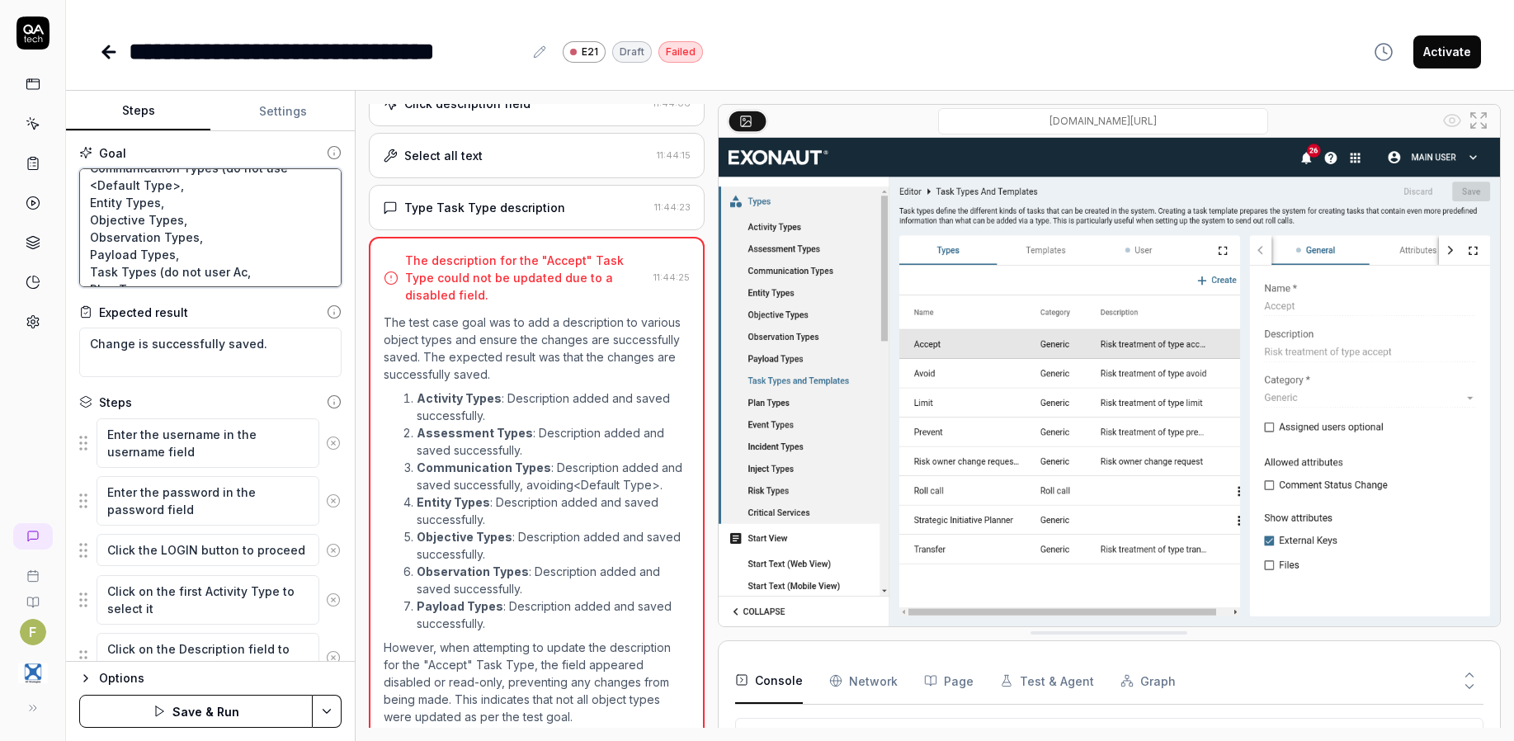
type textarea "*"
type textarea "Add a Description on the following object types, Activity Types, Assessment Typ…"
type textarea "*"
type textarea "Add a Description on the following object types, Activity Types, Assessment Typ…"
type textarea "*"
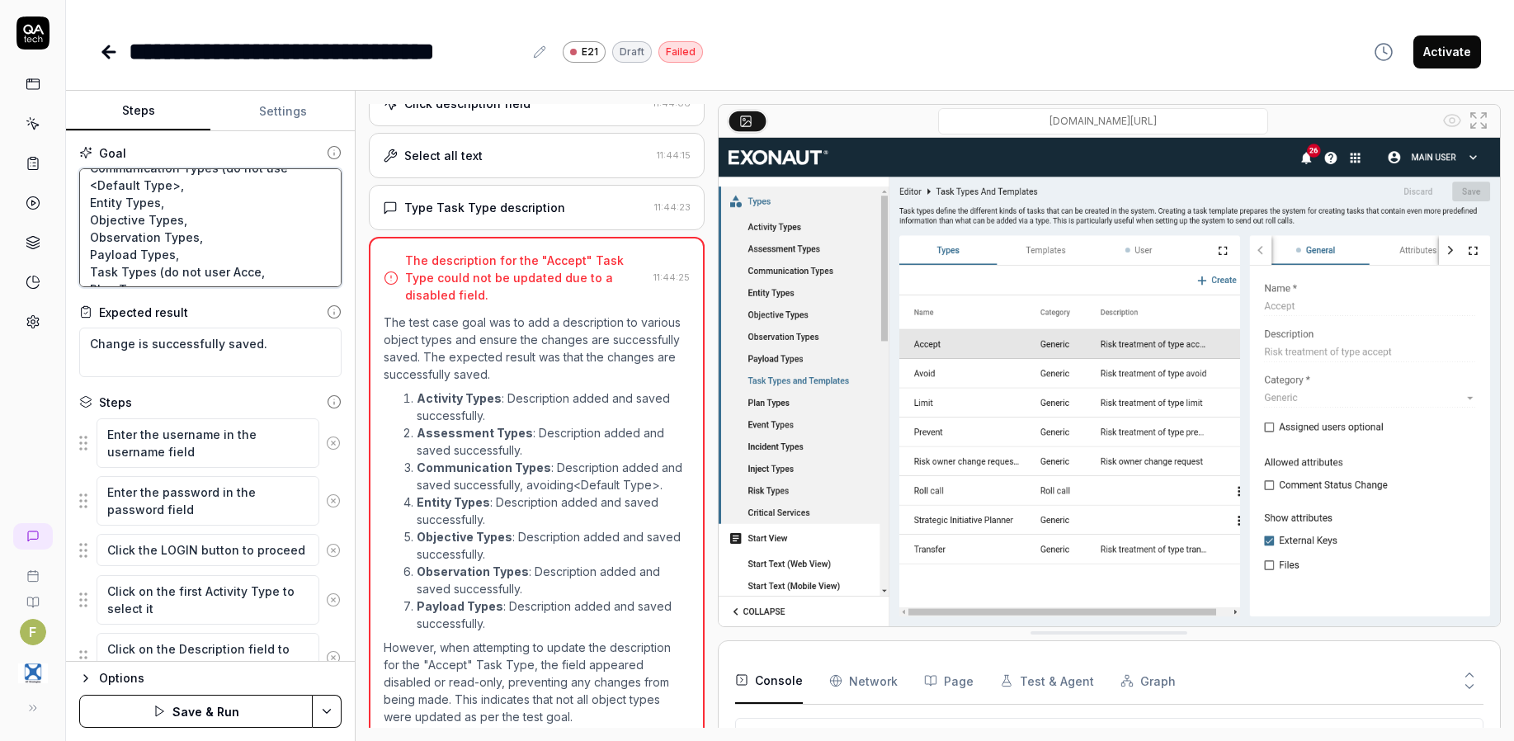
type textarea "Add a Description on the following object types, Activity Types, Assessment Typ…"
type textarea "*"
type textarea "Add a Description on the following object types, Activity Types, Assessment Typ…"
type textarea "*"
type textarea "Add a Description on the following object types, Activity Types, Assessment Typ…"
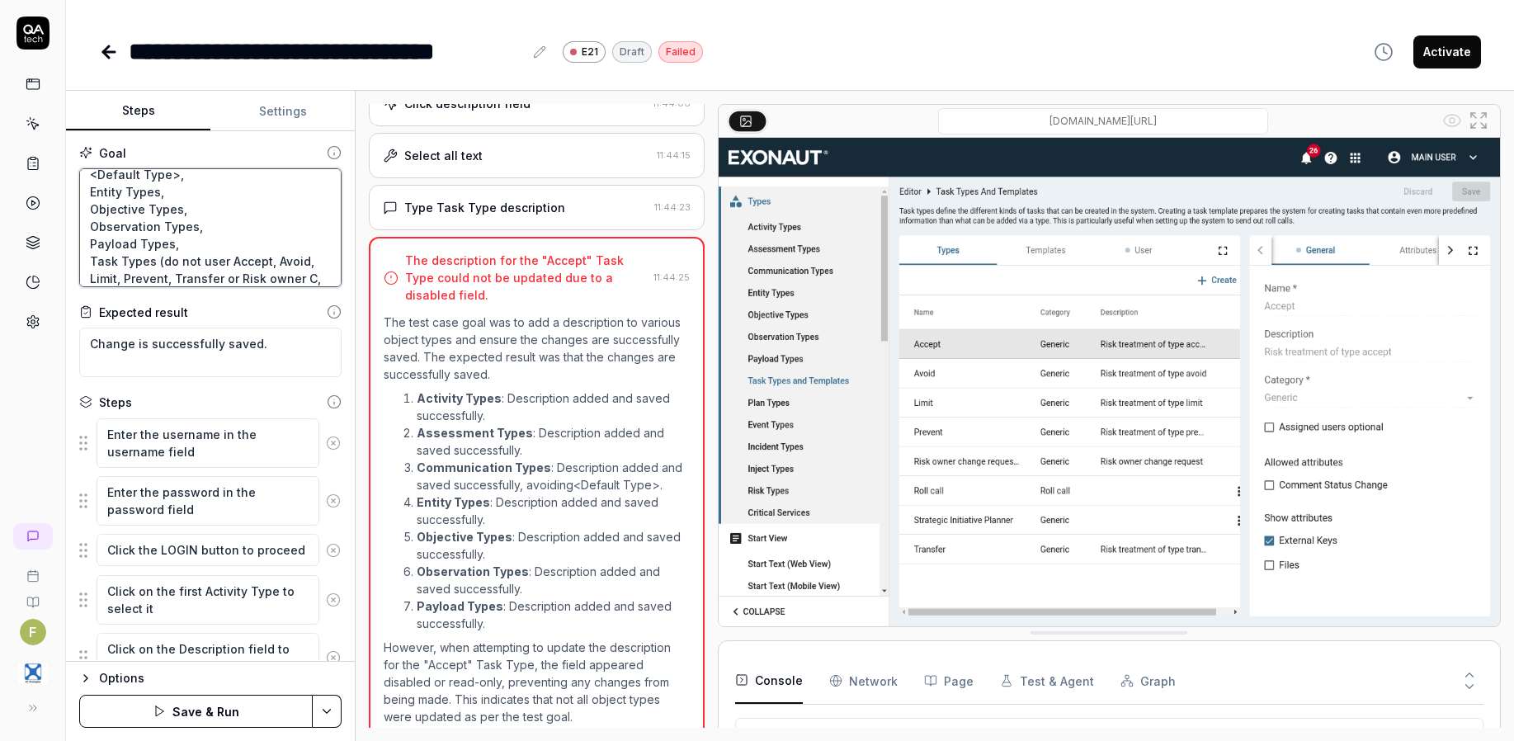
scroll to position [114, 0]
click at [245, 713] on button "Save & Run" at bounding box center [195, 711] width 233 height 33
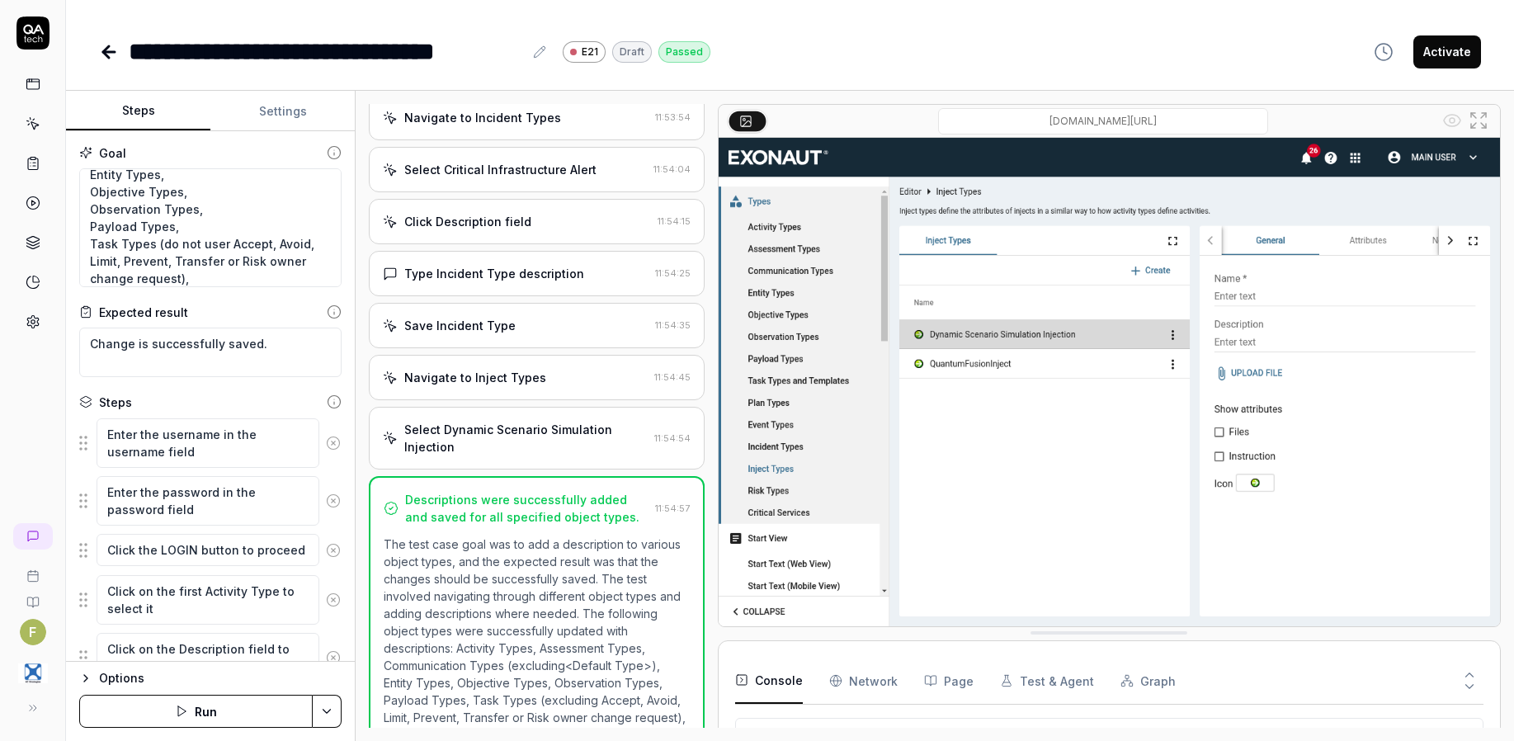
scroll to position [2439, 0]
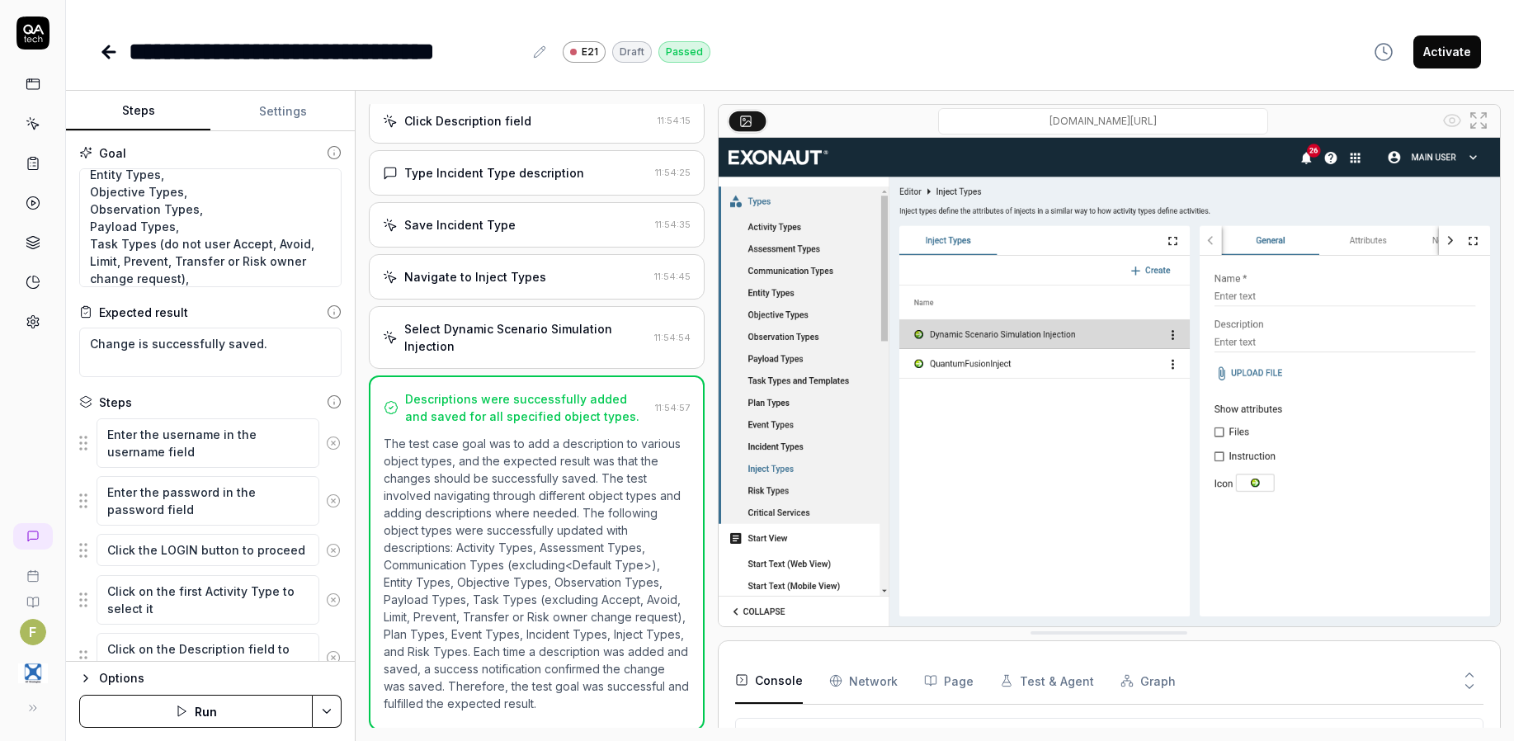
click at [109, 48] on icon at bounding box center [109, 52] width 20 height 20
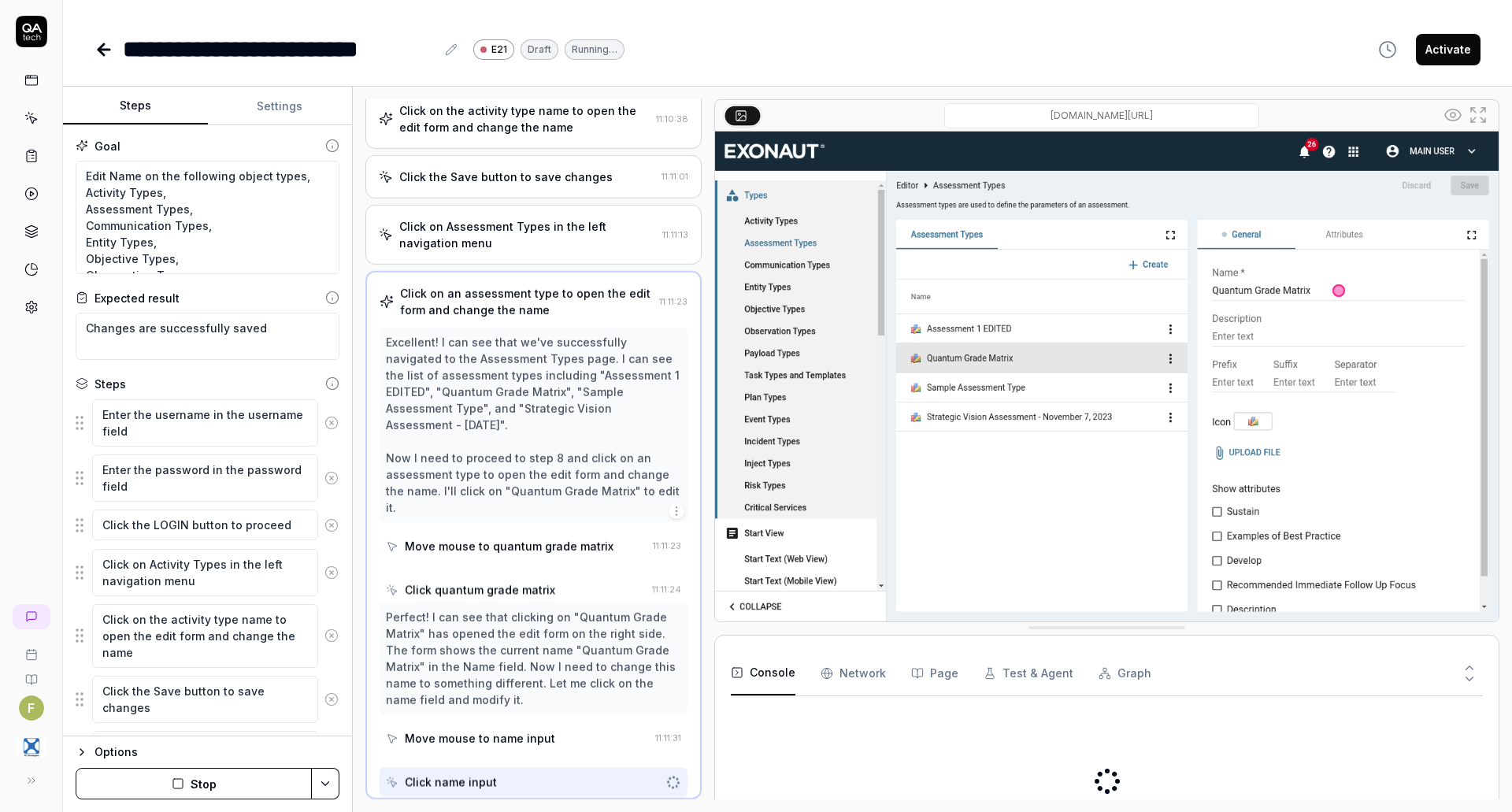
click at [96, 47] on icon at bounding box center [104, 50] width 19 height 19
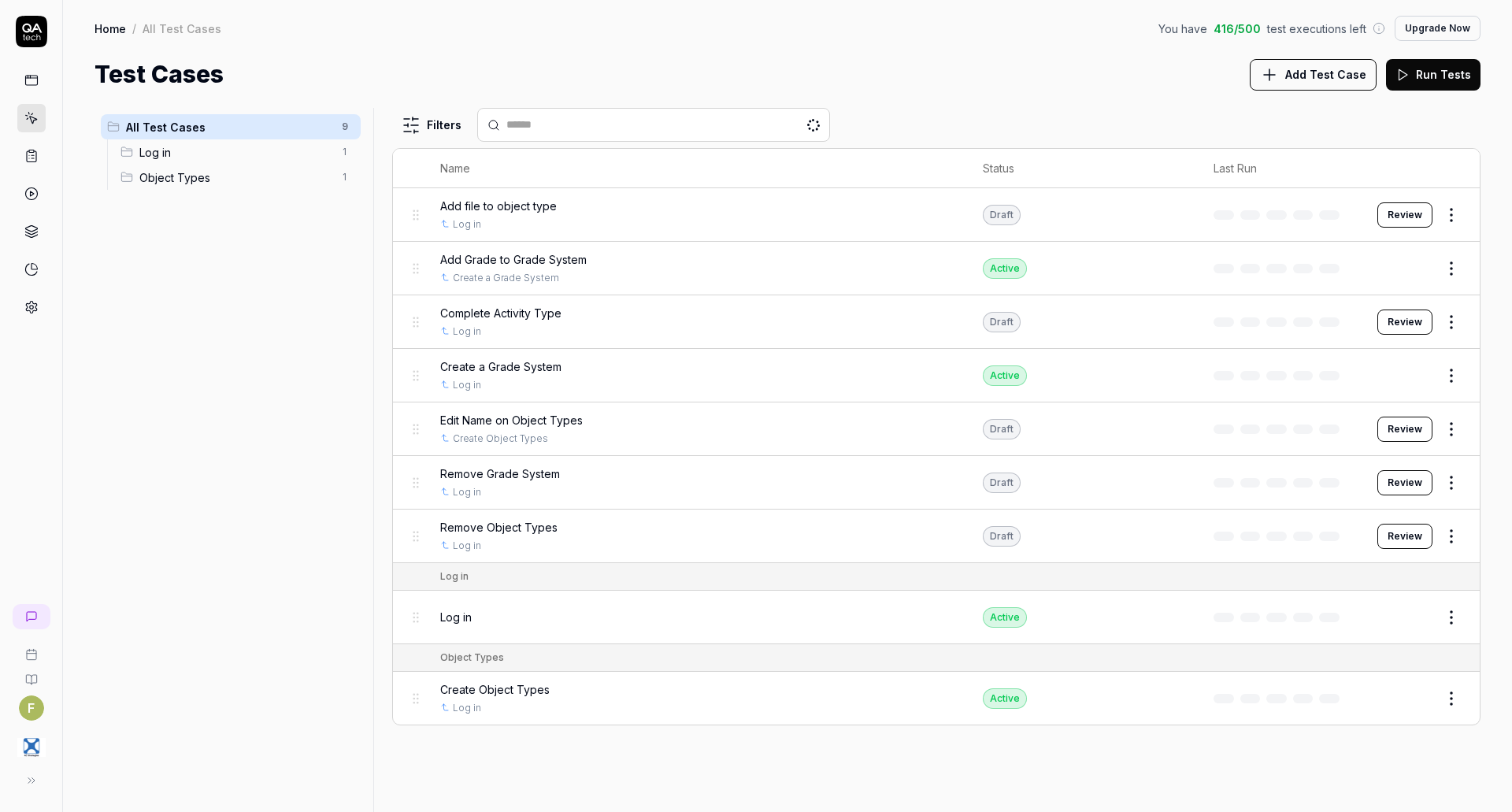
click at [34, 303] on icon at bounding box center [32, 307] width 11 height 11
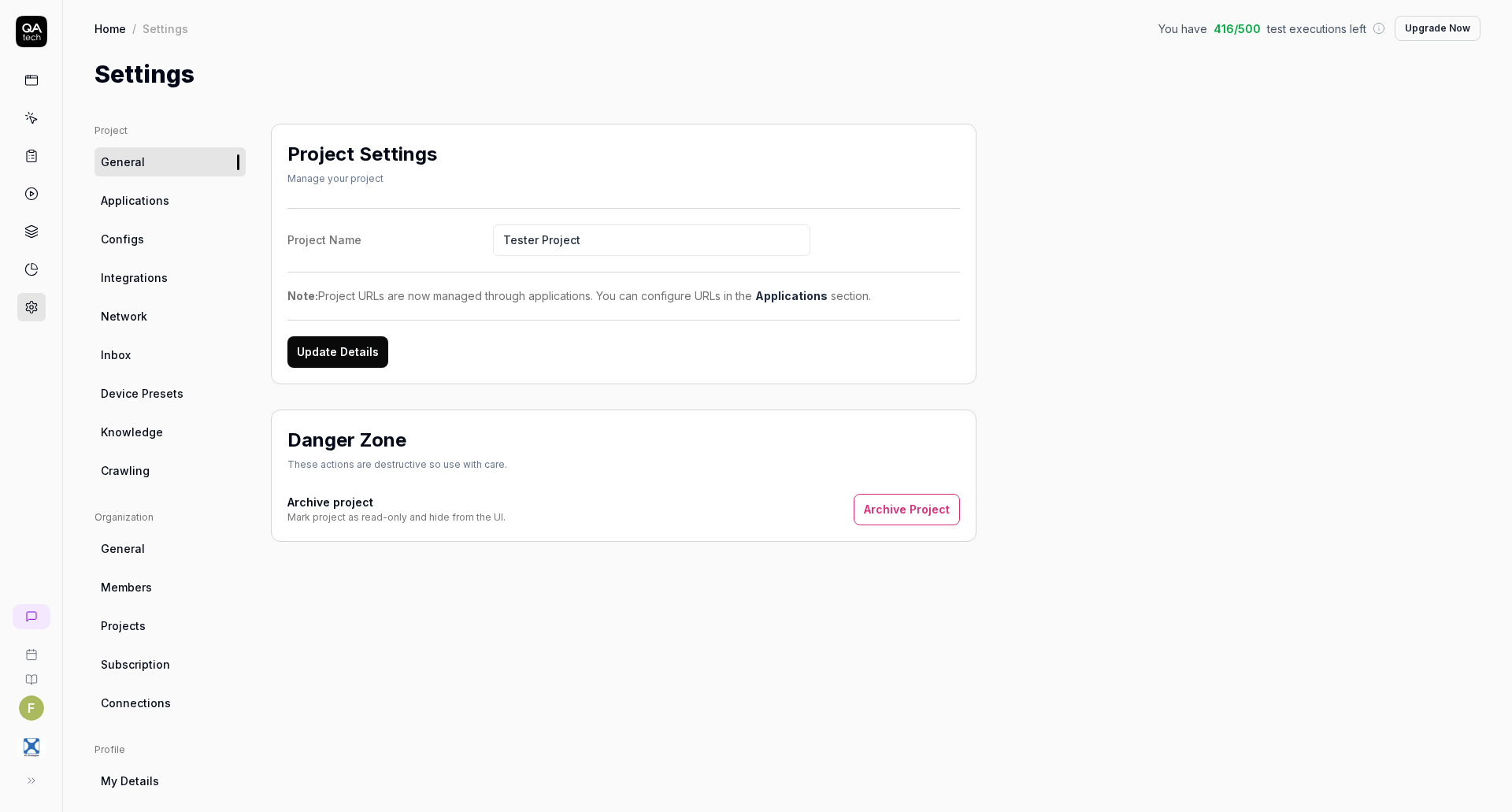
click at [169, 438] on link "Knowledge" at bounding box center [170, 431] width 151 height 30
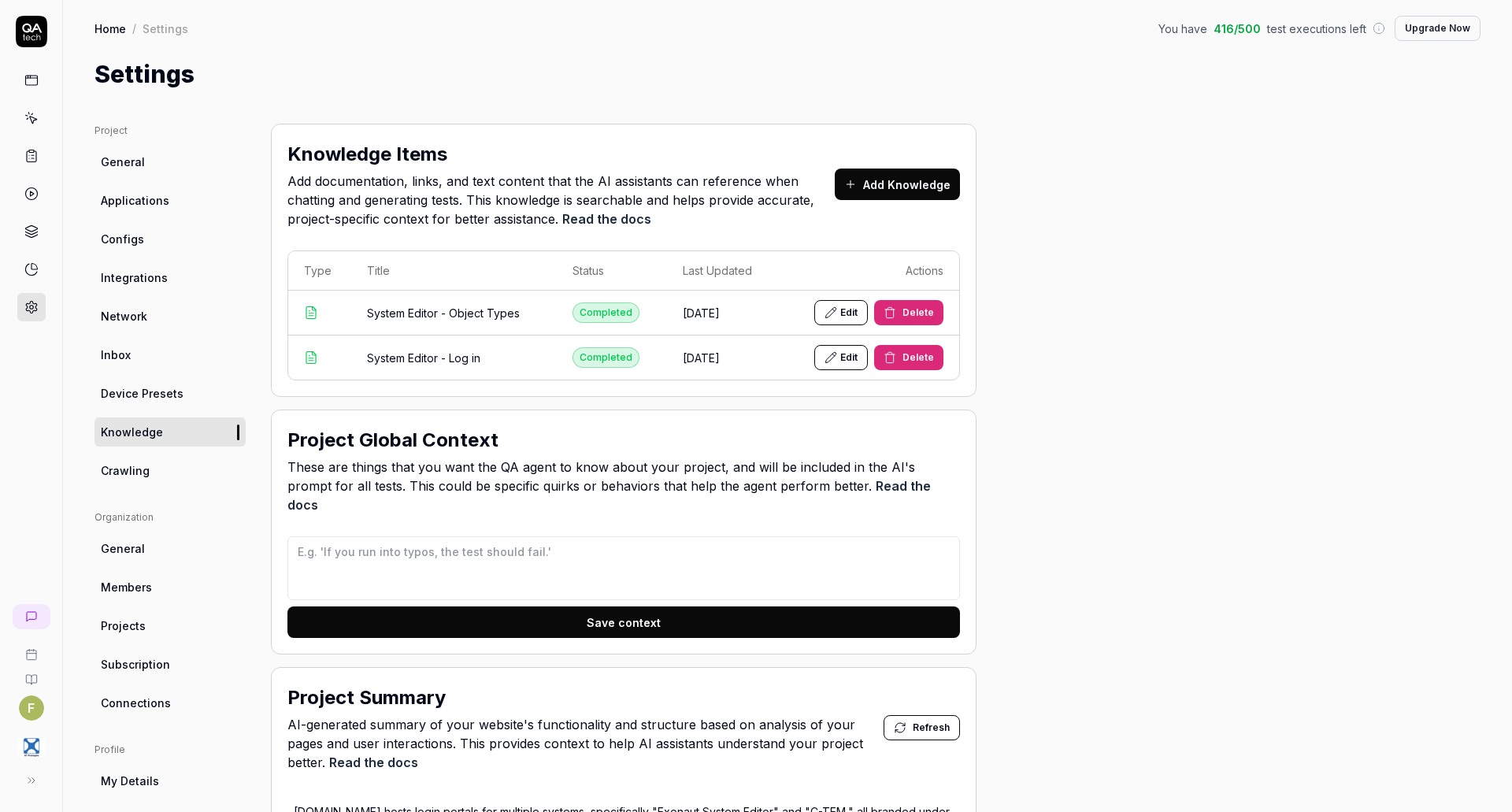
click at [31, 120] on icon at bounding box center [32, 119] width 7 height 7
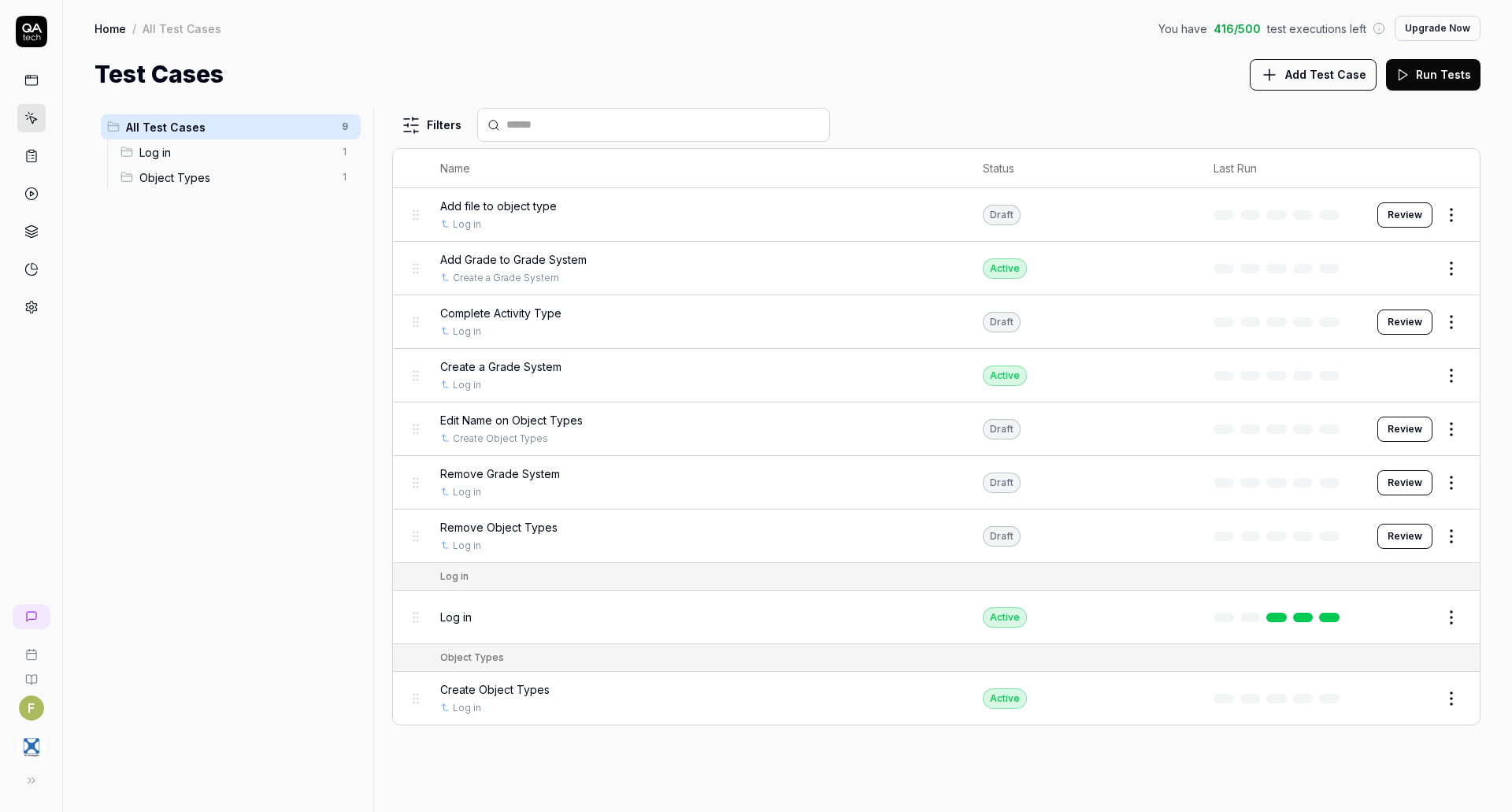
click at [30, 156] on icon at bounding box center [32, 156] width 14 height 14
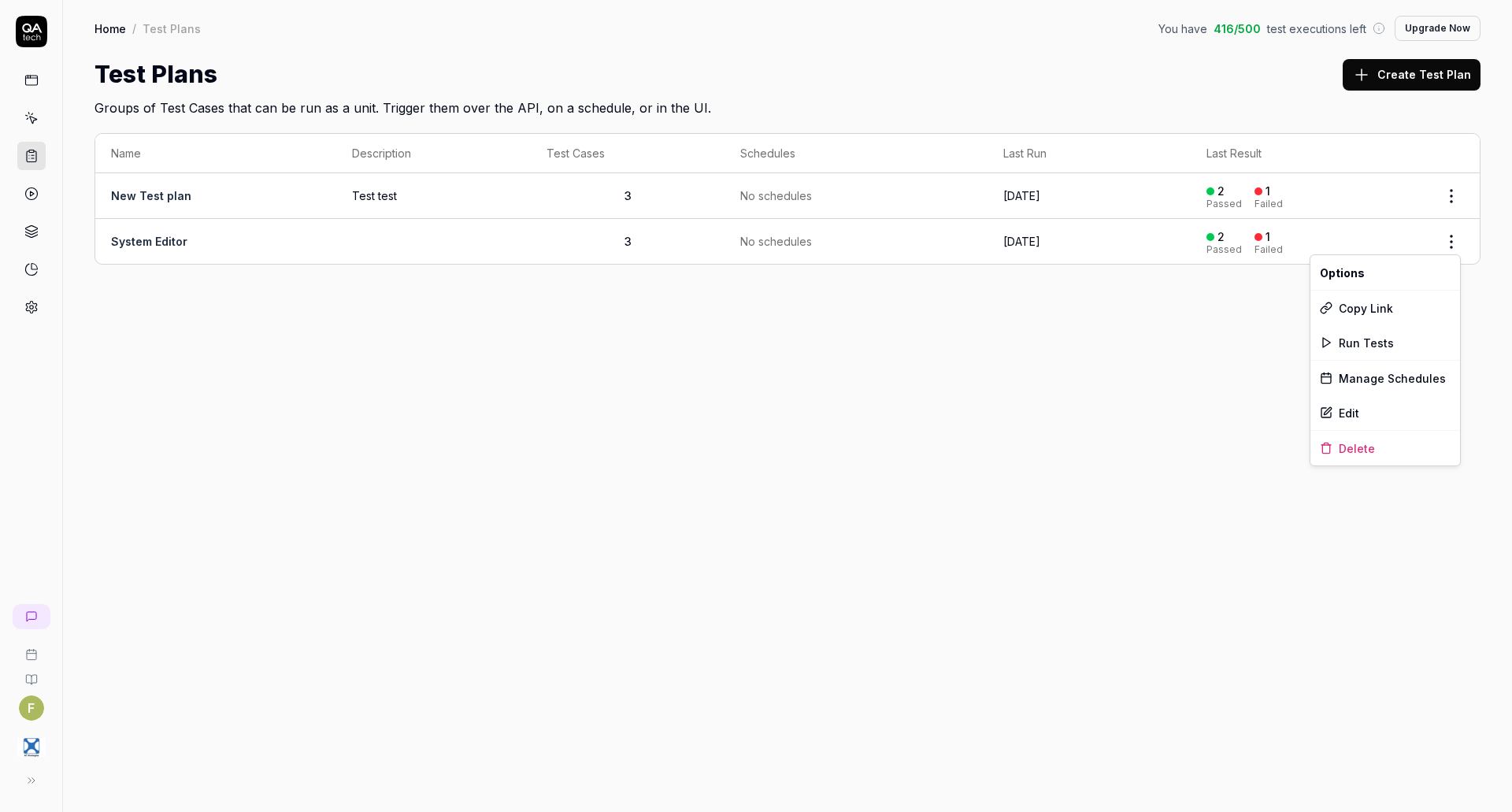
click at [1453, 246] on html "F Home / Test Plans You have 416 / 500 test executions left Upgrade Now Home / …" at bounding box center [756, 406] width 1512 height 812
click at [1042, 345] on html "F Home / Test Plans You have 416 / 500 test executions left Upgrade Now Home / …" at bounding box center [756, 406] width 1512 height 812
click at [27, 83] on icon at bounding box center [32, 80] width 14 height 14
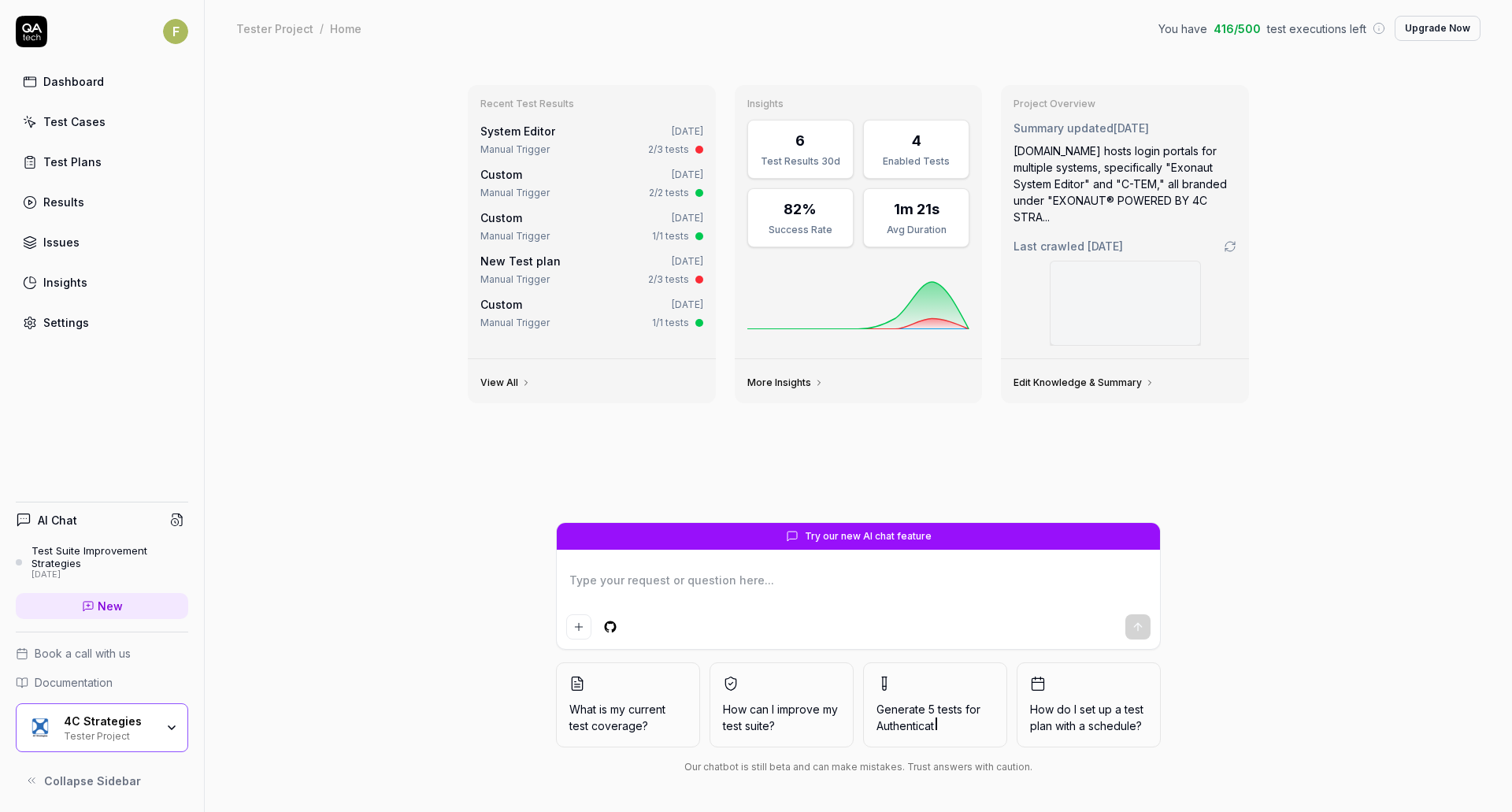
type textarea "*"
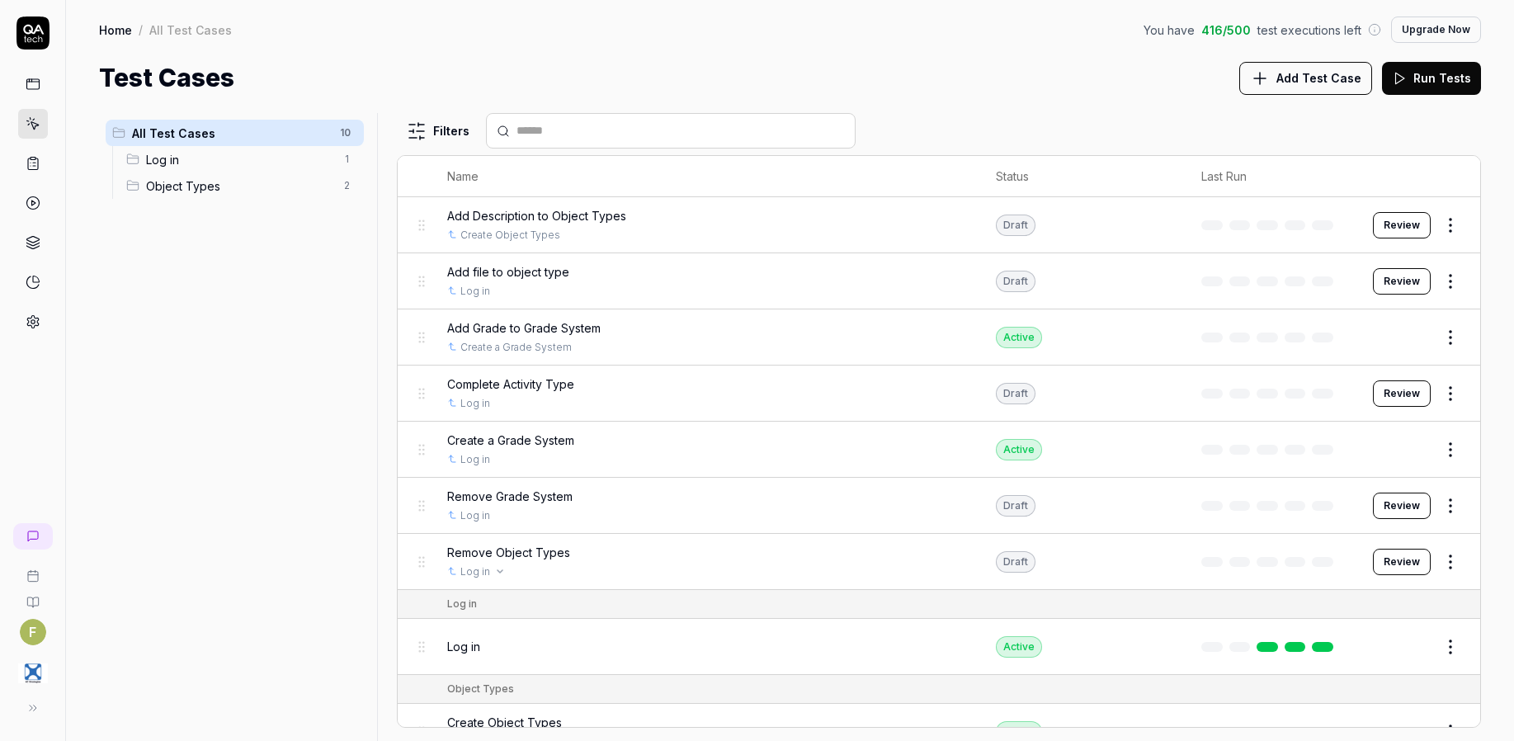
drag, startPoint x: 420, startPoint y: 224, endPoint x: 510, endPoint y: 576, distance: 363.6
click at [418, 227] on body "F Home / All Test Cases You have 416 / 500 test executions left Upgrade Now Hom…" at bounding box center [757, 370] width 1514 height 741
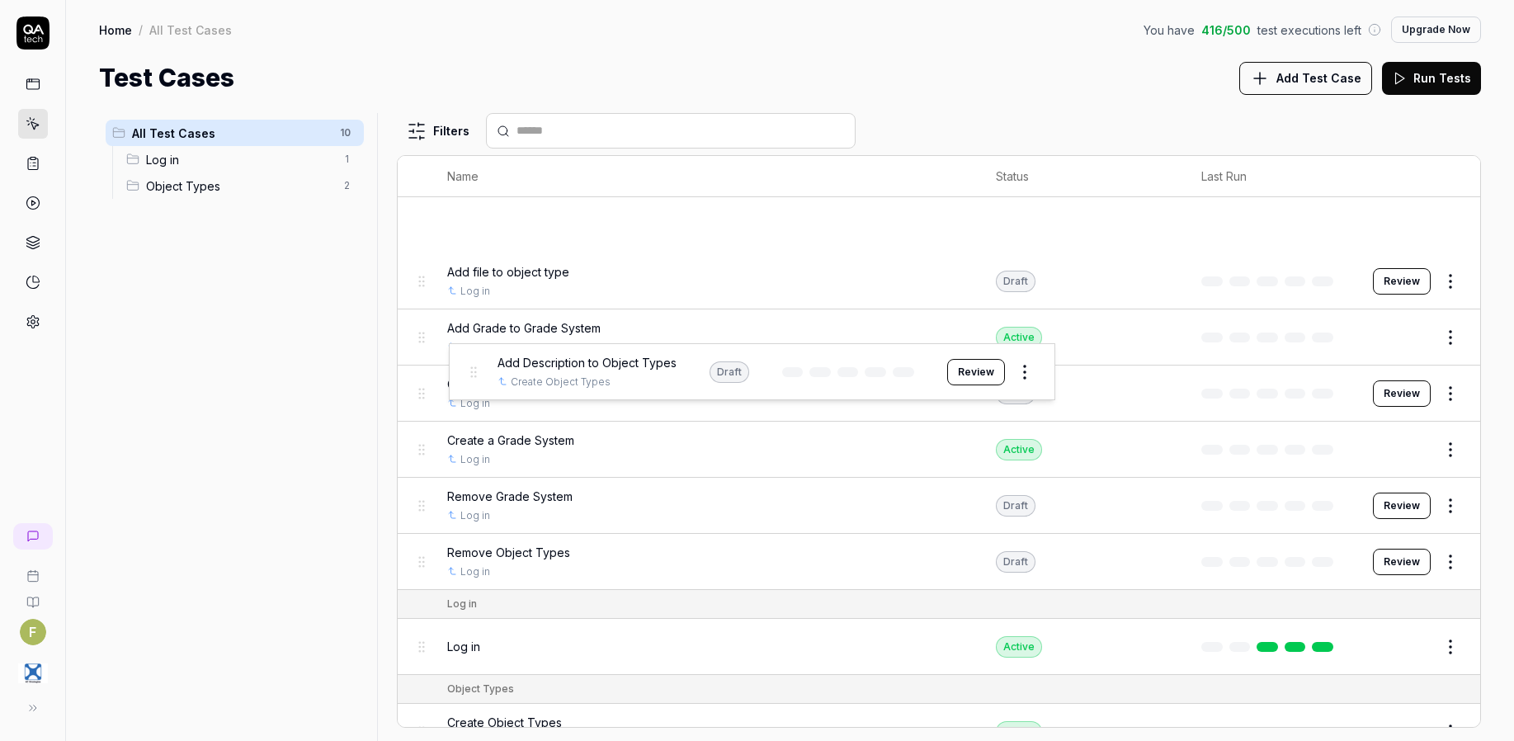
scroll to position [88, 0]
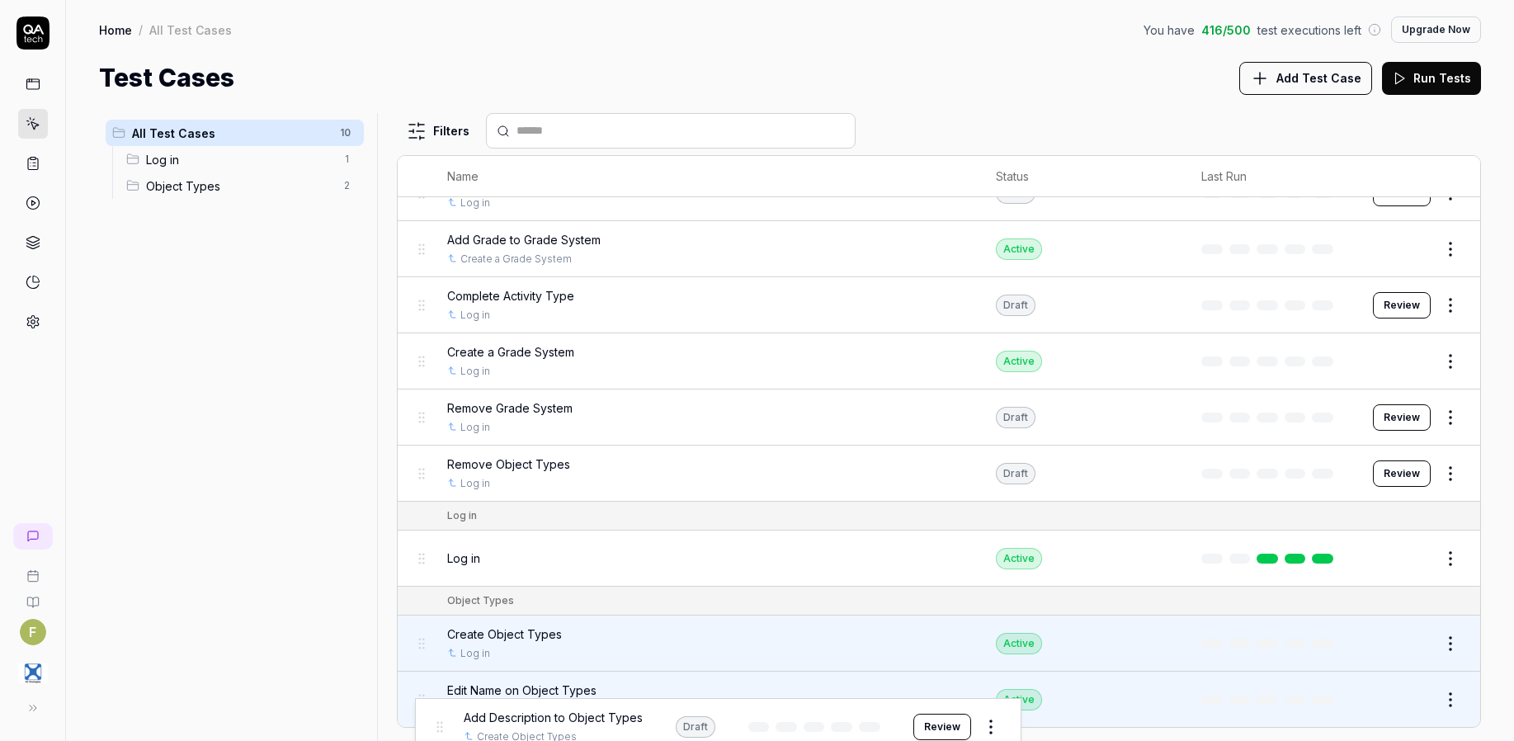
drag, startPoint x: 418, startPoint y: 227, endPoint x: 436, endPoint y: 728, distance: 501.1
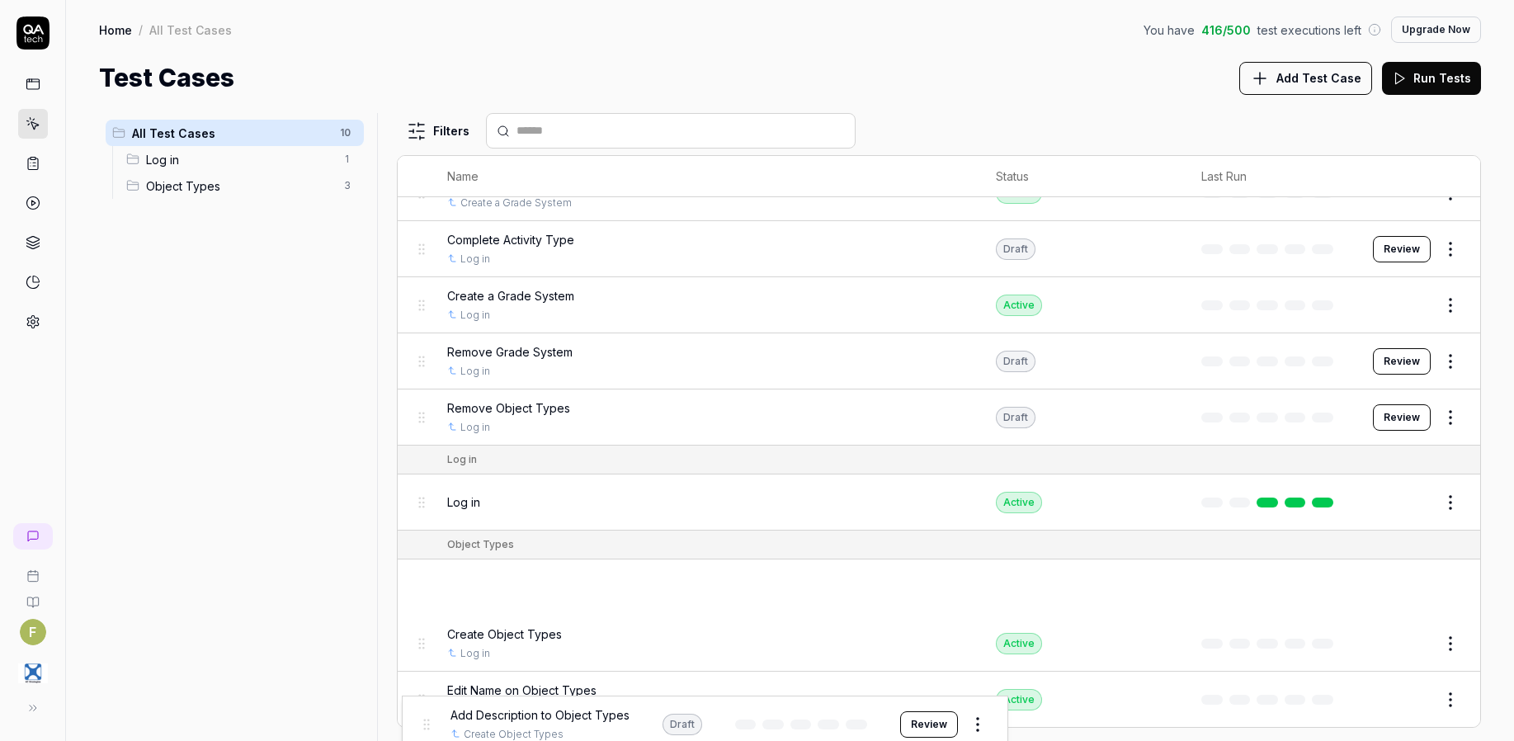
drag, startPoint x: 411, startPoint y: 583, endPoint x: 418, endPoint y: 720, distance: 137.2
click at [418, 720] on body "F Home / All Test Cases You have 416 / 500 test executions left Upgrade Now Hom…" at bounding box center [757, 370] width 1514 height 741
drag, startPoint x: 627, startPoint y: 651, endPoint x: 627, endPoint y: 570, distance: 80.8
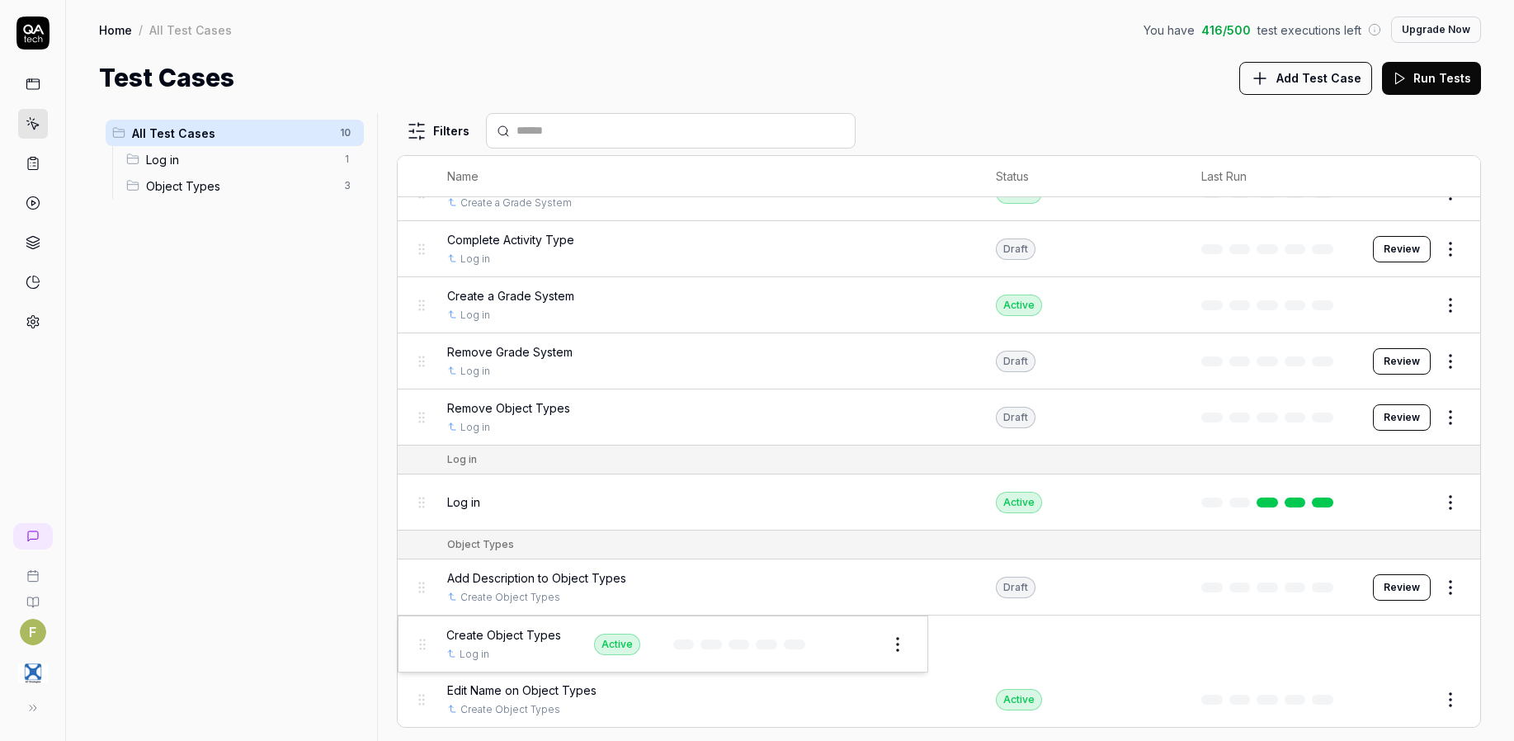
click at [425, 649] on body "F Home / All Test Cases You have 416 / 500 test executions left Upgrade Now Hom…" at bounding box center [757, 370] width 1514 height 741
drag, startPoint x: 412, startPoint y: 646, endPoint x: 418, endPoint y: 577, distance: 69.6
click at [418, 577] on body "F Home / All Test Cases You have 416 / 500 test executions left Upgrade Now Hom…" at bounding box center [757, 370] width 1514 height 741
drag, startPoint x: 417, startPoint y: 647, endPoint x: 436, endPoint y: 620, distance: 33.2
click at [436, 620] on body "F Home / All Test Cases You have 416 / 500 test executions left Upgrade Now Hom…" at bounding box center [757, 370] width 1514 height 741
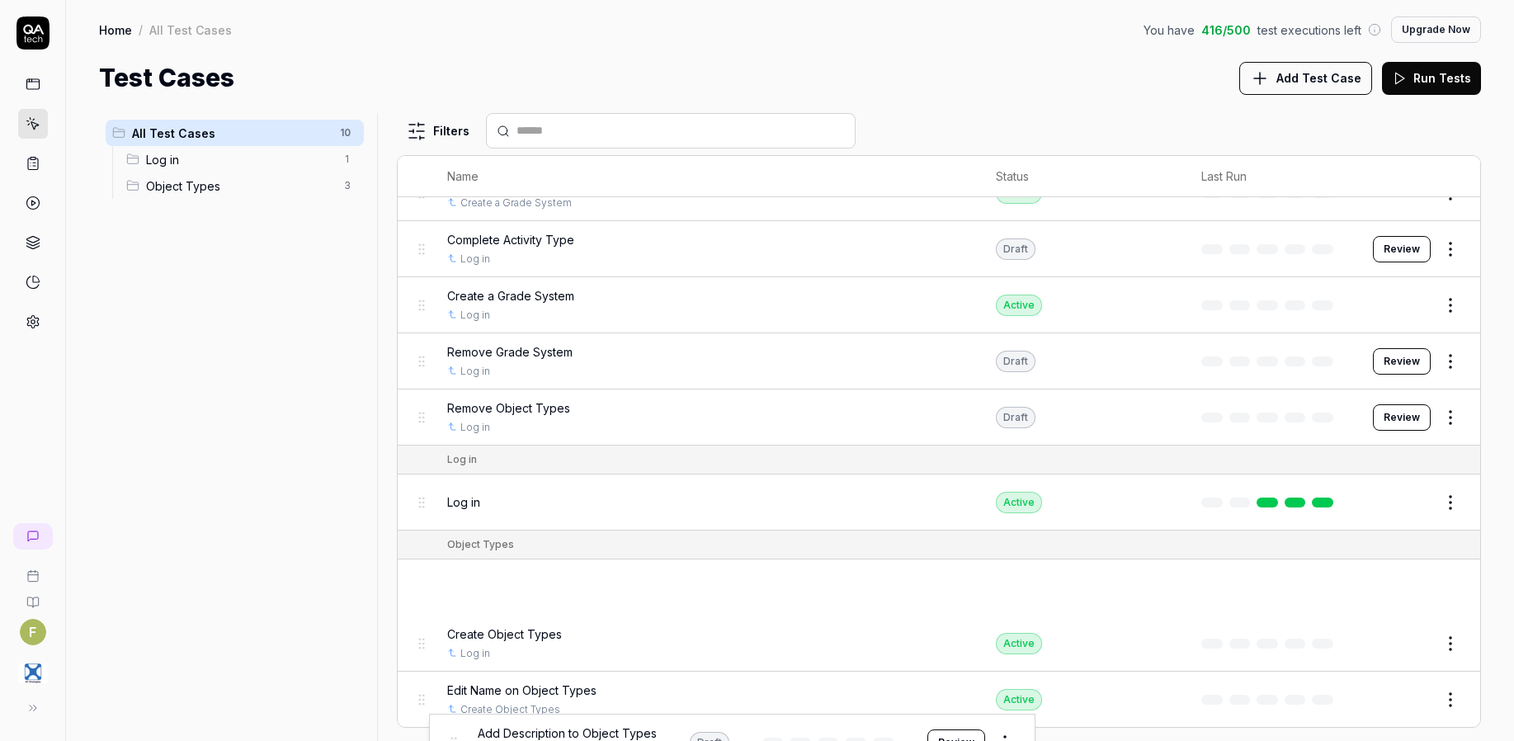
drag, startPoint x: 421, startPoint y: 593, endPoint x: 452, endPoint y: 735, distance: 145.3
click at [452, 735] on body "F Home / All Test Cases You have 416 / 500 test executions left Upgrade Now Hom…" at bounding box center [757, 370] width 1514 height 741
click at [239, 187] on span "Object Types" at bounding box center [240, 185] width 188 height 17
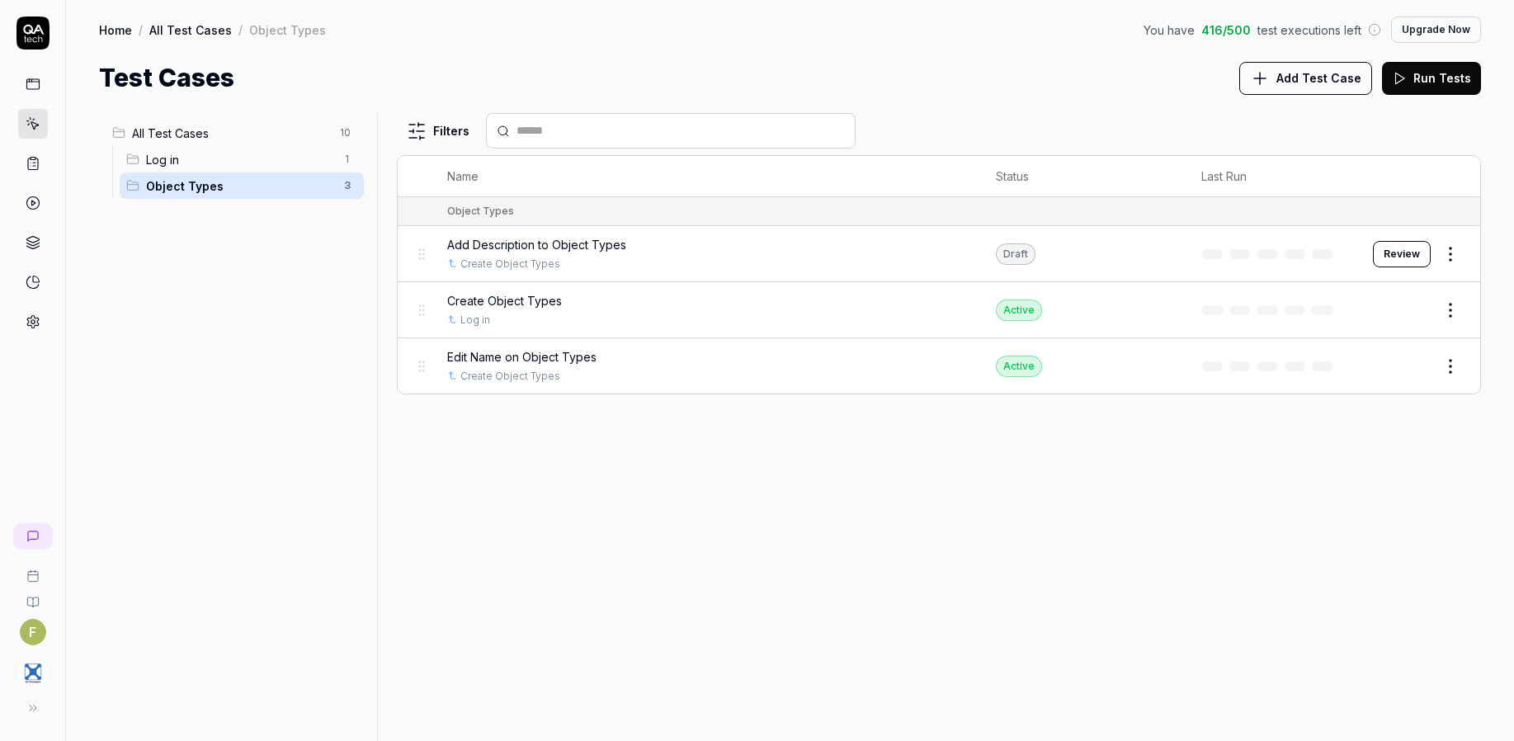
scroll to position [0, 0]
drag, startPoint x: 420, startPoint y: 254, endPoint x: 445, endPoint y: 384, distance: 132.8
click at [445, 384] on body "F Home / All Test Cases / Object Types You have 416 / 500 test executions left …" at bounding box center [757, 370] width 1514 height 741
click at [1450, 255] on html "F Home / All Test Cases / Object Types You have 416 / 500 test executions left …" at bounding box center [757, 370] width 1514 height 741
click at [1441, 543] on button "button" at bounding box center [1437, 544] width 23 height 13
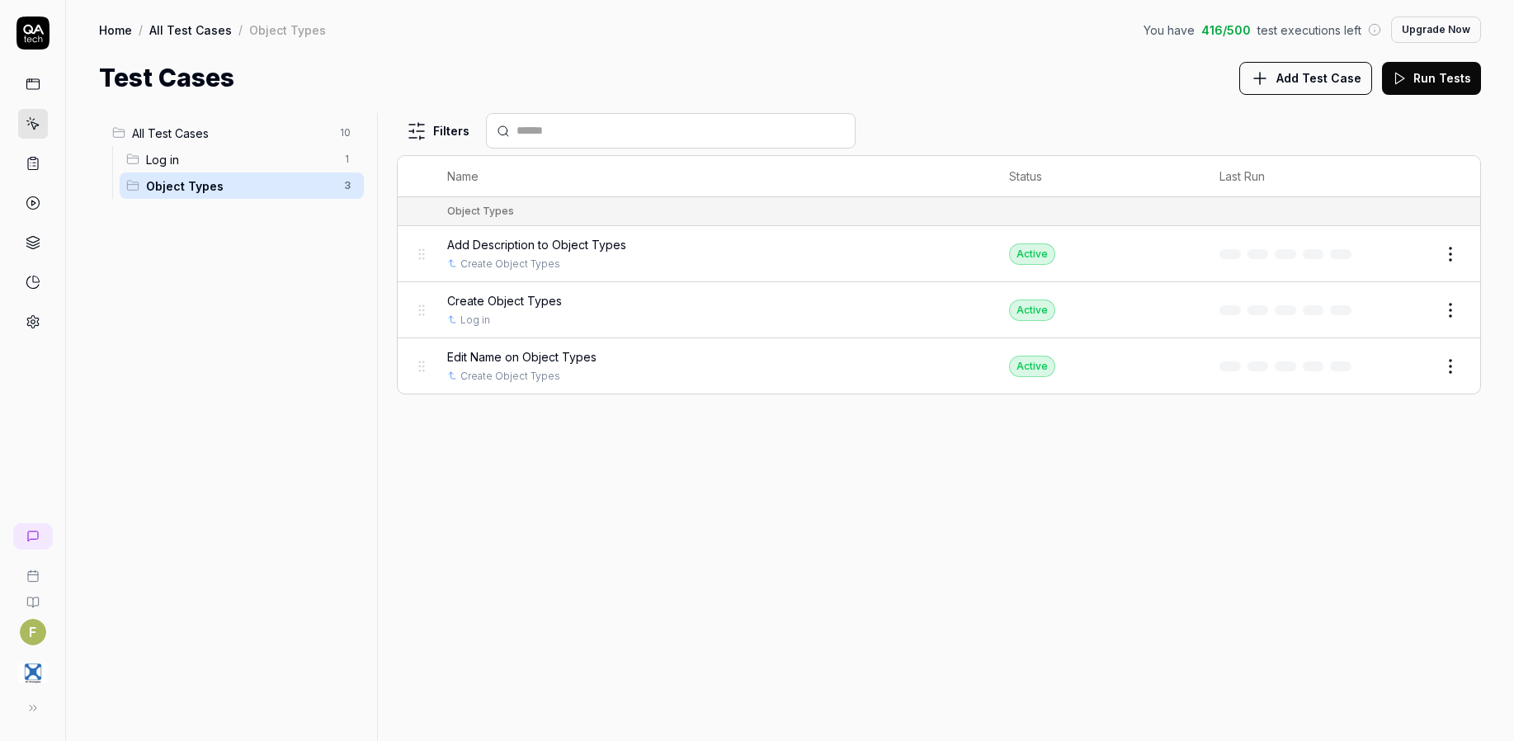
click at [1011, 609] on html "F Home / All Test Cases / Object Types You have 416 / 500 test executions left …" at bounding box center [757, 370] width 1514 height 741
click at [237, 130] on span "All Test Cases" at bounding box center [231, 133] width 198 height 17
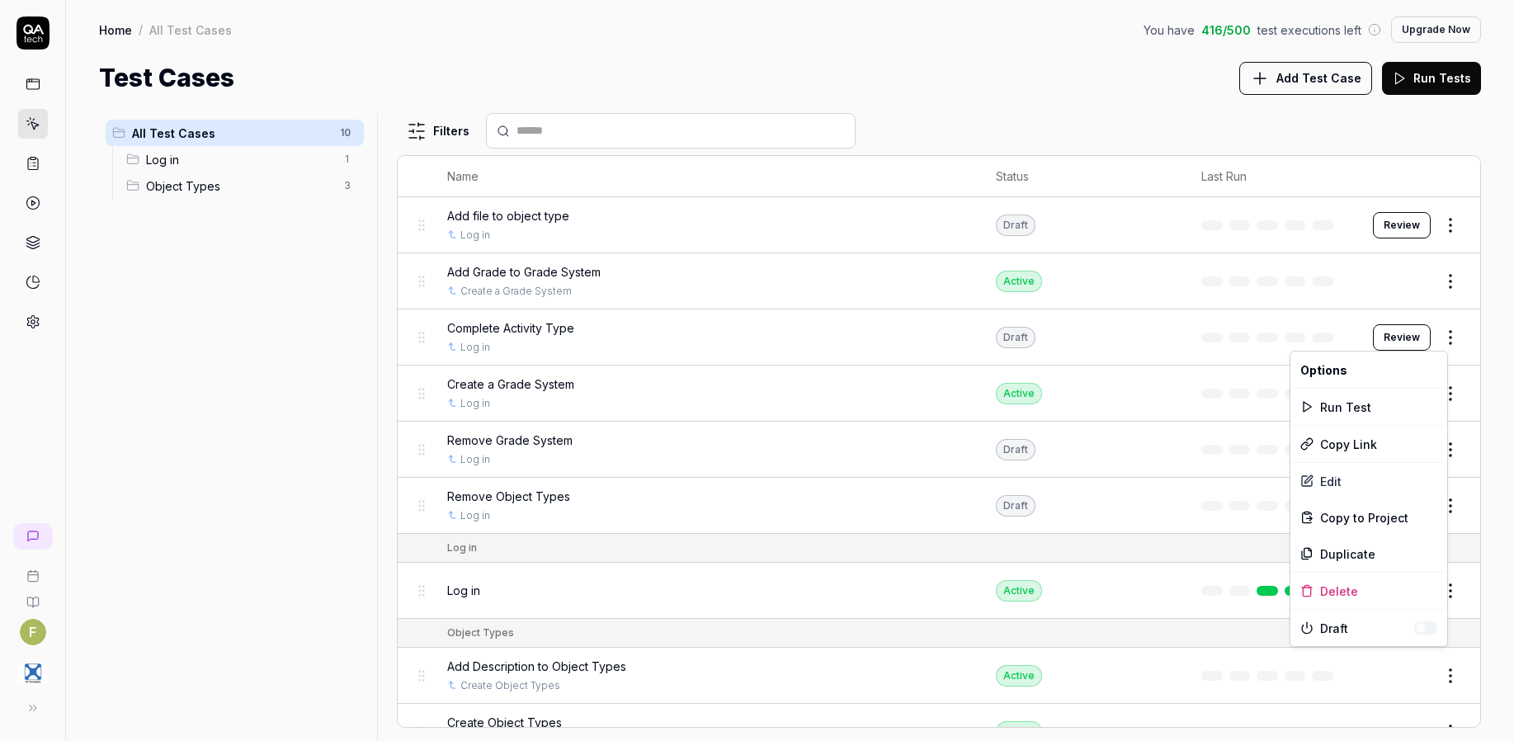
click at [1445, 347] on html "F Home / All Test Cases You have 416 / 500 test executions left Upgrade Now Hom…" at bounding box center [757, 370] width 1514 height 741
click at [1344, 587] on div "Delete" at bounding box center [1368, 591] width 157 height 36
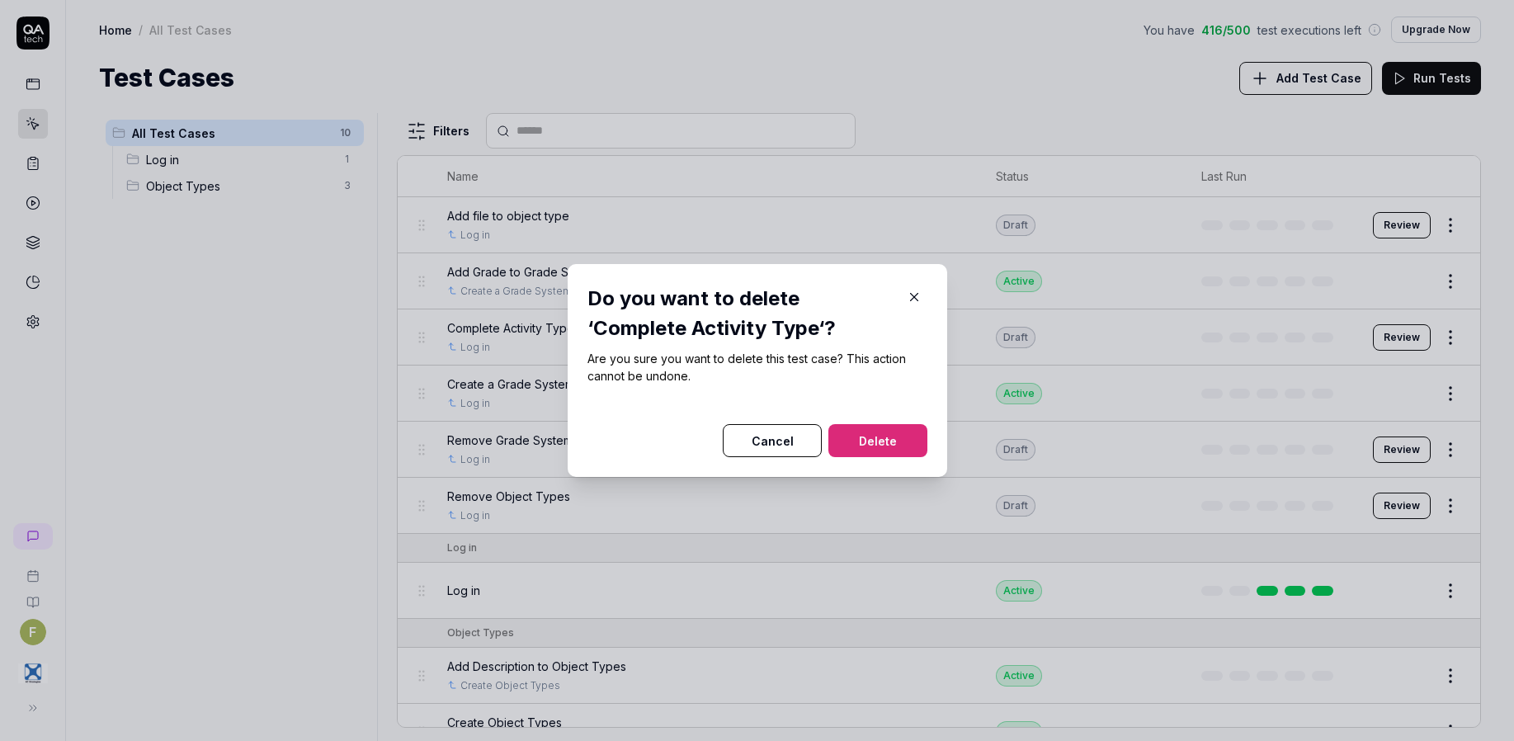
click at [869, 437] on button "Delete" at bounding box center [877, 440] width 99 height 33
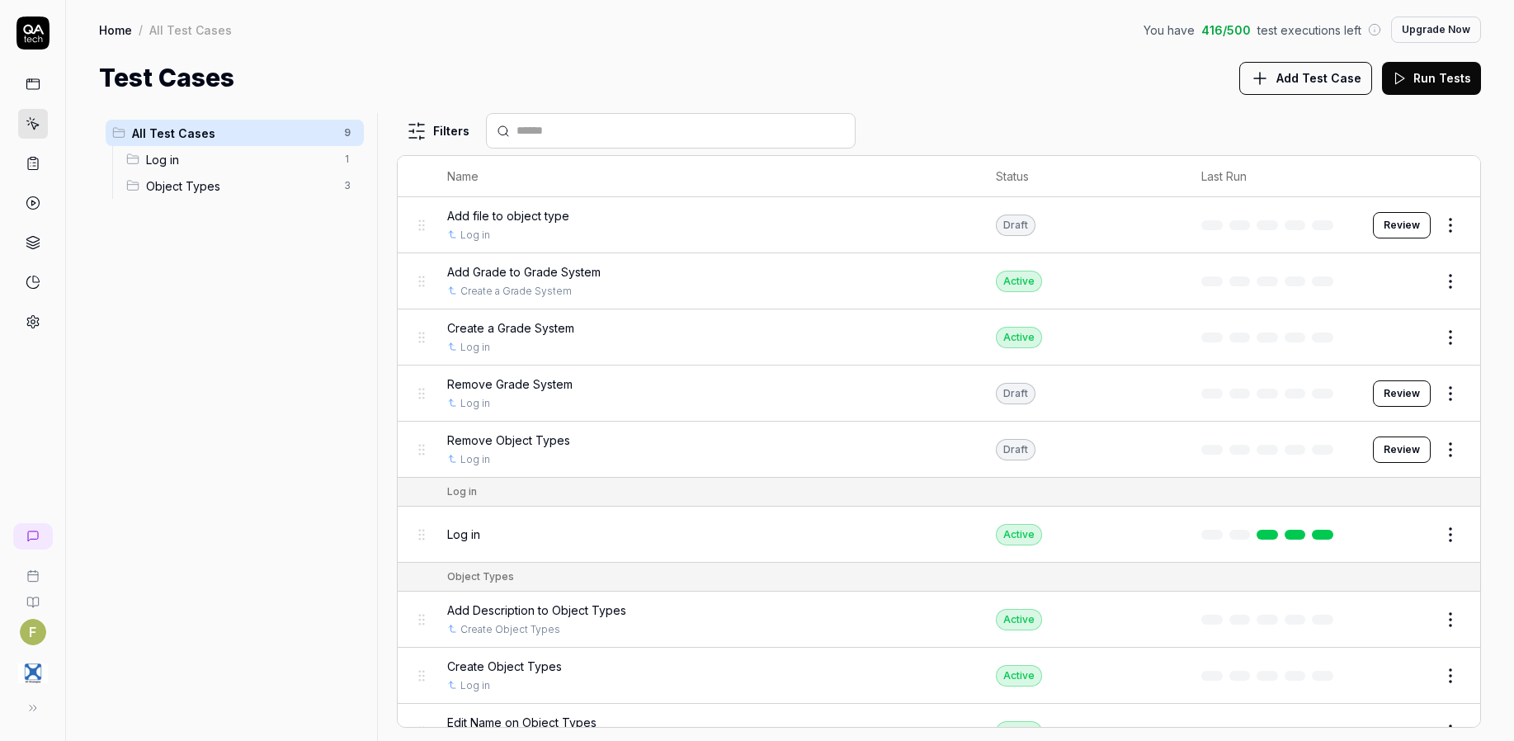
scroll to position [32, 0]
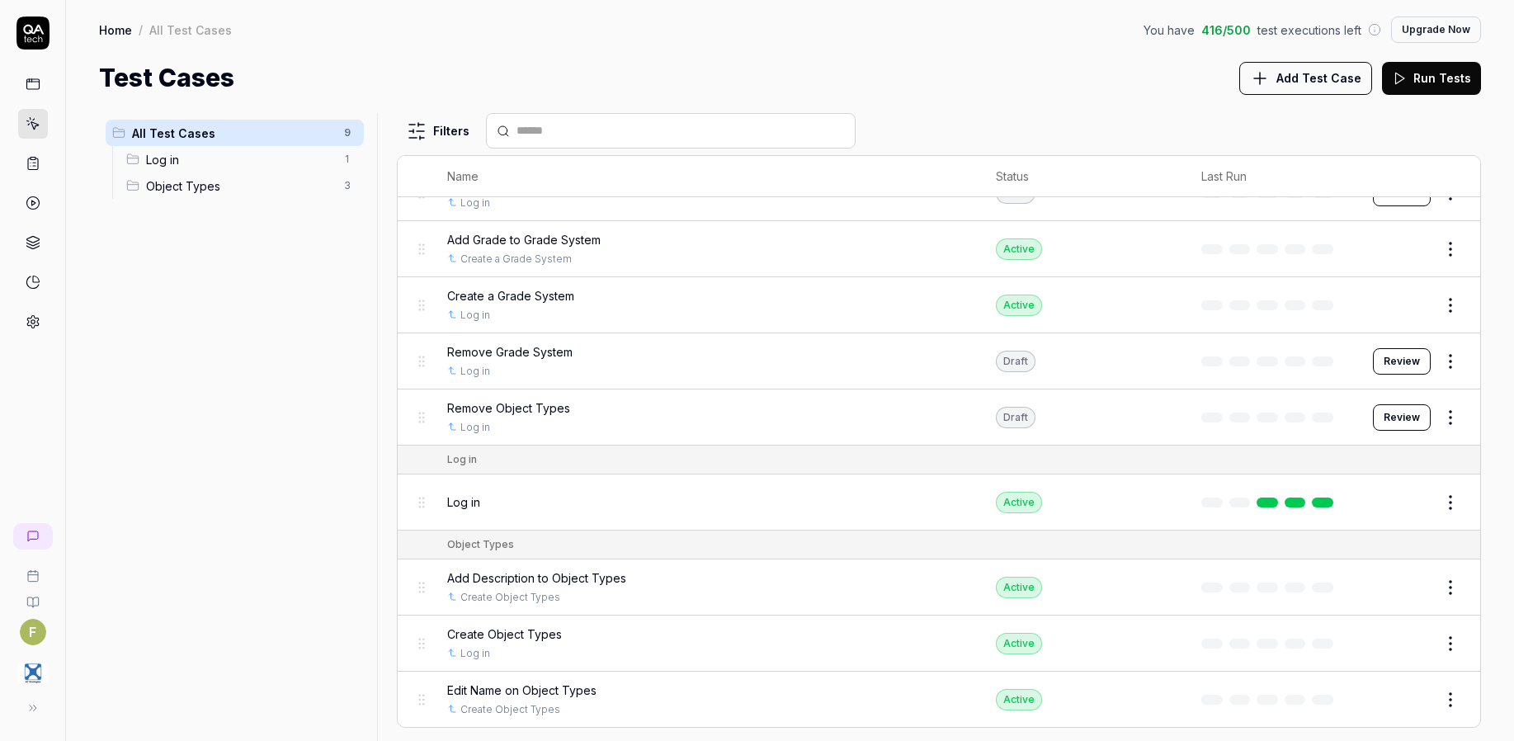
click at [1321, 74] on span "Add Test Case" at bounding box center [1318, 77] width 85 height 17
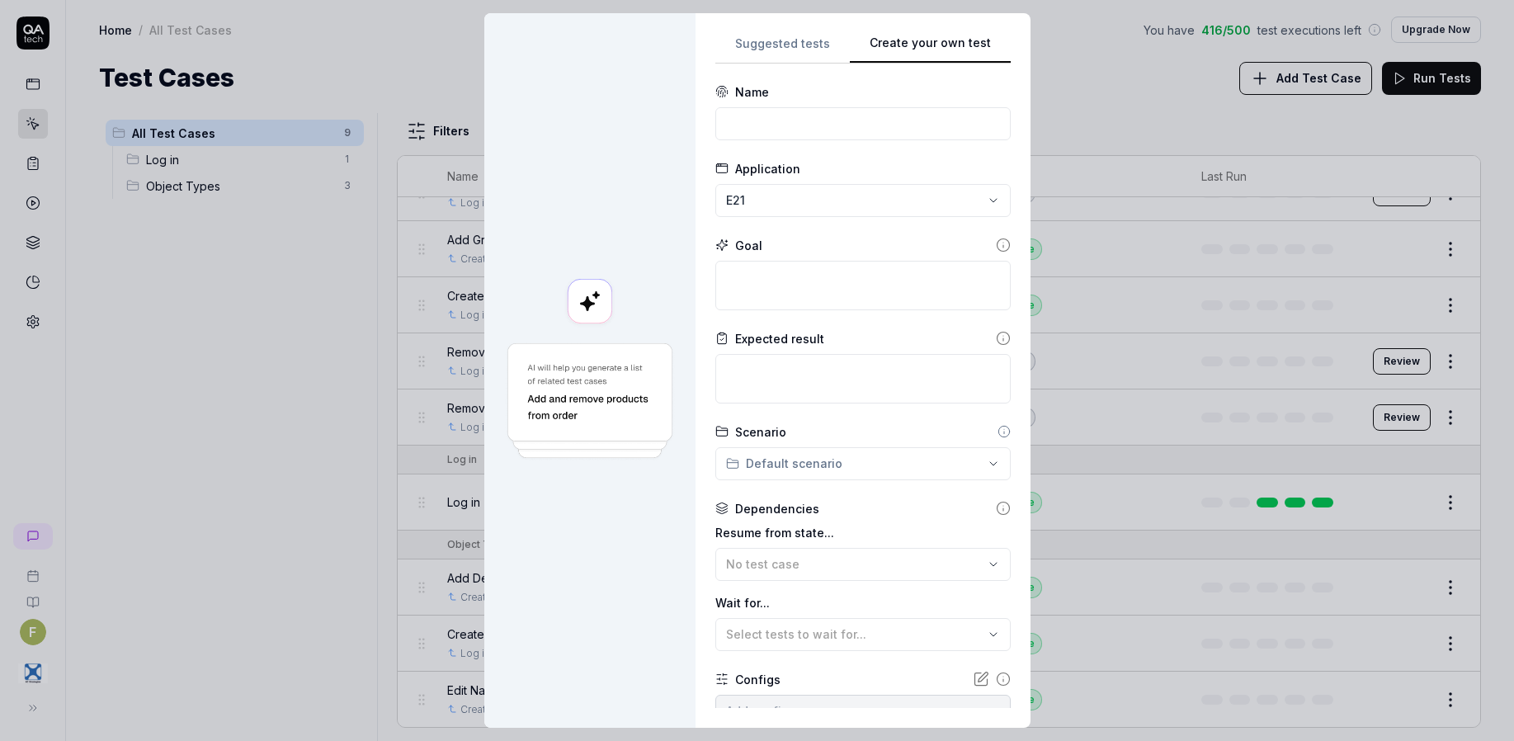
click at [965, 198] on div "Suggested tests Create your own test Name Application E21 Goal Expected result …" at bounding box center [862, 370] width 295 height 675
click at [737, 125] on input at bounding box center [862, 123] width 295 height 33
type input "Create Tag and Attribute Objects"
click at [795, 296] on textarea at bounding box center [862, 285] width 295 height 49
type textarea "*"
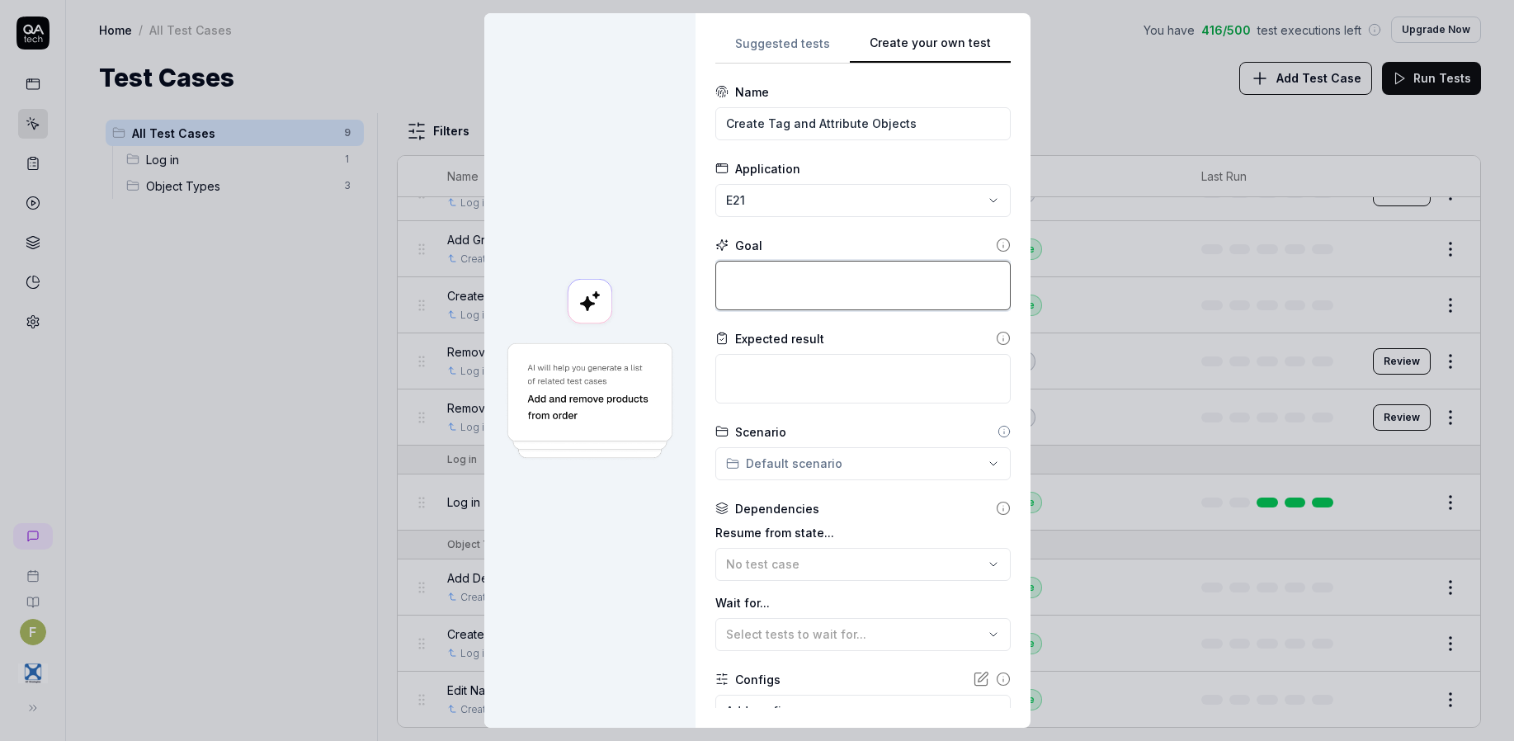
type textarea "C"
type textarea "*"
type textarea "Cr"
type textarea "*"
type textarea "Cre"
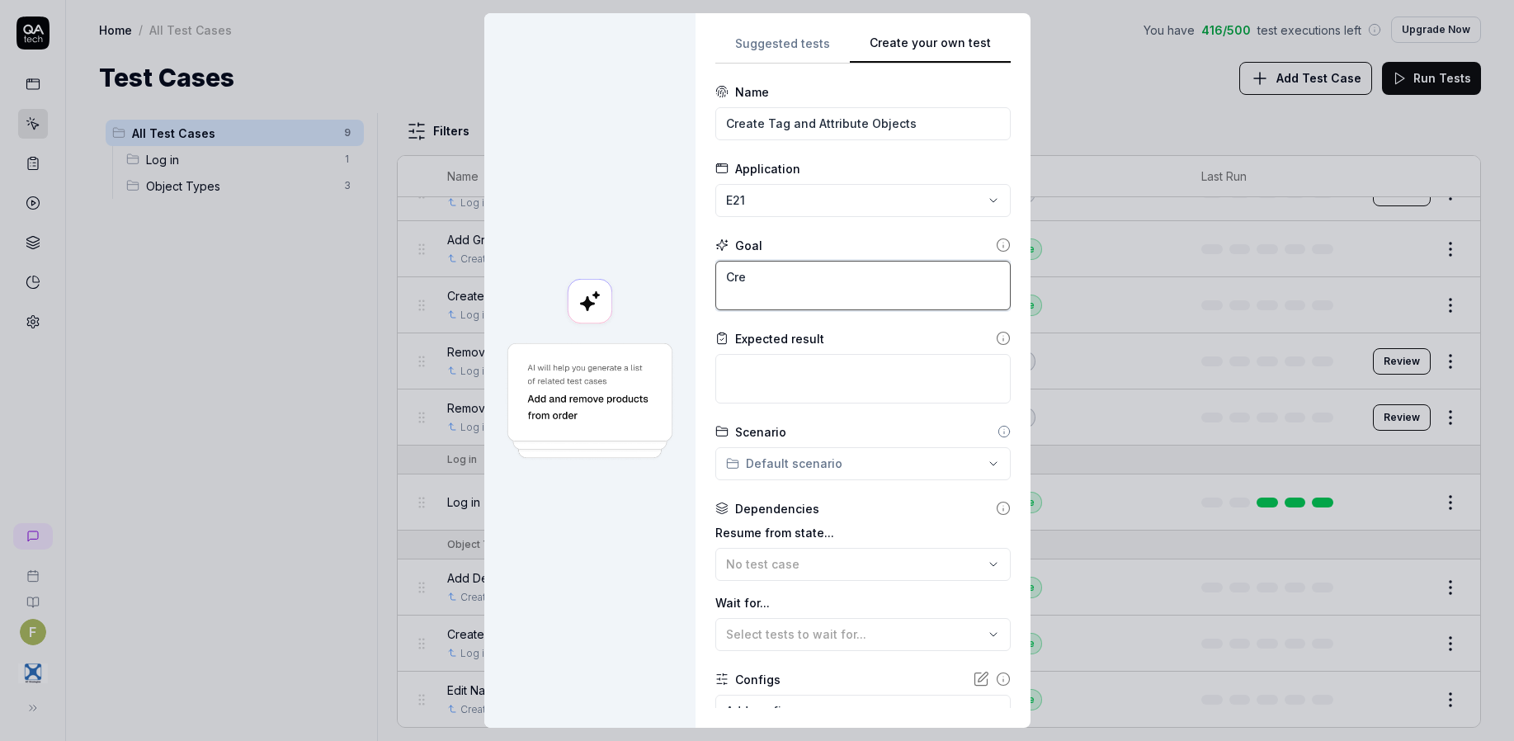
type textarea "*"
type textarea "Creat"
type textarea "*"
type textarea "Create"
type textarea "*"
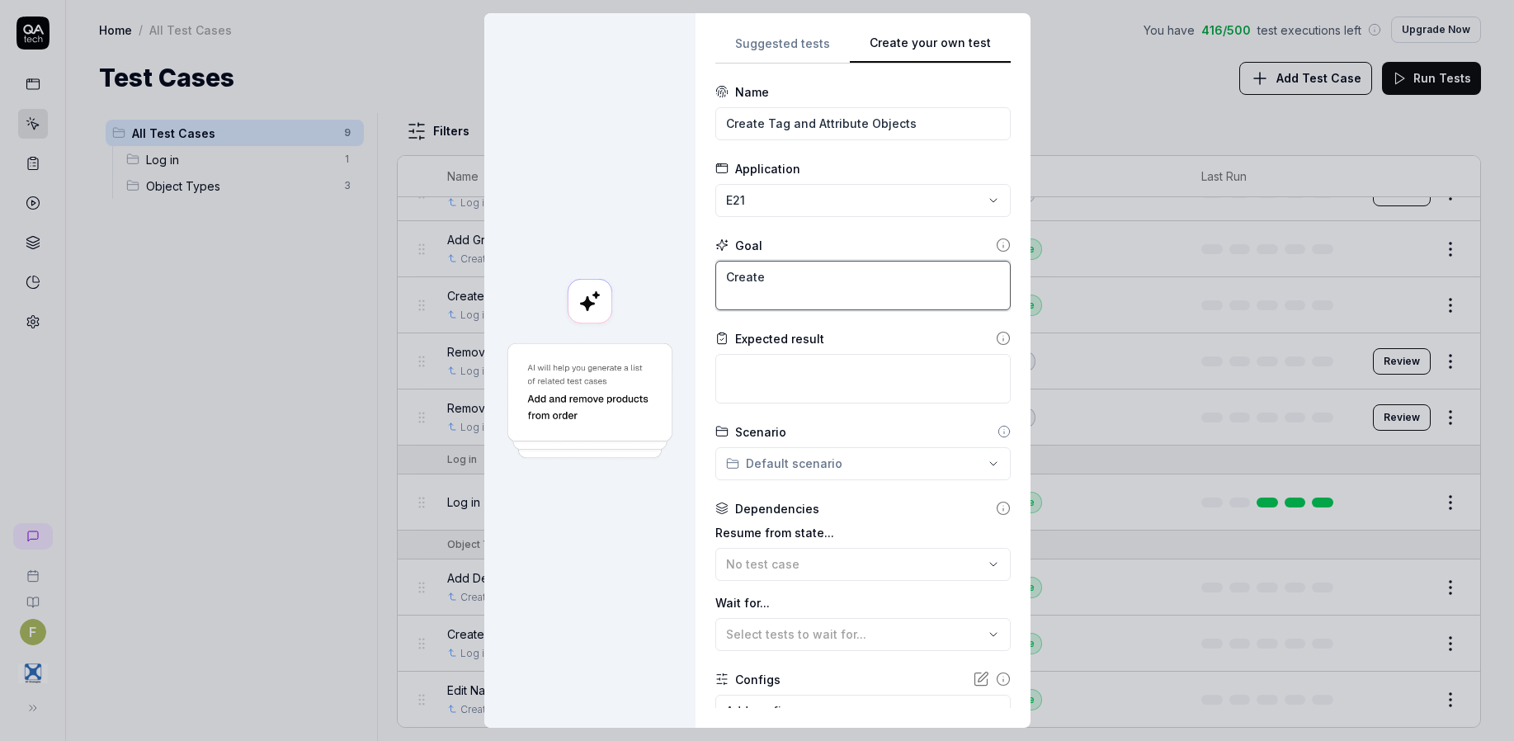
type textarea "Create"
type textarea "*"
type textarea "Create t"
type textarea "*"
type textarea "Create th"
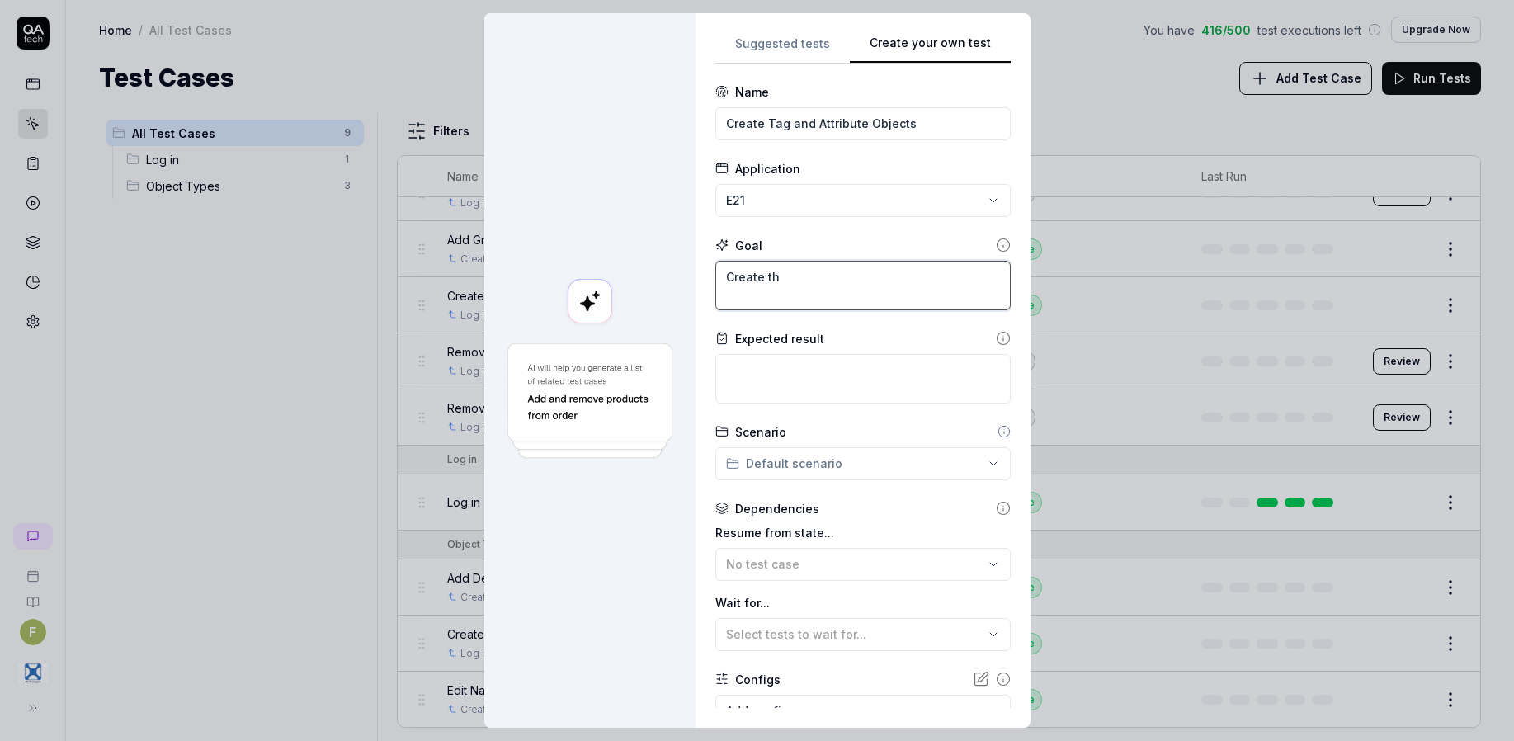
type textarea "*"
type textarea "Create the"
type textarea "*"
type textarea "Create the"
type textarea "*"
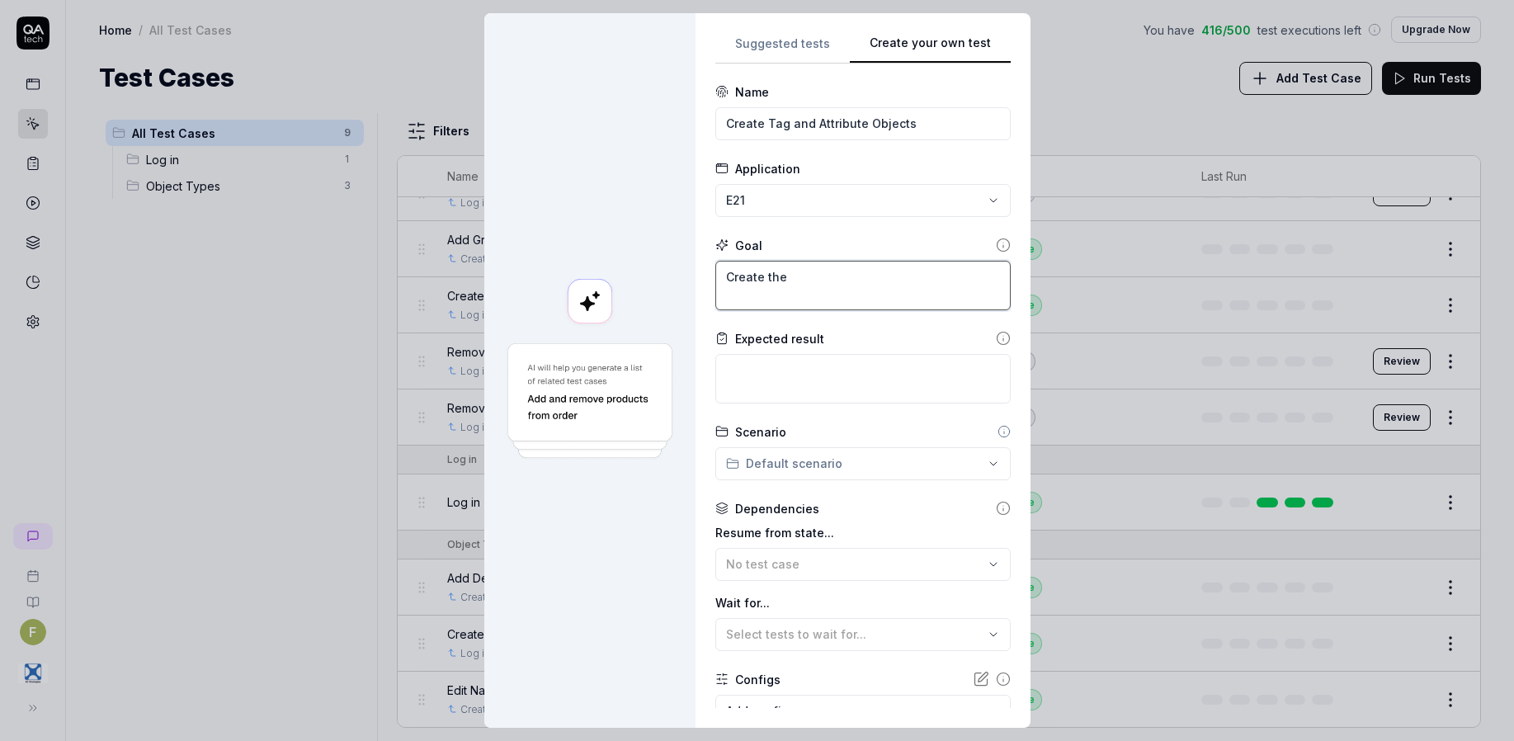
type textarea "Create the f"
type textarea "*"
type textarea "Create the fo"
type textarea "*"
type textarea "Create the fol"
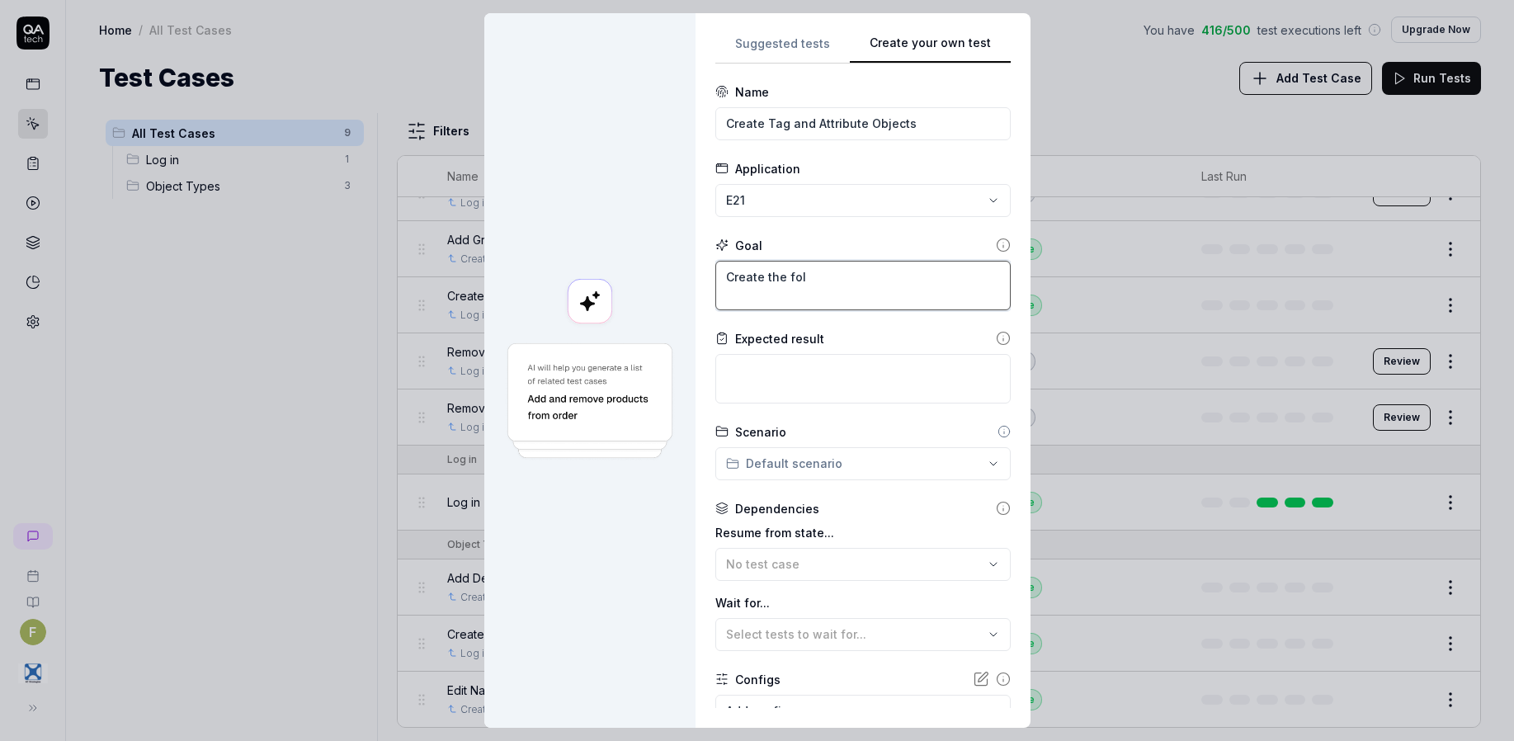
type textarea "*"
type textarea "Create the foll"
type textarea "*"
type textarea "Create the follo"
type textarea "*"
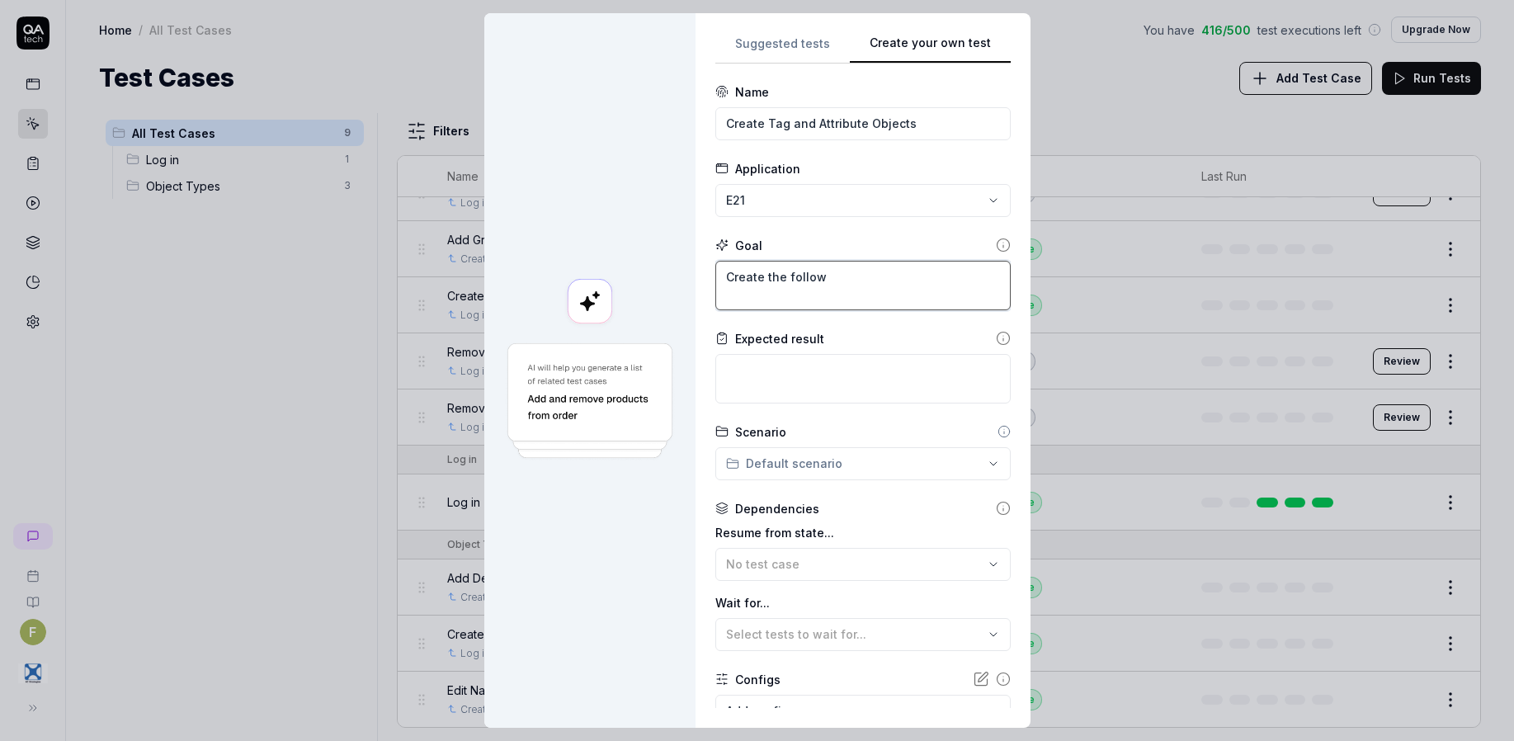
type textarea "Create the followi"
type textarea "*"
type textarea "Create the followin"
type textarea "*"
type textarea "Create the following"
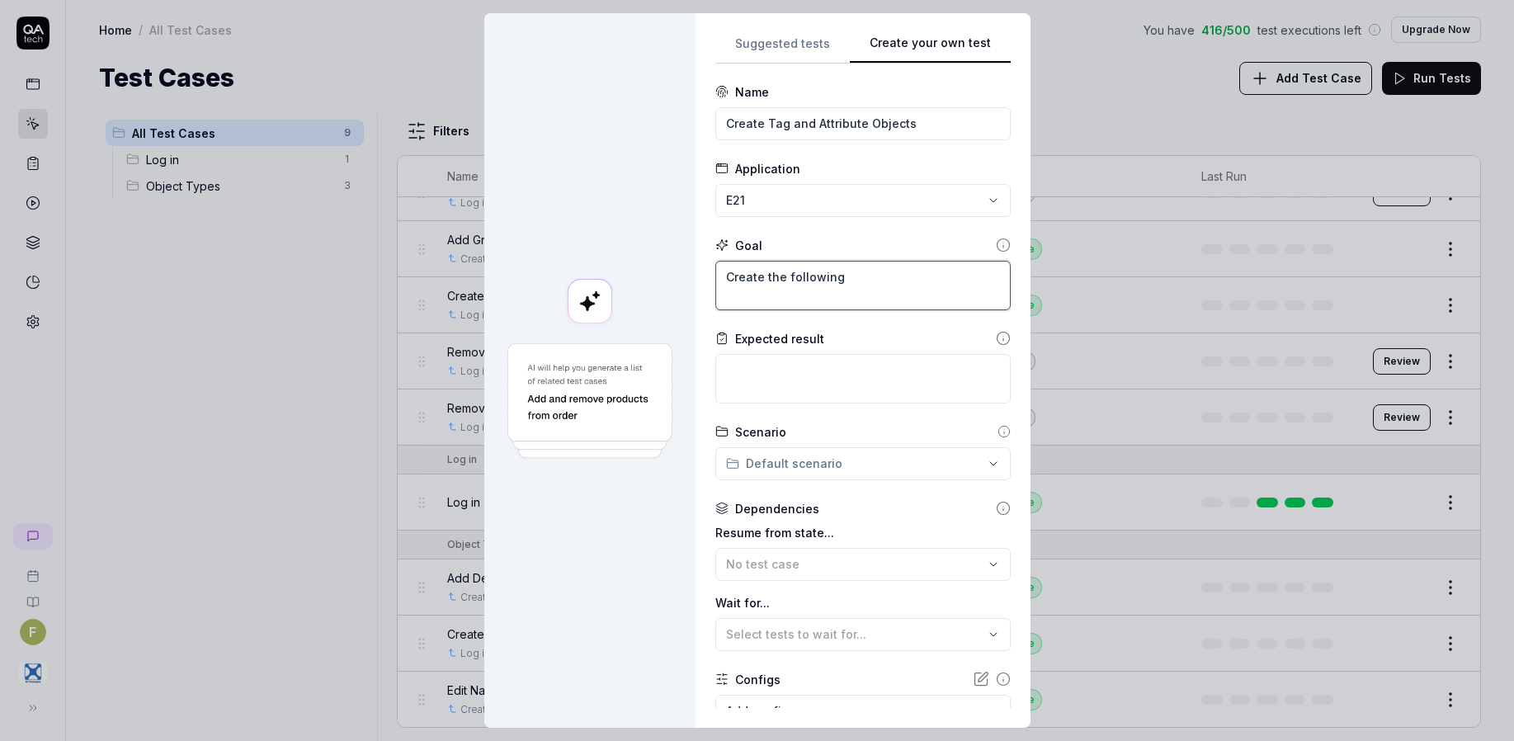
type textarea "*"
type textarea "Create the following,"
type textarea "*"
type textarea "Create the following,"
type textarea "*"
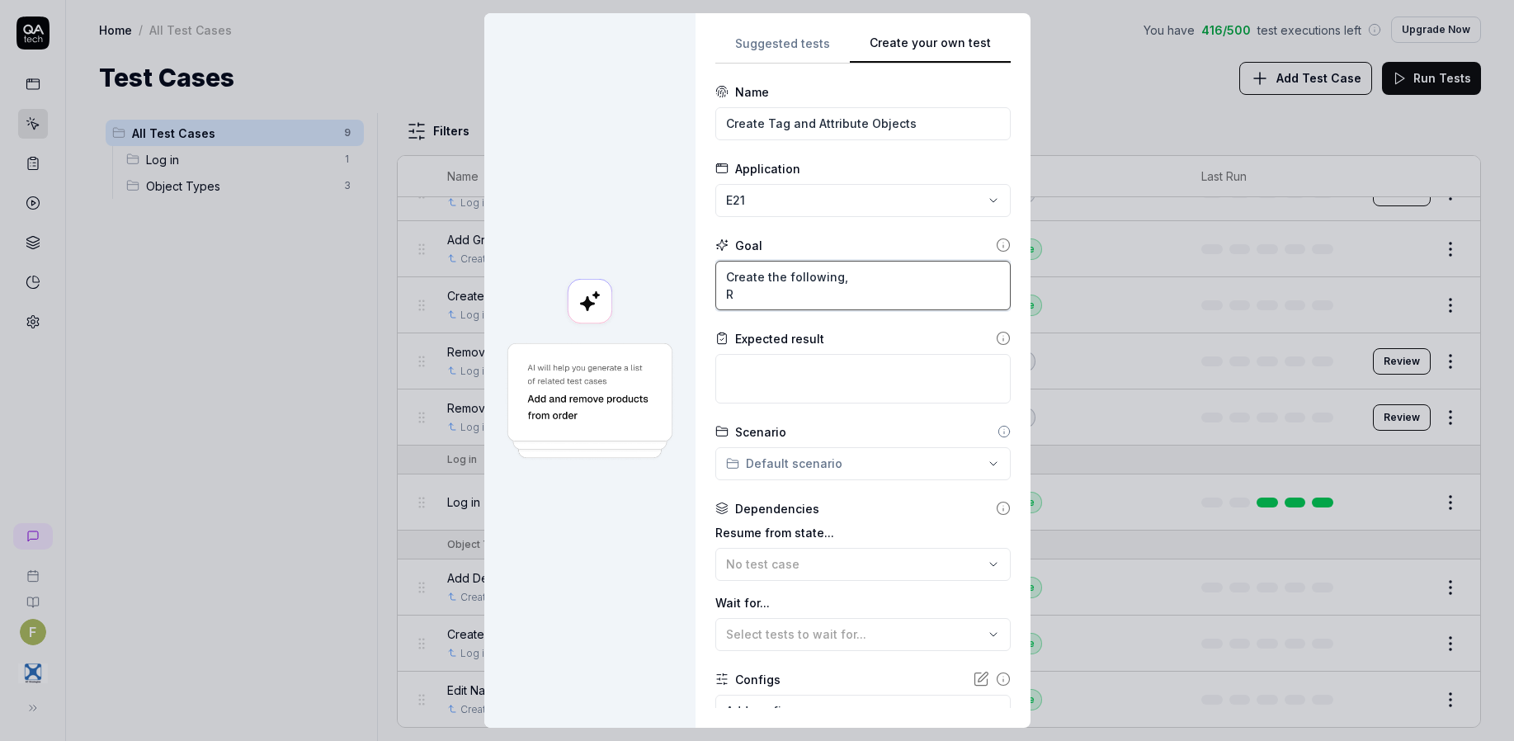
type textarea "Create the following, Ri"
type textarea "*"
type textarea "Create the following, Ris"
type textarea "*"
type textarea "Create the following, Risk"
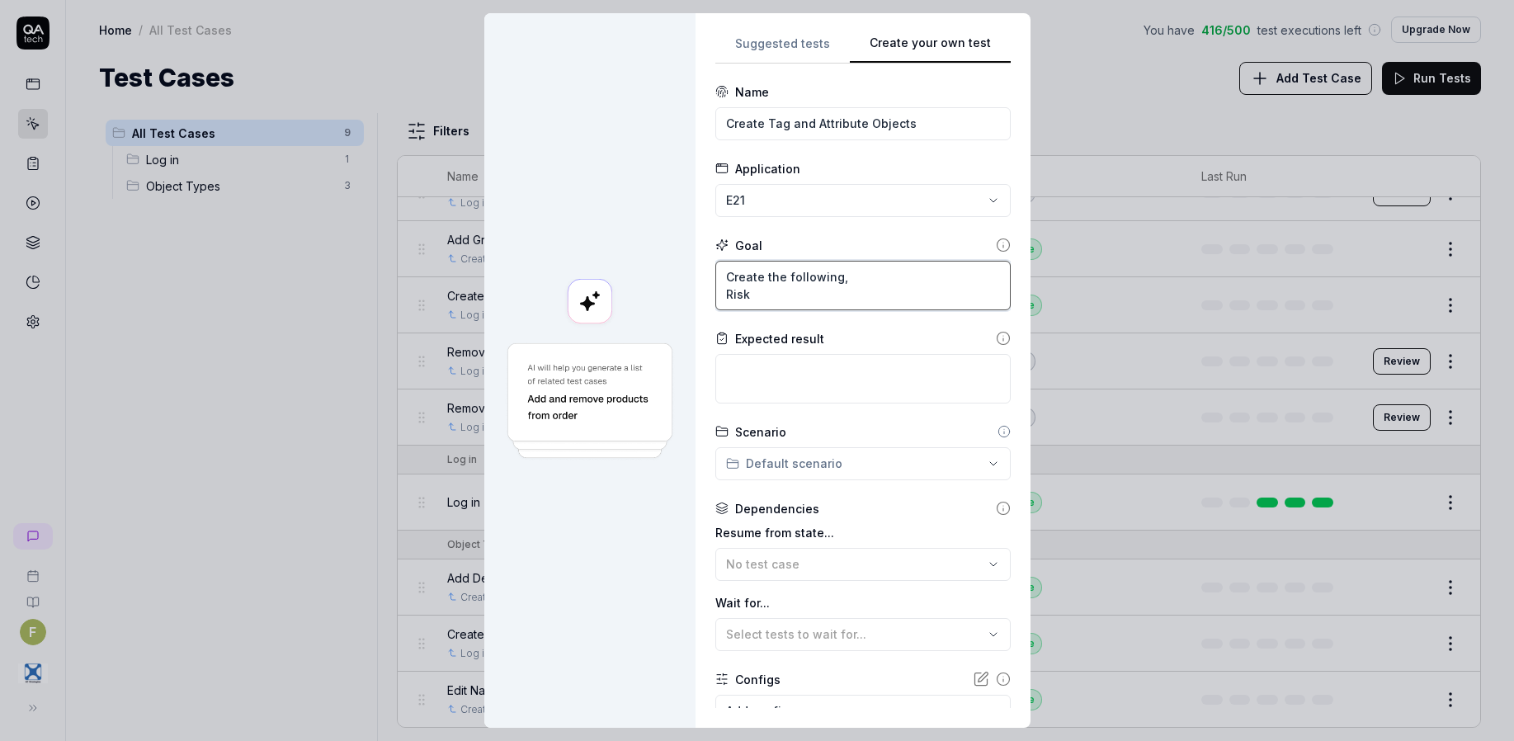
type textarea "*"
type textarea "Create the following, Risk C"
type textarea "*"
type textarea "Create the following, Risk Ca"
type textarea "*"
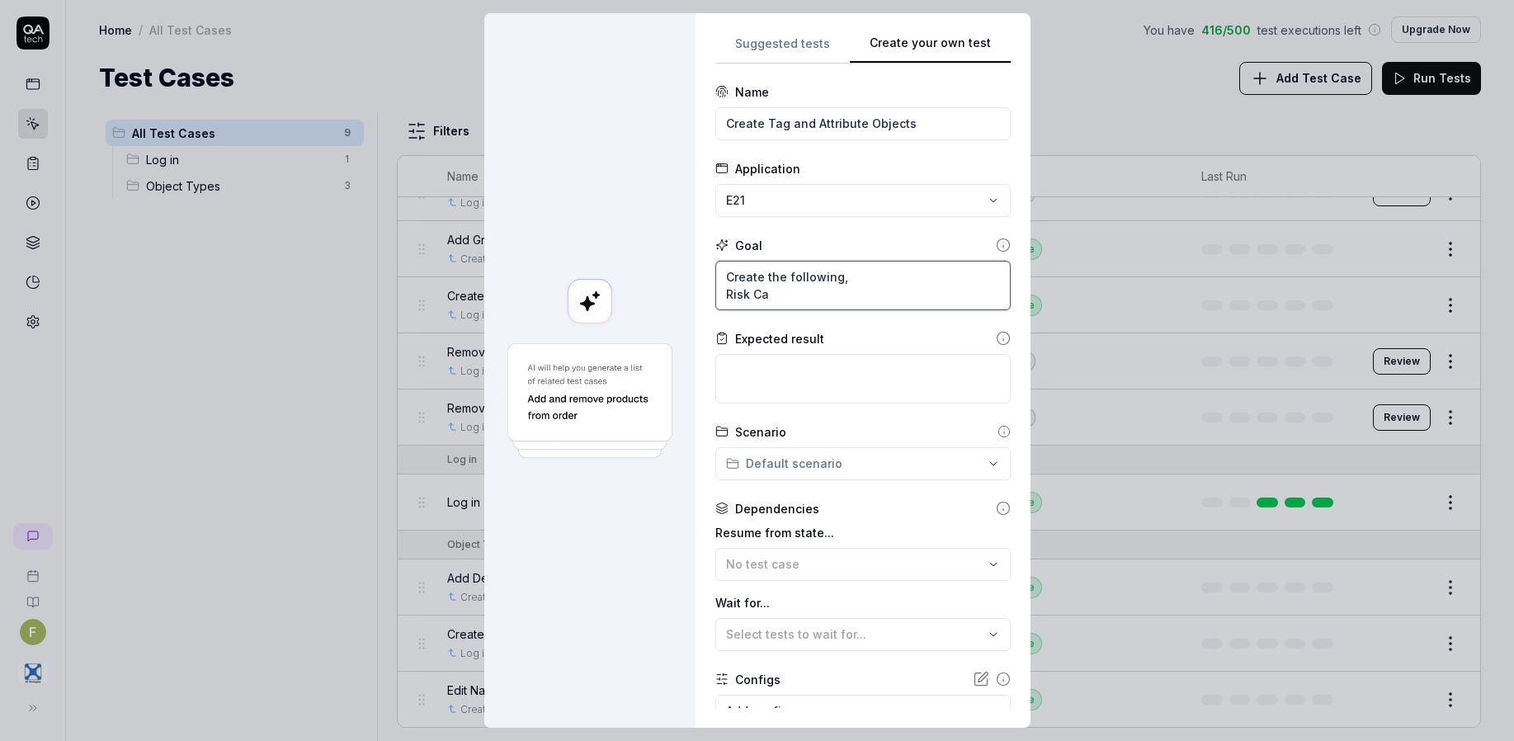
type textarea "Create the following, Risk Cat"
type textarea "*"
type textarea "Create the following, Risk Cate"
type textarea "*"
type textarea "Create the following, Risk Categ"
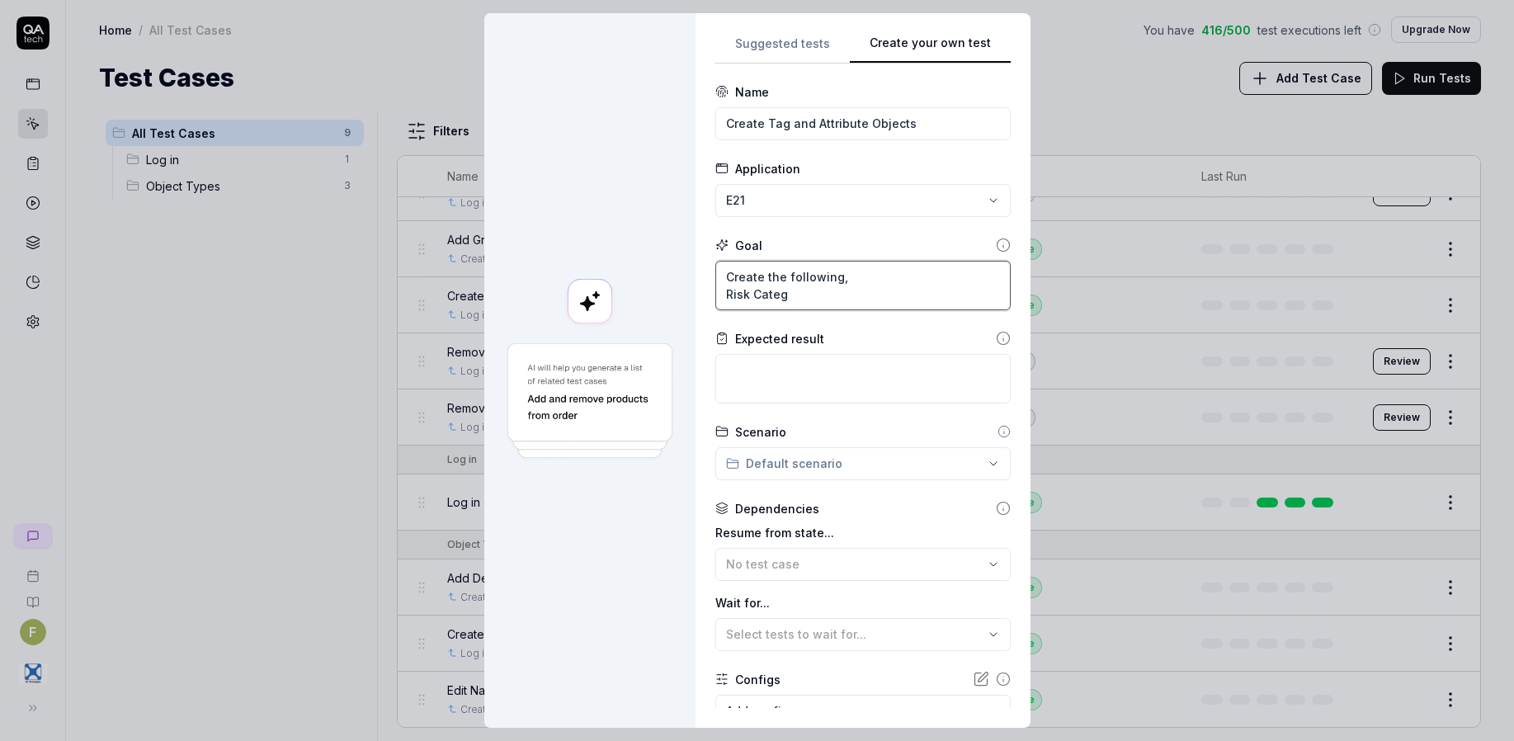
type textarea "*"
type textarea "Create the following, Risk Catego"
type textarea "*"
type textarea "Create the following, Risk Categor"
type textarea "*"
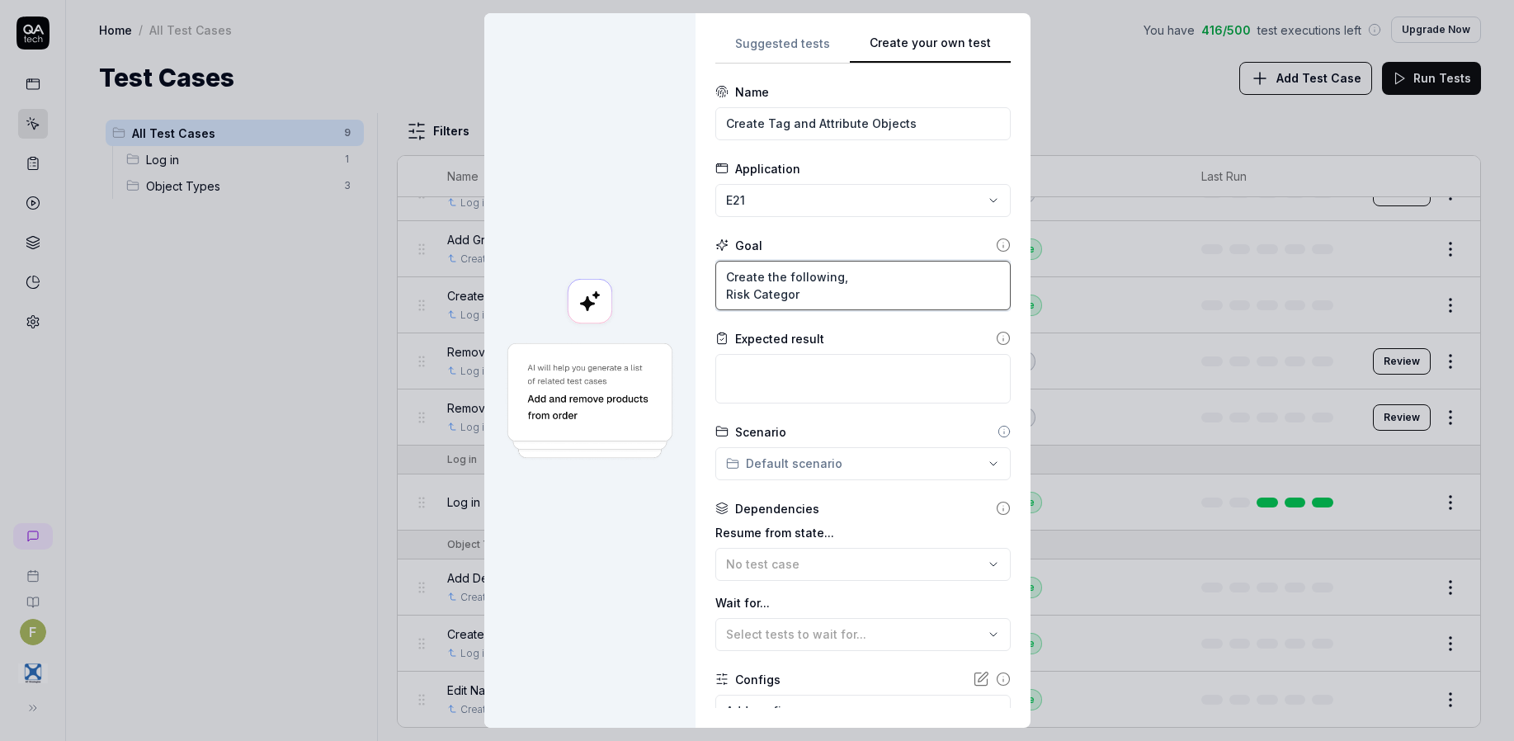
type textarea "Create the following, Risk Category"
type textarea "*"
type textarea "Create the following, Risk Category,"
type textarea "*"
type textarea "Create the following, Risk Category,"
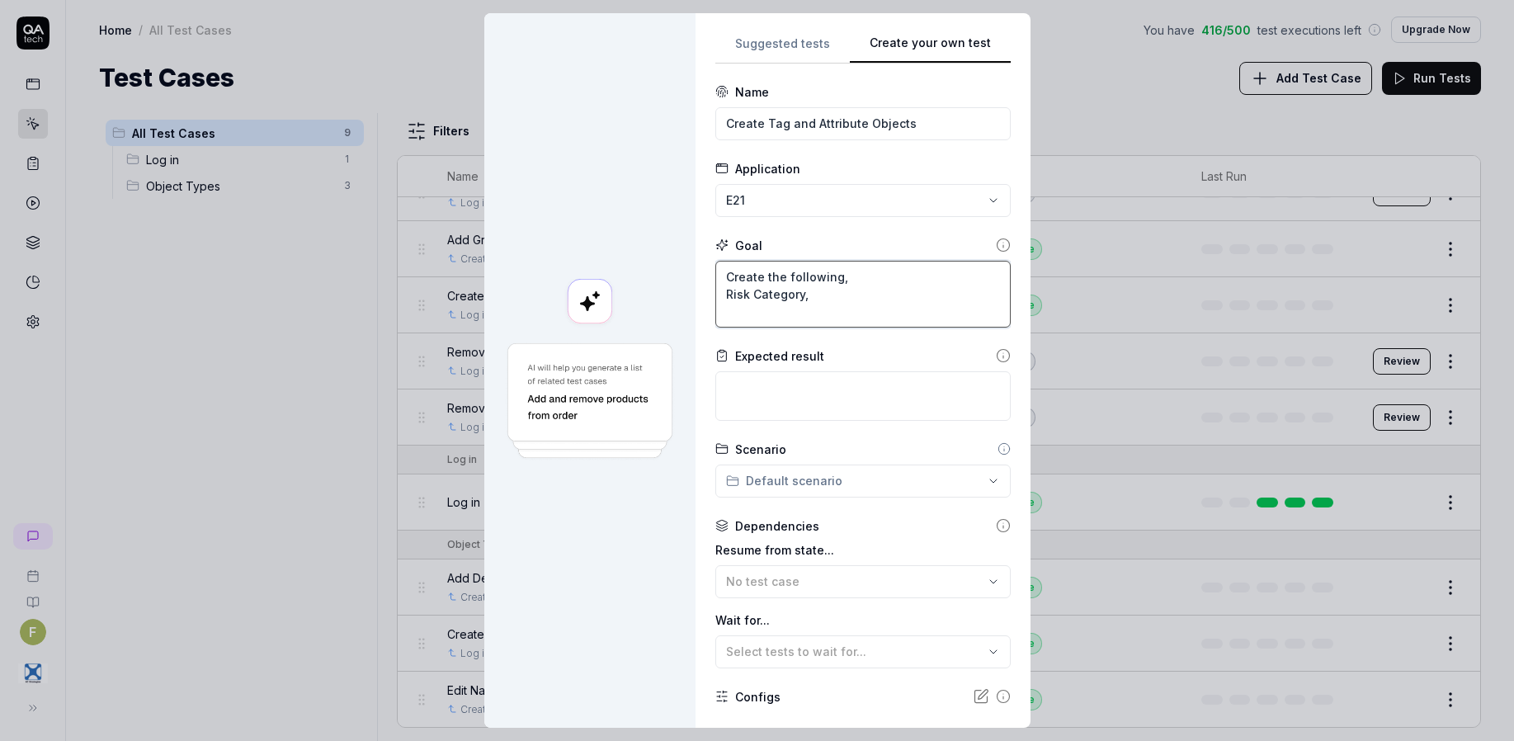
type textarea "*"
type textarea "Create the following, Risk Category, A"
type textarea "*"
type textarea "Create the following, Risk Category, Ar"
type textarea "*"
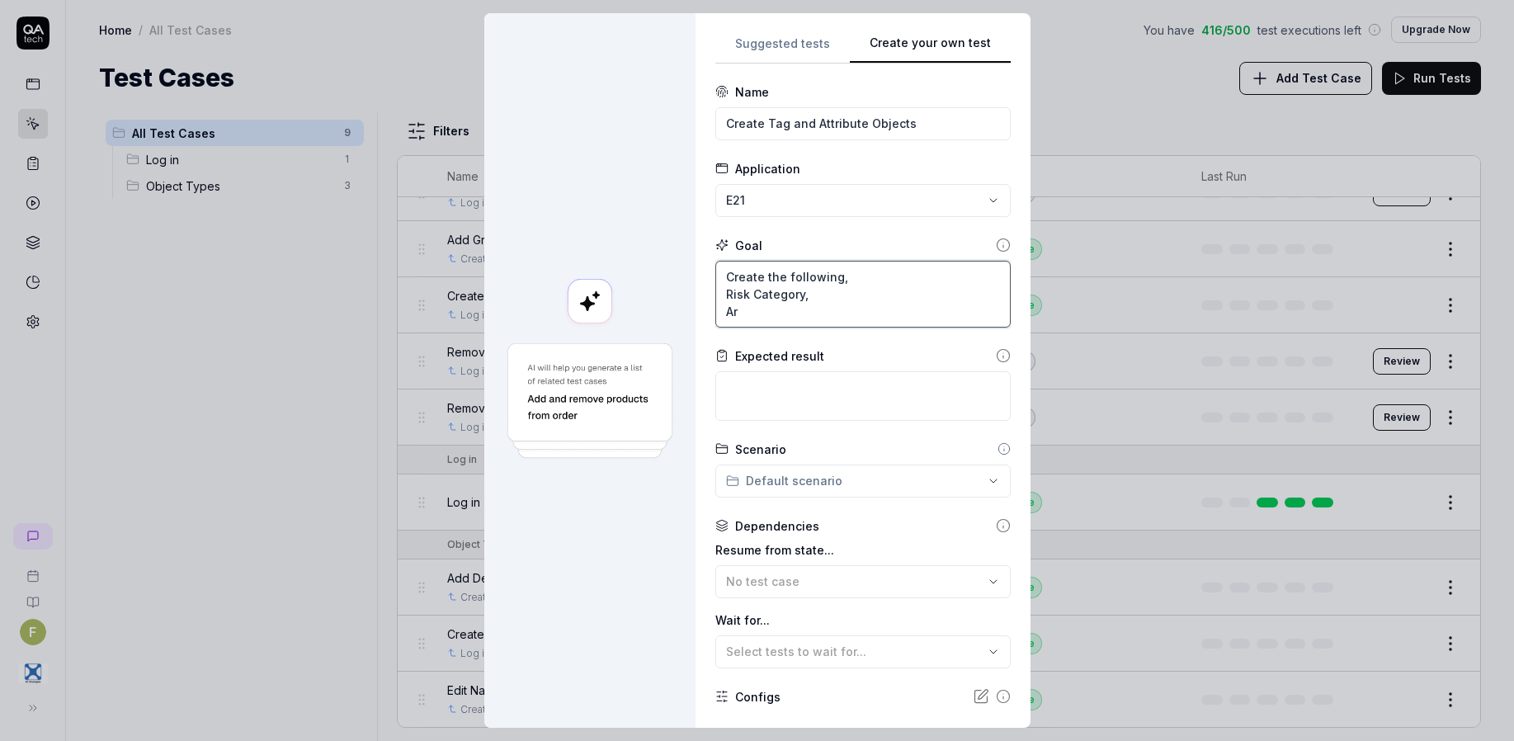
type textarea "Create the following, Risk Category, Are"
type textarea "*"
type textarea "Create the following, Risk Category, Area"
type textarea "*"
type textarea "Create the following, Risk Category, Area,"
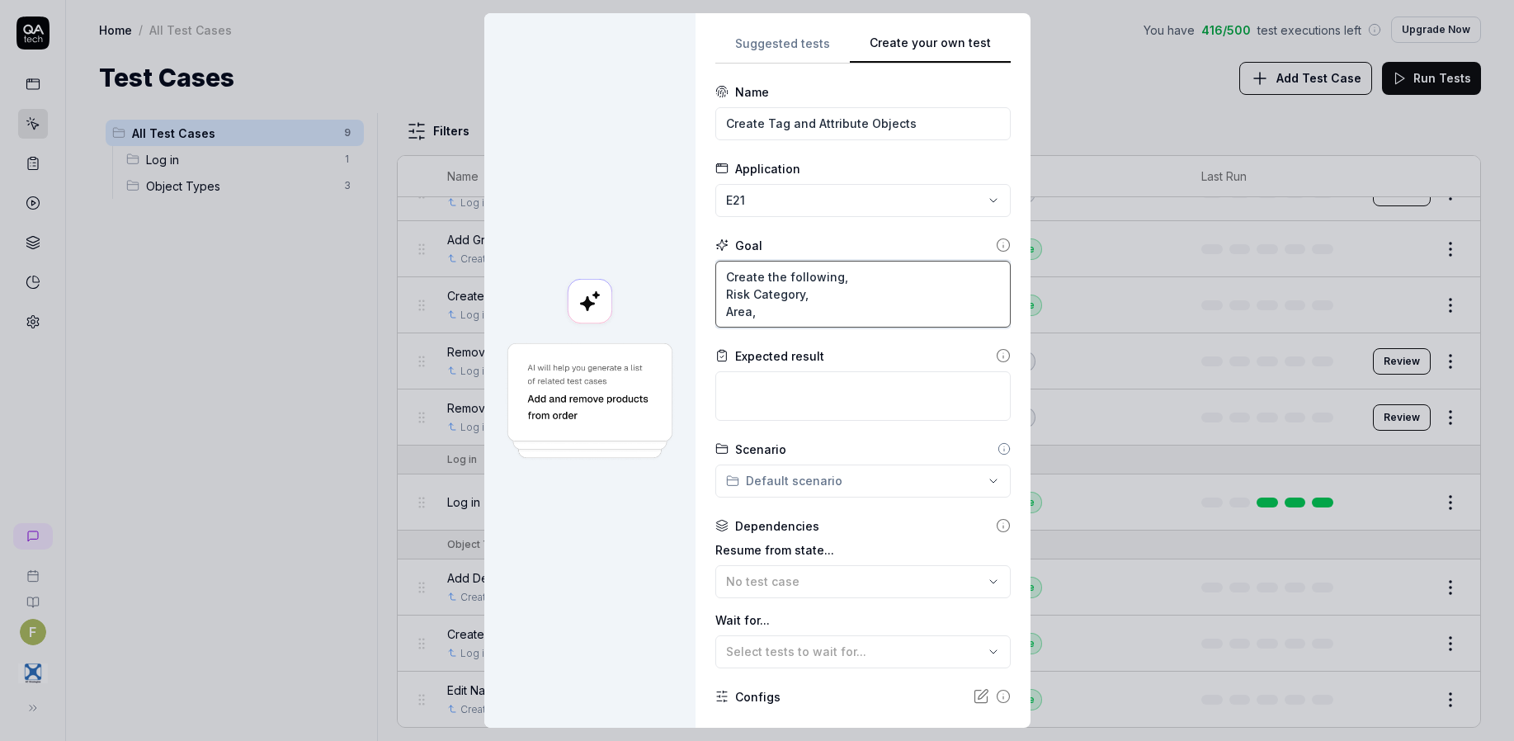
type textarea "*"
type textarea "Create the following, Risk Category, Area,"
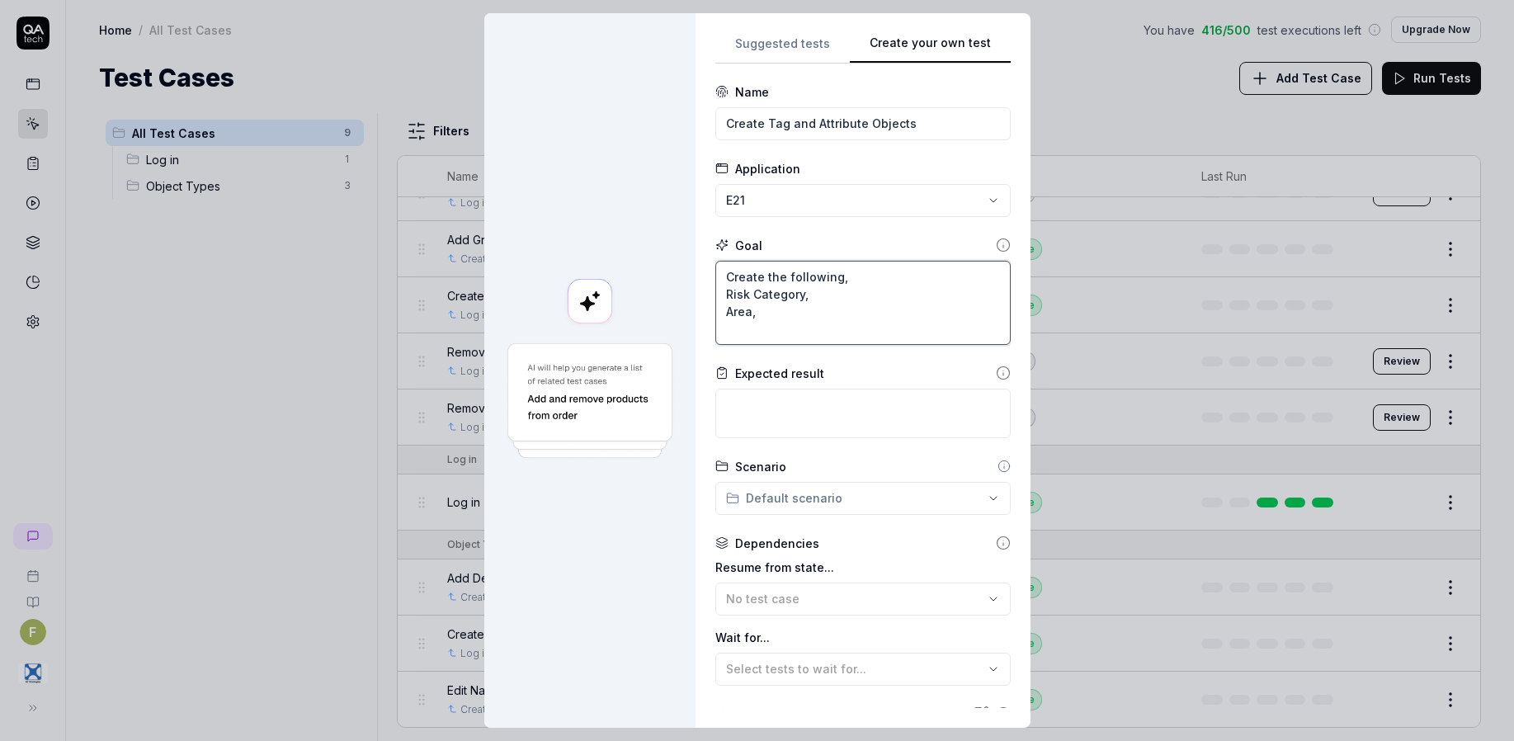
type textarea "*"
type textarea "Create the following, Risk Category, Area, L"
type textarea "*"
type textarea "Create the following, Risk Category, Area, Lo"
type textarea "*"
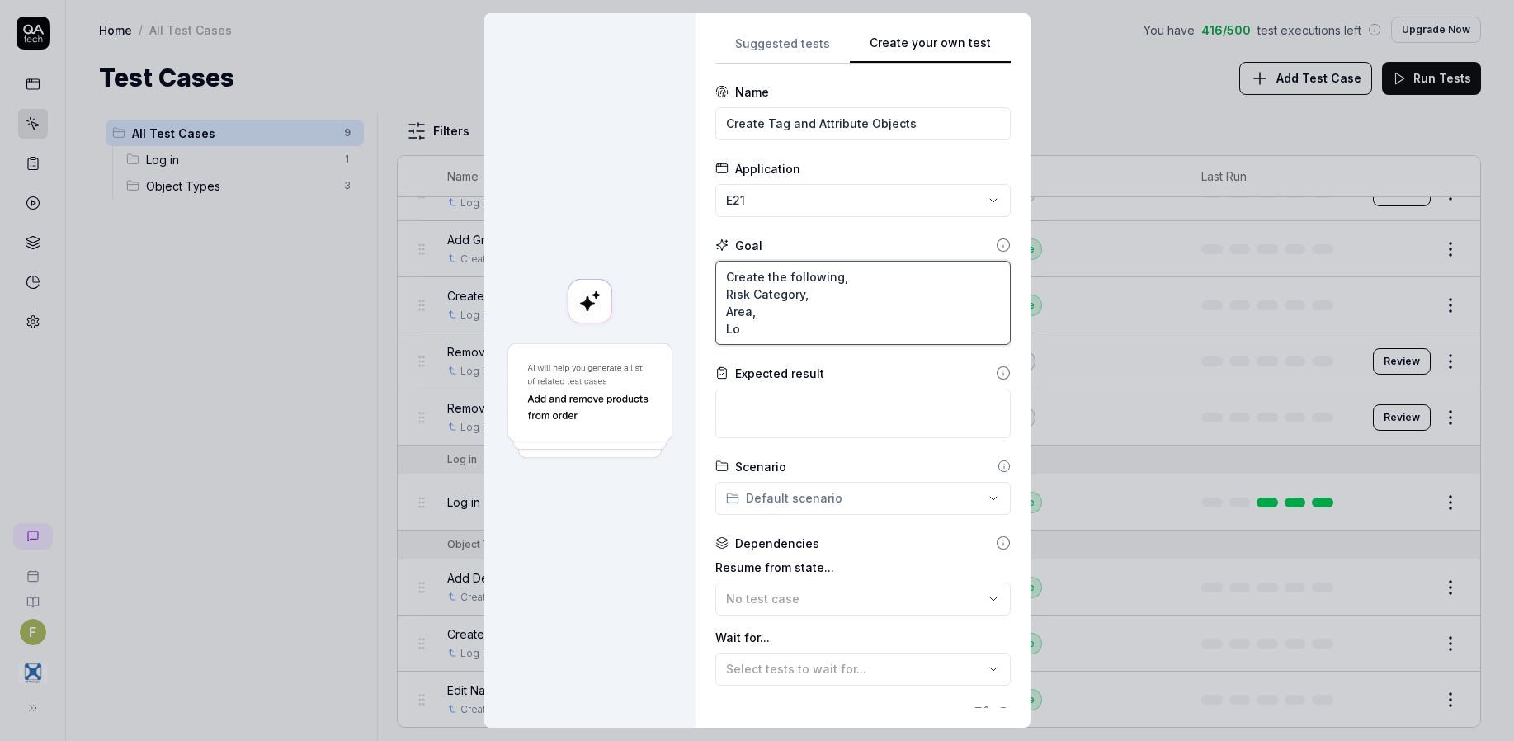
type textarea "Create the following, Risk Category, Area, Loc"
type textarea "*"
type textarea "Create the following, Risk Category, Area, Loca"
type textarea "*"
type textarea "Create the following, Risk Category, Area, Locati"
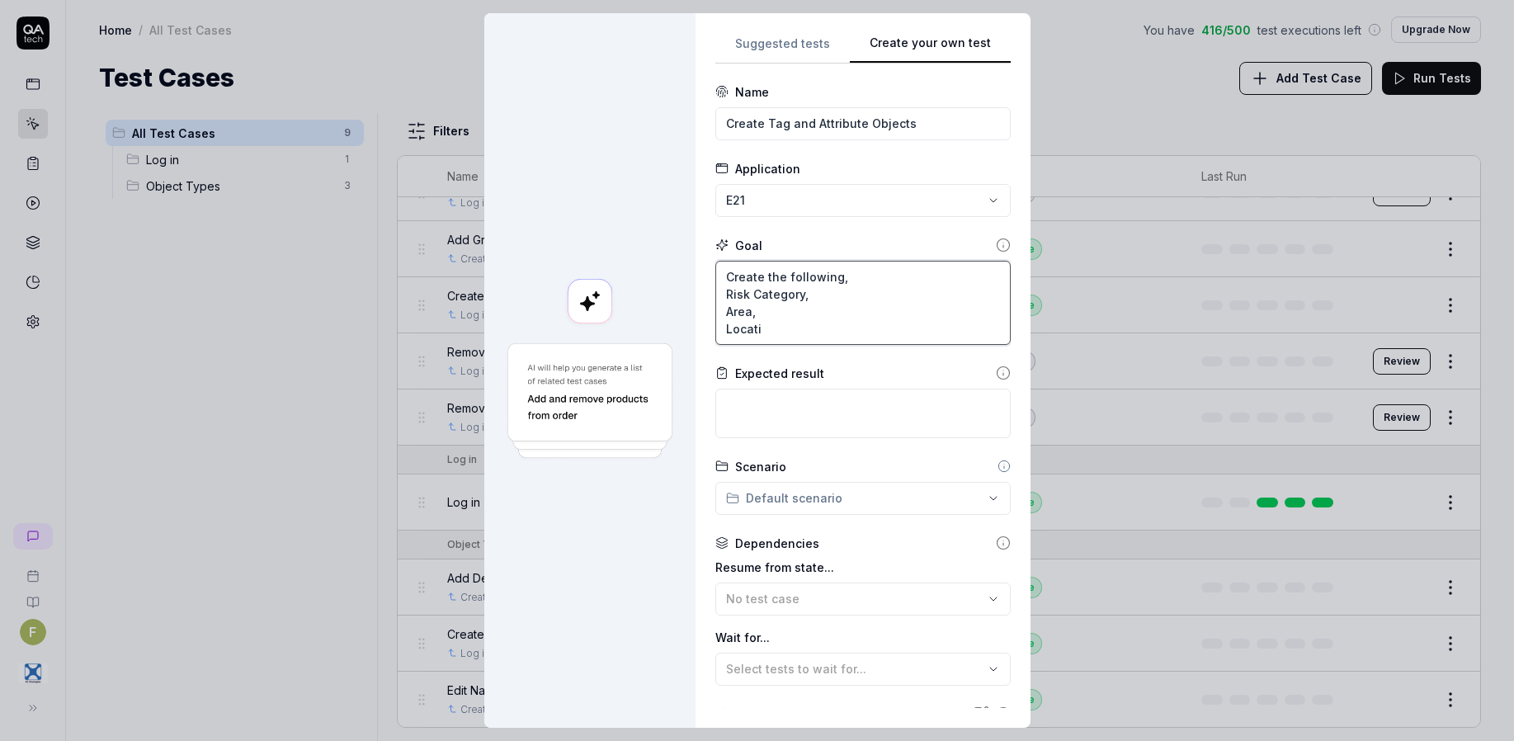
type textarea "*"
type textarea "Create the following, Risk Category, Area, Locatio"
type textarea "*"
type textarea "Create the following, Risk Category, Area, Location"
type textarea "*"
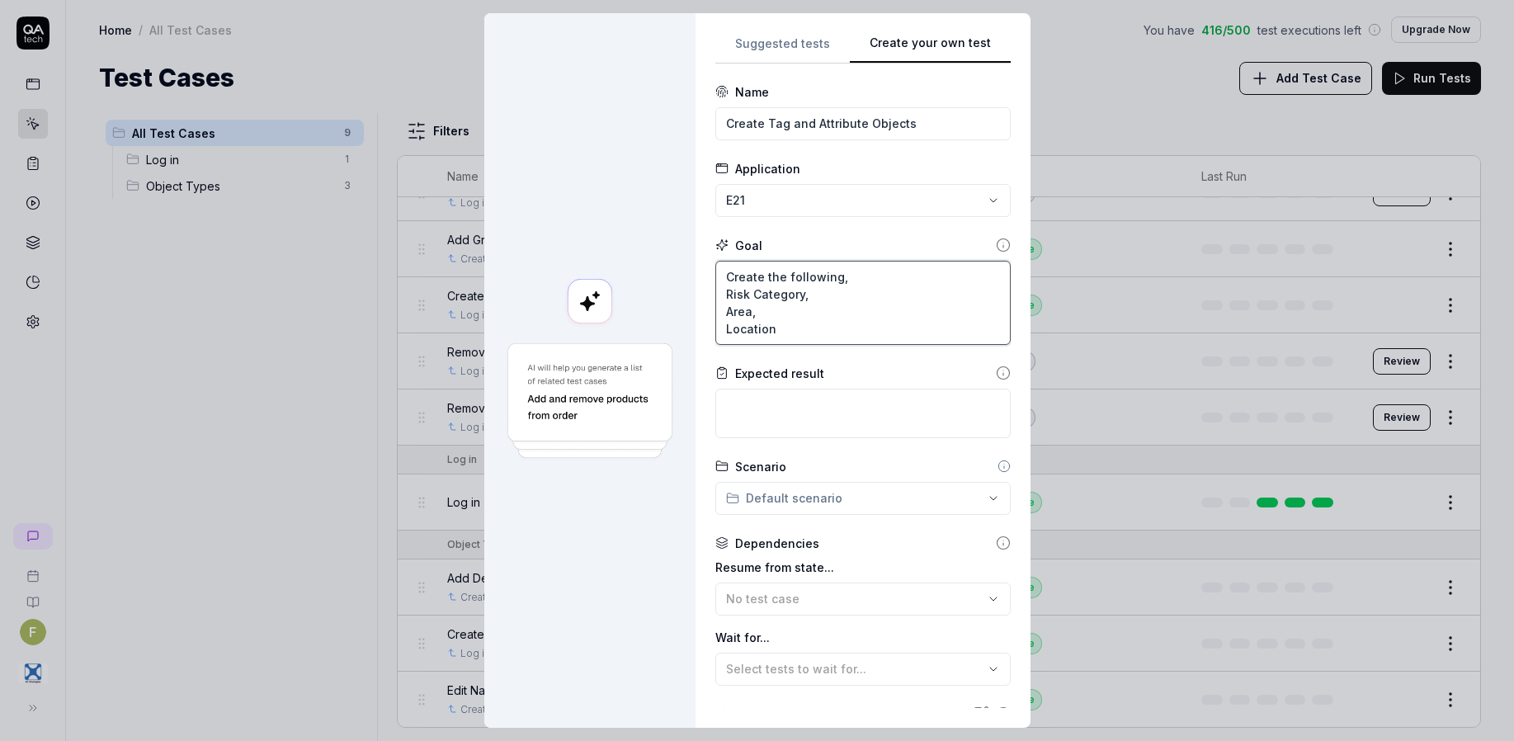
type textarea "Create the following, Risk Category, Area, Location,"
type textarea "*"
type textarea "Create the following, Risk Category, Area, Location,"
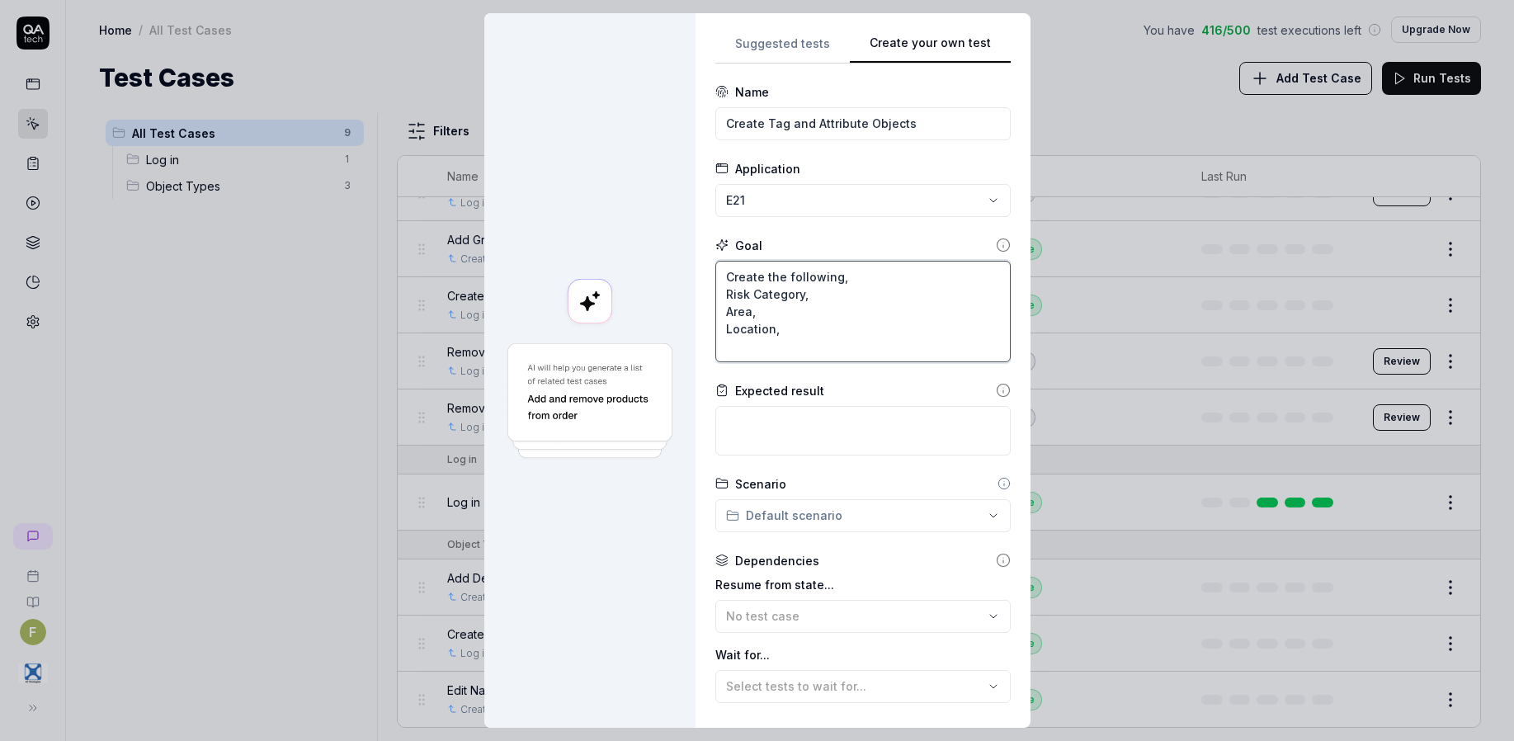
type textarea "*"
type textarea "Create the following, Risk Category, Area, Location, C"
type textarea "*"
type textarea "Create the following, Risk Category, Area, Location, Co"
type textarea "*"
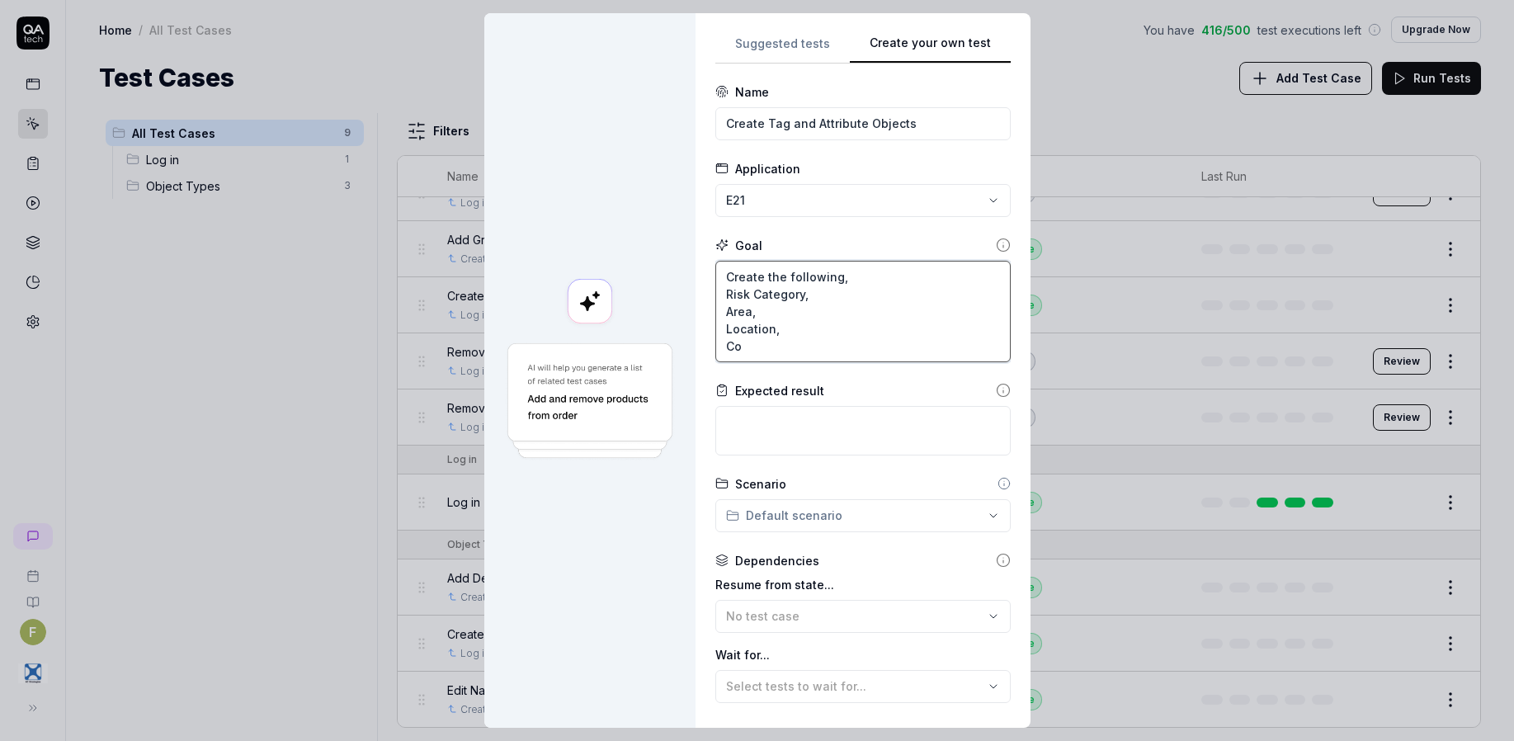
type textarea "Create the following, Risk Category, Area, Location, Con"
type textarea "*"
type textarea "Create the following, Risk Category, Area, Location, Conc"
type textarea "*"
type textarea "Create the following, Risk Category, Area, Location, Conce"
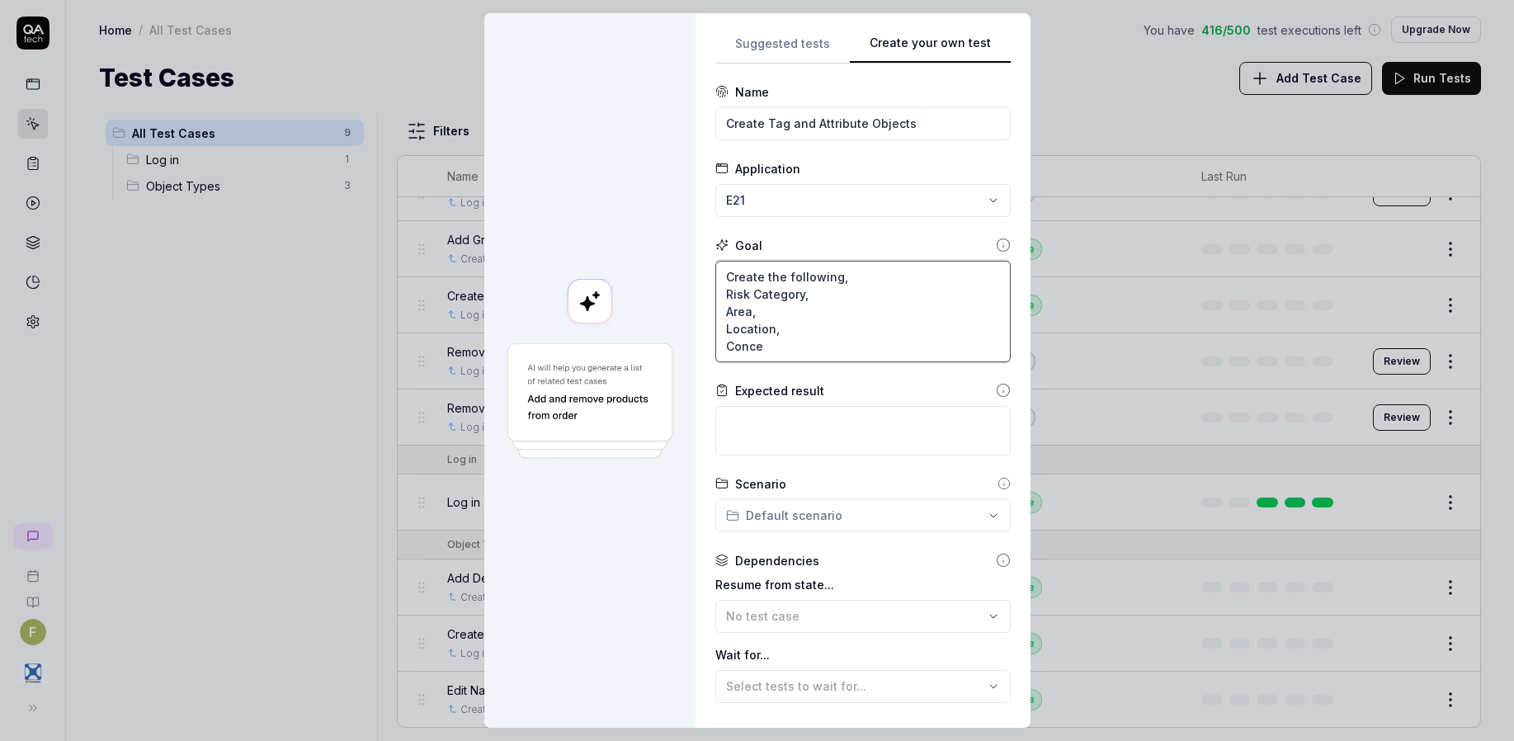
type textarea "*"
type textarea "Create the following, Risk Category, Area, Location, Concer"
type textarea "*"
type textarea "Create the following, Risk Category, Area, Location, Concern"
type textarea "*"
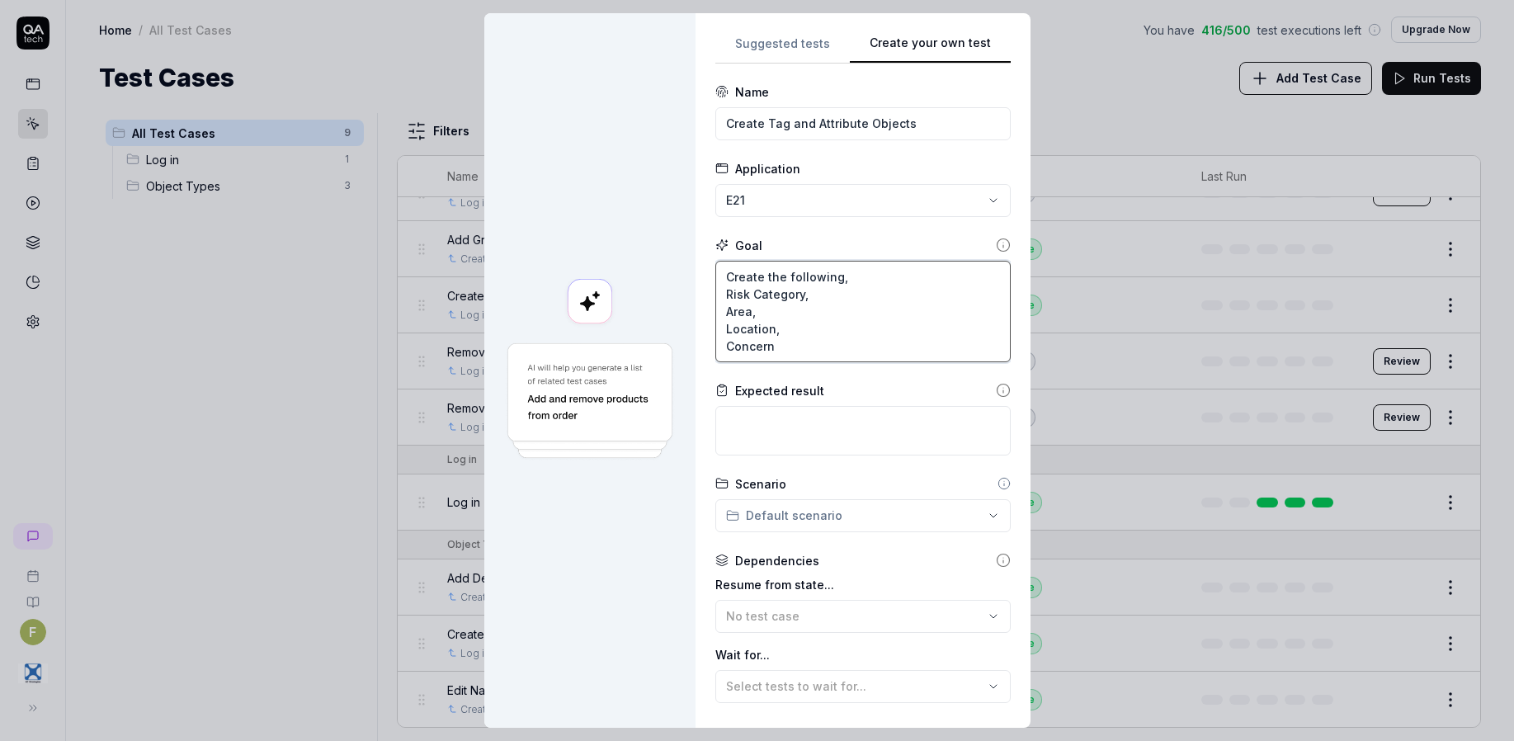
type textarea "Create the following, Risk Category, Area, Location, [GEOGRAPHIC_DATA]"
type textarea "*"
type textarea "Create the following, Risk Category, Area, Location, Concerned"
type textarea "*"
type textarea "Create the following, Risk Category, Area, Location, Concerned,"
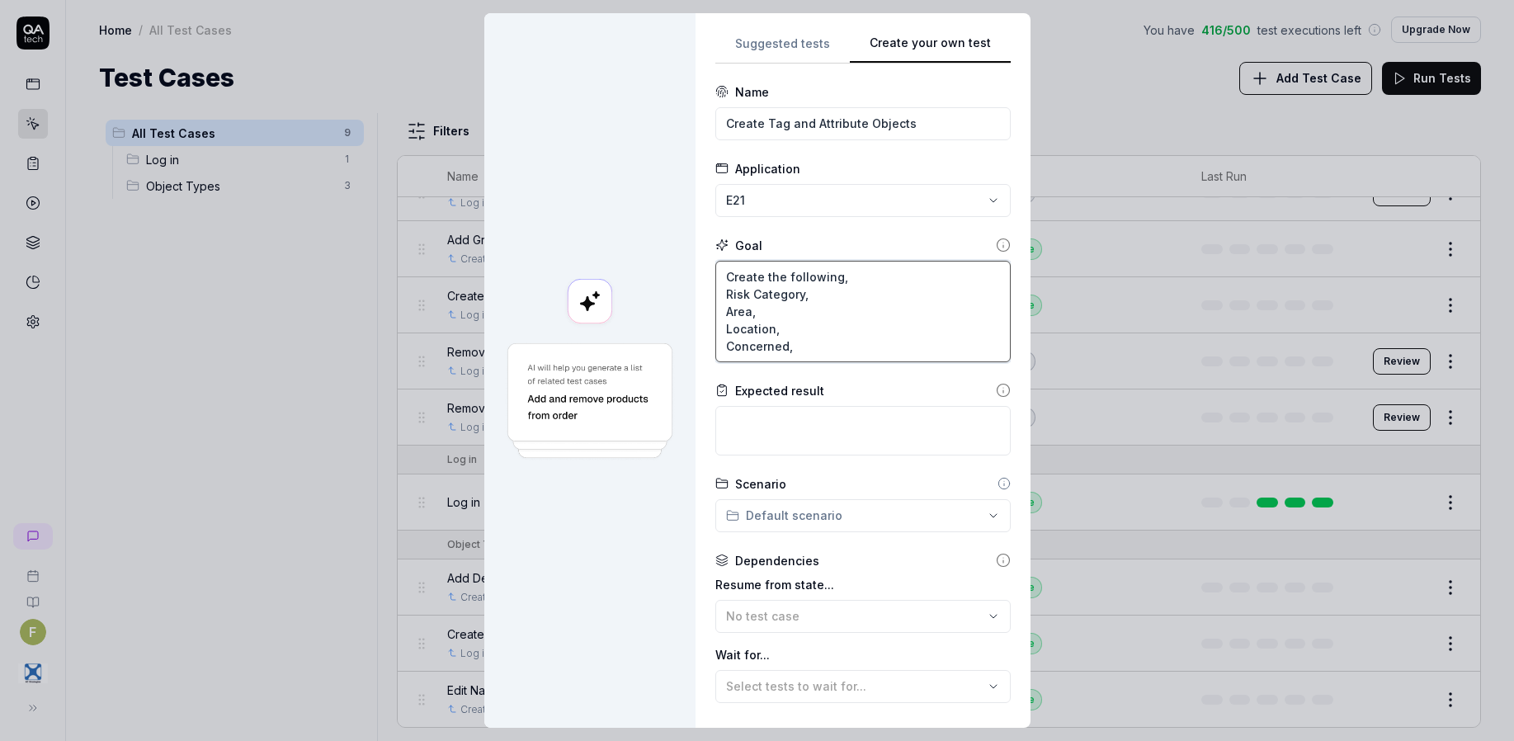
type textarea "*"
type textarea "Create the following, Risk Category, Area, Location, Concerned,"
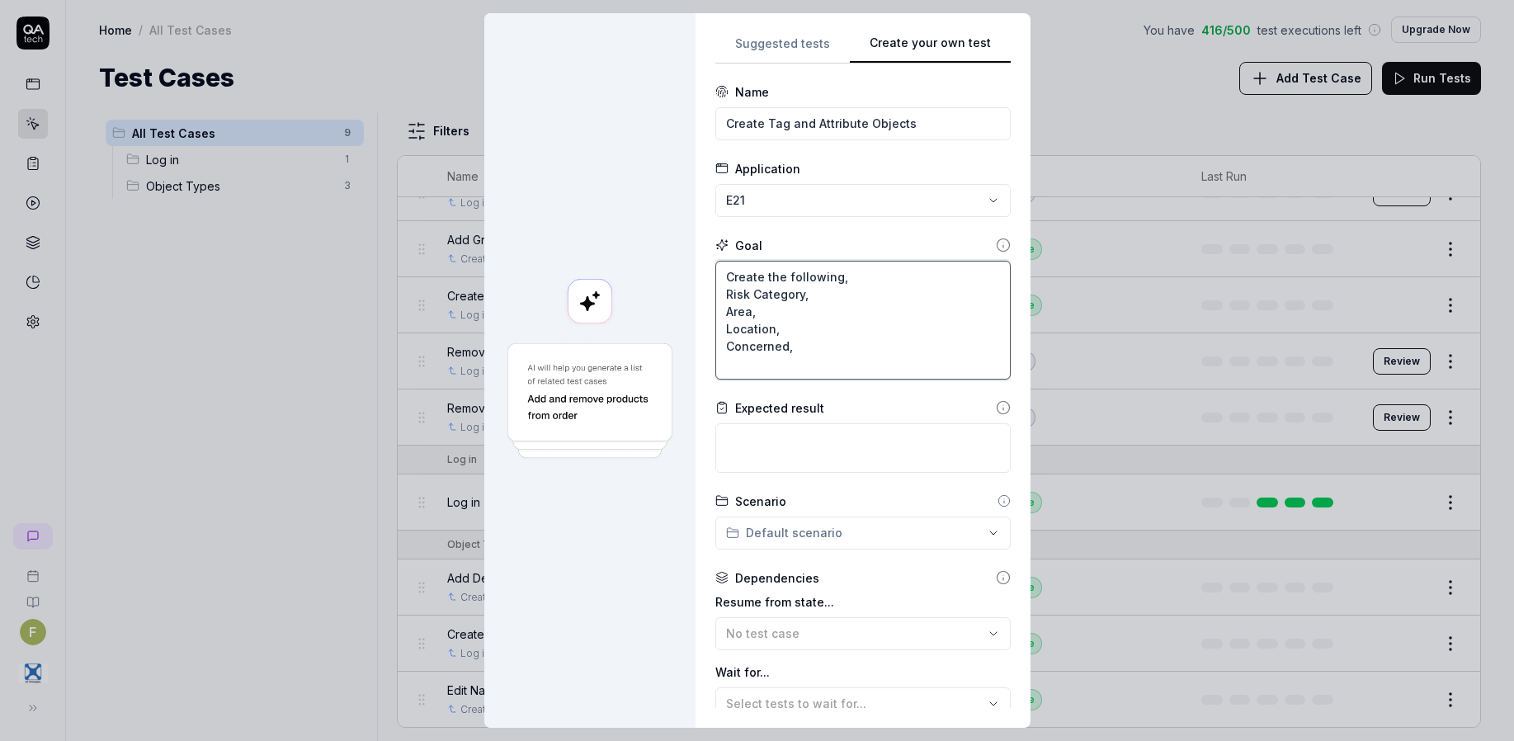
type textarea "*"
type textarea "Create the following, Risk Category, Area, Location, Concerned, P"
type textarea "*"
type textarea "Create the following, Risk Category, Area, Location, Concerned, Pr"
type textarea "*"
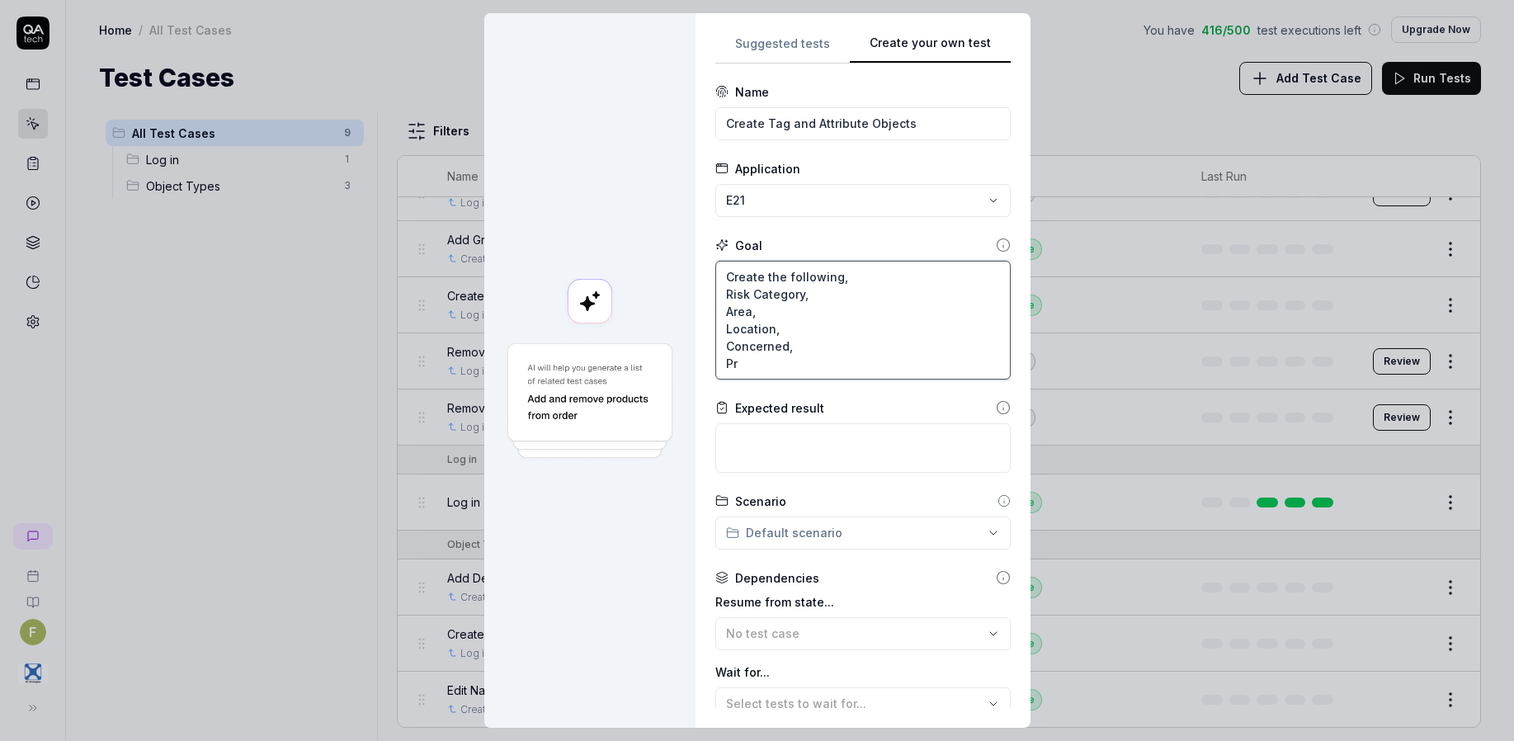
type textarea "Create the following, Risk Category, Area, Location, Concerned, Pri"
type textarea "*"
type textarea "Create the following, Risk Category, Area, Location, Concerned, Prio"
type textarea "*"
type textarea "Create the following, Risk Category, Area, Location, Concerned, Prior"
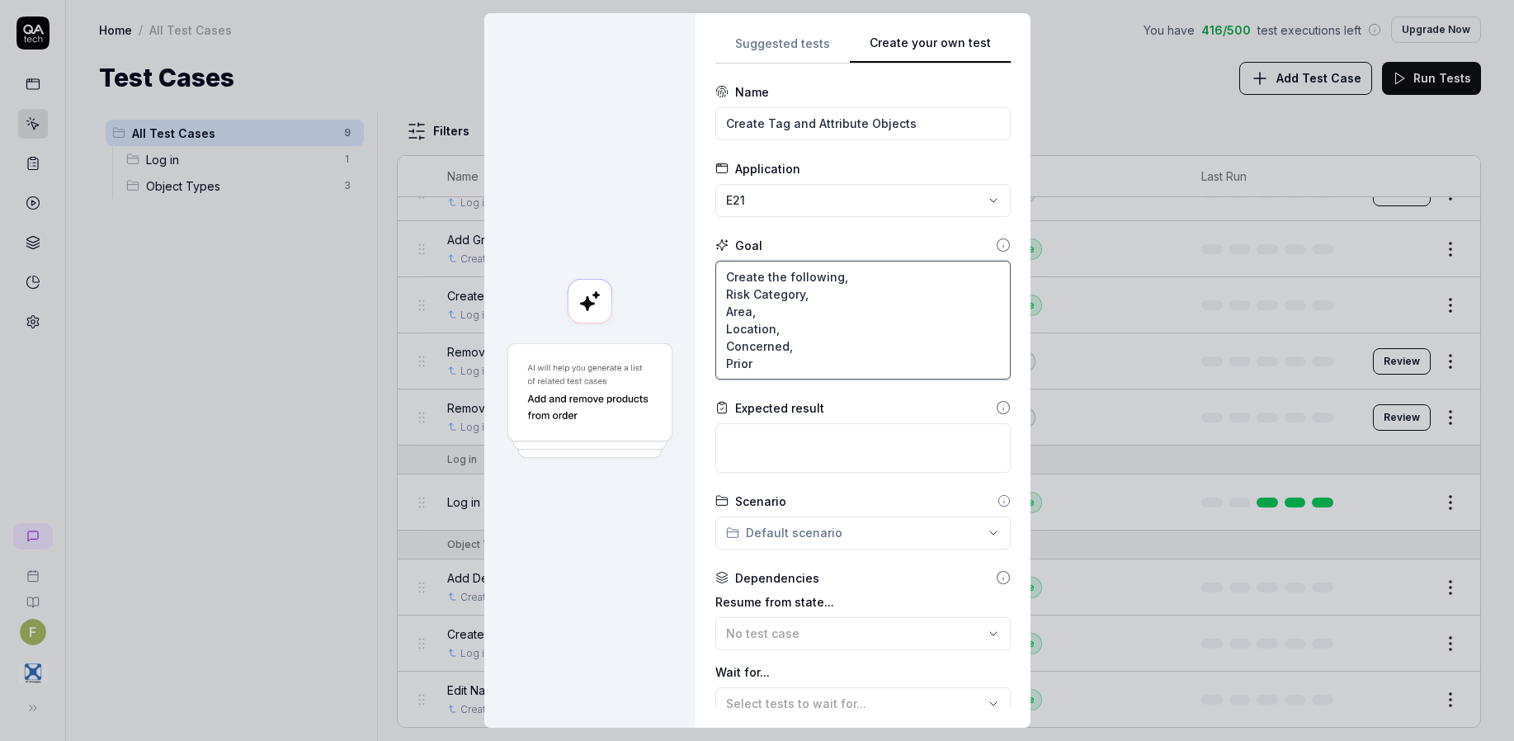
type textarea "*"
type textarea "Create the following, Risk Category, Area, Location, Concerned, Priori"
type textarea "*"
type textarea "Create the following, Risk Category, Area, Location, Concerned, Priorit"
type textarea "*"
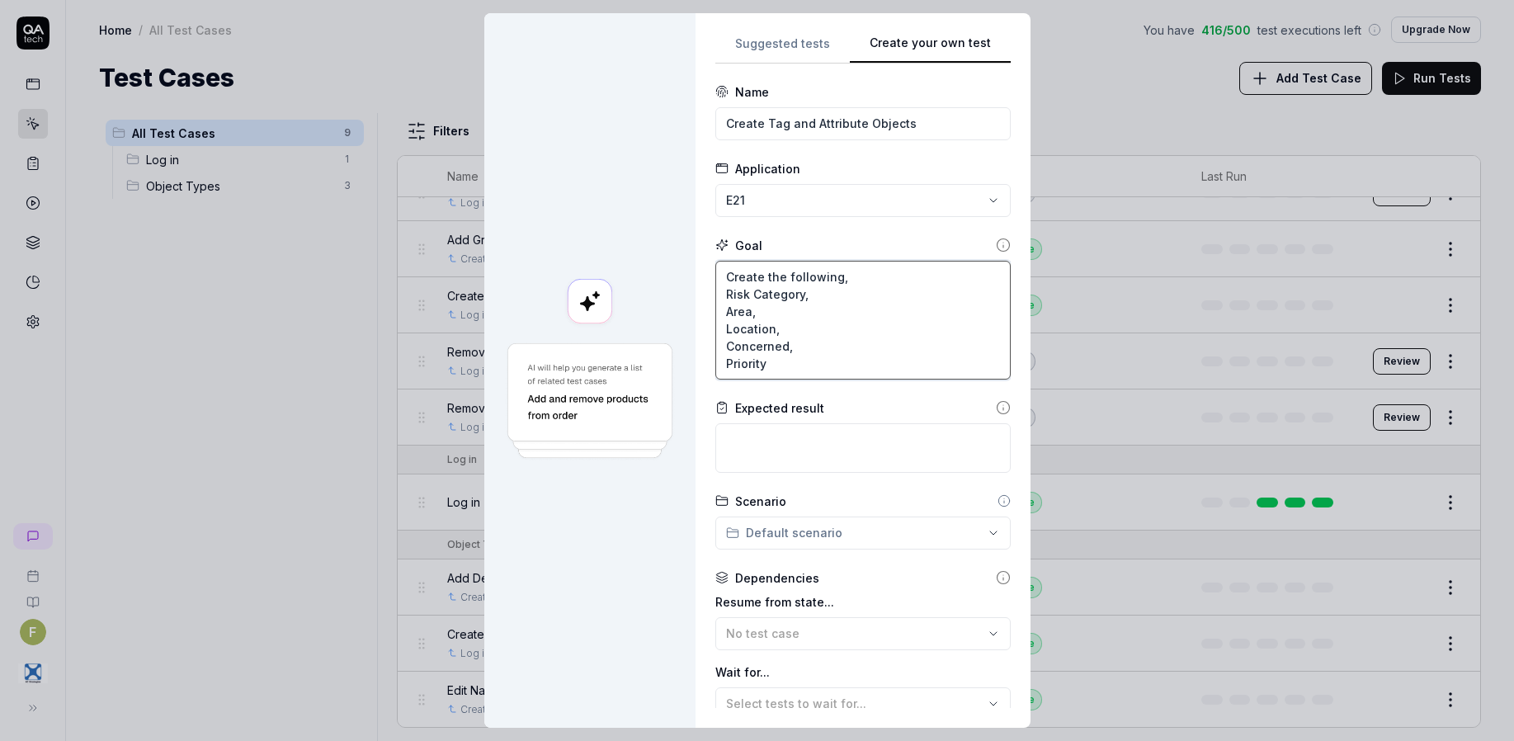
type textarea "Create the following, Risk Category, Area, Location, Concerned, Priority"
click at [817, 453] on textarea at bounding box center [862, 447] width 295 height 49
type textarea "*"
type textarea "O"
type textarea "*"
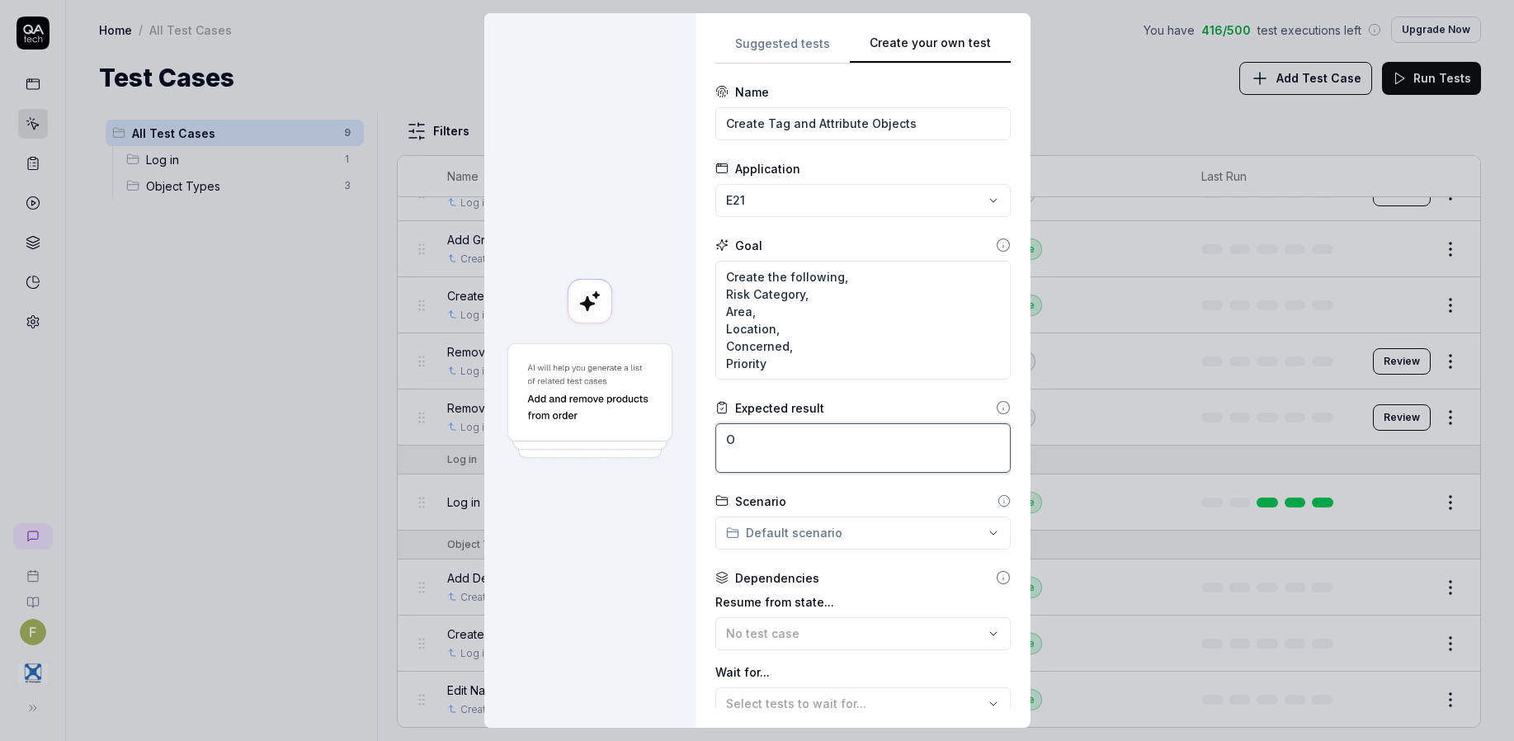
type textarea "Ob"
type textarea "*"
type textarea "Obj"
type textarea "*"
type textarea "Obje"
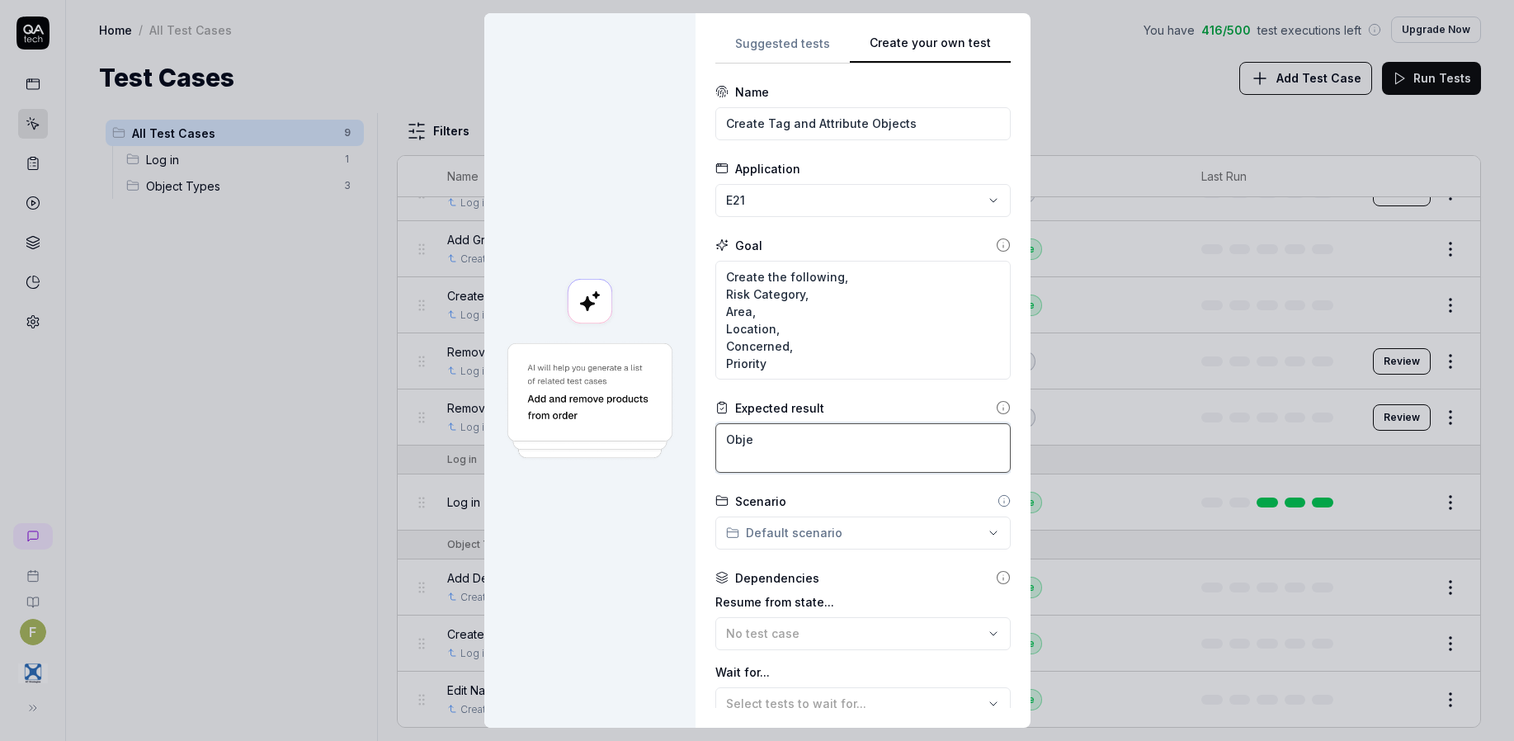
type textarea "*"
type textarea "Objec"
type textarea "*"
type textarea "Object"
type textarea "*"
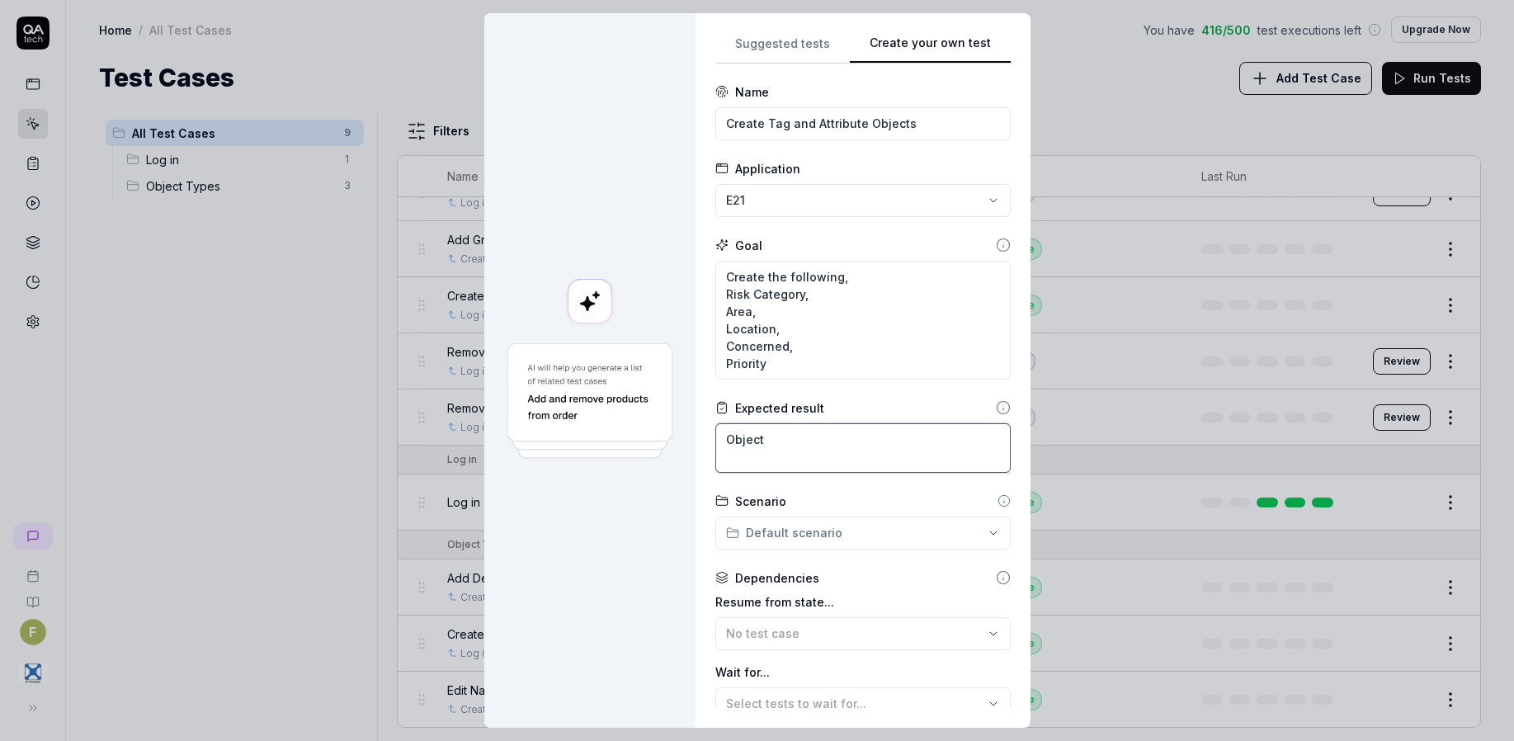
type textarea "Objects"
type textarea "*"
type textarea "Objects"
type textarea "*"
type textarea "Objects a"
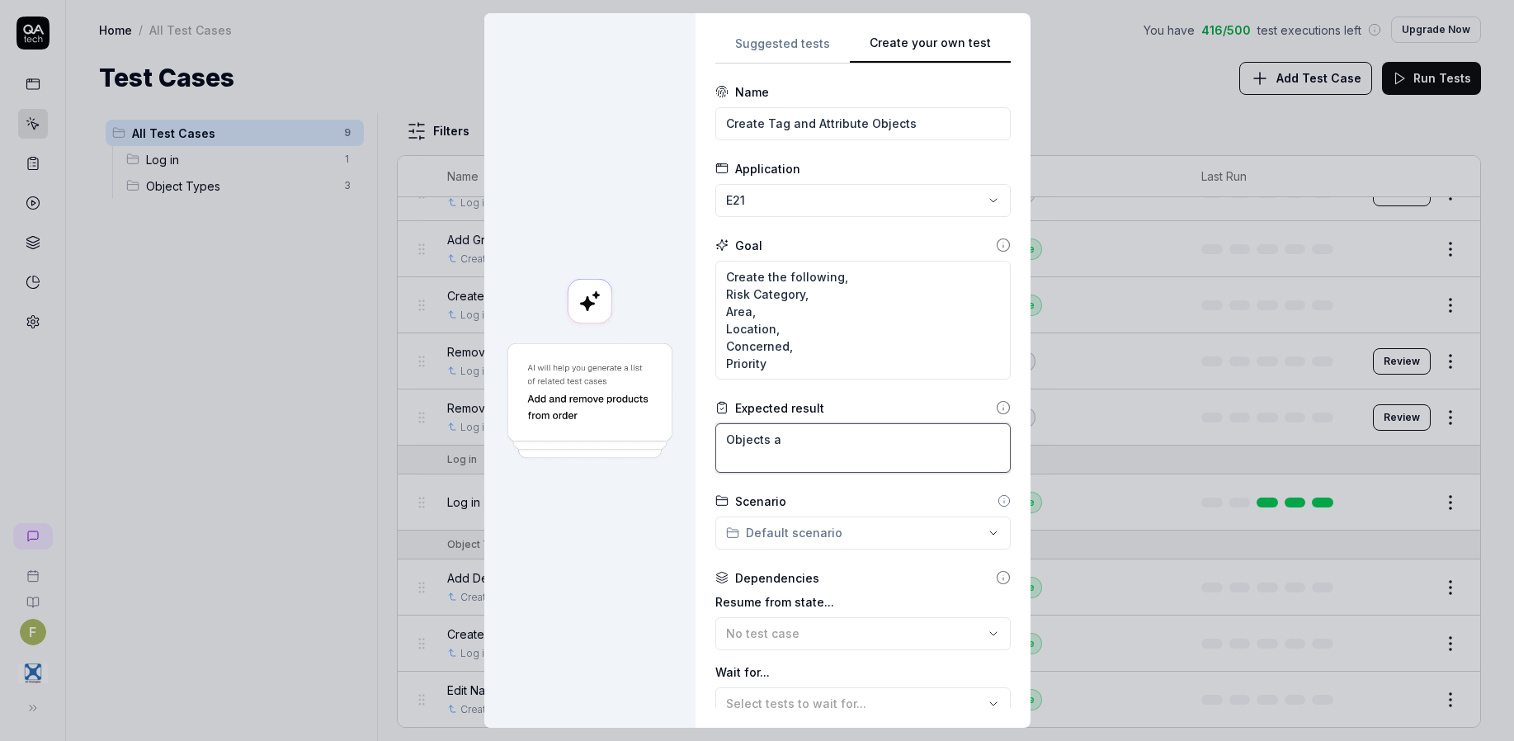
type textarea "*"
type textarea "Objects ar"
type textarea "*"
type textarea "Objects are"
type textarea "*"
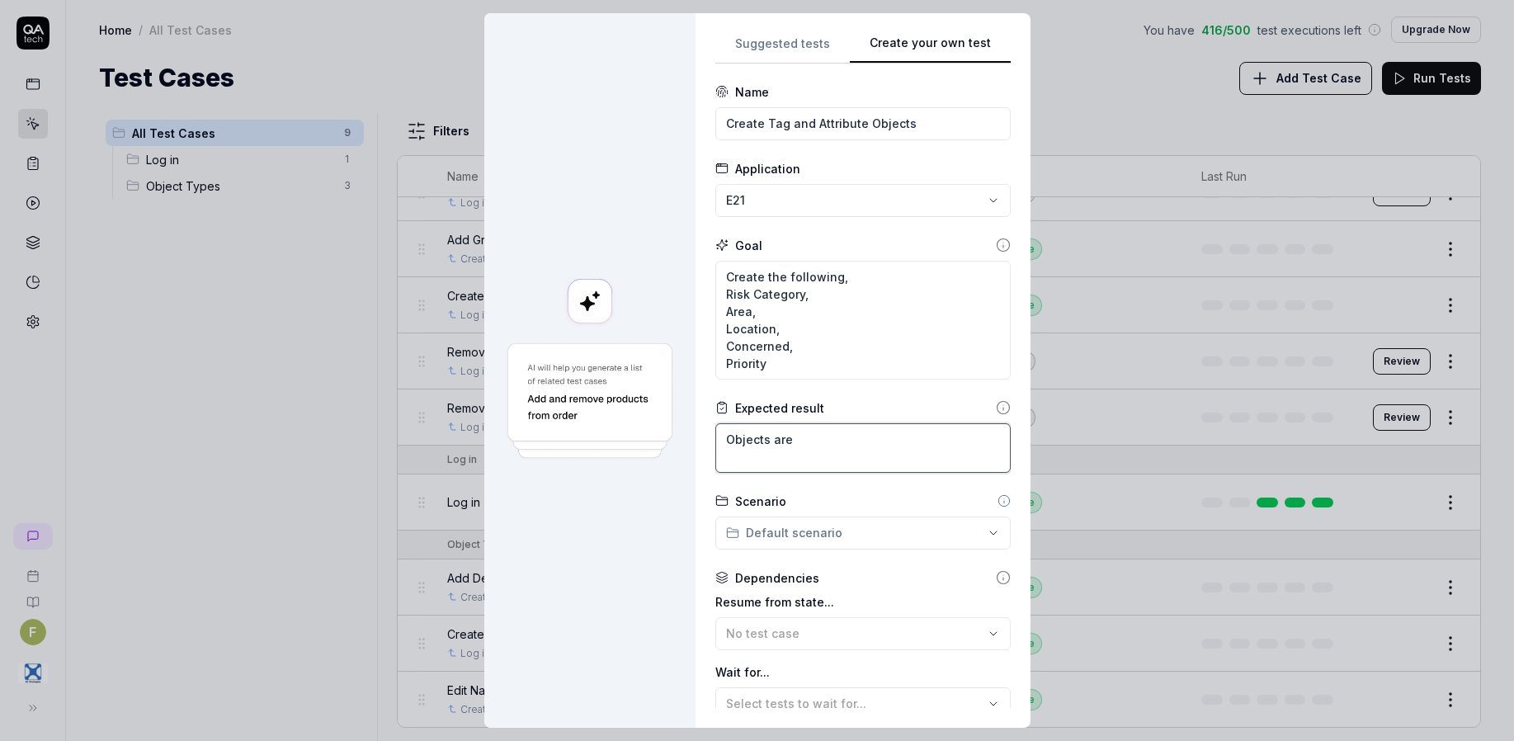
type textarea "Objects are"
type textarea "*"
type textarea "Objects are s"
type textarea "*"
type textarea "Objects are su"
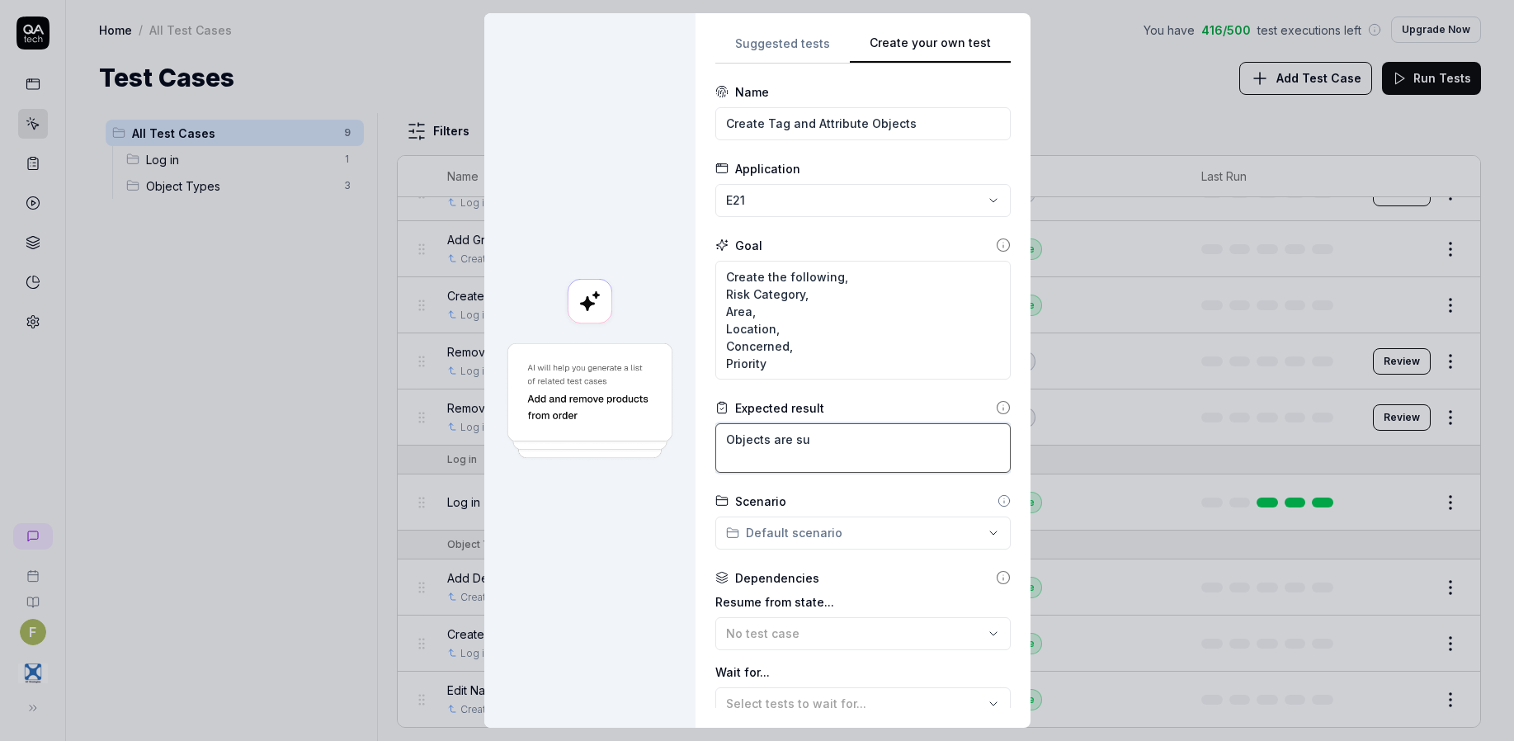
type textarea "*"
type textarea "Objects are suc"
type textarea "*"
type textarea "Objects are succ"
type textarea "*"
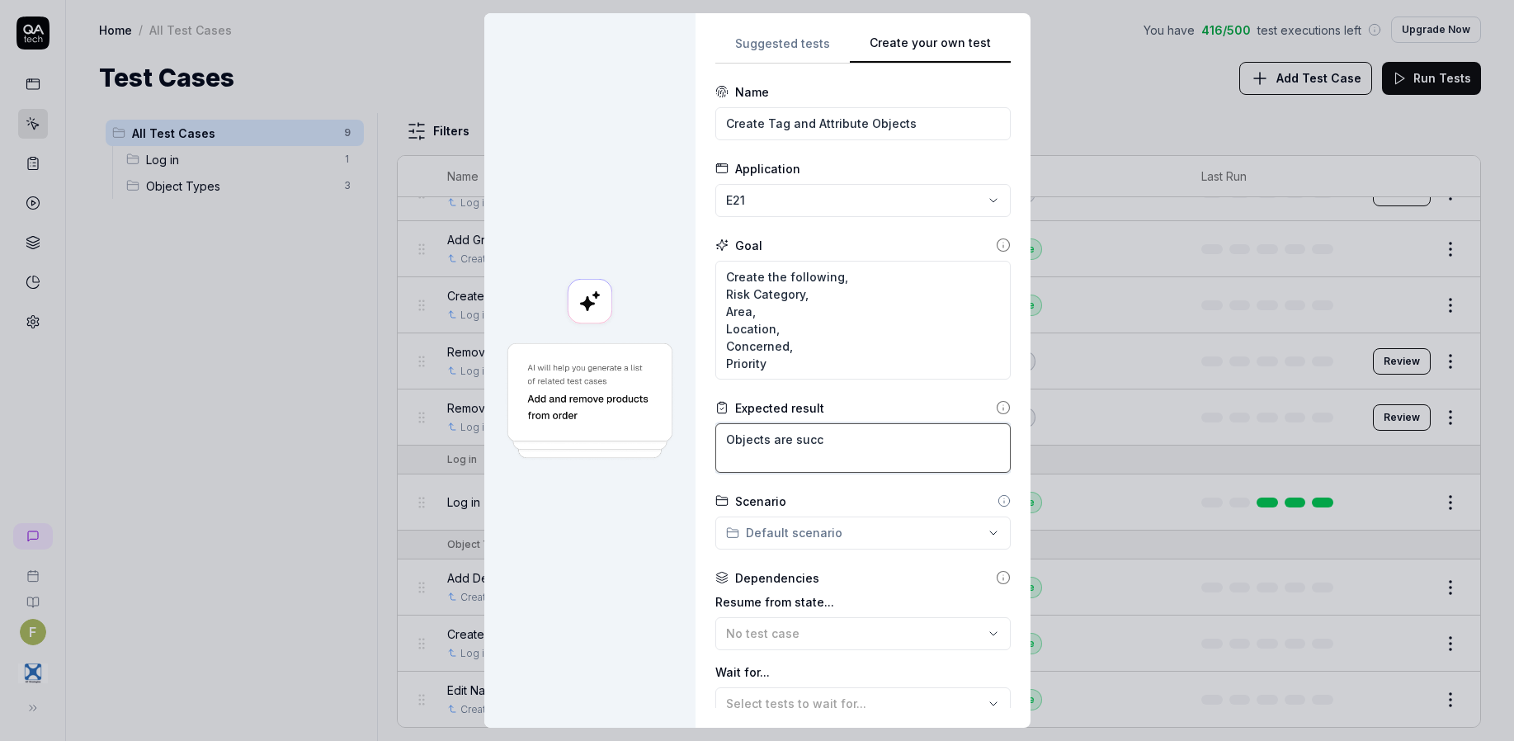
type textarea "Objects are succe"
type textarea "*"
type textarea "Objects are succes"
type textarea "*"
type textarea "Objects are success"
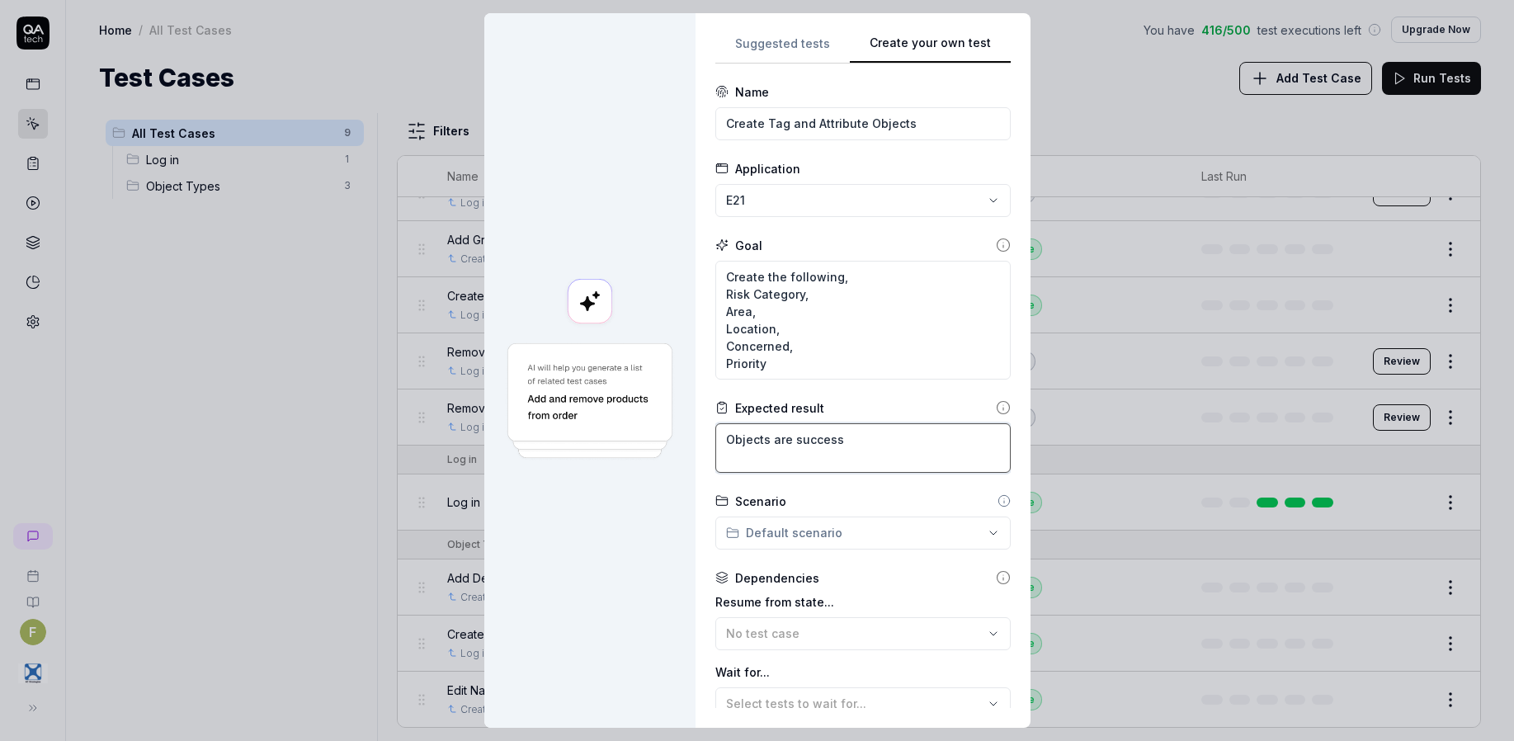
type textarea "*"
type textarea "Objects are successu"
type textarea "*"
type textarea "Objects are successuf"
type textarea "*"
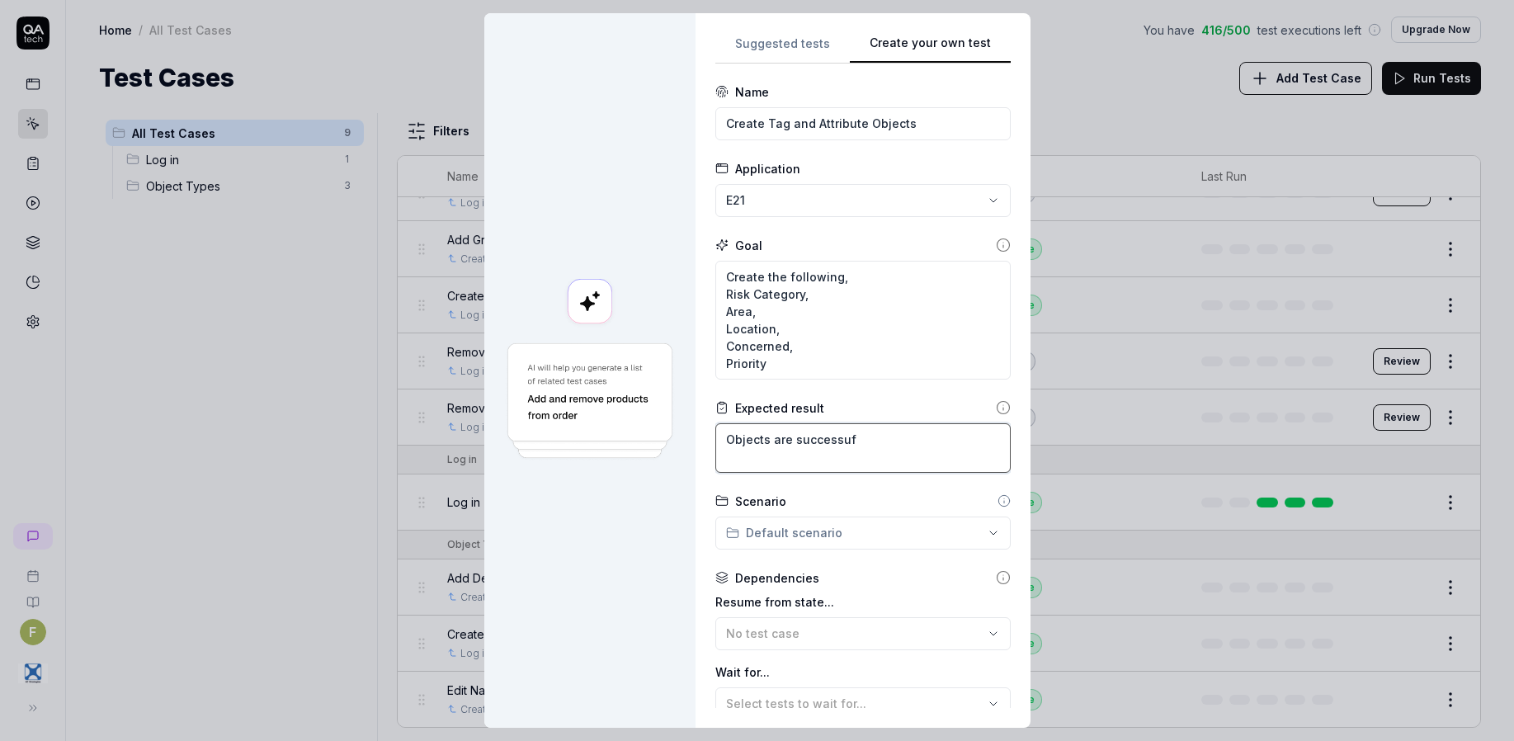
type textarea "Objects are successufl"
type textarea "*"
type textarea "Objects are successufll"
type textarea "*"
type textarea "Objects are successuflly"
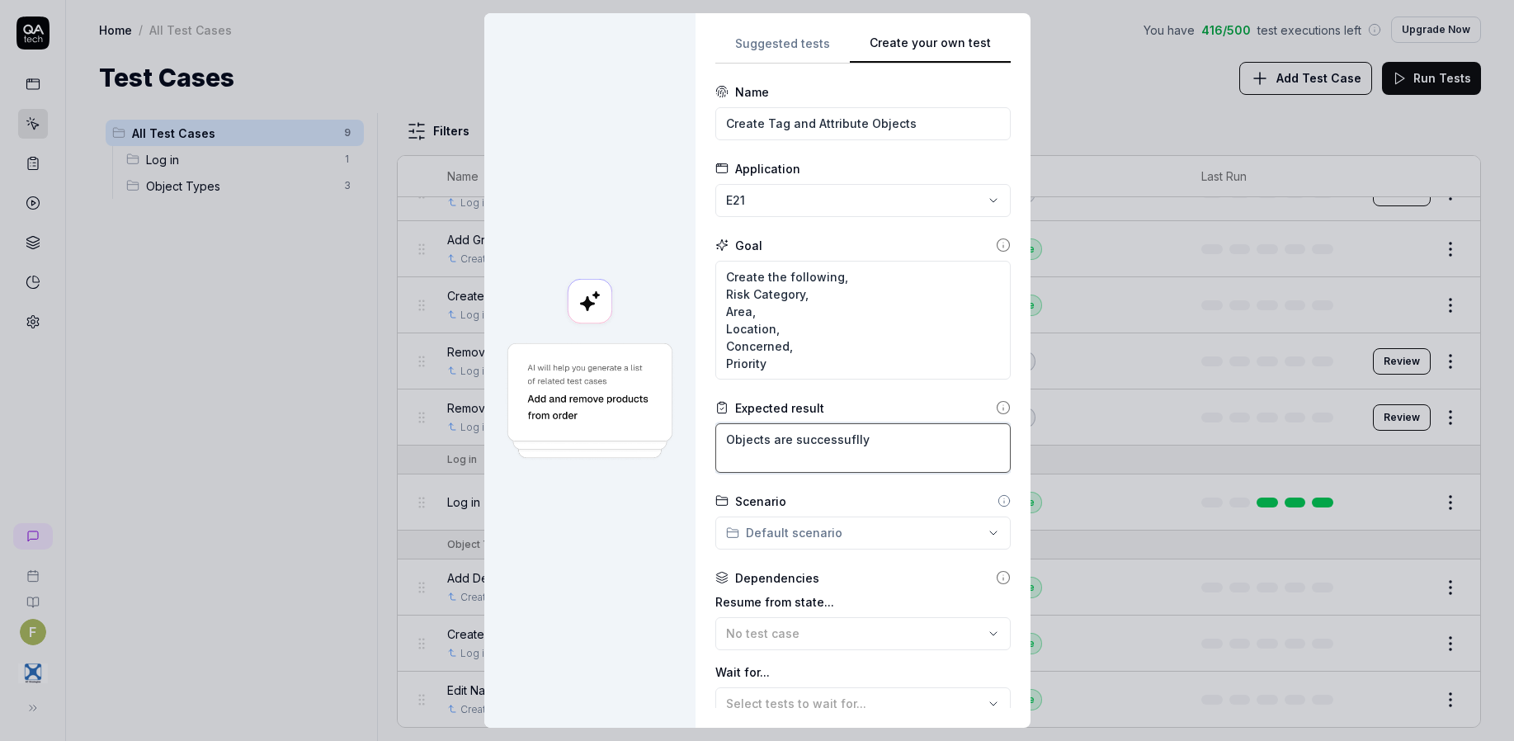
type textarea "*"
type textarea "Objects are successuflly"
type textarea "*"
type textarea "Objects are successfully"
type textarea "*"
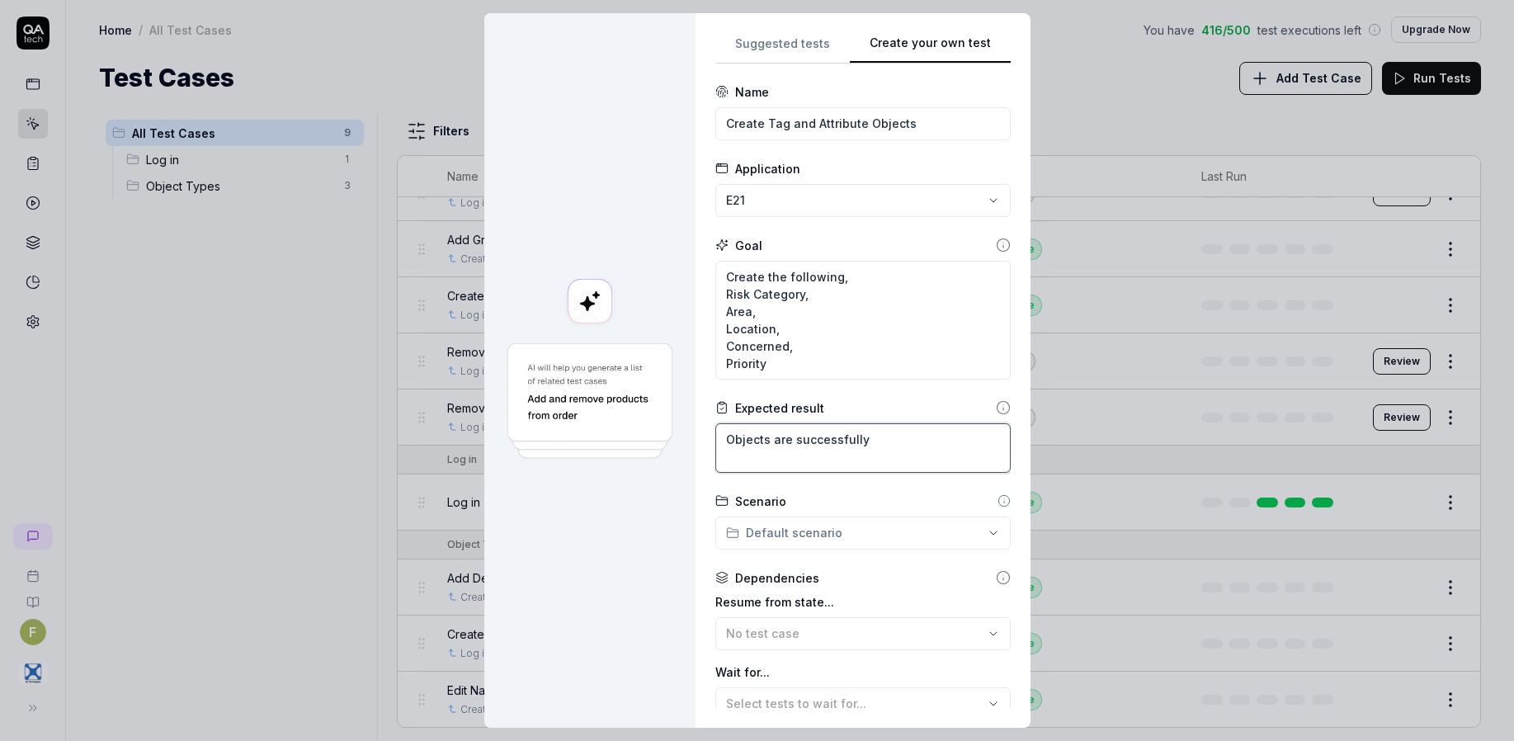
type textarea "Objects are successfully c"
type textarea "*"
type textarea "Objects are successfully cr"
type textarea "*"
type textarea "Objects are successfully cre"
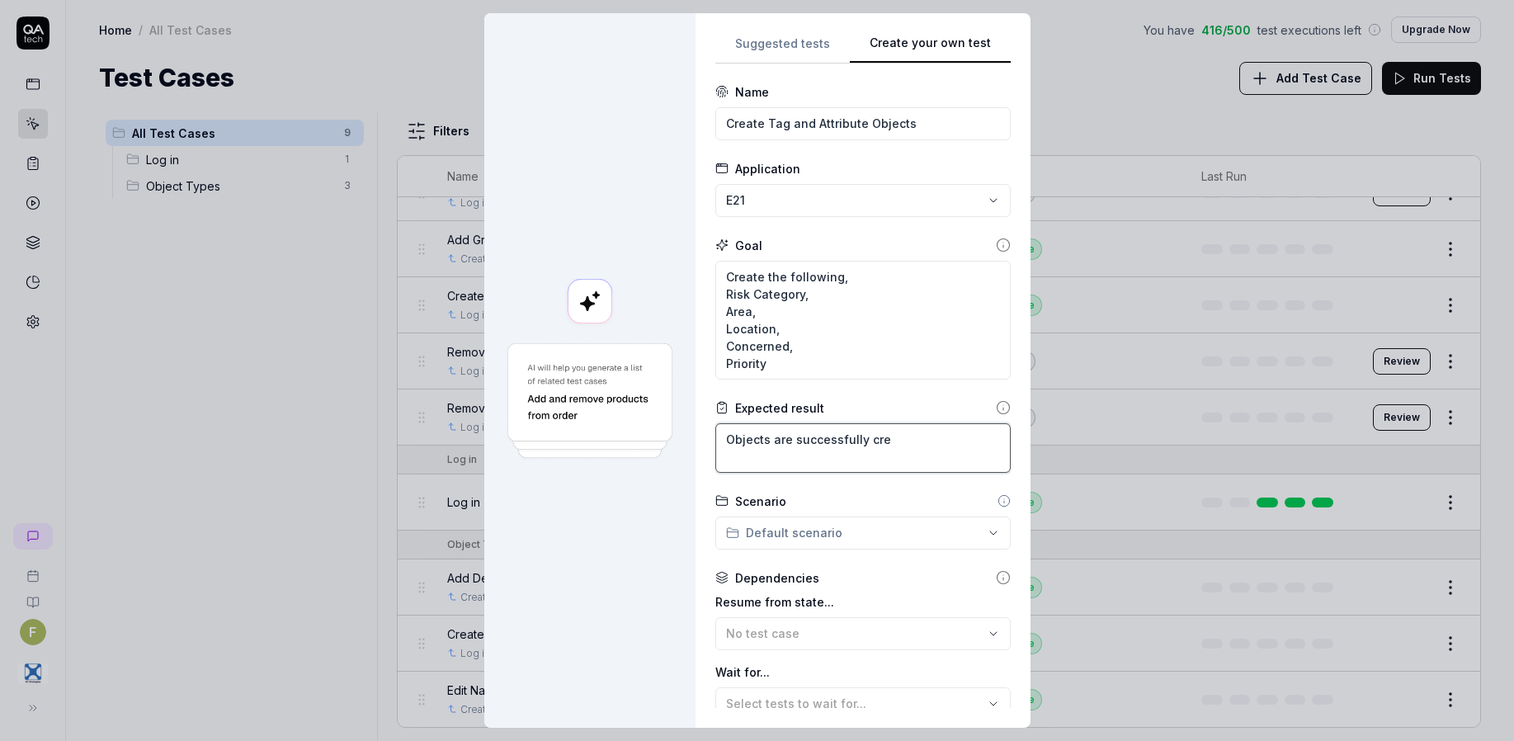
type textarea "*"
type textarea "Objects are successfully crea"
type textarea "*"
type textarea "Objects are successfully creat"
type textarea "*"
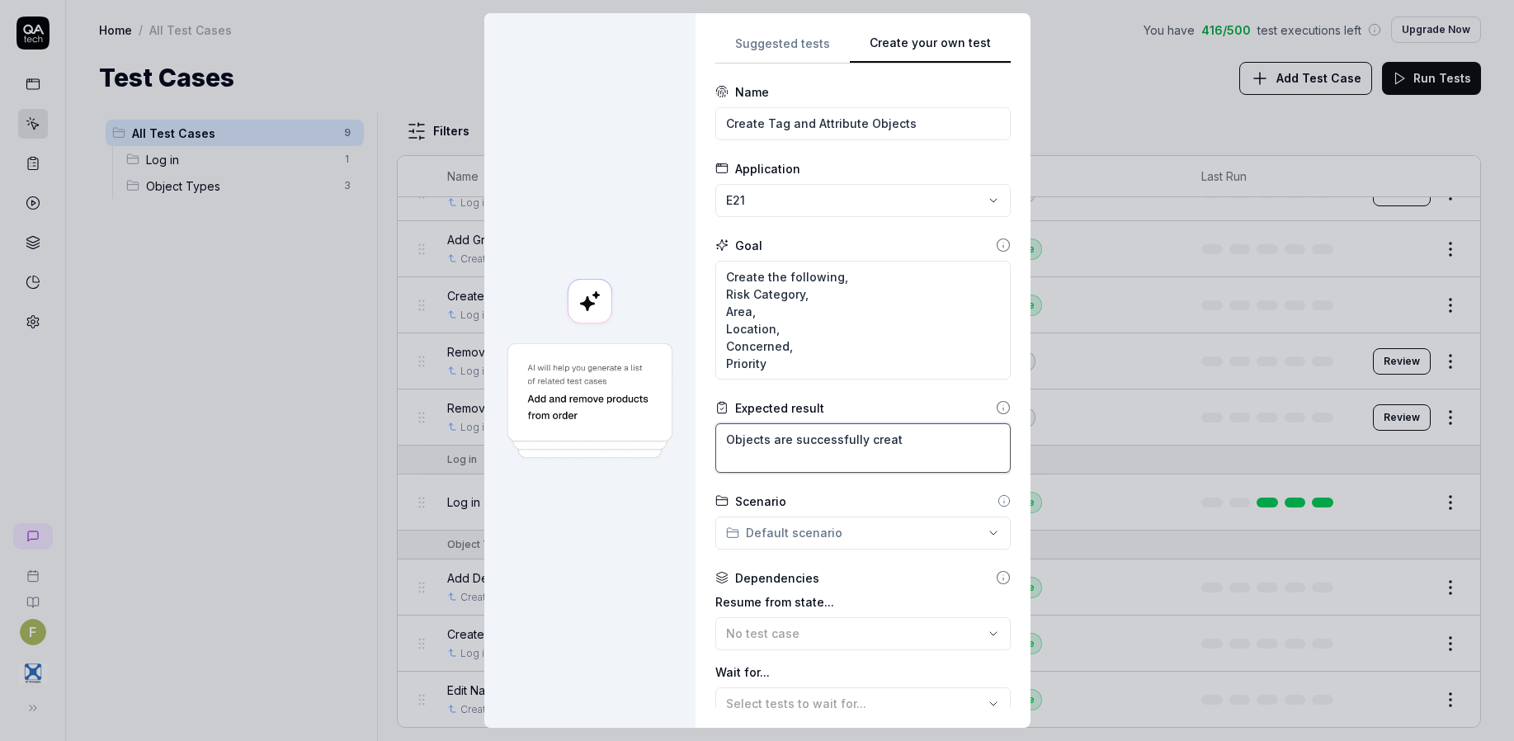
type textarea "Objects are successfully create"
type textarea "*"
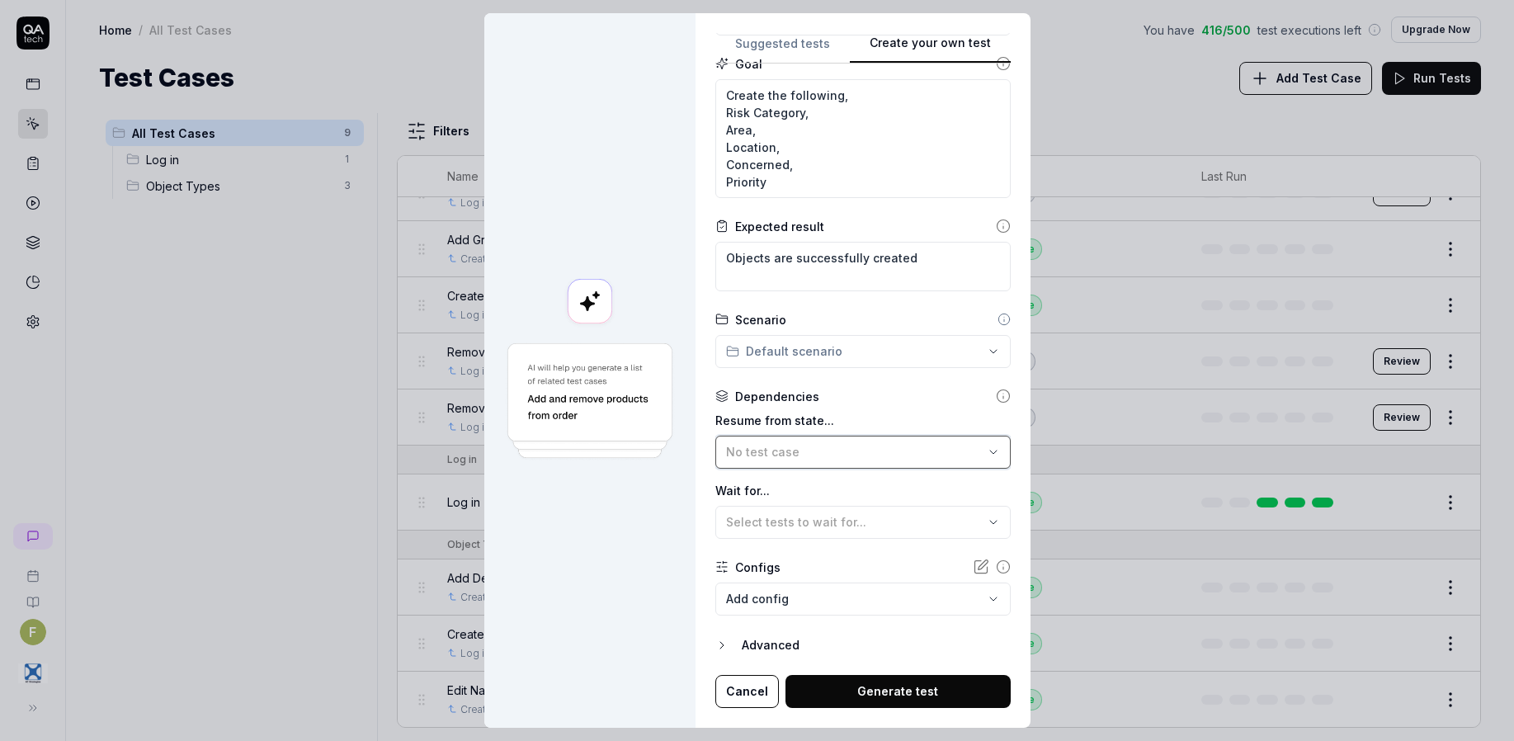
click at [841, 460] on button "No test case" at bounding box center [862, 452] width 295 height 33
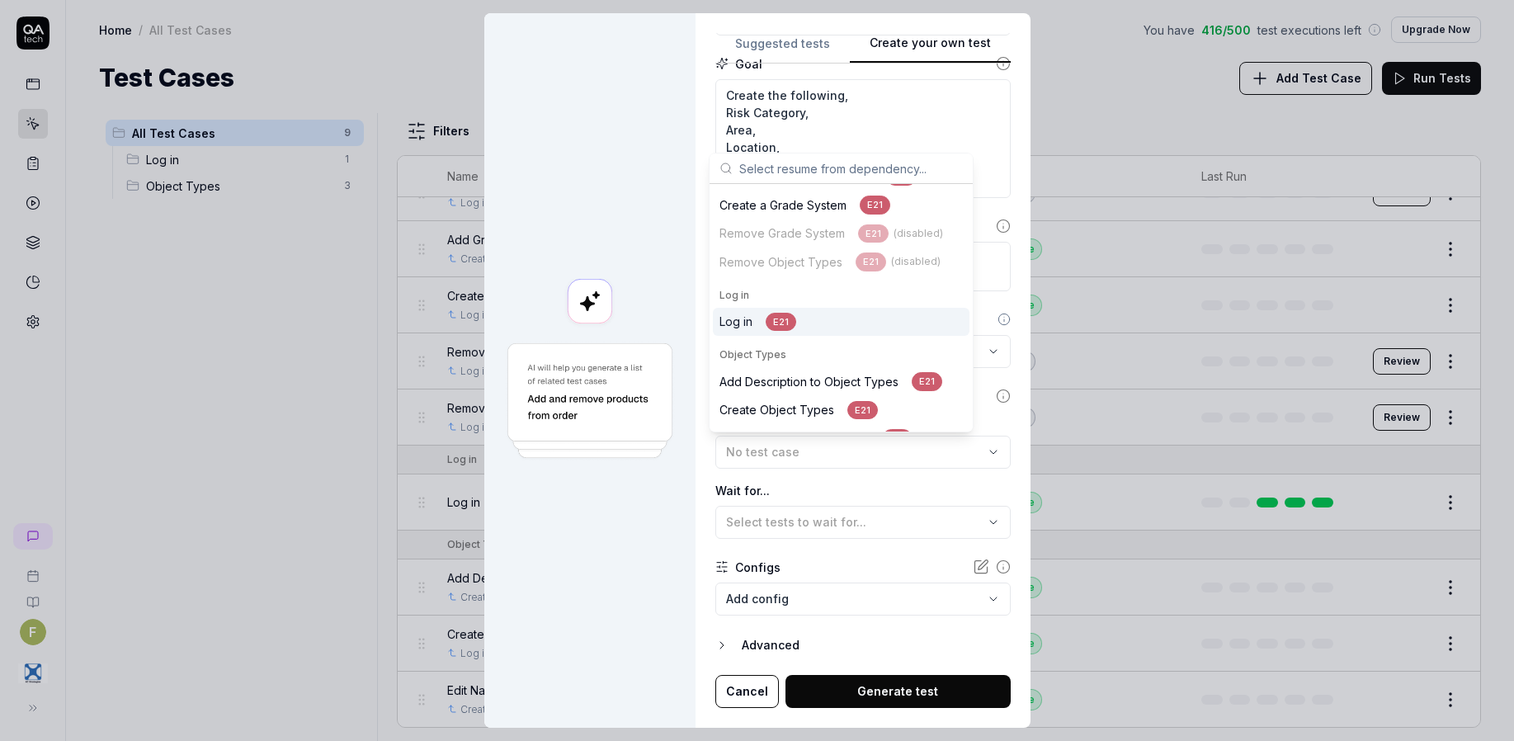
scroll to position [66, 0]
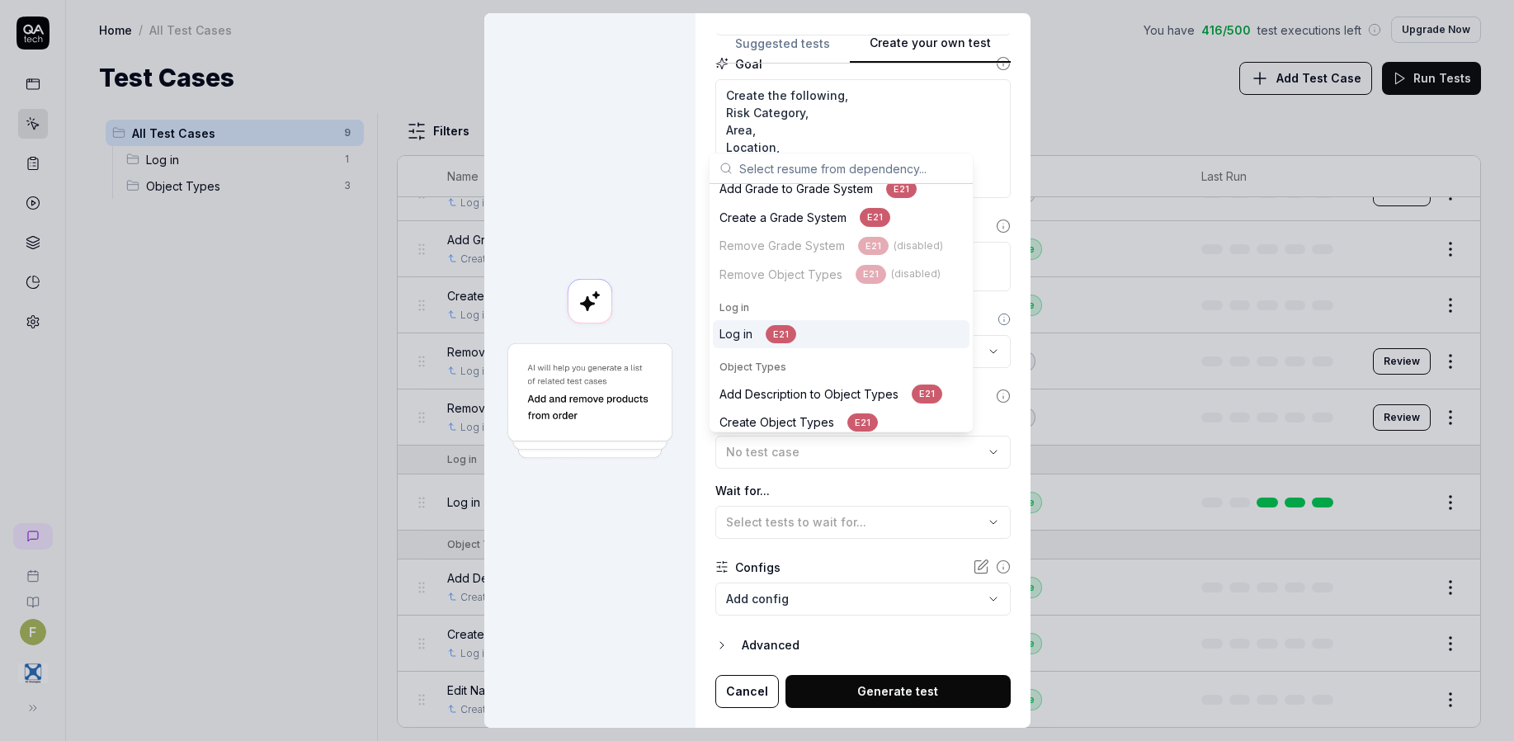
click at [818, 337] on div "Log in E21" at bounding box center [841, 334] width 257 height 29
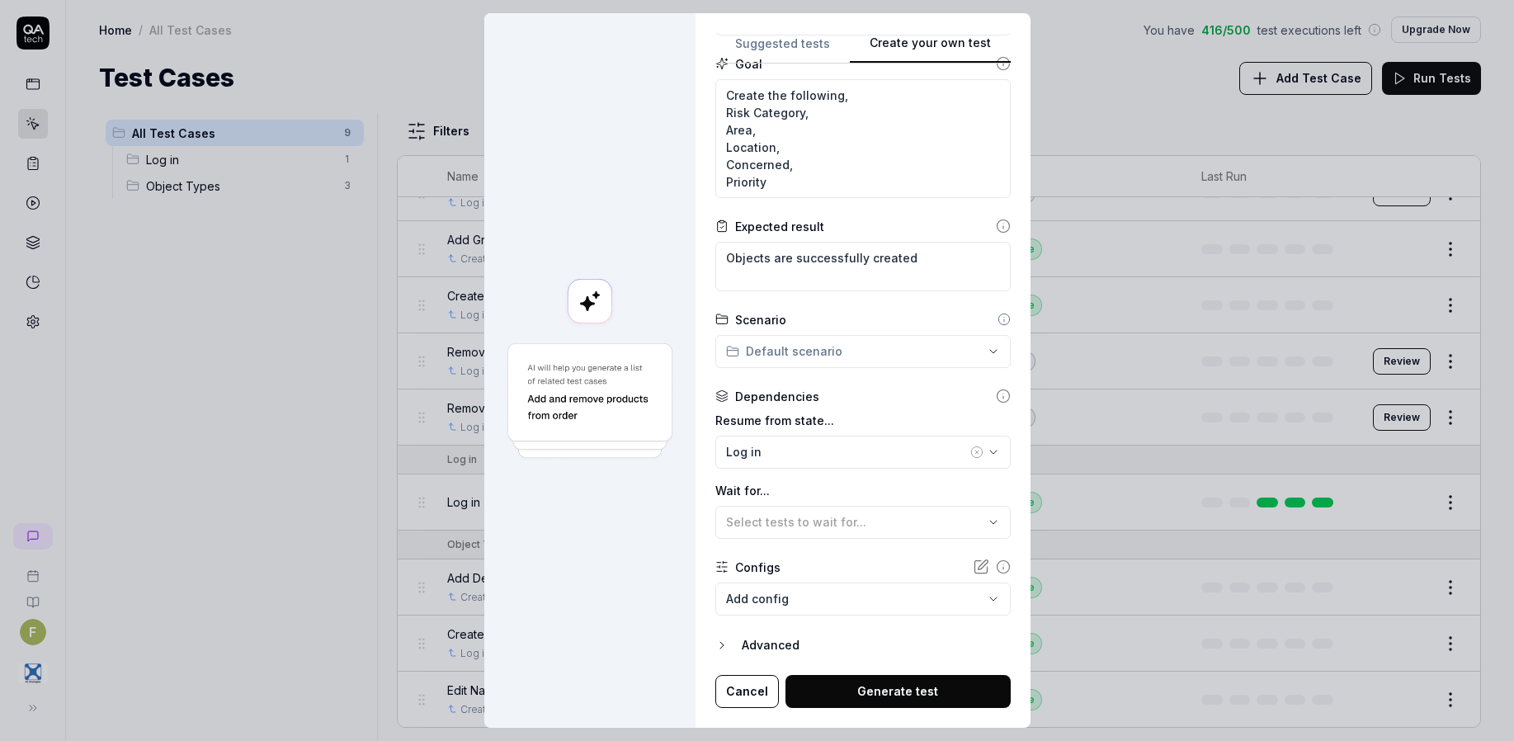
click at [883, 688] on button "Generate test" at bounding box center [897, 691] width 225 height 33
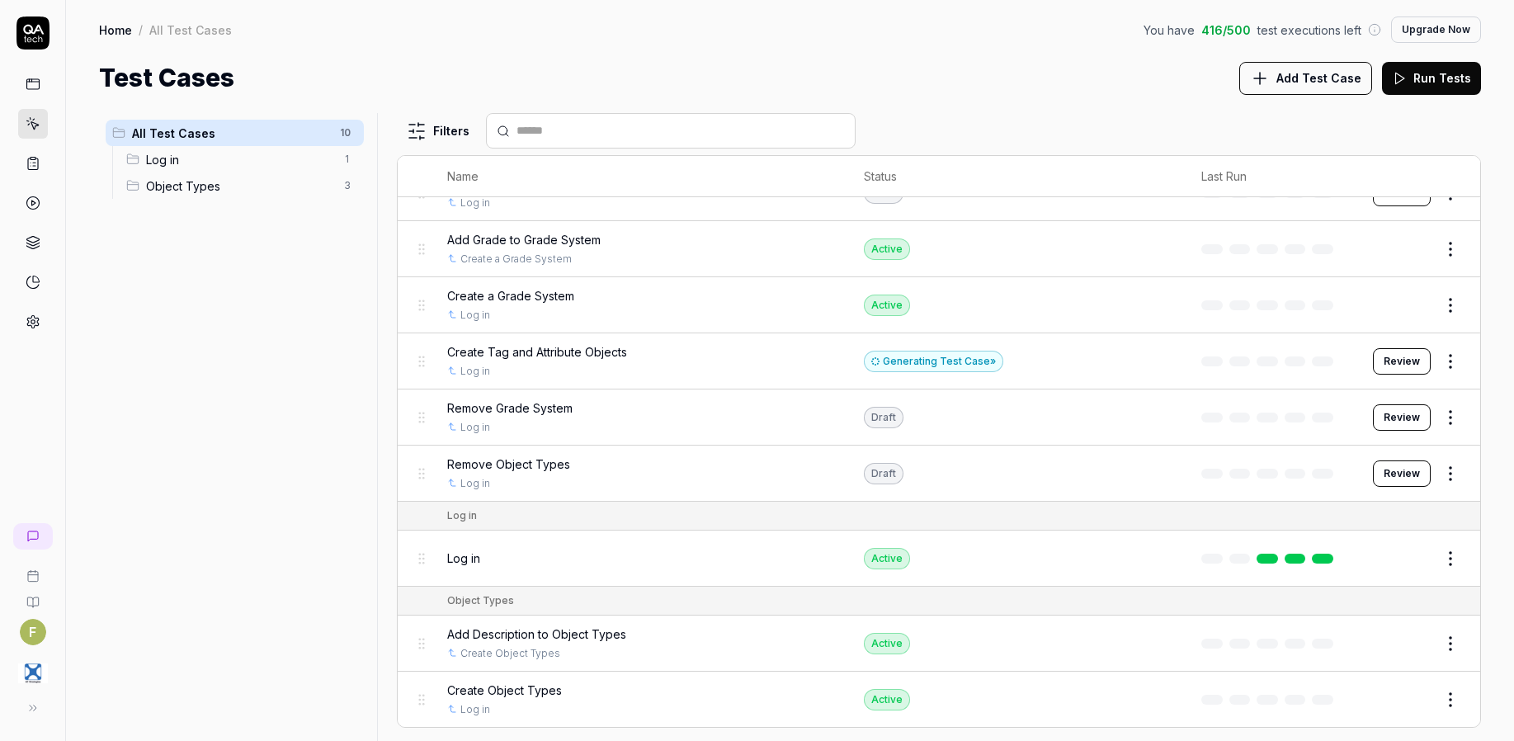
click at [1374, 365] on button "Review" at bounding box center [1402, 361] width 58 height 26
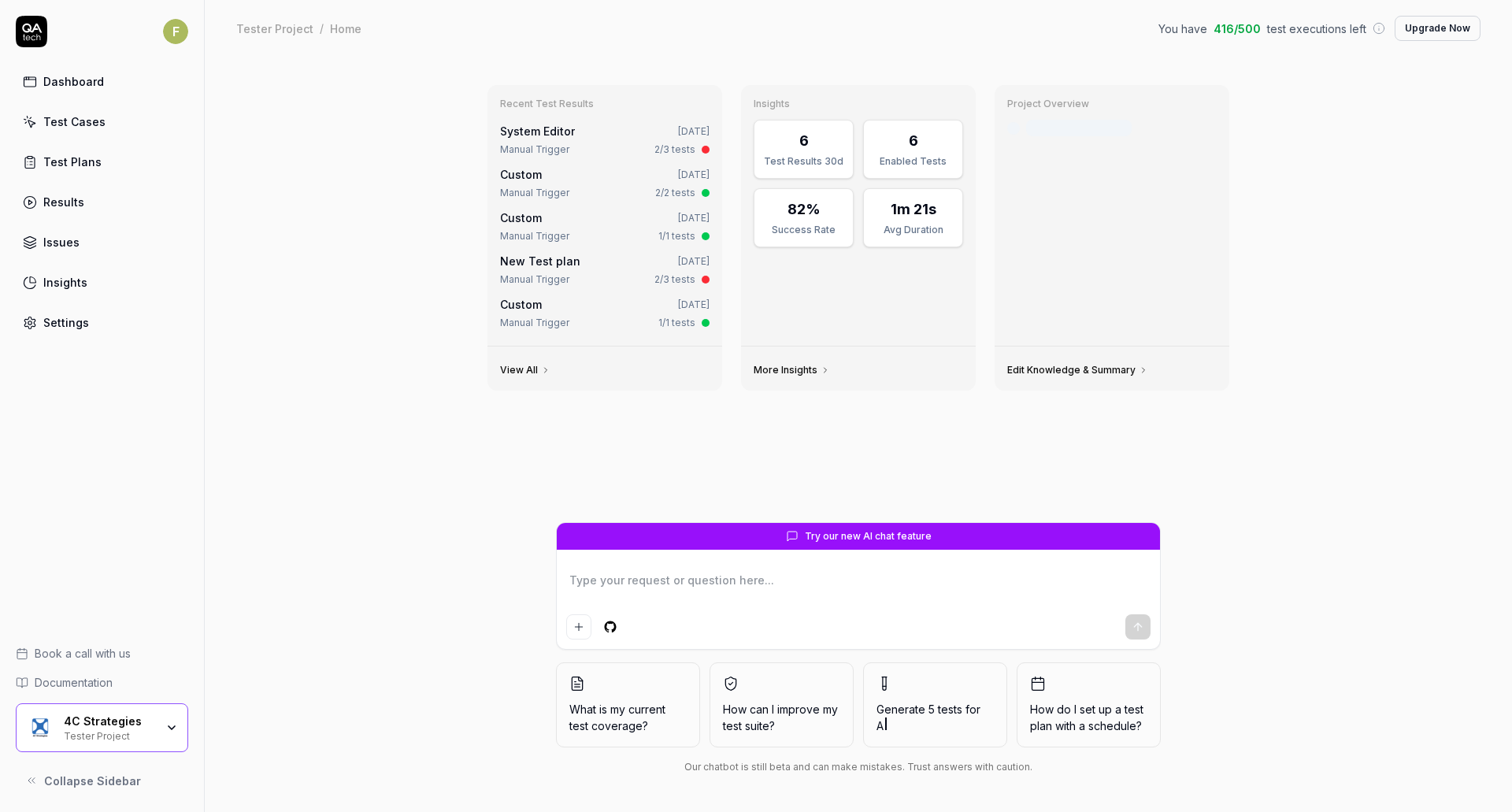
type textarea "*"
